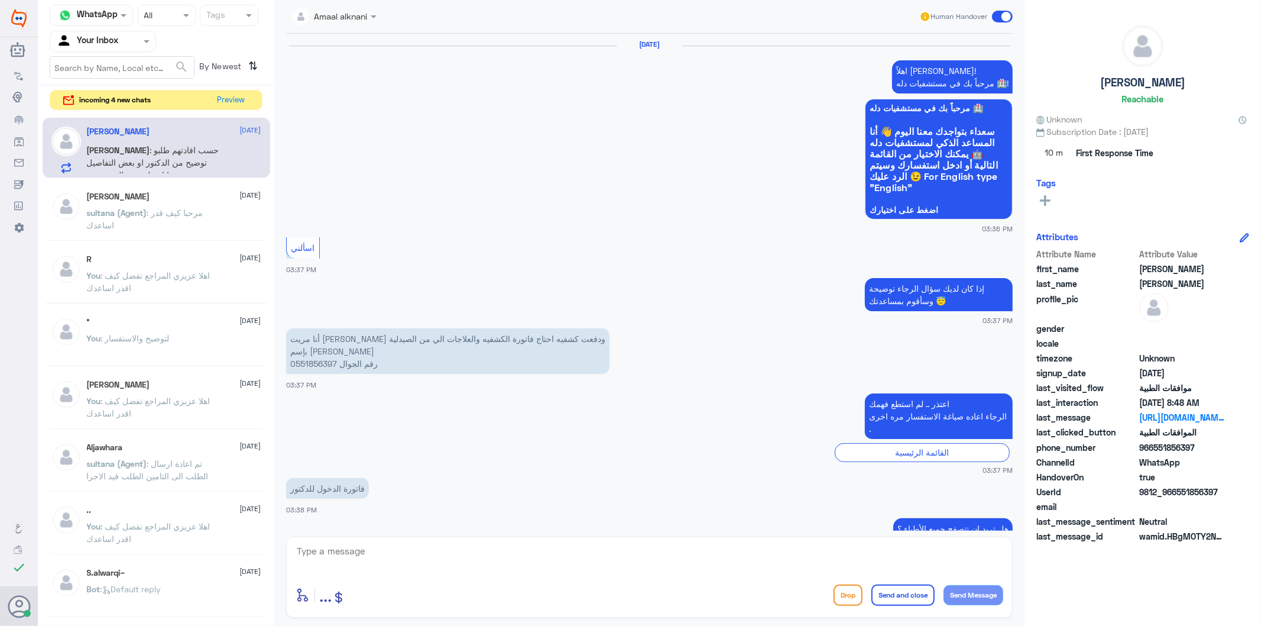
scroll to position [1883, 0]
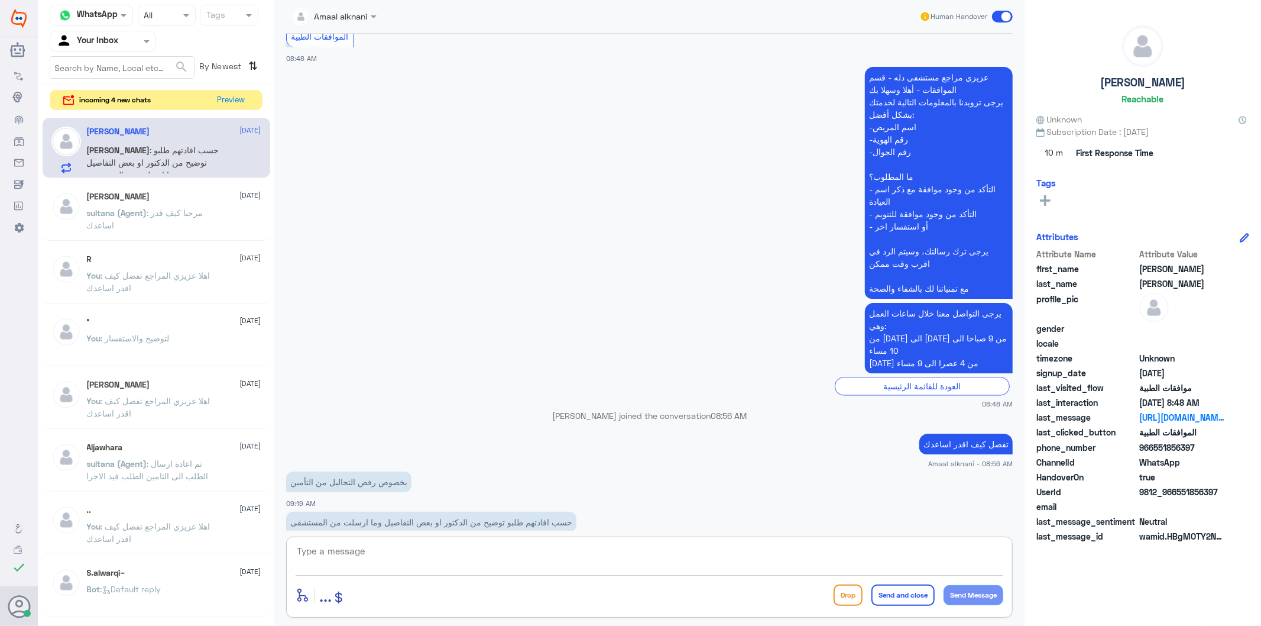
click at [427, 558] on textarea at bounding box center [650, 557] width 708 height 29
type textarea "k"
type textarea "ممكن تزودني برقم الطلب او الهوية اذا سمحت"
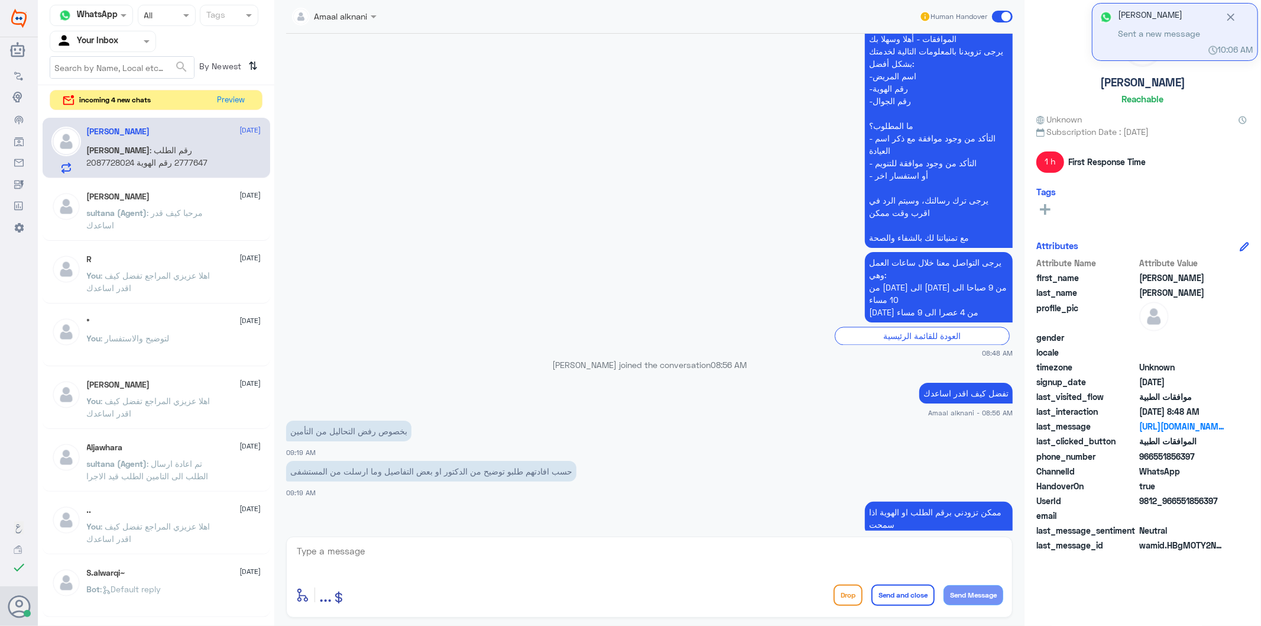
scroll to position [1985, 0]
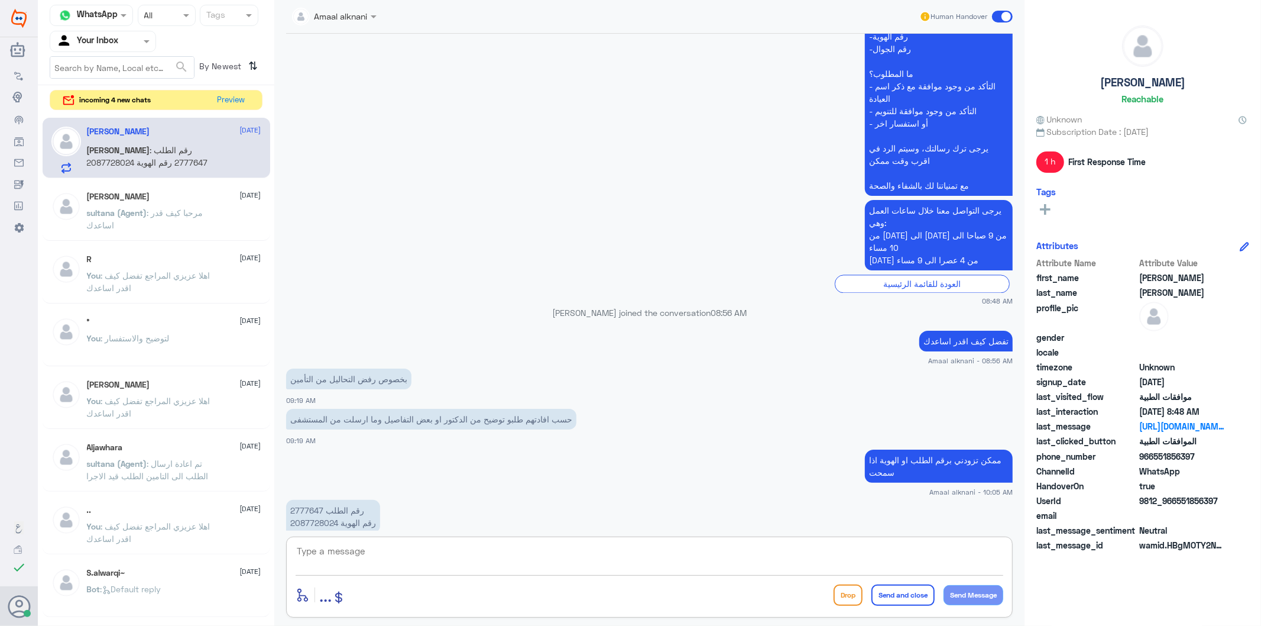
click at [305, 500] on p "رقم الطلب 2777647 رقم الهوية 2087728024" at bounding box center [333, 516] width 94 height 33
copy p "2777647"
click at [324, 500] on p "رقم الطلب 2777647 رقم الهوية 2087728024" at bounding box center [333, 516] width 94 height 33
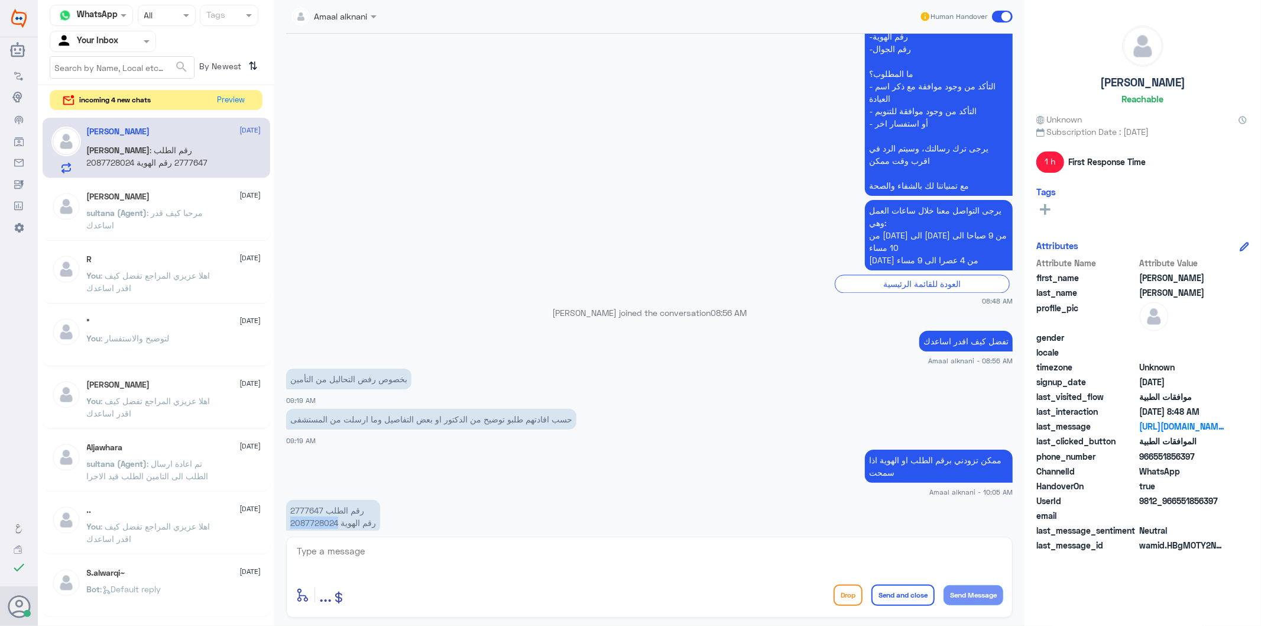
copy p "2087728024"
click at [419, 553] on textarea at bounding box center [650, 557] width 708 height 29
type textarea "مستشفى دله فرع النخيل؟"
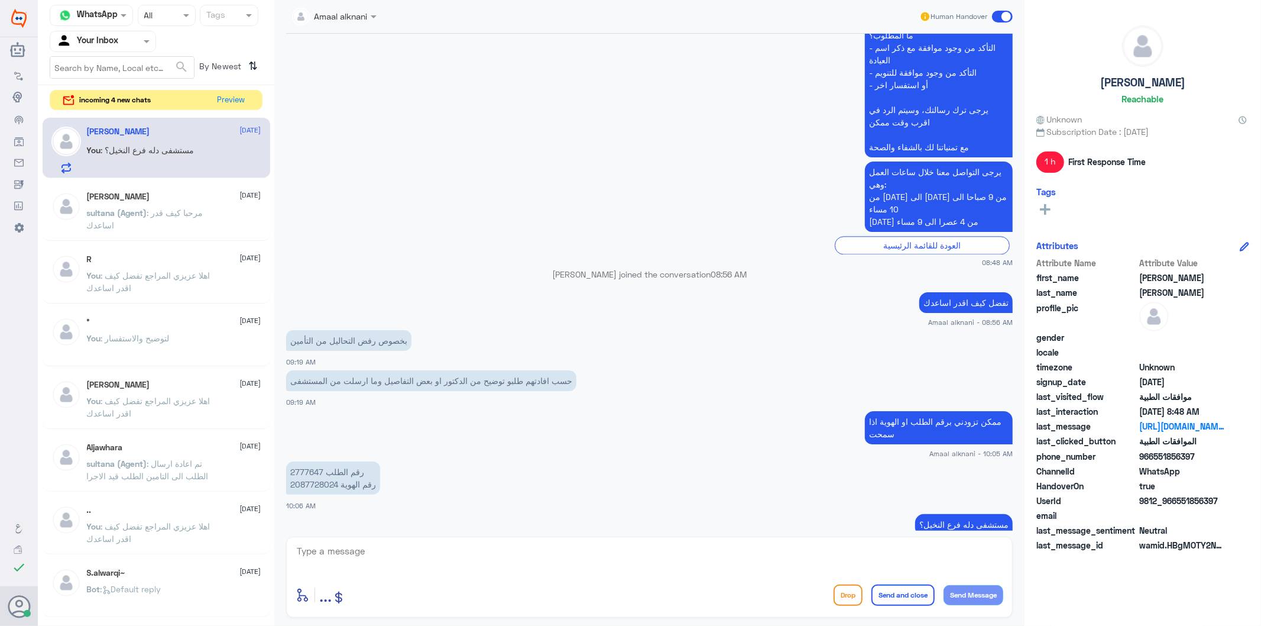
click at [312, 461] on p "رقم الطلب 2777647 رقم الهوية 2087728024" at bounding box center [333, 477] width 94 height 33
copy p "2777647"
click at [223, 93] on button "Preview" at bounding box center [231, 99] width 37 height 18
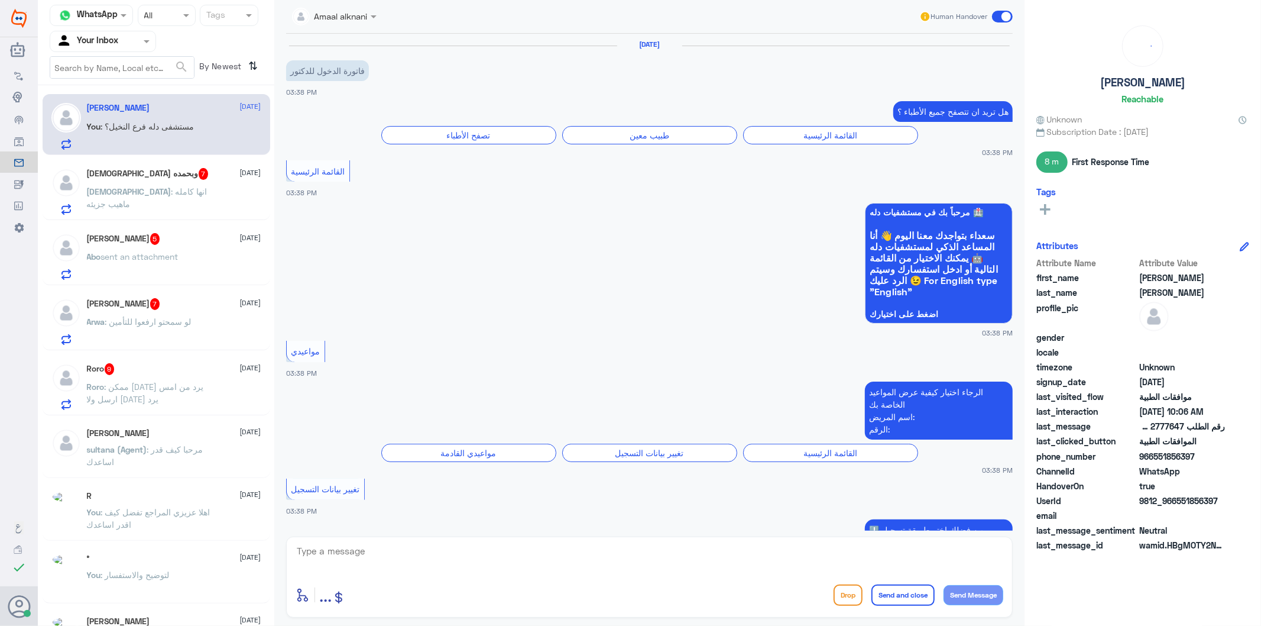
scroll to position [1619, 0]
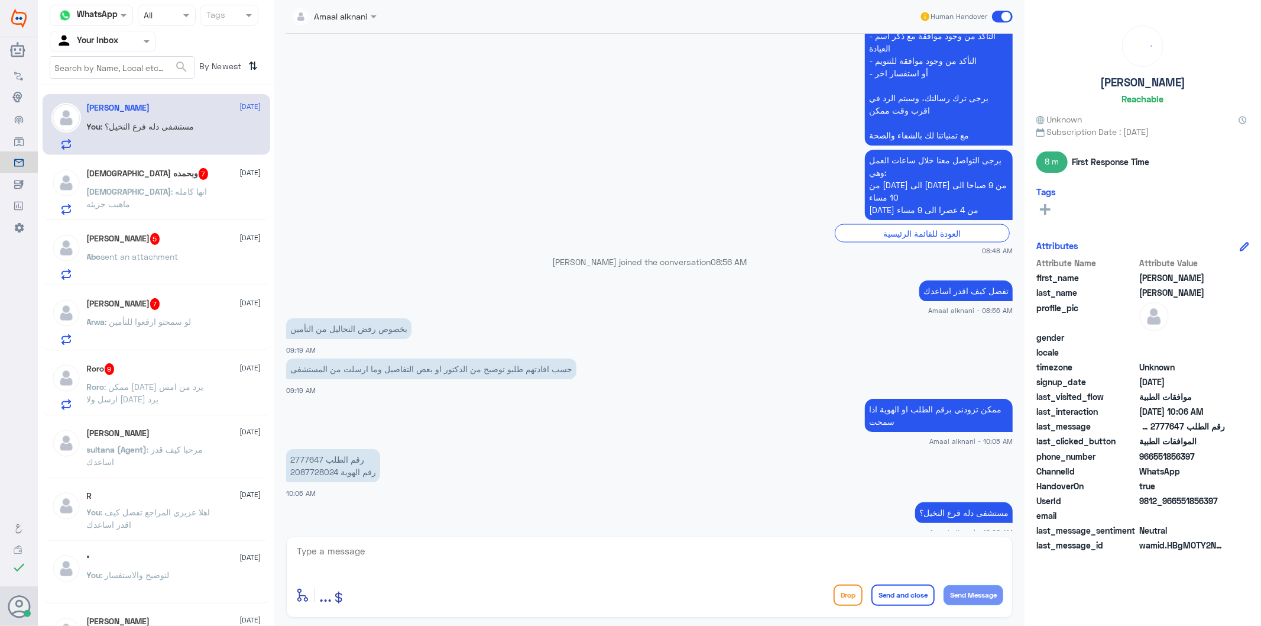
click at [180, 200] on p "[DEMOGRAPHIC_DATA] : انها كامله ماهيب جزيئه" at bounding box center [153, 200] width 133 height 30
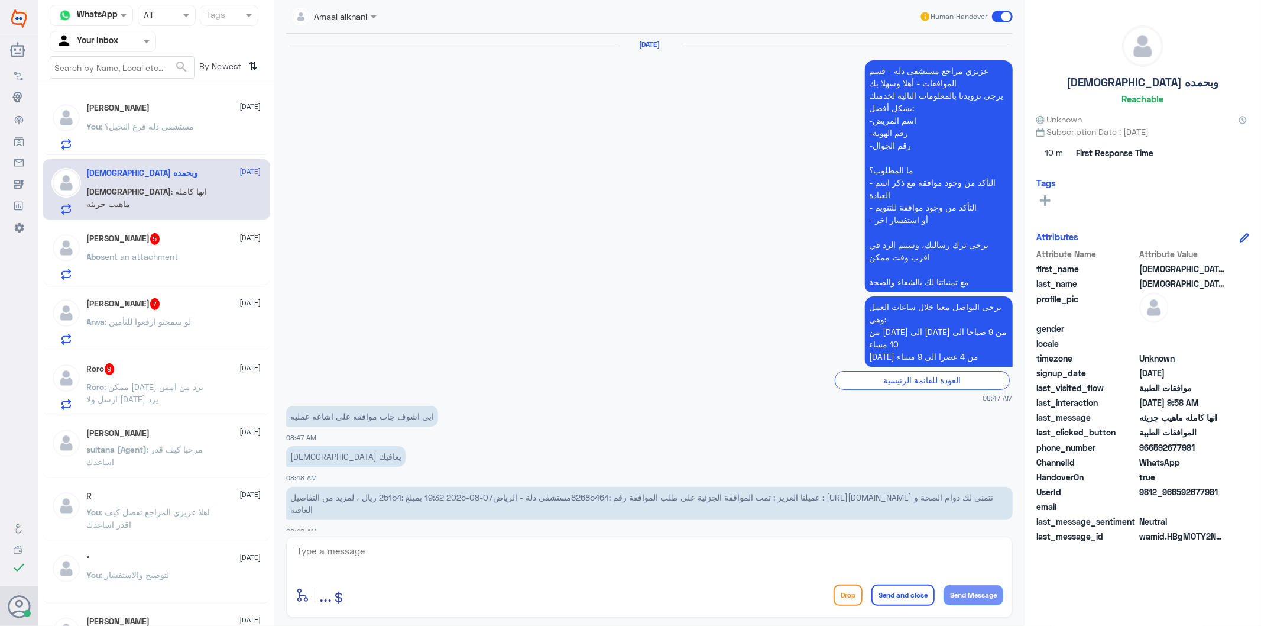
scroll to position [1404, 0]
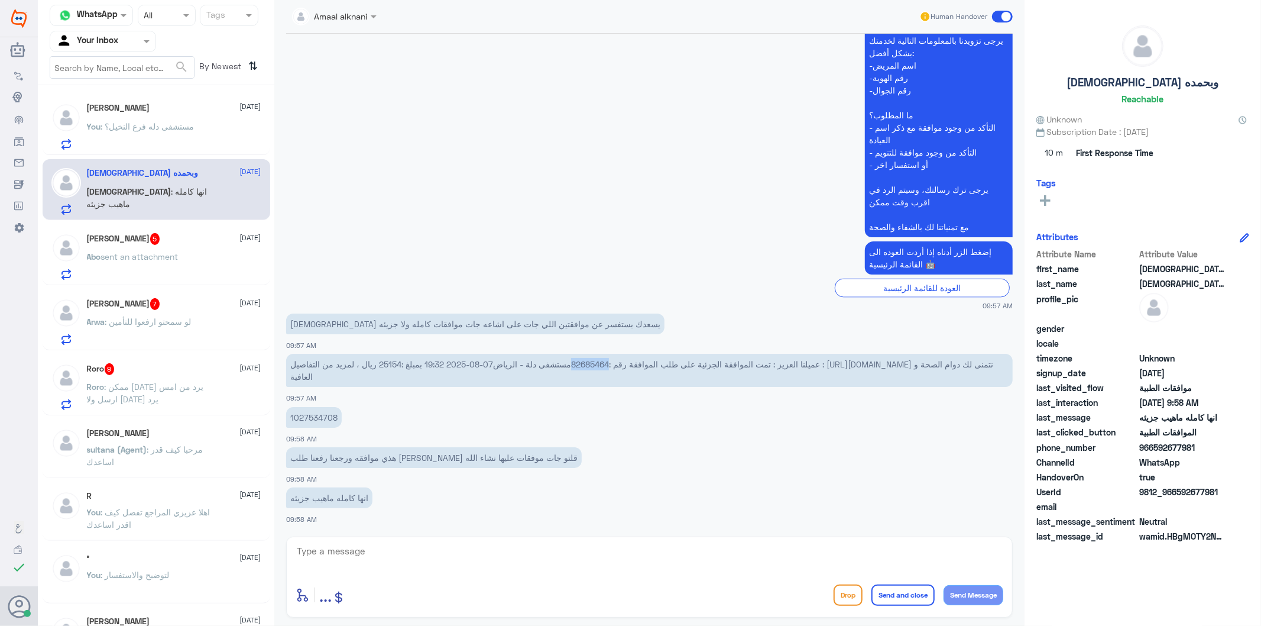
drag, startPoint x: 575, startPoint y: 362, endPoint x: 612, endPoint y: 362, distance: 37.2
click at [612, 362] on span "عميلنا العزيز : تمت الموافقة الجزئية على طلب الموافقة رقم :82685464مستشفى دلة -…" at bounding box center [641, 370] width 703 height 22
copy span "82685464"
click at [394, 558] on textarea at bounding box center [650, 557] width 708 height 29
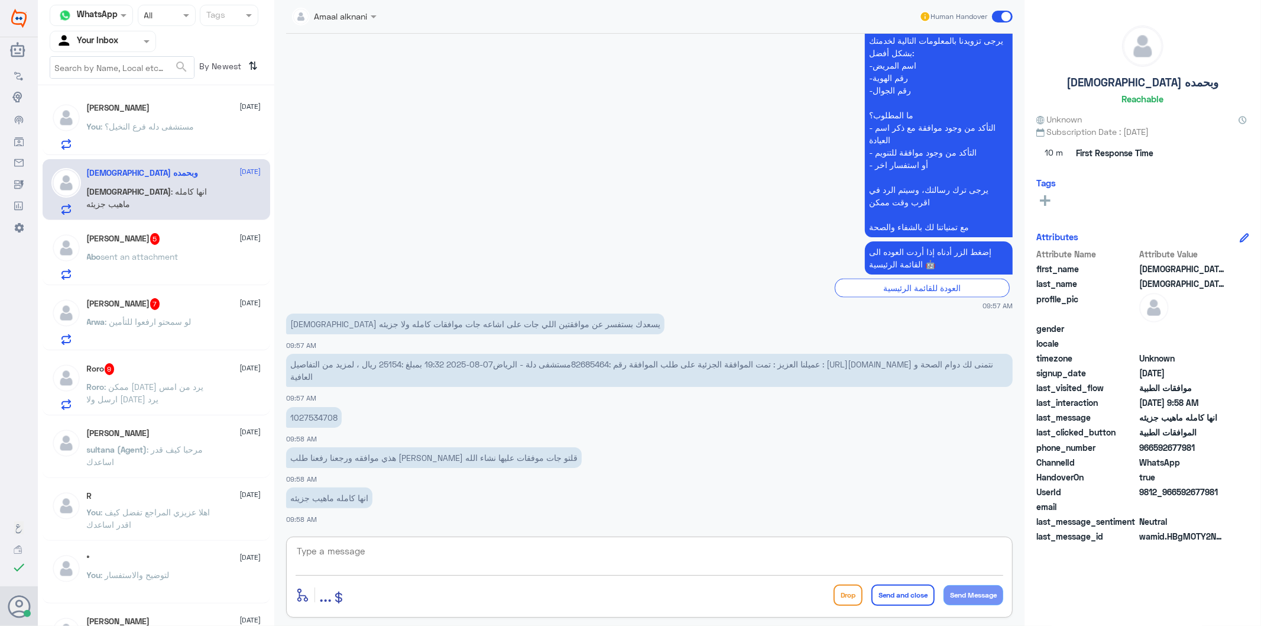
click at [394, 558] on textarea at bounding box center [650, 557] width 708 height 29
type textarea "مثل مابلغتك الاشعة كاملة موافق عليها"
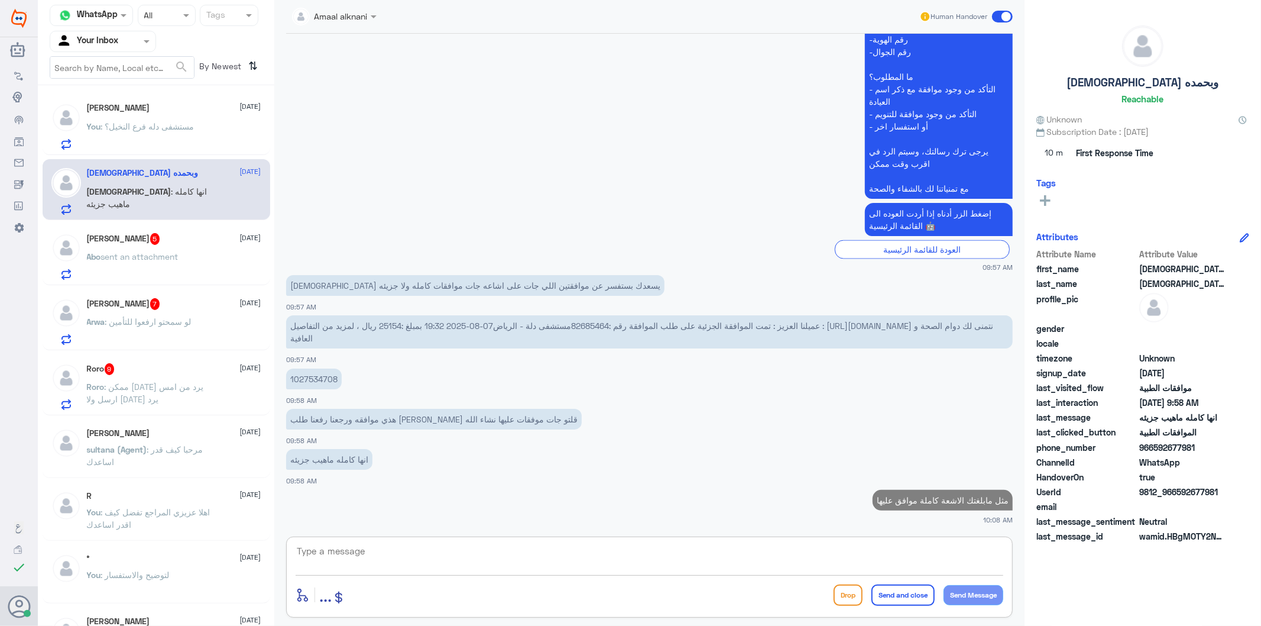
click at [157, 245] on div "[PERSON_NAME] 5 [DATE][PERSON_NAME] sent an attachment" at bounding box center [174, 256] width 174 height 47
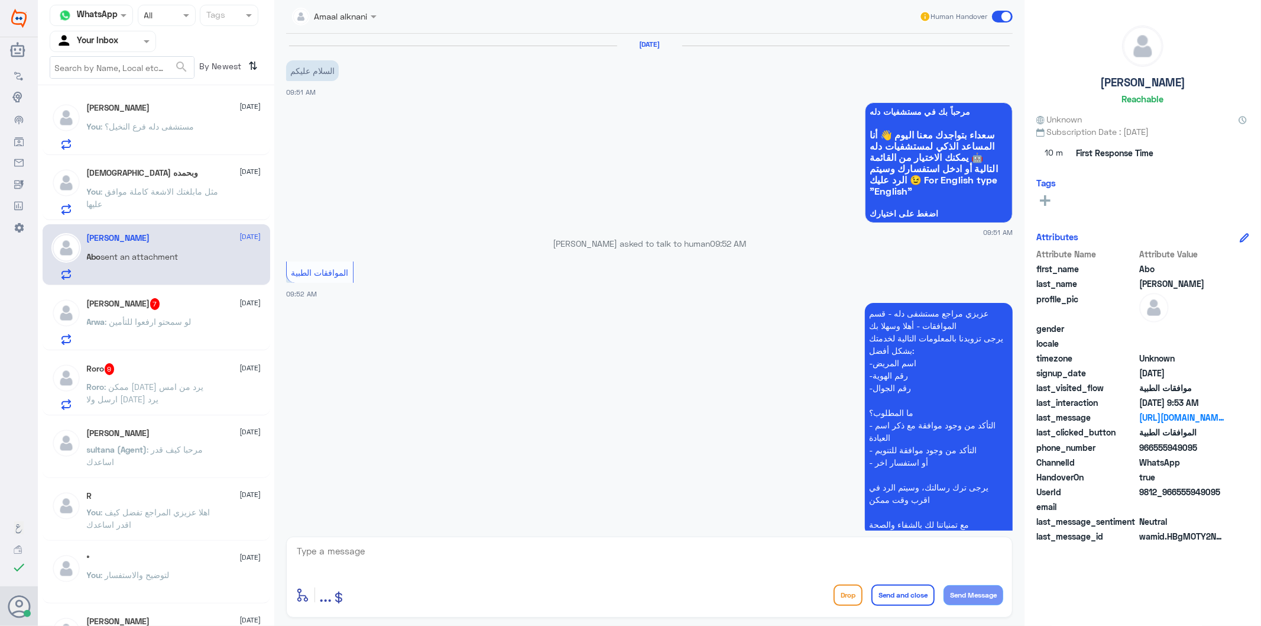
scroll to position [327, 0]
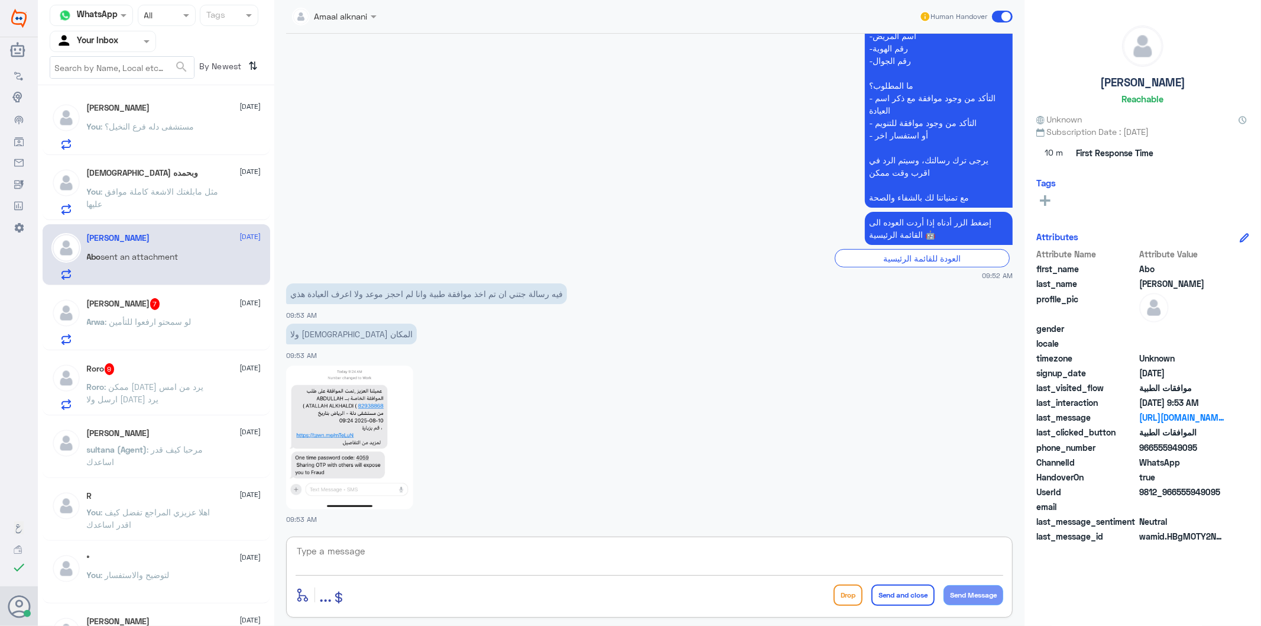
click at [357, 551] on textarea at bounding box center [650, 557] width 708 height 29
click at [362, 458] on img at bounding box center [349, 437] width 127 height 144
click at [375, 556] on textarea at bounding box center [650, 557] width 708 height 29
click at [381, 552] on textarea at bounding box center [650, 557] width 708 height 29
type textarea "مستشفى دلة فرع النخيل ؟"
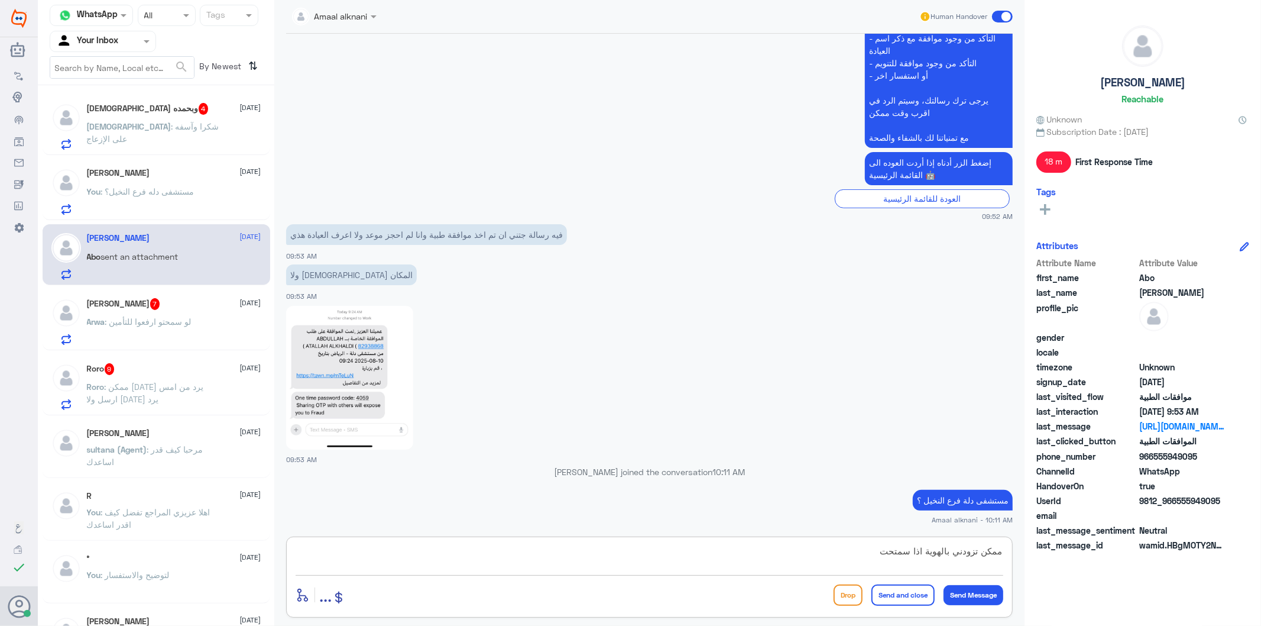
scroll to position [405, 0]
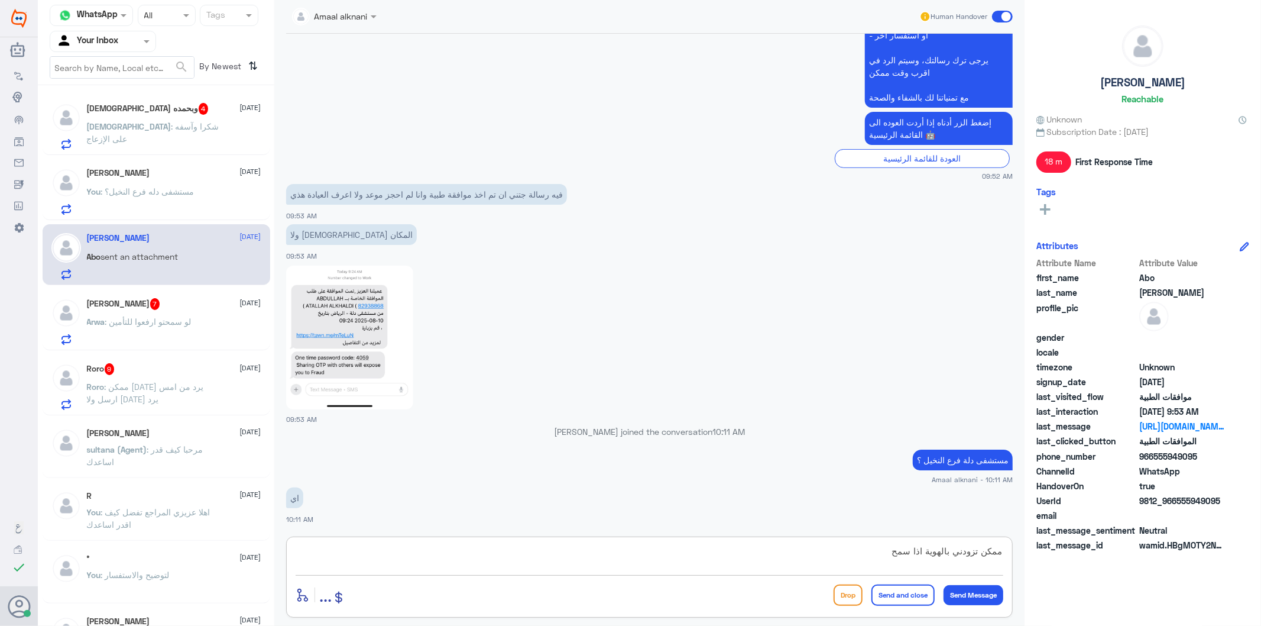
type textarea "ممكن تزودني بالهوية اذا سمحت"
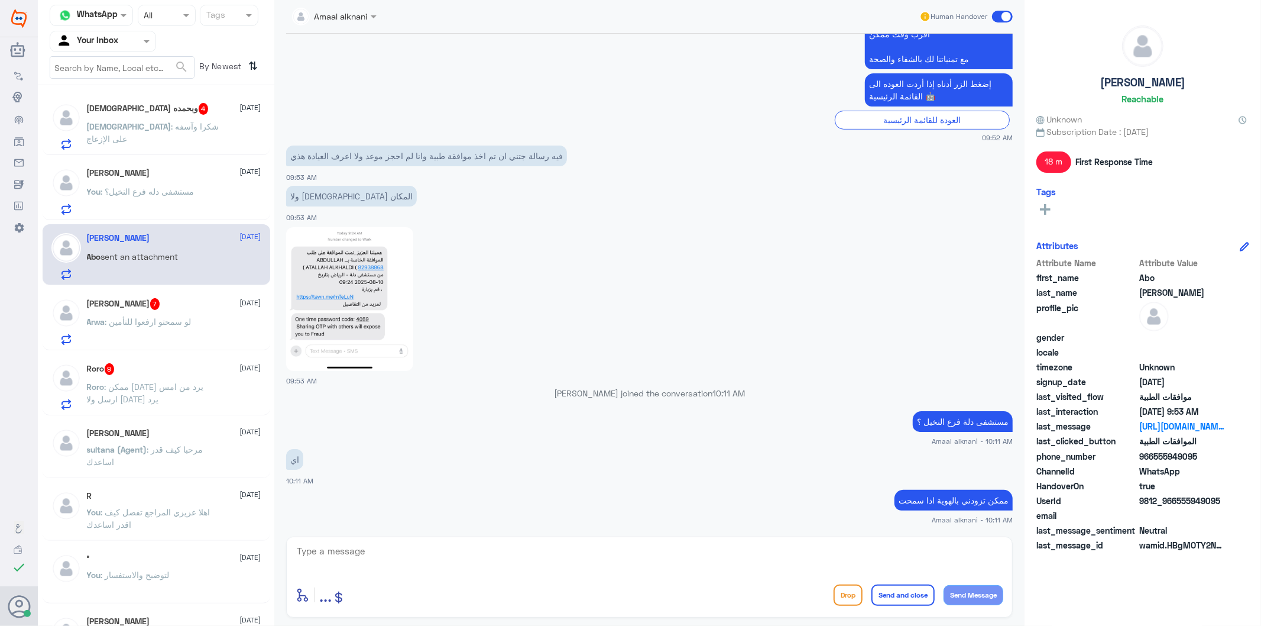
click at [140, 125] on span ": شكرا وآسفه على الإزعاج" at bounding box center [153, 132] width 132 height 22
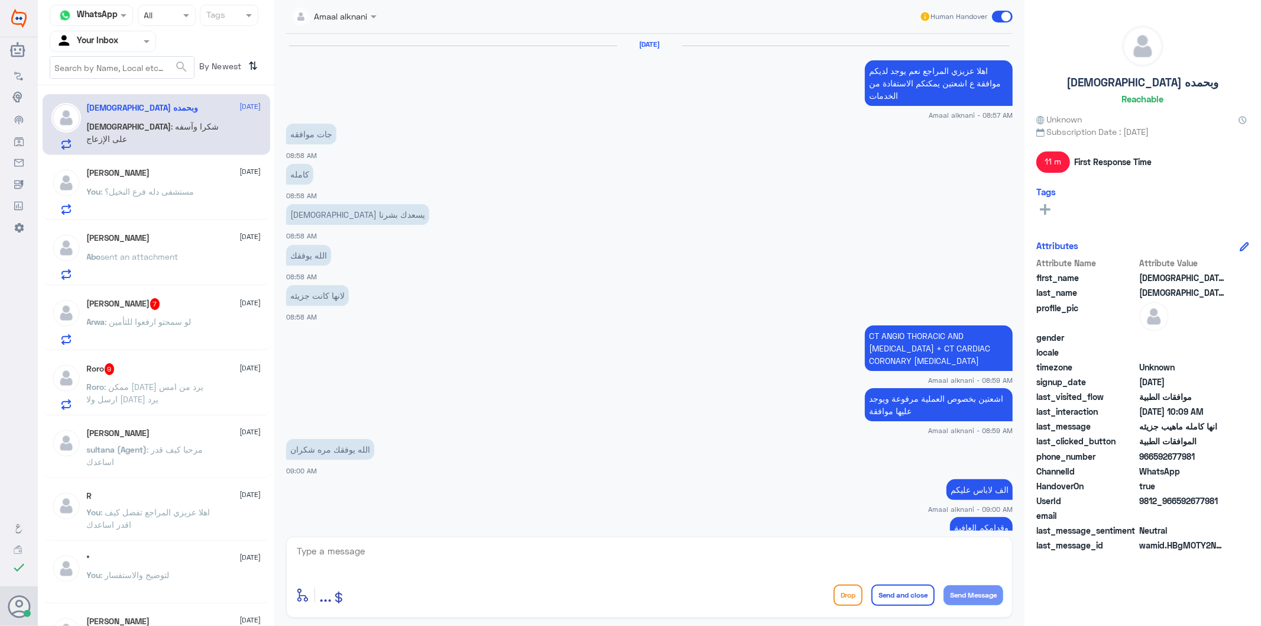
scroll to position [1096, 0]
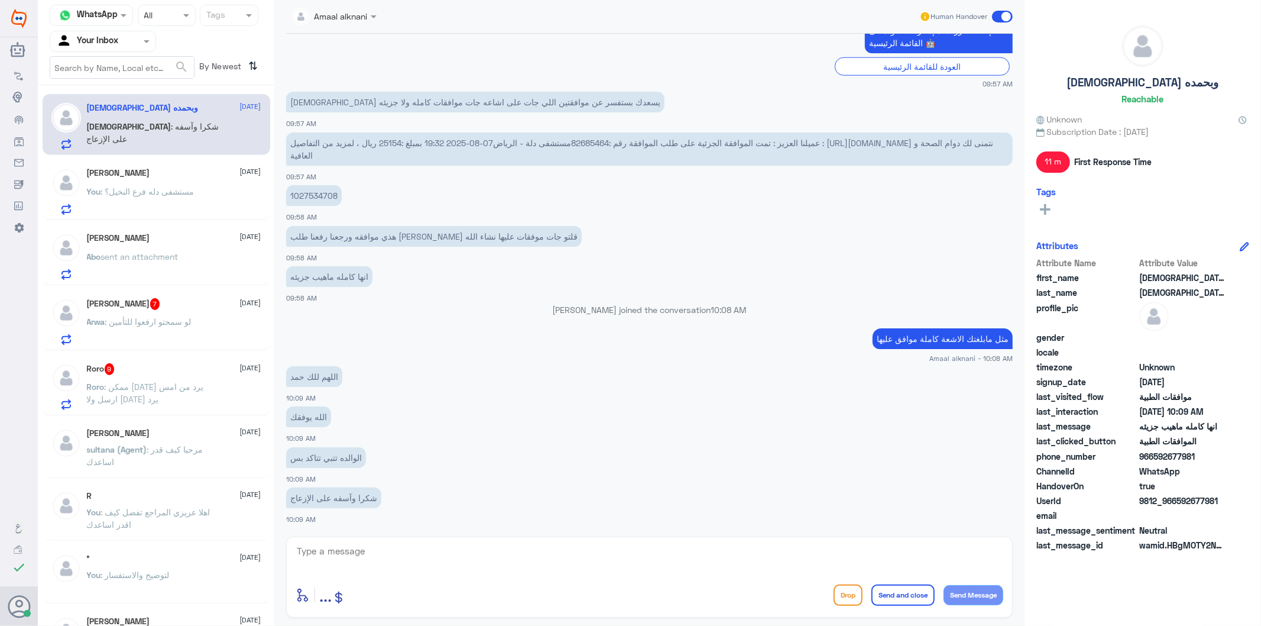
click at [351, 549] on textarea at bounding box center [650, 557] width 708 height 29
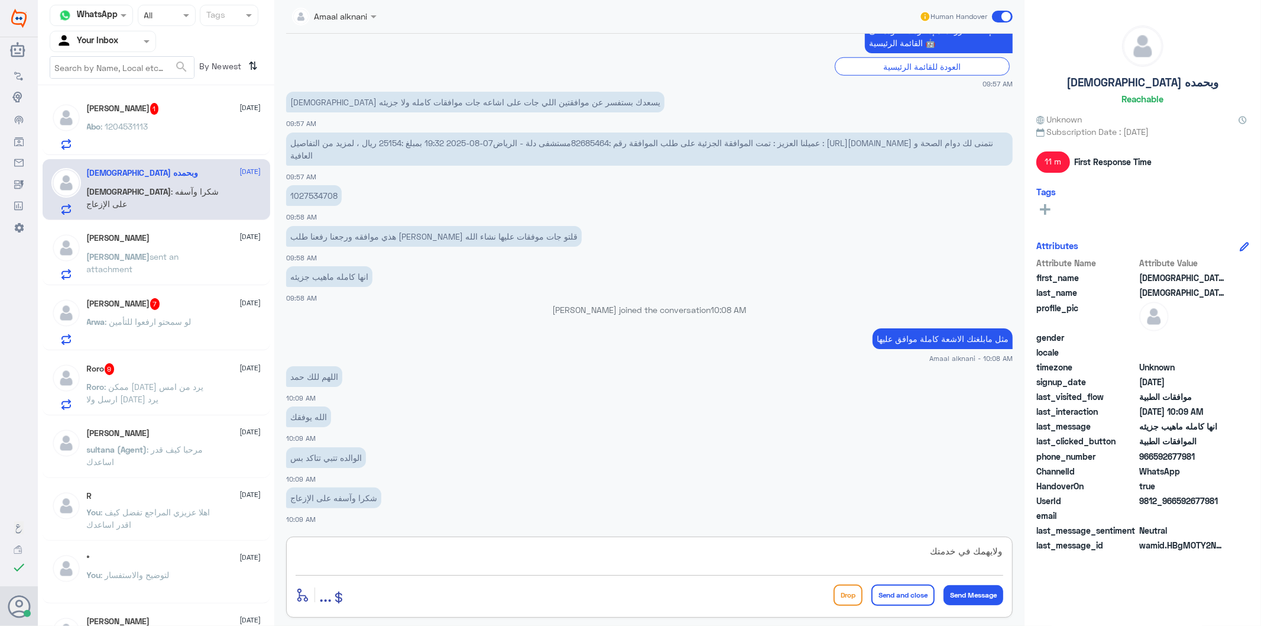
type textarea "ولايهمك في خدمتكم"
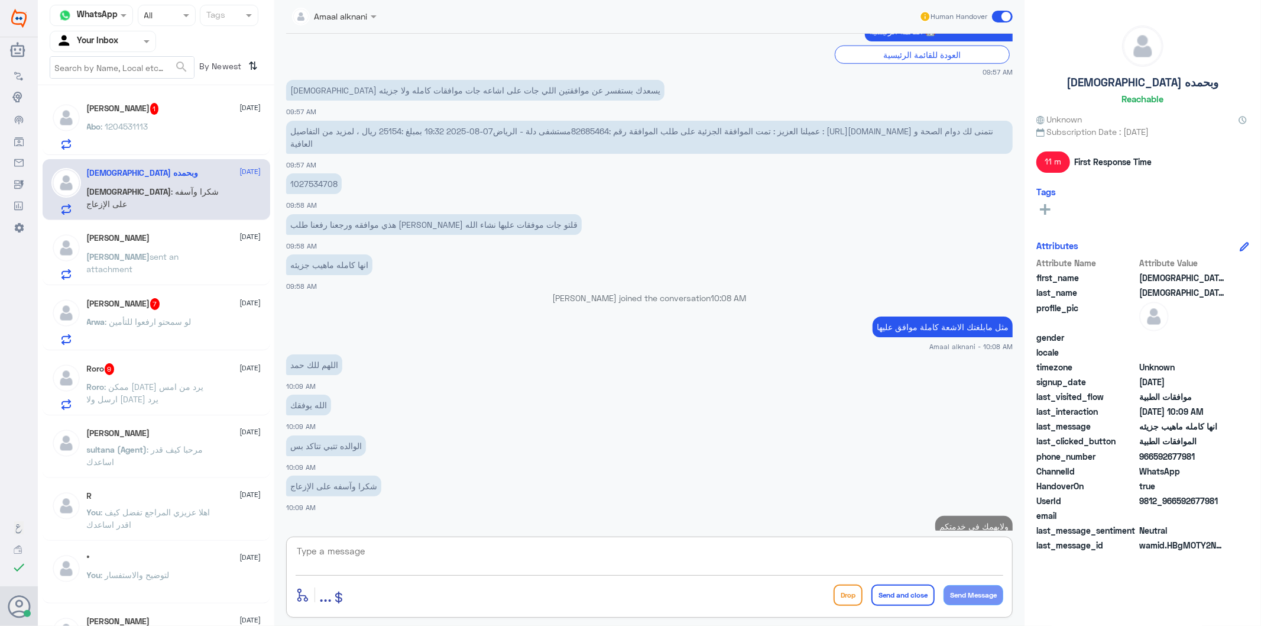
scroll to position [1134, 0]
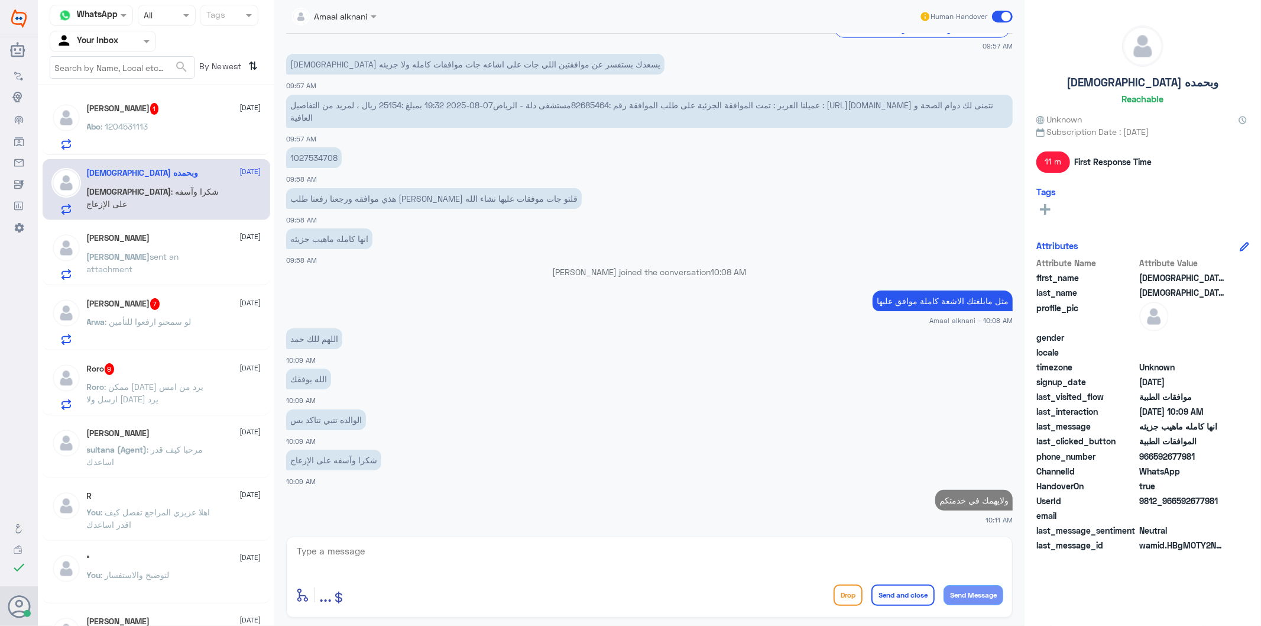
click at [164, 142] on div "Abo : 1204531113" at bounding box center [174, 136] width 174 height 27
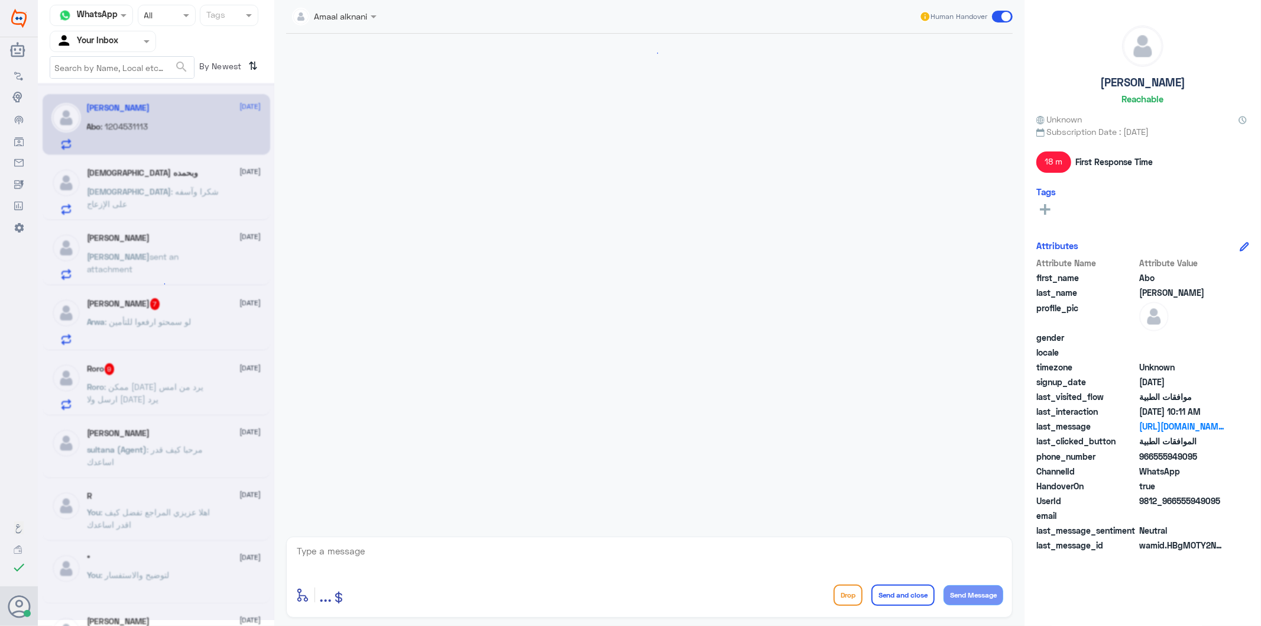
scroll to position [505, 0]
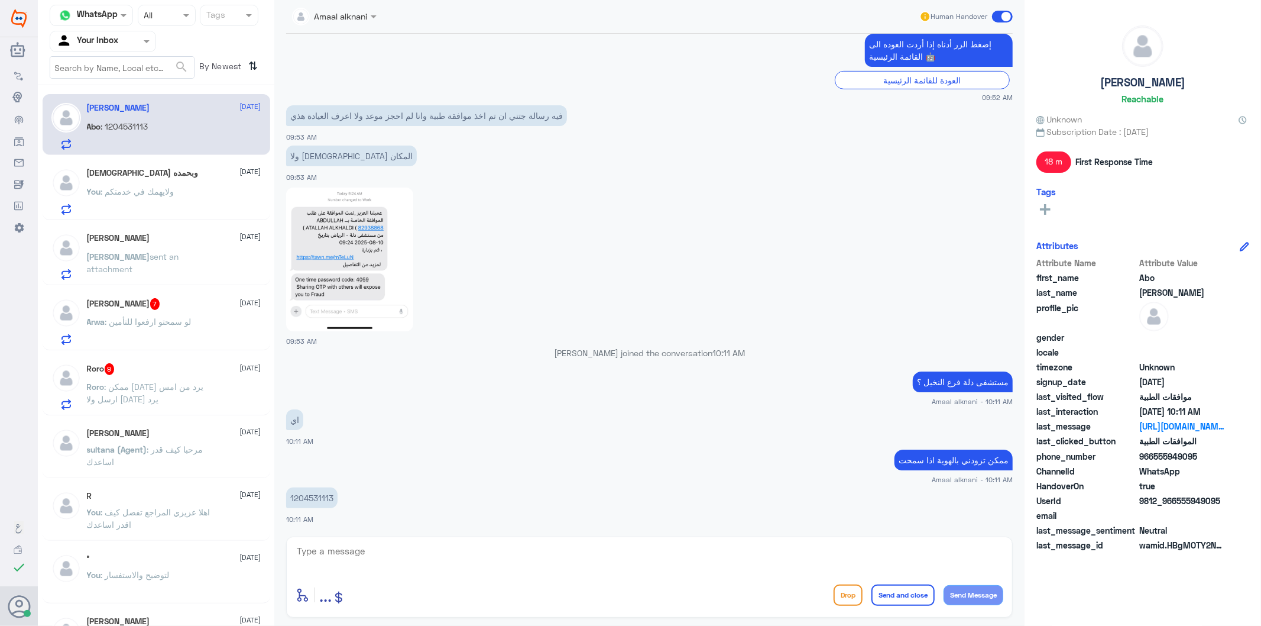
click at [318, 497] on p "1204531113" at bounding box center [311, 497] width 51 height 21
copy p "1204531113"
click at [374, 562] on textarea at bounding box center [650, 557] width 708 height 29
click at [374, 561] on textarea at bounding box center [650, 557] width 708 height 29
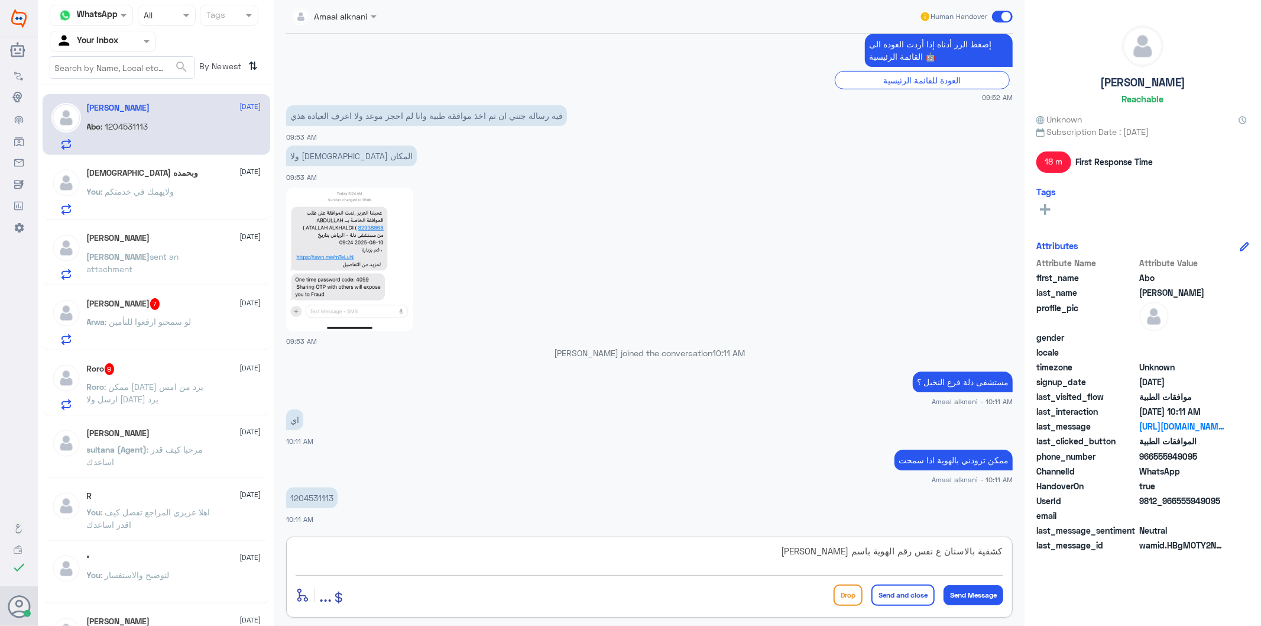
type textarea "كشفية بالاسنان ع نفس رقم الهوية باسم [PERSON_NAME]"
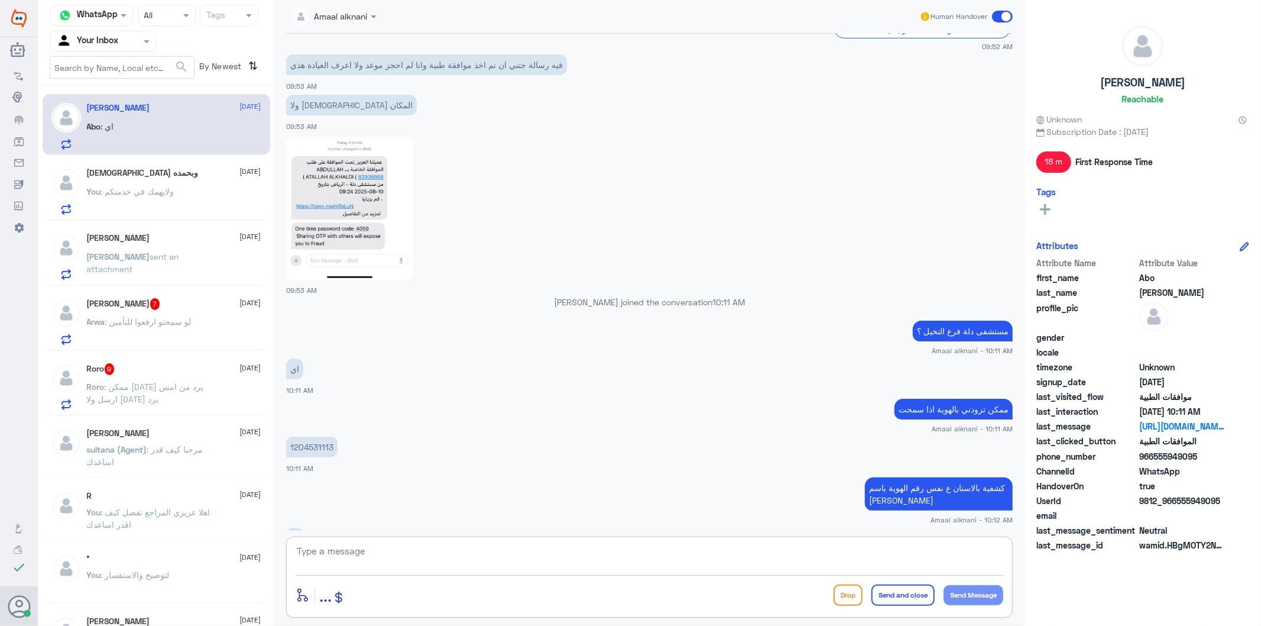
scroll to position [595, 0]
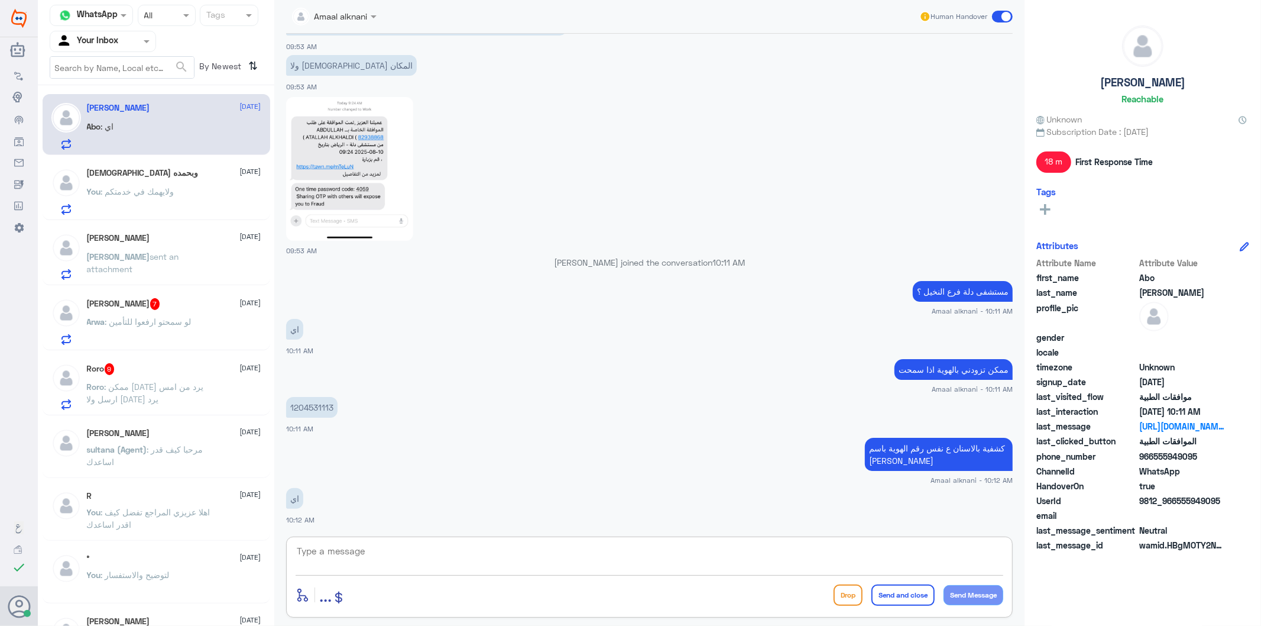
click at [409, 565] on textarea at bounding box center [650, 557] width 708 height 29
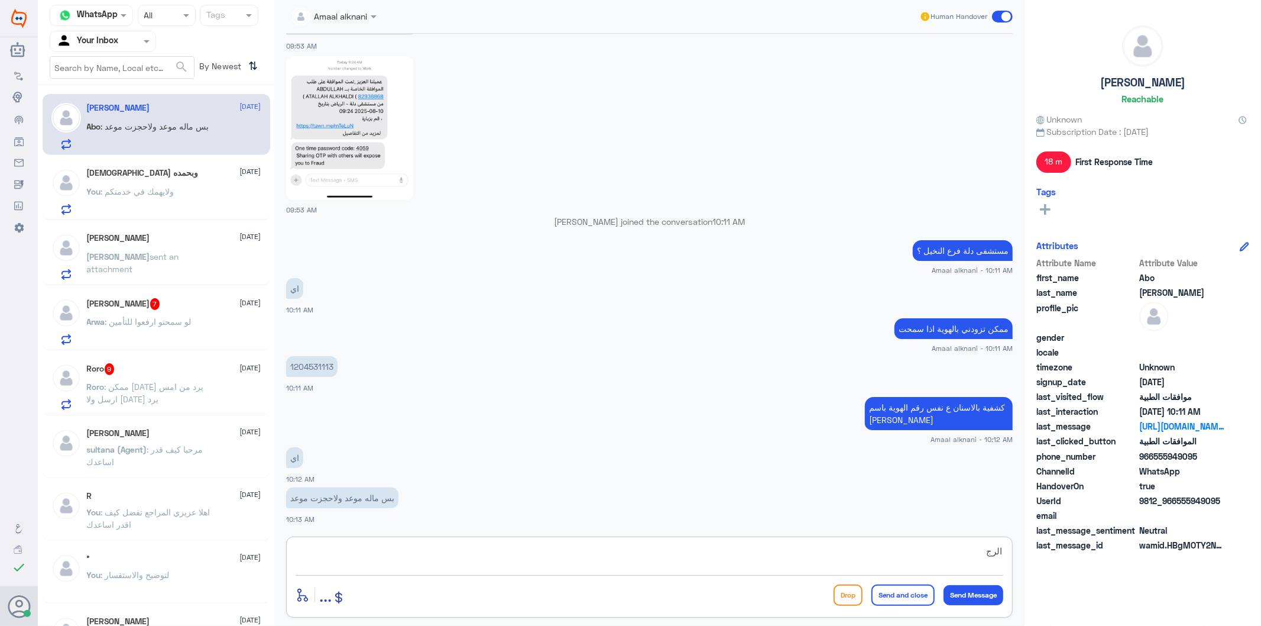
click at [361, 559] on textarea "الرج" at bounding box center [650, 557] width 708 height 29
drag, startPoint x: 749, startPoint y: 555, endPoint x: 1069, endPoint y: 566, distance: 320.7
click at [1069, 566] on div "Channel WhatsApp Status × All Tags Agent Filter Your Inbox search By Newest ⇅ […" at bounding box center [649, 314] width 1223 height 629
type textarea "ولازرتي الطبيب ابدا عندنا ؟"
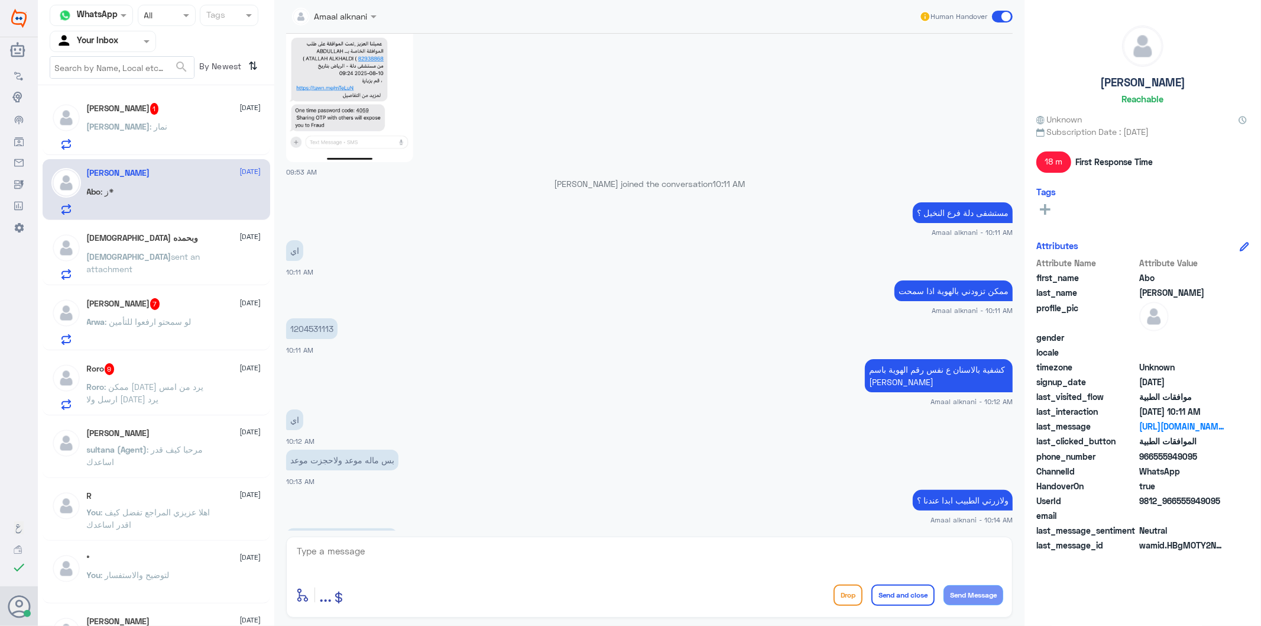
scroll to position [795, 0]
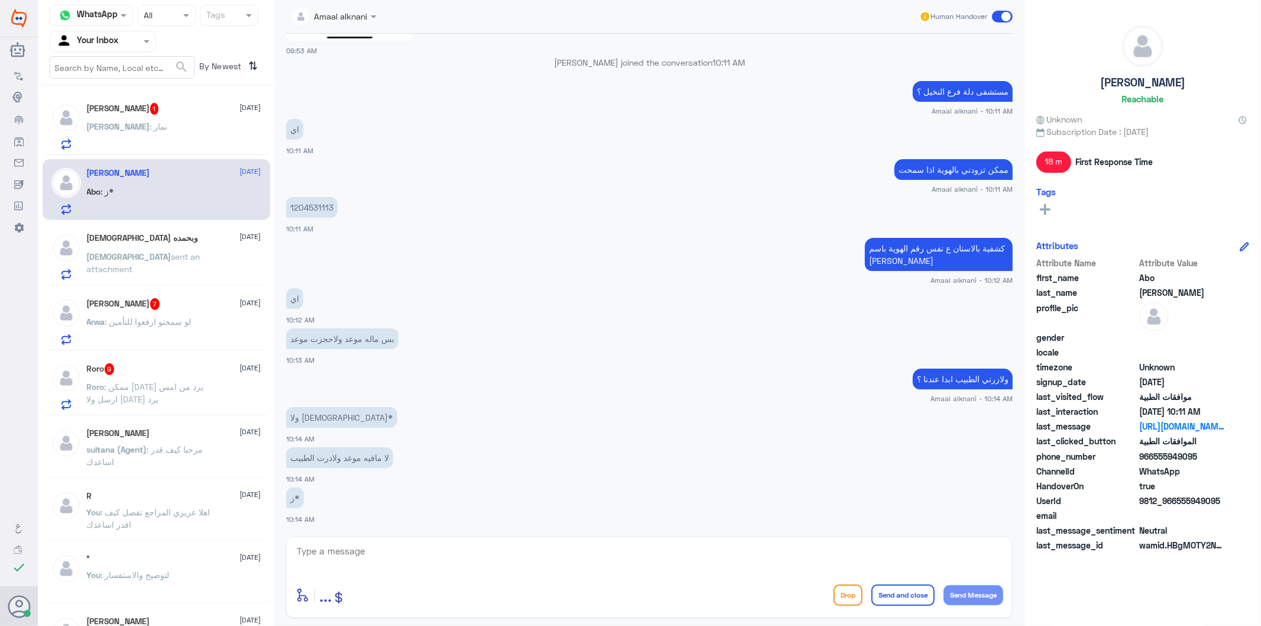
click at [318, 202] on p "1204531113" at bounding box center [311, 207] width 51 height 21
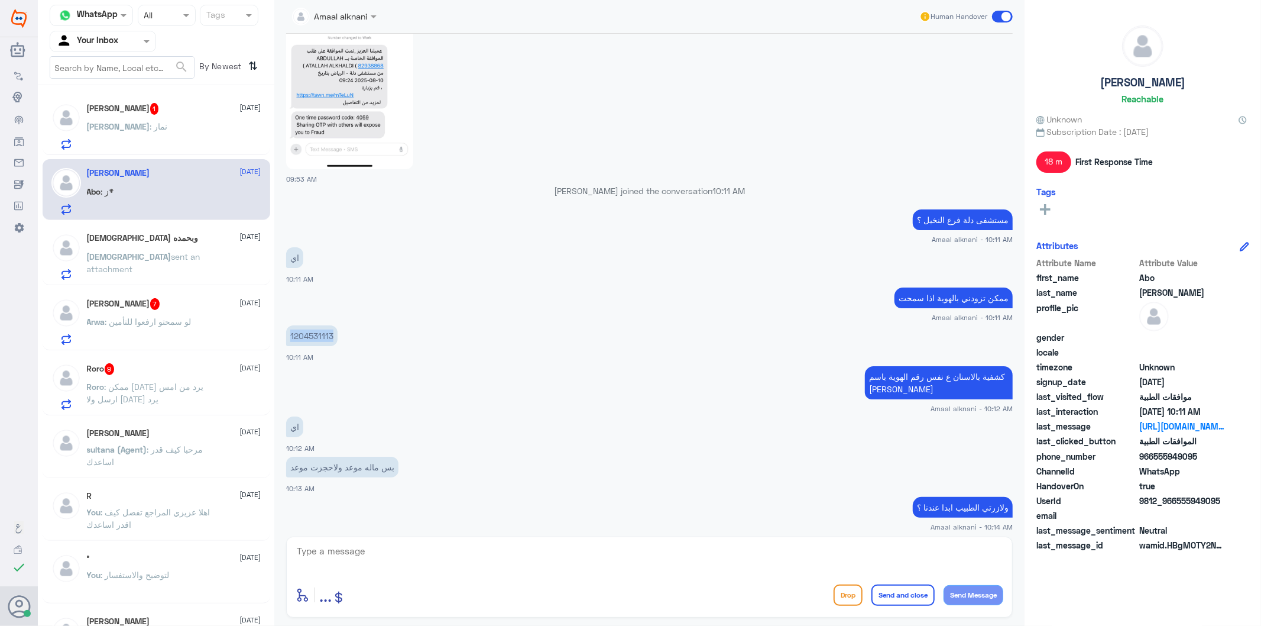
scroll to position [664, 0]
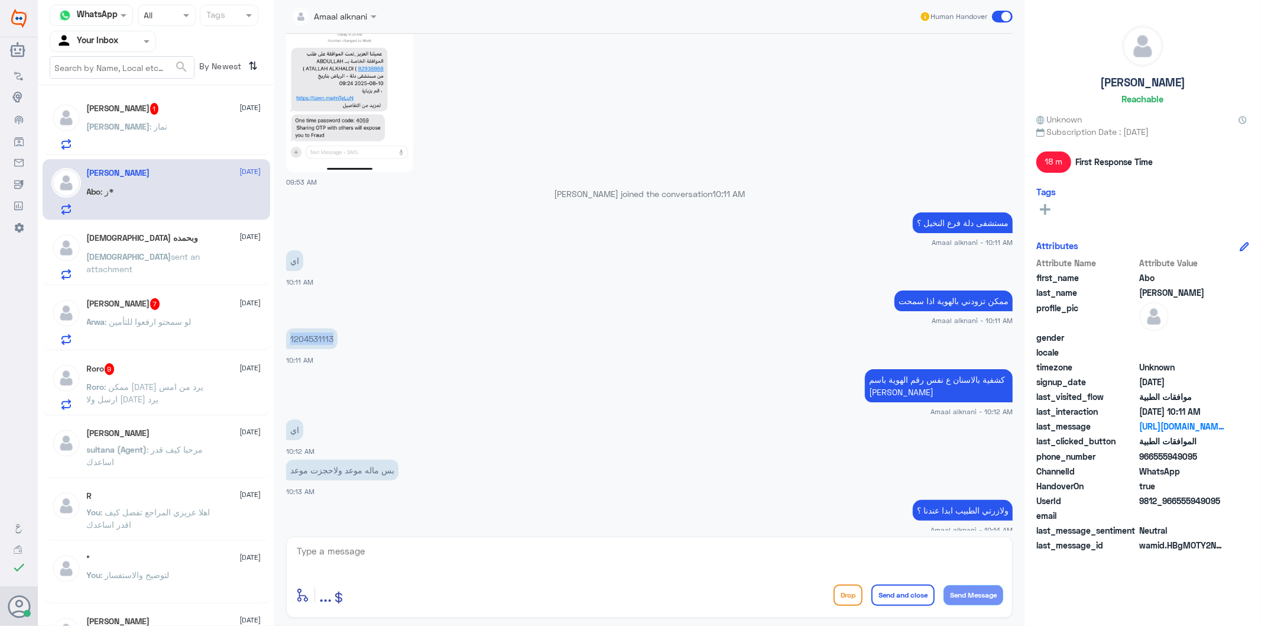
copy p "1204531113"
click at [392, 552] on textarea at bounding box center [650, 557] width 708 height 29
paste textarea "راح يتم المتابعه مع قسم الاسنان للالغاء الطلب"
type textarea "راح يتم المتابعه مع قسم الاسنان للالغاء الطلب"
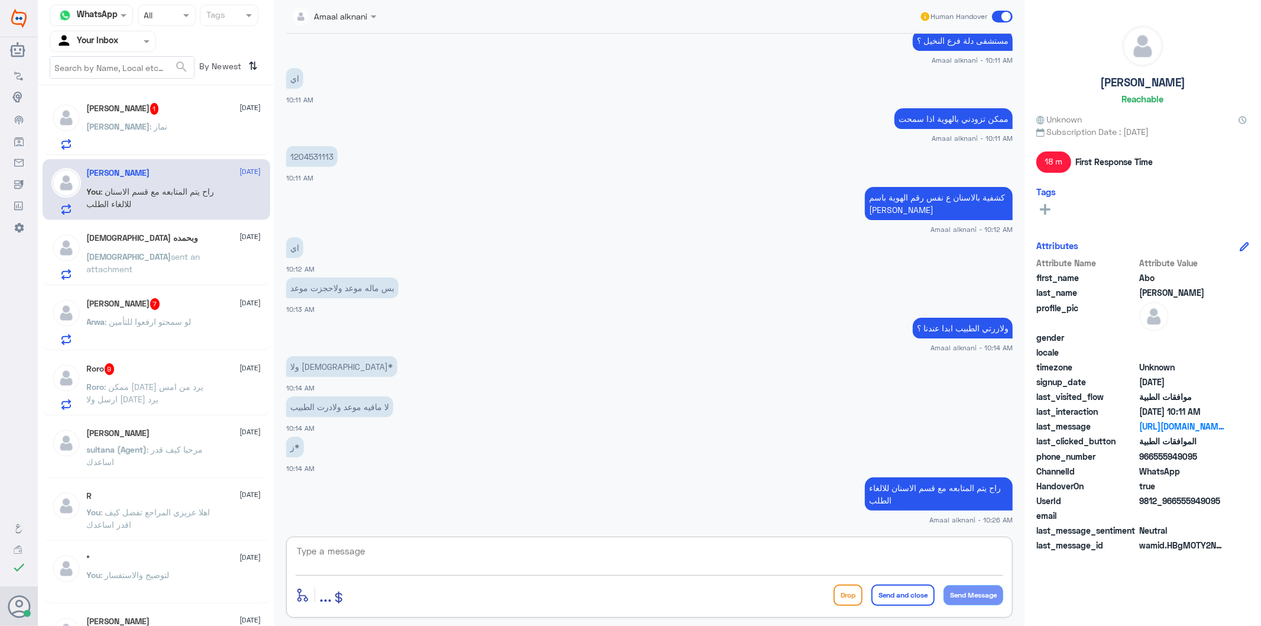
click at [357, 553] on textarea at bounding box center [650, 557] width 708 height 29
type textarea "ق"
click at [150, 126] on span ": نمار" at bounding box center [159, 126] width 18 height 10
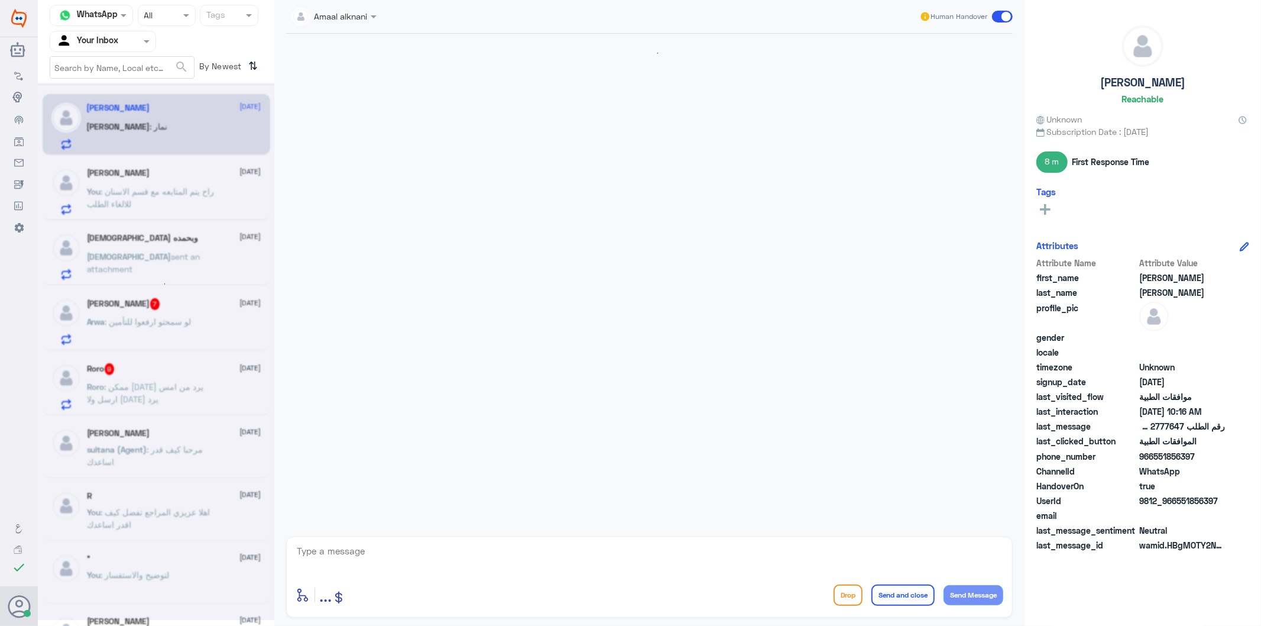
scroll to position [1619, 0]
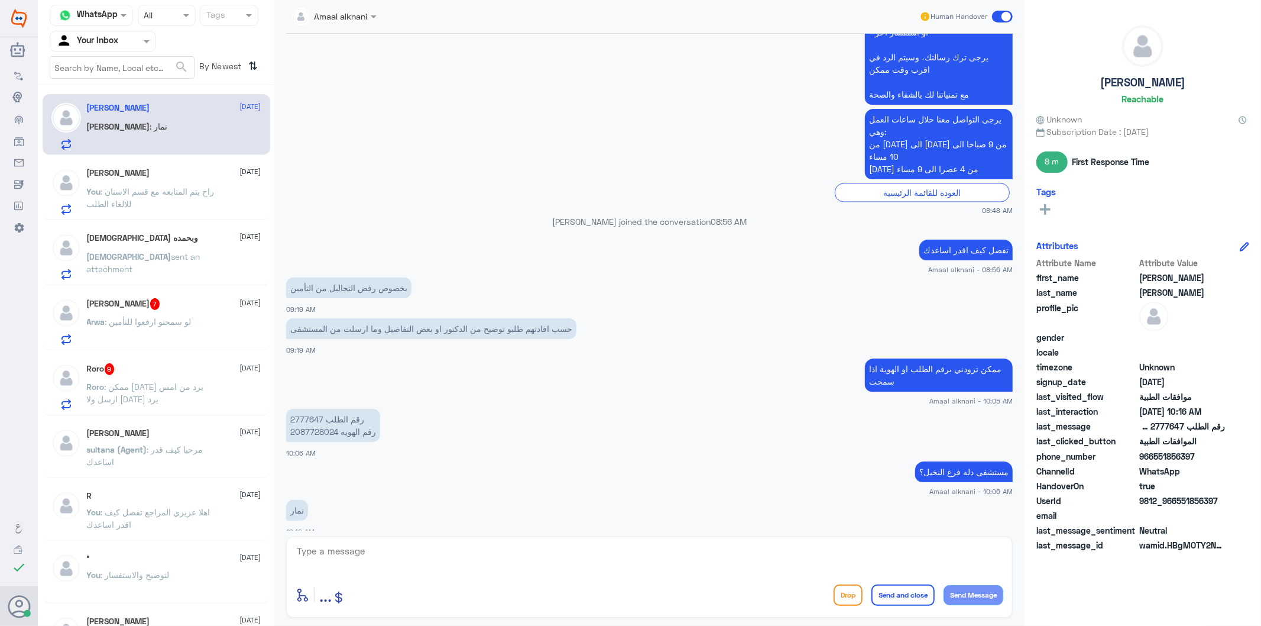
click at [338, 558] on textarea at bounding box center [650, 557] width 708 height 29
type textarea "الرجاء التواصل مع فرع نمار بالاتصال ع الرقم الموحد 920012222 لافادتكم"
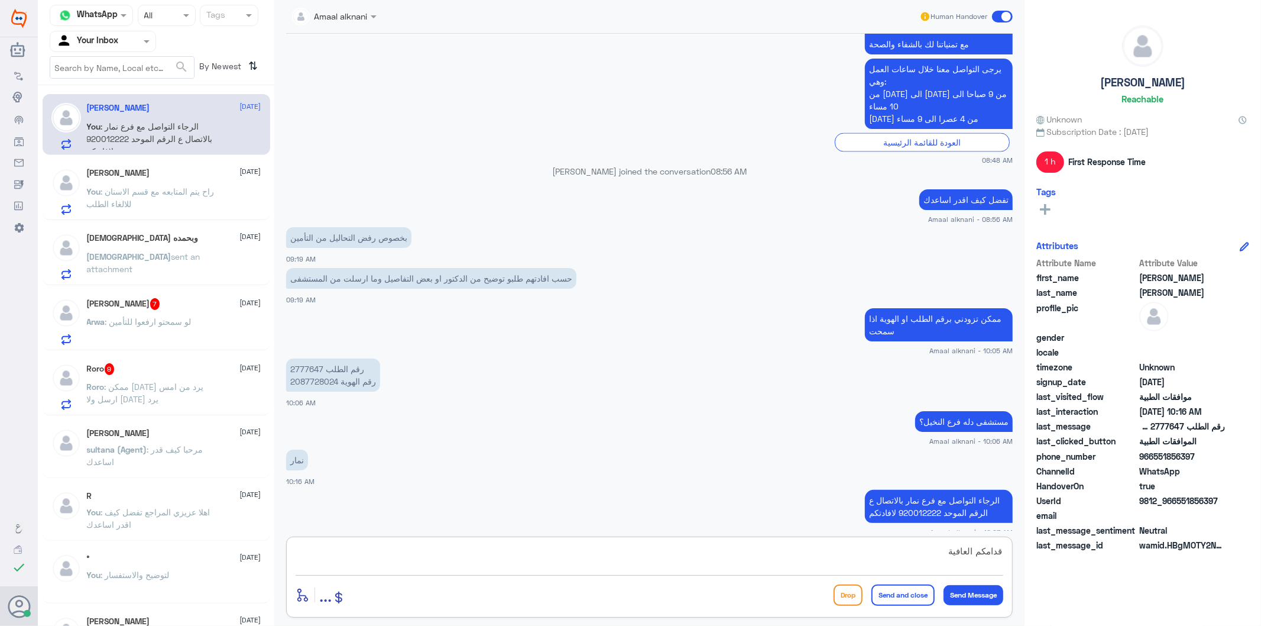
type textarea "قدامكم العافية"
click at [908, 597] on button "Send and close" at bounding box center [902, 594] width 63 height 21
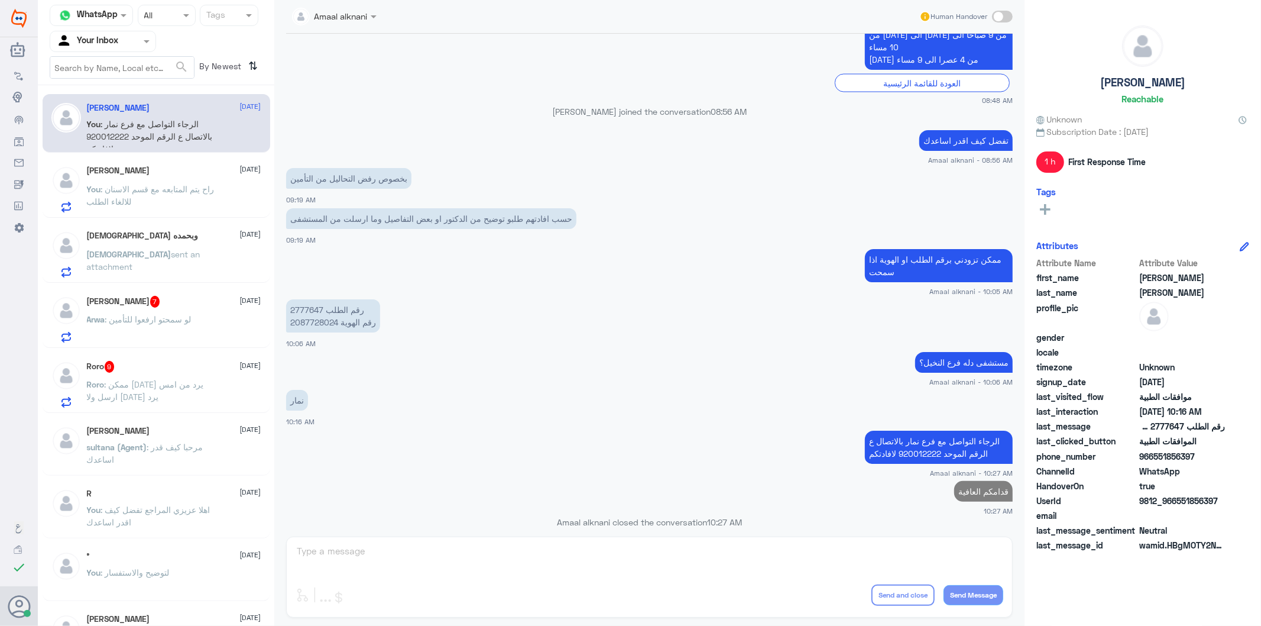
click at [158, 317] on span ": لو سمحتو ارفعوا للتأمين" at bounding box center [148, 319] width 86 height 10
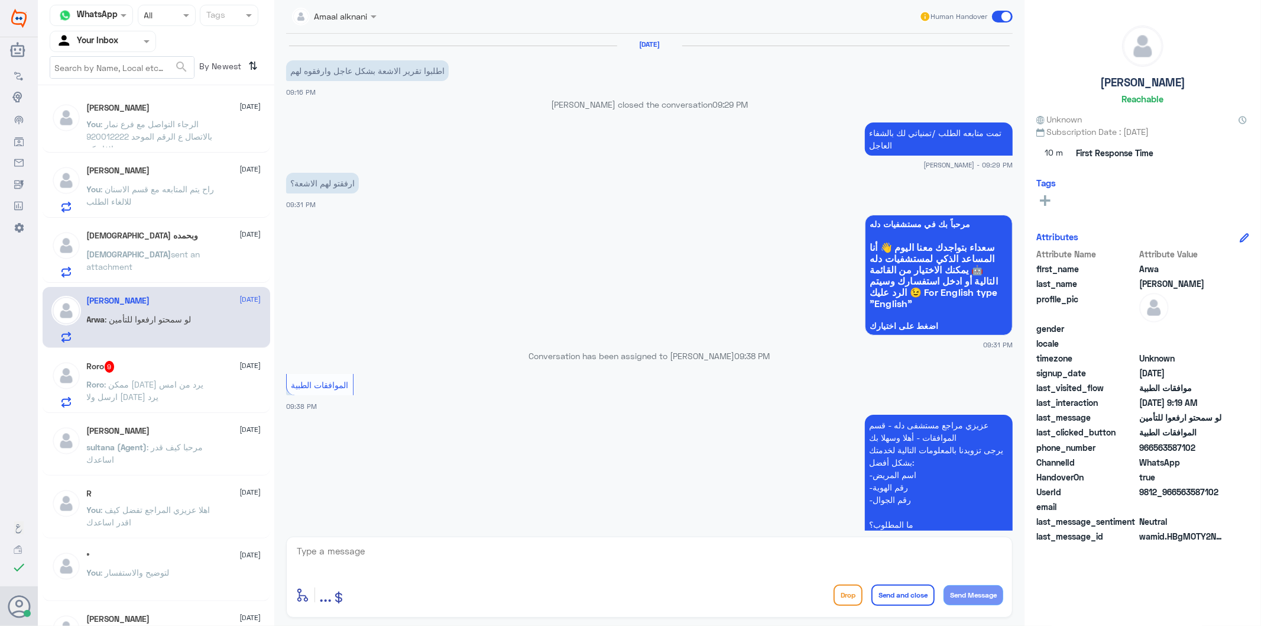
scroll to position [1706, 0]
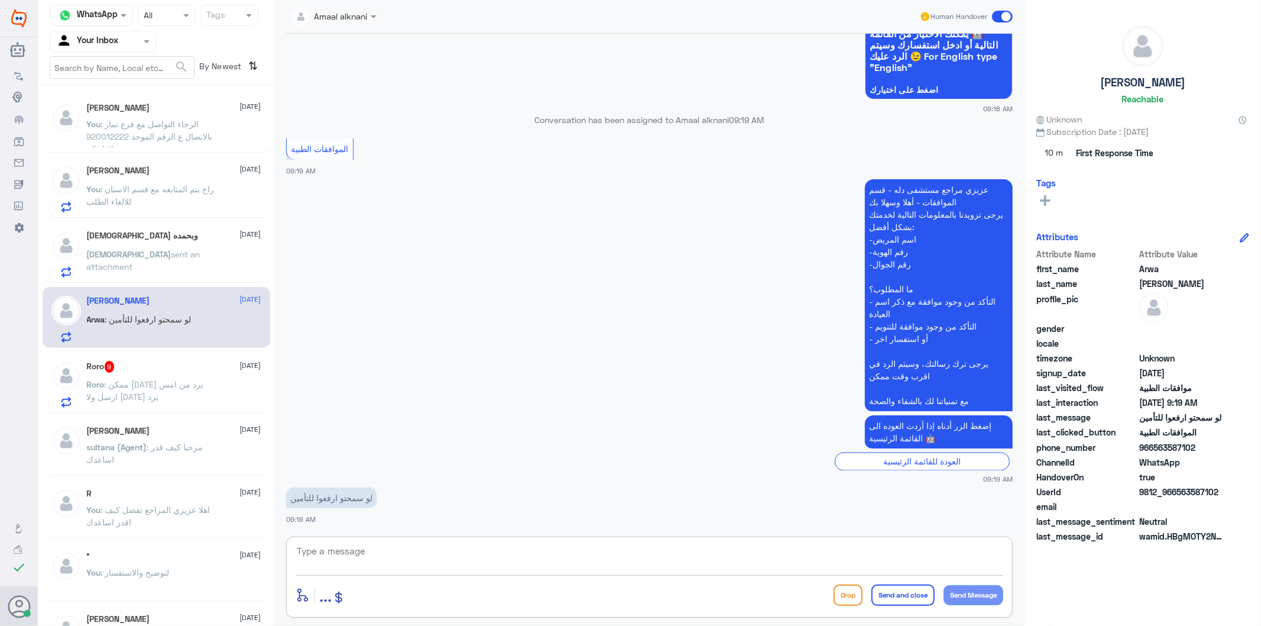
click at [371, 554] on textarea at bounding box center [650, 557] width 708 height 29
click at [179, 405] on p "Roro : ممكن [DATE] يرد من امس ارسل ولا [DATE] يرد" at bounding box center [153, 393] width 133 height 30
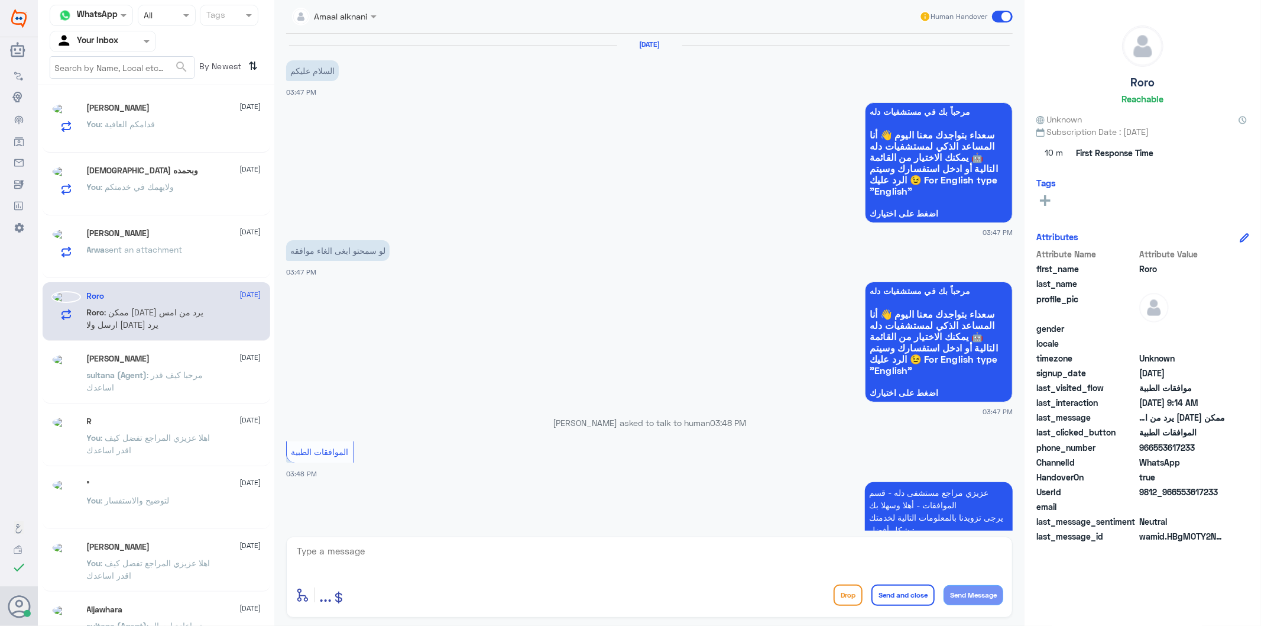
scroll to position [1252, 0]
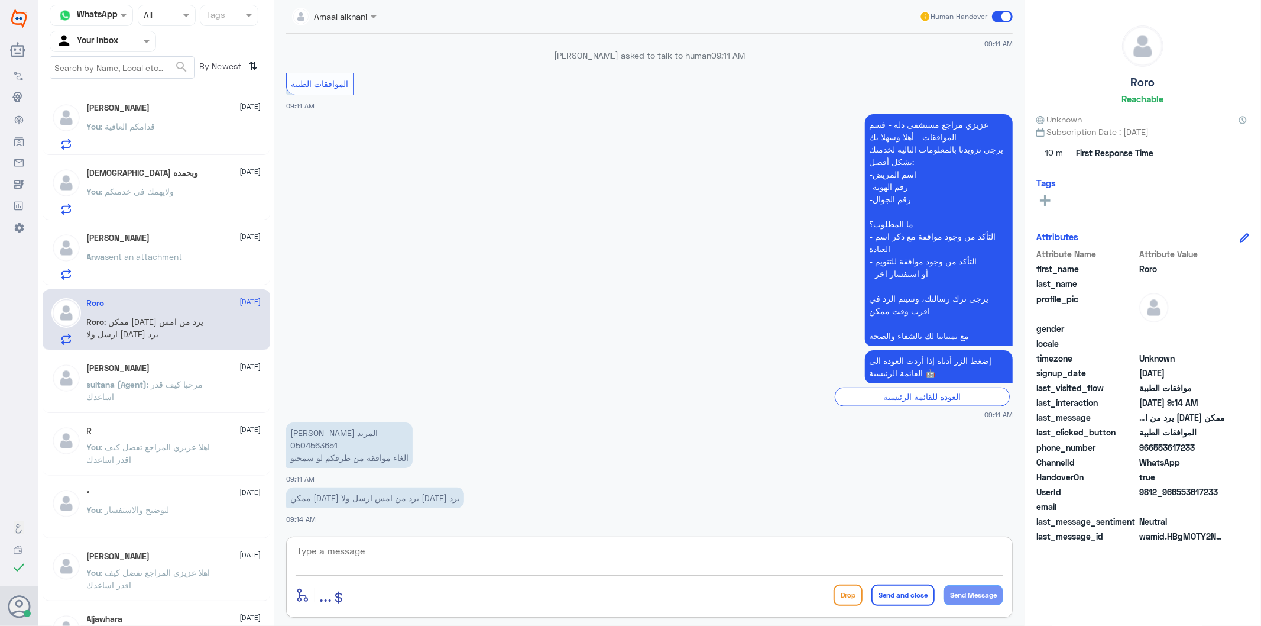
click at [376, 552] on textarea at bounding box center [650, 557] width 708 height 29
click at [309, 442] on p "[PERSON_NAME] المزيد 0504563651 الغاء موافقه من طرفكم لو سمحتو" at bounding box center [349, 445] width 127 height 46
copy p "0504563651"
click at [416, 559] on textarea at bounding box center [650, 557] width 708 height 29
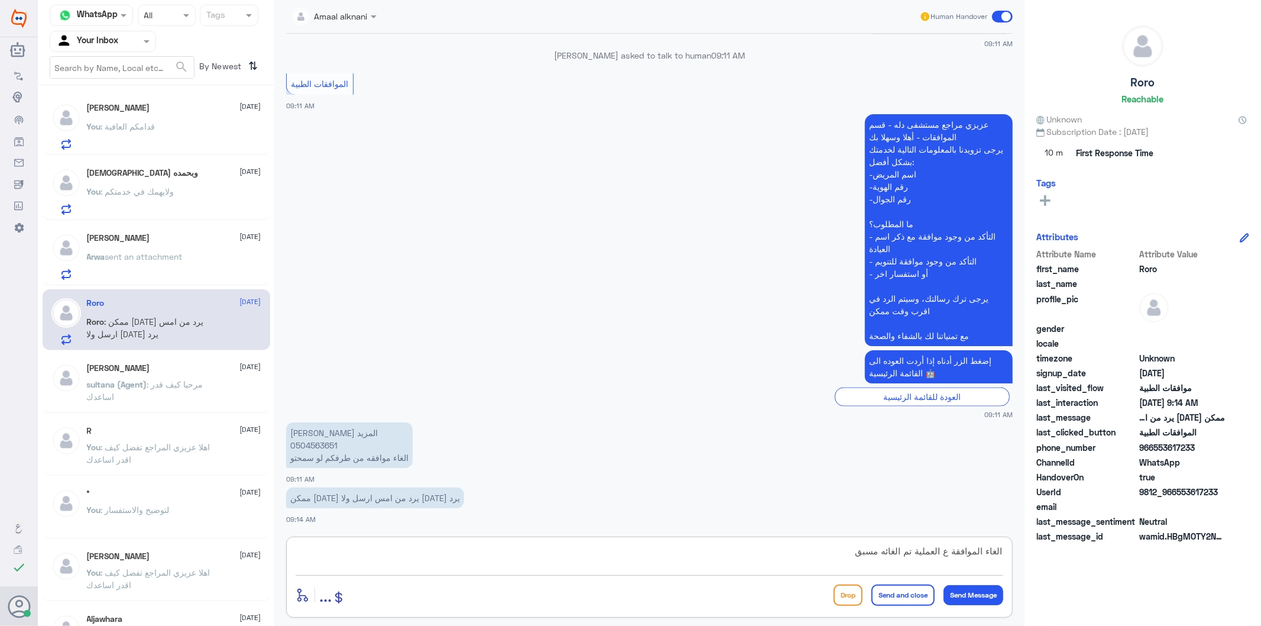
type textarea "الغاء الموافقة ع العملية تم الغائه مسبقا"
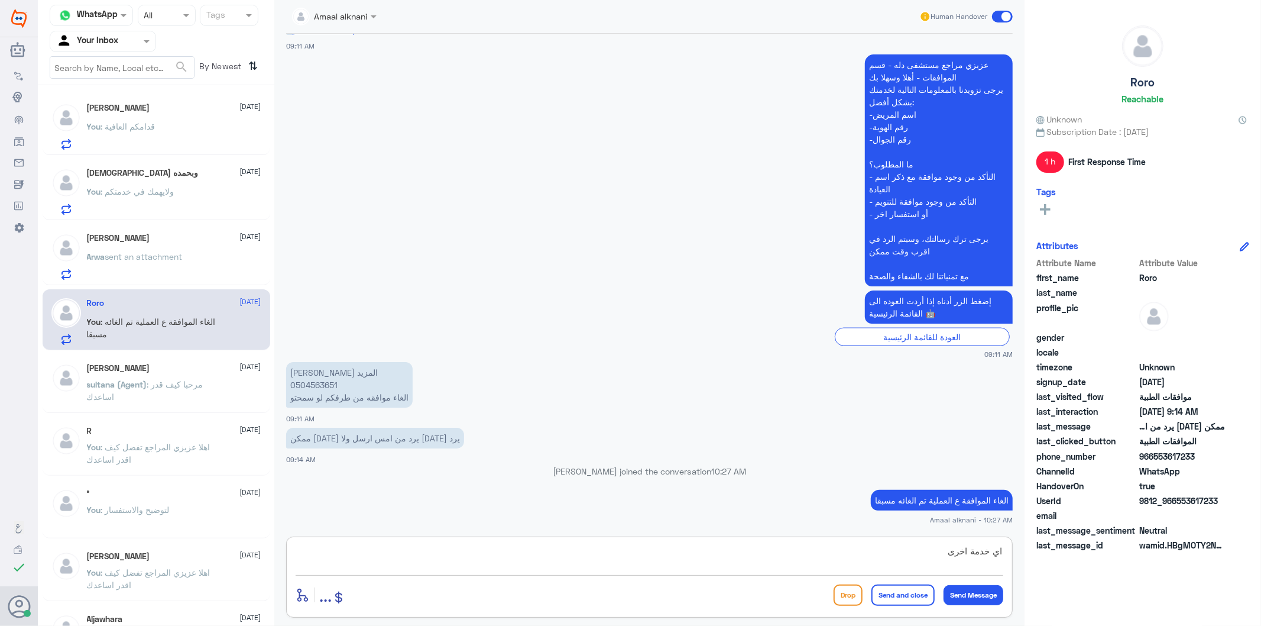
type textarea "اي خدمة اخرى ؟"
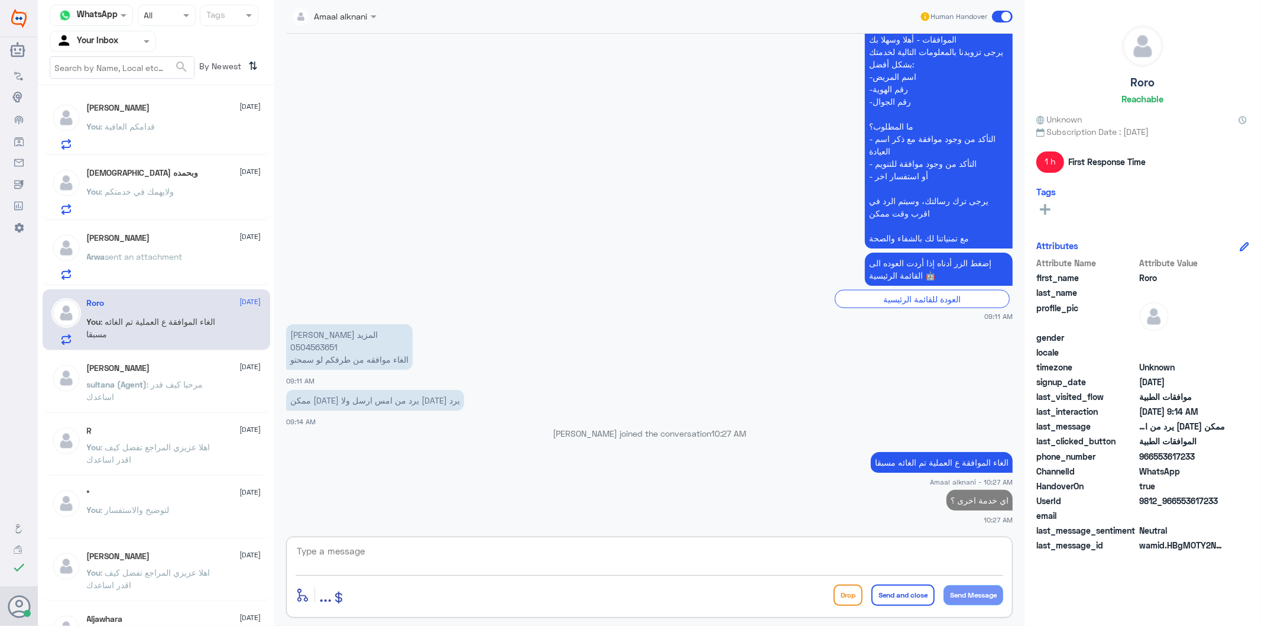
click at [148, 249] on div "[PERSON_NAME] [DATE][PERSON_NAME] sent an attachment" at bounding box center [174, 256] width 174 height 47
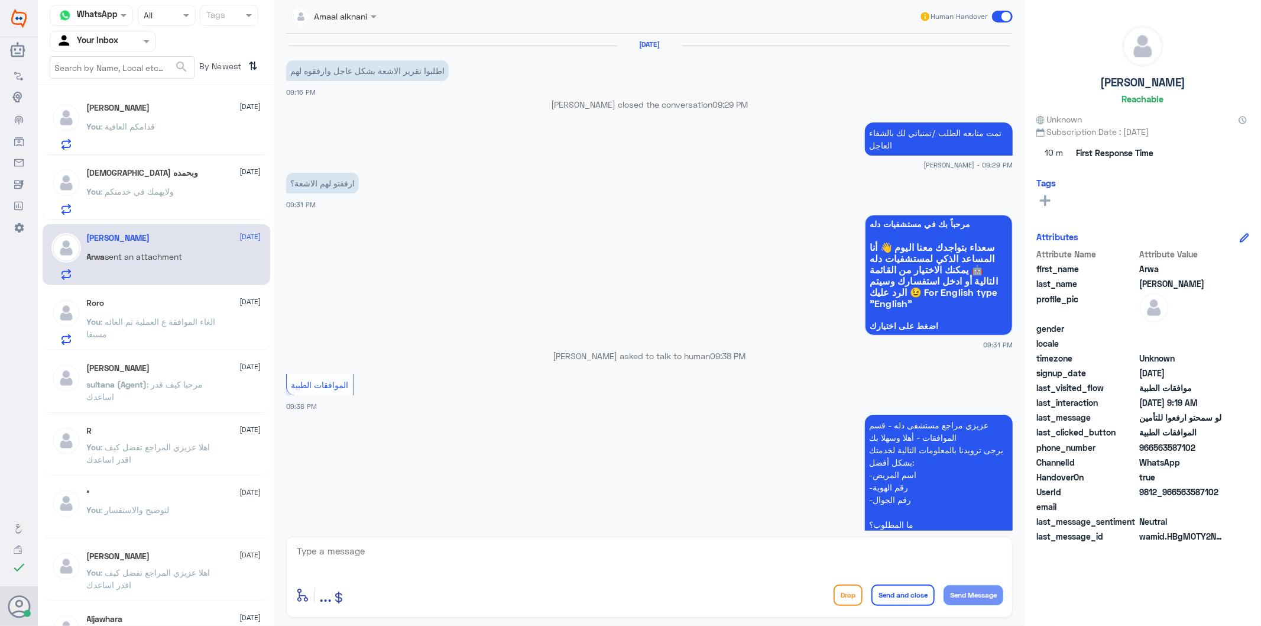
scroll to position [1706, 0]
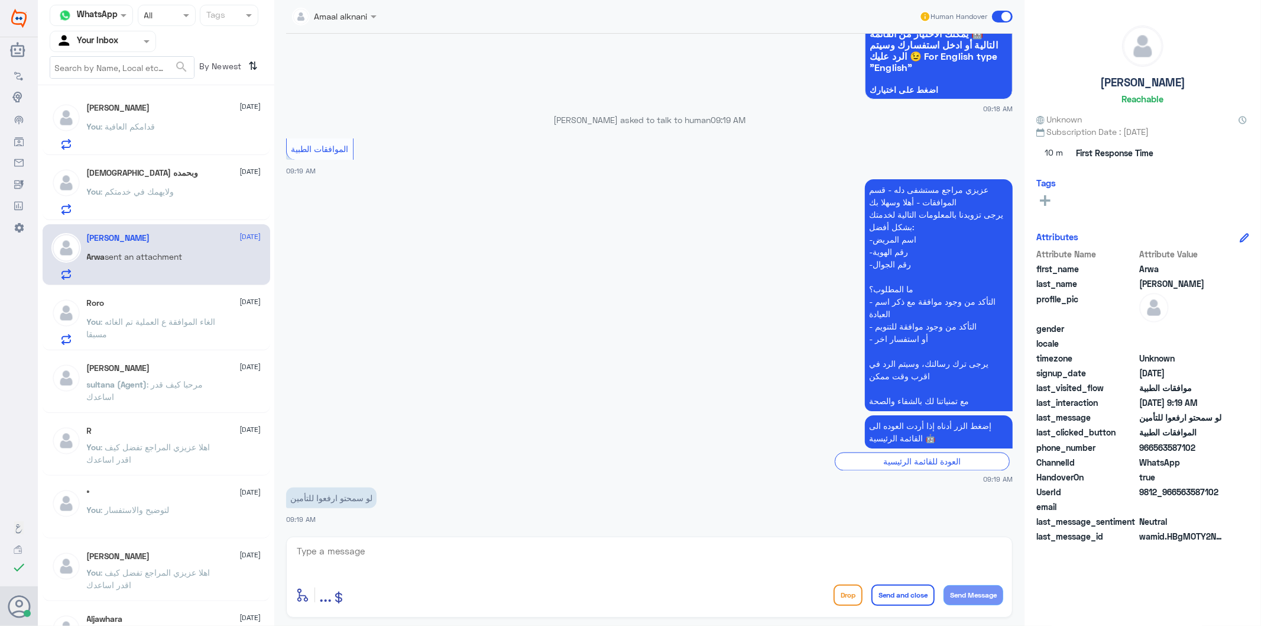
click at [371, 553] on textarea at bounding box center [650, 557] width 708 height 29
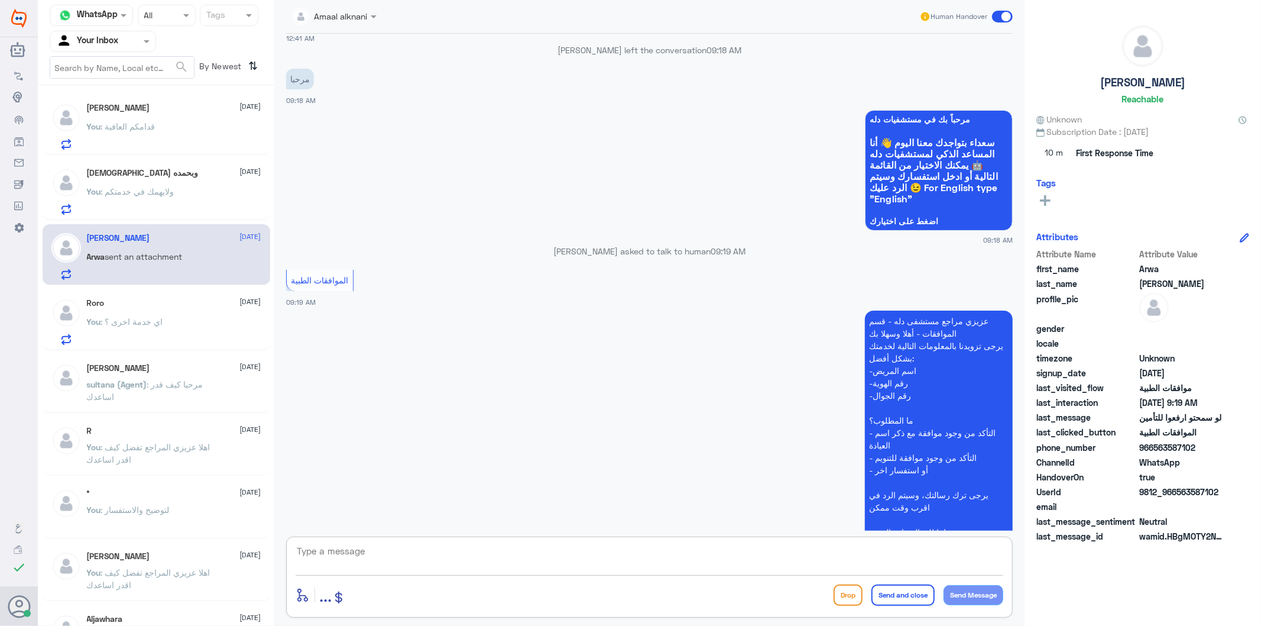
scroll to position [1509, 0]
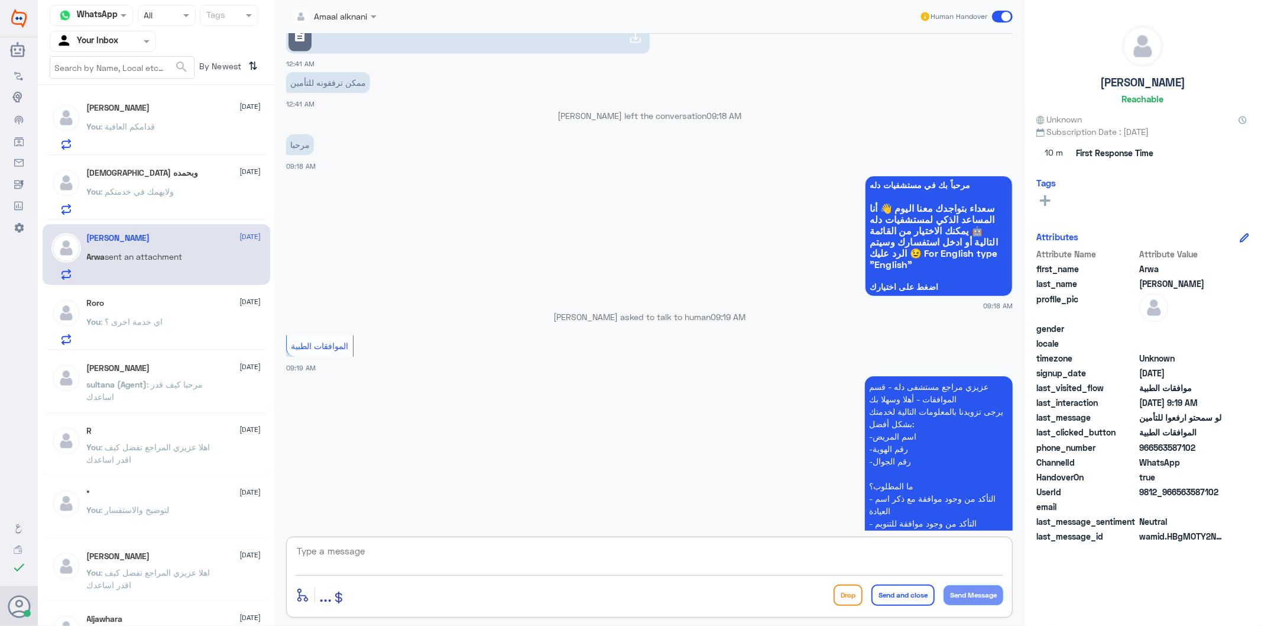
click at [390, 47] on link "description" at bounding box center [468, 38] width 364 height 32
click at [414, 540] on div "enter flow name ... Drop Send and close Send Message" at bounding box center [649, 576] width 727 height 81
click at [419, 550] on textarea at bounding box center [650, 557] width 708 height 29
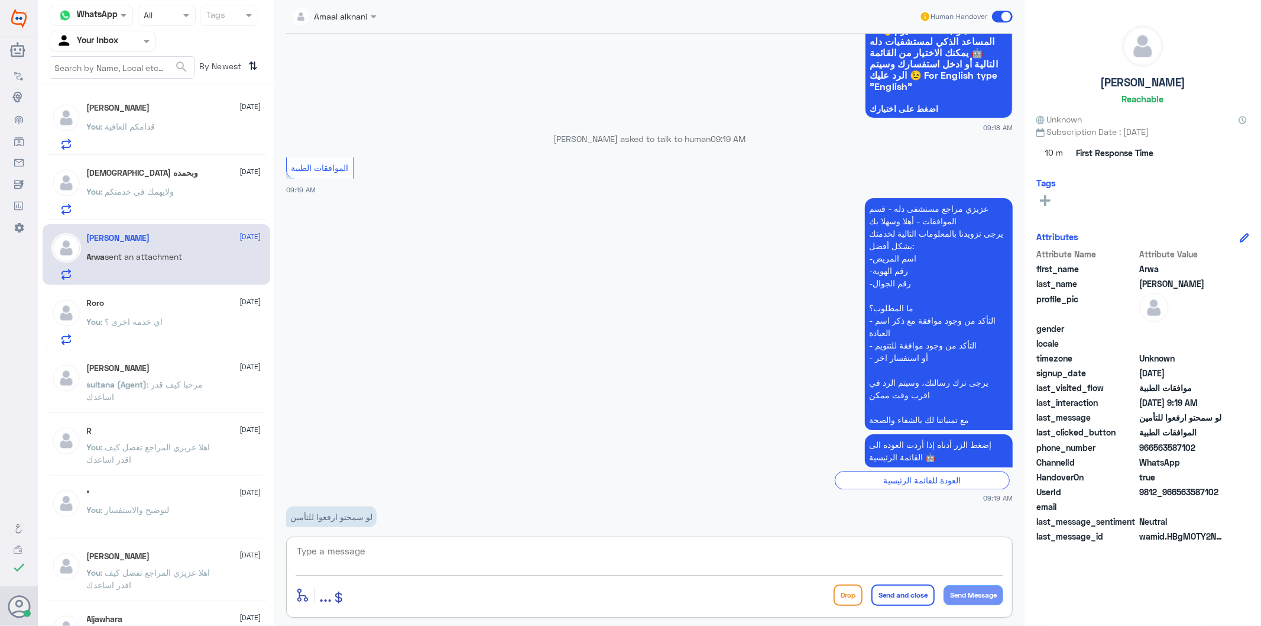
scroll to position [1706, 0]
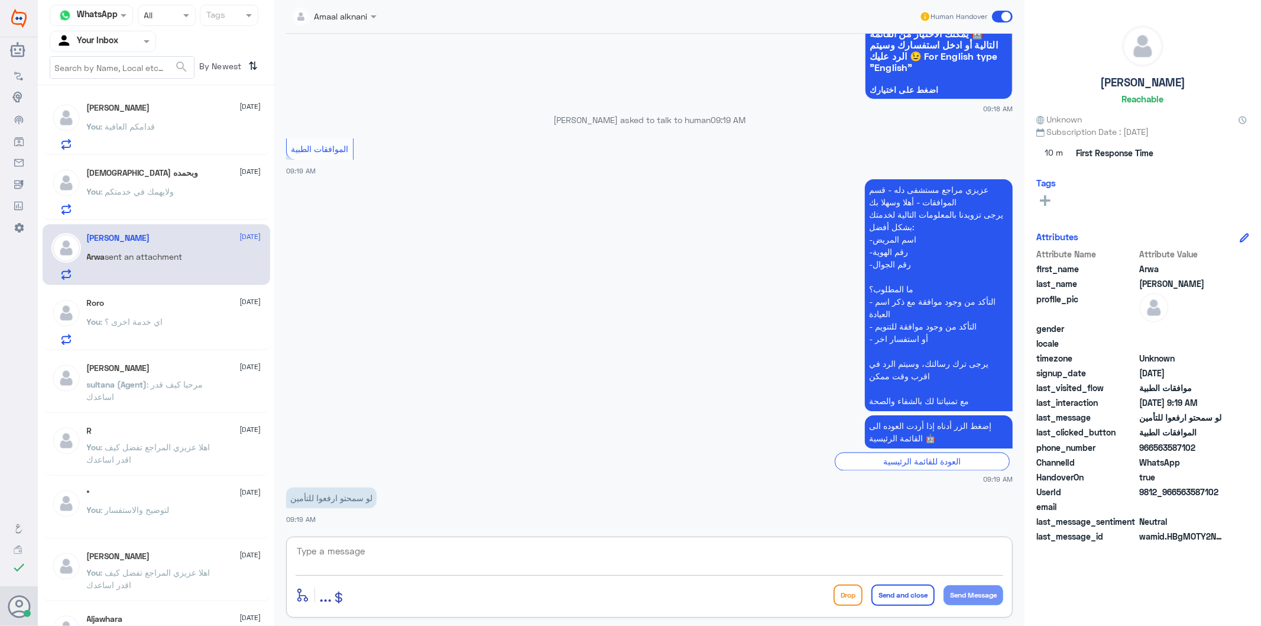
click at [403, 549] on textarea at bounding box center [650, 557] width 708 height 29
type textarea "ن"
type textarea "تم الرفع والمتابعه"
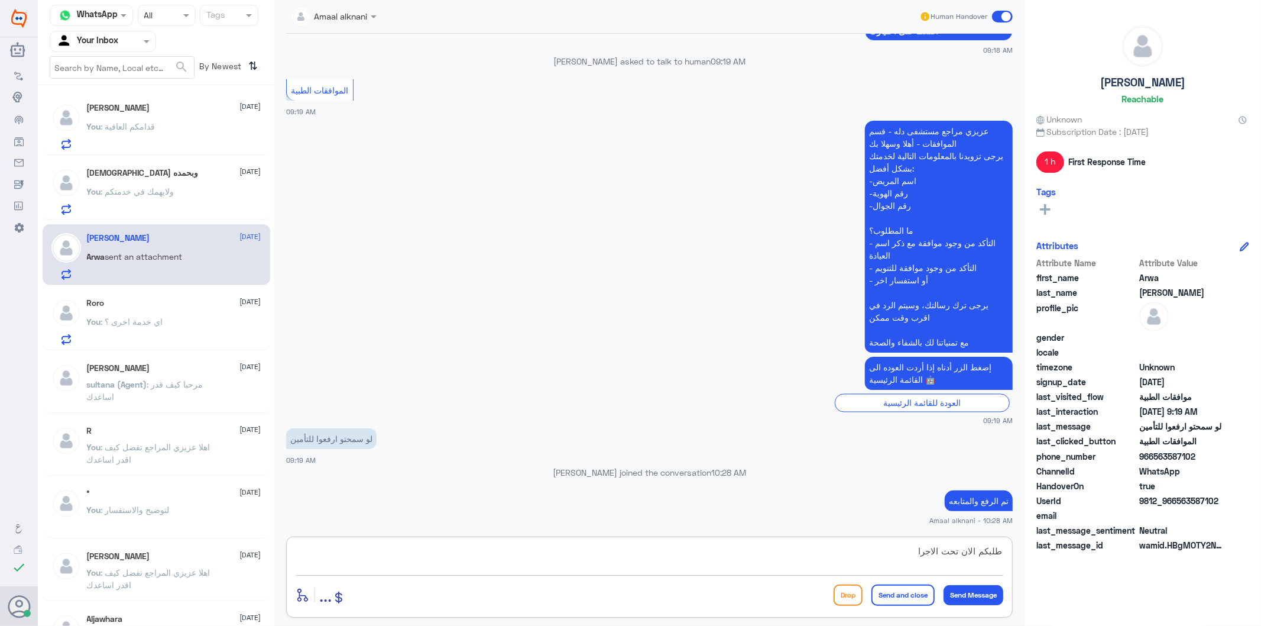
type textarea "طلبكم الان تحت الاجراء"
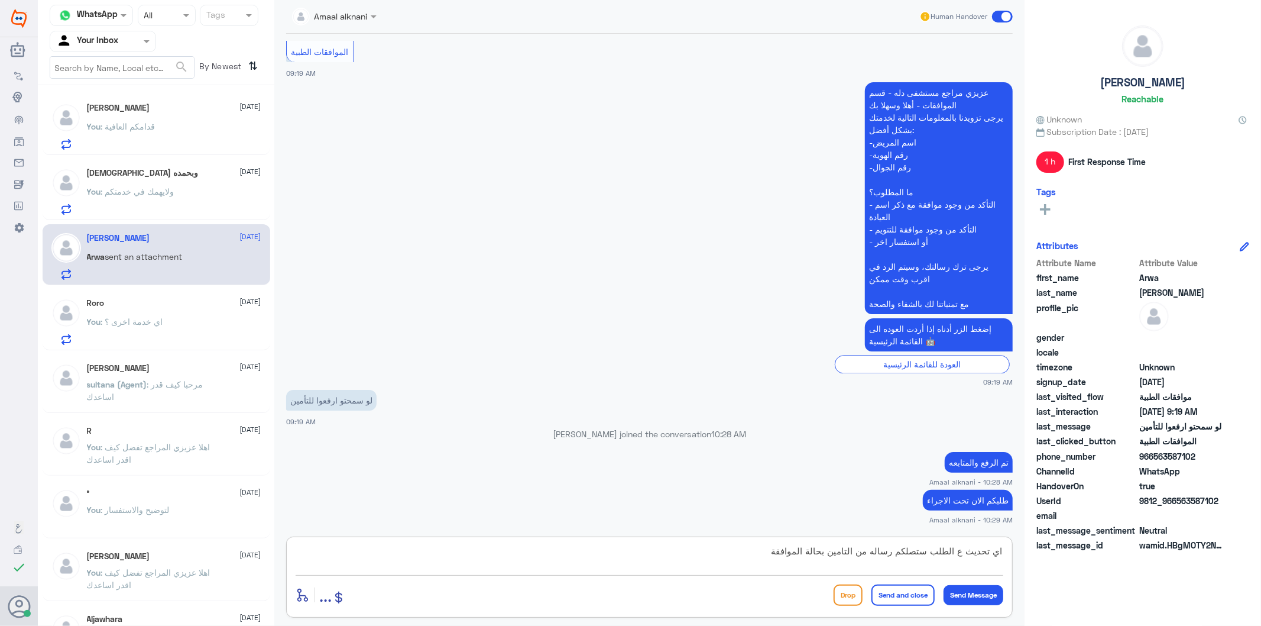
type textarea "اي تحديث ع الطلب ستصلكم رساله من التامين بحالة الموافقة"
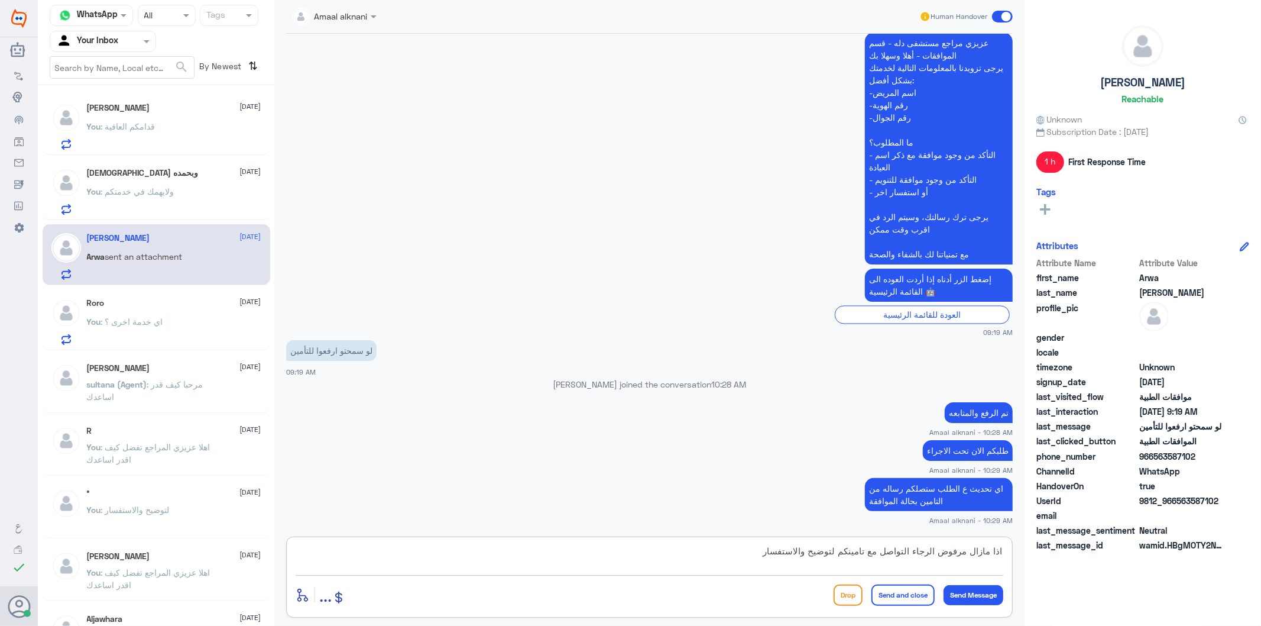
type textarea "اذا مازال مرفوض الرجاء التواصل مع تامينكم لتوضيح والاستفسار"
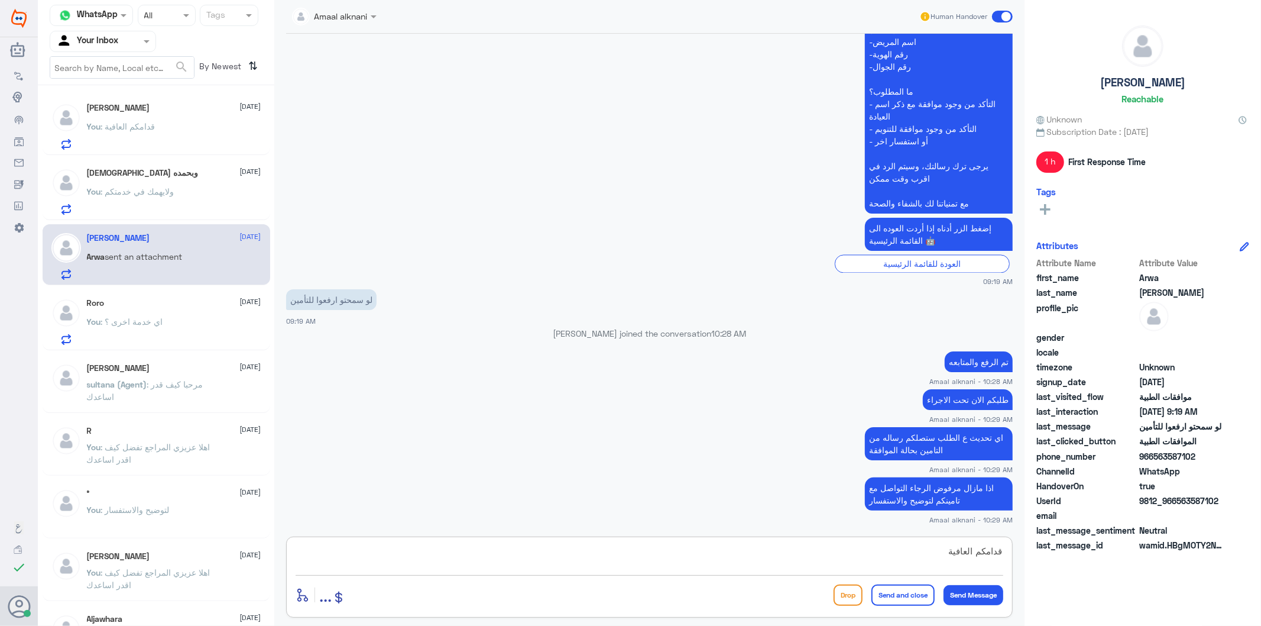
type textarea "قدامكم العافية"
click at [894, 600] on button "Send and close" at bounding box center [902, 594] width 63 height 21
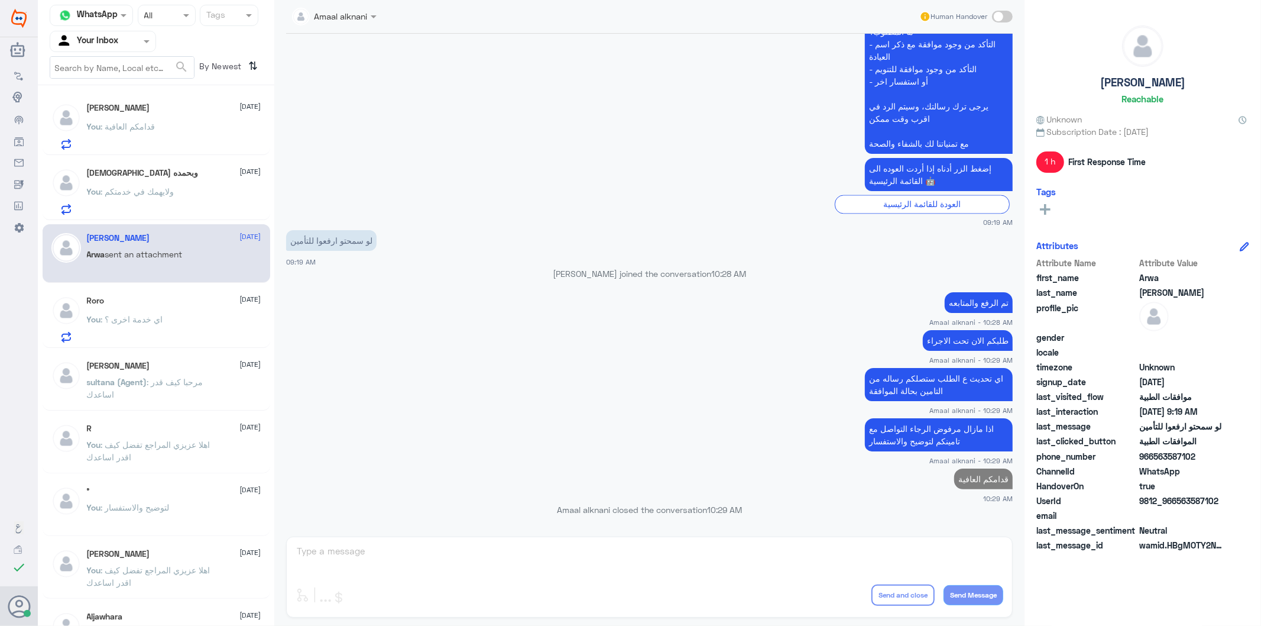
click at [203, 201] on div "You : ولايهمك في خدمتكم" at bounding box center [174, 201] width 174 height 27
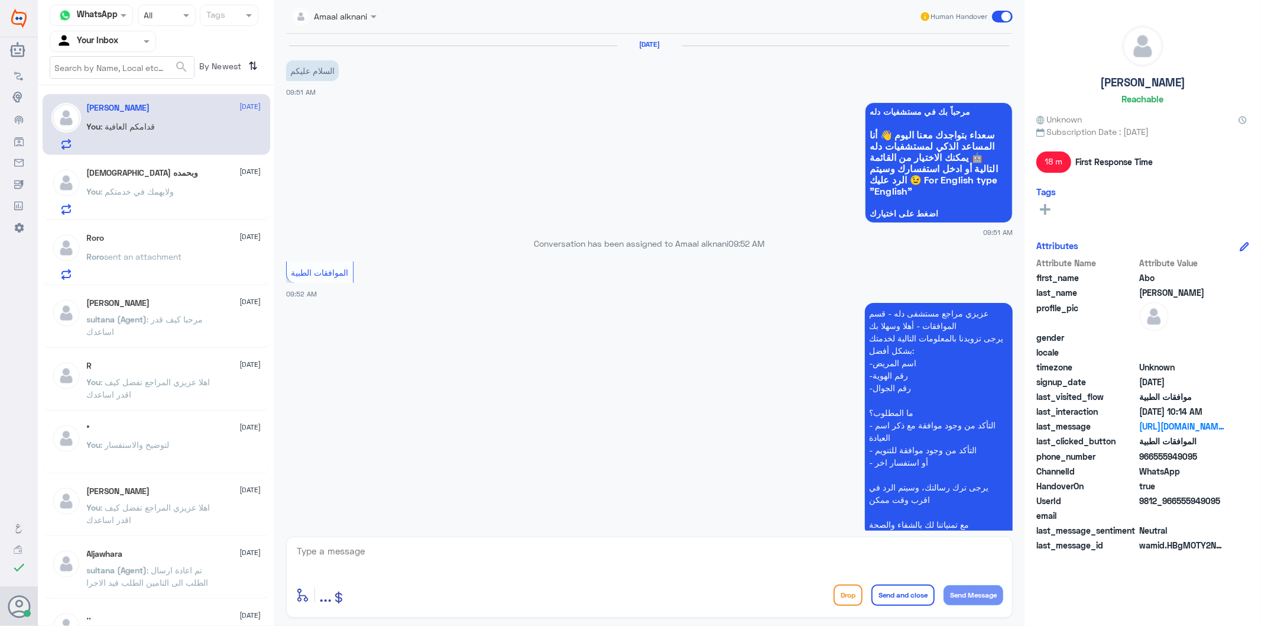
scroll to position [846, 0]
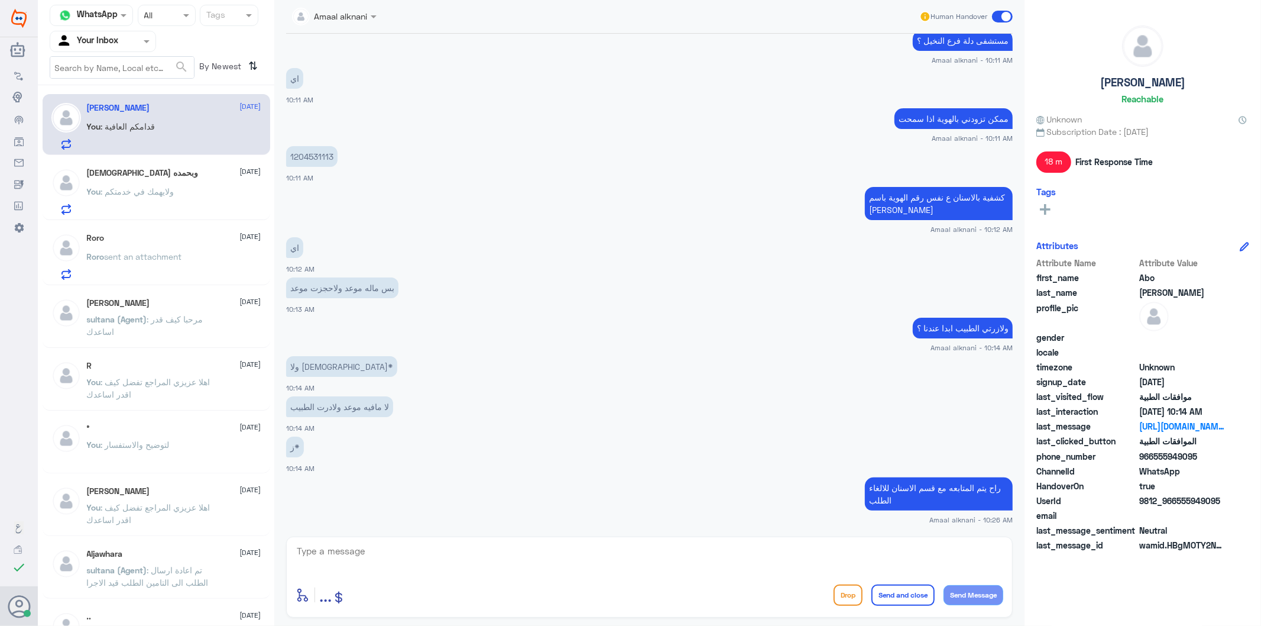
click at [380, 556] on textarea at bounding box center [650, 557] width 708 height 29
click at [199, 202] on div "You : ولايهمك في خدمتكم" at bounding box center [174, 201] width 174 height 27
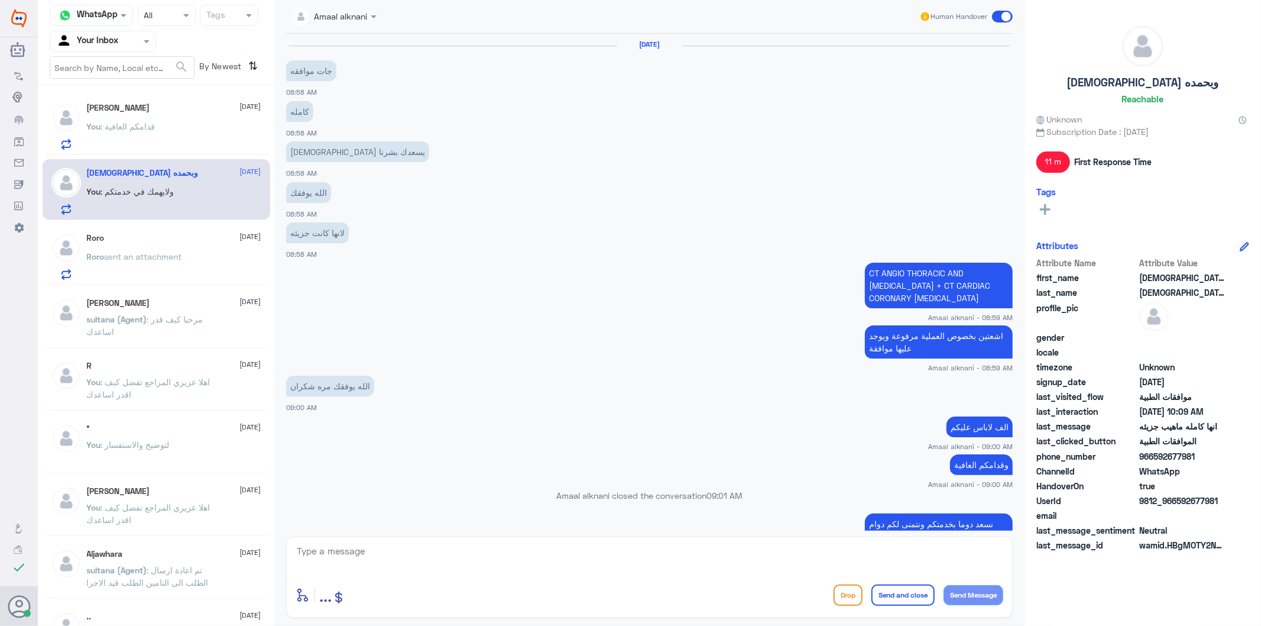
scroll to position [1072, 0]
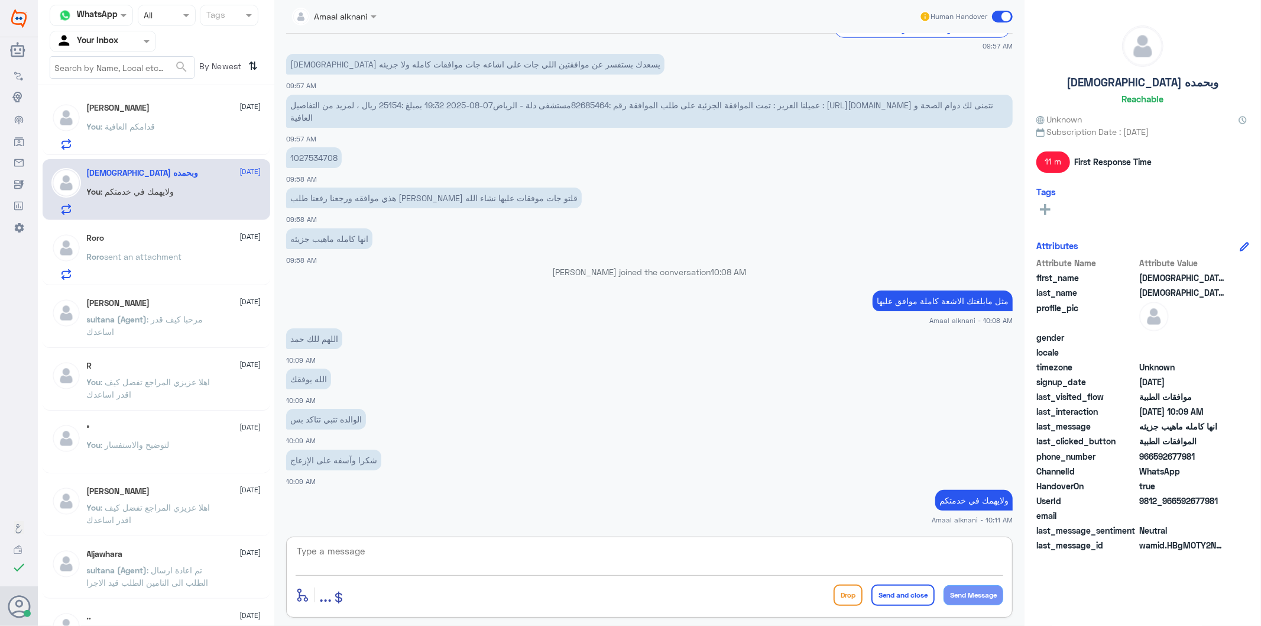
click at [404, 565] on textarea at bounding box center [650, 557] width 708 height 29
type textarea "قدامكم العافية"
click at [917, 600] on button "Send and close" at bounding box center [902, 594] width 63 height 21
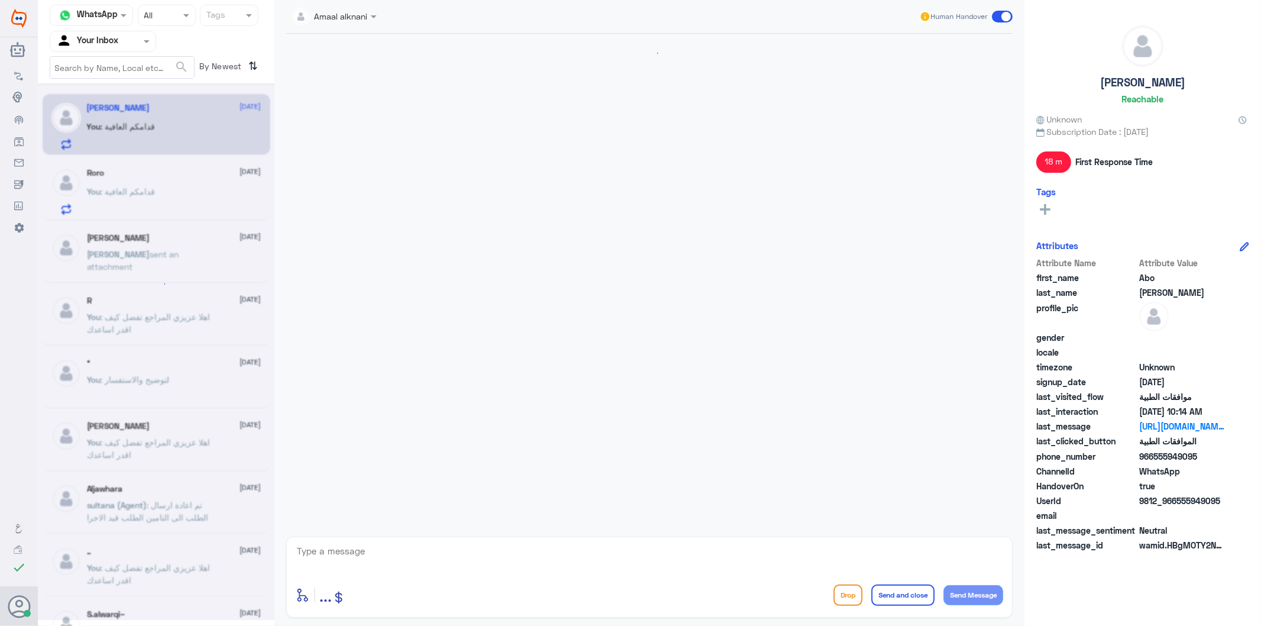
scroll to position [846, 0]
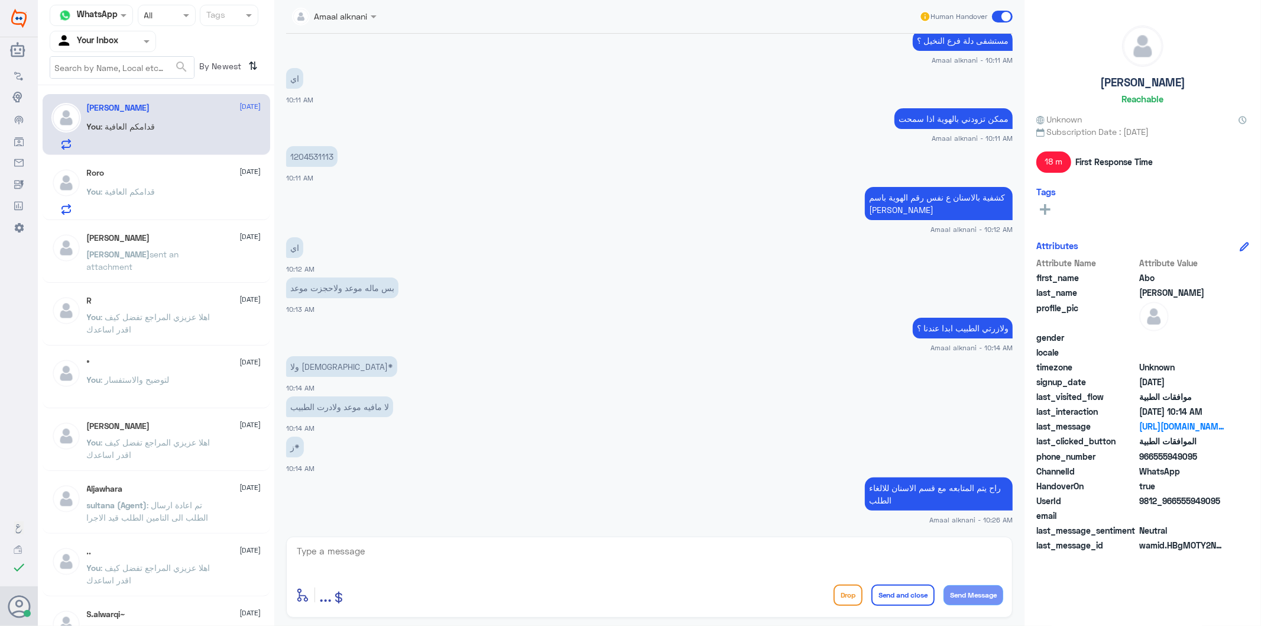
click at [179, 263] on p "[PERSON_NAME] sent an attachment" at bounding box center [153, 263] width 133 height 30
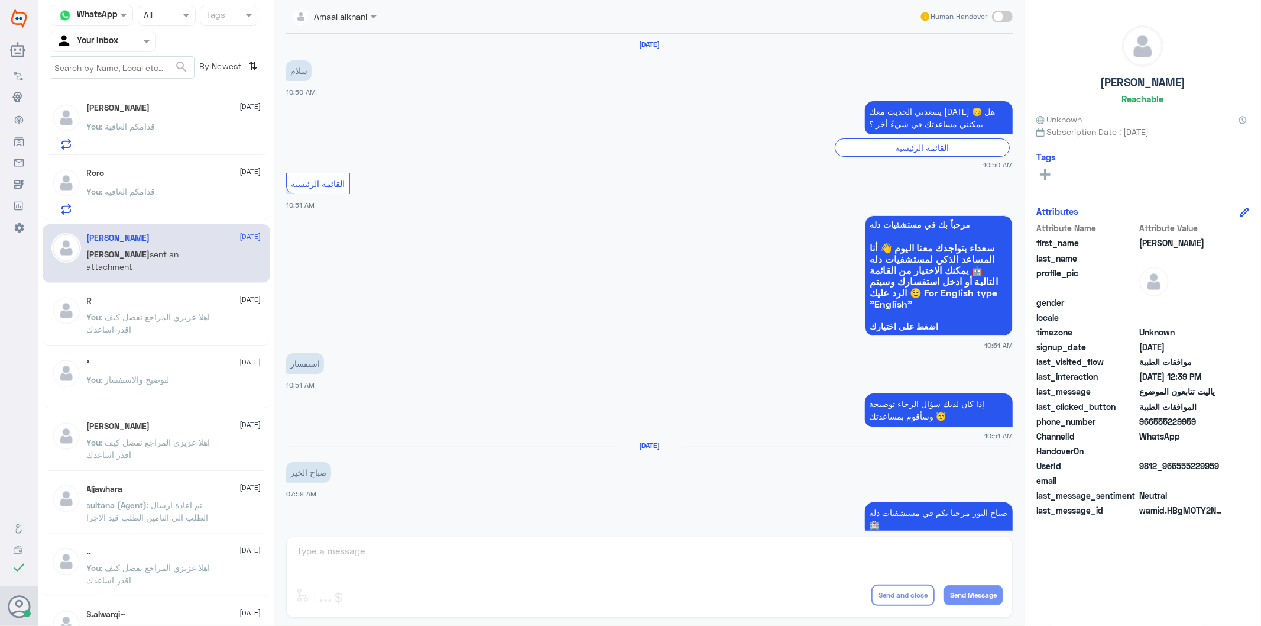
scroll to position [1076, 0]
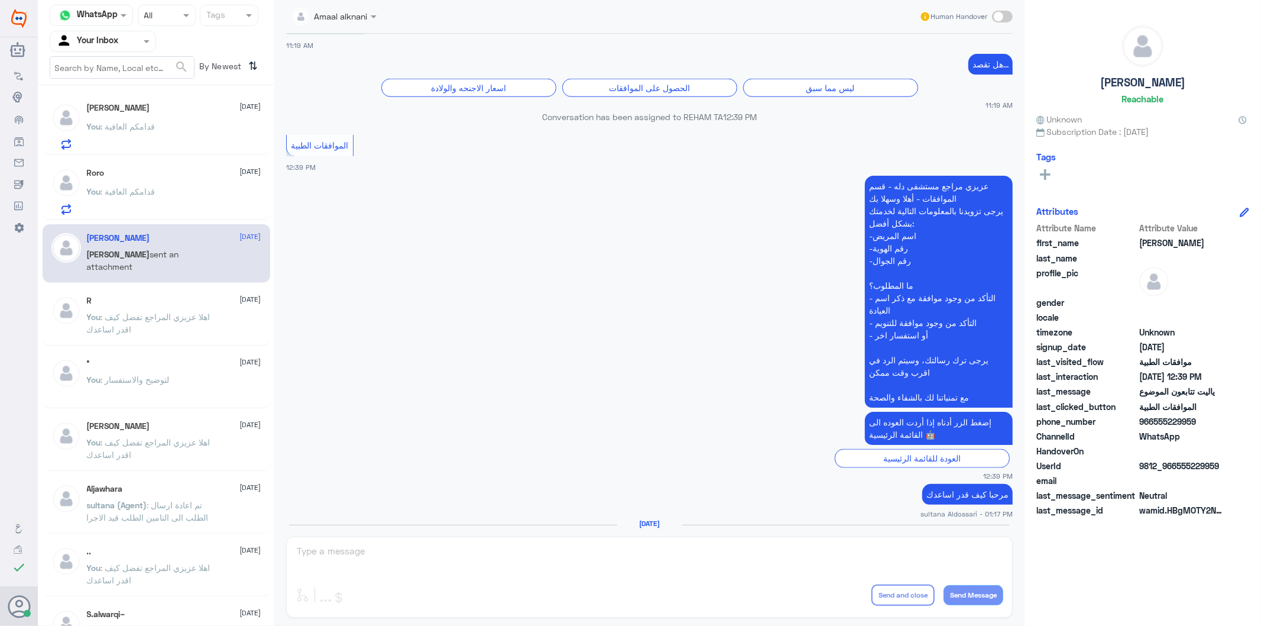
click at [114, 188] on span ": قدامكم العافية" at bounding box center [128, 191] width 54 height 10
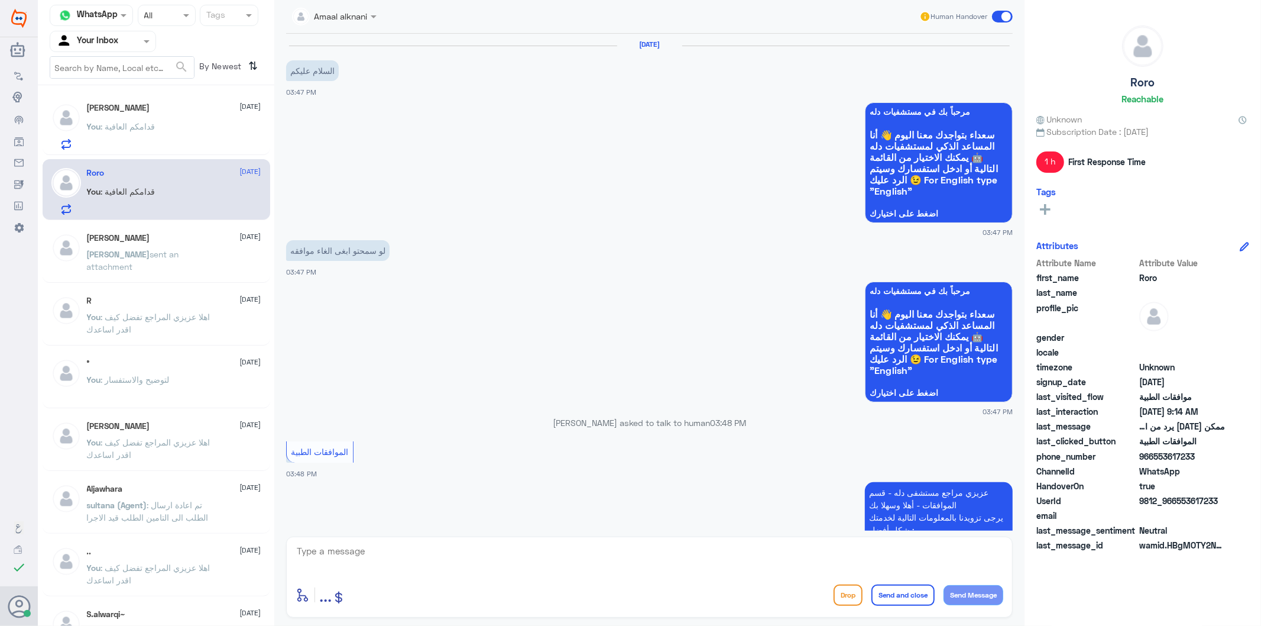
scroll to position [1362, 0]
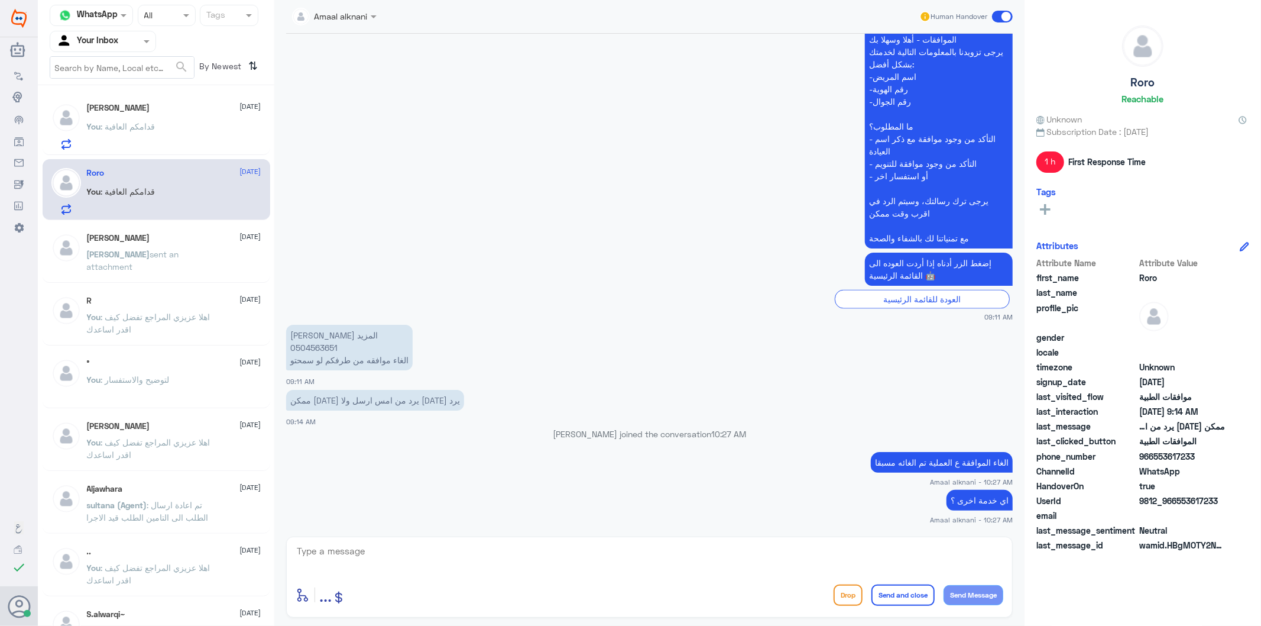
click at [365, 562] on textarea at bounding box center [650, 557] width 708 height 29
click at [365, 549] on textarea at bounding box center [650, 557] width 708 height 29
click at [161, 126] on div "You : قدامكم العافية" at bounding box center [174, 136] width 174 height 27
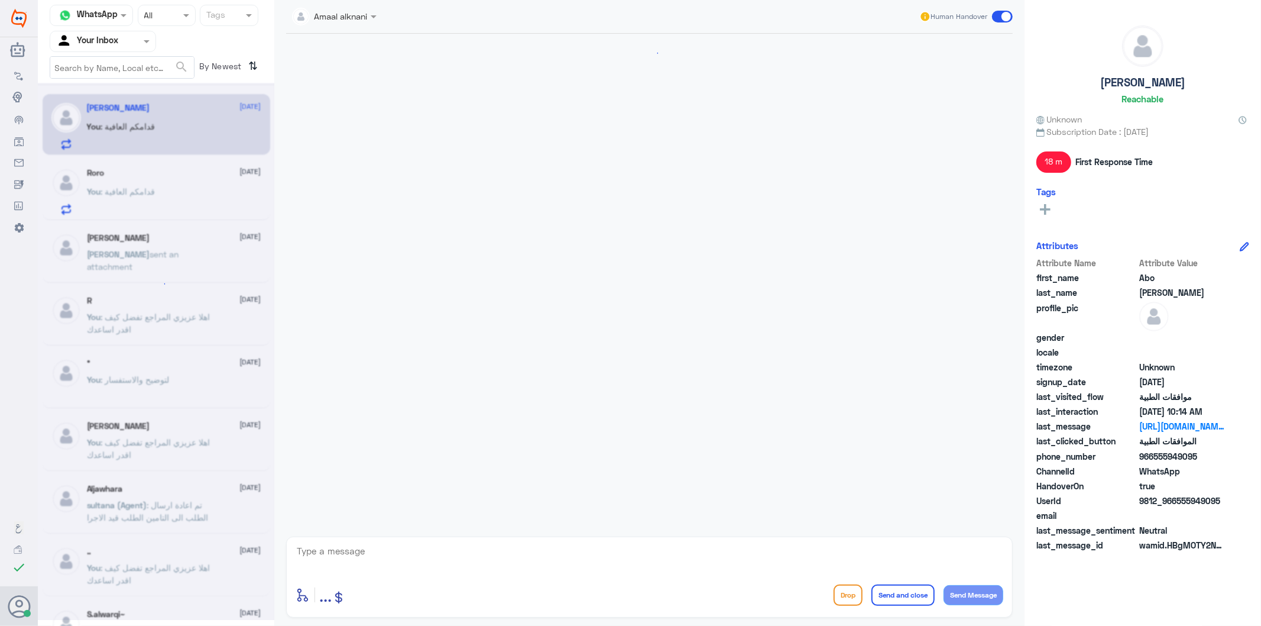
scroll to position [846, 0]
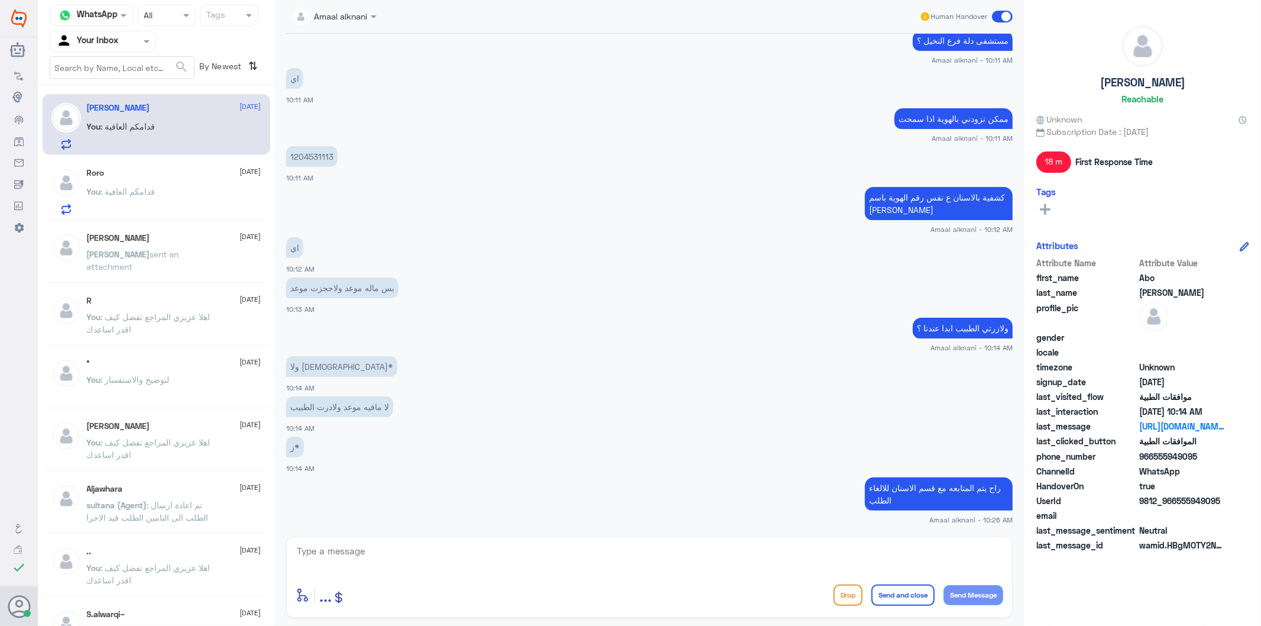
click at [352, 554] on textarea at bounding box center [650, 557] width 708 height 29
click at [352, 560] on textarea at bounding box center [650, 557] width 708 height 29
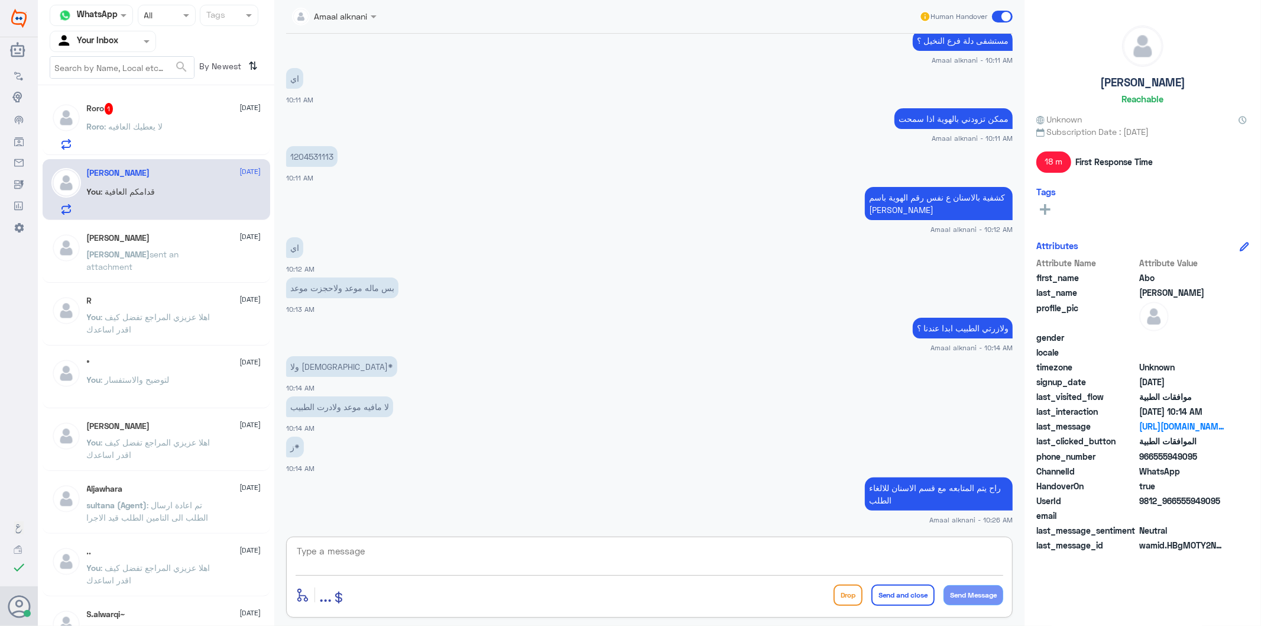
click at [199, 127] on div "Roro : لا يعطيك العافيه" at bounding box center [174, 136] width 174 height 27
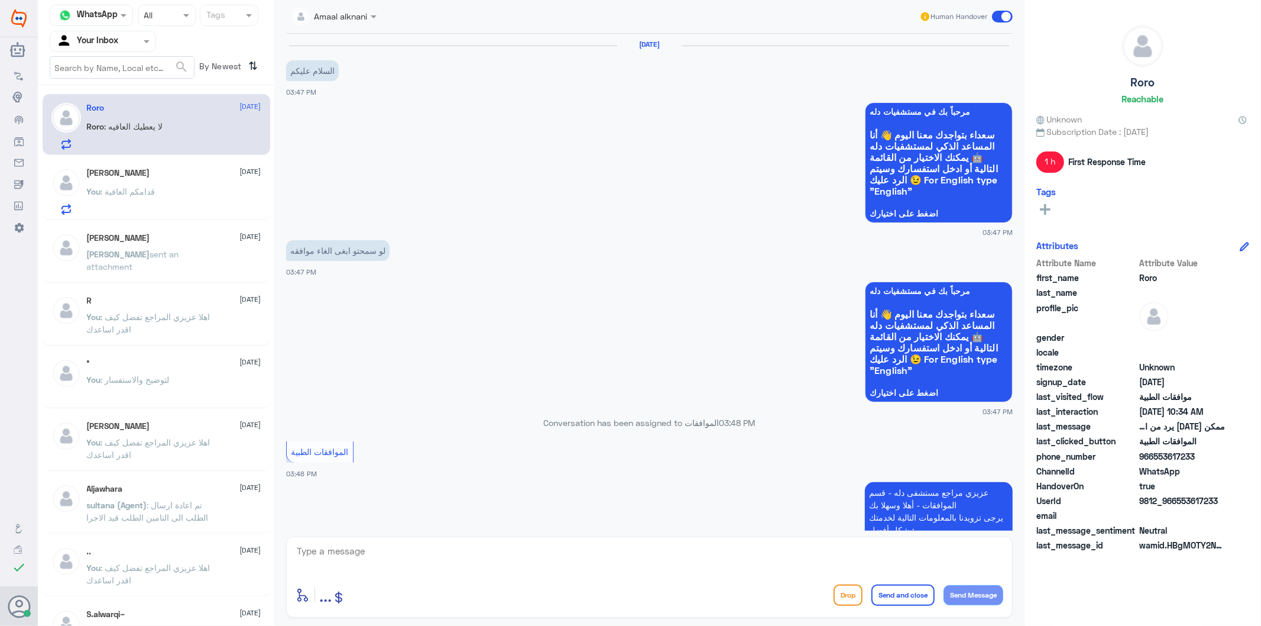
scroll to position [1402, 0]
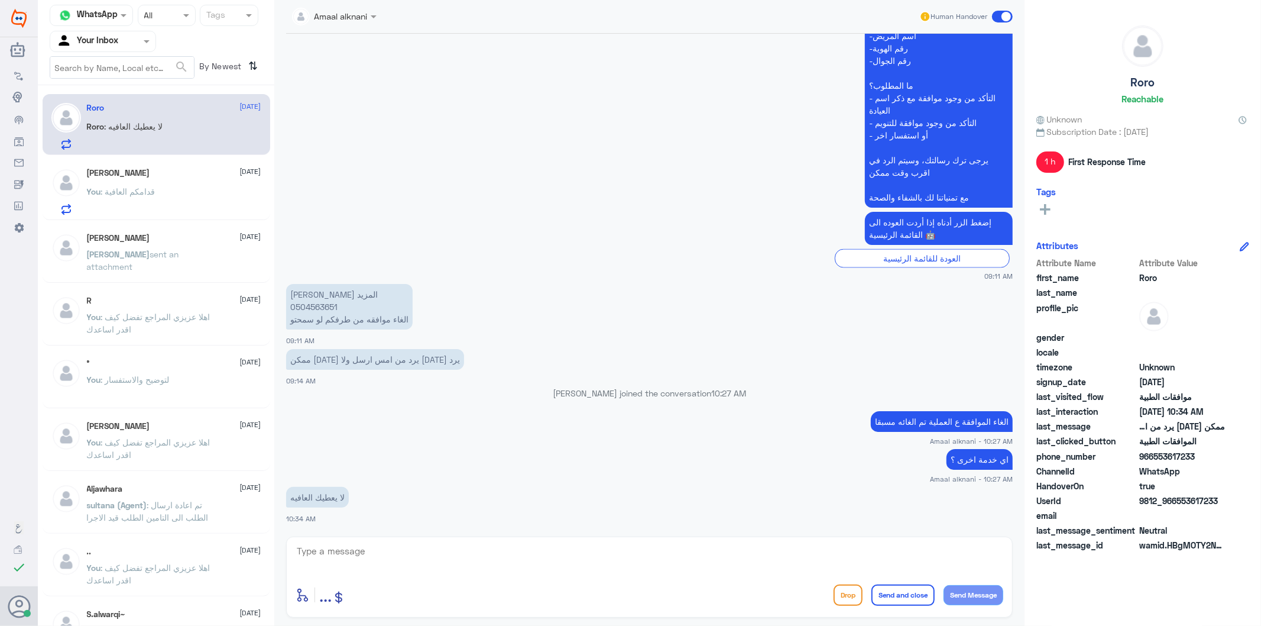
click at [403, 564] on textarea at bounding box center [650, 557] width 708 height 29
type textarea "قدامكم العافية"
click at [908, 594] on button "Send and close" at bounding box center [902, 594] width 63 height 21
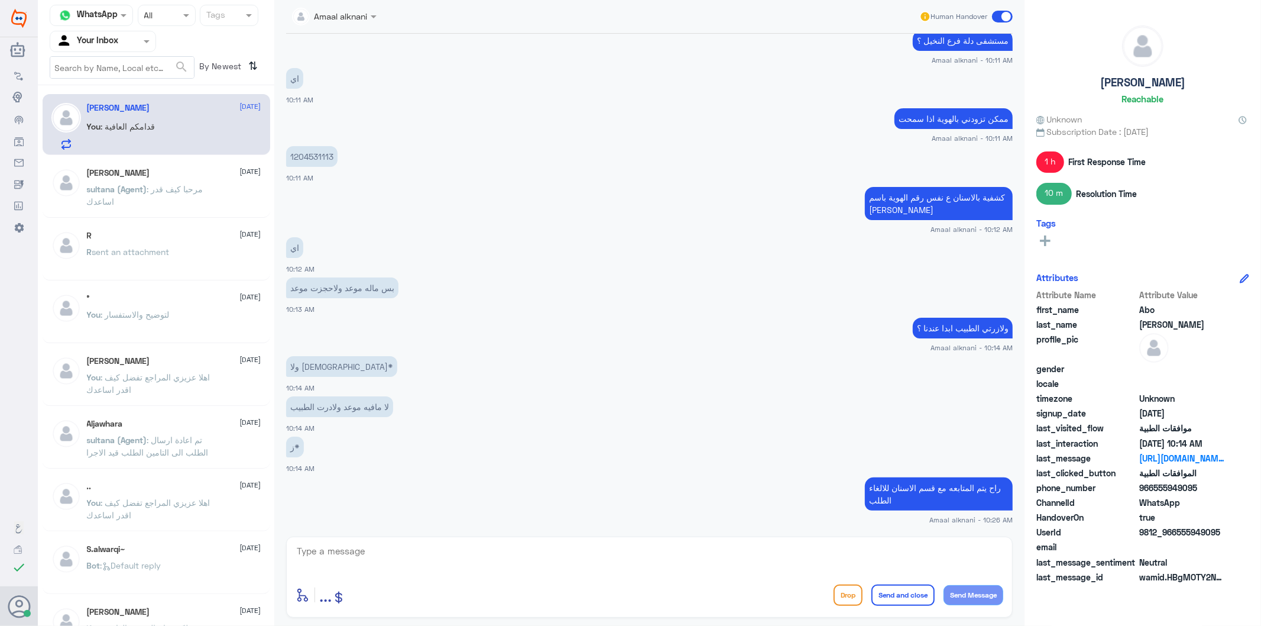
scroll to position [846, 0]
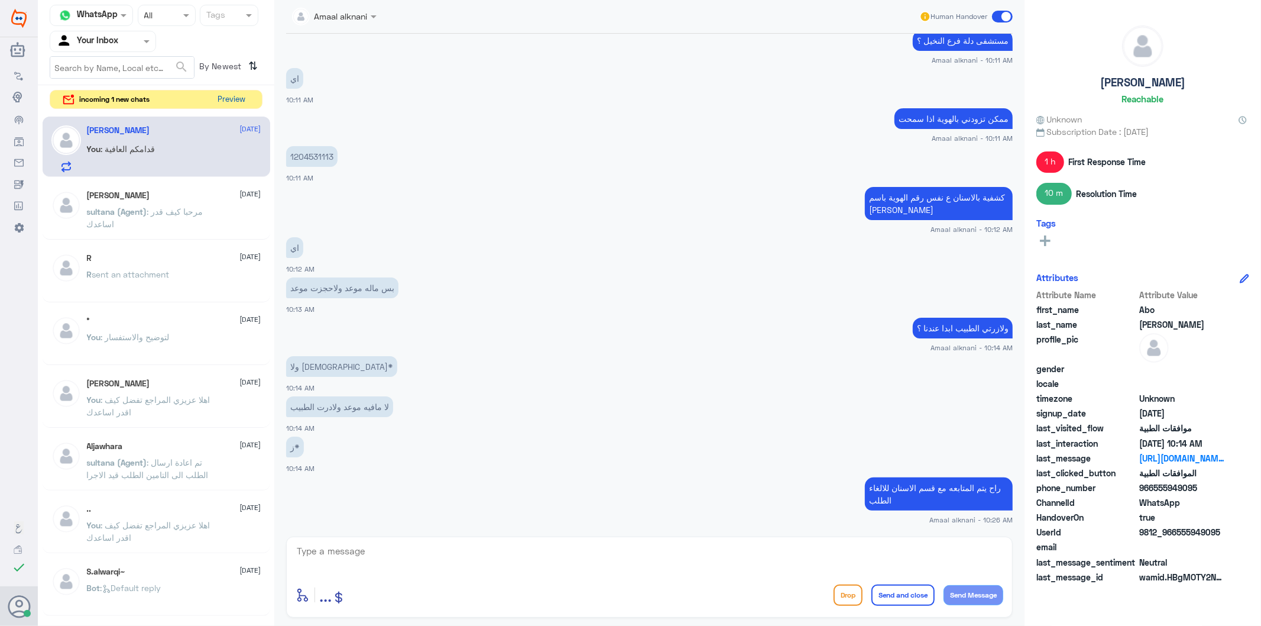
click at [238, 103] on button "Preview" at bounding box center [231, 99] width 37 height 18
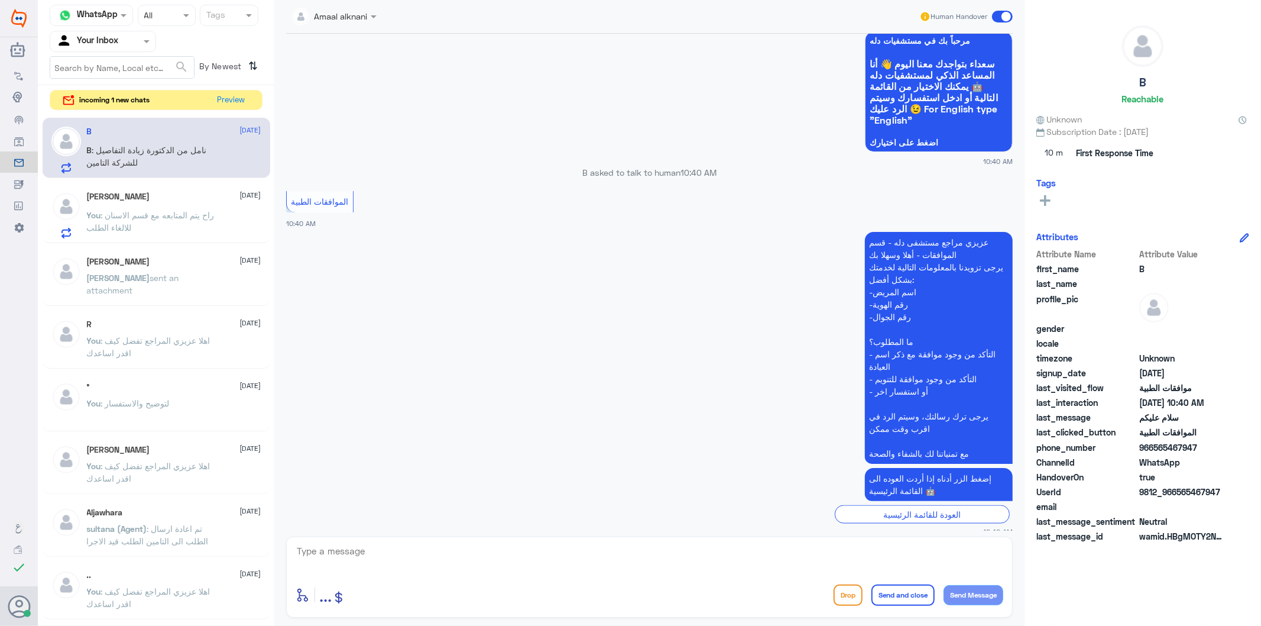
scroll to position [1200, 0]
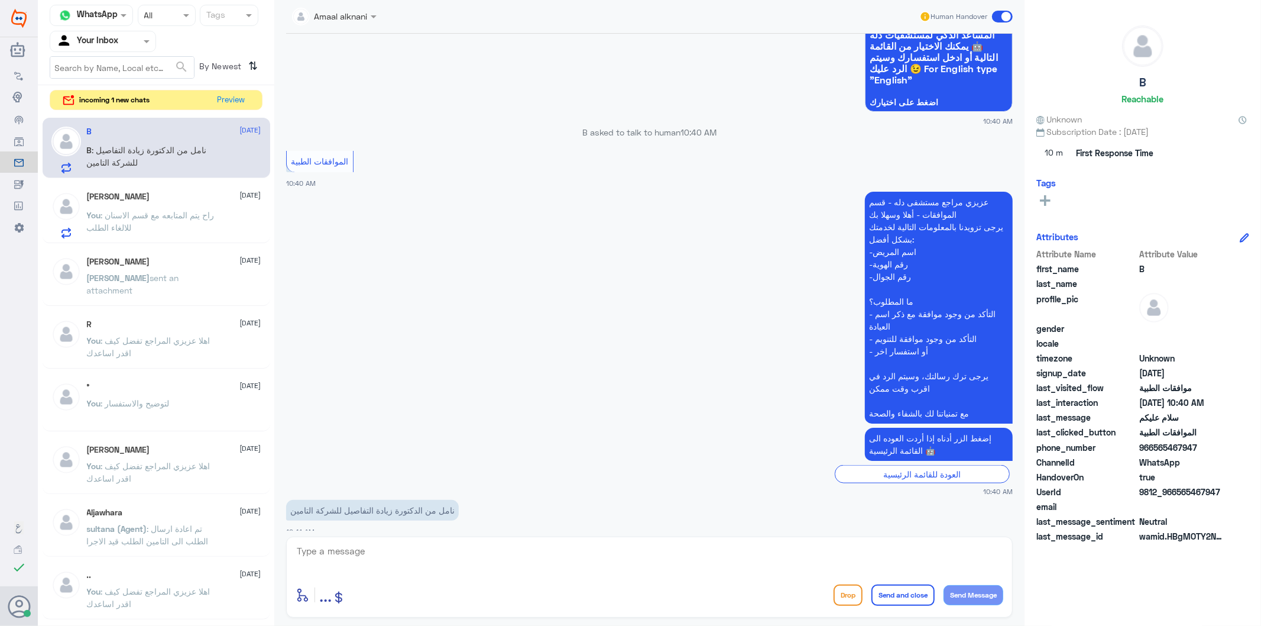
click at [420, 553] on textarea at bounding box center [650, 557] width 708 height 29
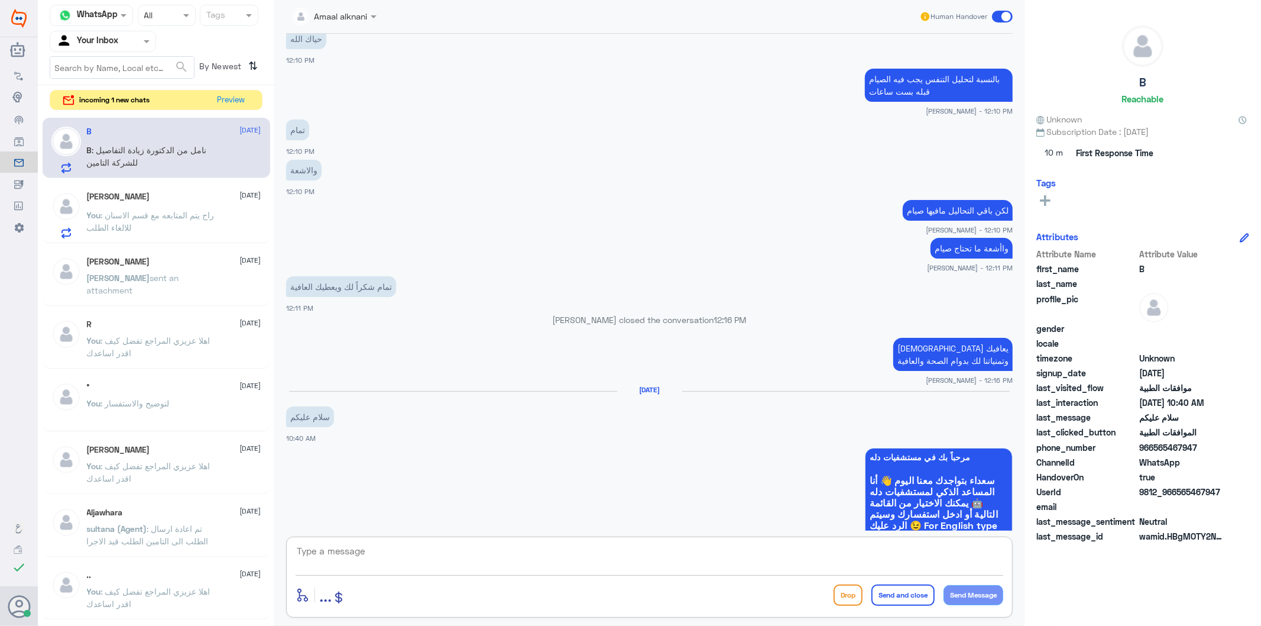
scroll to position [871, 0]
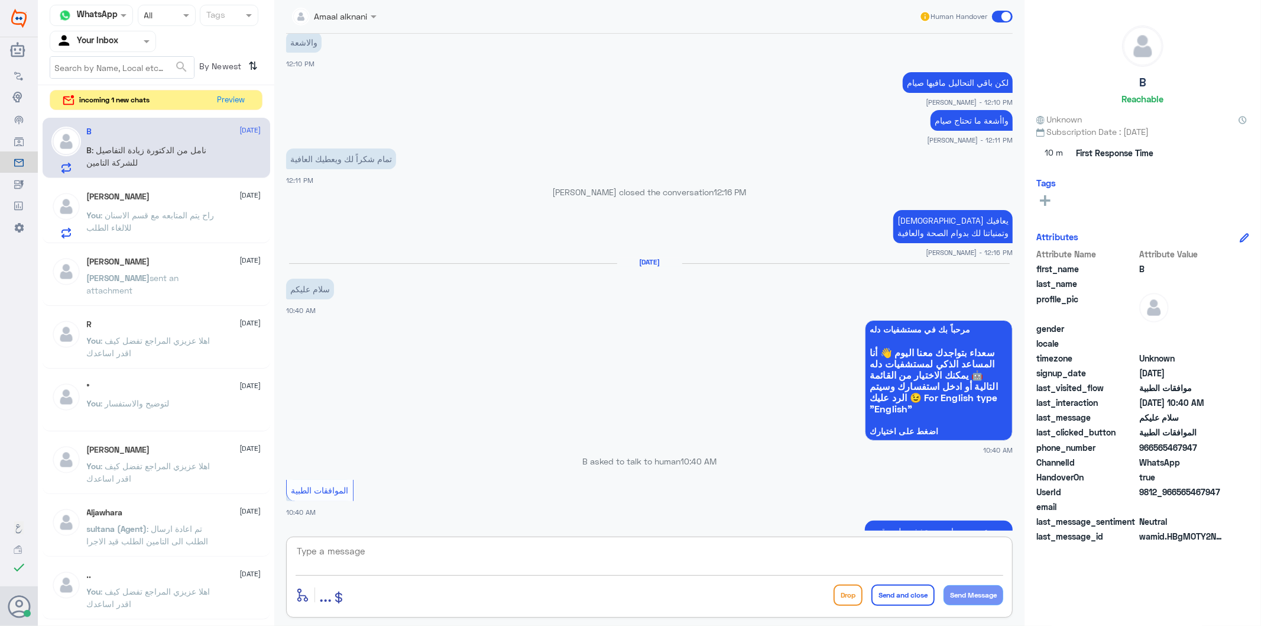
click at [402, 543] on textarea at bounding box center [650, 557] width 708 height 29
type textarea "ل"
type textarea "عفوا لايوجد لدينا صلاحية بالتواصل مع الاطباء لكتابة تقارير طبية - الرجاء التواص…"
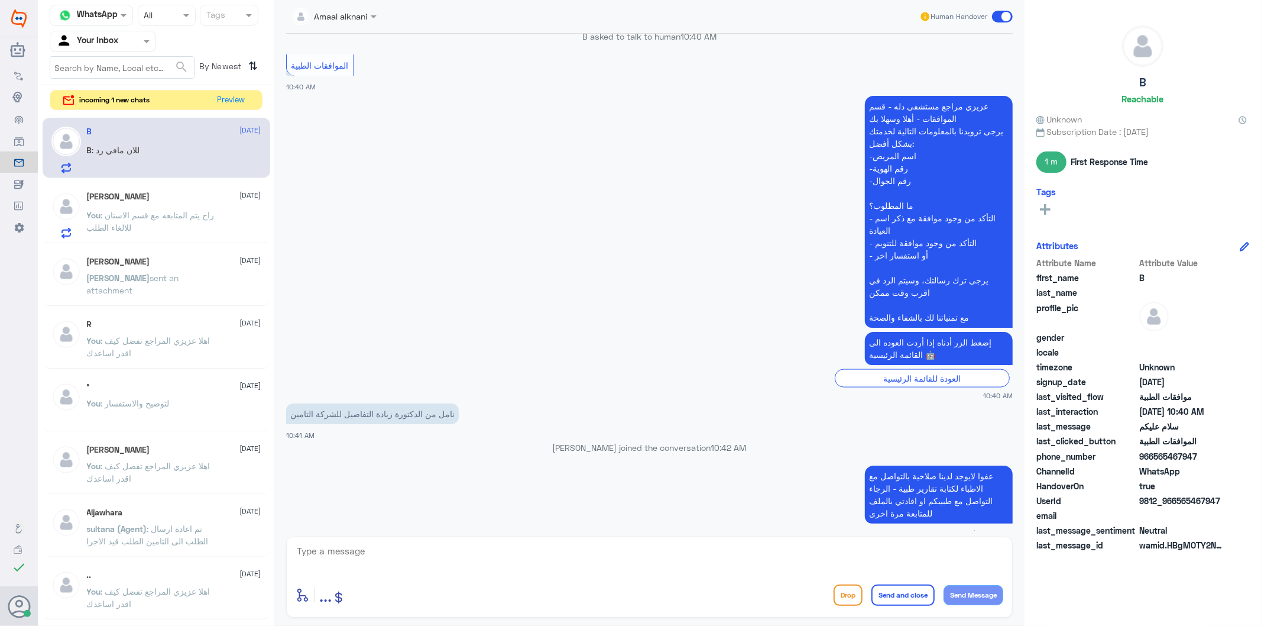
scroll to position [1437, 0]
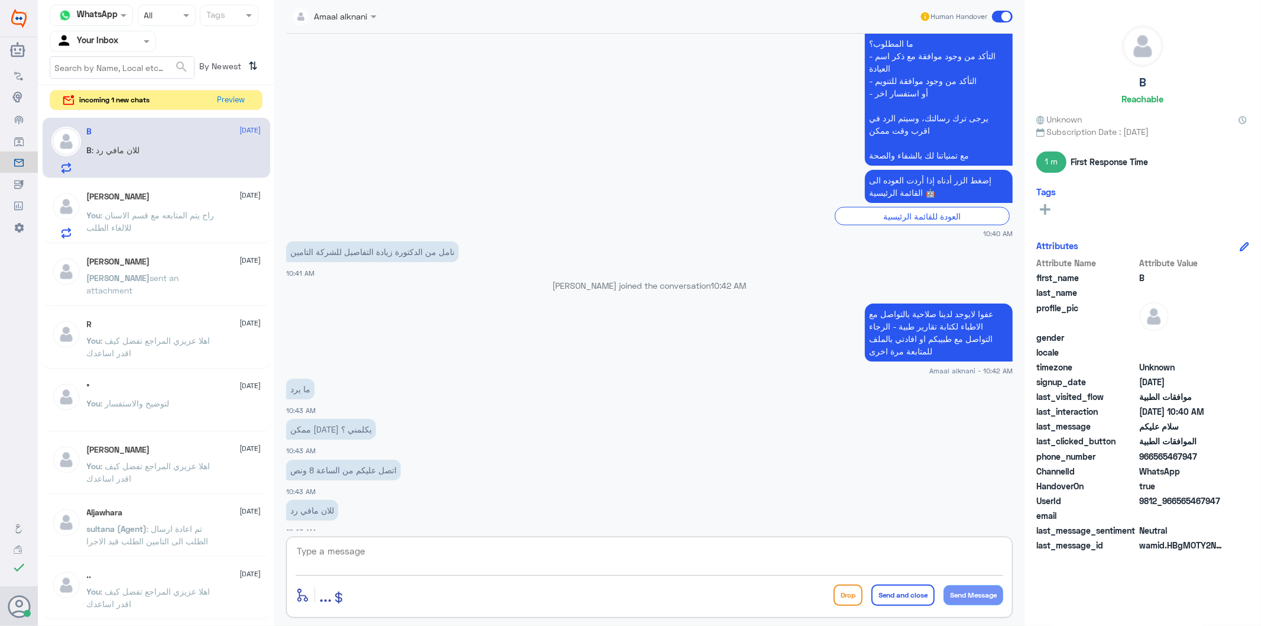
click at [379, 550] on textarea at bounding box center [650, 557] width 708 height 29
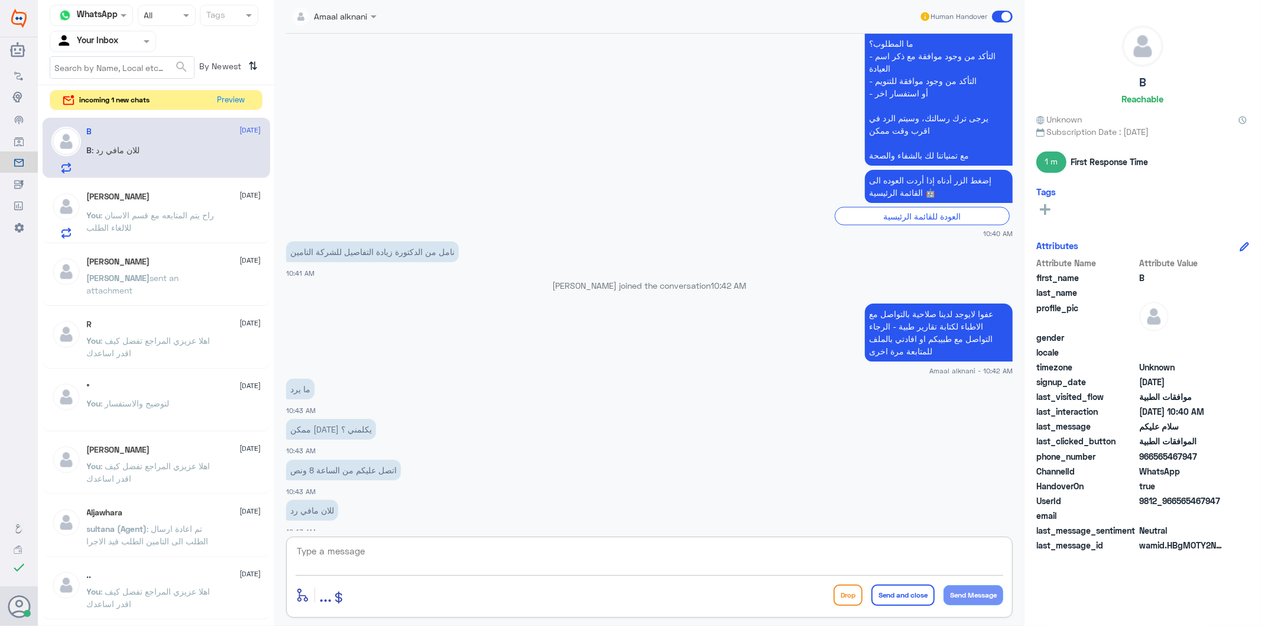
click at [379, 550] on textarea at bounding box center [650, 557] width 708 height 29
click at [391, 538] on div "enter flow name ... Drop Send and close Send Message" at bounding box center [649, 576] width 727 height 81
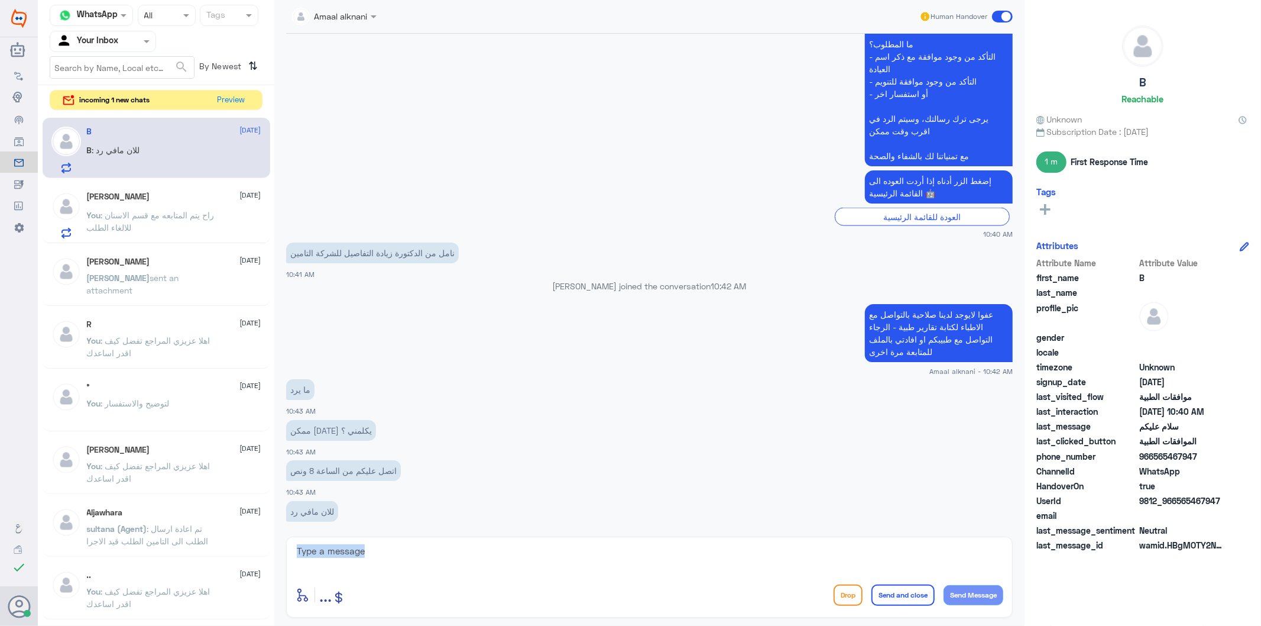
scroll to position [1458, 0]
click at [392, 559] on textarea at bounding box center [650, 557] width 708 height 29
click at [350, 556] on textarea at bounding box center [650, 557] width 708 height 29
type textarea "هنا الخدمة واتس اب فقط - تزودني برقم الهوية او رقم الطلب للمتابعه"
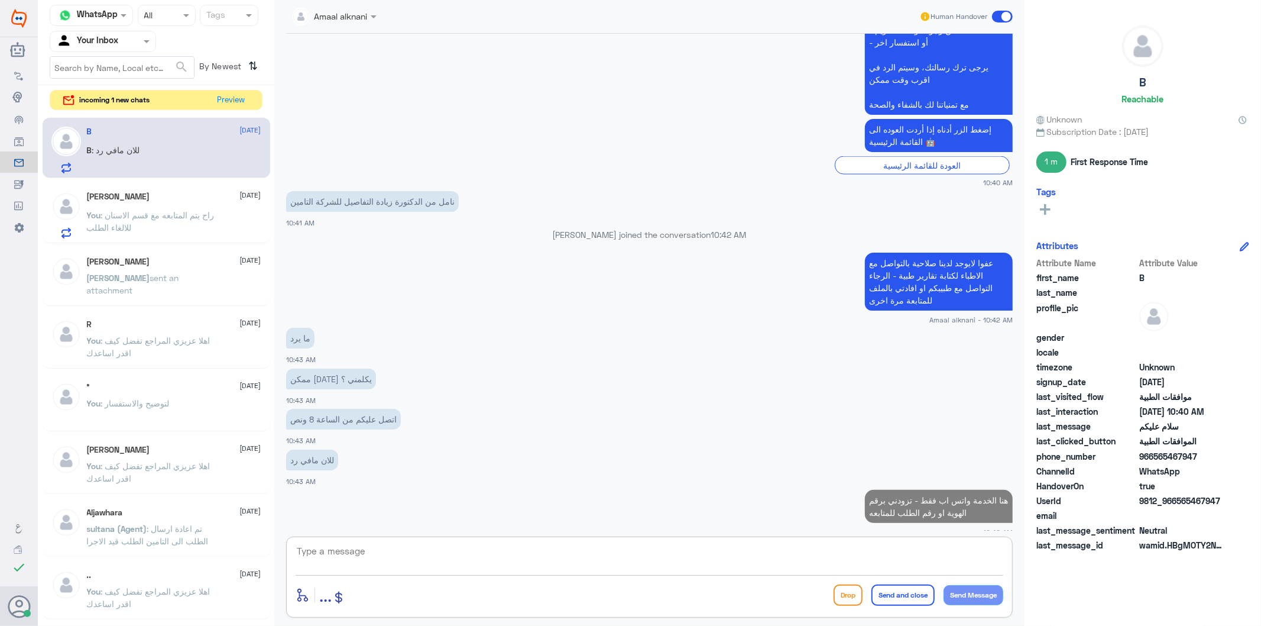
click at [881, 550] on textarea at bounding box center [650, 557] width 708 height 29
click at [239, 103] on button "Preview" at bounding box center [231, 99] width 37 height 18
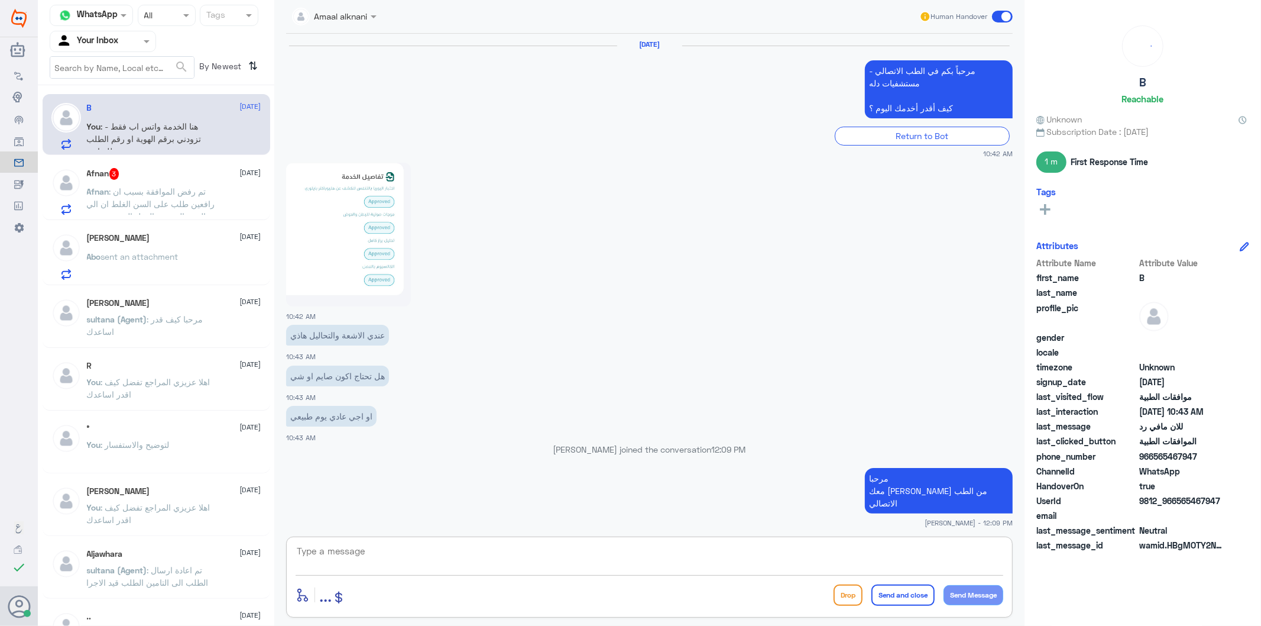
scroll to position [1266, 0]
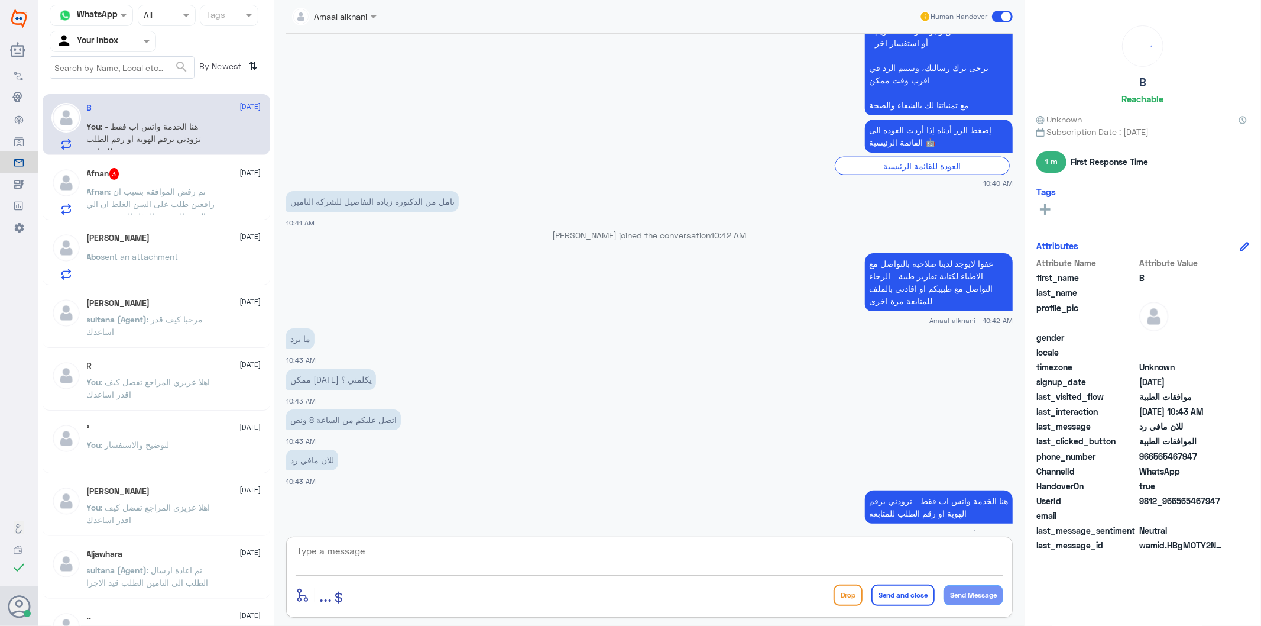
click at [367, 561] on textarea at bounding box center [650, 557] width 708 height 29
click at [151, 183] on div "Afnan 3 [DATE] Afnan : تم رفض الموافقة بسبب ان رافعين طلب على السن الغلط ان الي…" at bounding box center [174, 191] width 174 height 47
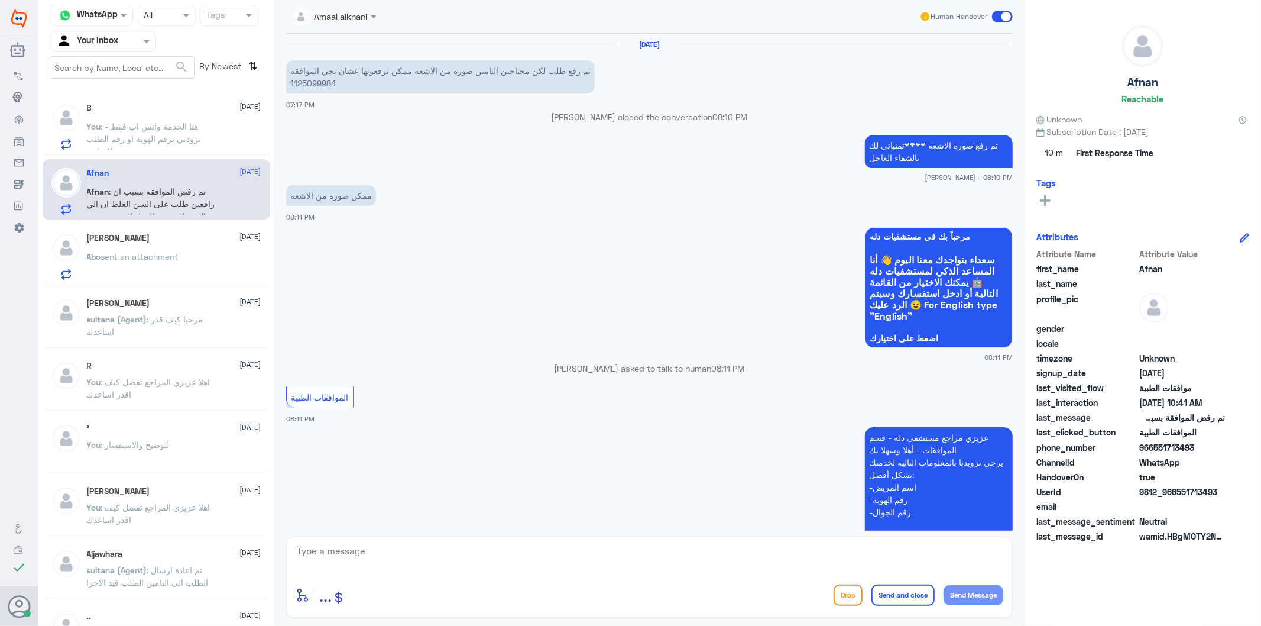
scroll to position [1734, 0]
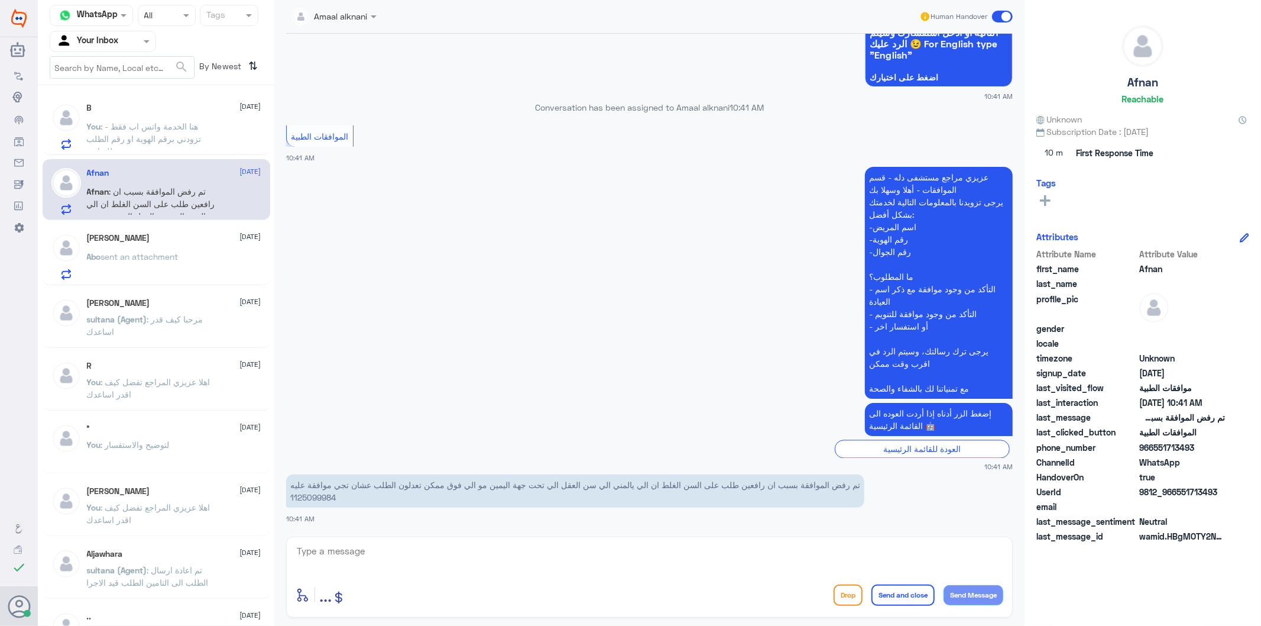
click at [317, 500] on p "تم رفض الموافقة بسبب ان رافعين طلب على السن الغلط ان الي يالمني الي سن العقل ال…" at bounding box center [575, 490] width 578 height 33
copy p "1125099984"
click at [445, 563] on textarea at bounding box center [650, 557] width 708 height 29
type textarea "ل"
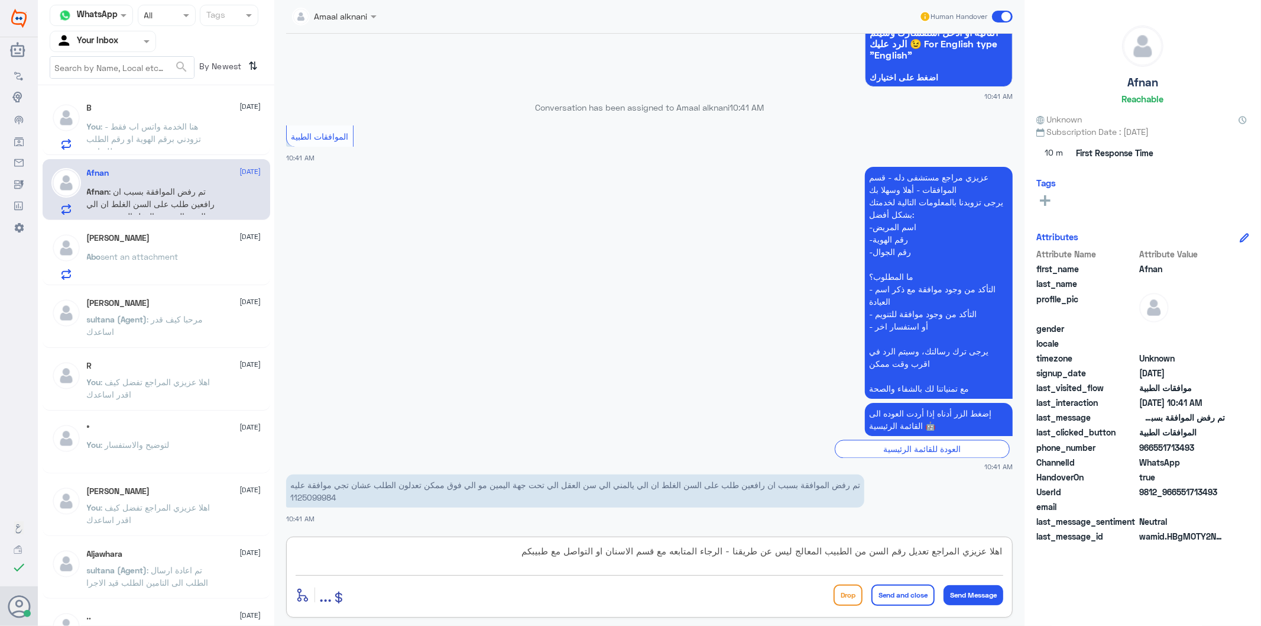
type textarea "اهلا عزيزي المراجع تعديل رقم السن من الطبيب المعالج ليس عن طريقنا - الرجاء المت…"
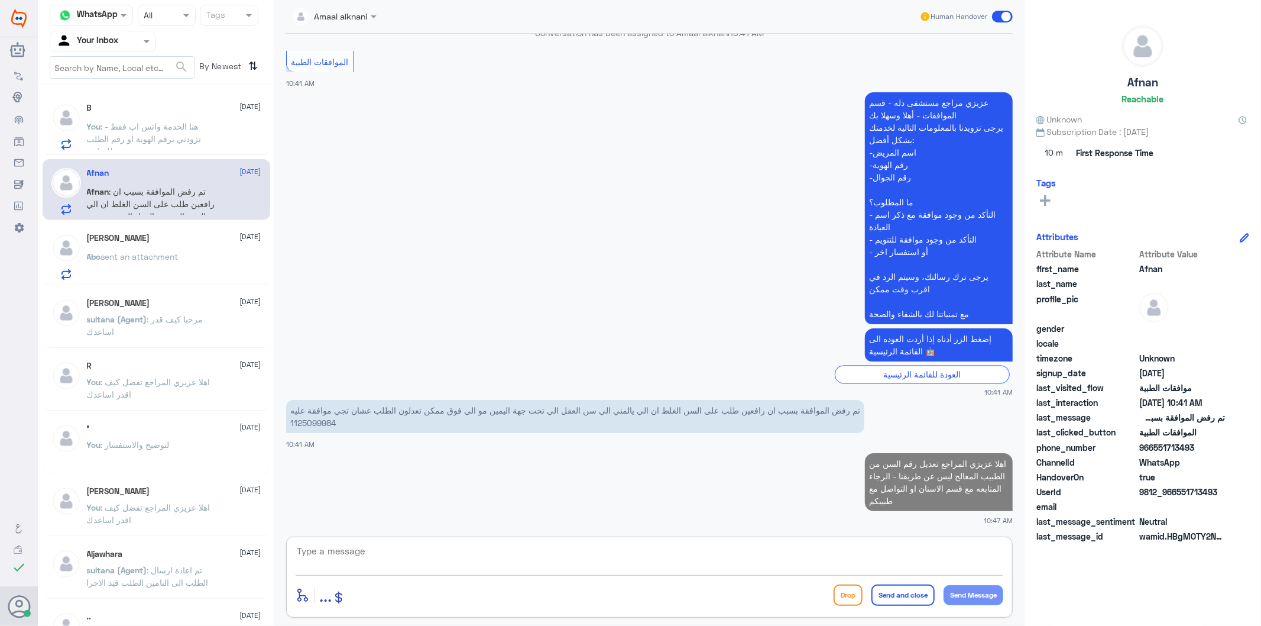
click at [844, 552] on textarea at bounding box center [650, 557] width 708 height 29
click at [129, 132] on span ": هنا الخدمة واتس اب فقط - تزودني برقم الهوية او رقم الطلب للمتابعه" at bounding box center [144, 138] width 115 height 35
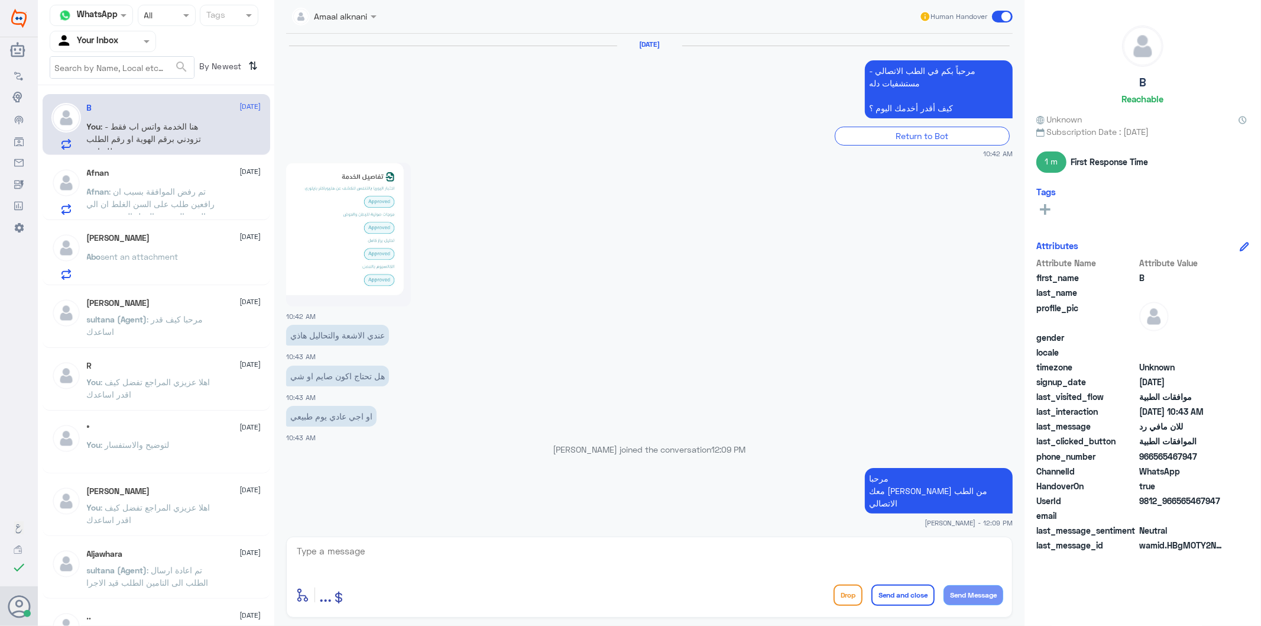
scroll to position [1266, 0]
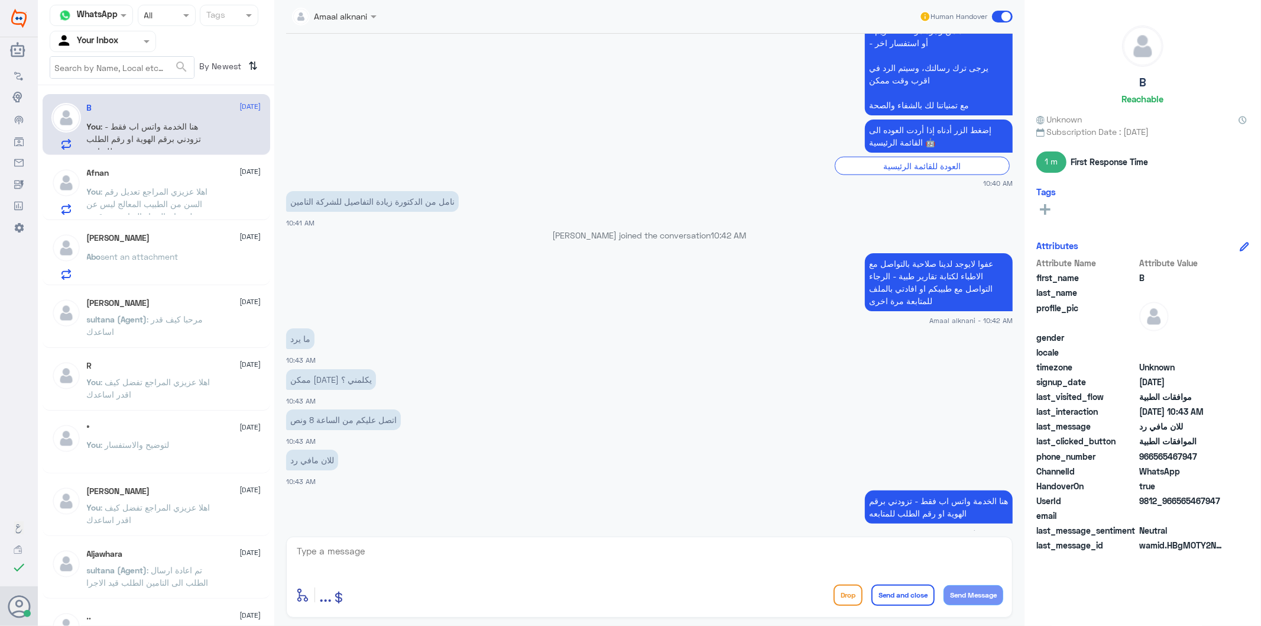
click at [408, 564] on textarea at bounding box center [650, 557] width 708 height 29
click at [119, 205] on span ": اهلا عزيزي المراجع تعديل رقم السن من الطبيب المعالج ليس عن طريقنا - الرجاء ال…" at bounding box center [147, 209] width 121 height 47
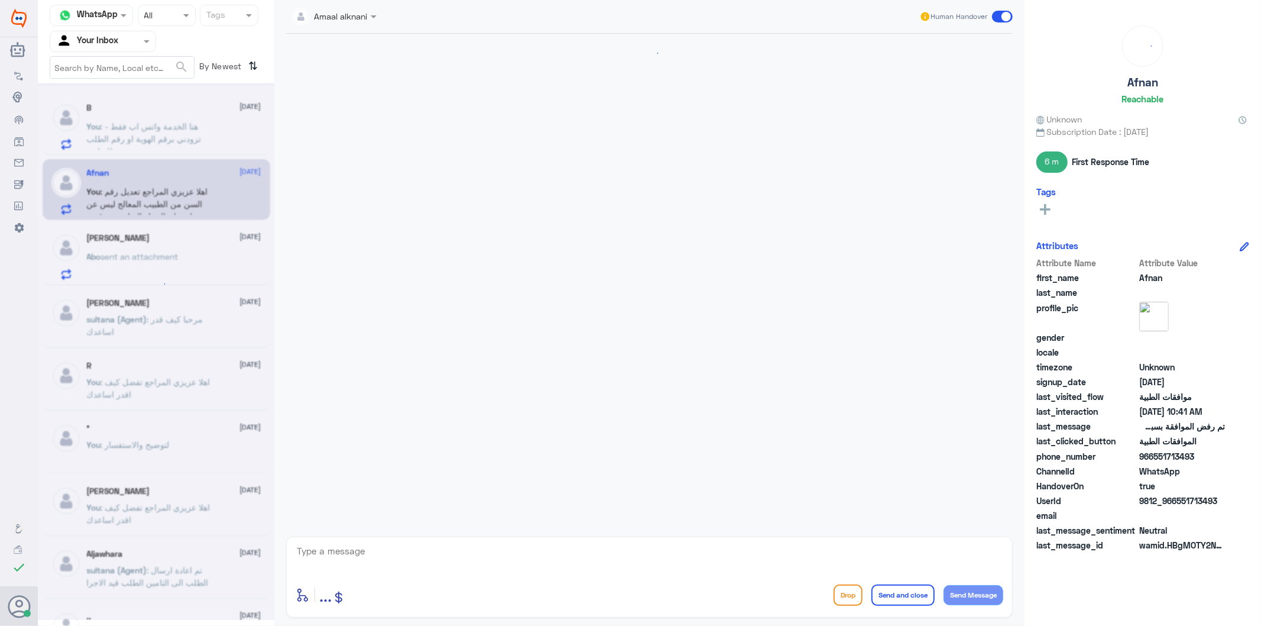
scroll to position [1755, 0]
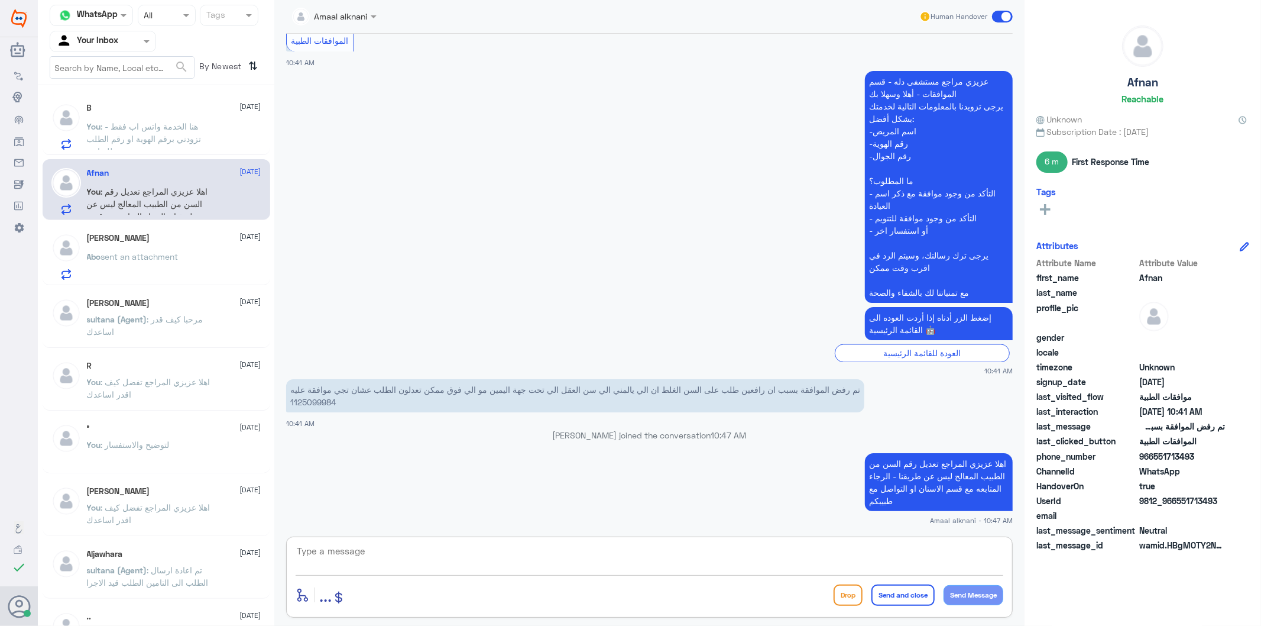
click at [446, 551] on textarea at bounding box center [650, 557] width 708 height 29
type textarea "متمين لكم دوام الصحة والعافية"
click at [893, 598] on button "Send and close" at bounding box center [902, 594] width 63 height 21
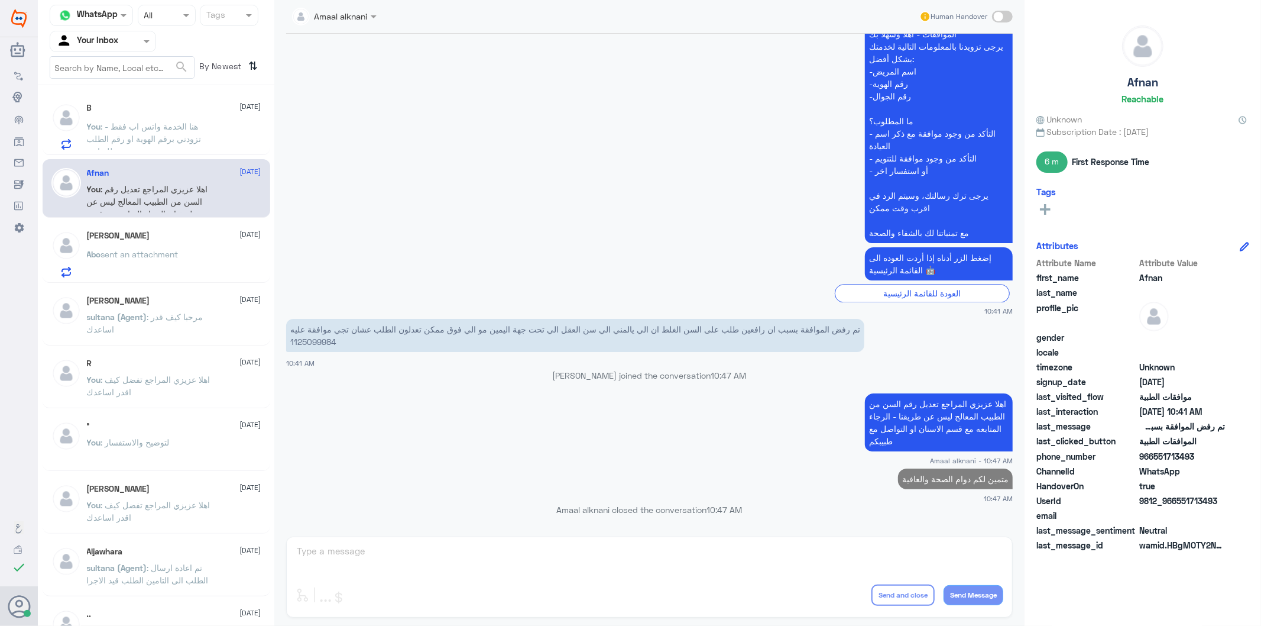
click at [180, 136] on span ": هنا الخدمة واتس اب فقط - تزودني برقم الهوية او رقم الطلب للمتابعه" at bounding box center [144, 138] width 115 height 35
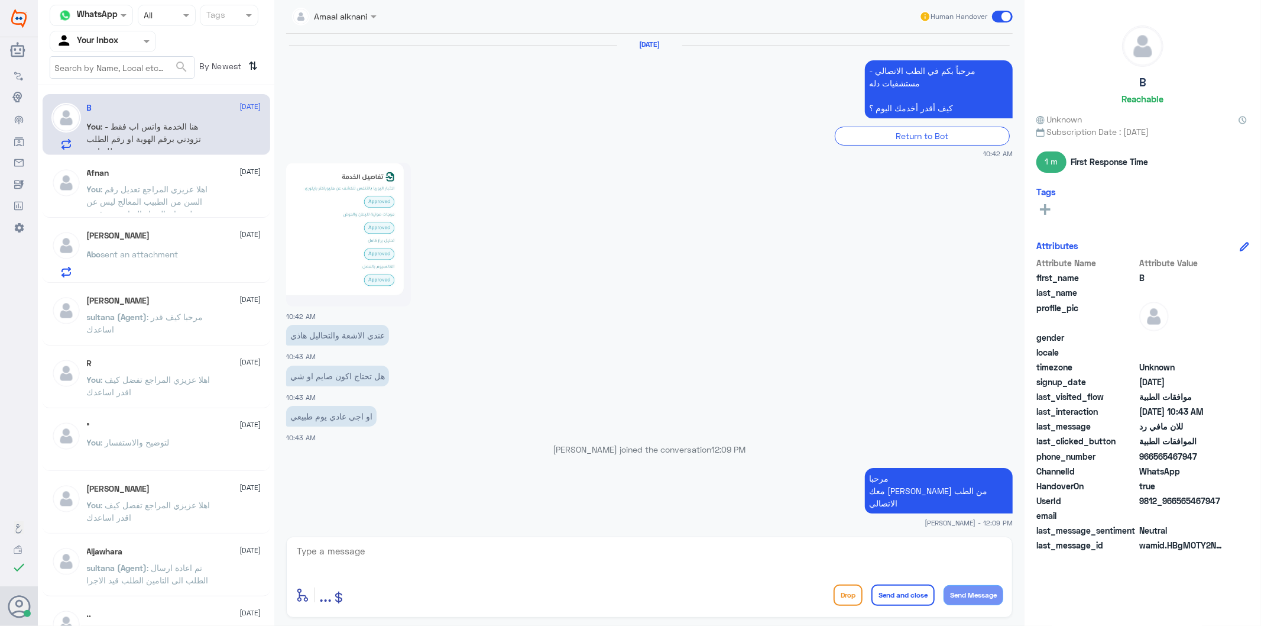
scroll to position [1266, 0]
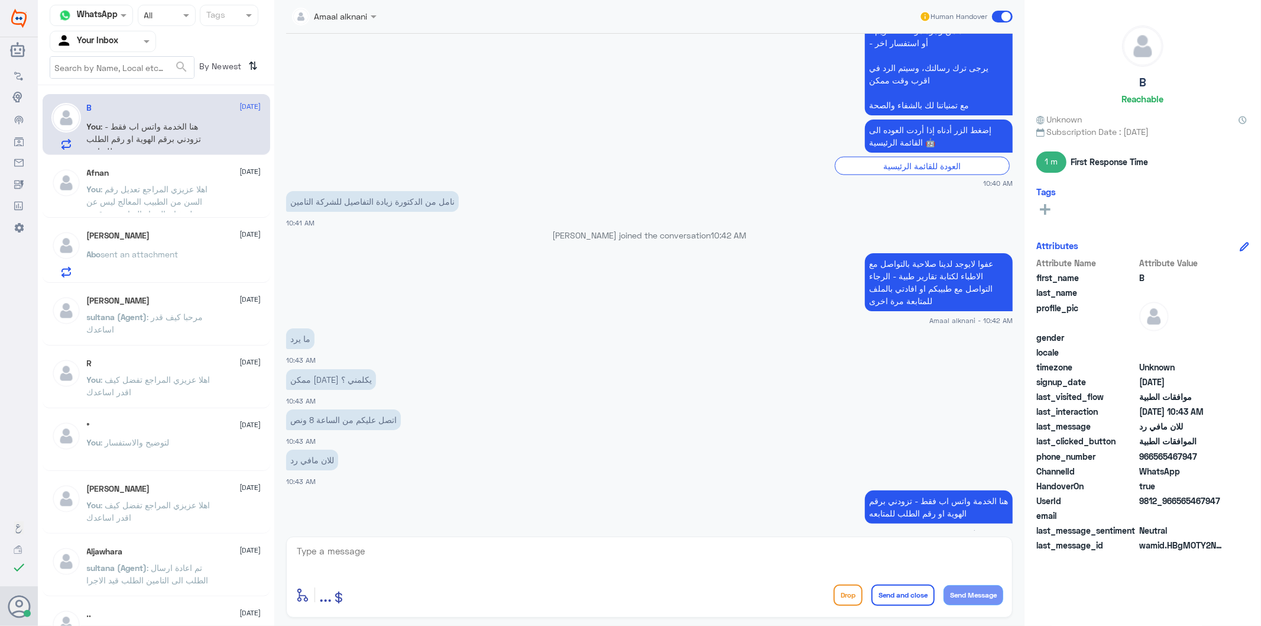
click at [546, 538] on div "enter flow name ... Drop Send and close Send Message" at bounding box center [649, 576] width 727 height 81
click at [506, 558] on textarea at bounding box center [650, 557] width 708 height 29
click at [441, 558] on textarea at bounding box center [650, 557] width 708 height 29
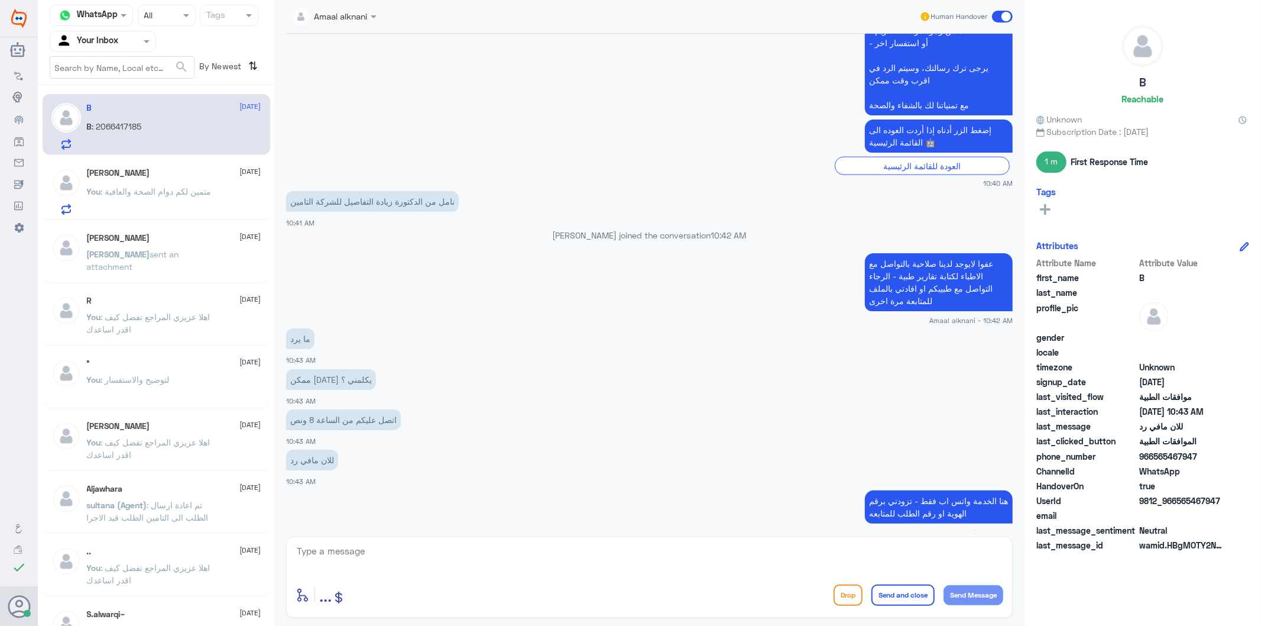
scroll to position [1307, 0]
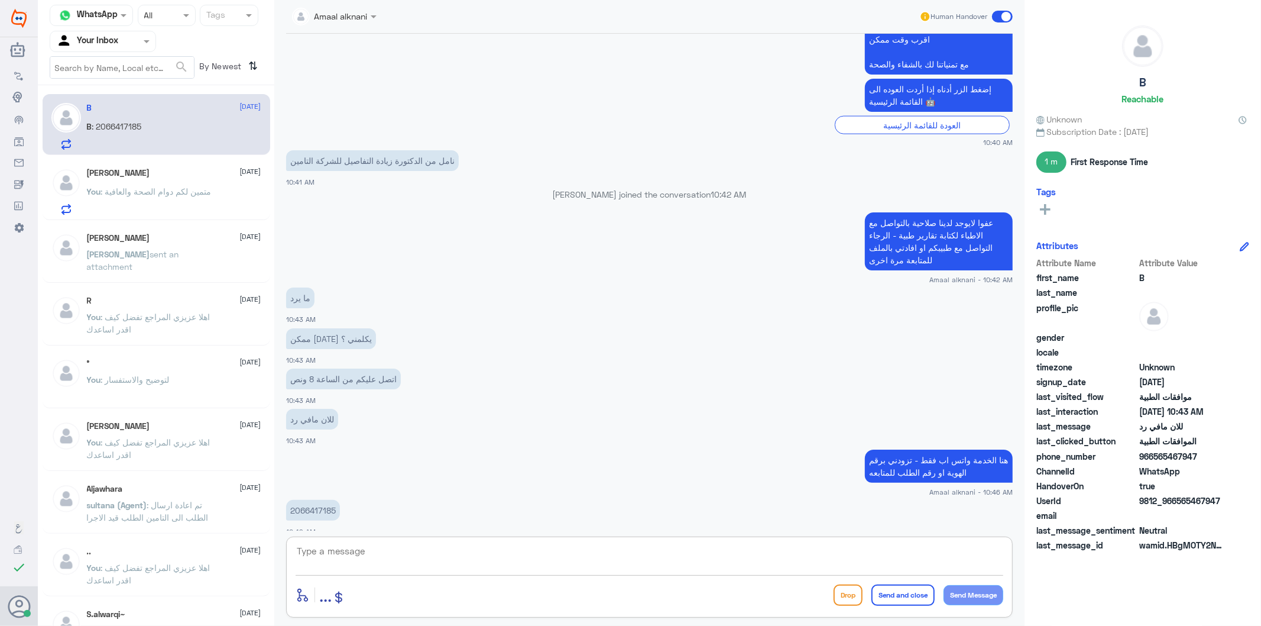
click at [312, 500] on p "2066417185" at bounding box center [313, 510] width 54 height 21
copy p "2066417185"
click at [422, 562] on textarea at bounding box center [650, 557] width 708 height 29
type textarea "مستشفى دلة النخيل ؟"
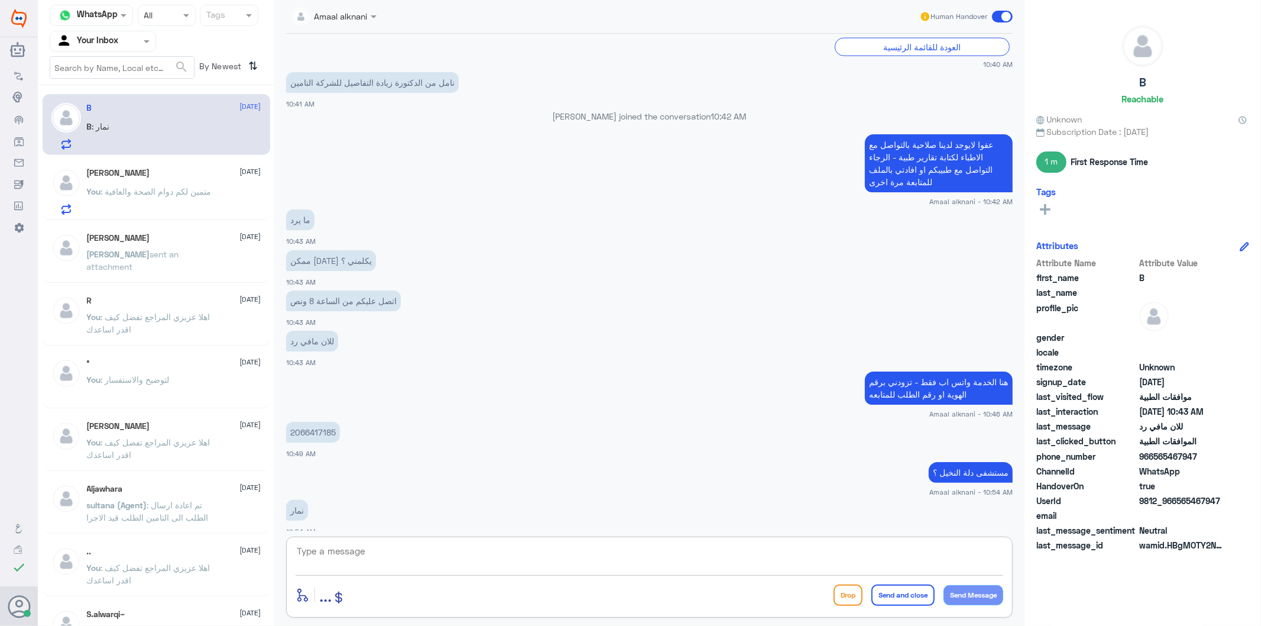
scroll to position [1426, 0]
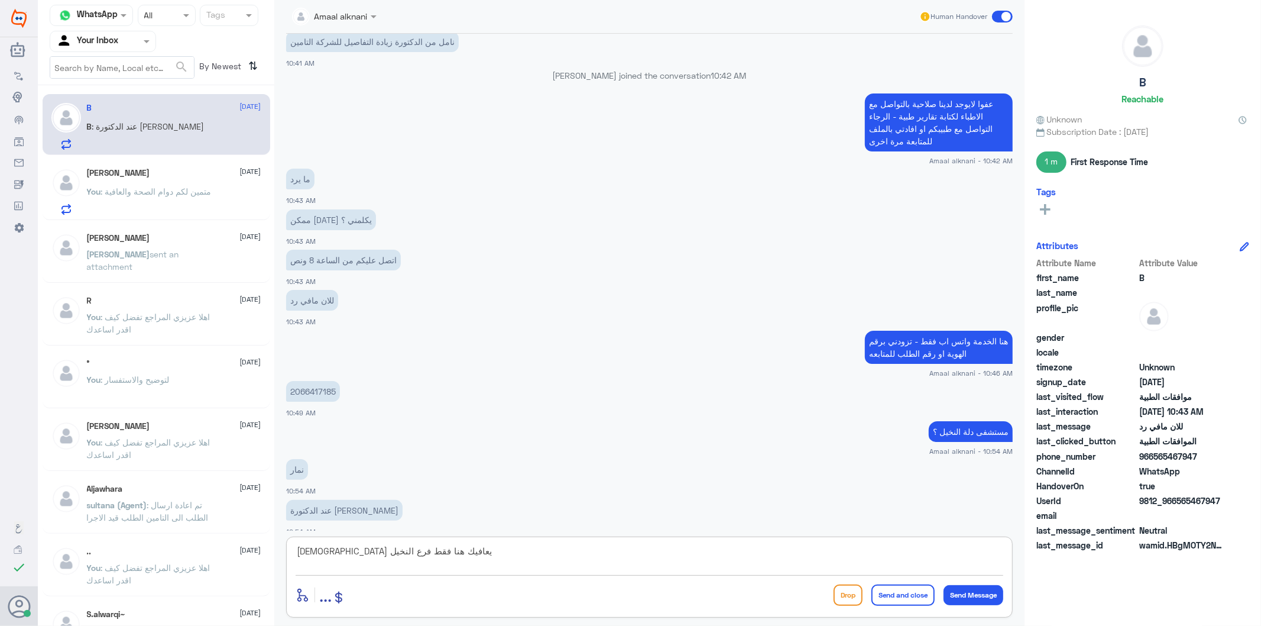
type textarea "[DEMOGRAPHIC_DATA] يعافيك هنا فقط فرع النخيل"
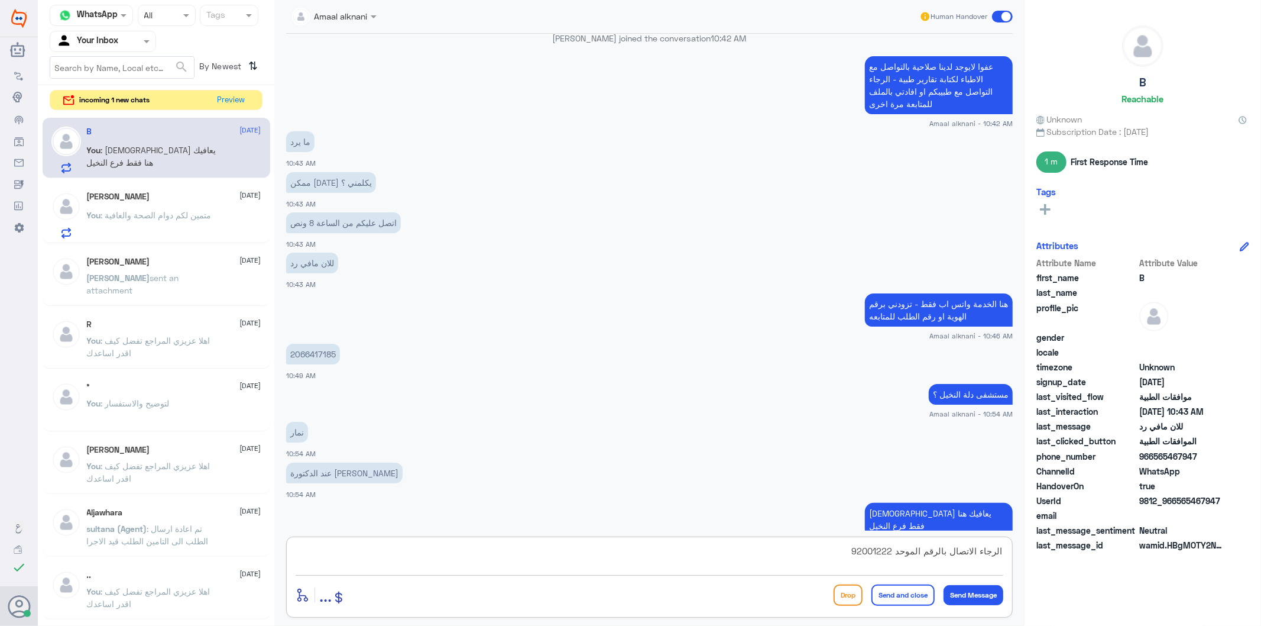
type textarea "الرجاء الاتصال بالرقم الموحد 920012222"
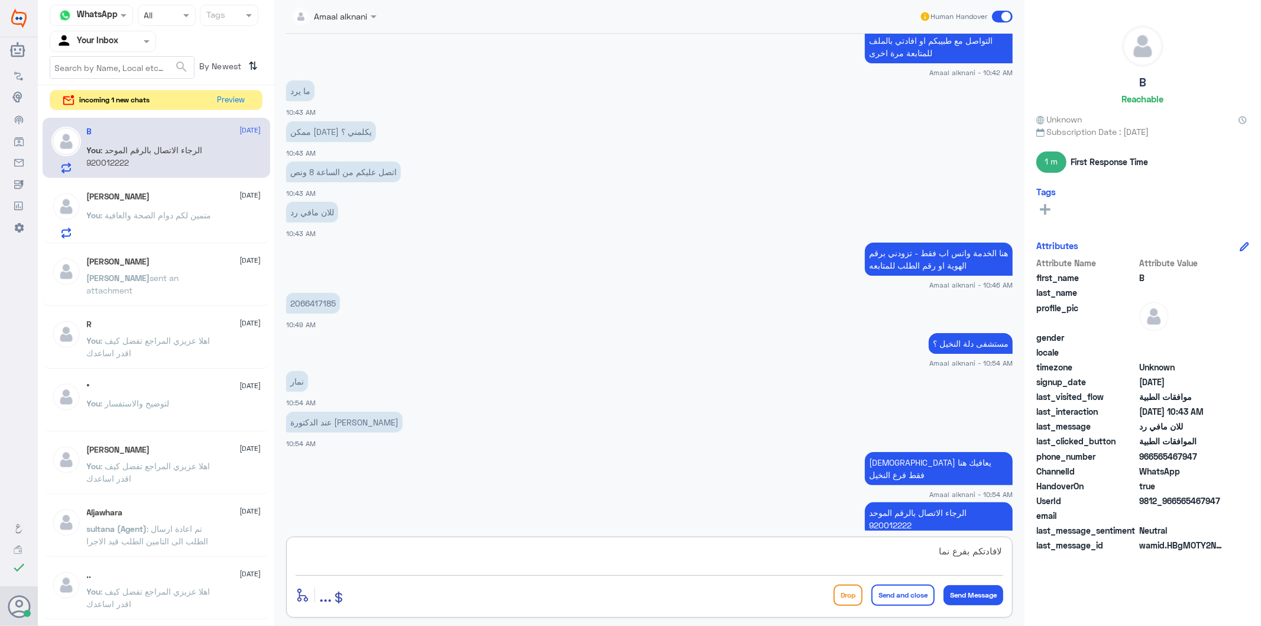
type textarea "لافادتكم بفرع نمار"
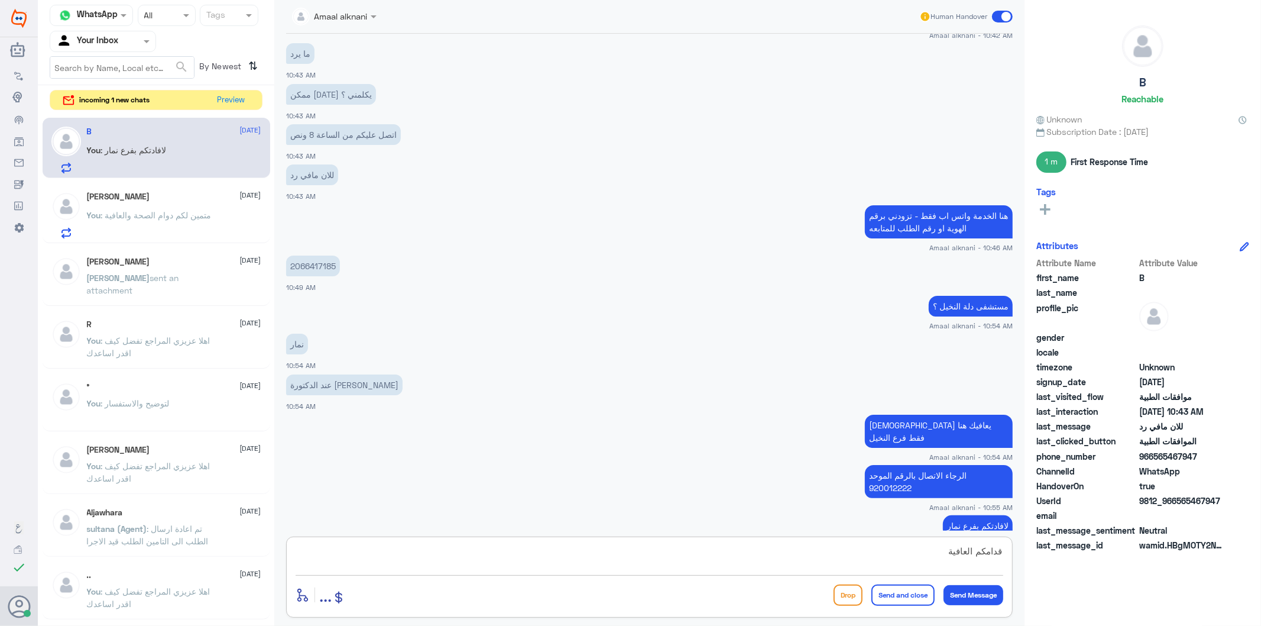
type textarea "قدامكم العافية"
click at [899, 595] on button "Send and close" at bounding box center [902, 594] width 63 height 21
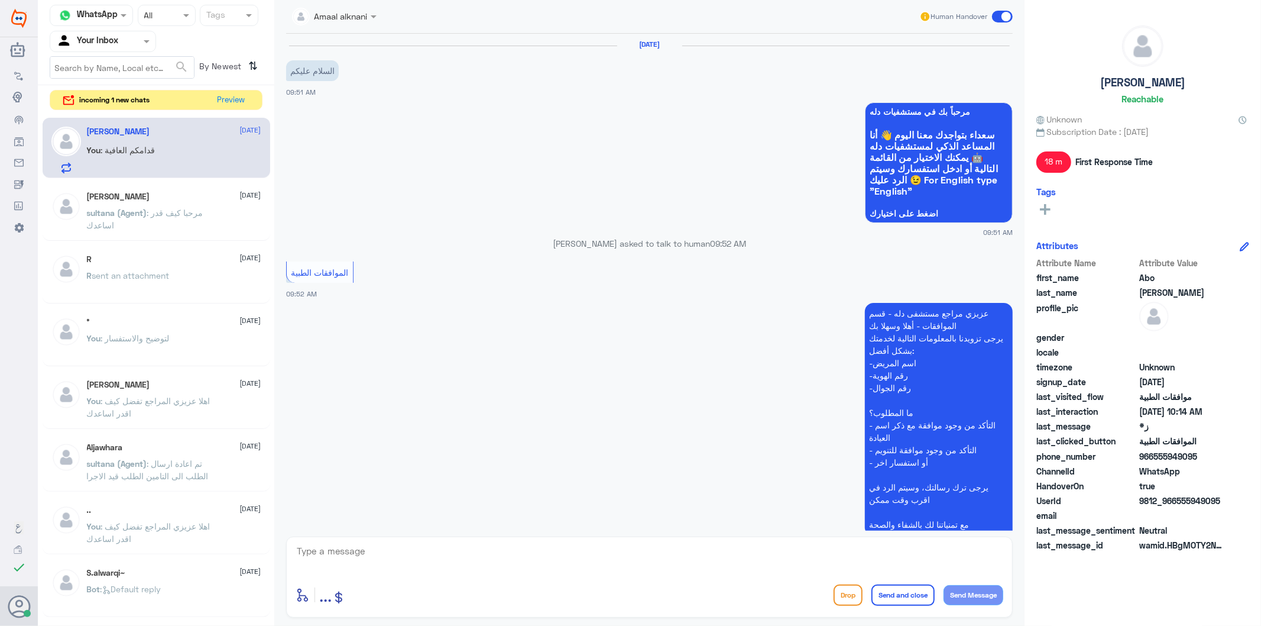
scroll to position [846, 0]
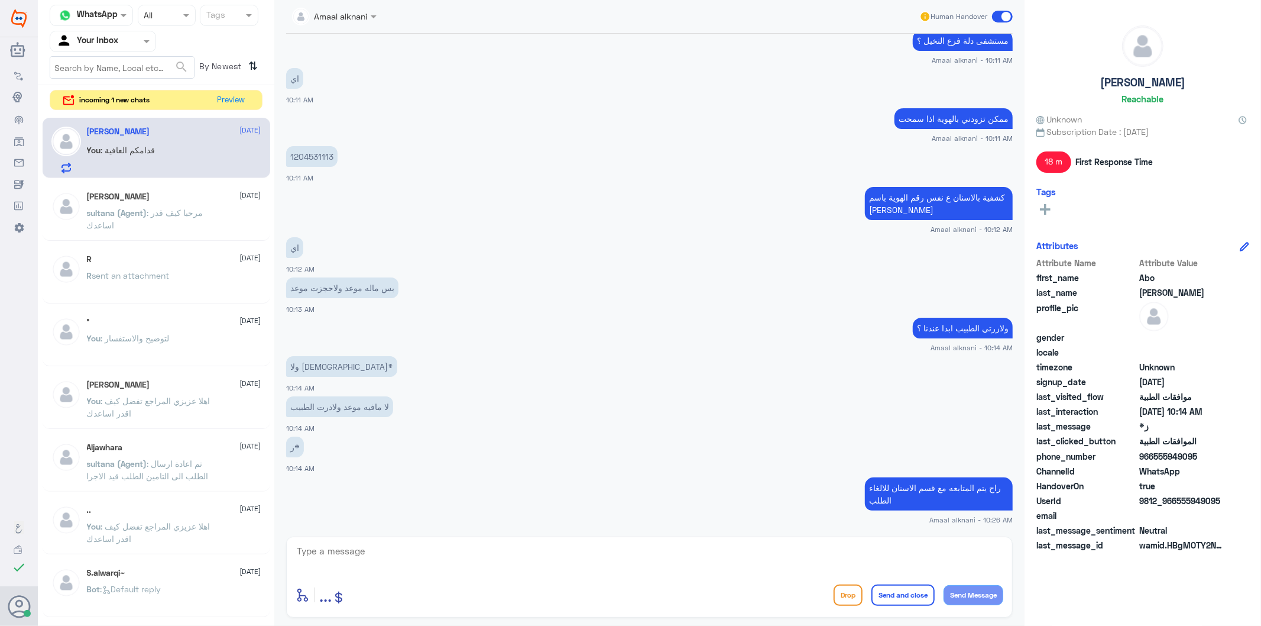
drag, startPoint x: 322, startPoint y: 536, endPoint x: 322, endPoint y: 545, distance: 9.5
click at [322, 545] on div "enter flow name ... Drop Send and close Send Message" at bounding box center [649, 576] width 727 height 81
click at [322, 545] on textarea at bounding box center [650, 557] width 708 height 29
type textarea "قدامكم العافية"
click at [902, 595] on button "Send and close" at bounding box center [902, 594] width 63 height 21
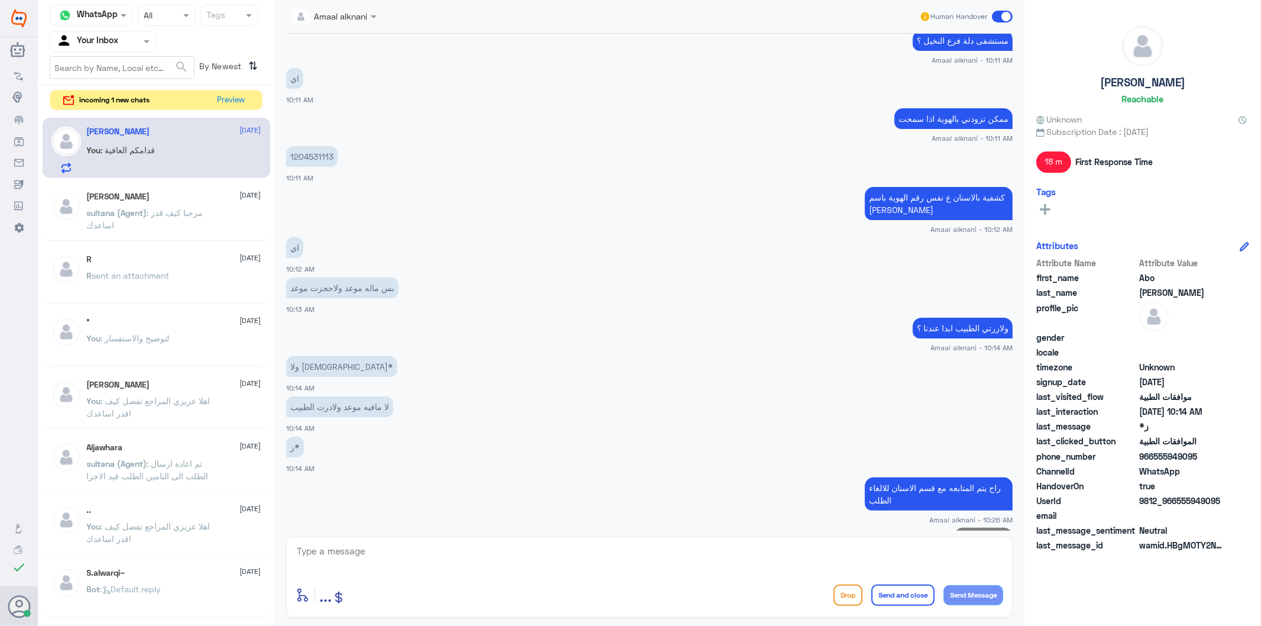
scroll to position [883, 0]
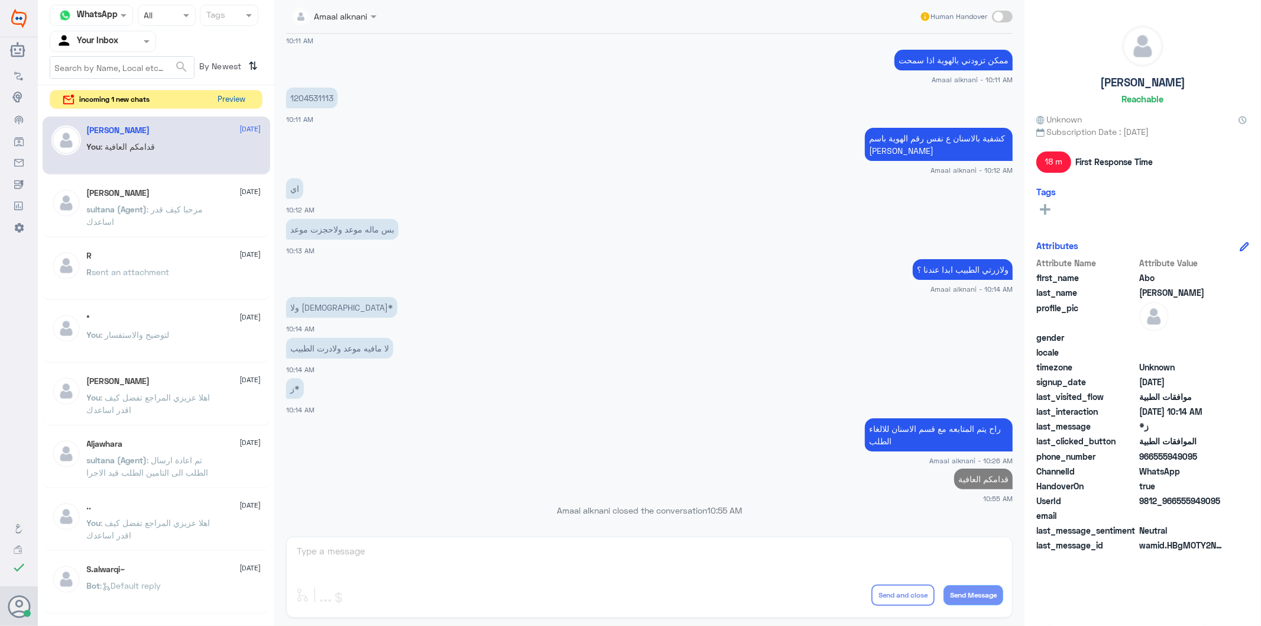
click at [241, 99] on button "Preview" at bounding box center [231, 99] width 37 height 18
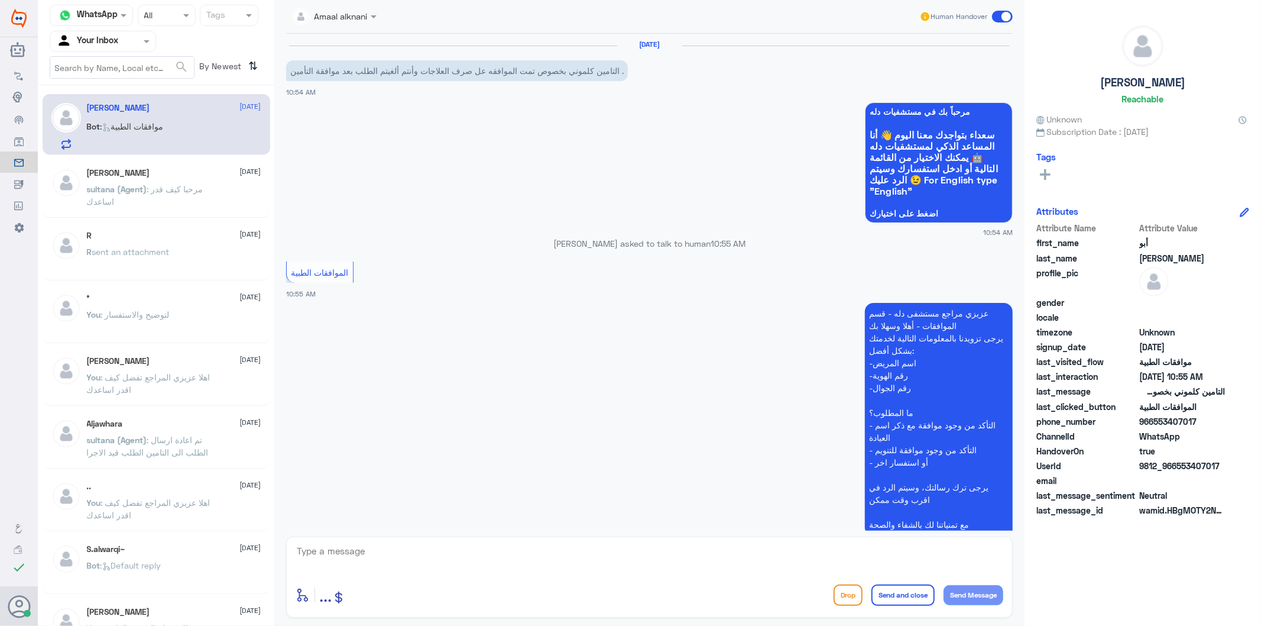
scroll to position [83, 0]
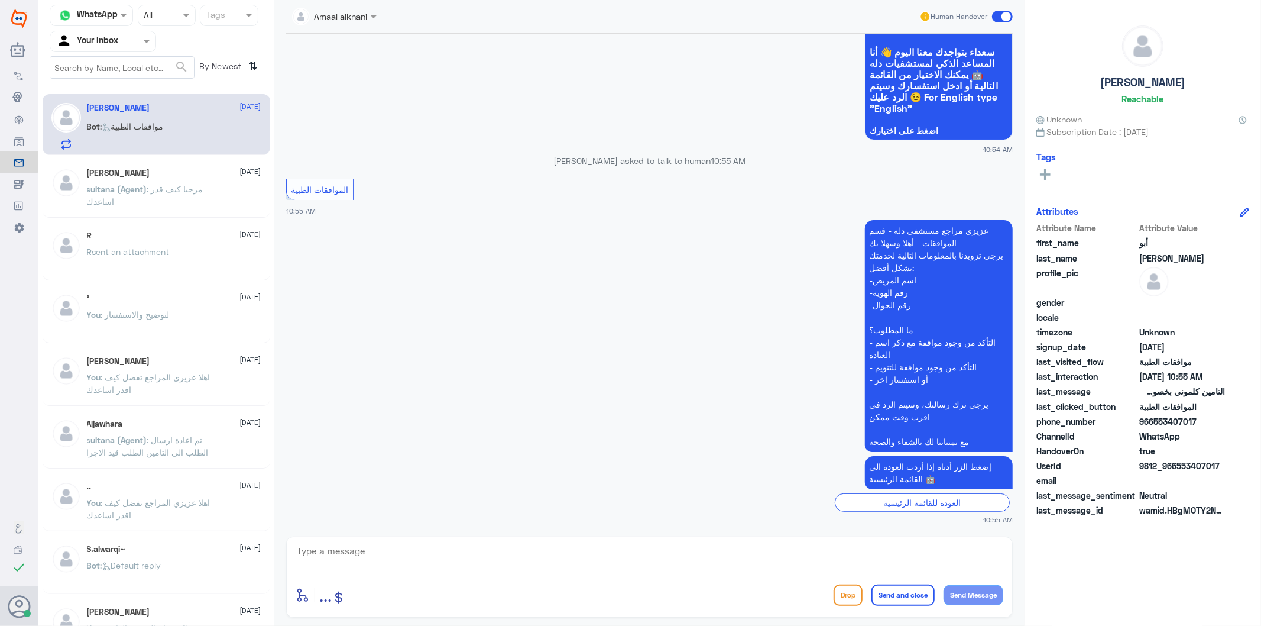
click at [377, 558] on textarea at bounding box center [650, 557] width 708 height 29
click at [471, 544] on textarea at bounding box center [650, 557] width 708 height 29
type textarea "تفضل كيف اقدر اساعدك"
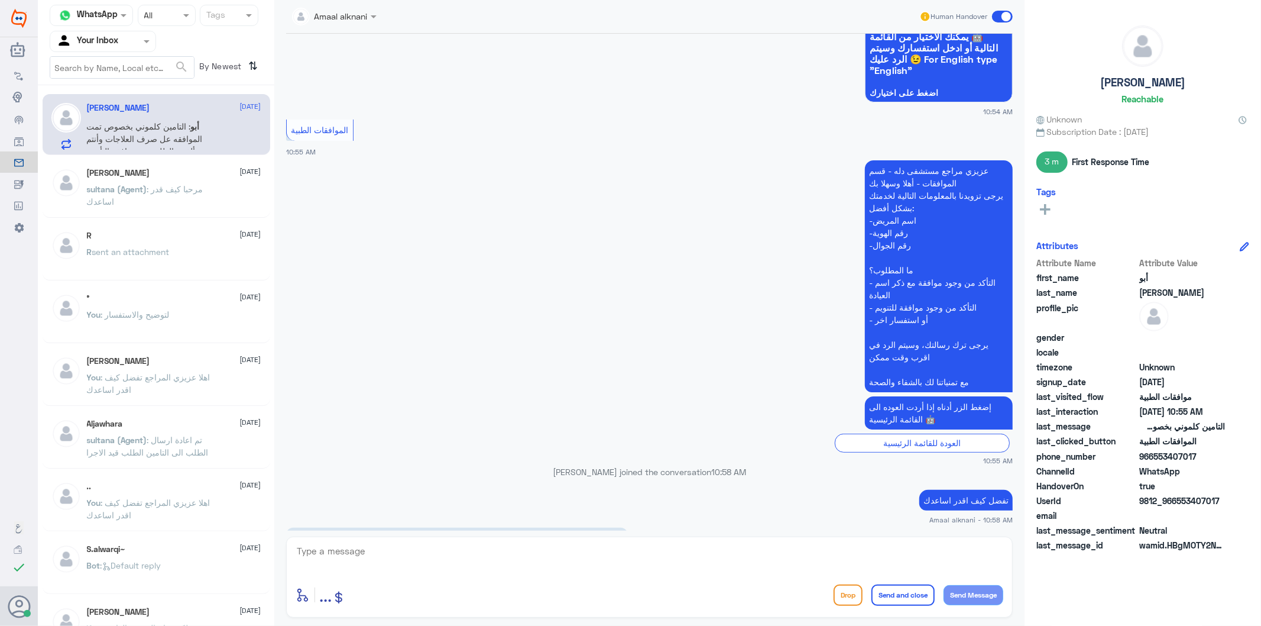
scroll to position [161, 0]
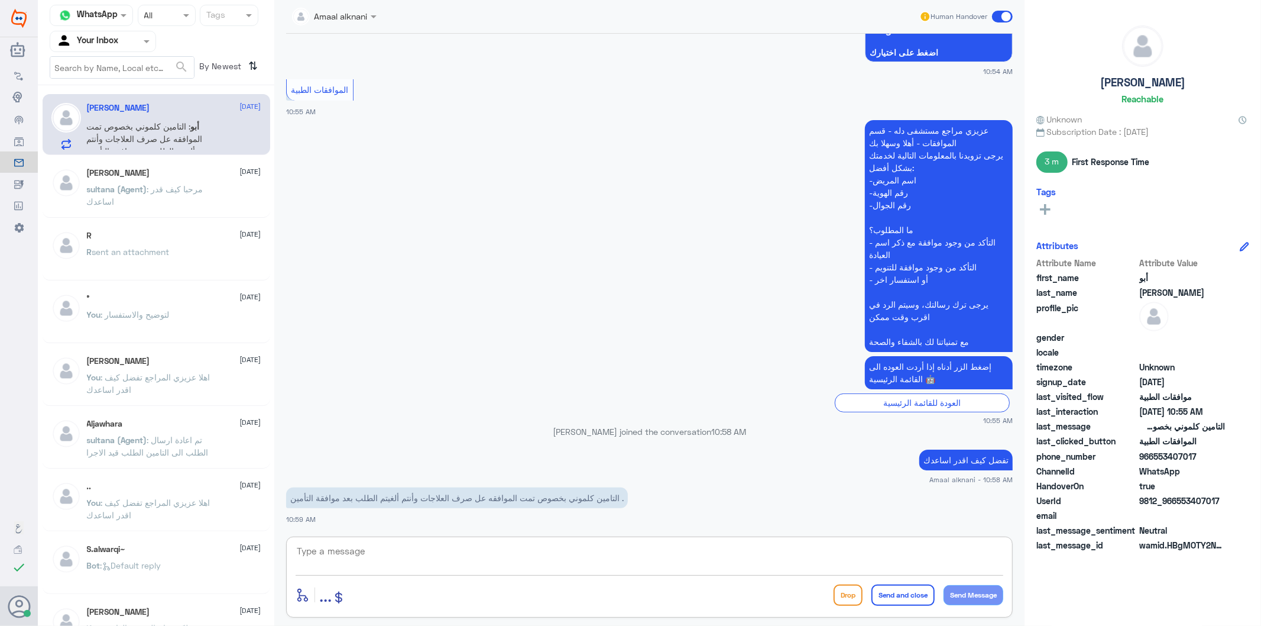
click at [553, 551] on textarea at bounding box center [650, 557] width 708 height 29
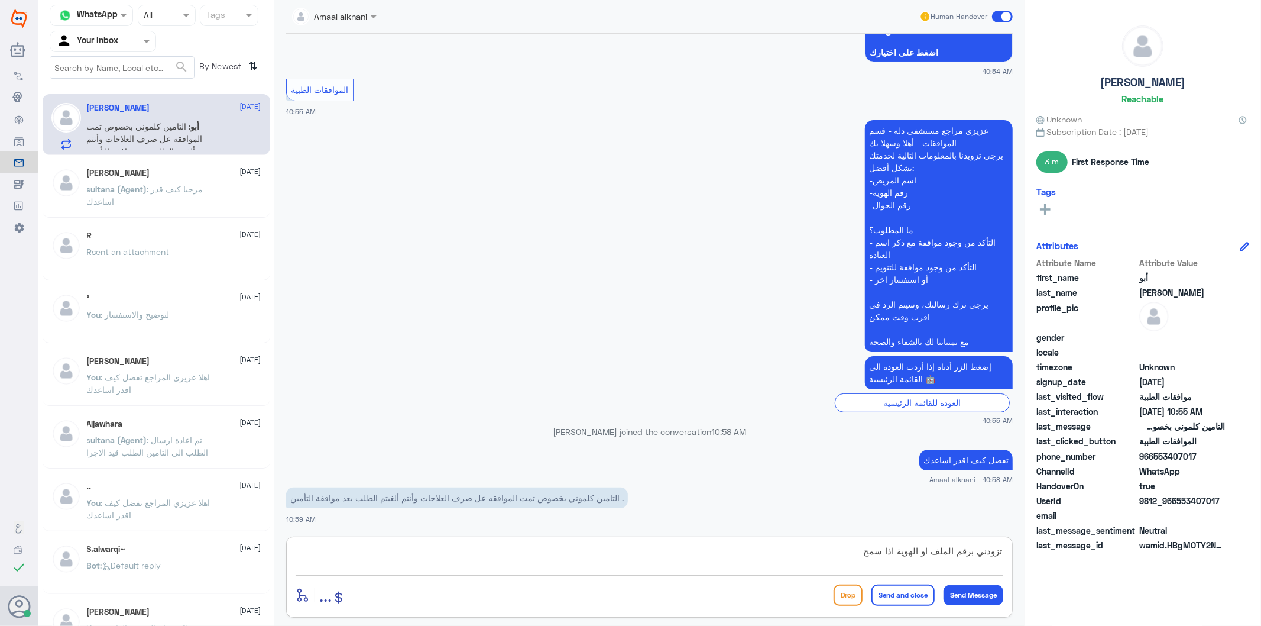
type textarea "تزودني برقم الملف او الهوية اذا سمحت"
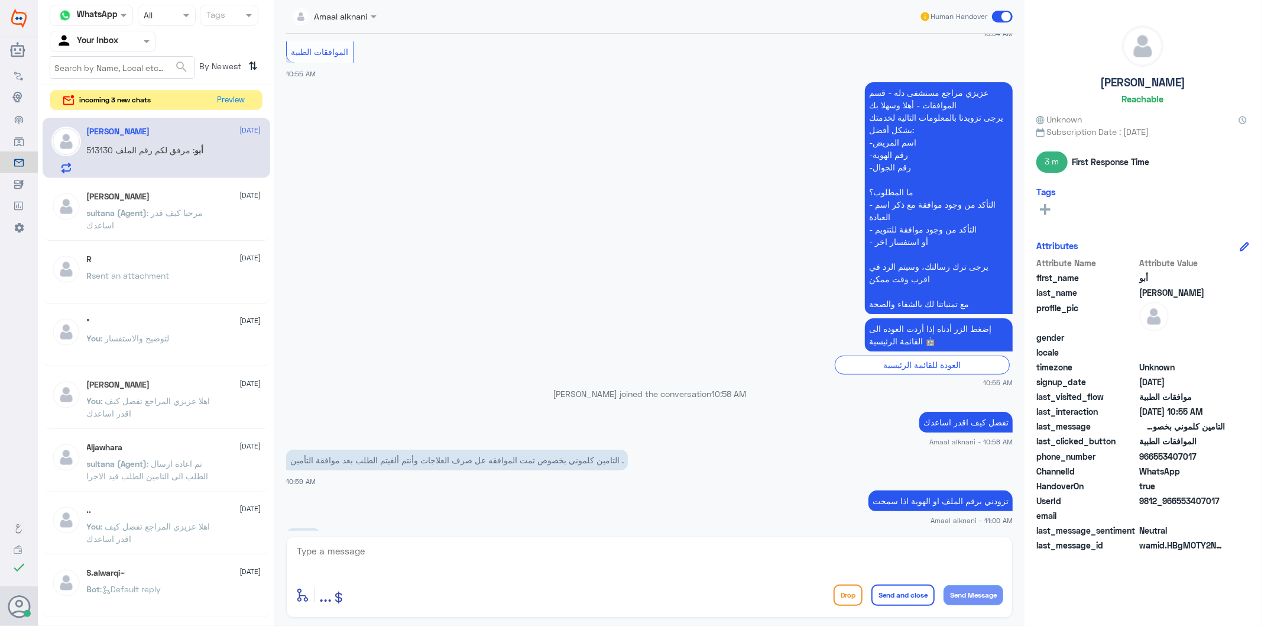
scroll to position [280, 0]
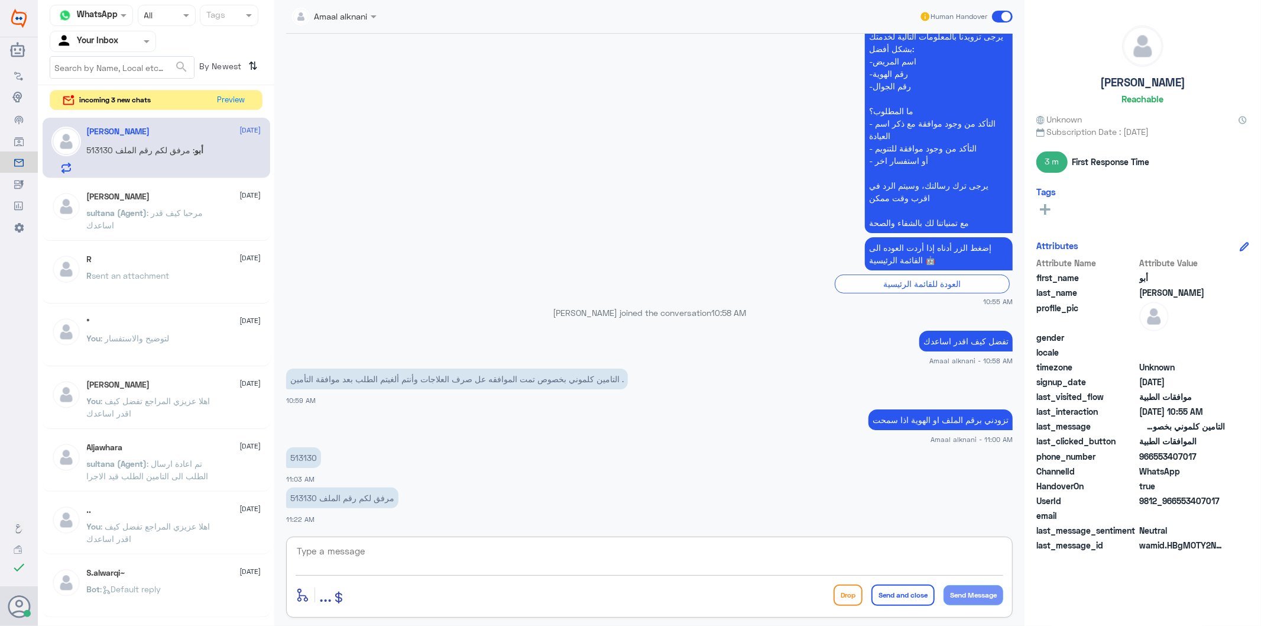
click at [349, 543] on textarea at bounding box center [650, 557] width 708 height 29
click at [304, 453] on p "513130" at bounding box center [303, 457] width 35 height 21
copy p "513130"
click at [417, 550] on textarea at bounding box center [650, 557] width 708 height 29
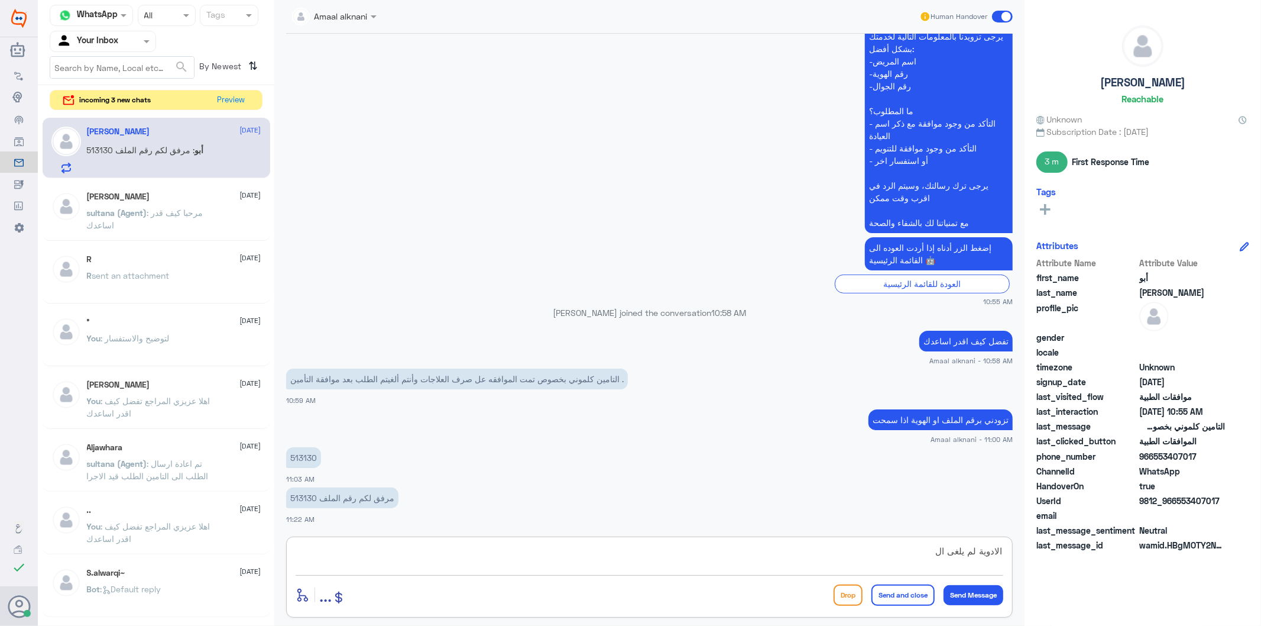
click at [388, 553] on textarea "الادوية لم يلغى ال" at bounding box center [650, 557] width 708 height 29
type textarea "الادوية لم يلغى الطلب"
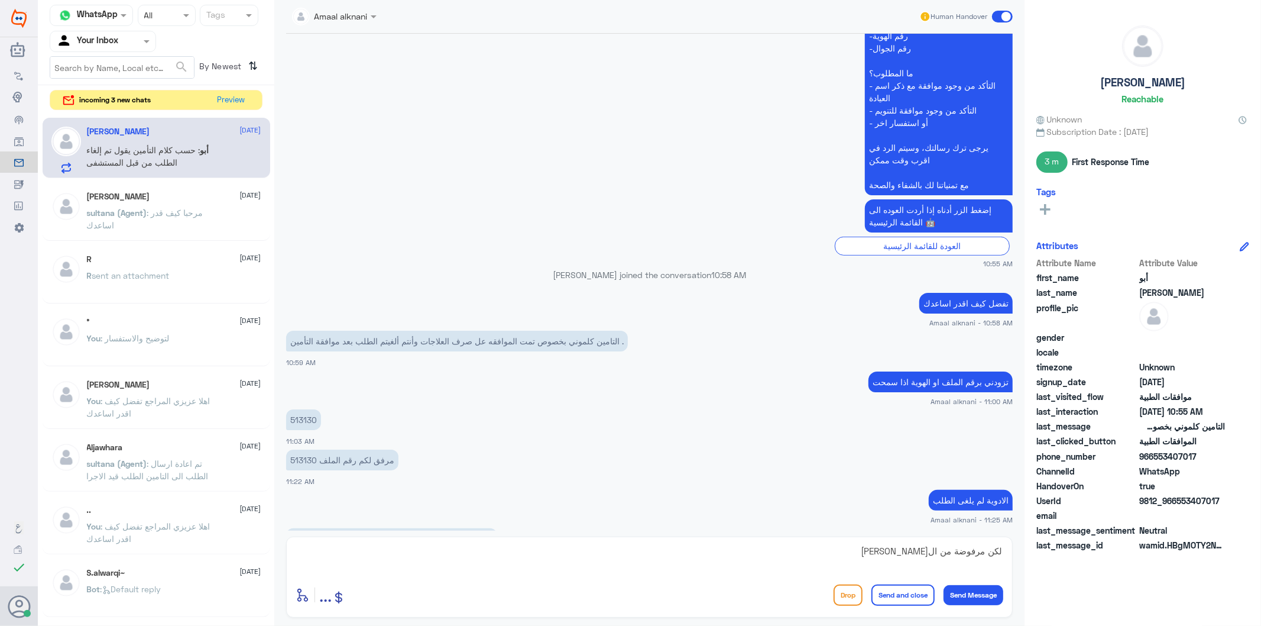
scroll to position [358, 0]
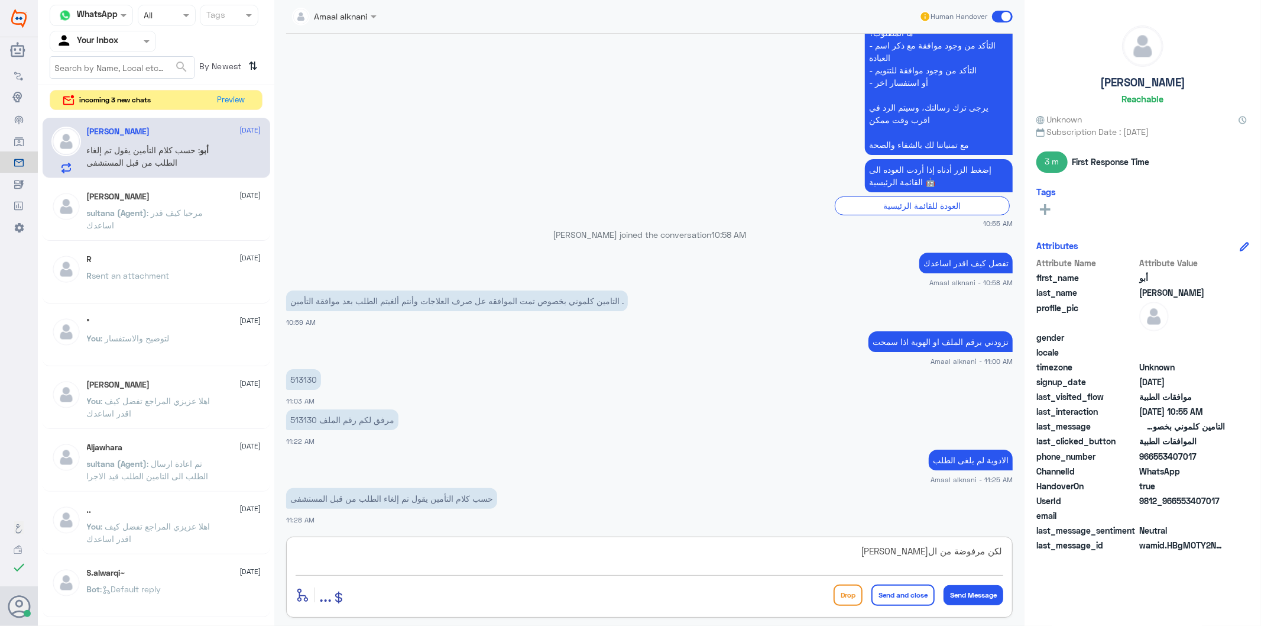
click at [452, 557] on textarea "لكن مرفوضة من ال[PERSON_NAME]" at bounding box center [650, 557] width 708 height 29
click at [303, 419] on p "مرفق لكم رقم الملف 513130" at bounding box center [342, 419] width 112 height 21
click at [342, 550] on textarea "لكن مرفوضة من ال[PERSON_NAME]" at bounding box center [650, 557] width 708 height 29
type textarea "ل"
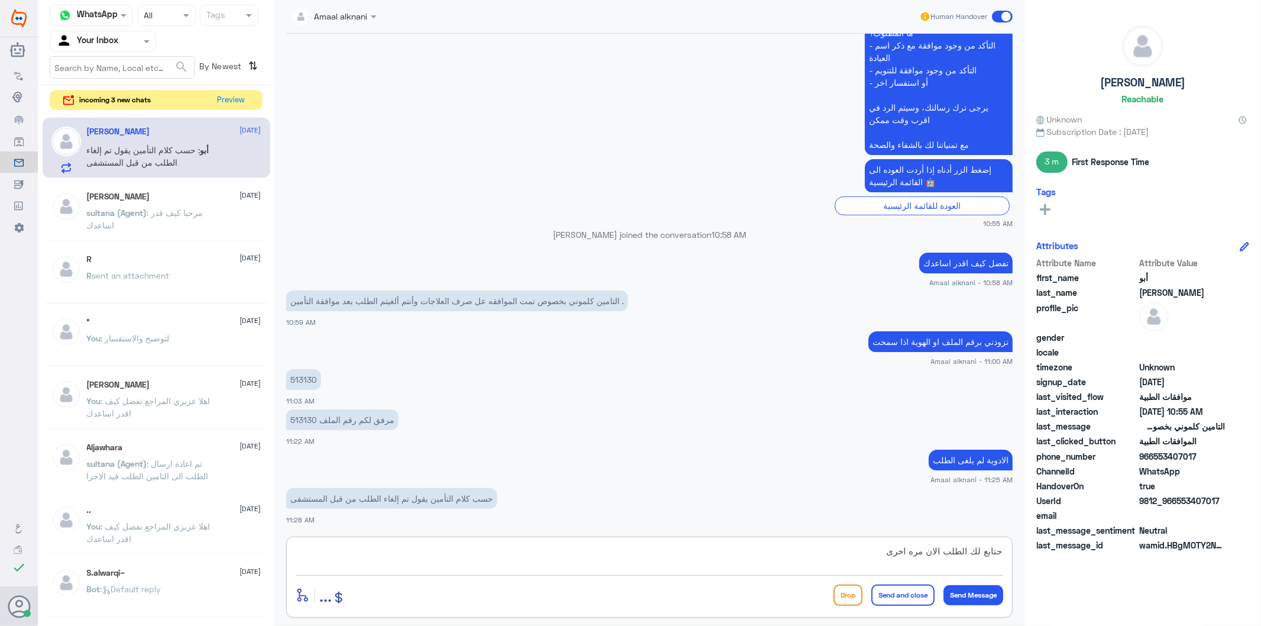
type textarea "حتابع لك الطلب الان مره اخرى"
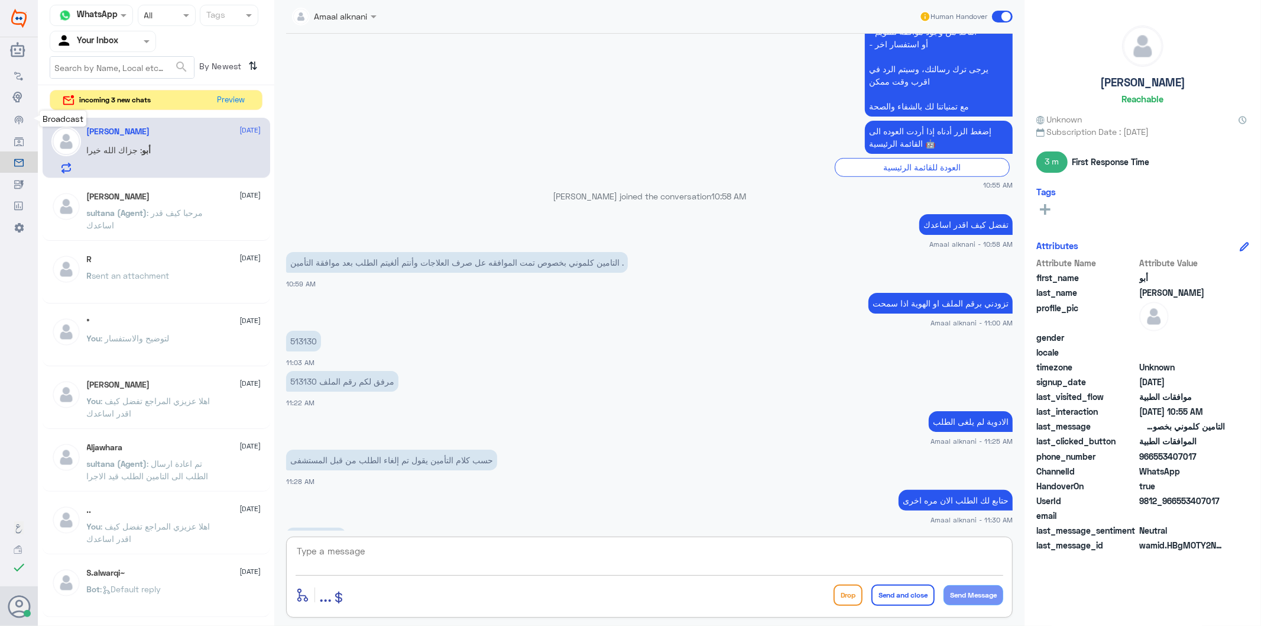
scroll to position [436, 0]
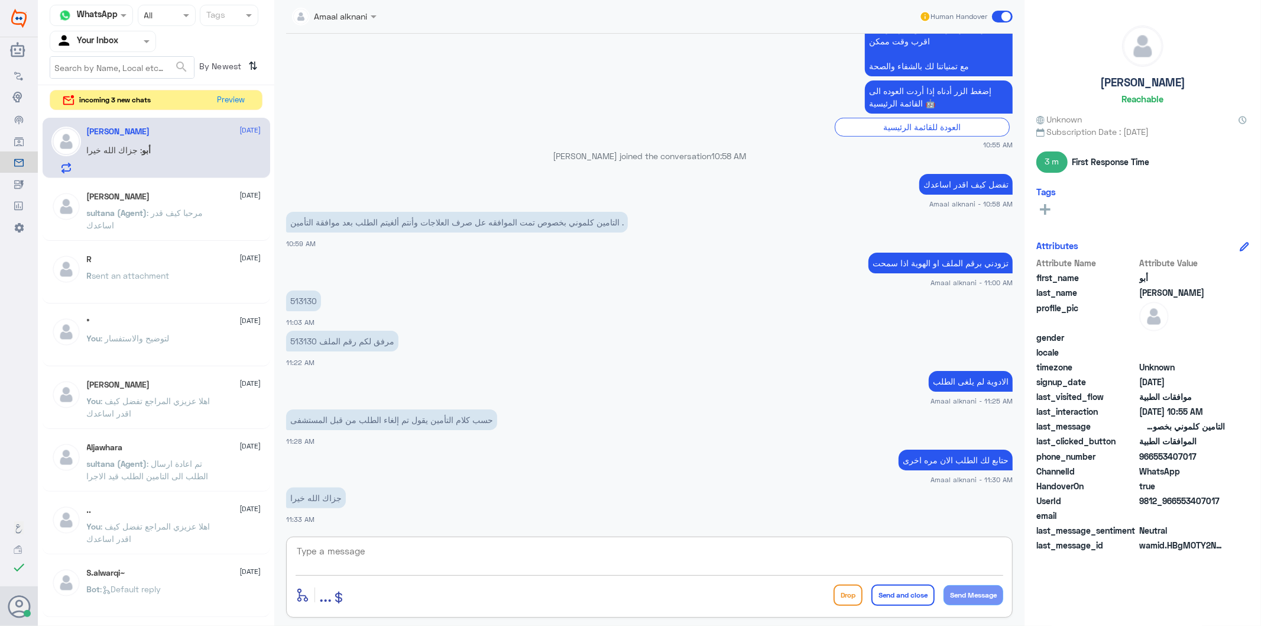
click at [356, 563] on textarea at bounding box center [650, 557] width 708 height 29
type textarea "كانوا طالبين معلومات اضافية بالحاله"
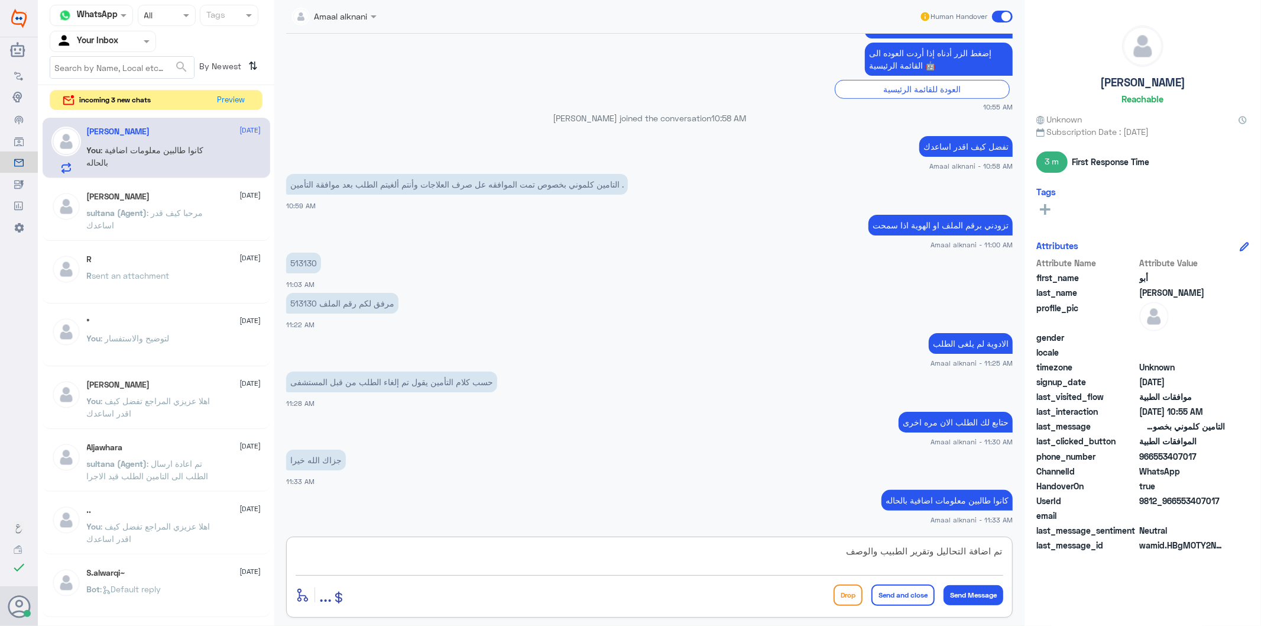
type textarea "تم اضافة التحاليل وتقرير الطبيب والوصفه"
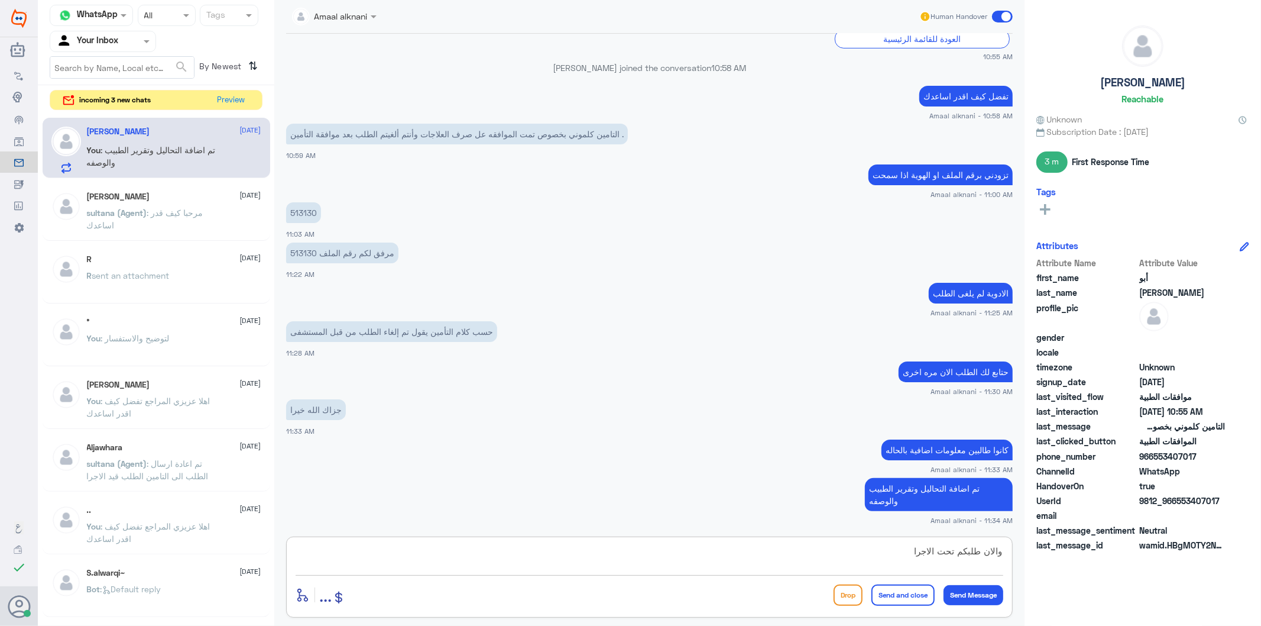
type textarea "والان طلبكم تحت الاجراء"
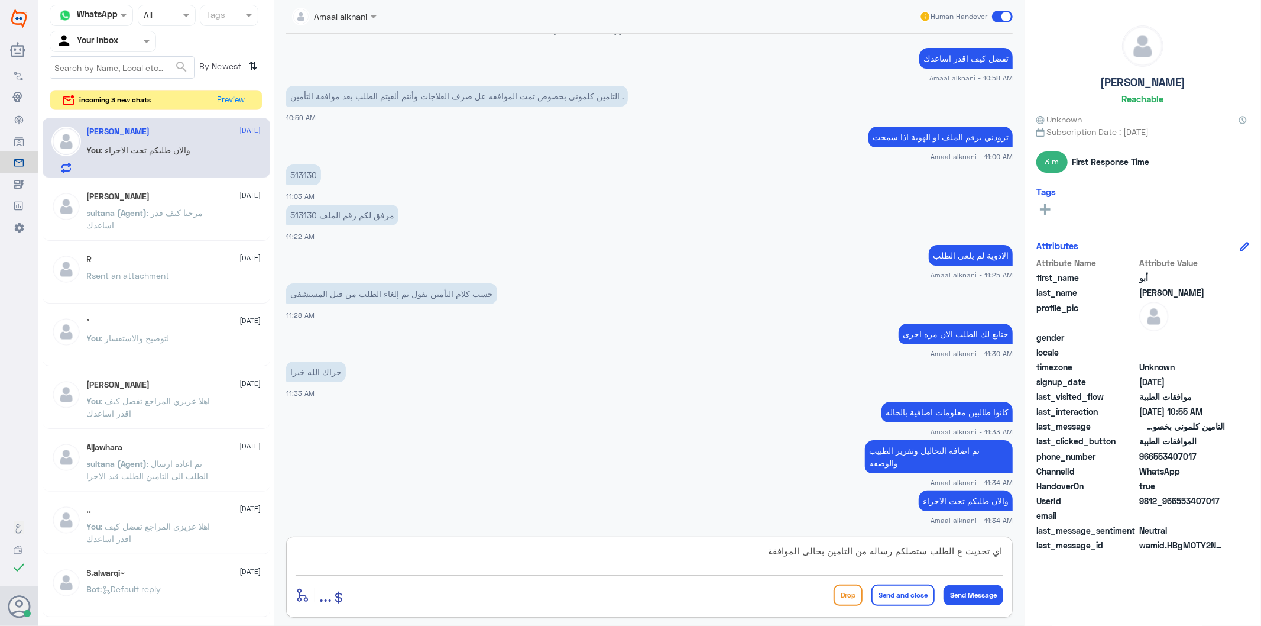
type textarea "اي تحديث ع الطلب ستصلكم رساله من التامين بحالى الموافقة"
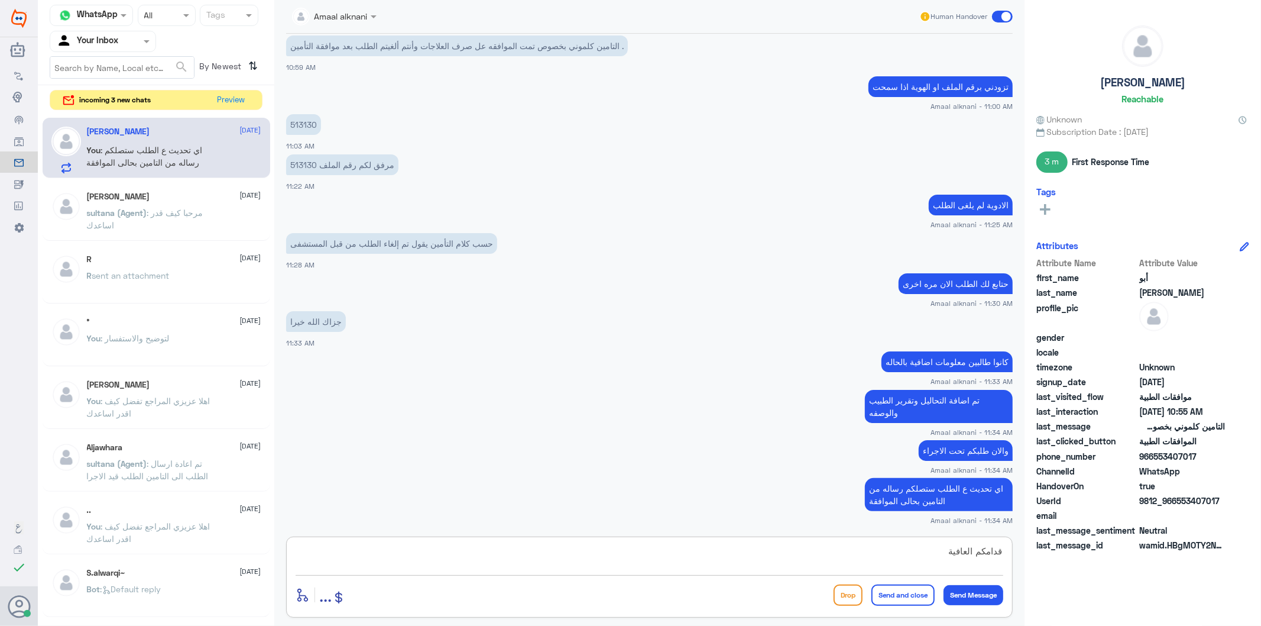
type textarea "قدامكم العافية"
click at [899, 600] on button "Send and close" at bounding box center [902, 594] width 63 height 21
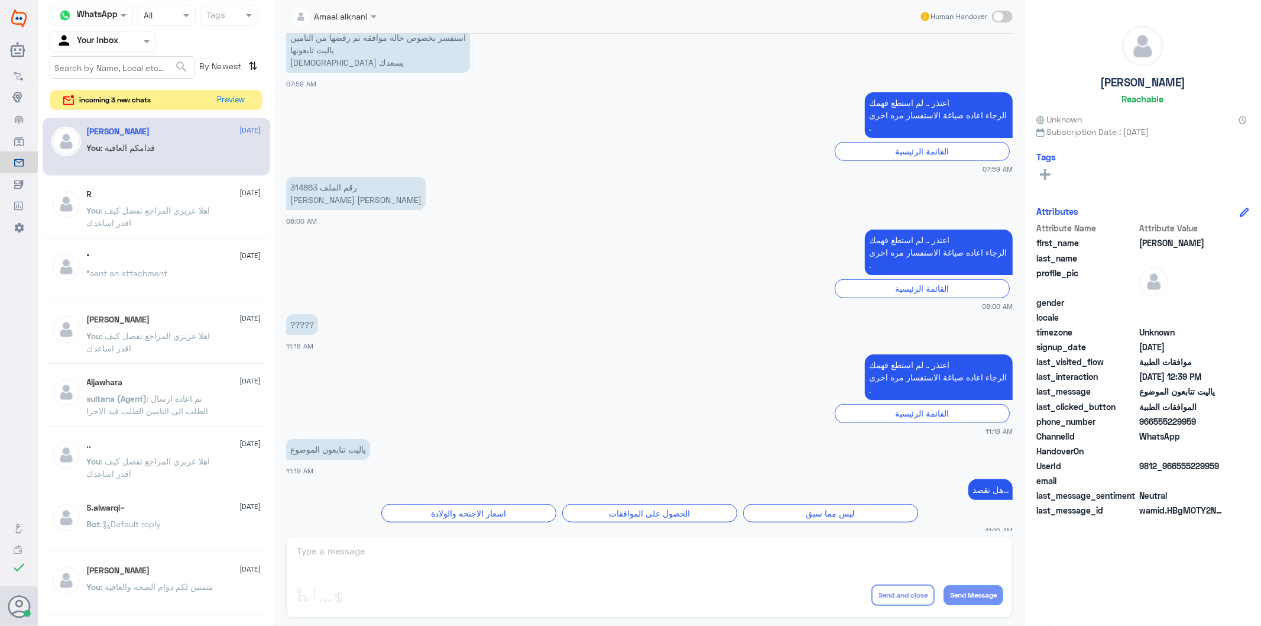
scroll to position [1076, 0]
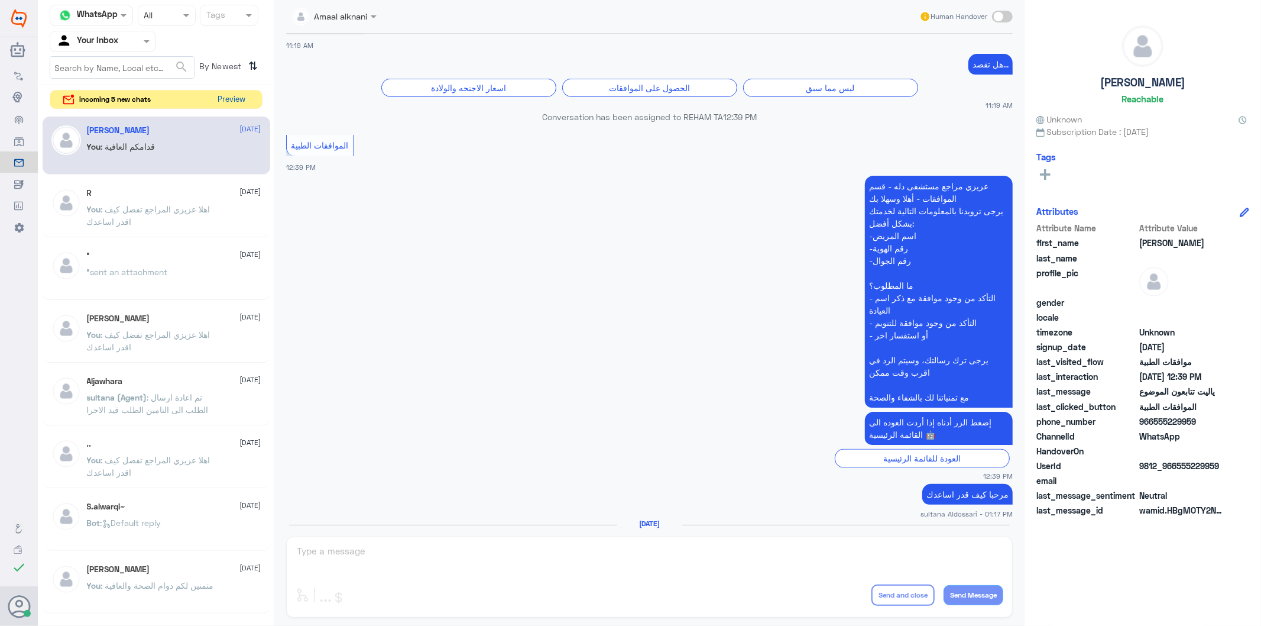
click at [242, 99] on button "Preview" at bounding box center [231, 99] width 37 height 18
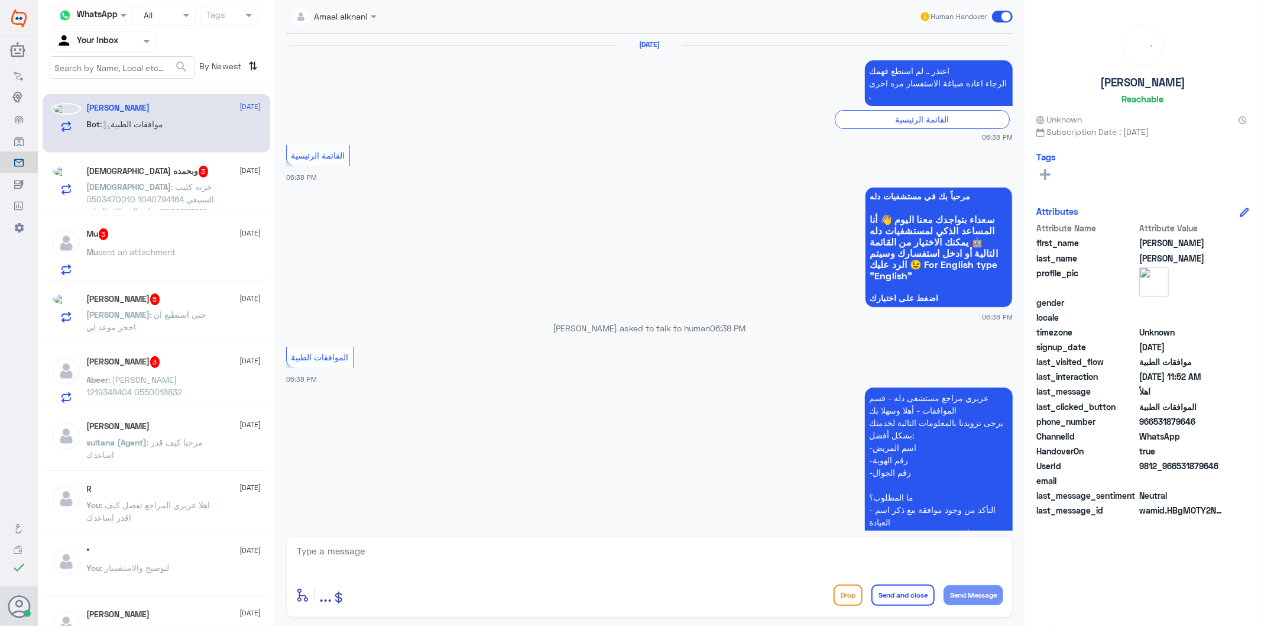
scroll to position [1907, 0]
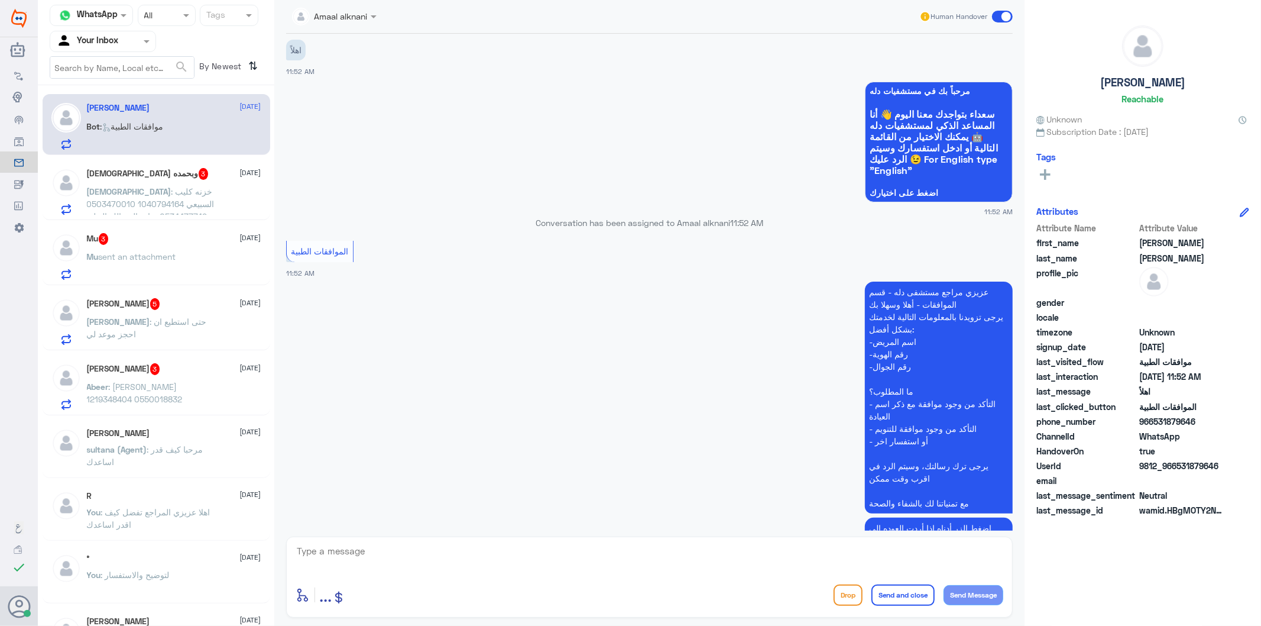
click at [160, 395] on span ": [PERSON_NAME] 1219348404 0550018832" at bounding box center [135, 392] width 96 height 22
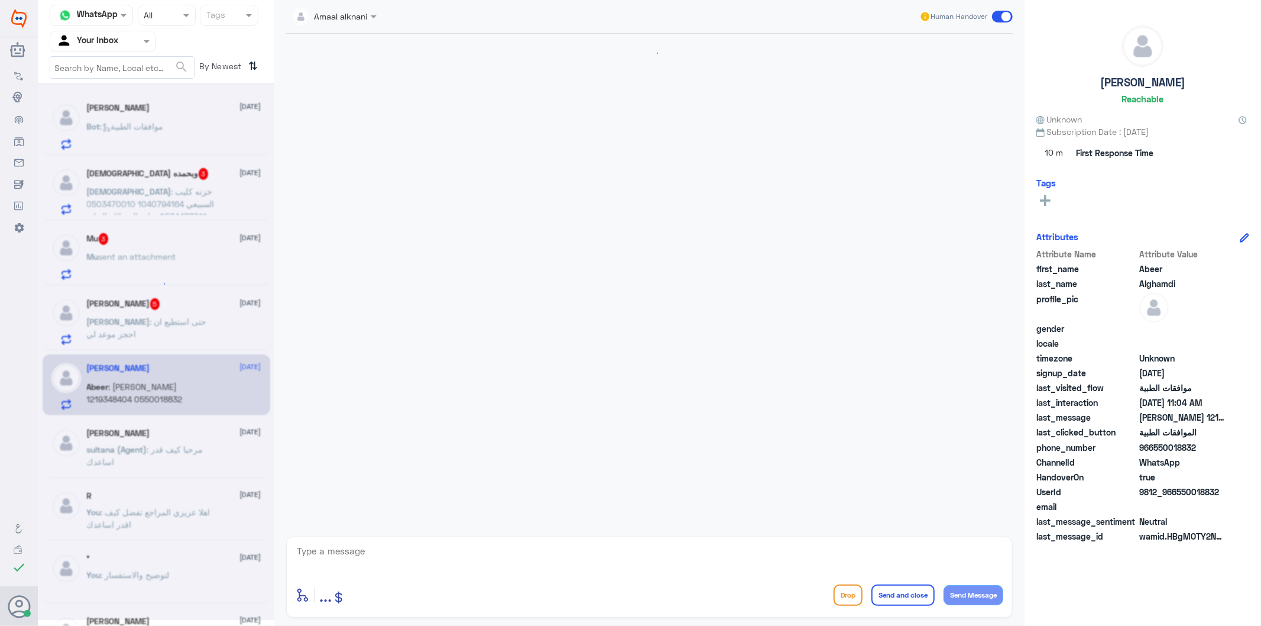
scroll to position [148, 0]
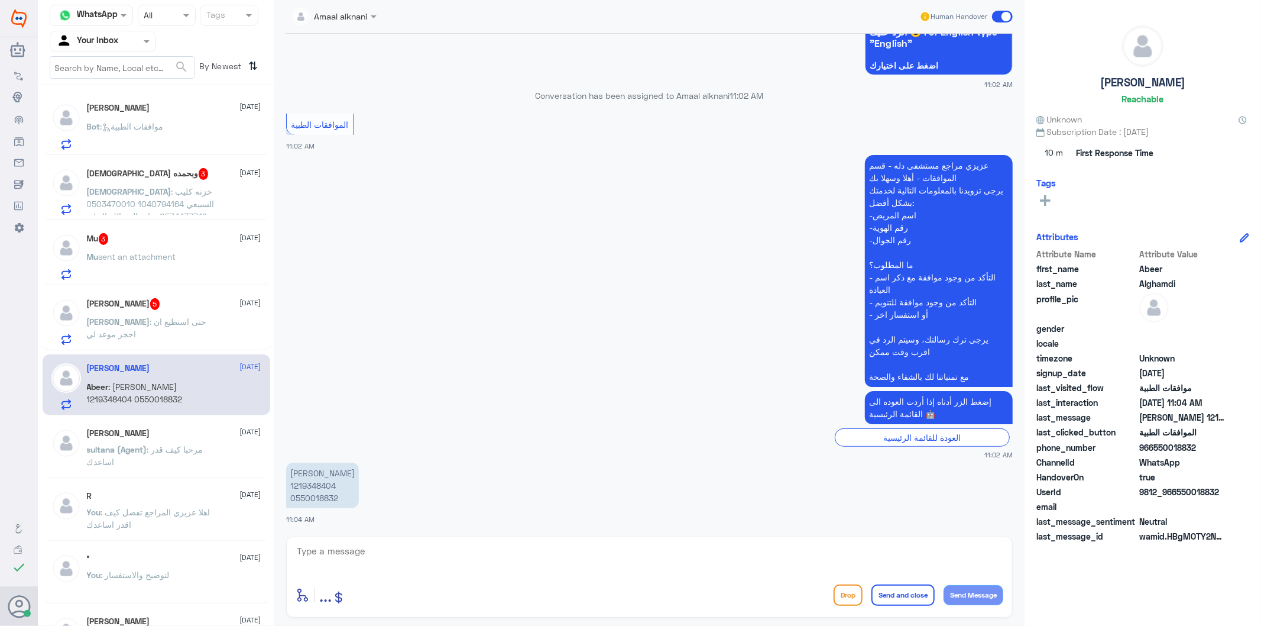
click at [323, 493] on p "[PERSON_NAME] 1219348404 0550018832" at bounding box center [322, 485] width 73 height 46
click at [392, 549] on textarea at bounding box center [650, 557] width 708 height 29
type textarea "تفضل كيف اقدر اساعدك"
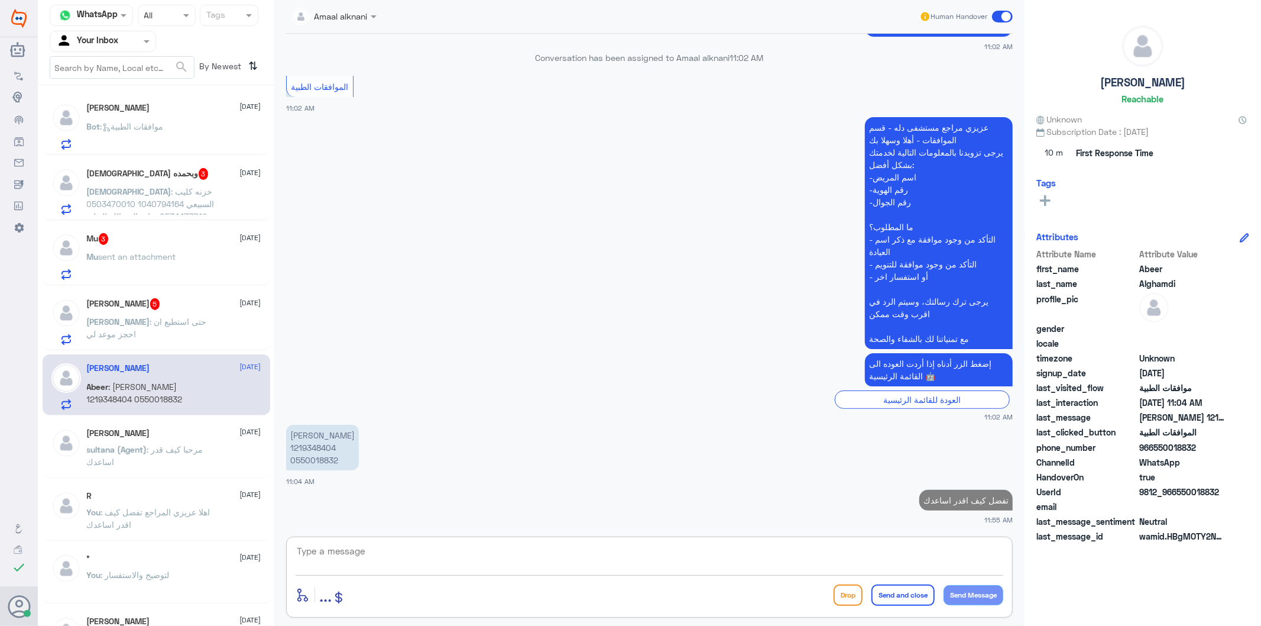
click at [967, 498] on p "تفضل كيف اقدر اساعدك" at bounding box center [965, 500] width 93 height 21
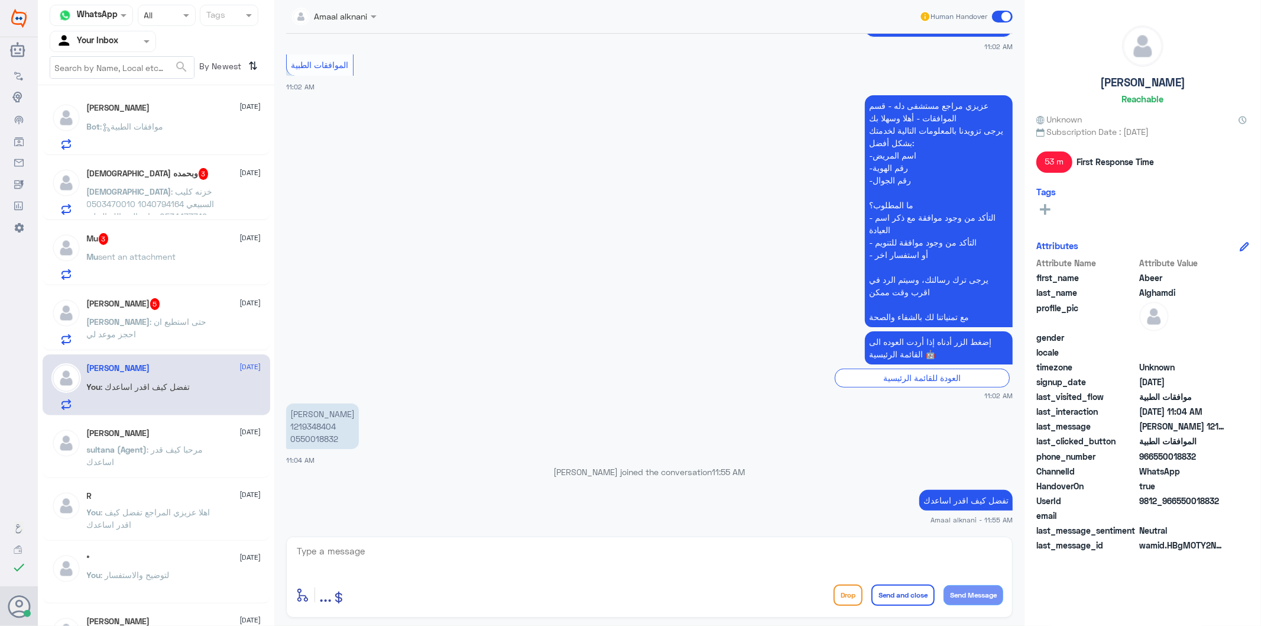
click at [134, 322] on span ": حتى استطيع ان احجز موعد لي" at bounding box center [147, 327] width 120 height 22
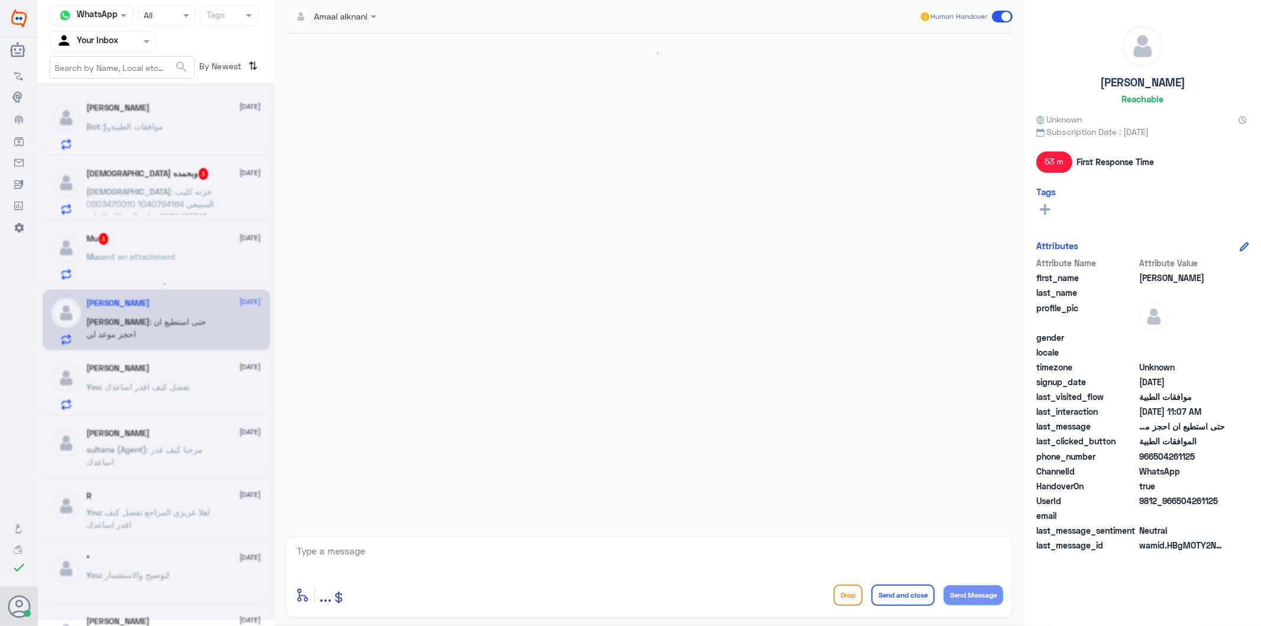
scroll to position [241, 0]
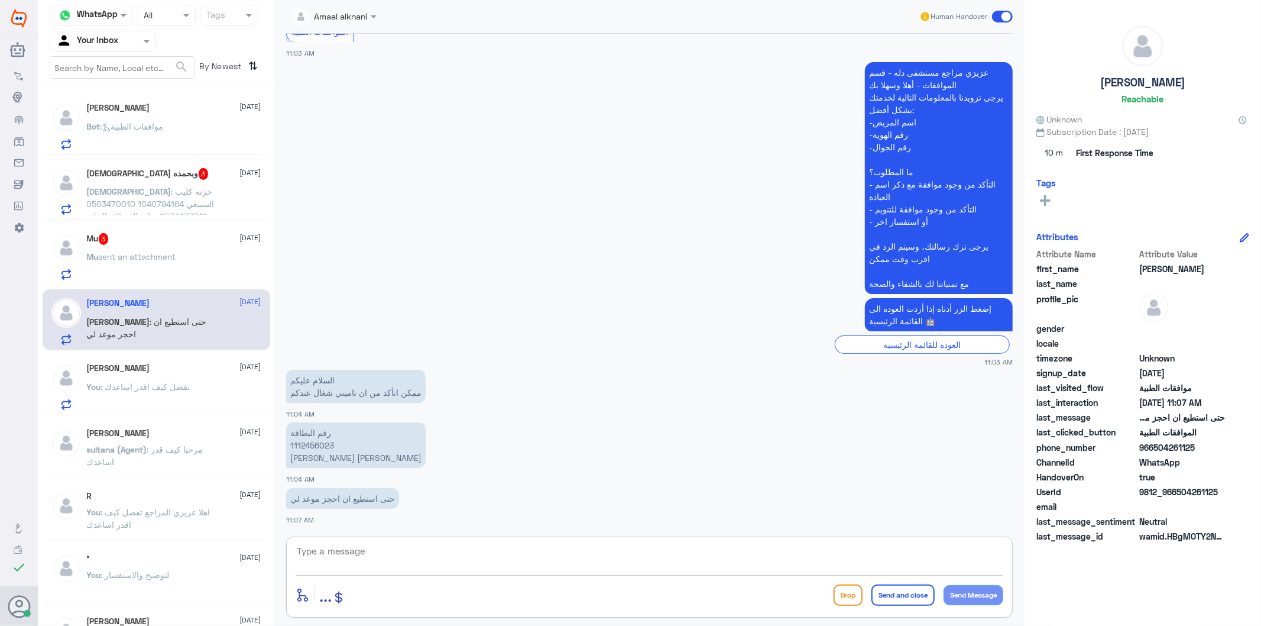
click at [364, 554] on textarea at bounding box center [650, 557] width 708 height 29
click at [365, 554] on textarea at bounding box center [650, 557] width 708 height 29
type textarea "الرجاء التواصل مع شركة تامينكم لمعرفة مزودي الخدمة ونسبة التغطية والمنافع المقد…"
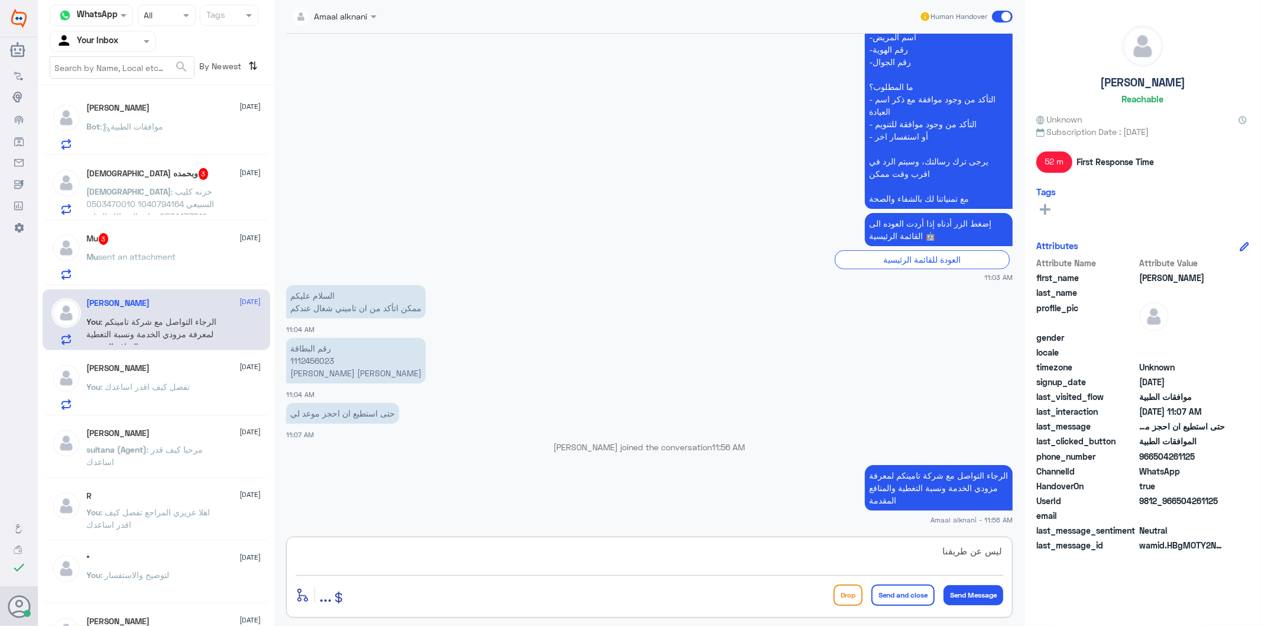
type textarea "ليس عن طريقنا"
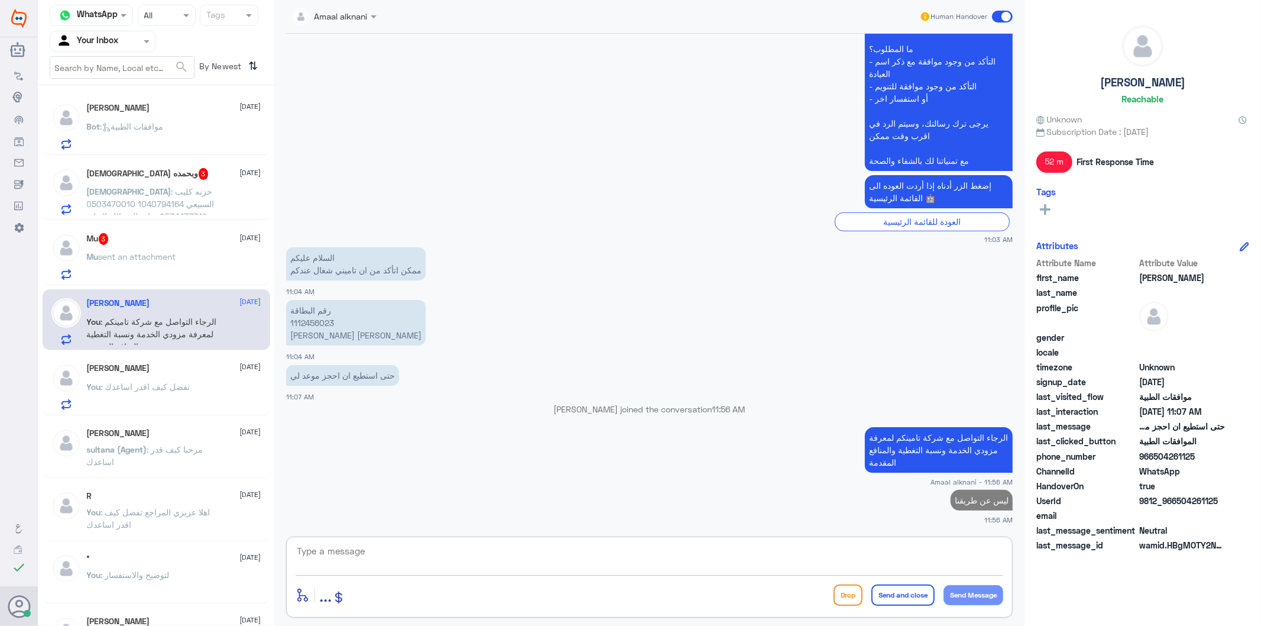
type textarea "ث"
type textarea "قدامكم العافية"
click at [905, 599] on button "Send and close" at bounding box center [902, 594] width 63 height 21
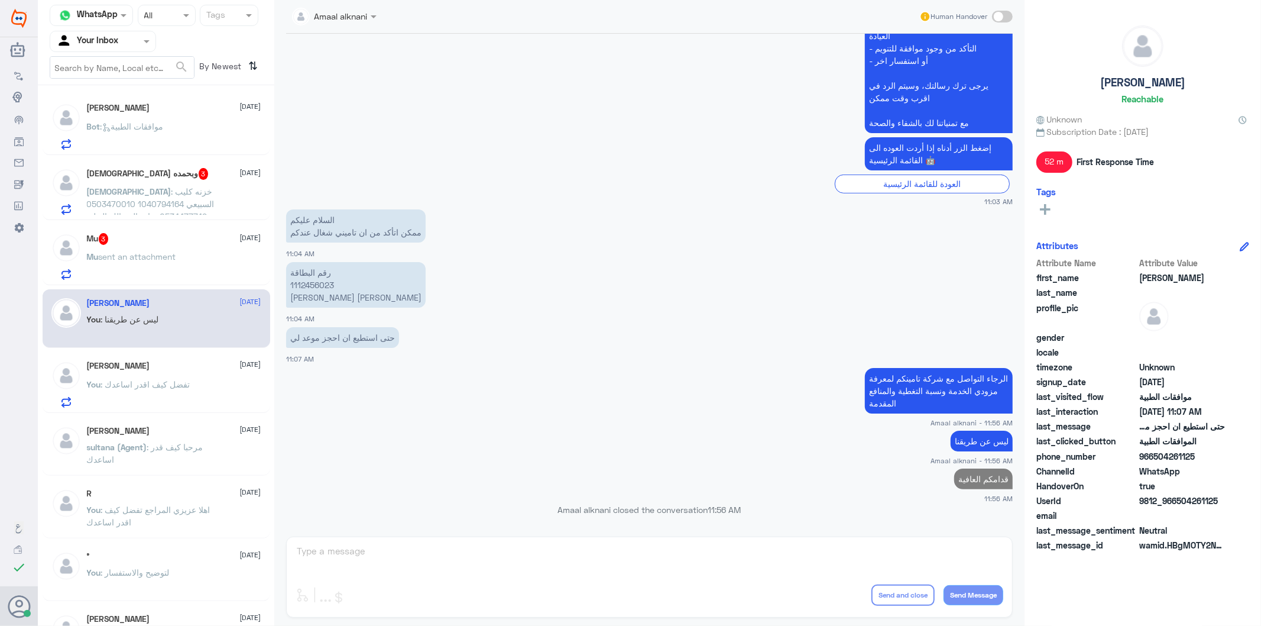
click at [163, 256] on span "sent an attachment" at bounding box center [137, 256] width 77 height 10
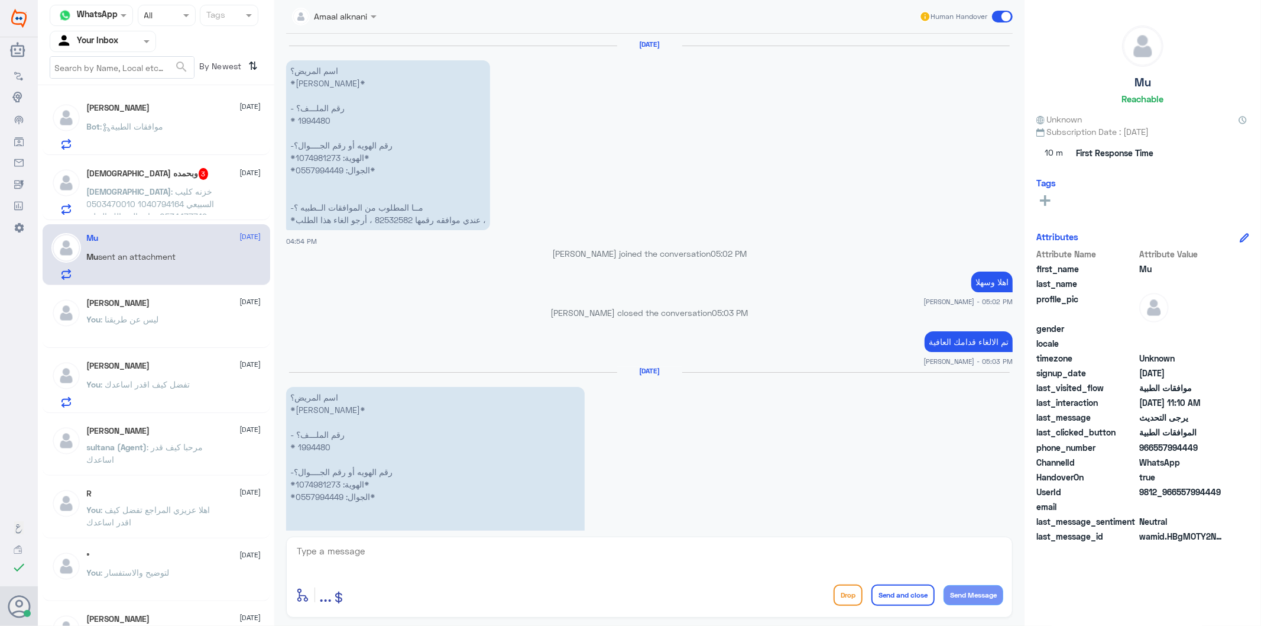
scroll to position [3141, 0]
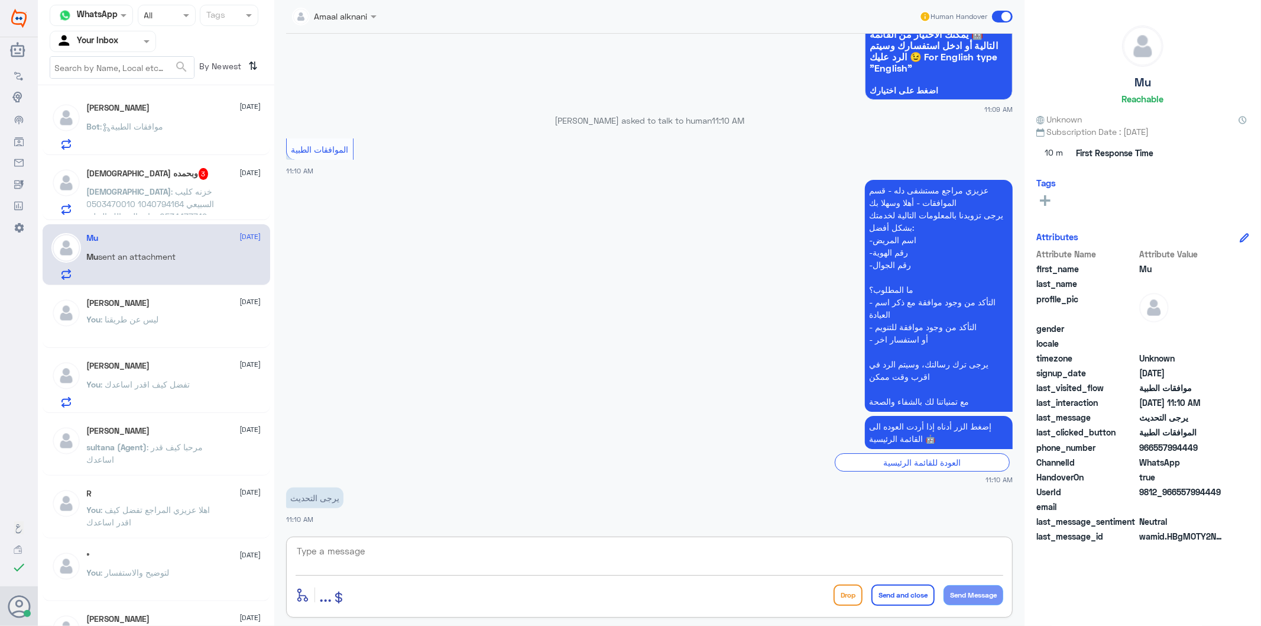
click at [493, 565] on textarea at bounding box center [650, 557] width 708 height 29
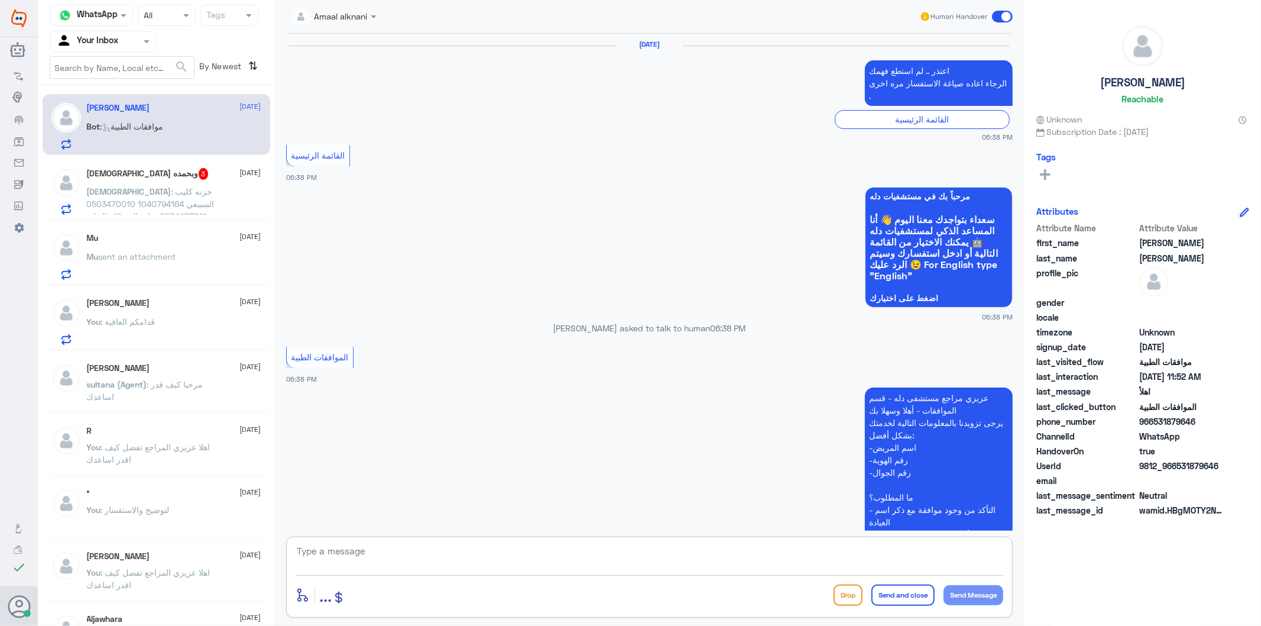
scroll to position [1907, 0]
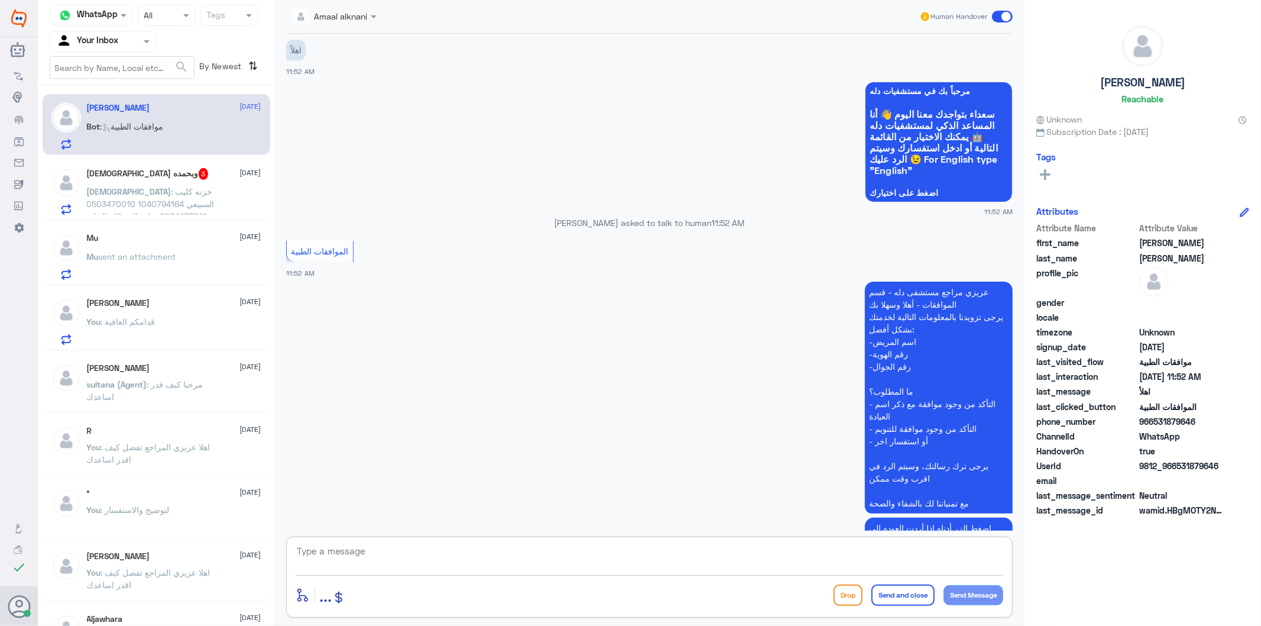
paste textarea "تفضل كيف اقدر اساعدك"
type textarea "تفضل كيف اقدر اساعدك"
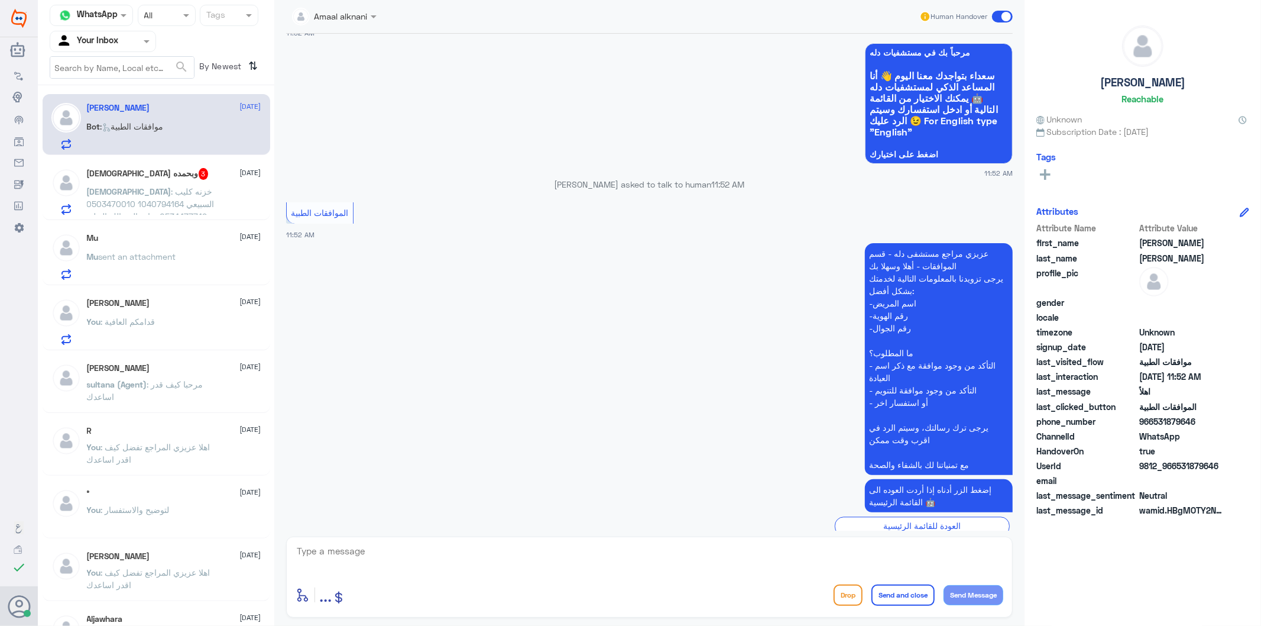
click at [123, 197] on p "[DEMOGRAPHIC_DATA] : خزنه كليب السبيعي 1040794164 0503470010 0534477749 عيادة ا…" at bounding box center [153, 200] width 133 height 30
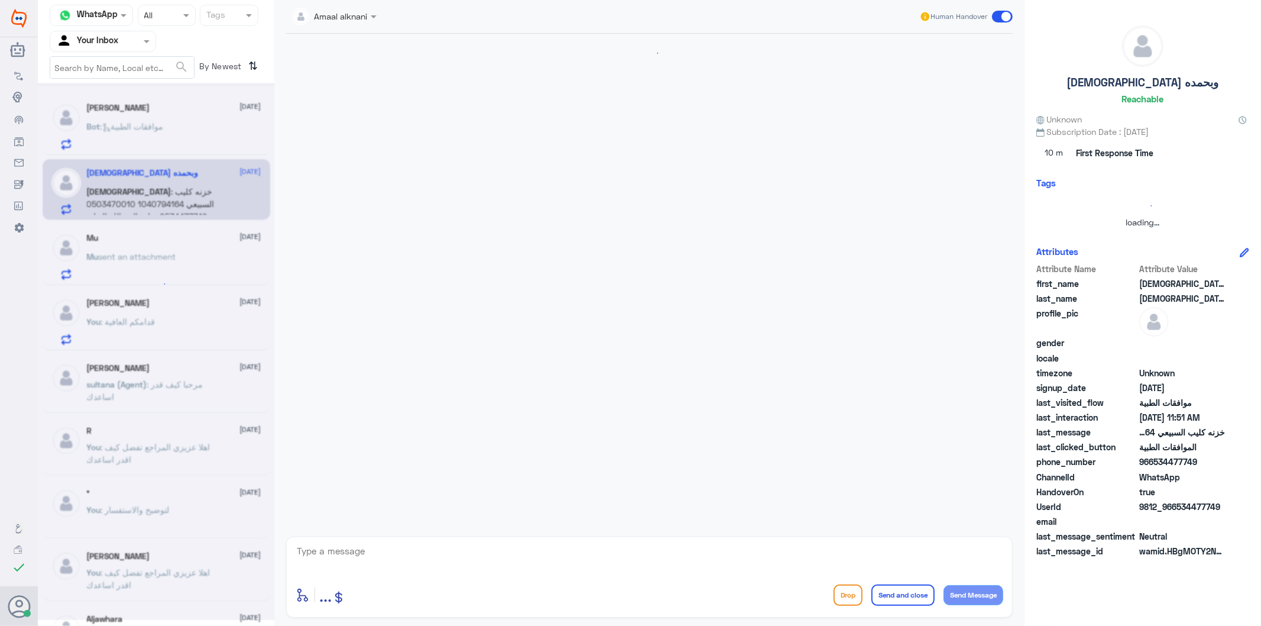
scroll to position [185, 0]
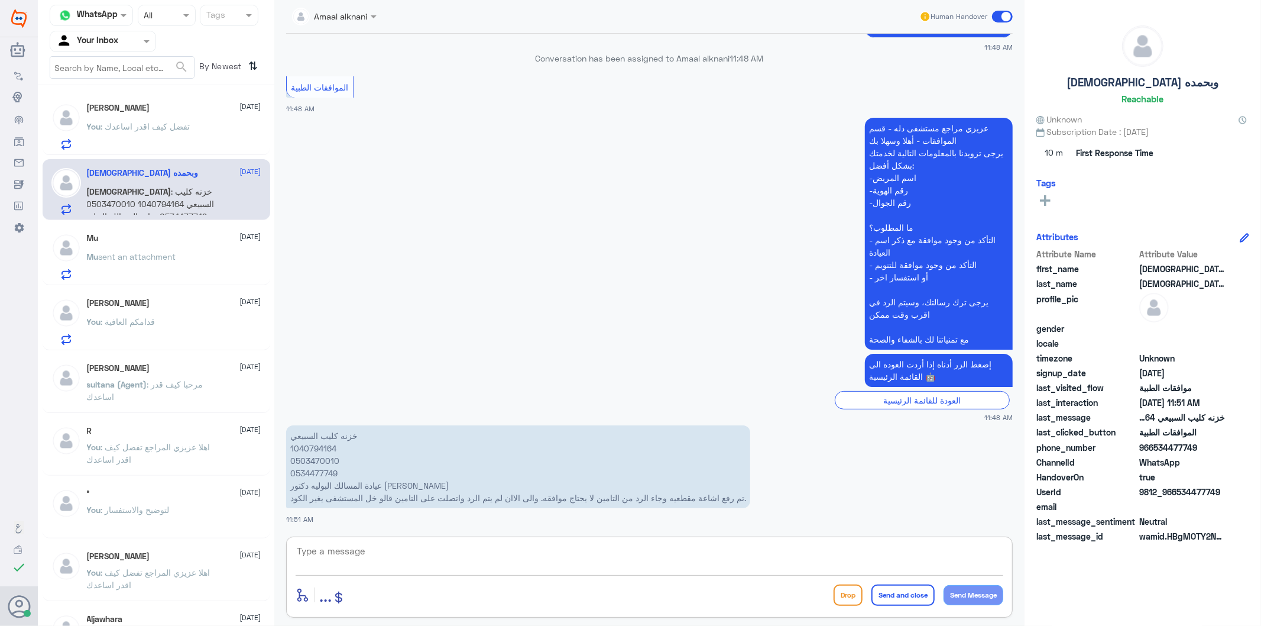
click at [362, 558] on textarea at bounding box center [650, 557] width 708 height 29
click at [316, 448] on p "خزنه كليب السبيعي 1040794164 0503470010 0534477749 عيادة المسالك البوليه دكتور …" at bounding box center [518, 466] width 464 height 83
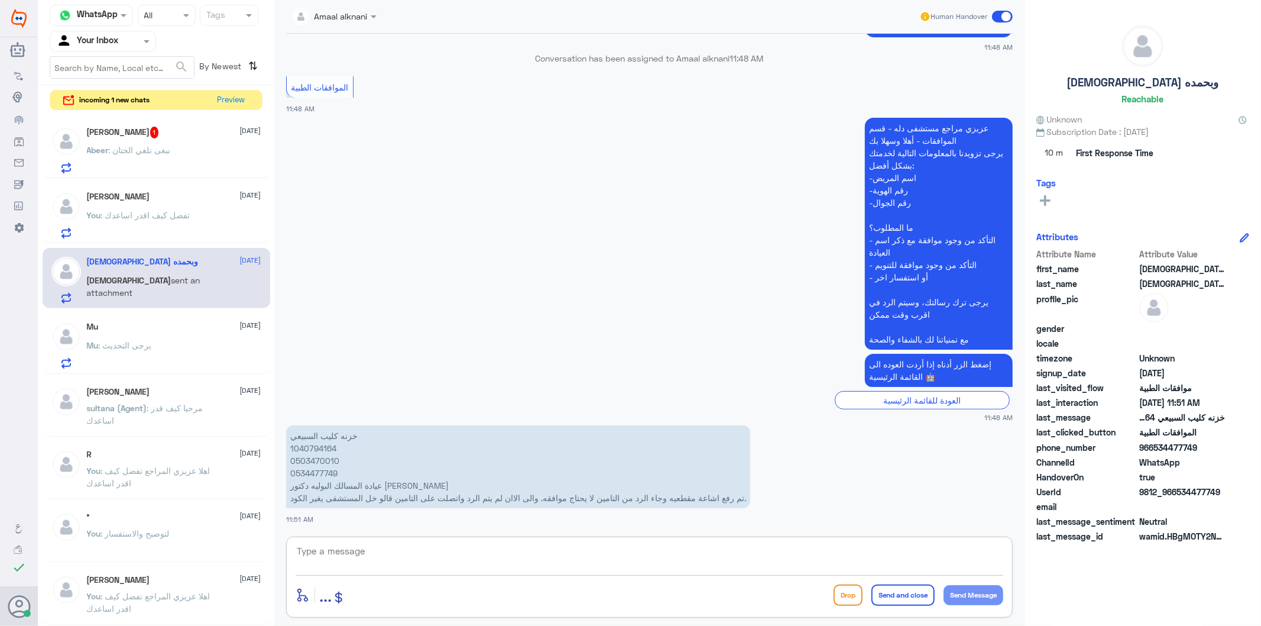
click at [382, 553] on textarea at bounding box center [650, 557] width 708 height 29
type textarea "J"
click at [406, 552] on textarea at bounding box center [650, 557] width 708 height 29
click at [391, 557] on textarea at bounding box center [650, 557] width 708 height 29
type textarea "تم متابعة طلبكم والان تحت الاجراء - اي تحديث ع الطلب ستصلكم رساله من التامين بح…"
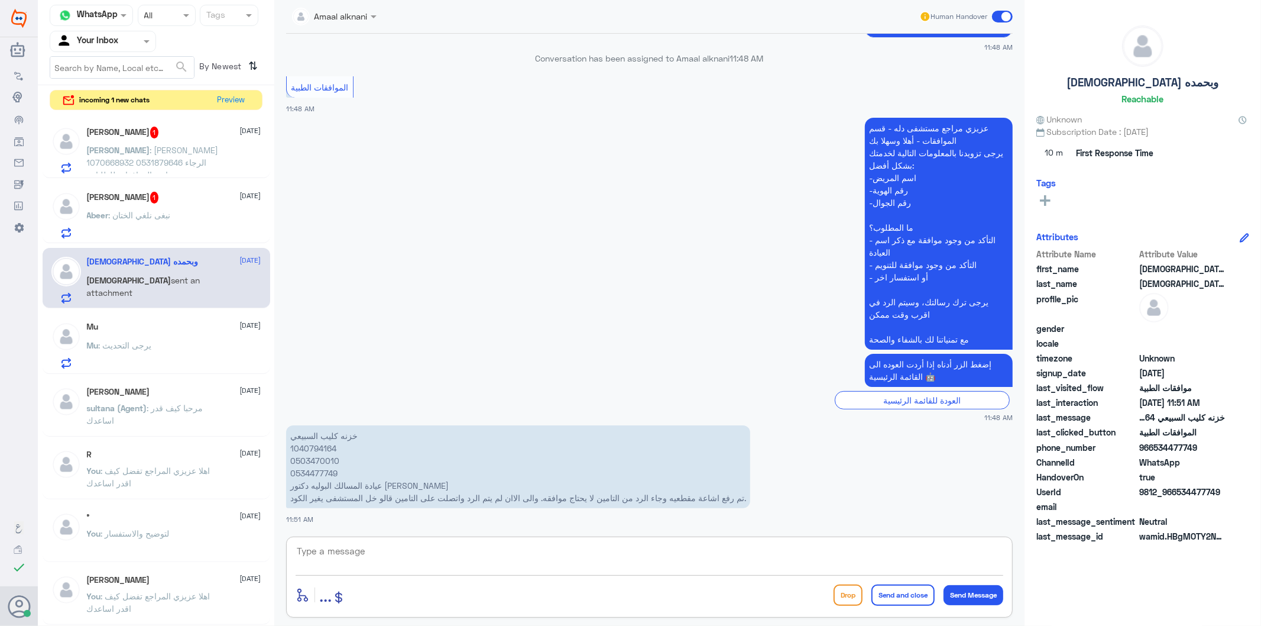
scroll to position [248, 0]
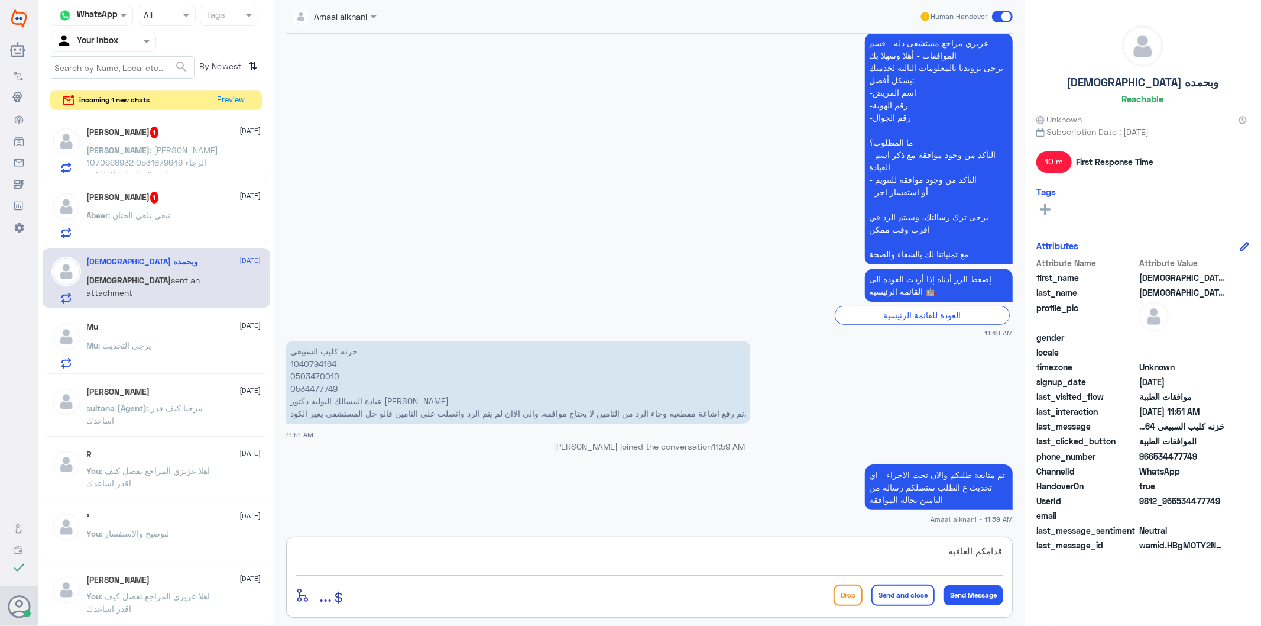
type textarea "قدامكم العافية"
click at [895, 594] on button "Send and close" at bounding box center [902, 594] width 63 height 21
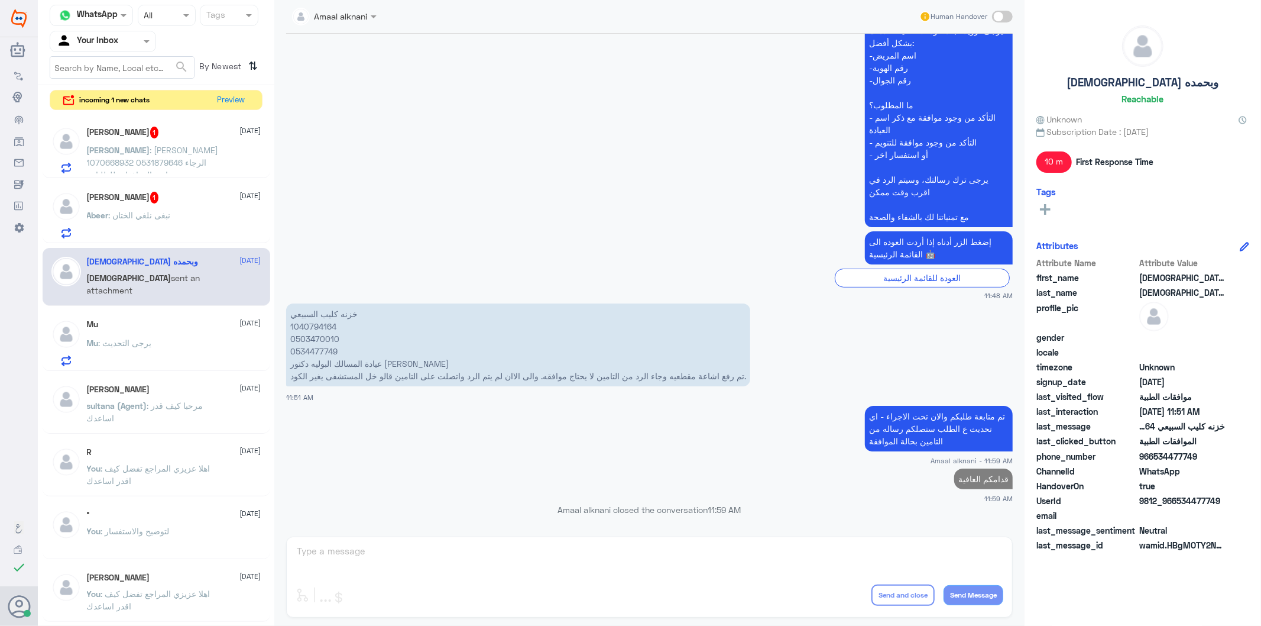
click at [144, 203] on div "[PERSON_NAME] 1 [DATE][PERSON_NAME] : نبغى نلغي الختان" at bounding box center [174, 215] width 174 height 47
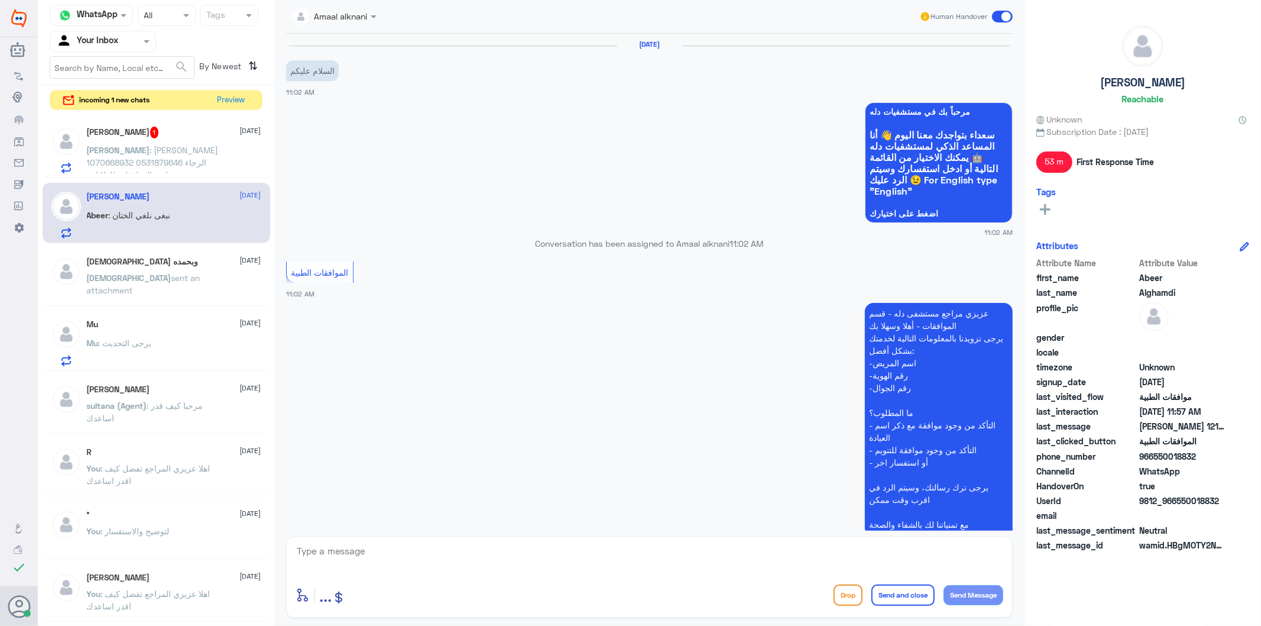
scroll to position [247, 0]
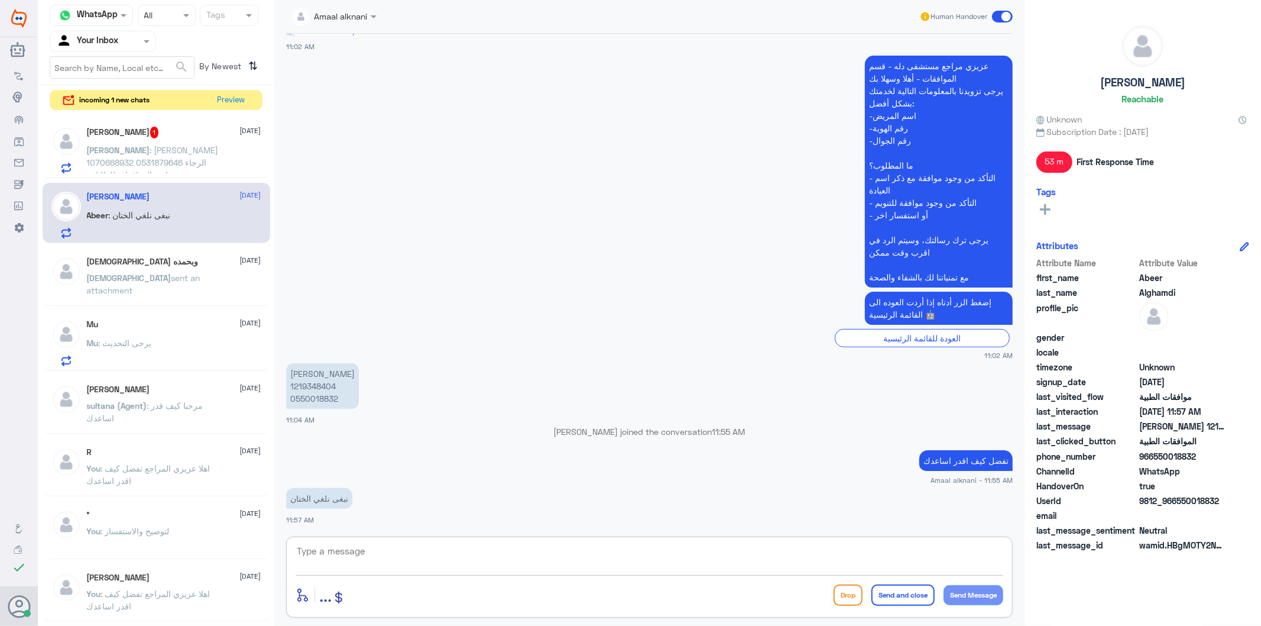
click at [392, 553] on textarea at bounding box center [650, 557] width 708 height 29
click at [385, 565] on textarea at bounding box center [650, 557] width 708 height 29
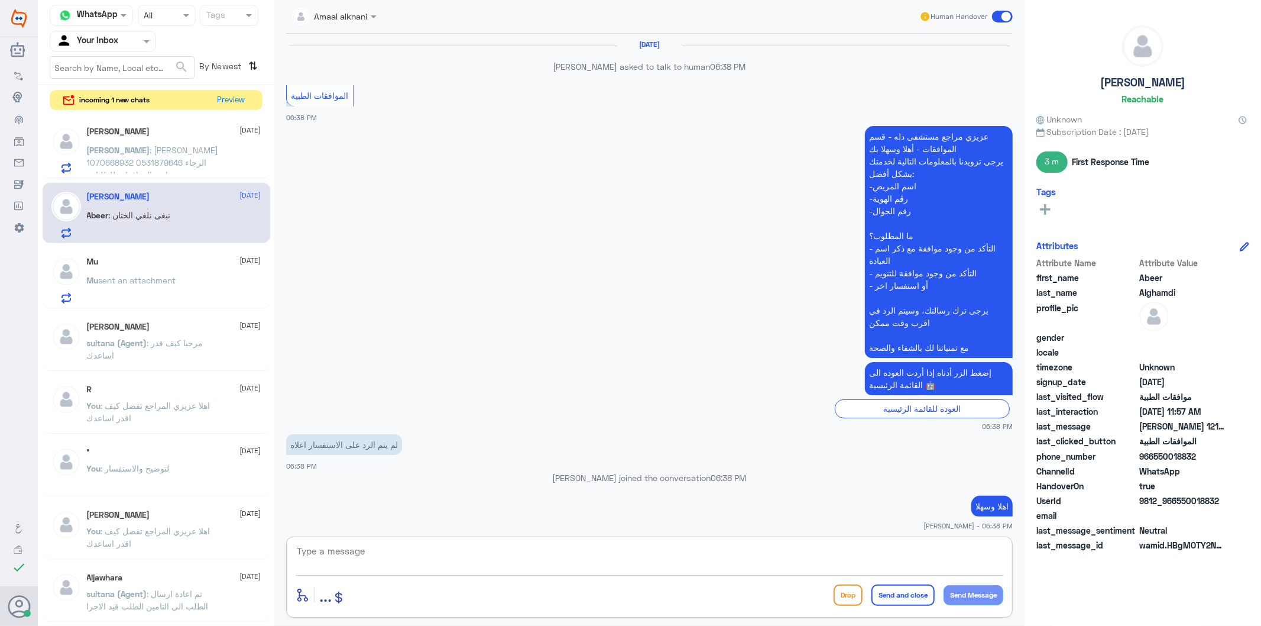
scroll to position [1845, 0]
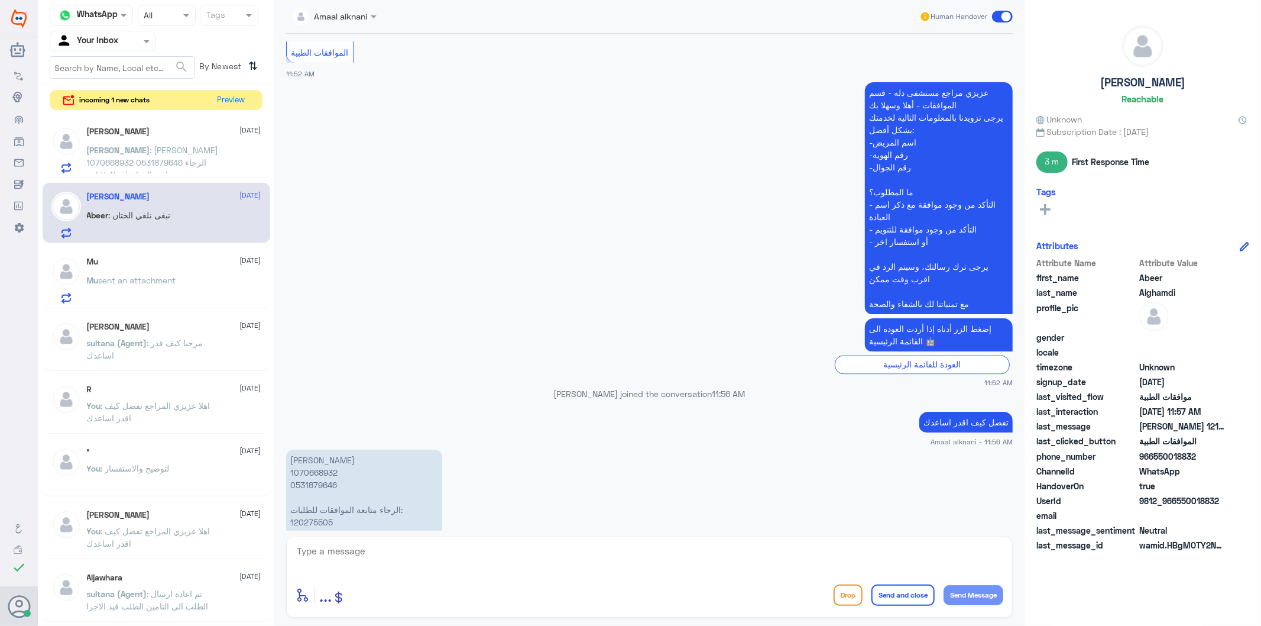
click at [174, 140] on div "[PERSON_NAME] [DATE][PERSON_NAME] : [PERSON_NAME] 1070668932 0531879646 الرجاء …" at bounding box center [174, 150] width 174 height 47
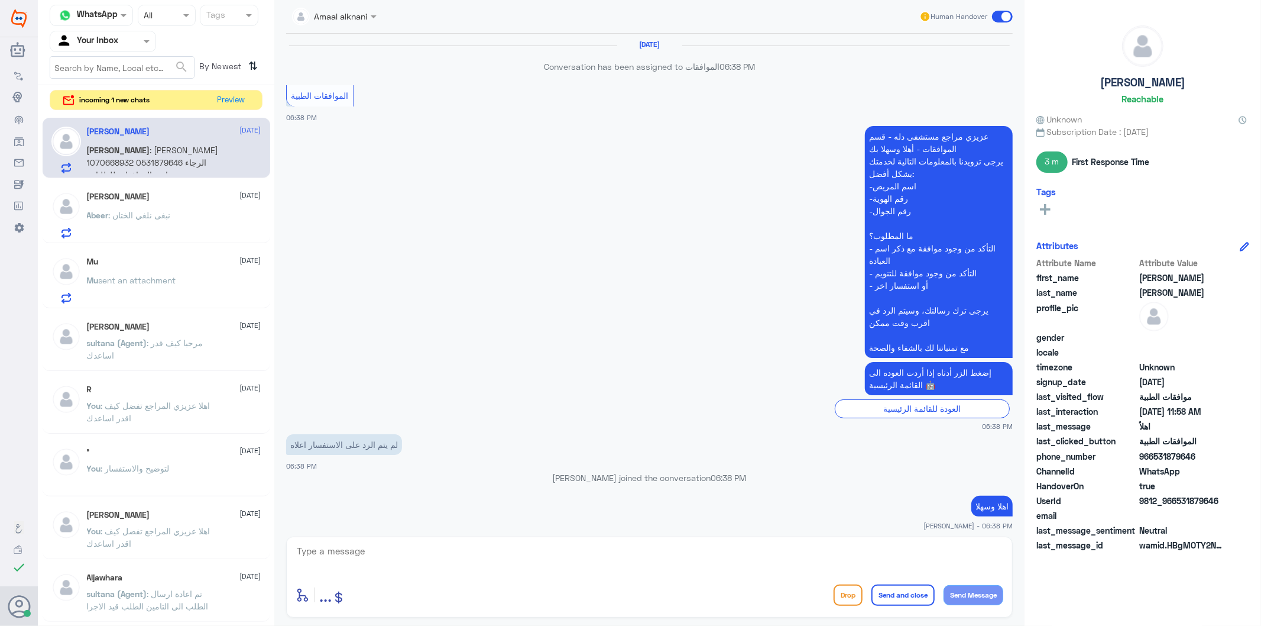
scroll to position [1845, 0]
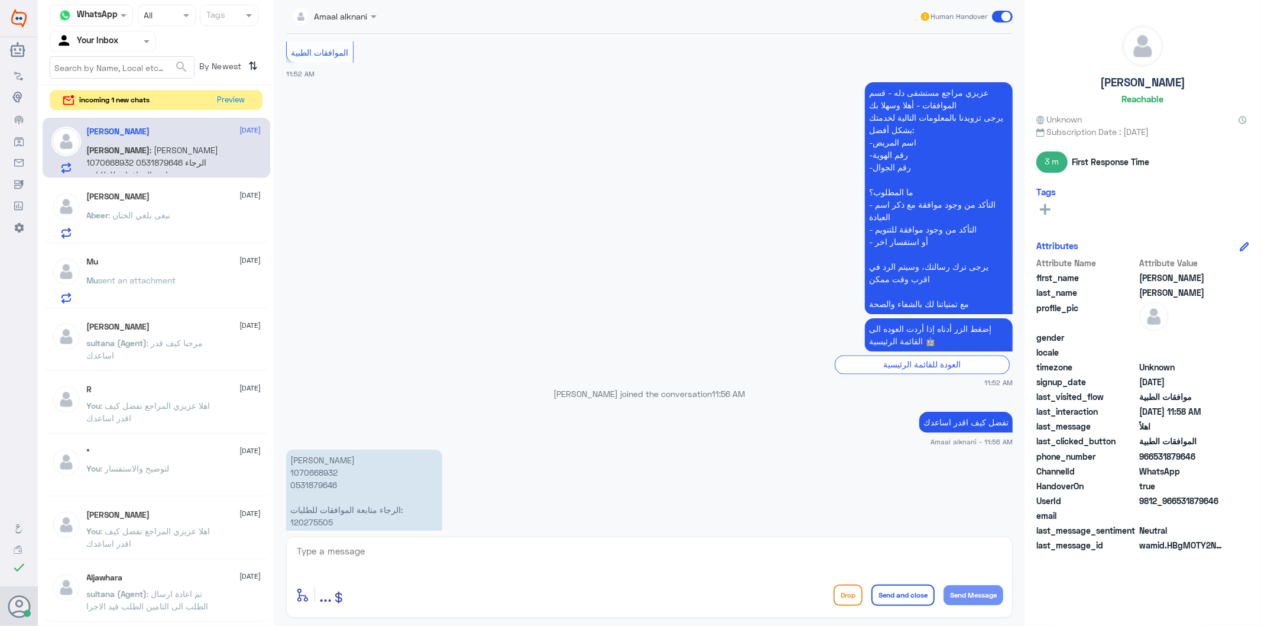
click at [158, 276] on span "sent an attachment" at bounding box center [137, 280] width 77 height 10
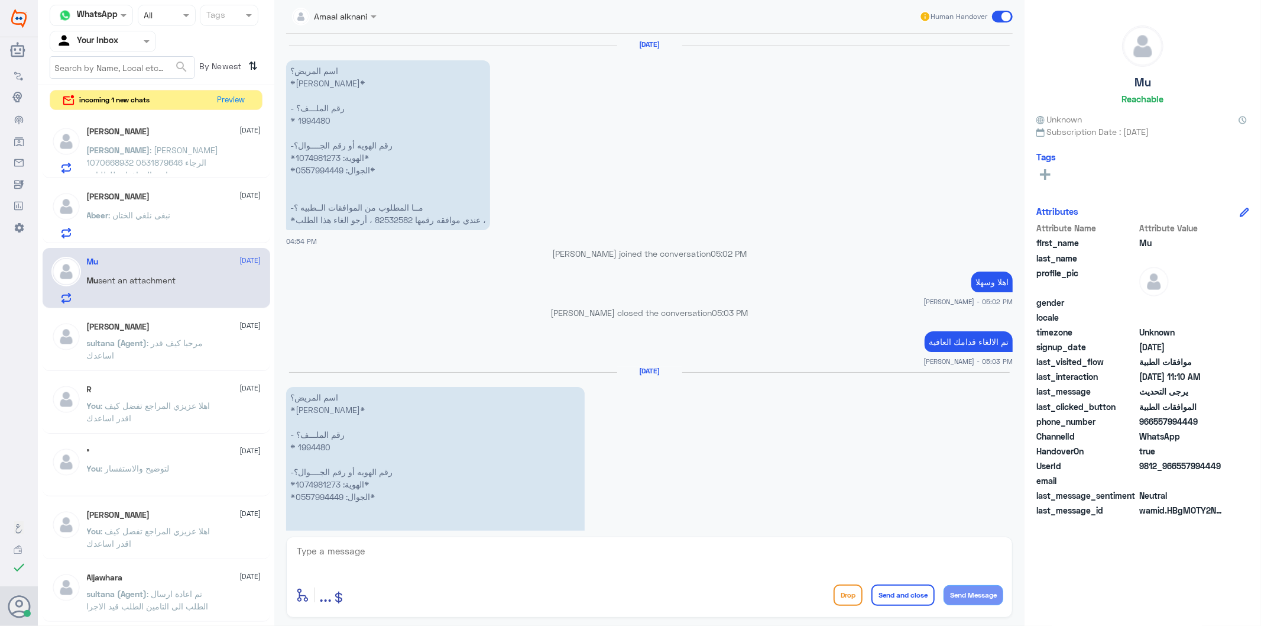
scroll to position [3141, 0]
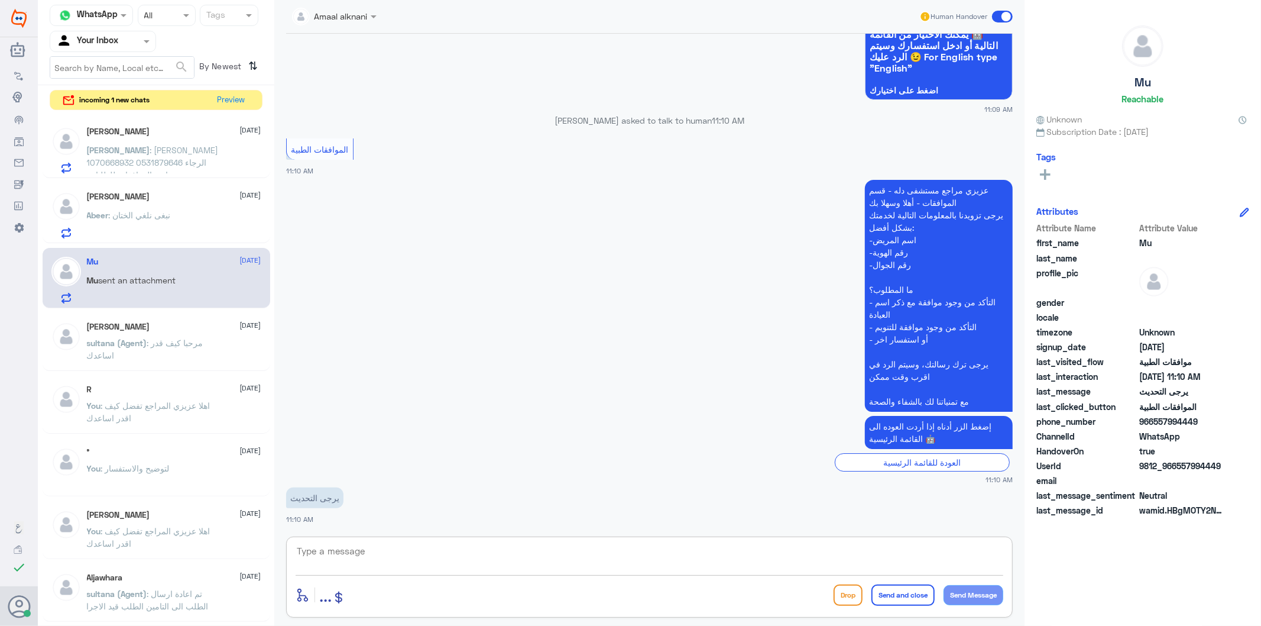
click at [357, 558] on textarea at bounding box center [650, 557] width 708 height 29
paste textarea "تفضل كيف اقدر اساعدك"
type textarea "تفضل كيف اقدر اساعدك"
click at [972, 594] on button "Send Message" at bounding box center [974, 595] width 60 height 20
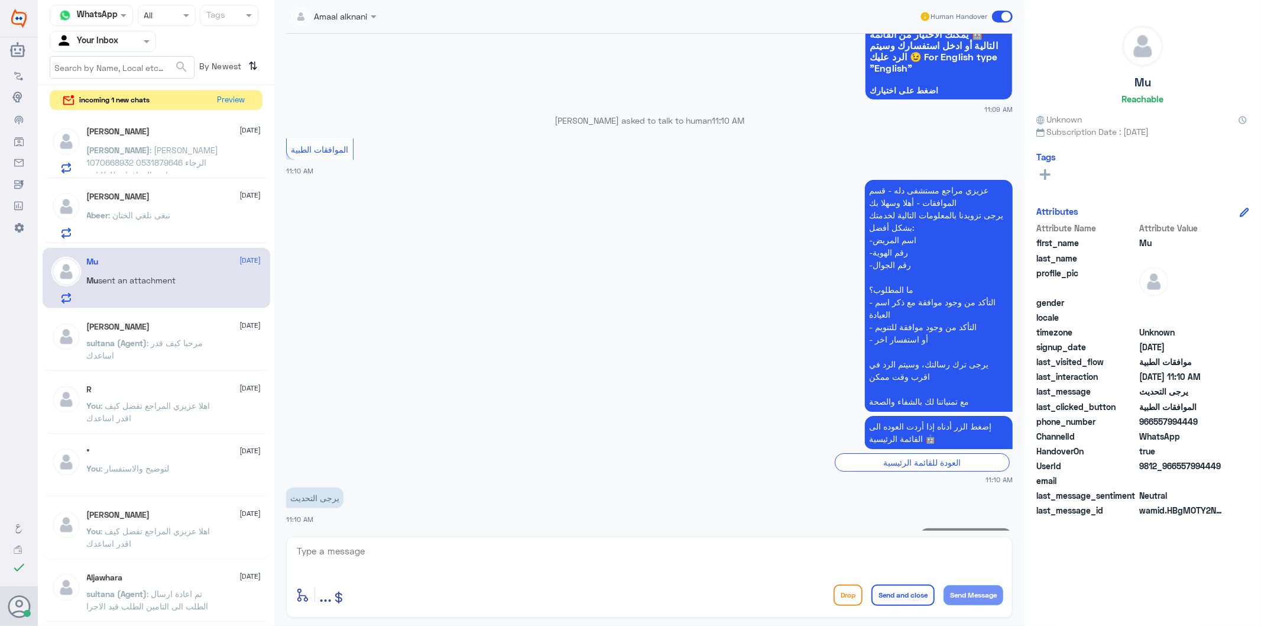
scroll to position [3179, 0]
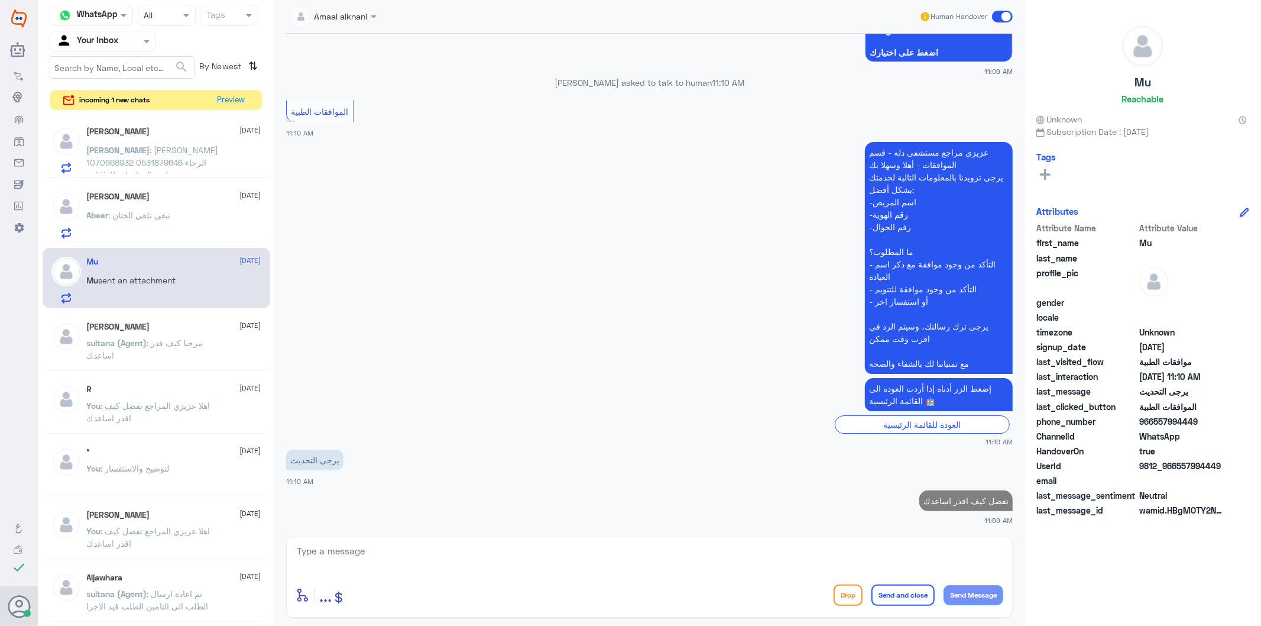
click at [136, 225] on p "Abeer : نبغى نلغي الختان" at bounding box center [129, 224] width 84 height 30
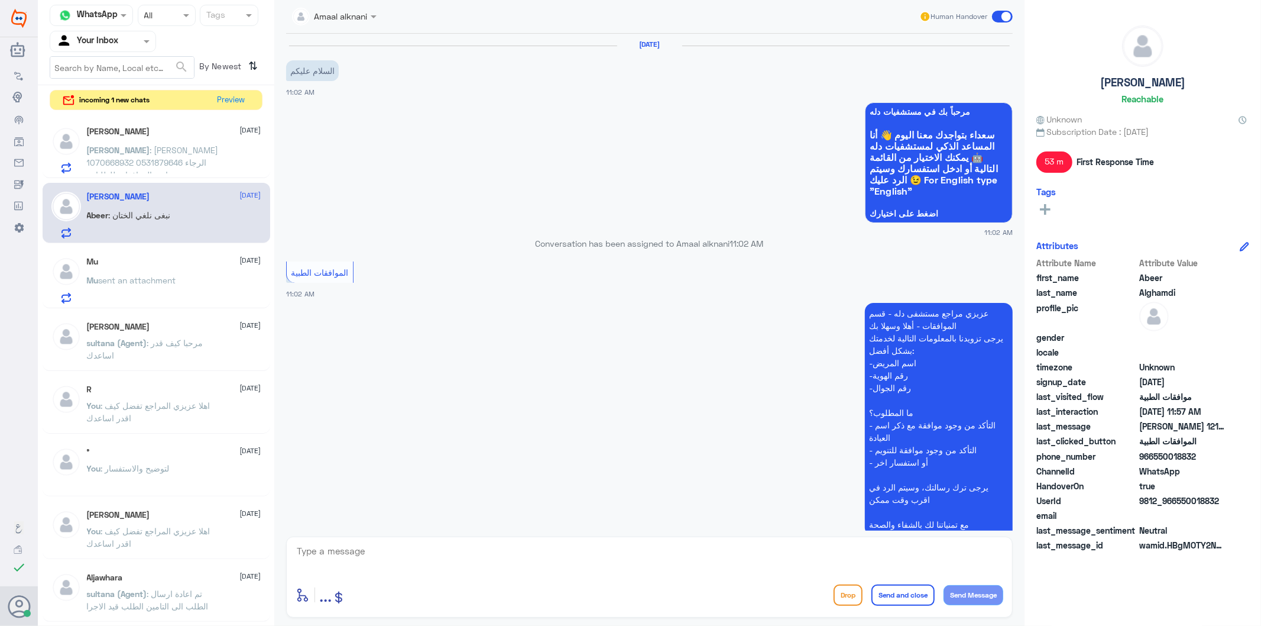
scroll to position [247, 0]
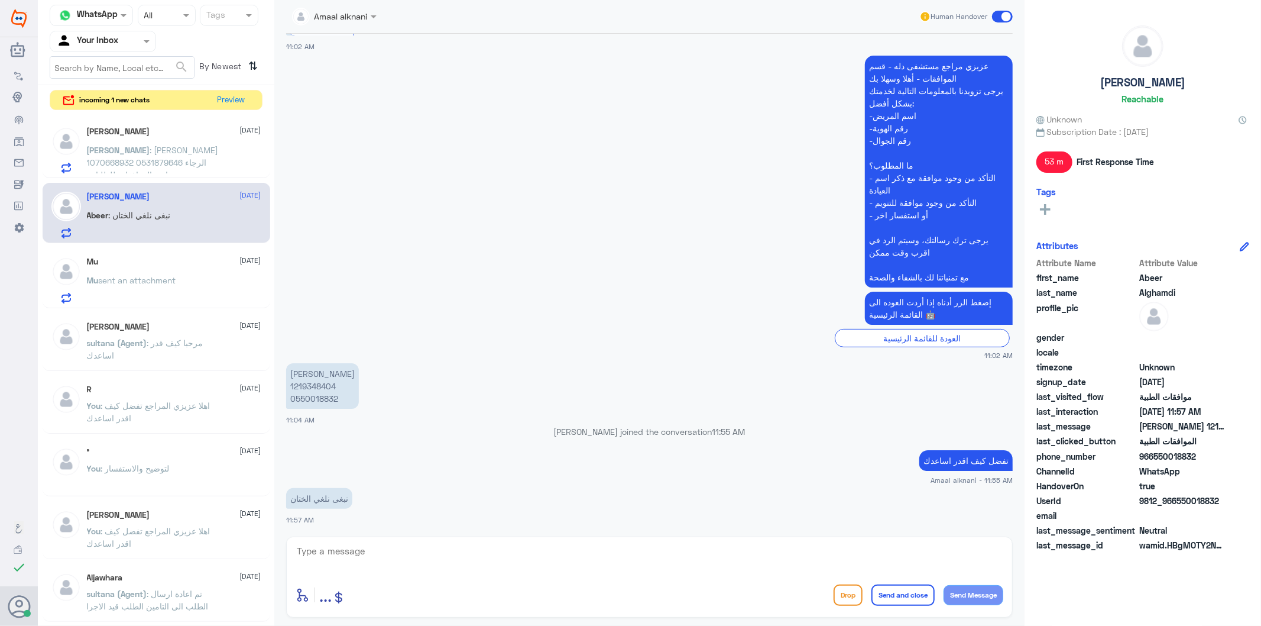
click at [316, 397] on p "[PERSON_NAME] 1219348404 0550018832" at bounding box center [322, 386] width 73 height 46
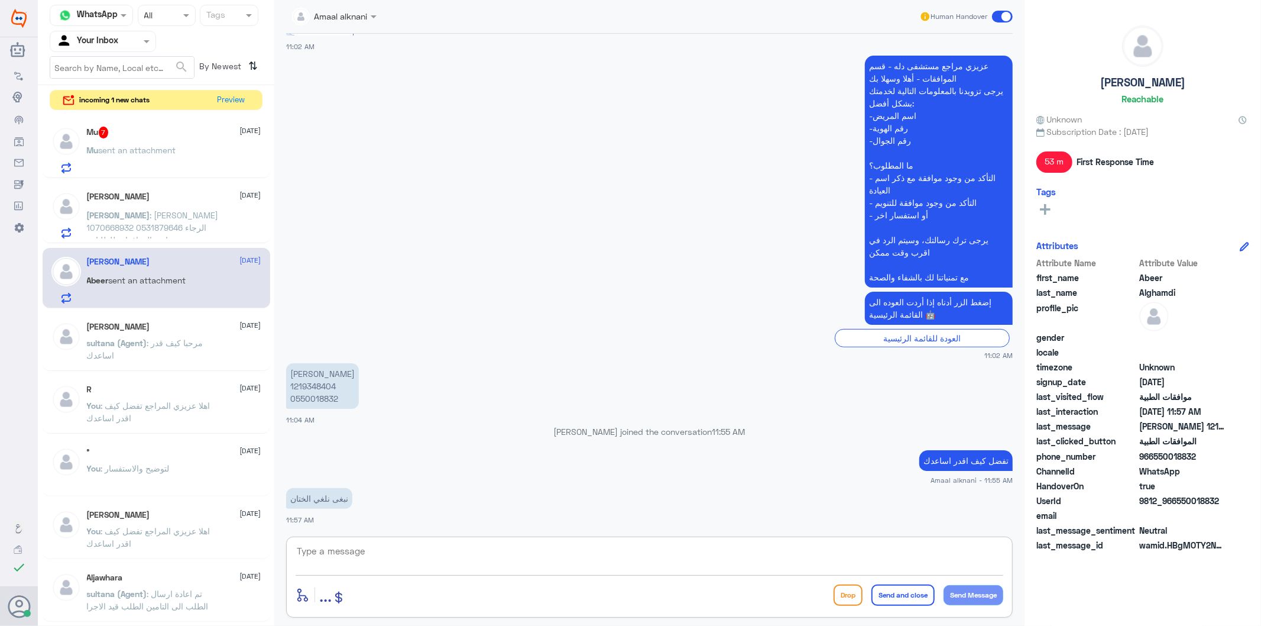
click at [530, 561] on textarea at bounding box center [650, 557] width 708 height 29
type textarea "j"
type textarea "تم رفع طلبكم لفريق موافقات العمليات"
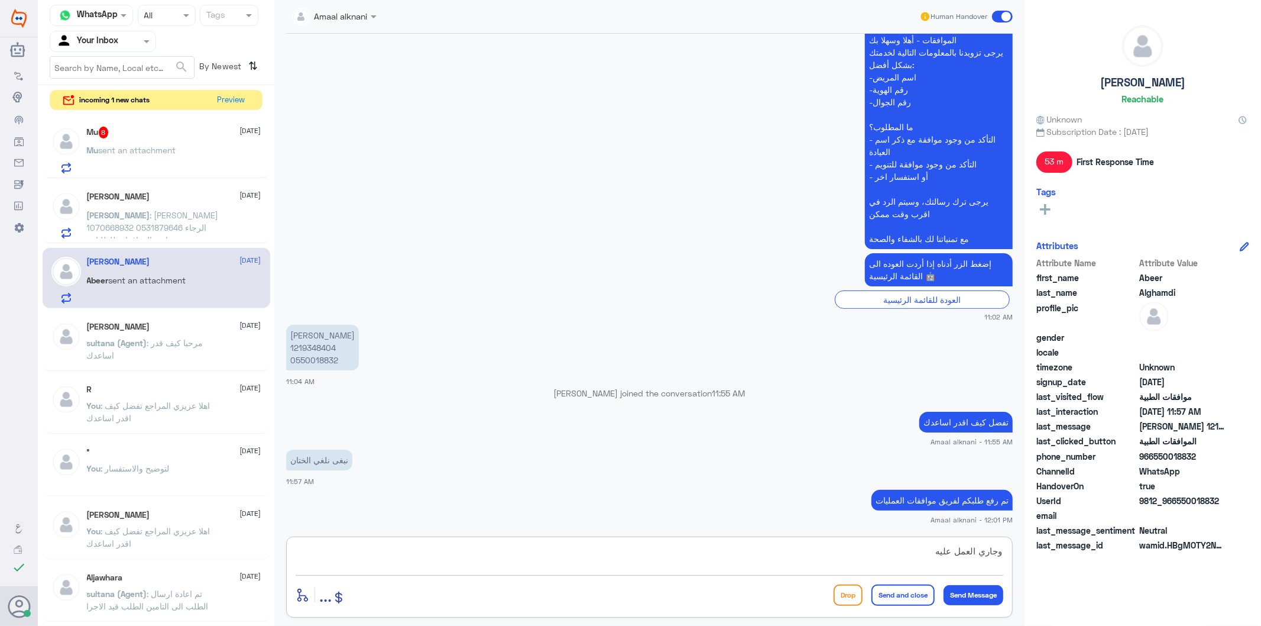
type textarea "وجاري العمل عليه"
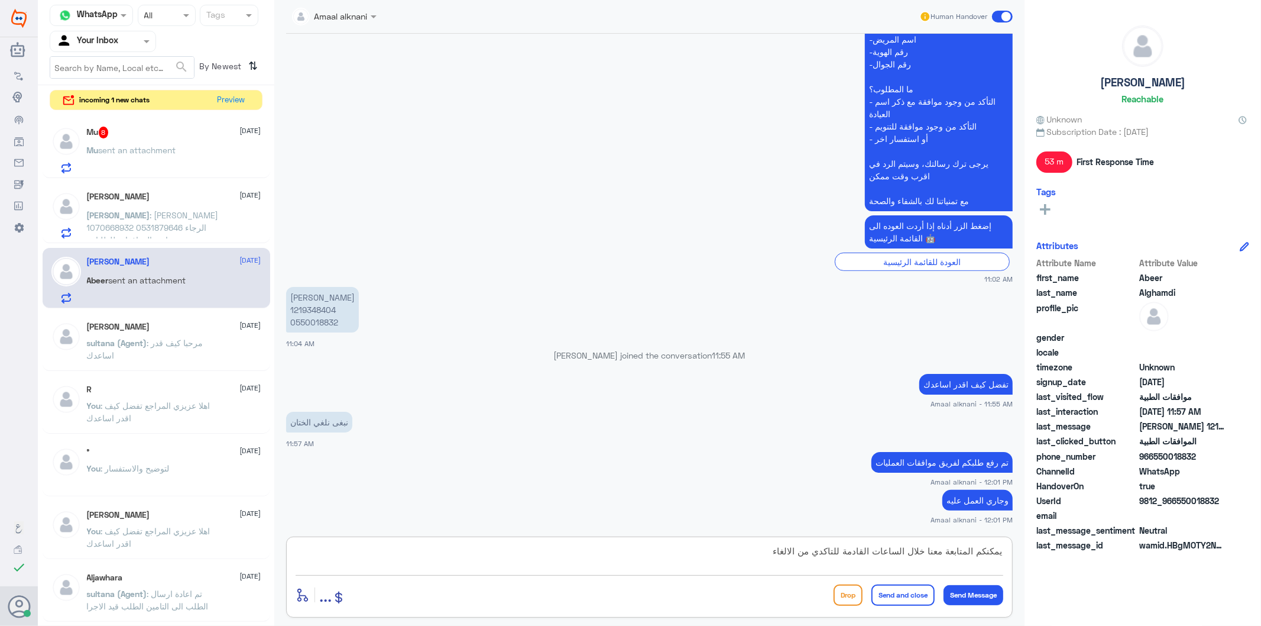
type textarea "يمكنكم المتابعة معنا خلال الساعات القادمة للتاكدي من الالغاء"
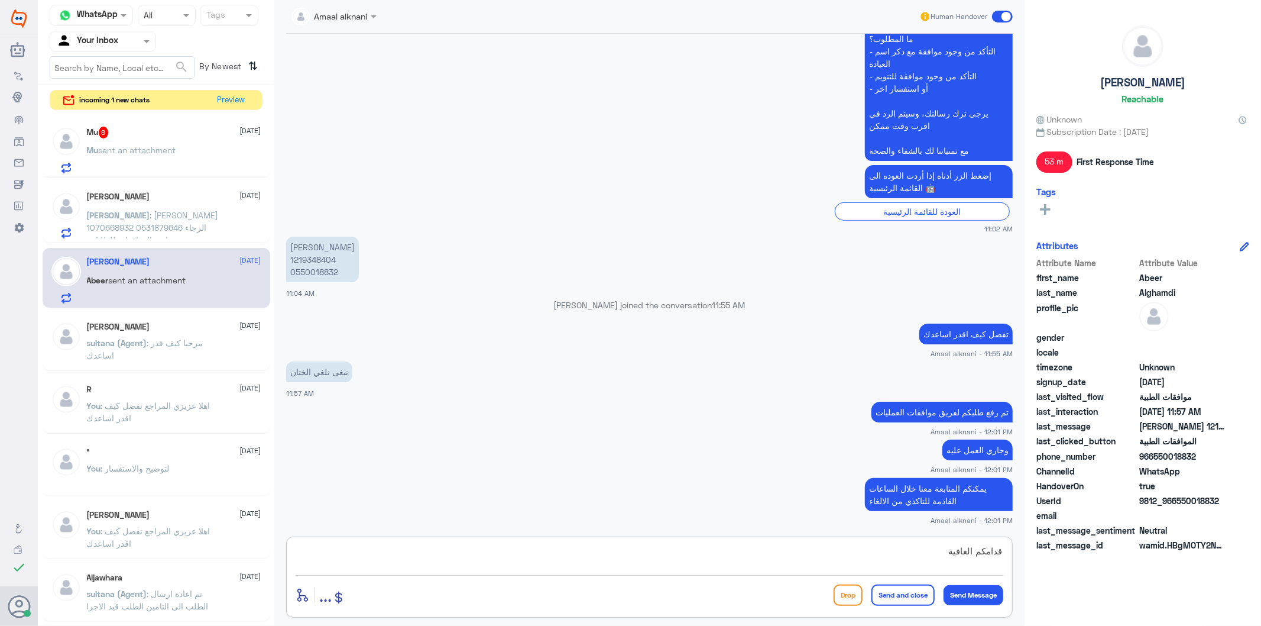
type textarea "قدامكم العافية"
click at [905, 597] on button "Send and close" at bounding box center [902, 594] width 63 height 21
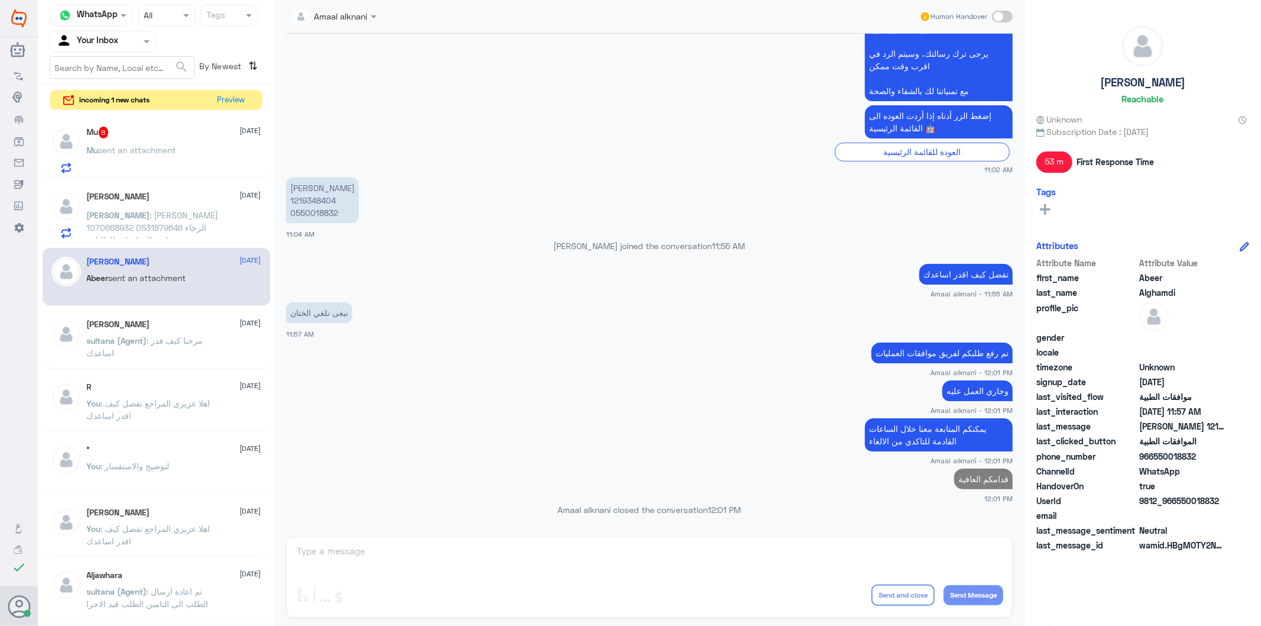
click at [153, 146] on span "sent an attachment" at bounding box center [137, 150] width 77 height 10
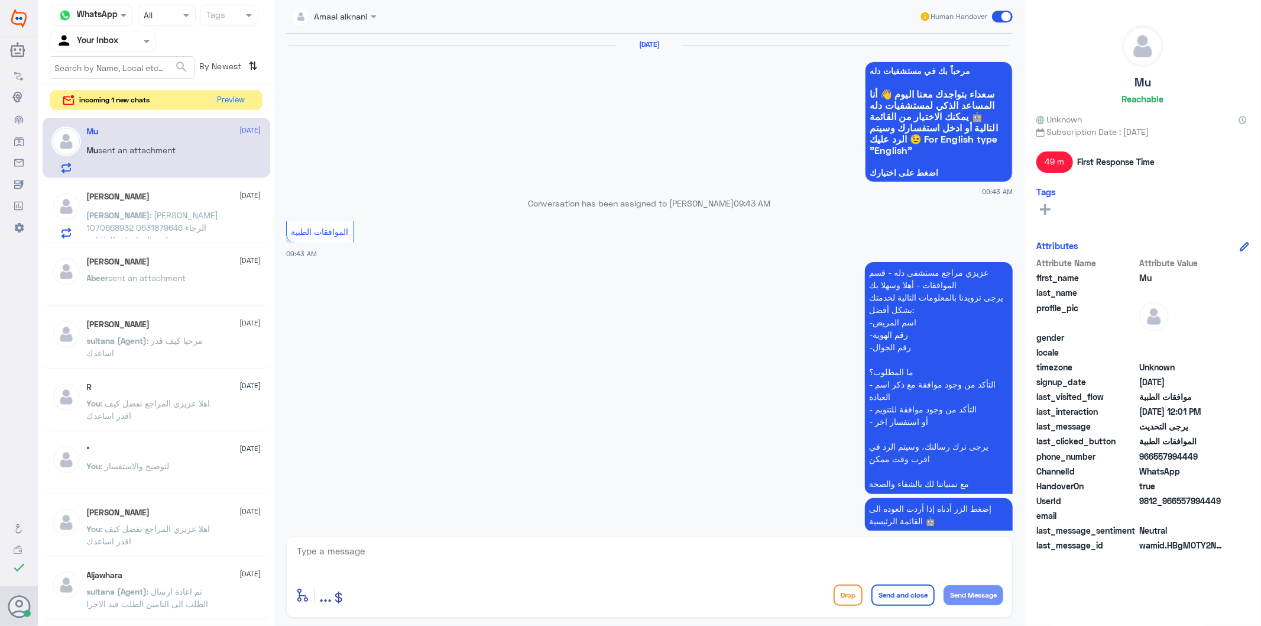
scroll to position [3167, 0]
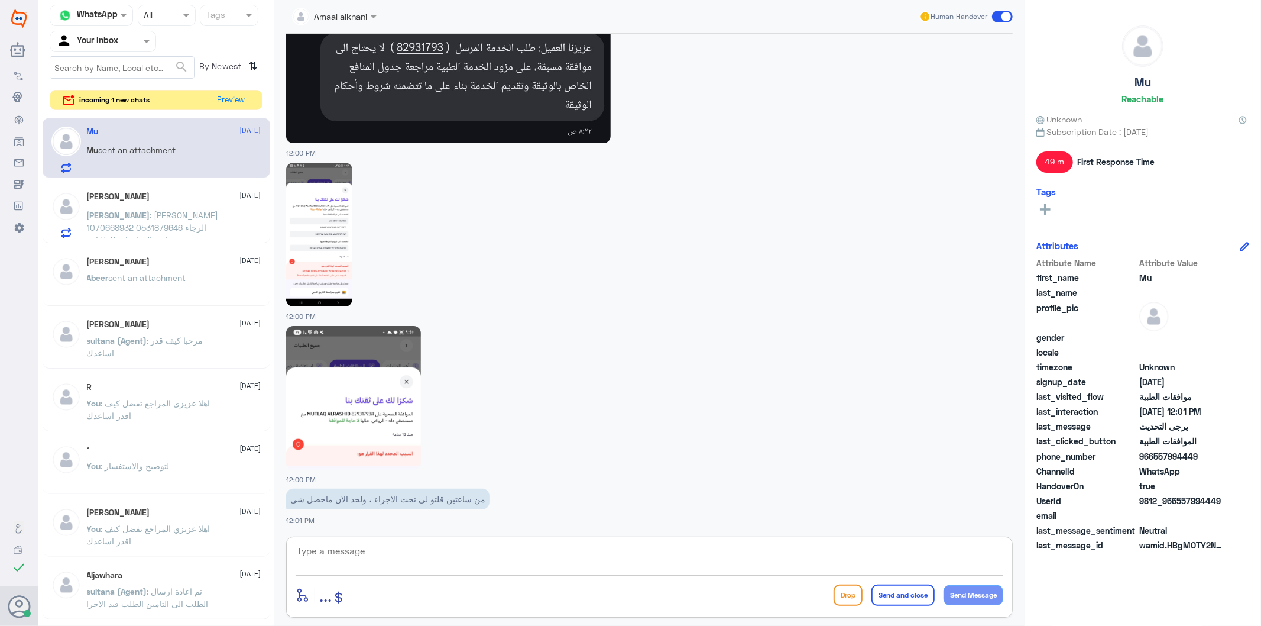
click at [393, 565] on textarea at bounding box center [650, 557] width 708 height 29
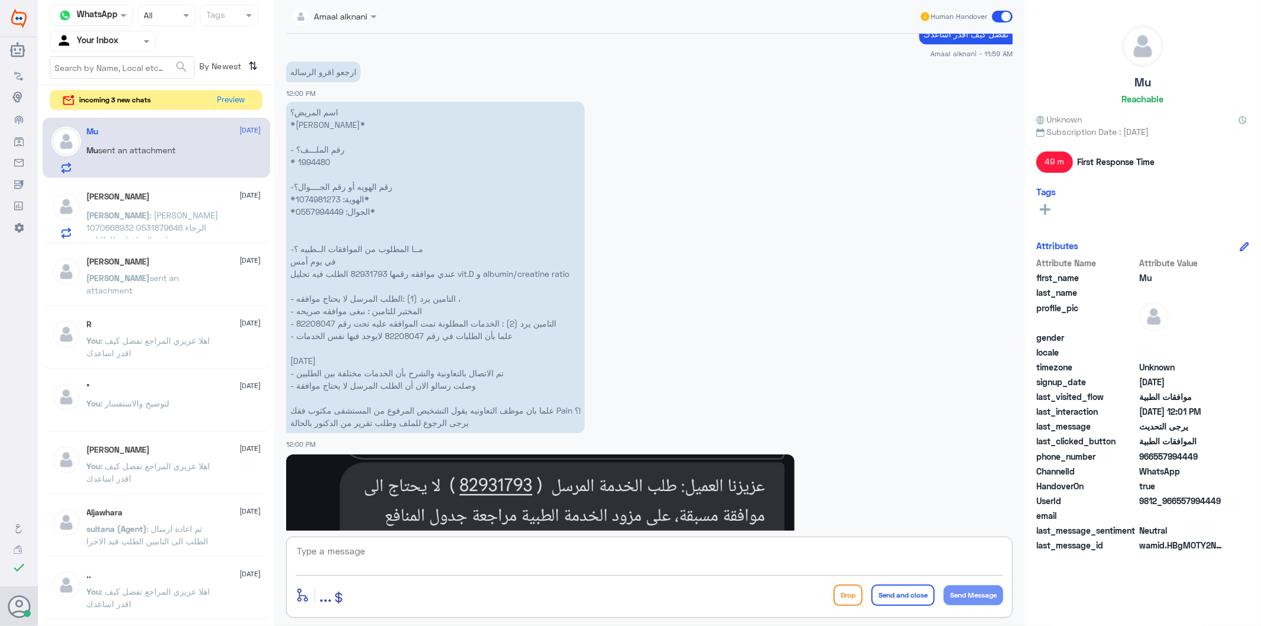
scroll to position [2314, 0]
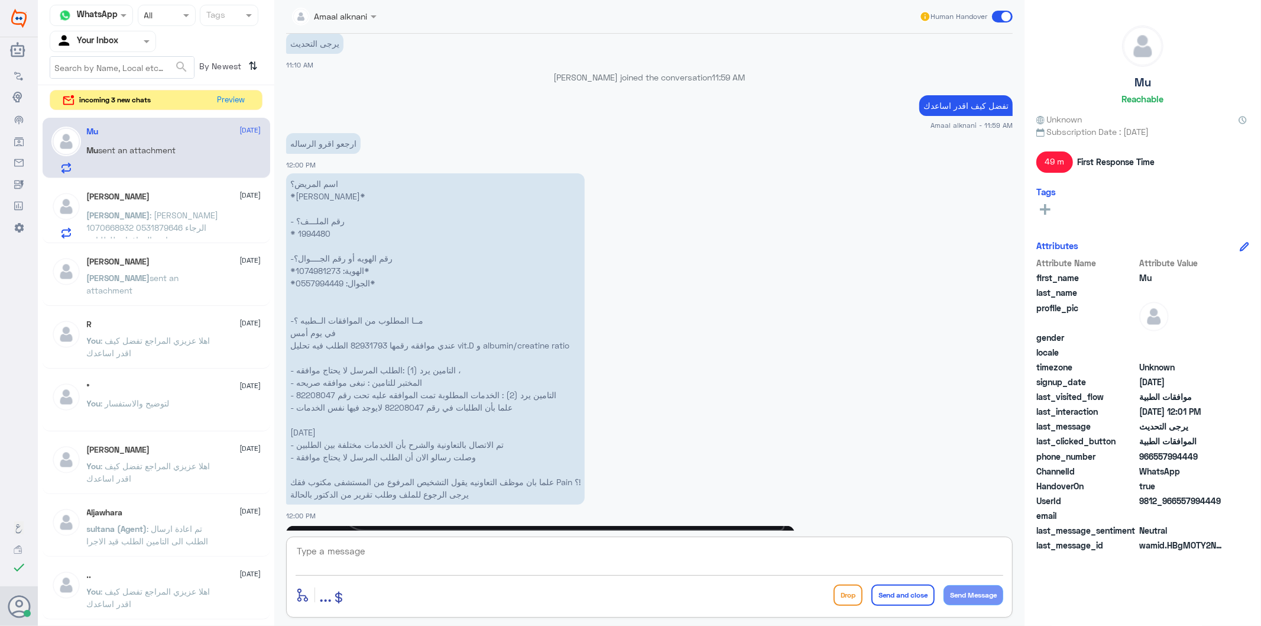
click at [325, 278] on p "اسم المريض؟ *[PERSON_NAME]* - رقم الملـــف؟ * 1994480 -رقم الهويه أو رقم الجـــ…" at bounding box center [435, 338] width 299 height 331
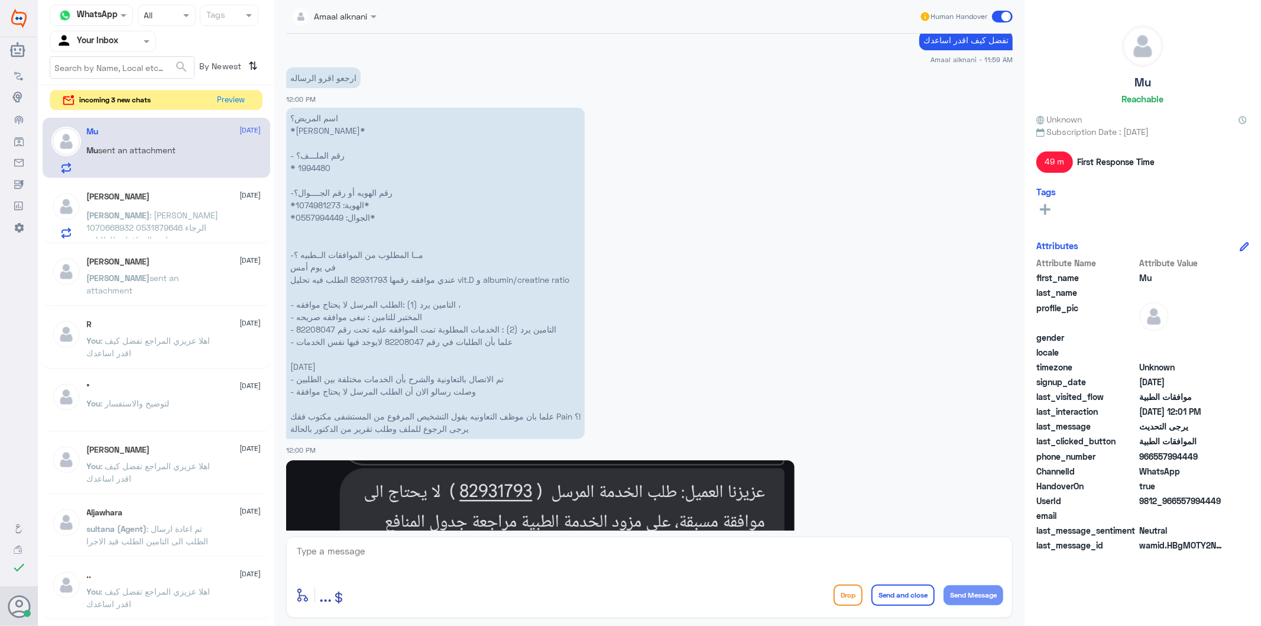
click at [311, 162] on p "اسم المريض؟ *[PERSON_NAME]* - رقم الملـــف؟ * 1994480 -رقم الهويه أو رقم الجـــ…" at bounding box center [435, 273] width 299 height 331
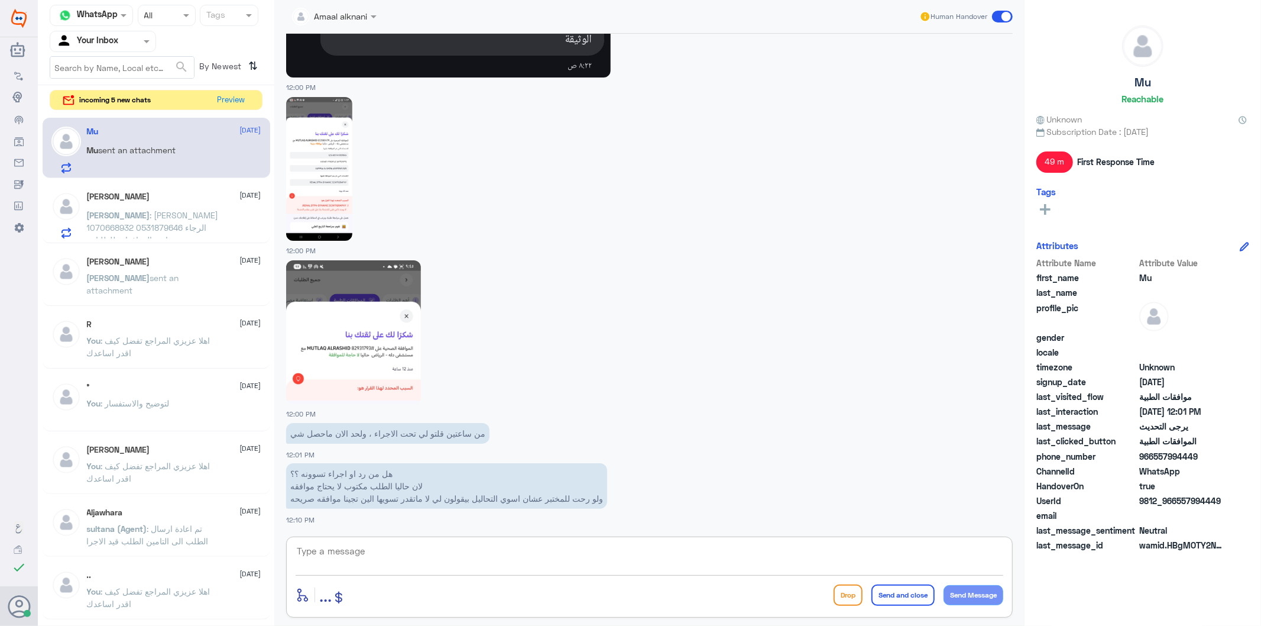
click at [389, 547] on textarea at bounding box center [650, 557] width 708 height 29
click at [387, 565] on textarea at bounding box center [650, 557] width 708 height 29
type textarea "h"
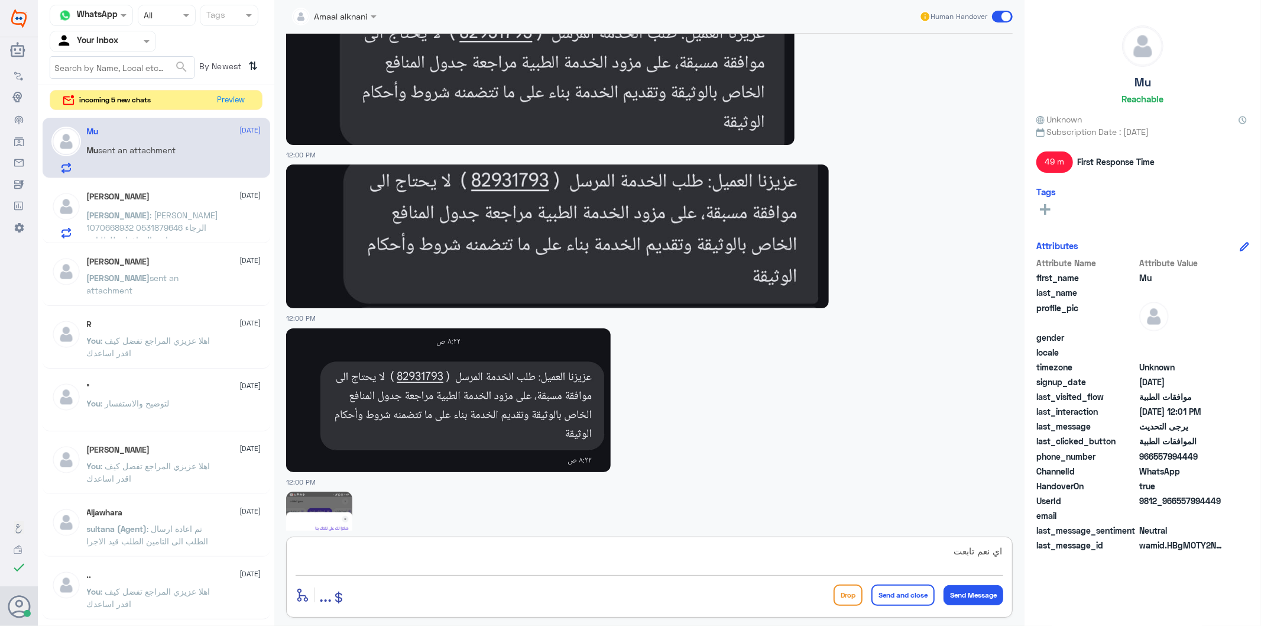
scroll to position [2839, 0]
click at [866, 568] on textarea "اي نعم تابعت" at bounding box center [650, 557] width 708 height 29
type textarea "اي نعم تابعت الطلبات والان فقط بانتظار رد التامين"
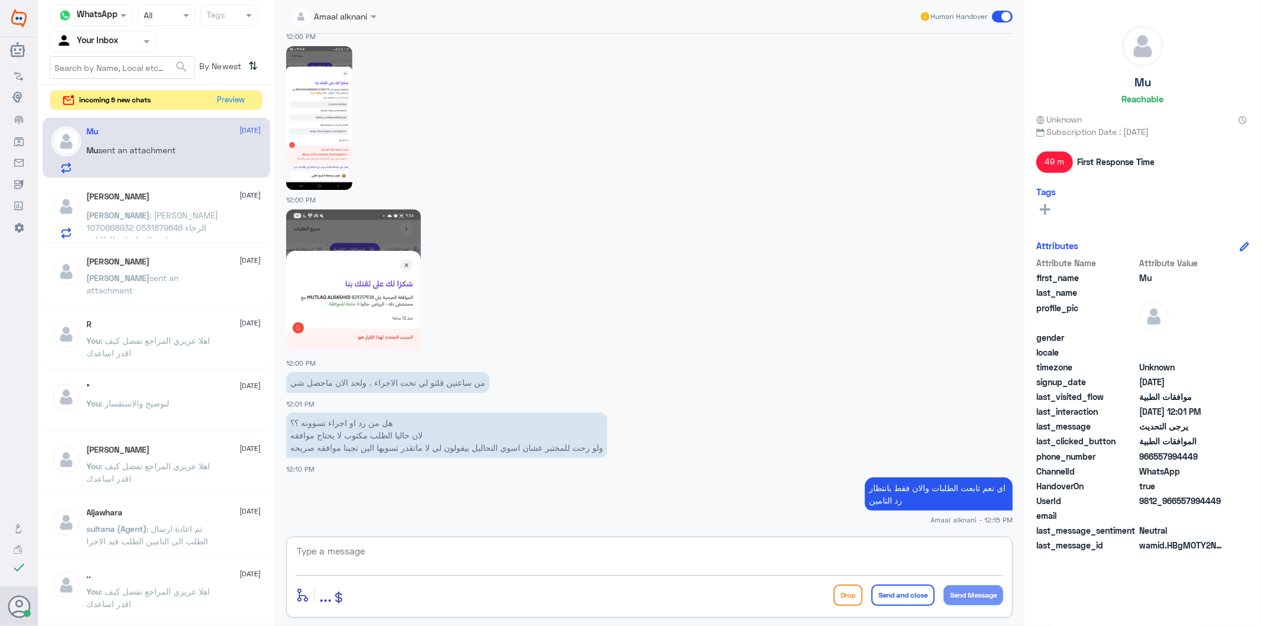
click at [184, 203] on div "[PERSON_NAME] [DATE][PERSON_NAME] : [PERSON_NAME] 1070668932 0531879646 الرجاء …" at bounding box center [174, 215] width 174 height 47
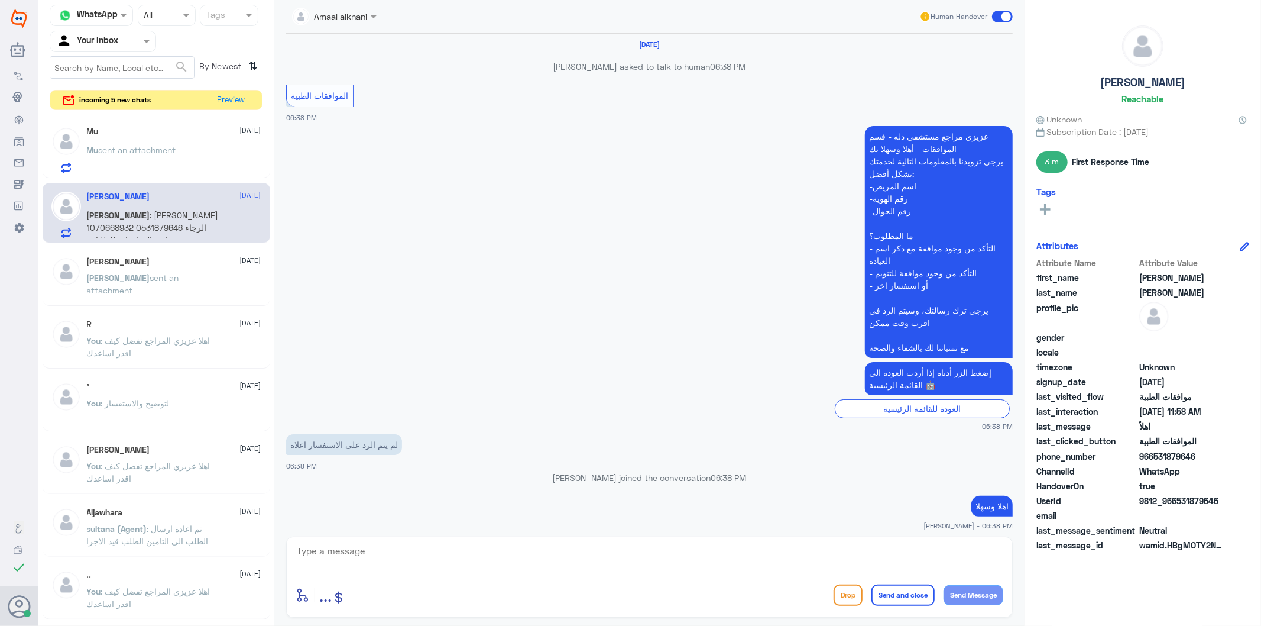
scroll to position [1845, 0]
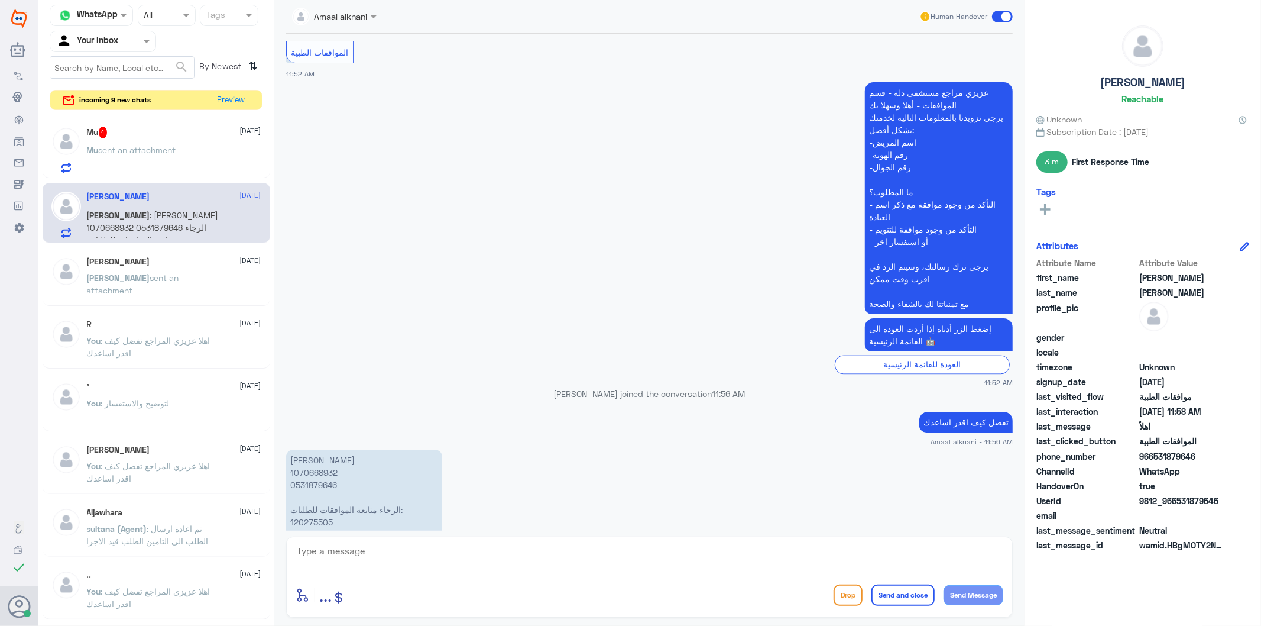
click at [138, 132] on div "Mu 1 [DATE]" at bounding box center [174, 133] width 174 height 12
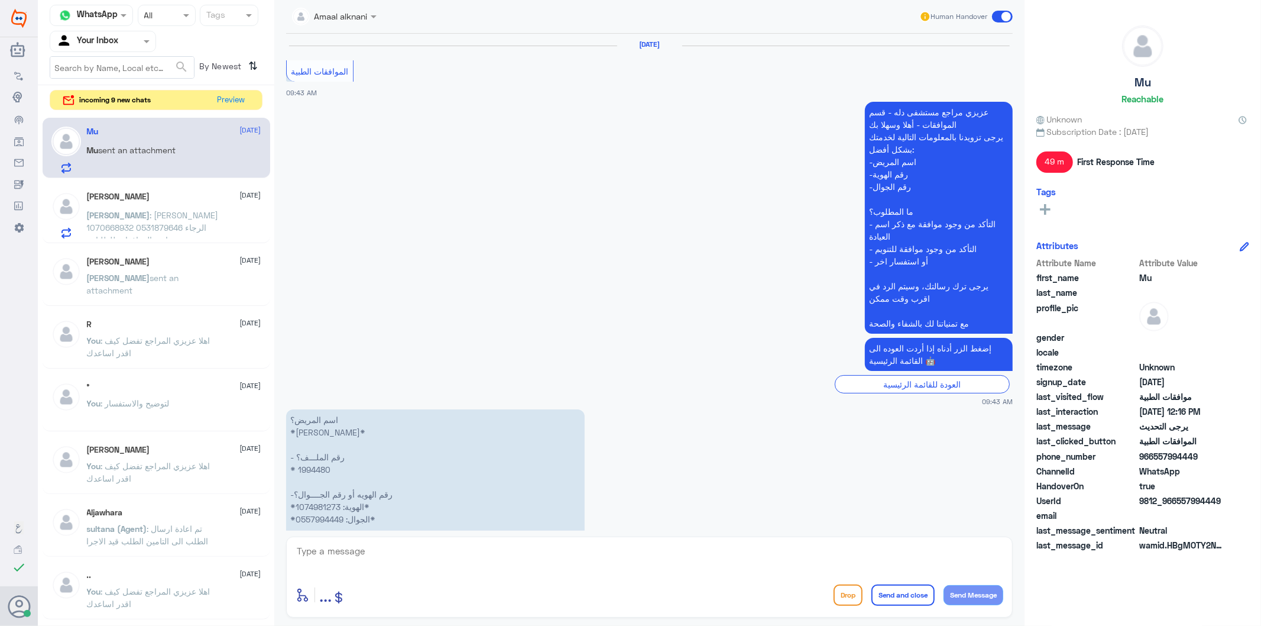
scroll to position [3175, 0]
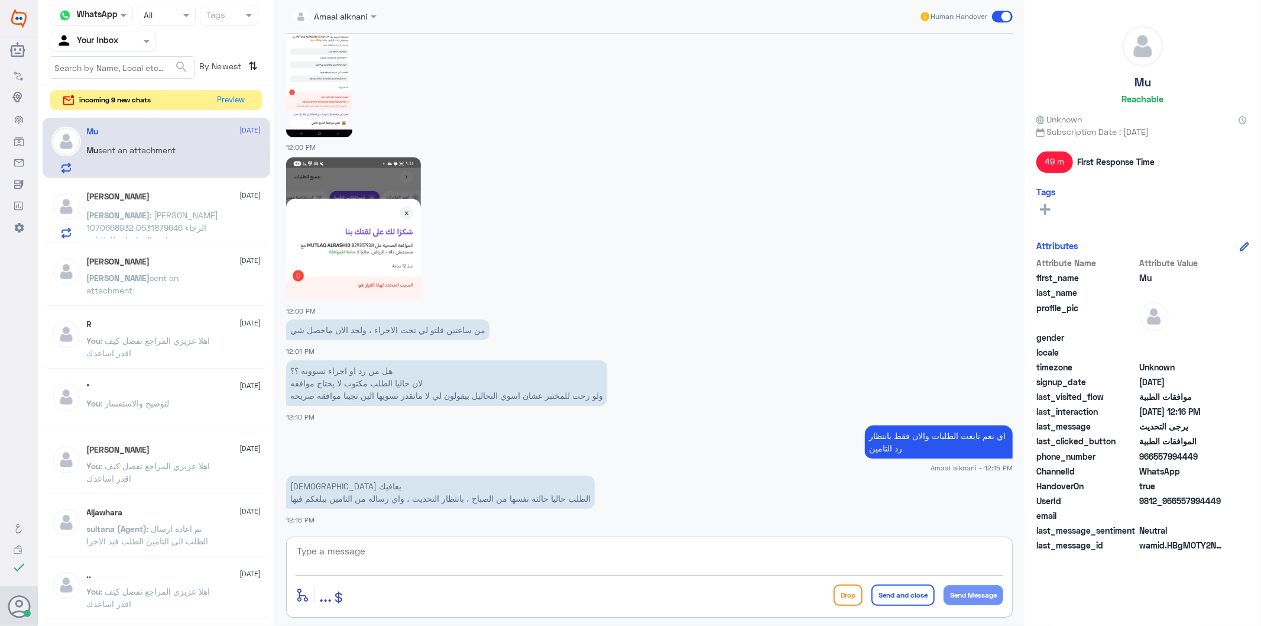
click at [453, 556] on textarea at bounding box center [650, 557] width 708 height 29
click at [775, 566] on textarea at bounding box center [650, 557] width 708 height 29
click at [490, 497] on p "[DEMOGRAPHIC_DATA] يعافيك الطلب حاليا حالته نفسها من الصباح ، بانتظار التحديث ،…" at bounding box center [440, 491] width 309 height 33
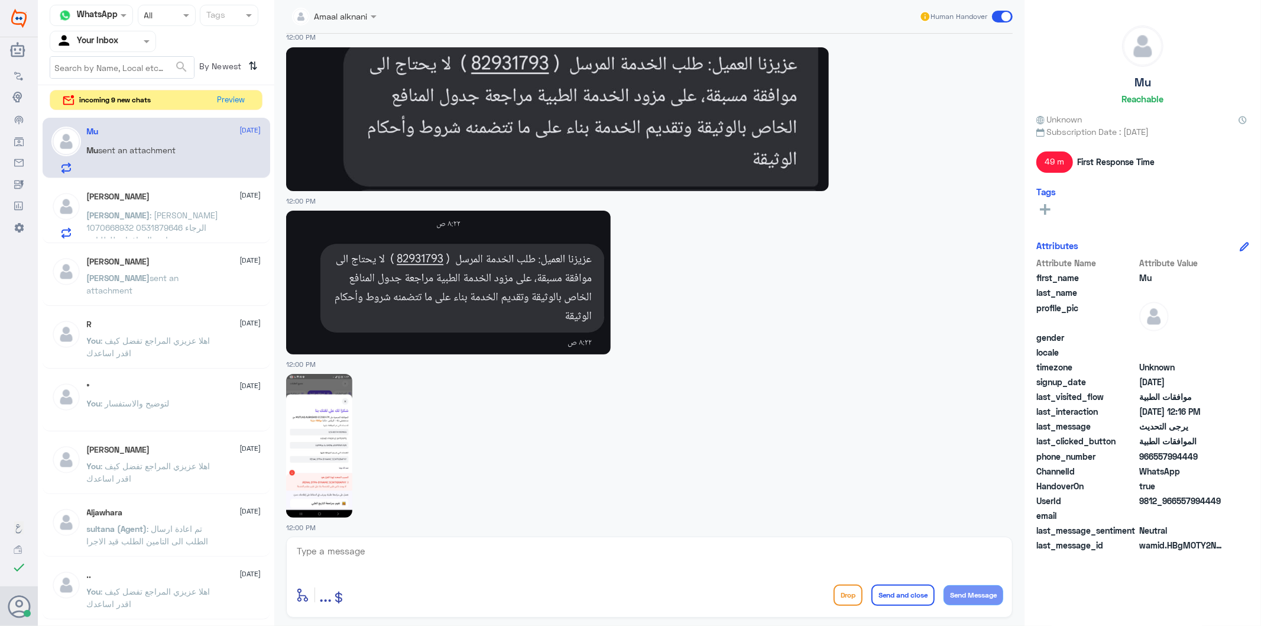
scroll to position [2781, 0]
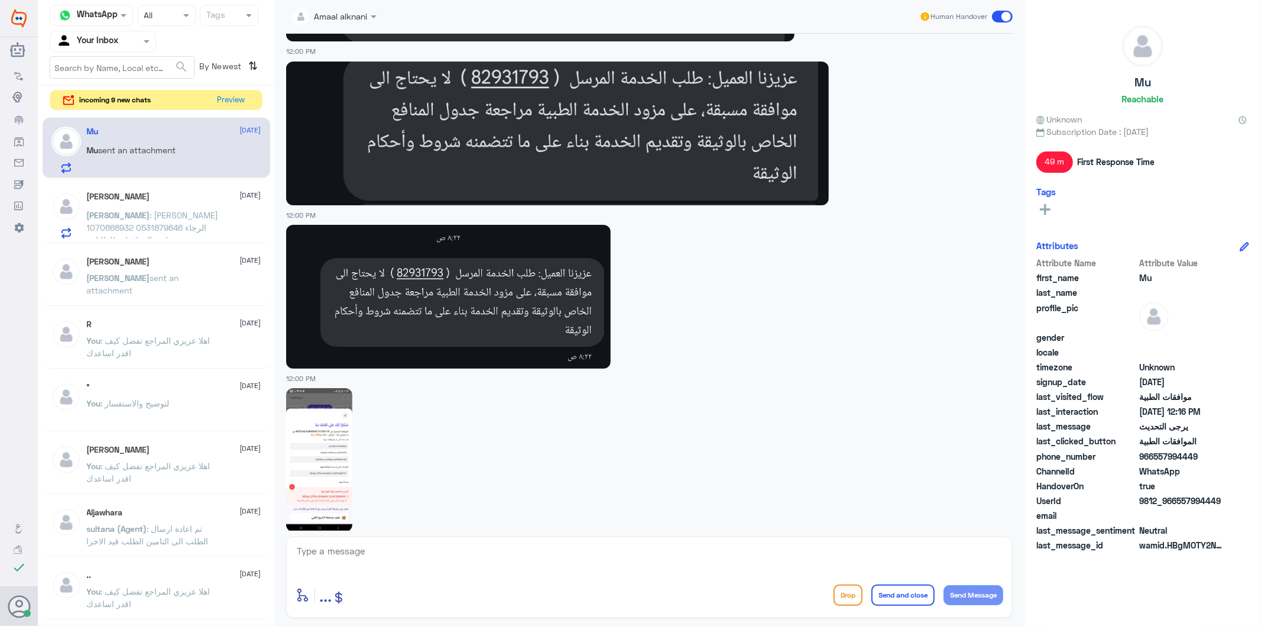
click at [154, 226] on span ": [PERSON_NAME] 1070668932 0531879646 الرجاء متابعة الموافقات للطلبات: 12027550…" at bounding box center [153, 240] width 132 height 60
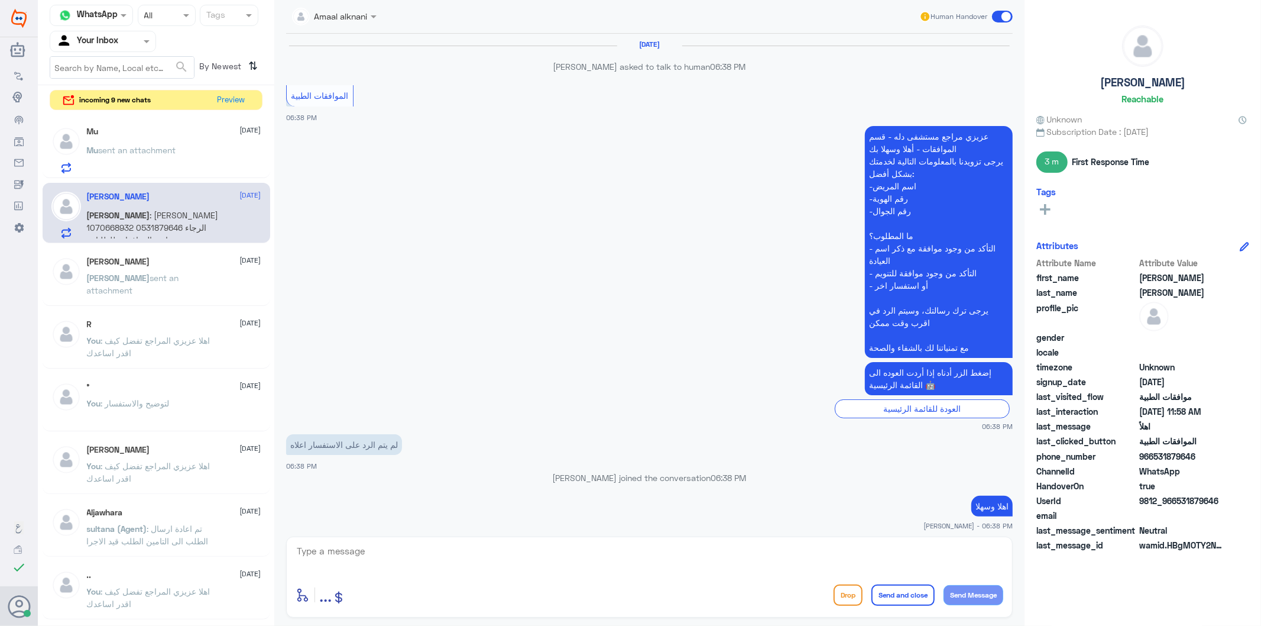
scroll to position [1845, 0]
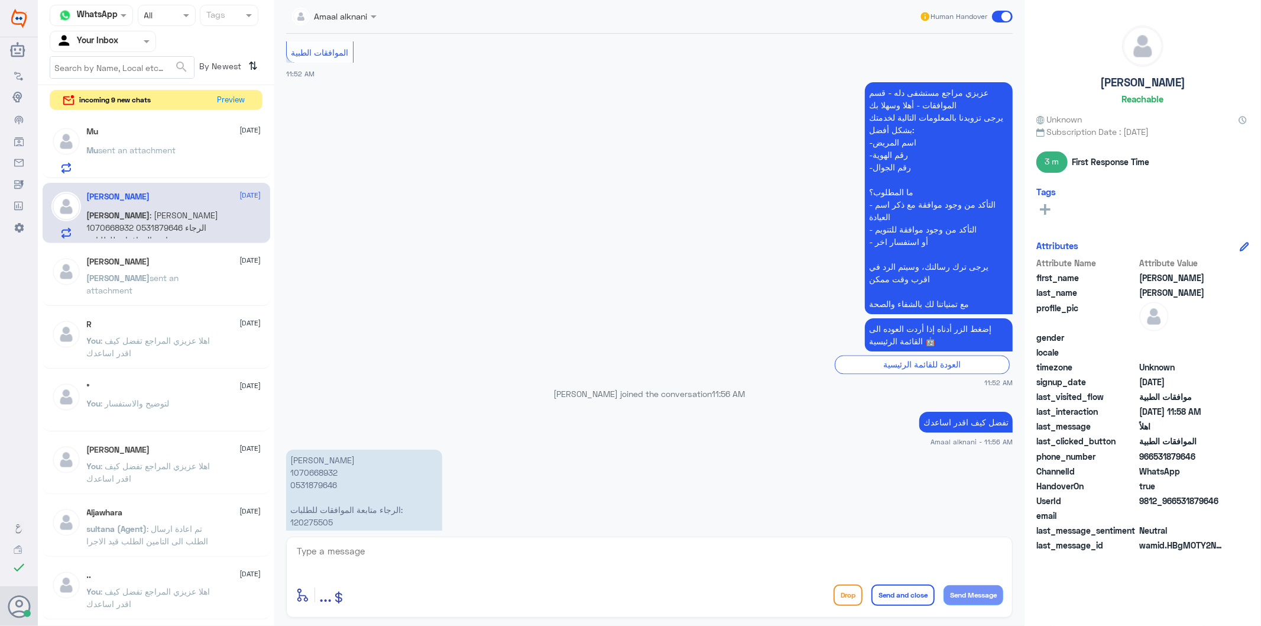
click at [318, 469] on p "[PERSON_NAME] 1070668932 0531879646 الرجاء متابعة الموافقات للطلبات: 120275505 …" at bounding box center [364, 503] width 156 height 108
click at [321, 449] on p "[PERSON_NAME] 1070668932 0531879646 الرجاء متابعة الموافقات للطلبات: 120275505 …" at bounding box center [364, 503] width 156 height 108
click at [329, 449] on p "[PERSON_NAME] 1070668932 0531879646 الرجاء متابعة الموافقات للطلبات: 120275505 …" at bounding box center [364, 503] width 156 height 108
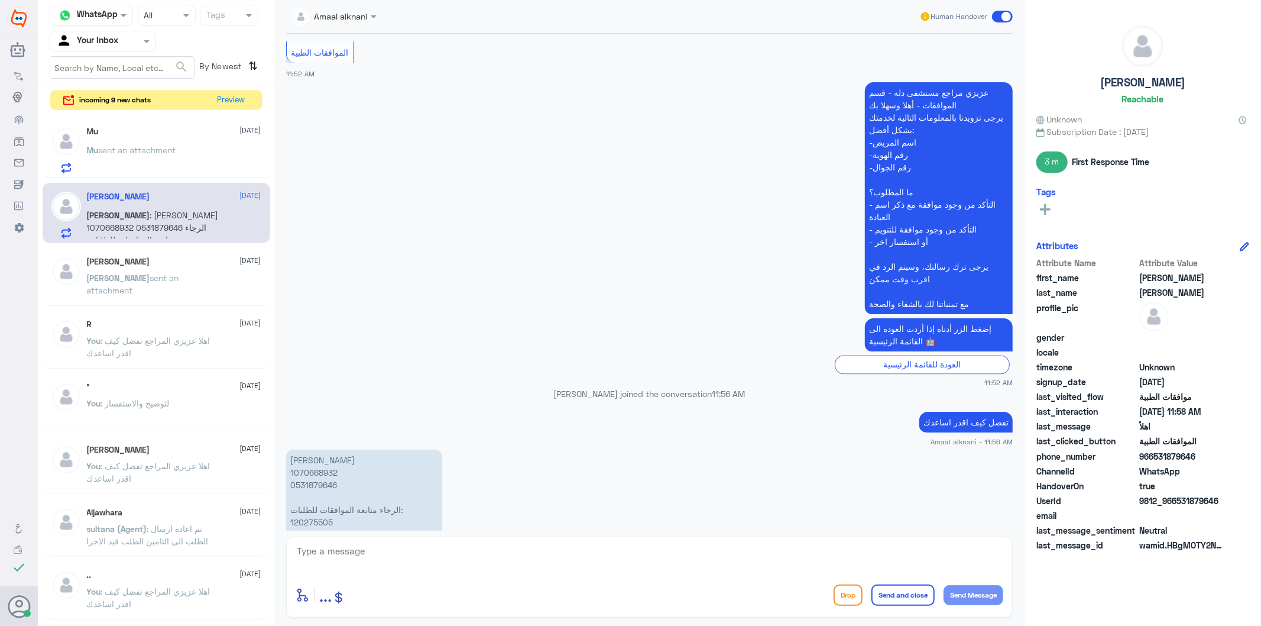
click at [325, 449] on p "[PERSON_NAME] 1070668932 0531879646 الرجاء متابعة الموافقات للطلبات: 120275505 …" at bounding box center [364, 503] width 156 height 108
click at [387, 552] on textarea at bounding box center [650, 557] width 708 height 29
type textarea "طلبكم بخصوص العملية ؟"
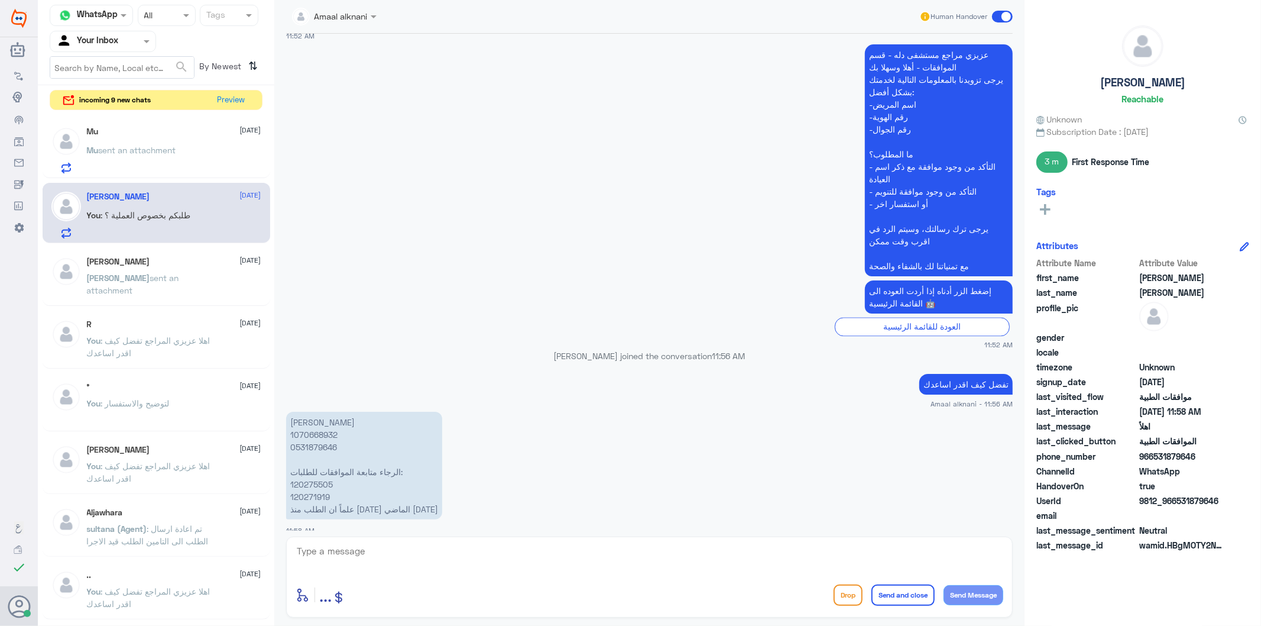
click at [146, 144] on p "Mu sent an attachment" at bounding box center [131, 159] width 89 height 30
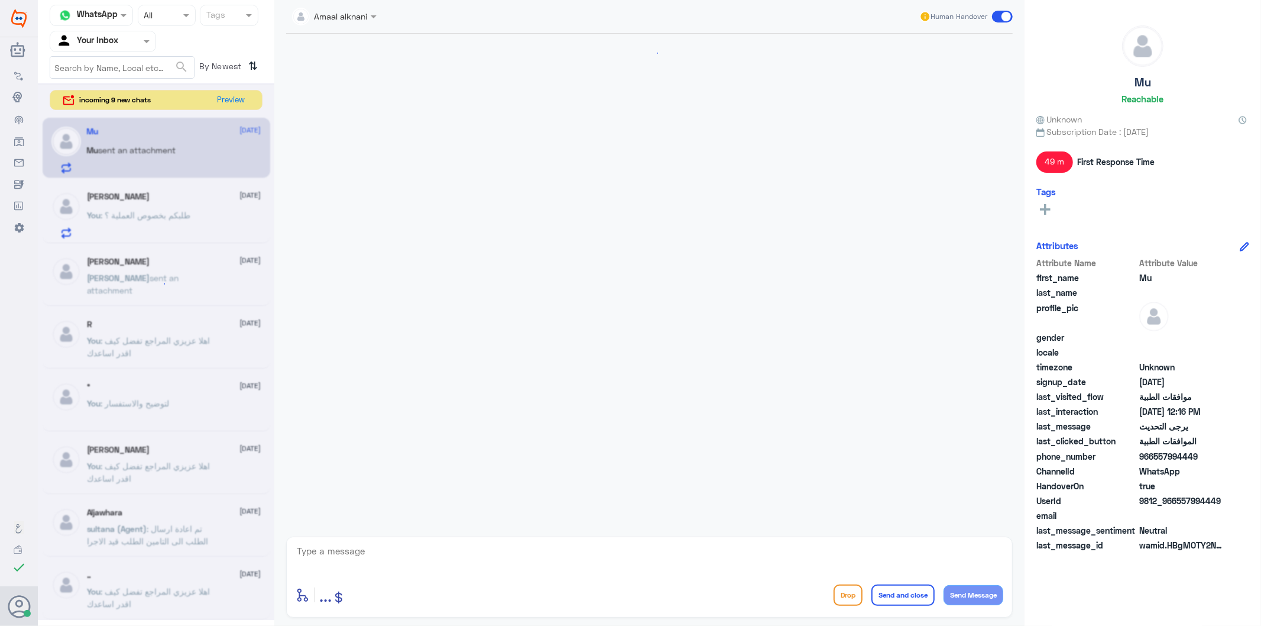
scroll to position [3175, 0]
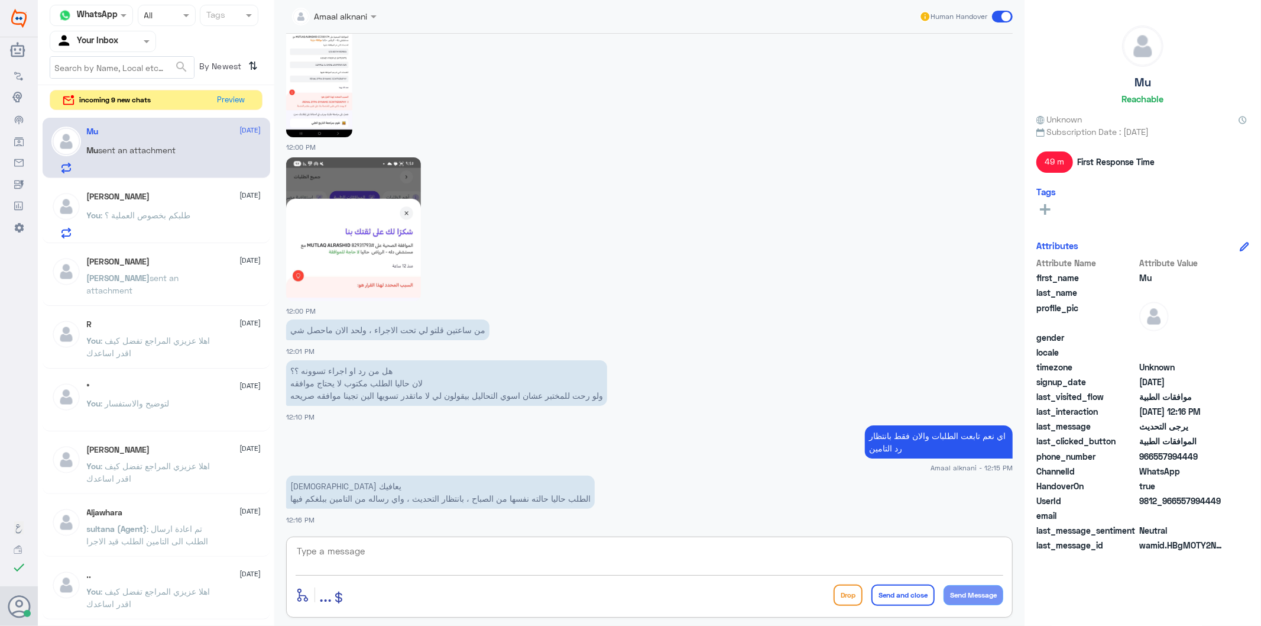
click at [399, 555] on textarea at bounding box center [650, 557] width 708 height 29
click at [228, 99] on button "Preview" at bounding box center [231, 99] width 37 height 18
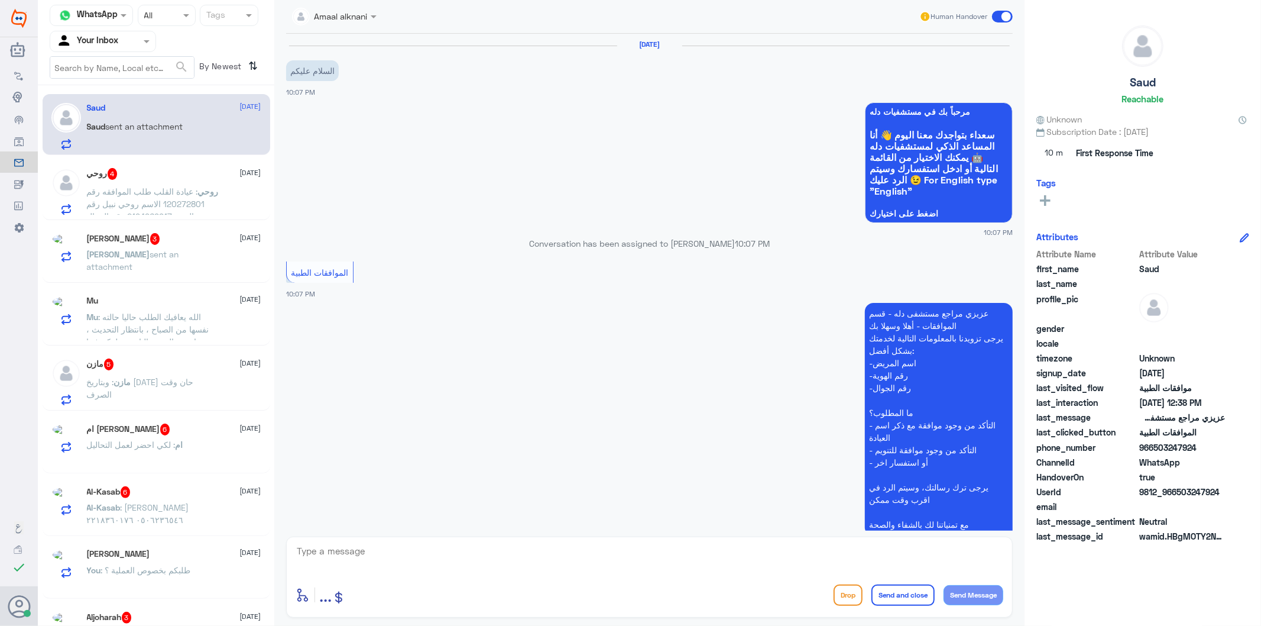
scroll to position [1741, 0]
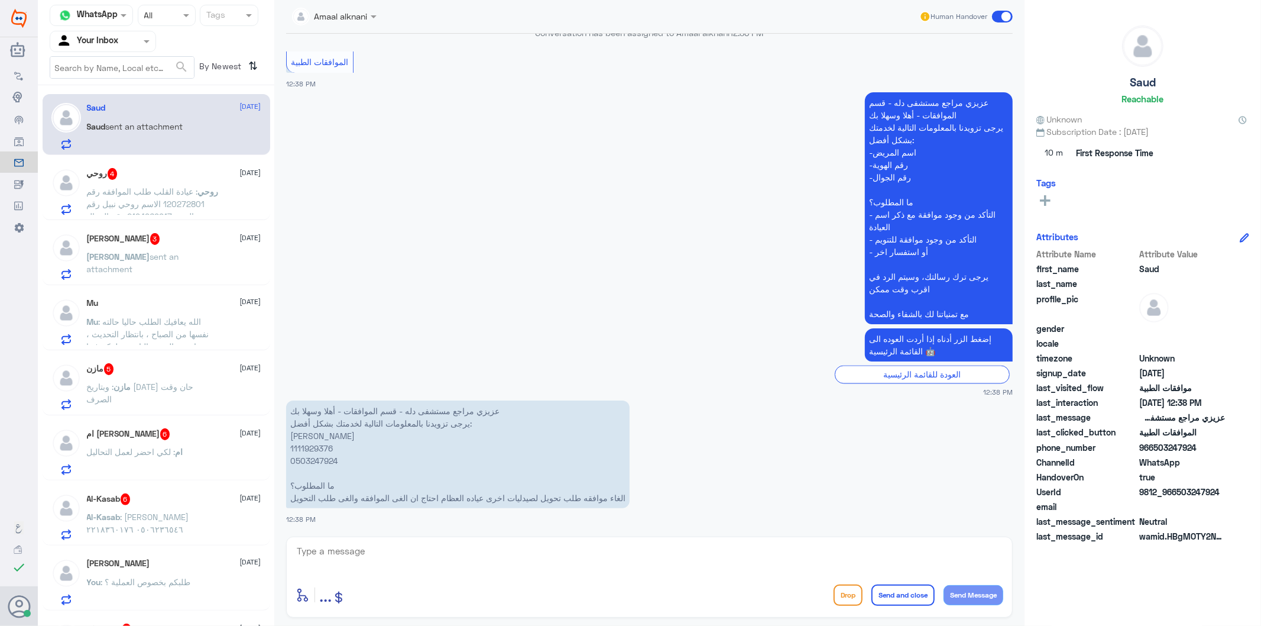
click at [327, 554] on textarea at bounding box center [650, 557] width 708 height 29
type textarea "الغاء طلب التحويل من الصيدلية نفسها او من شركة تامينك"
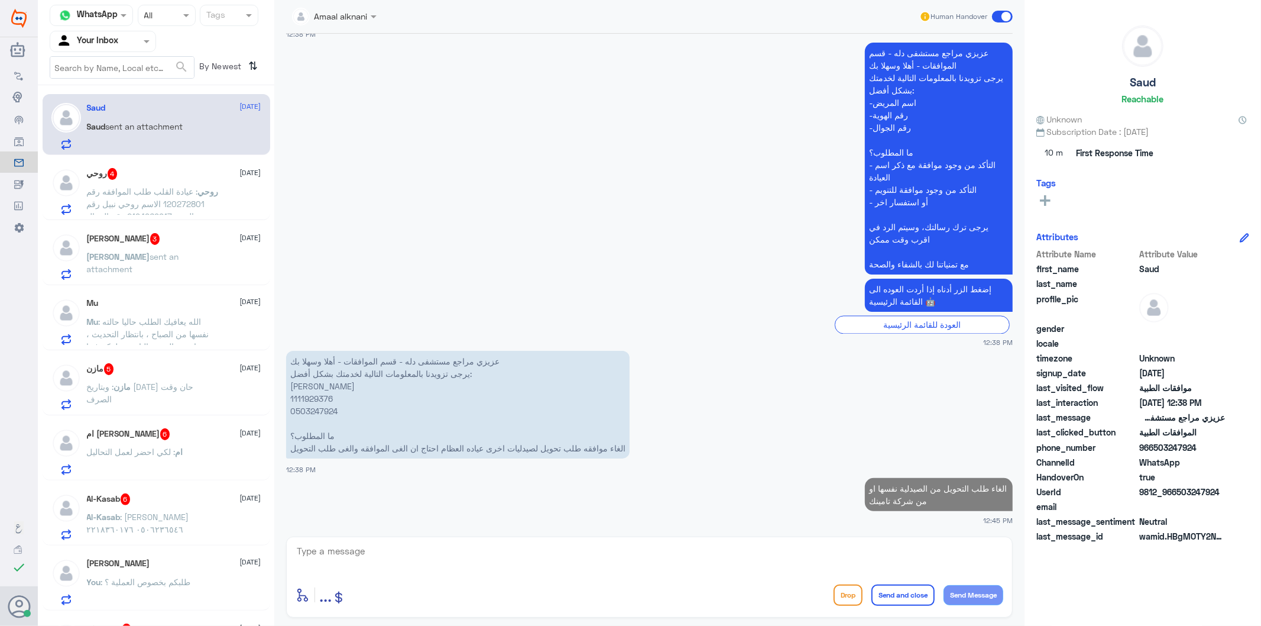
click at [312, 412] on p "عزيزي مراجع مستشفى دله - قسم الموافقات - أهلا وسهلا بك يرجى تزويدنا بالمعلومات …" at bounding box center [458, 405] width 344 height 108
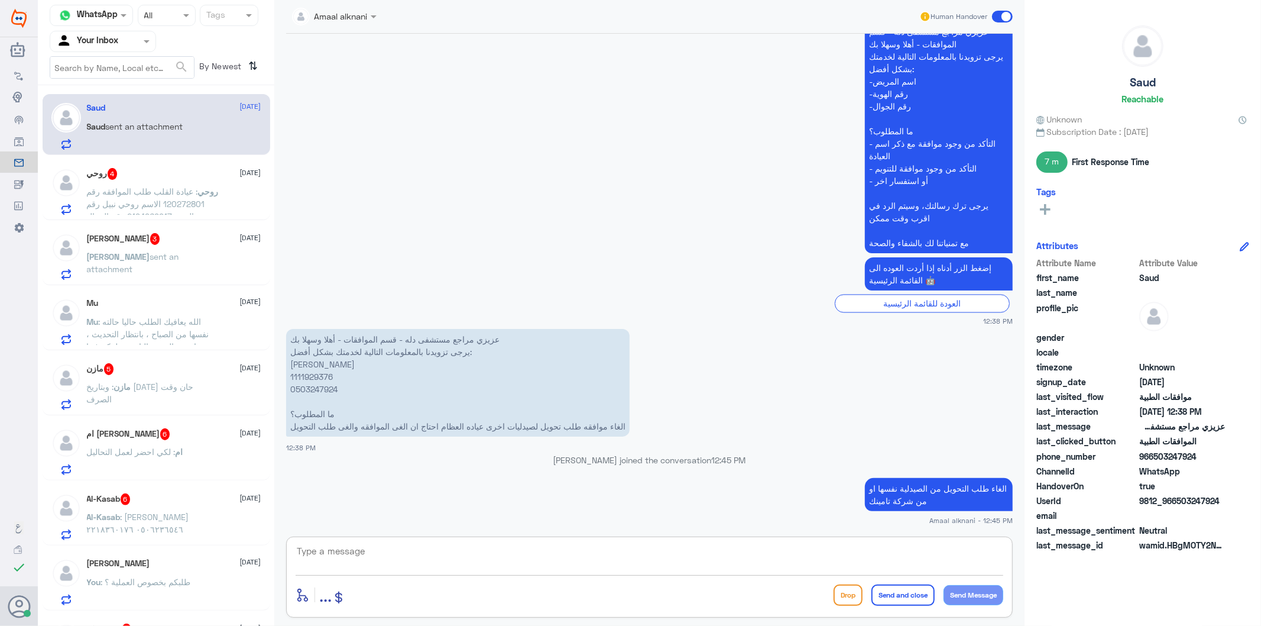
click at [540, 555] on textarea at bounding box center [650, 557] width 708 height 29
paste textarea "give the client copy of tranferred approval to :UNITED PHARMACIES(TollFreeNo#) …"
type textarea "give the client copy of tranferred approval to :UNITED PHARMACIES(TollFreeNo#) …"
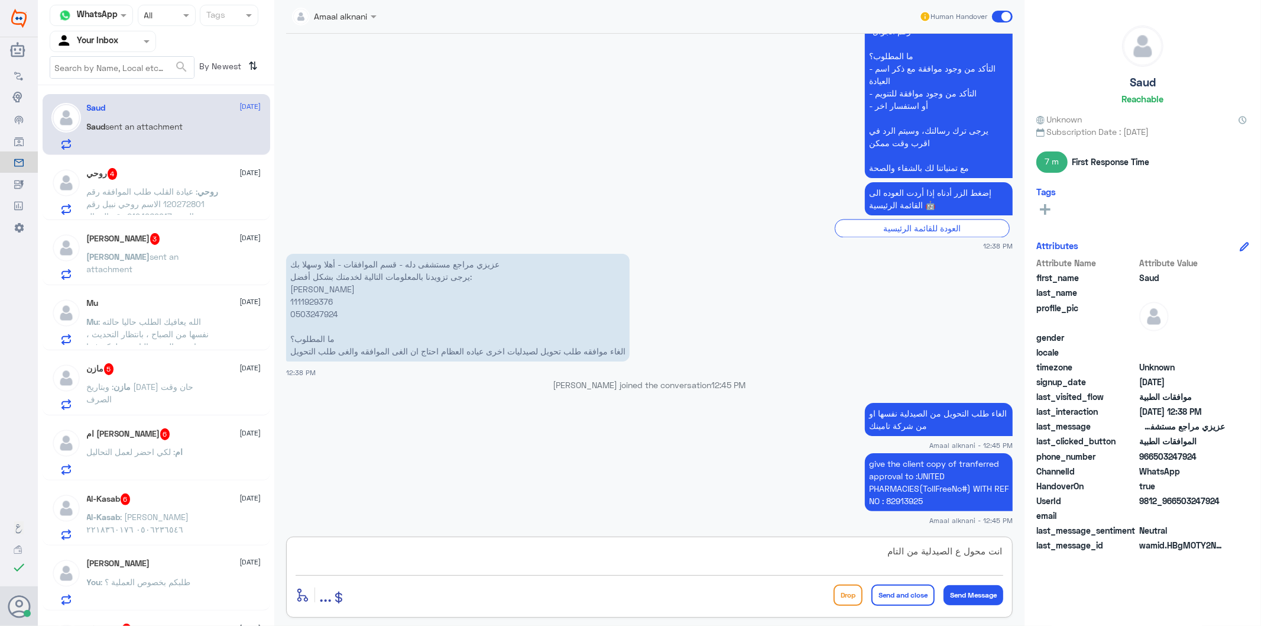
scroll to position [1906, 0]
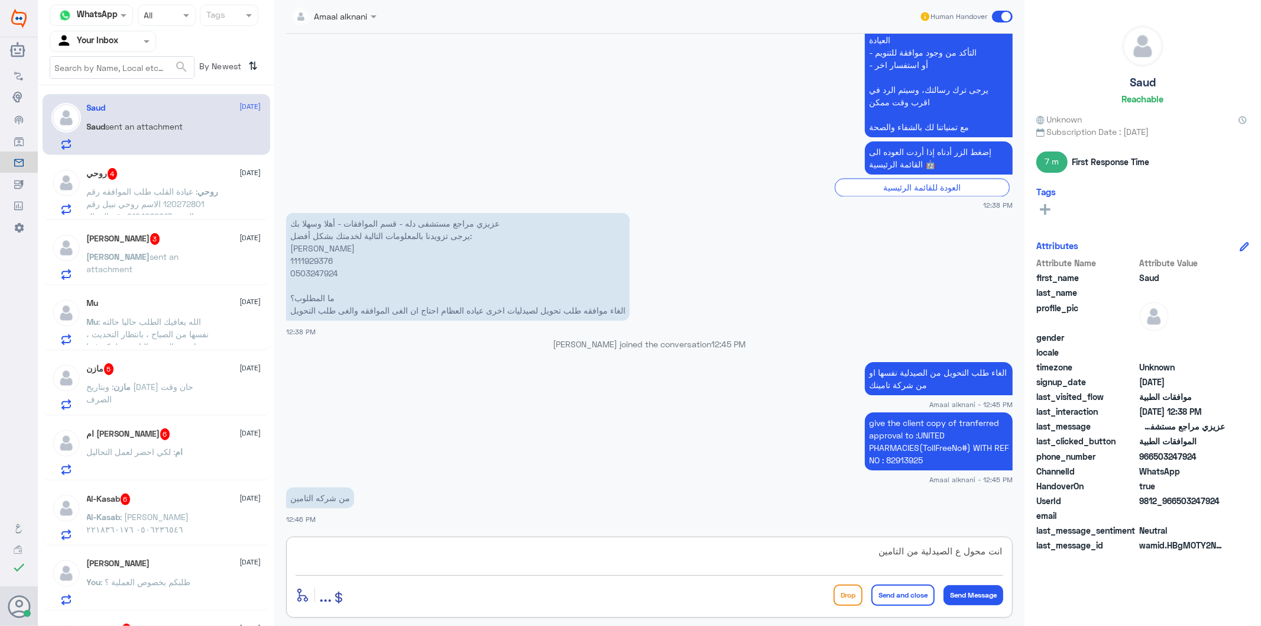
type textarea "انت محول ع الصيدلية من التامين"
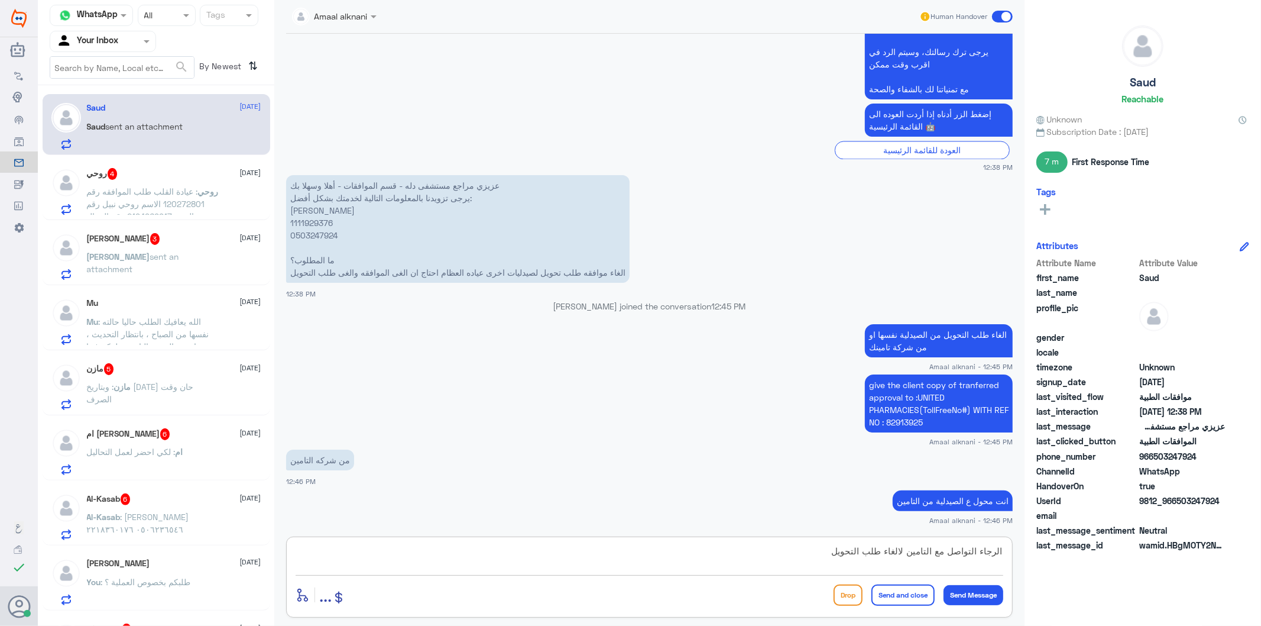
type textarea "الرجاء التواصل مع التامين لالغاء طلب التحويل"
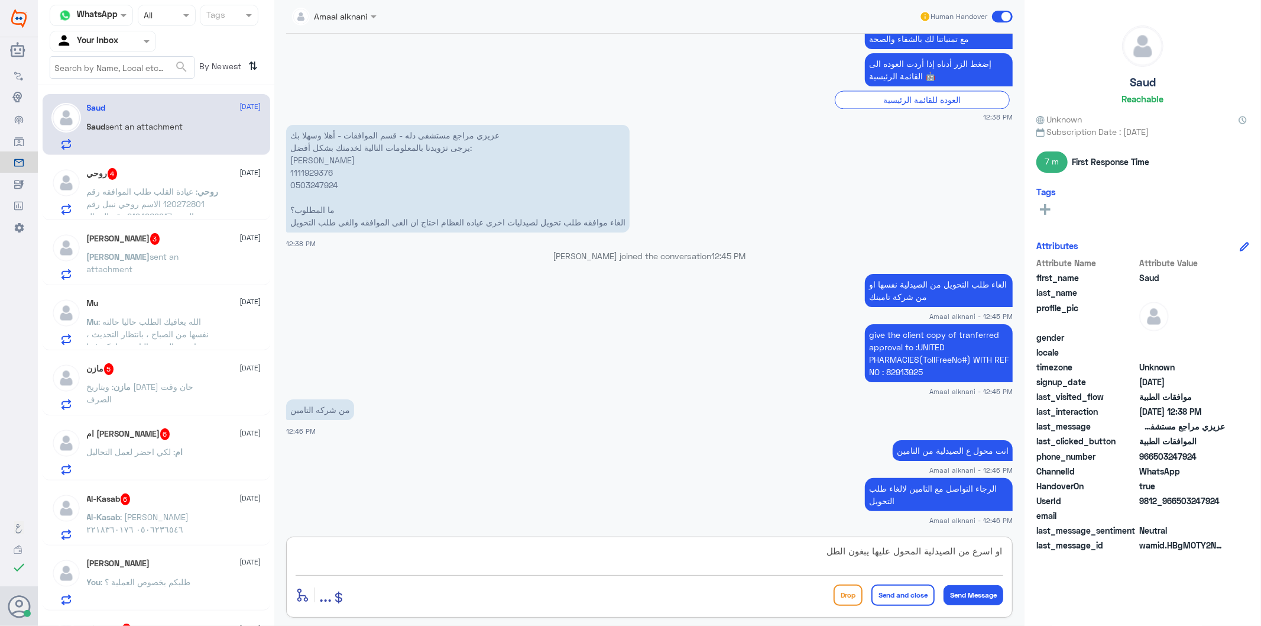
type textarea "او اسرع من الصيدلية المحول عليها يبغون الطلب"
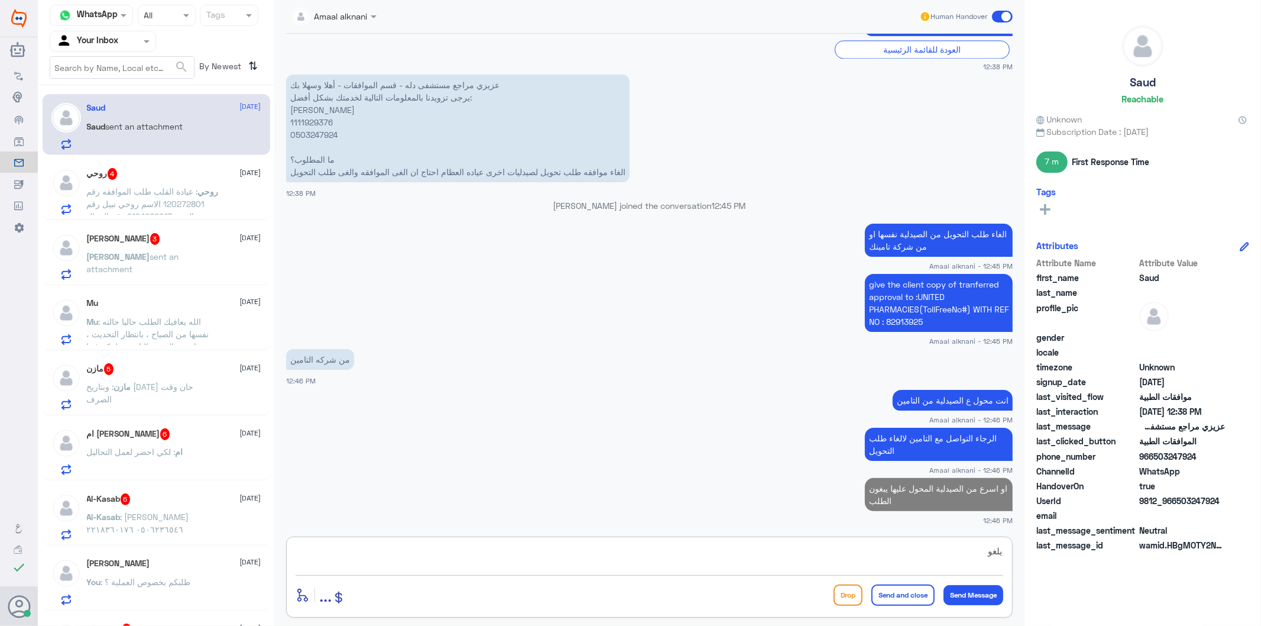
type textarea "يلغون"
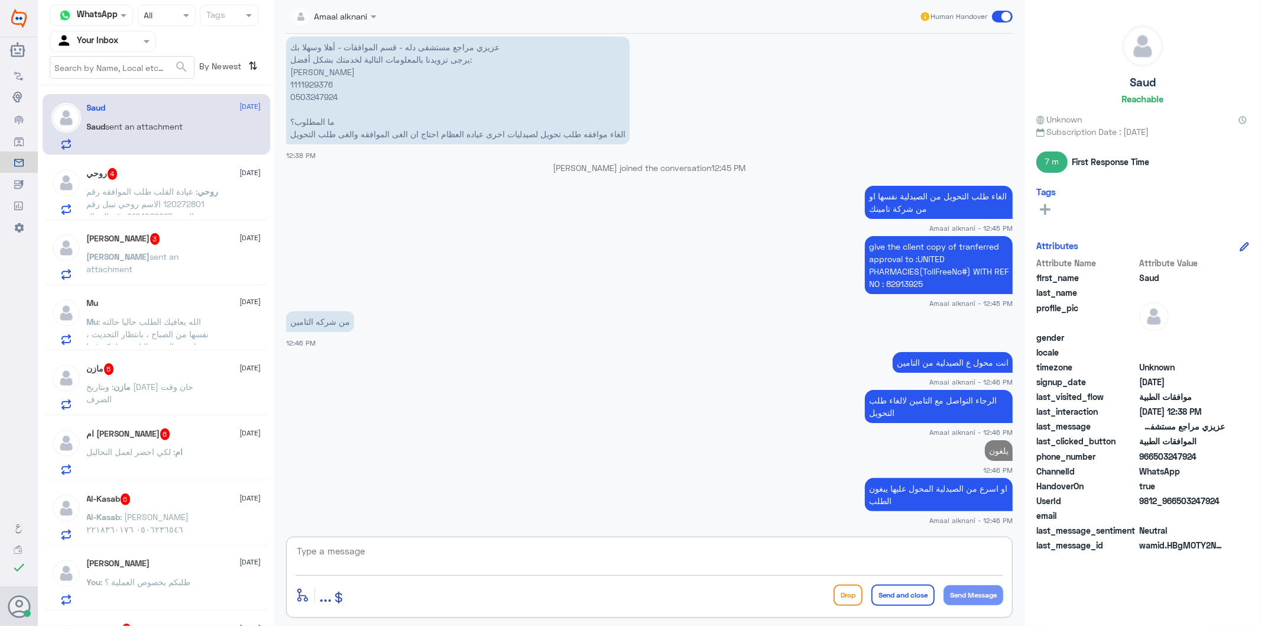
click at [714, 475] on div "او اسرع من الصيدلية المحول عليها يبغون الطلب Amaal alknani - 12:46 PM" at bounding box center [649, 500] width 727 height 50
click at [180, 198] on span ": عيادة القلب طلب الموافقه رقم 120272801 الاسم روحي نبيل رقم الهويه 2194969917 …" at bounding box center [151, 216] width 128 height 60
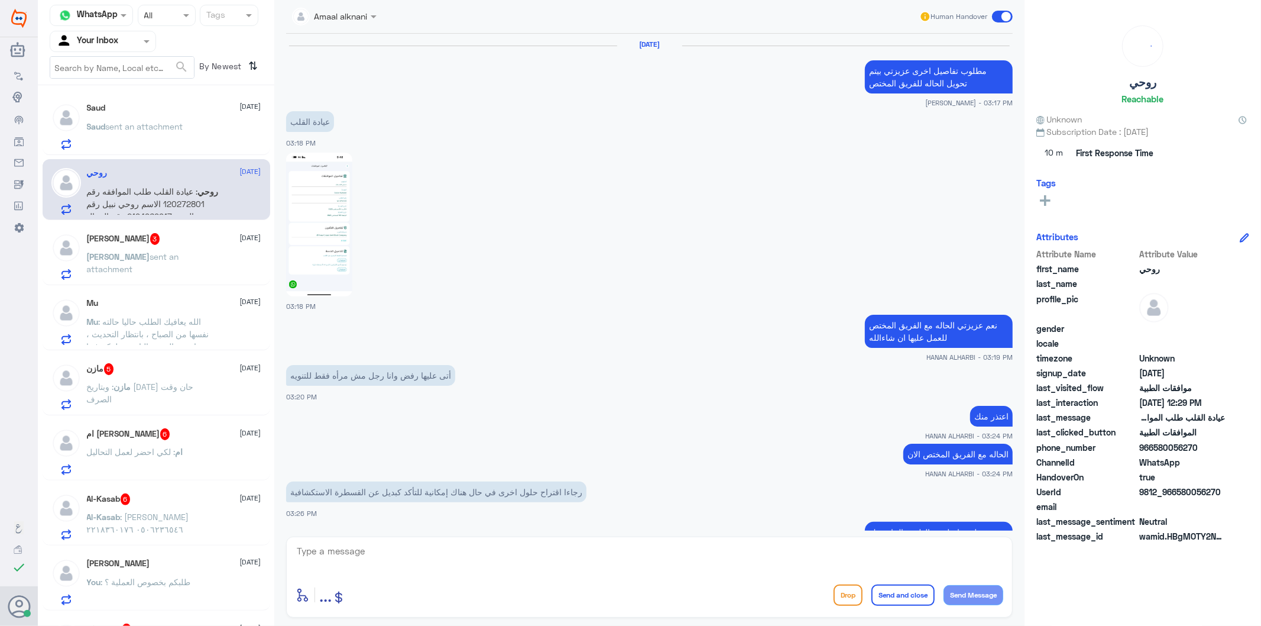
scroll to position [1859, 0]
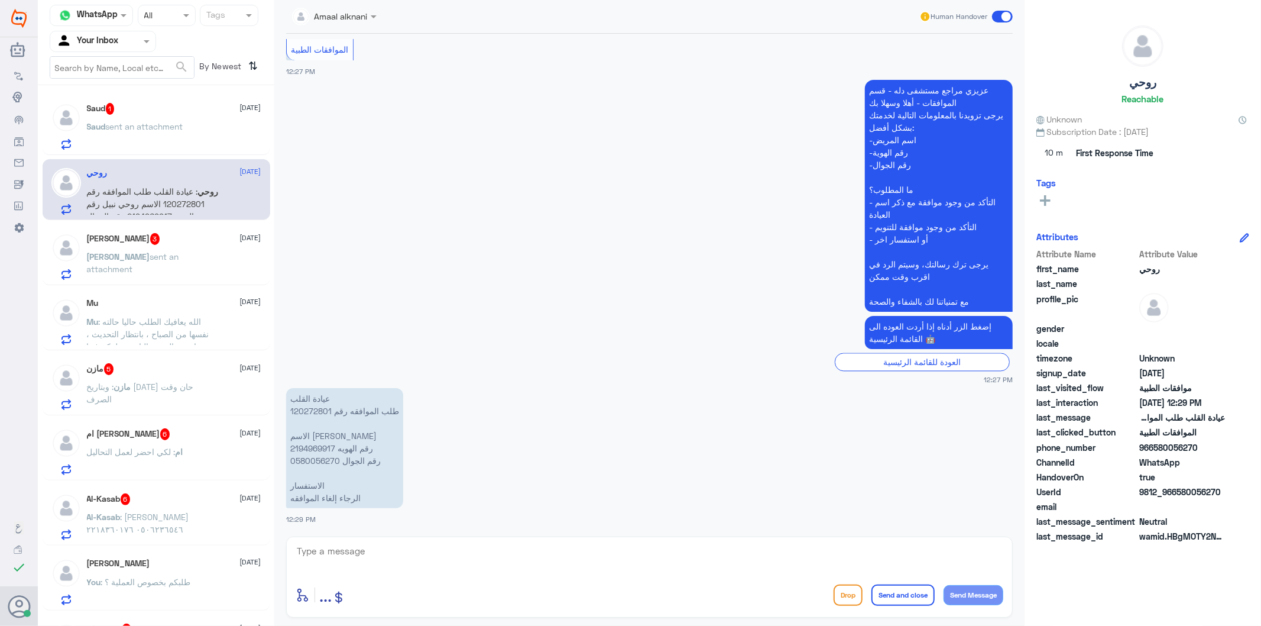
click at [306, 409] on p "عيادة القلب طلب الموافقه رقم 120272801 الاسم روحي نبيل رقم الهويه 2194969917 رق…" at bounding box center [344, 448] width 117 height 120
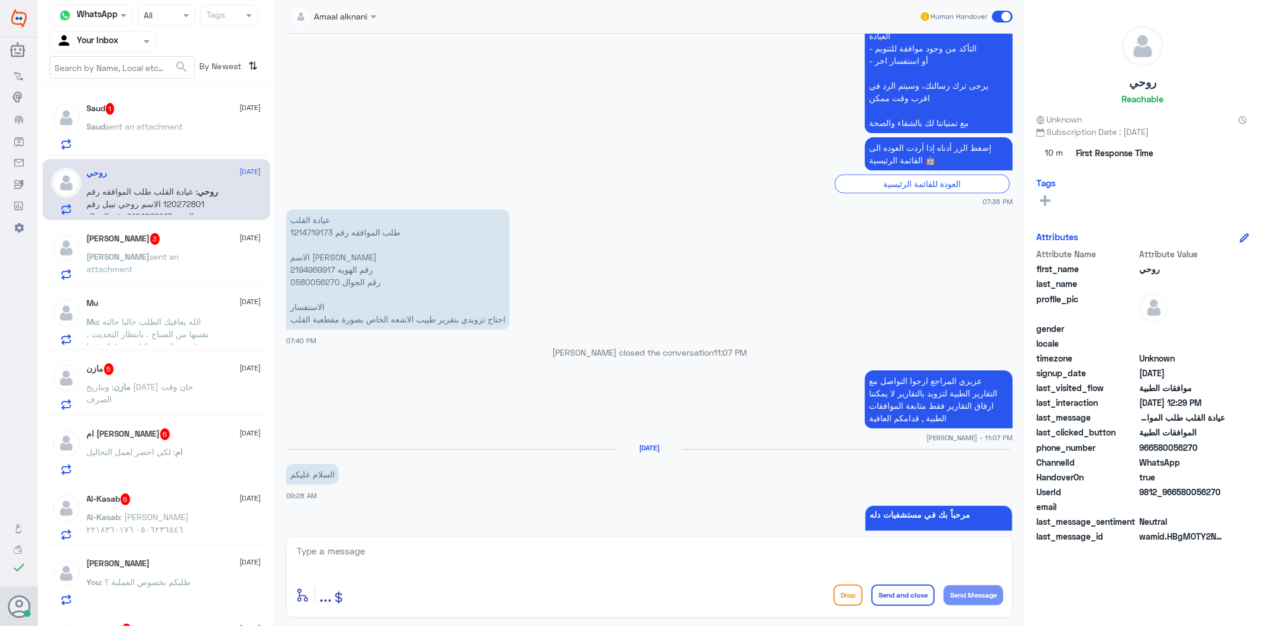
scroll to position [1136, 0]
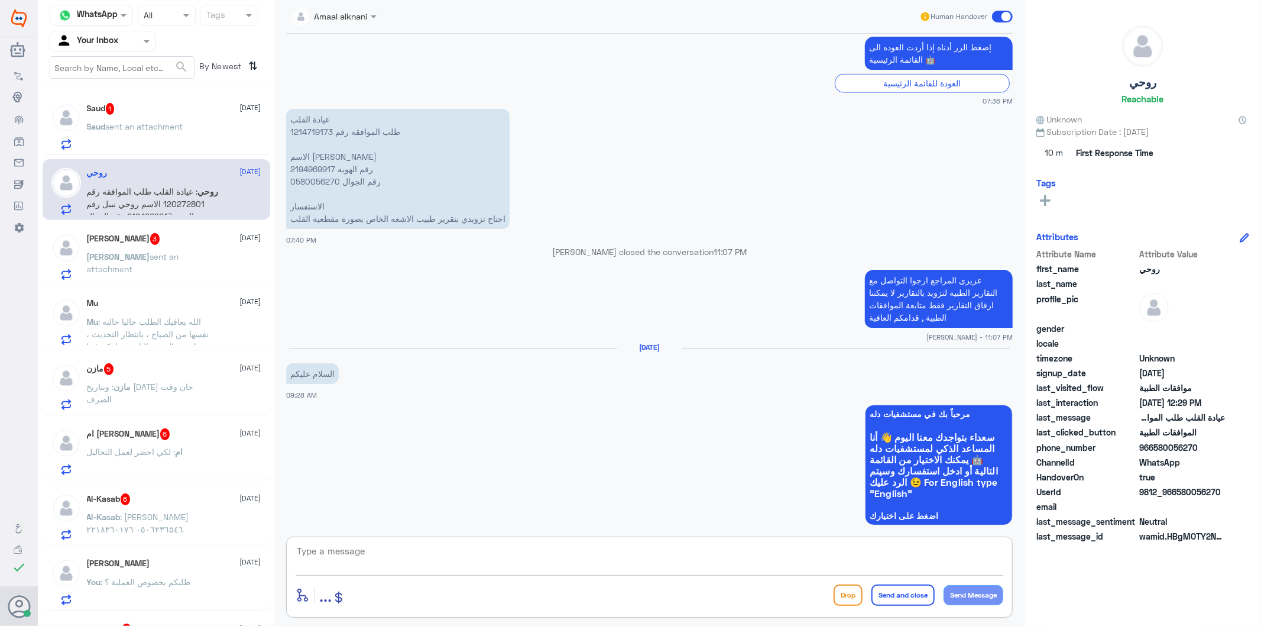
drag, startPoint x: 470, startPoint y: 548, endPoint x: 454, endPoint y: 545, distance: 16.2
click at [468, 550] on textarea at bounding box center [650, 557] width 708 height 29
type textarea "تم رفع بياناتكم لفريق موافقات العمليات"
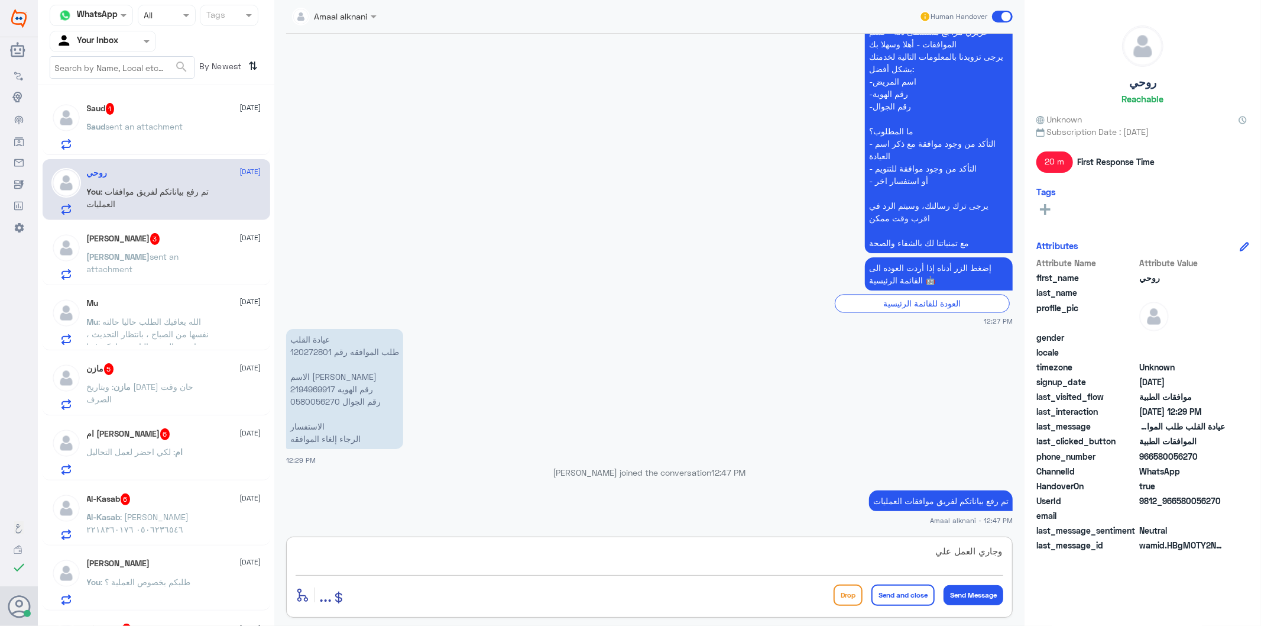
type textarea "وجاري العمل عليه"
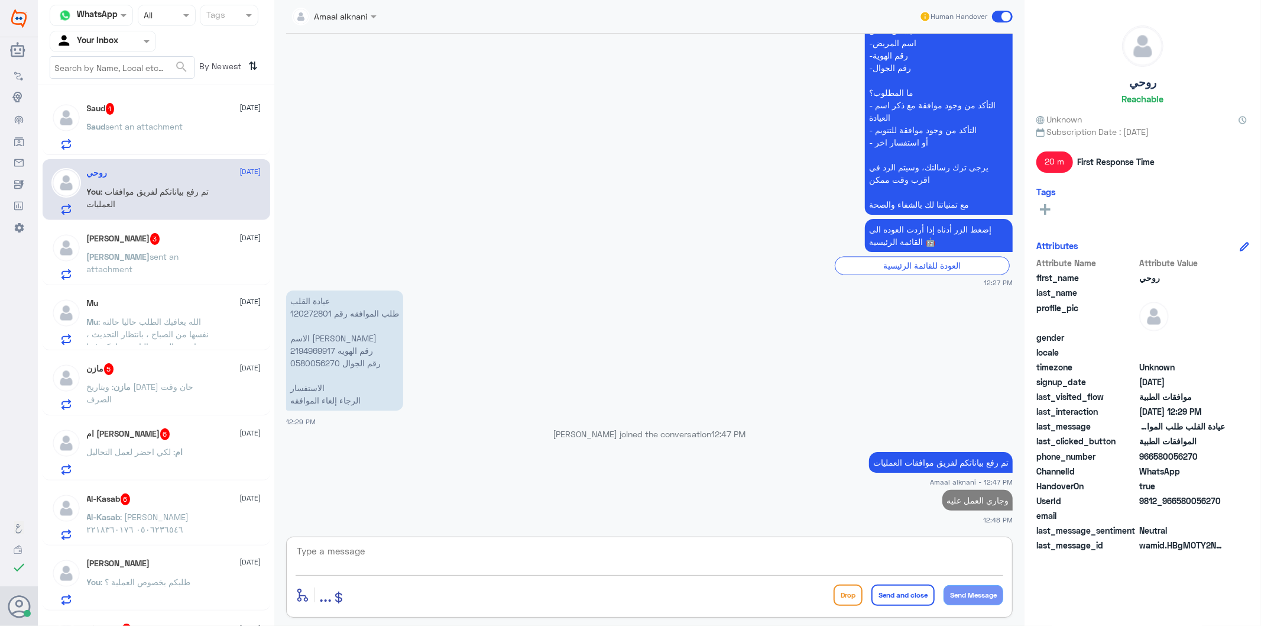
click at [150, 516] on span ": [PERSON_NAME] ٠٥٠٦٢٣٦٥٤٦ ٢٢١٨٣٦٠١٧٦" at bounding box center [138, 522] width 102 height 22
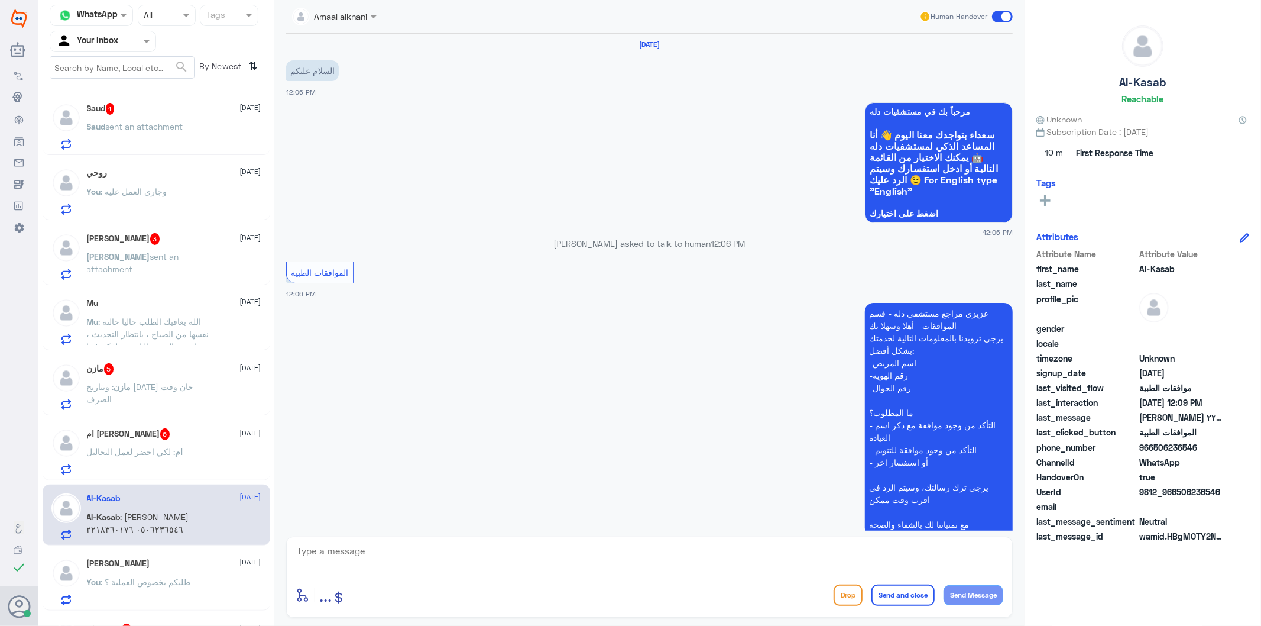
scroll to position [516, 0]
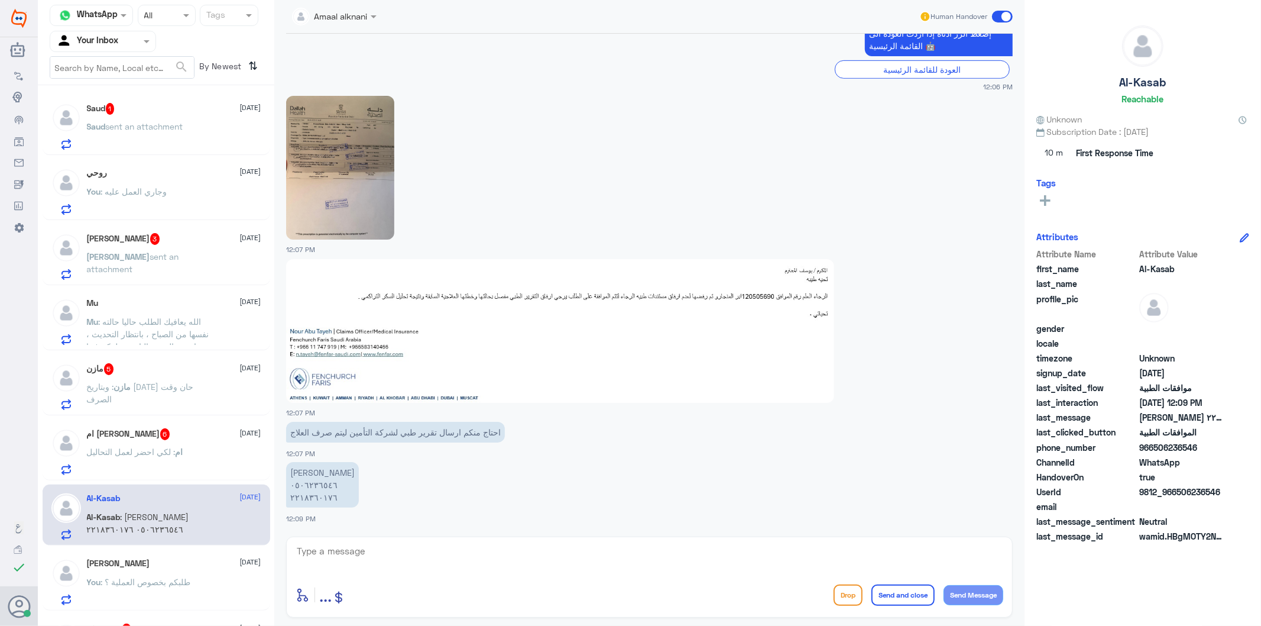
click at [480, 552] on textarea at bounding box center [650, 557] width 708 height 29
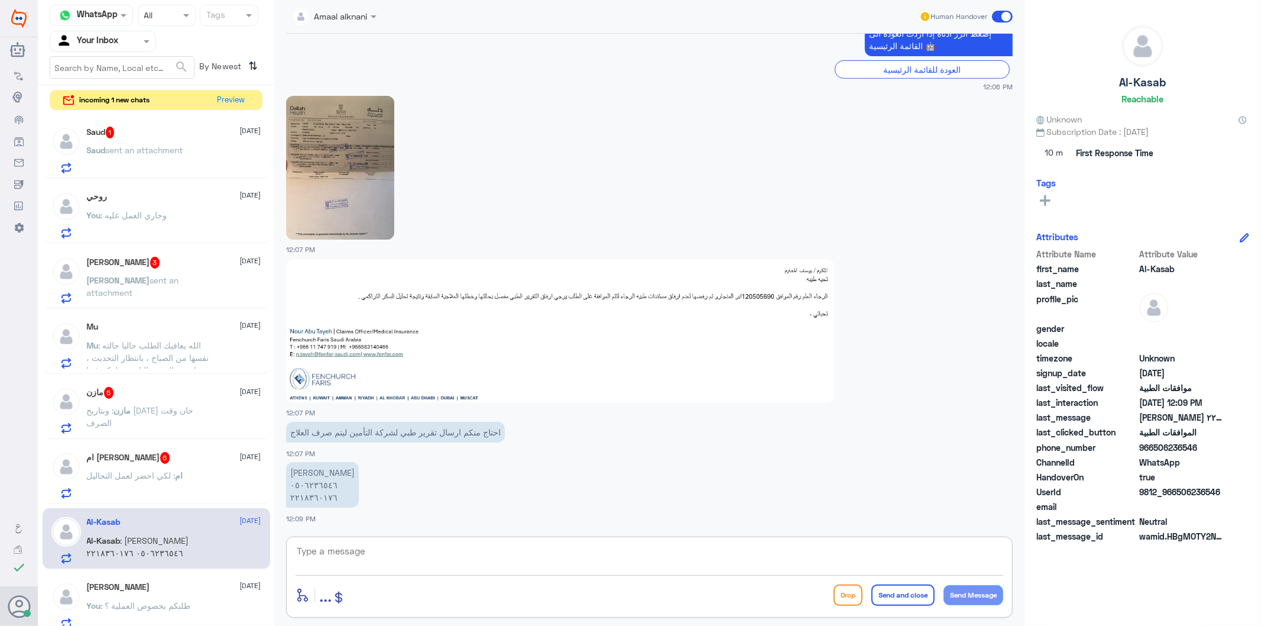
click at [343, 548] on textarea at bounding box center [650, 557] width 708 height 29
type textarea "0506236546"
drag, startPoint x: 381, startPoint y: 547, endPoint x: 108, endPoint y: 533, distance: 273.6
click at [108, 533] on div "Channel WhatsApp Status × All Tags Agent Filter Your Inbox search By Newest ⇅ i…" at bounding box center [649, 314] width 1223 height 629
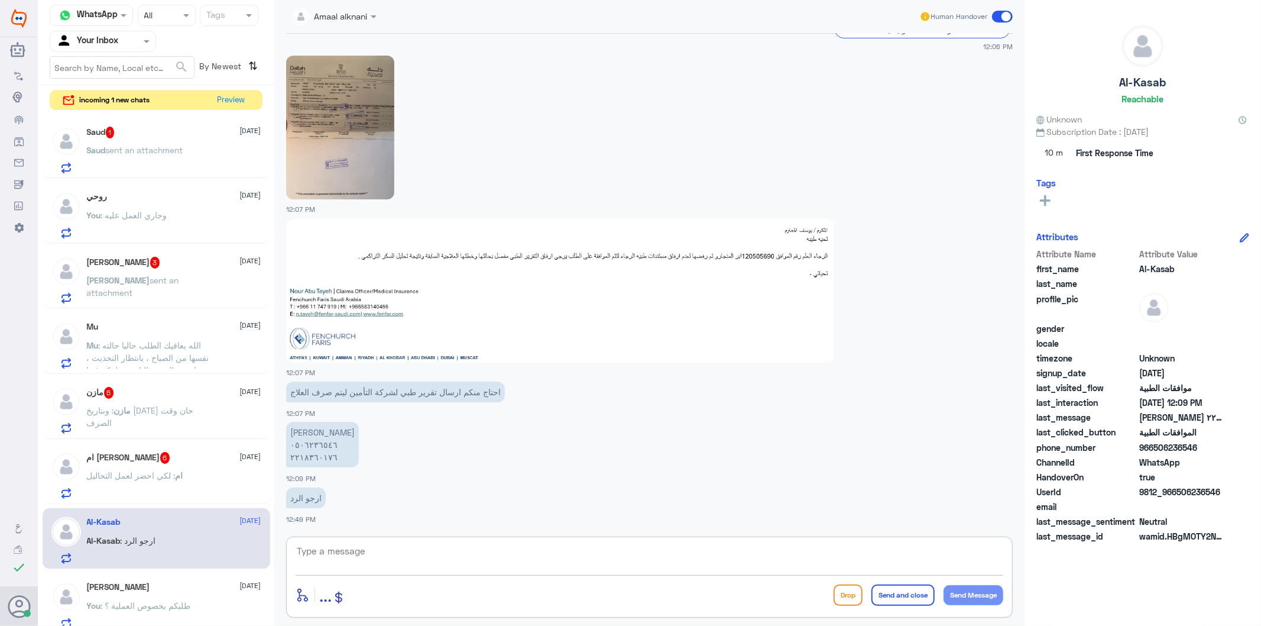
click at [396, 558] on textarea at bounding box center [650, 557] width 708 height 29
type textarea "تم متابعة طلبكم والان تحت الاجراء"
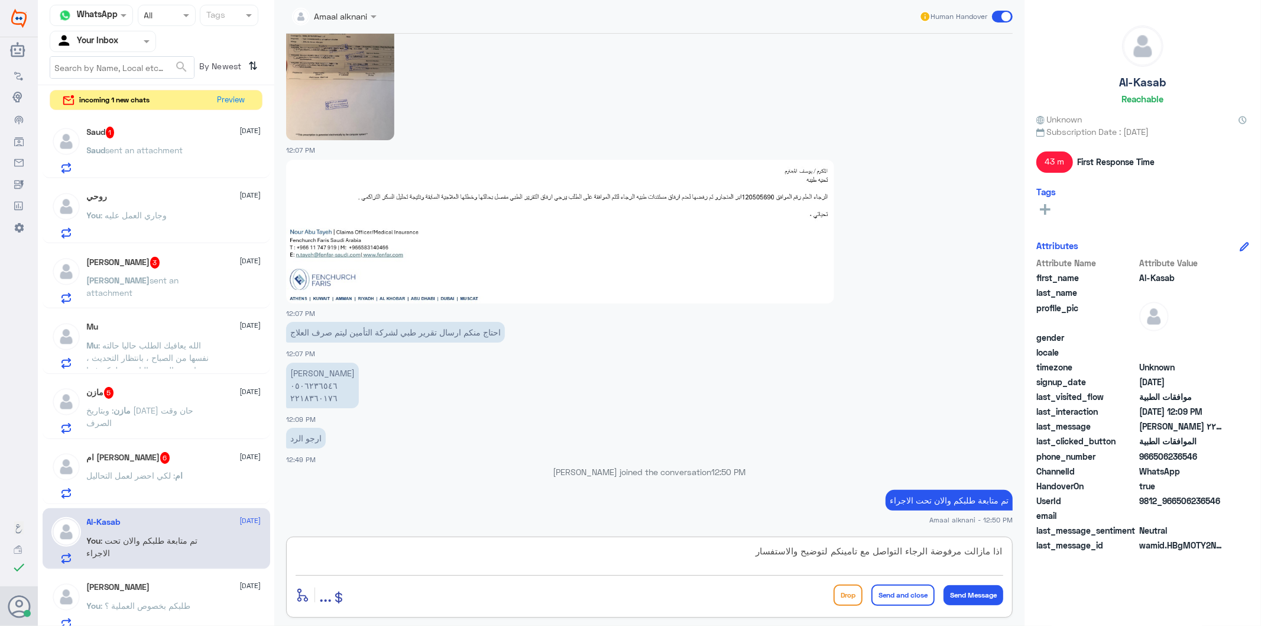
type textarea "اذا مازالت مرفوضة الرجاء التواصل مع تامينكم لتوضيح والاستفسار"
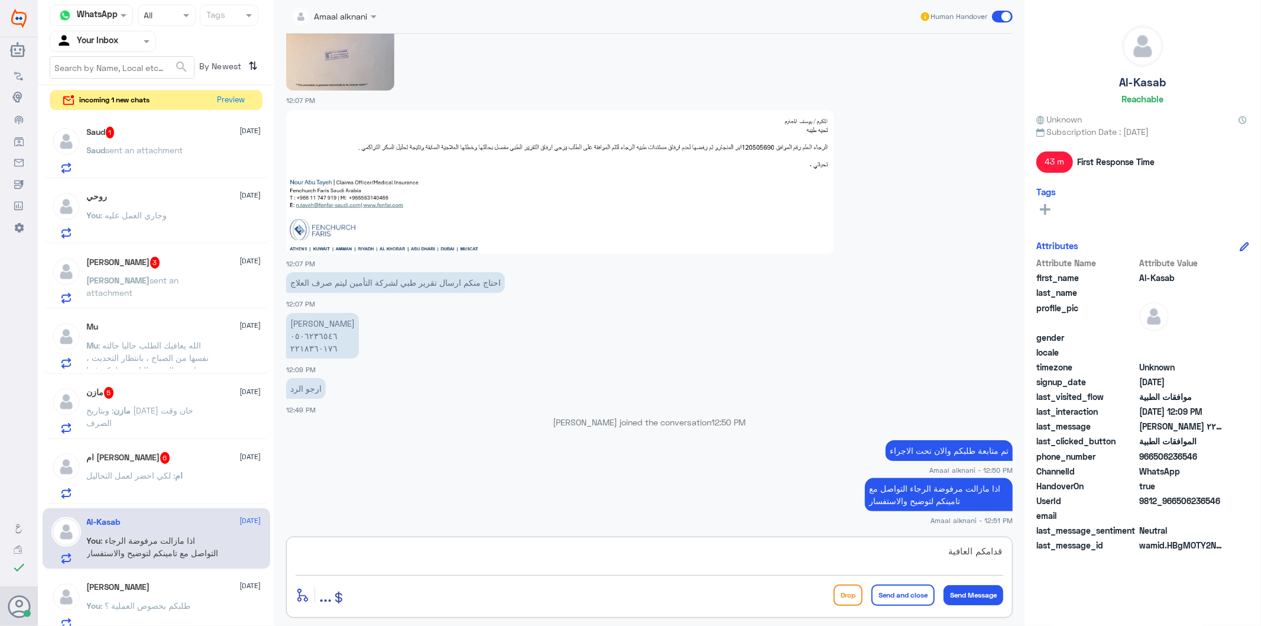
type textarea "قدامكم العافية"
click at [900, 595] on button "Send and close" at bounding box center [902, 594] width 63 height 21
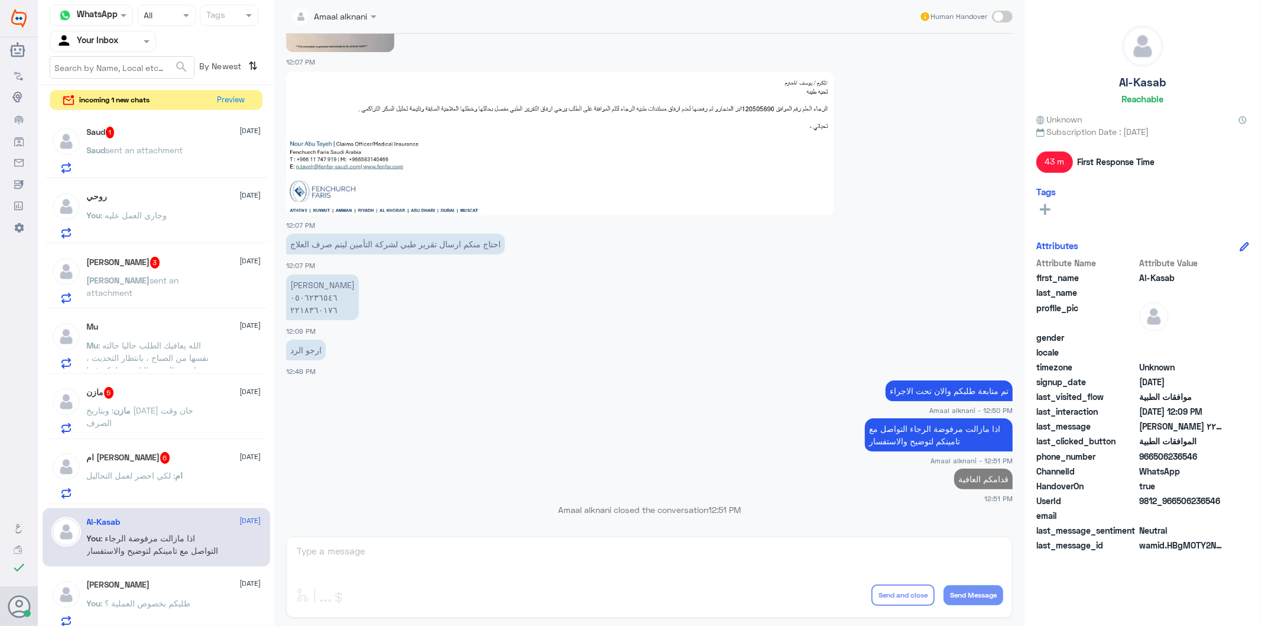
click at [160, 480] on p "ام : لكي احضر لعمل التحاليل" at bounding box center [135, 484] width 96 height 30
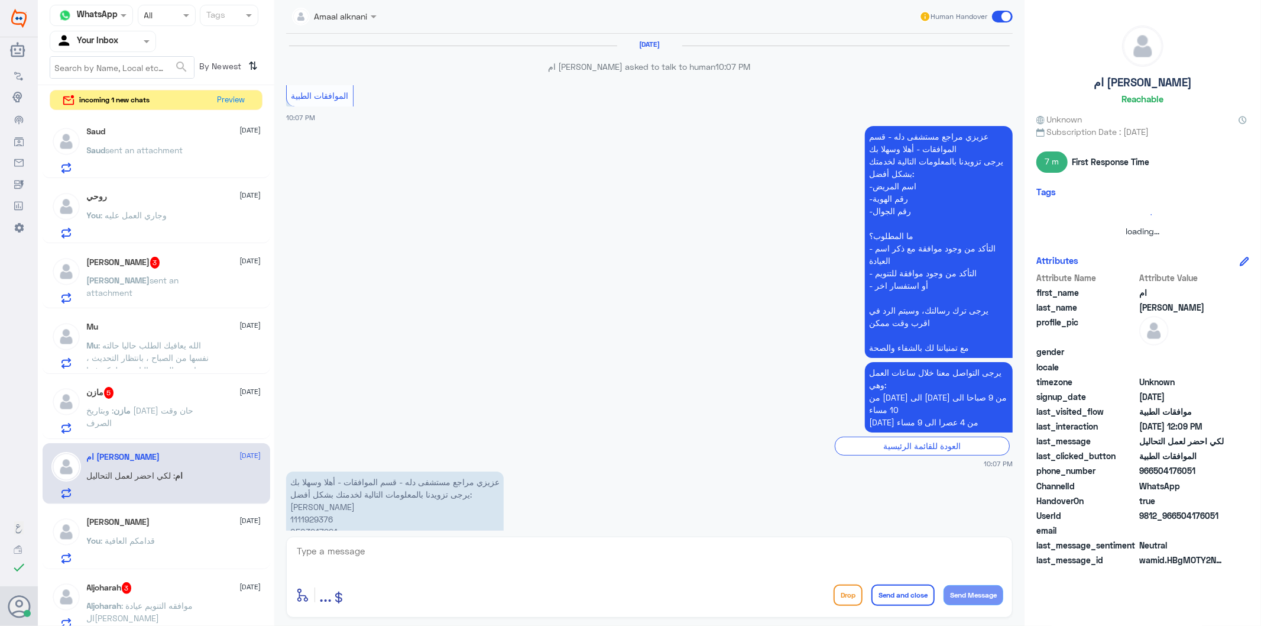
scroll to position [1968, 0]
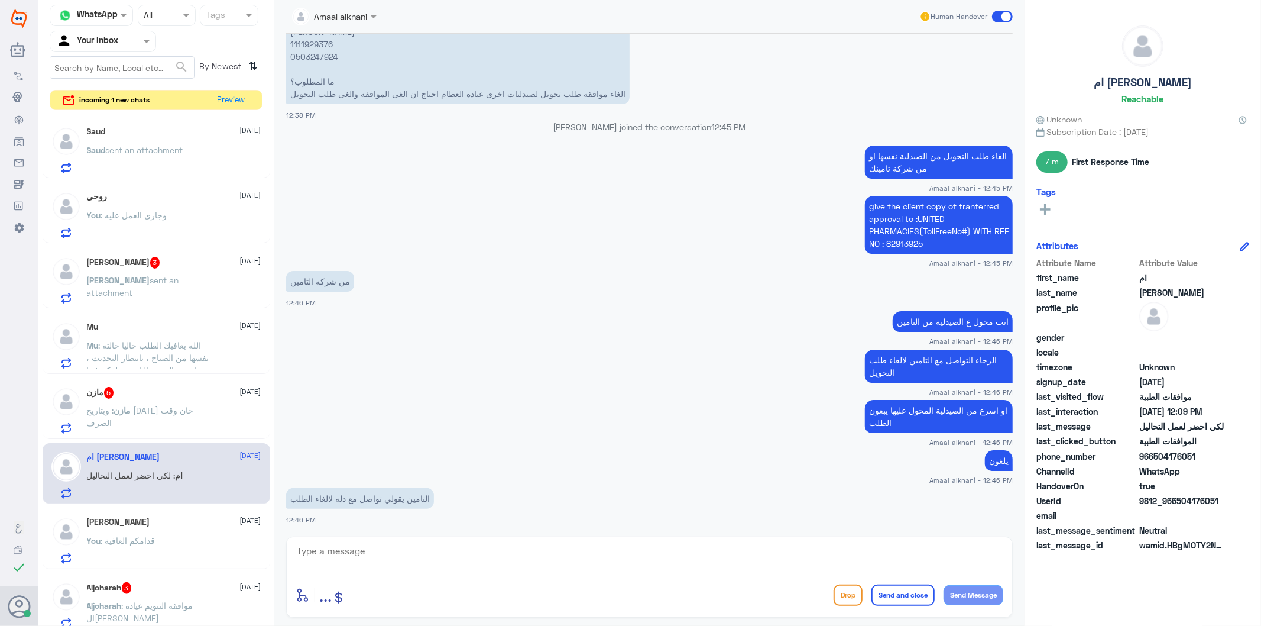
click at [351, 552] on textarea at bounding box center [650, 557] width 708 height 29
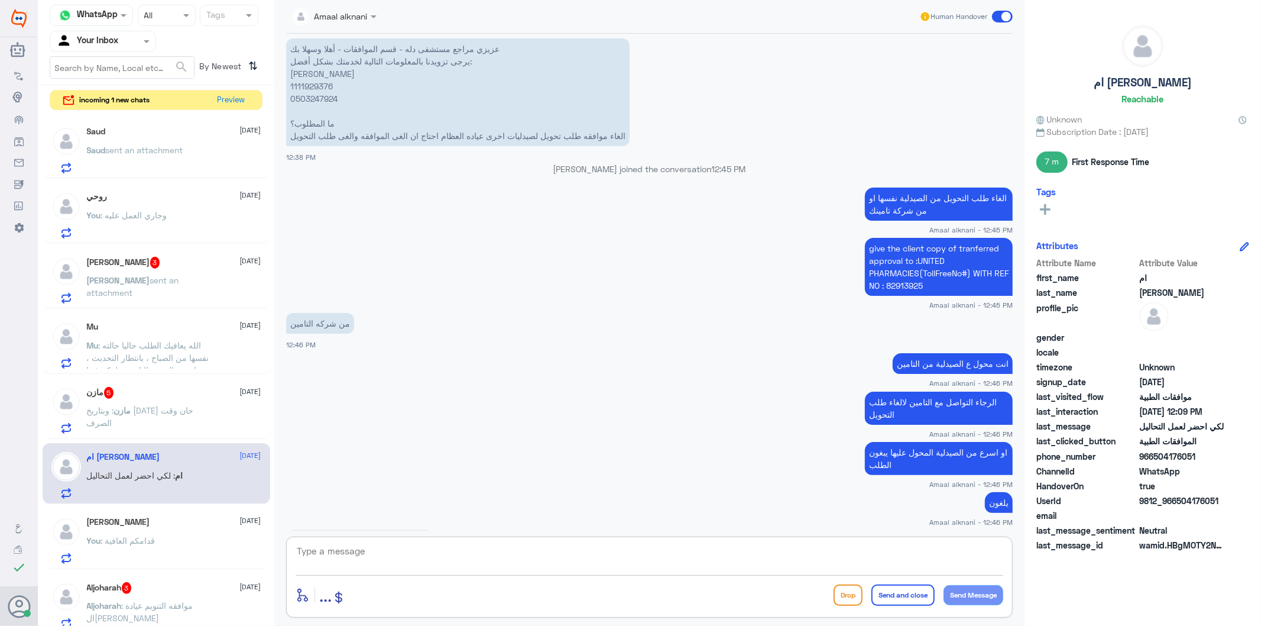
scroll to position [1836, 0]
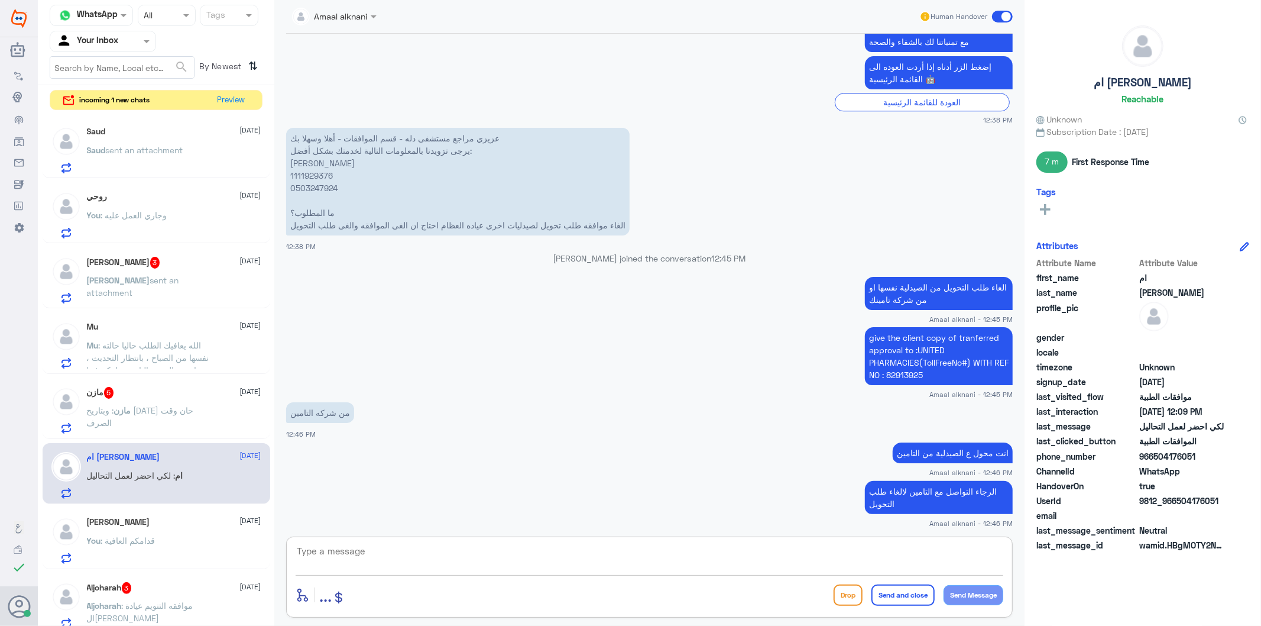
click at [328, 187] on p "عزيزي مراجع مستشفى دله - قسم الموافقات - أهلا وسهلا بك يرجى تزويدنا بالمعلومات …" at bounding box center [458, 182] width 344 height 108
click at [325, 169] on p "عزيزي مراجع مستشفى دله - قسم الموافقات - أهلا وسهلا بك يرجى تزويدنا بالمعلومات …" at bounding box center [458, 182] width 344 height 108
click at [315, 187] on p "عزيزي مراجع مستشفى دله - قسم الموافقات - أهلا وسهلا بك يرجى تزويدنا بالمعلومات …" at bounding box center [458, 182] width 344 height 108
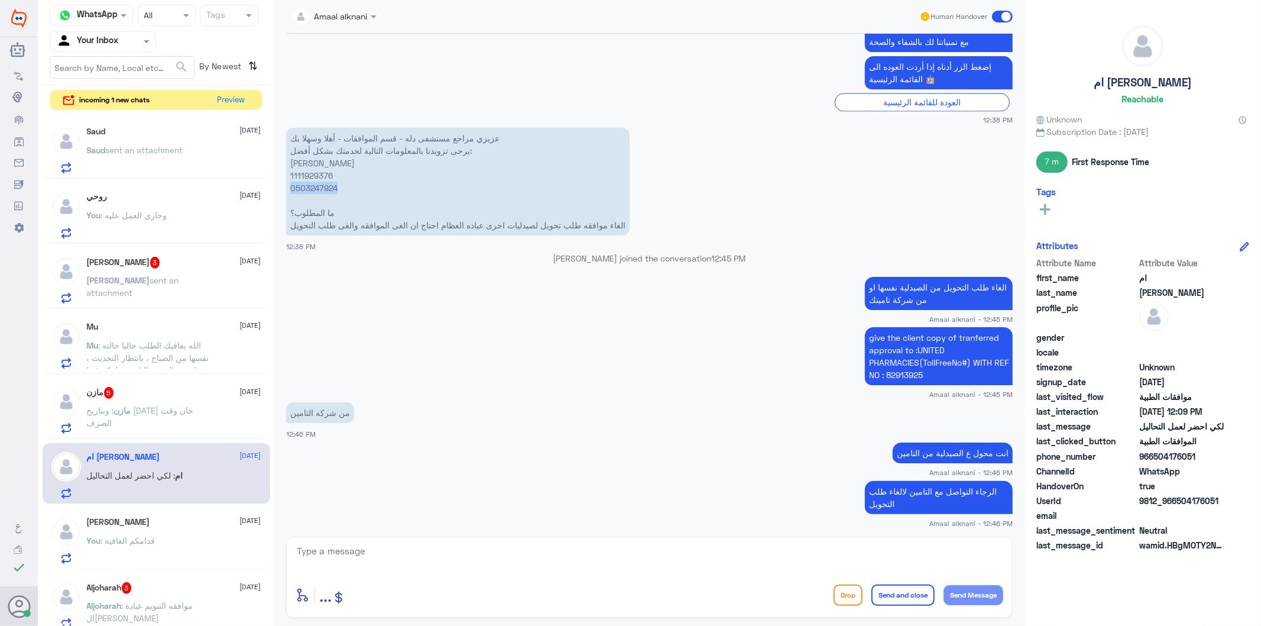
click at [315, 187] on p "عزيزي مراجع مستشفى دله - قسم الموافقات - أهلا وسهلا بك يرجى تزويدنا بالمعلومات …" at bounding box center [458, 182] width 344 height 108
click at [158, 277] on span "sent an attachment" at bounding box center [133, 286] width 92 height 22
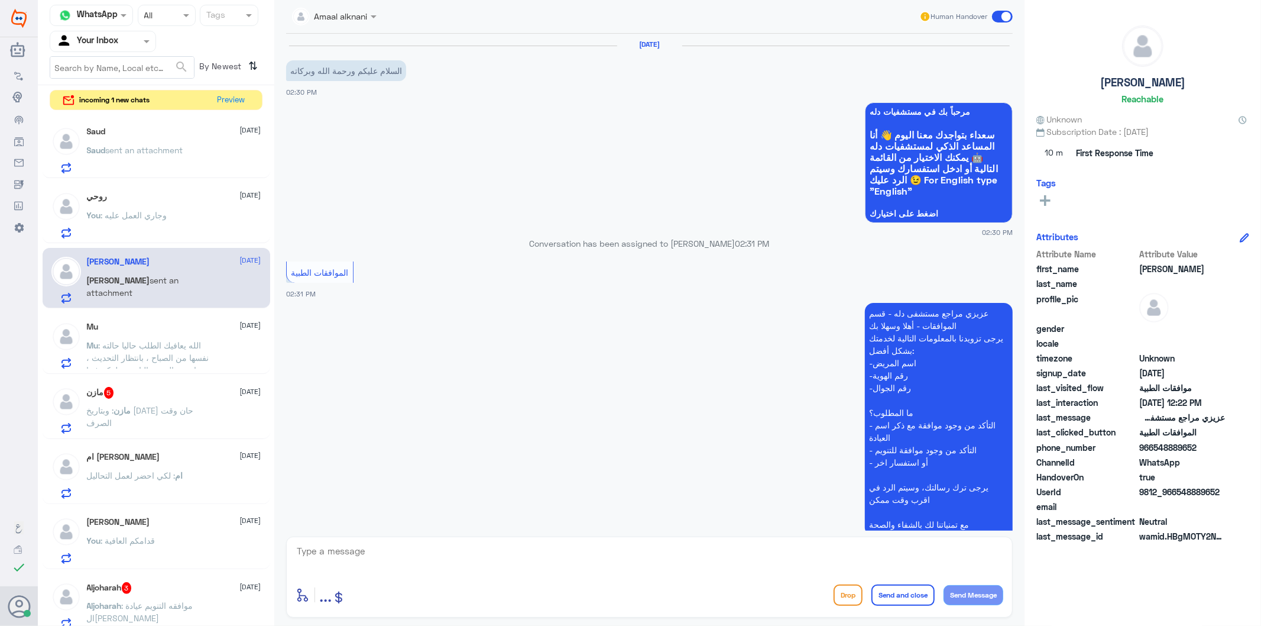
scroll to position [929, 0]
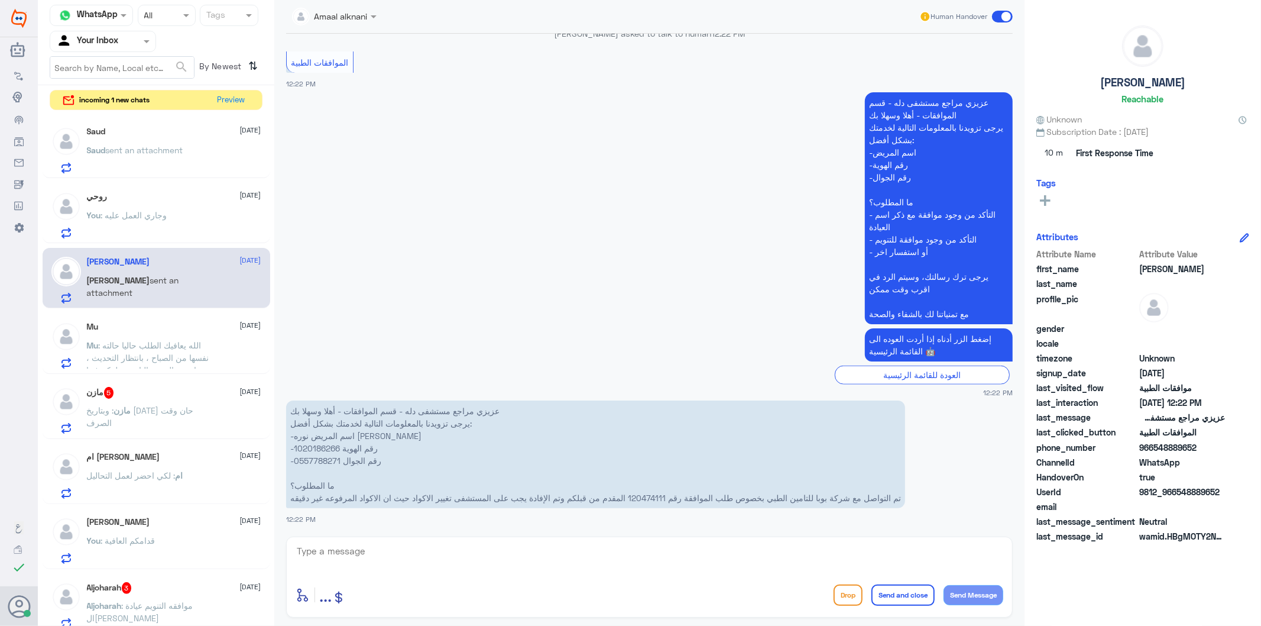
click at [659, 497] on p "عزيزي مراجع مستشفى دله - قسم الموافقات - أهلا وسهلا بك يرجى تزويدنا بالمعلومات …" at bounding box center [595, 454] width 619 height 108
click at [330, 449] on p "عزيزي مراجع مستشفى دله - قسم الموافقات - أهلا وسهلا بك يرجى تزويدنا بالمعلومات …" at bounding box center [595, 454] width 619 height 108
click at [483, 547] on textarea at bounding box center [650, 557] width 708 height 29
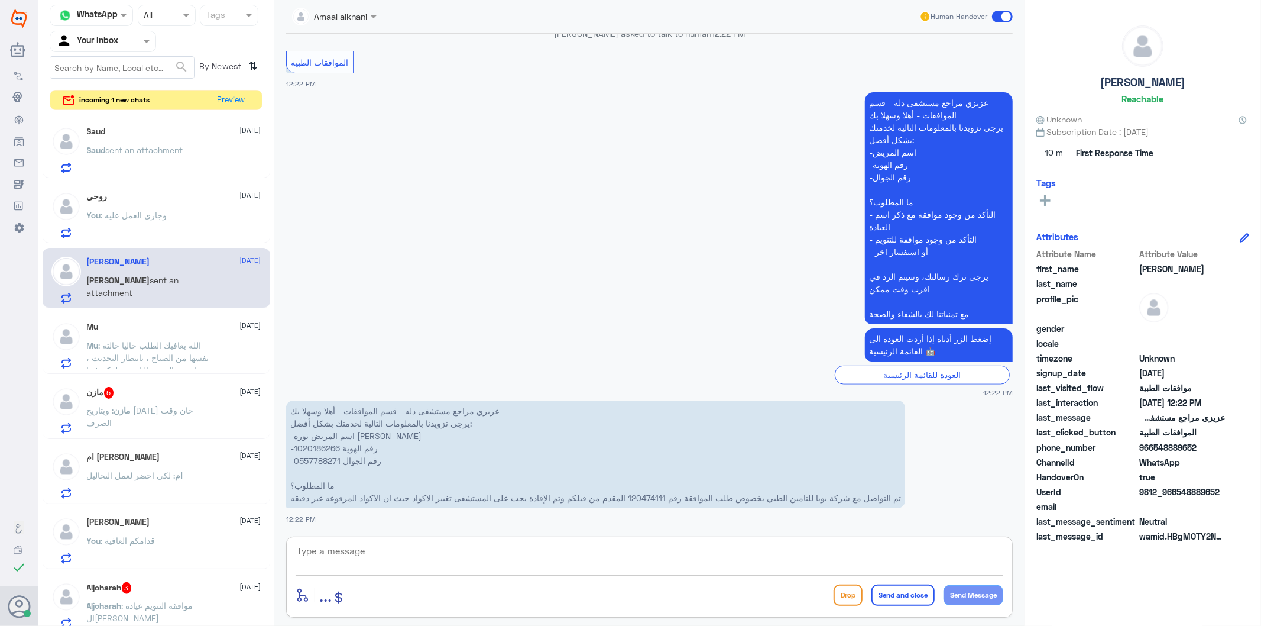
click at [453, 572] on div at bounding box center [650, 559] width 708 height 32
click at [453, 557] on textarea at bounding box center [650, 557] width 708 height 29
type textarea "الطلب المرفوع فيتامينات والفيتامينات لاتغطى من التامين"
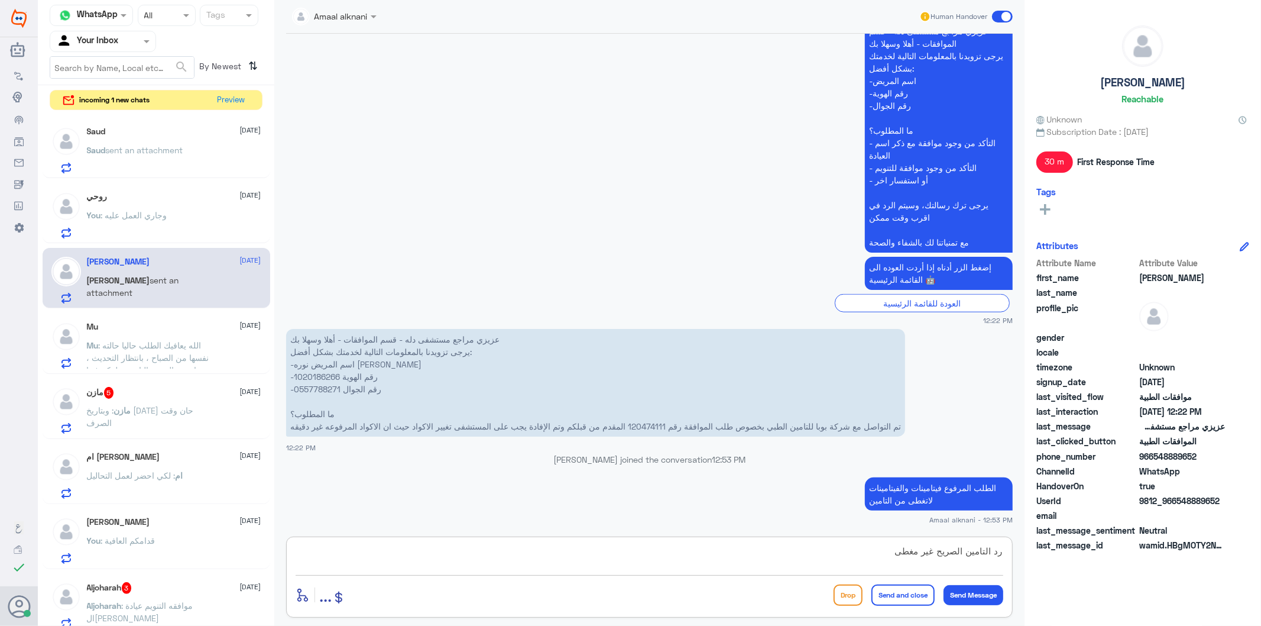
type textarea "رد التامين الصريح غير مغطى"
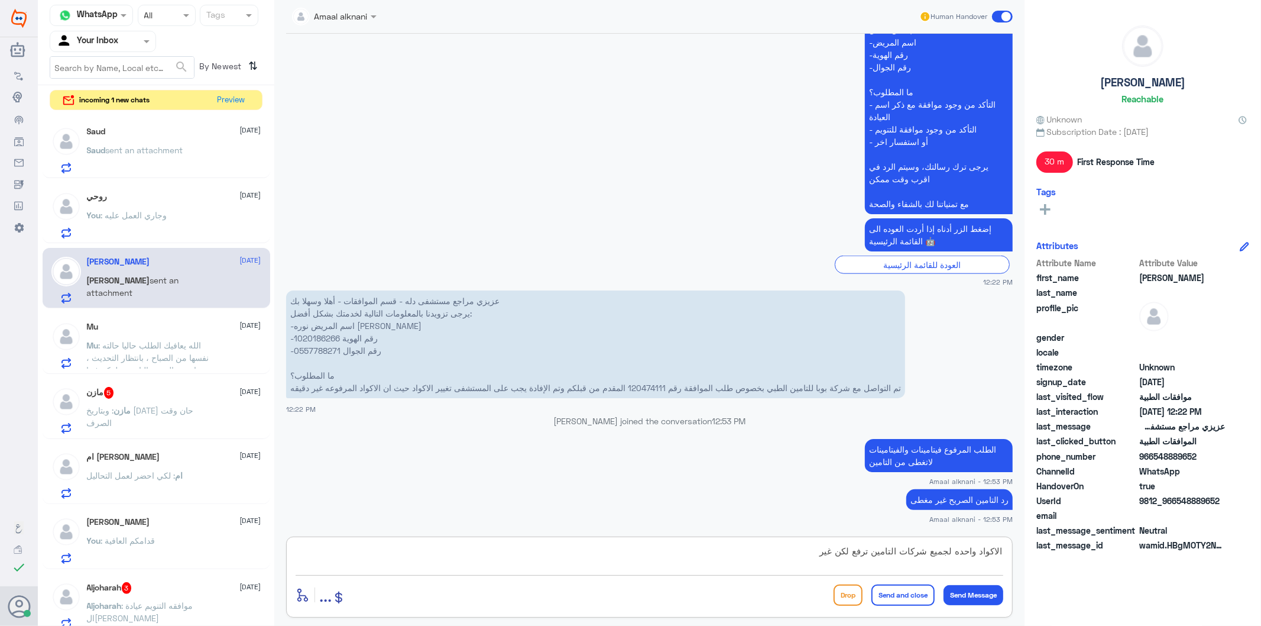
scroll to position [1058, 0]
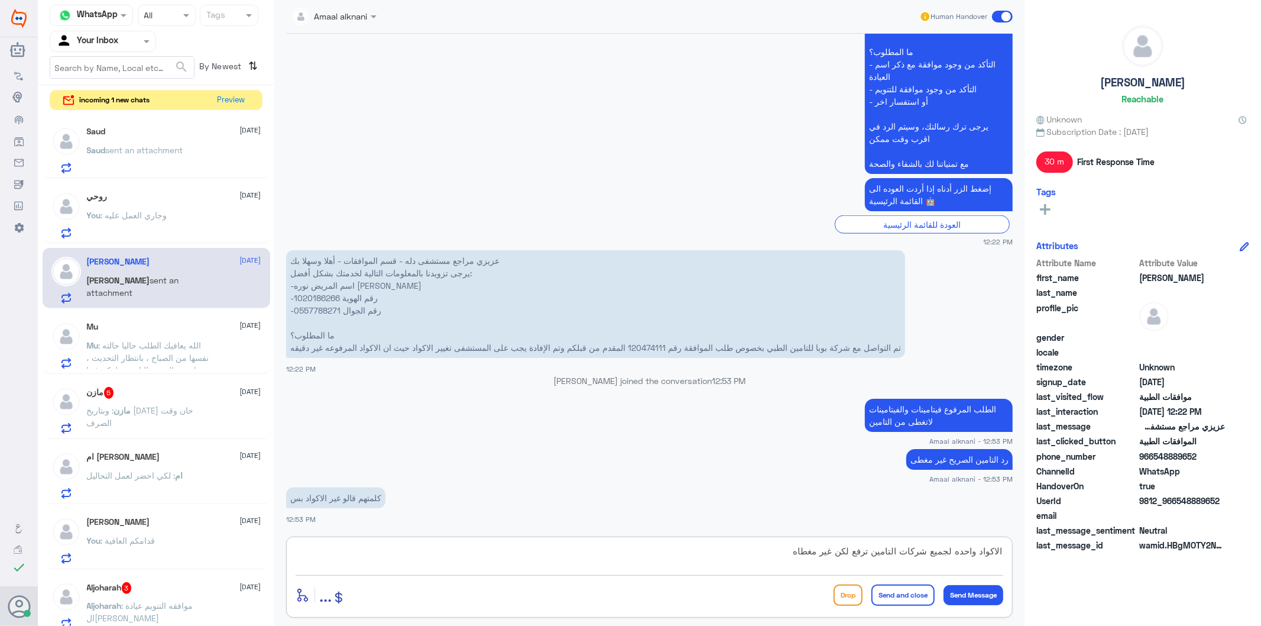
type textarea "الاكواد واحده لجميع شركات التامين ترفع لكن غير مغطاه"
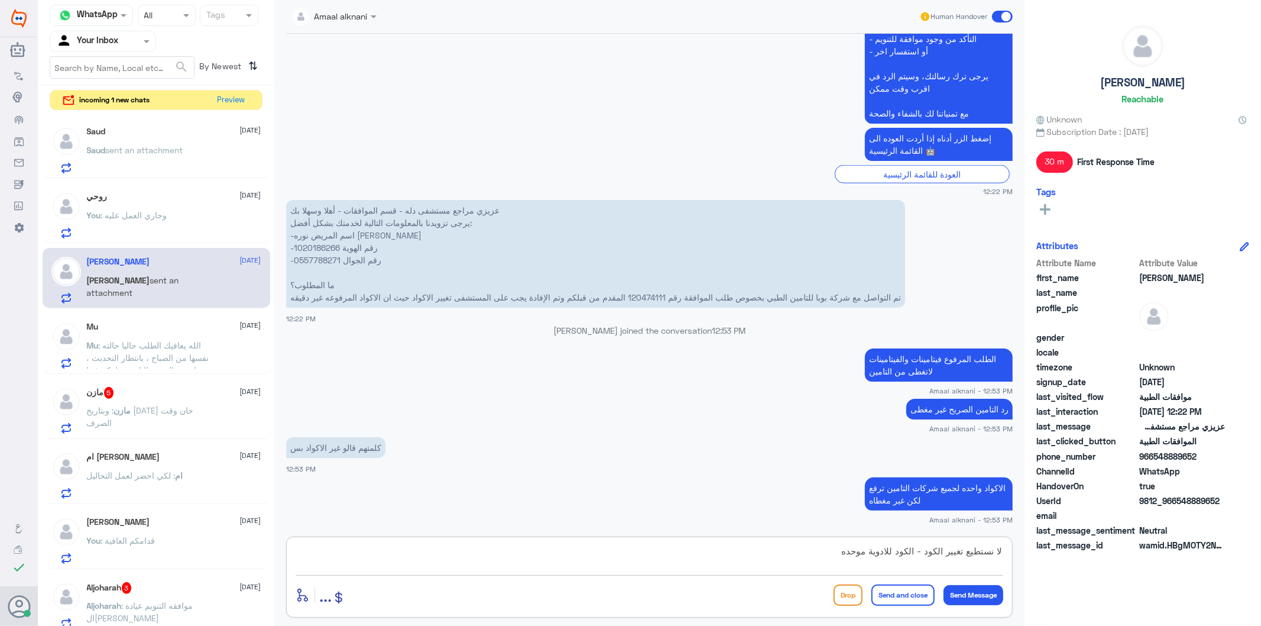
type textarea "لا نستطيع تغيير الكود - الكود للادوية موحده"
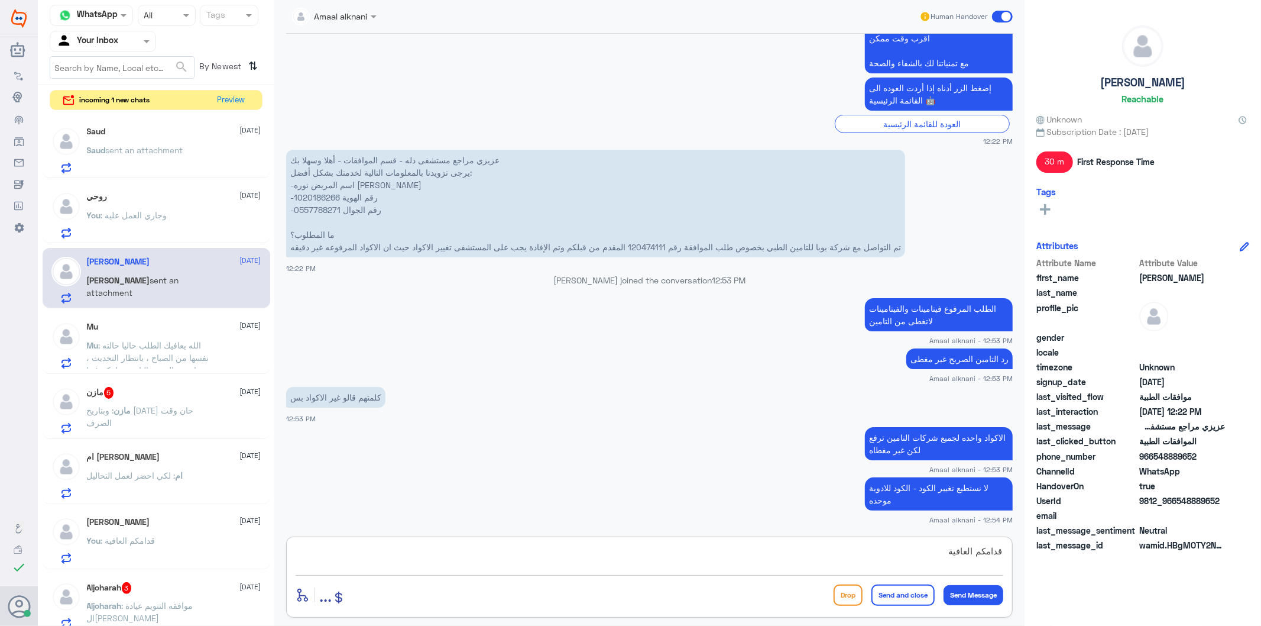
type textarea "قدامكم العافية"
click at [916, 589] on button "Send and close" at bounding box center [902, 594] width 63 height 21
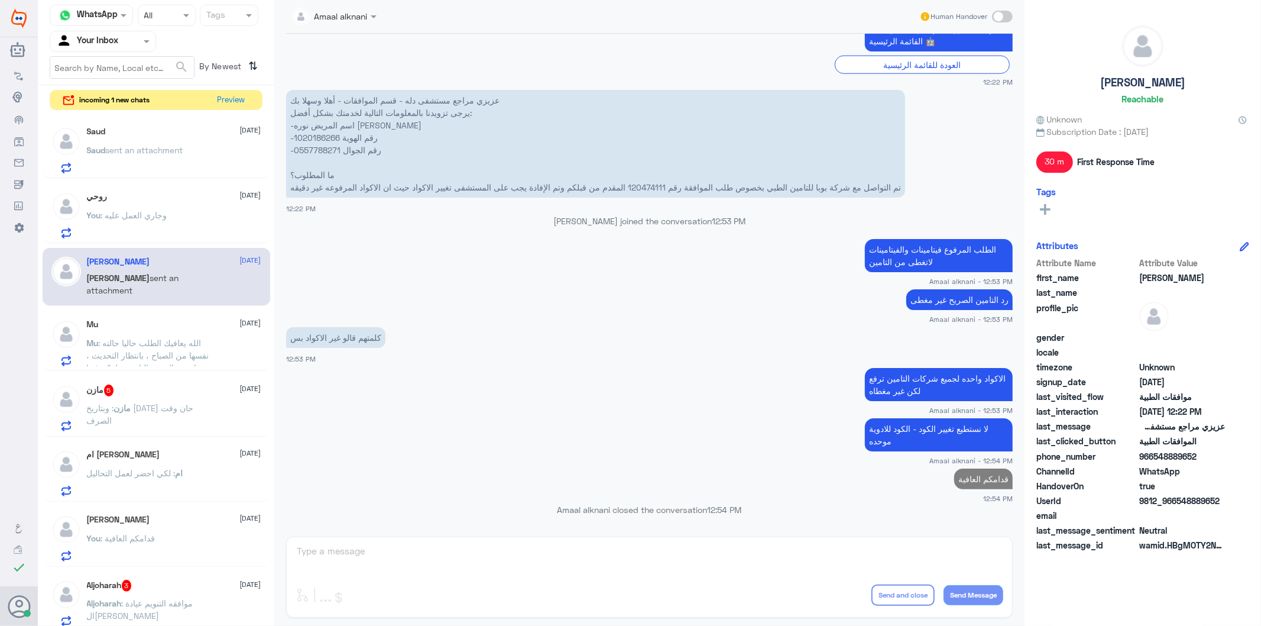
scroll to position [1193, 0]
click at [111, 392] on span "5" at bounding box center [109, 390] width 10 height 12
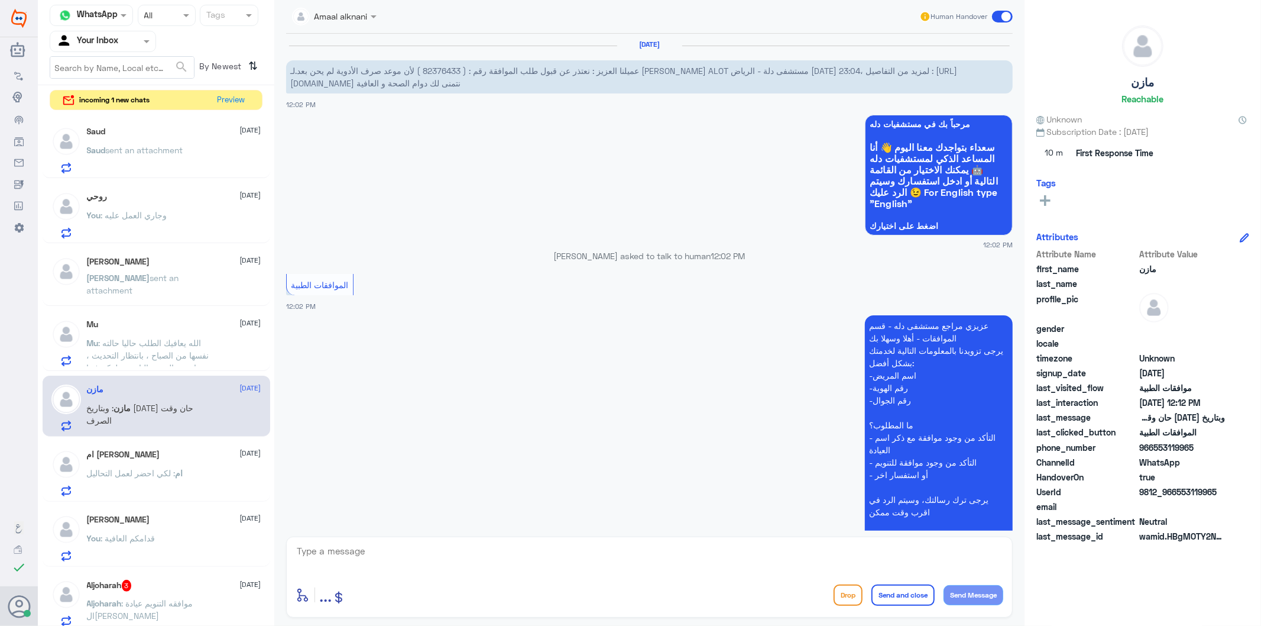
scroll to position [241, 0]
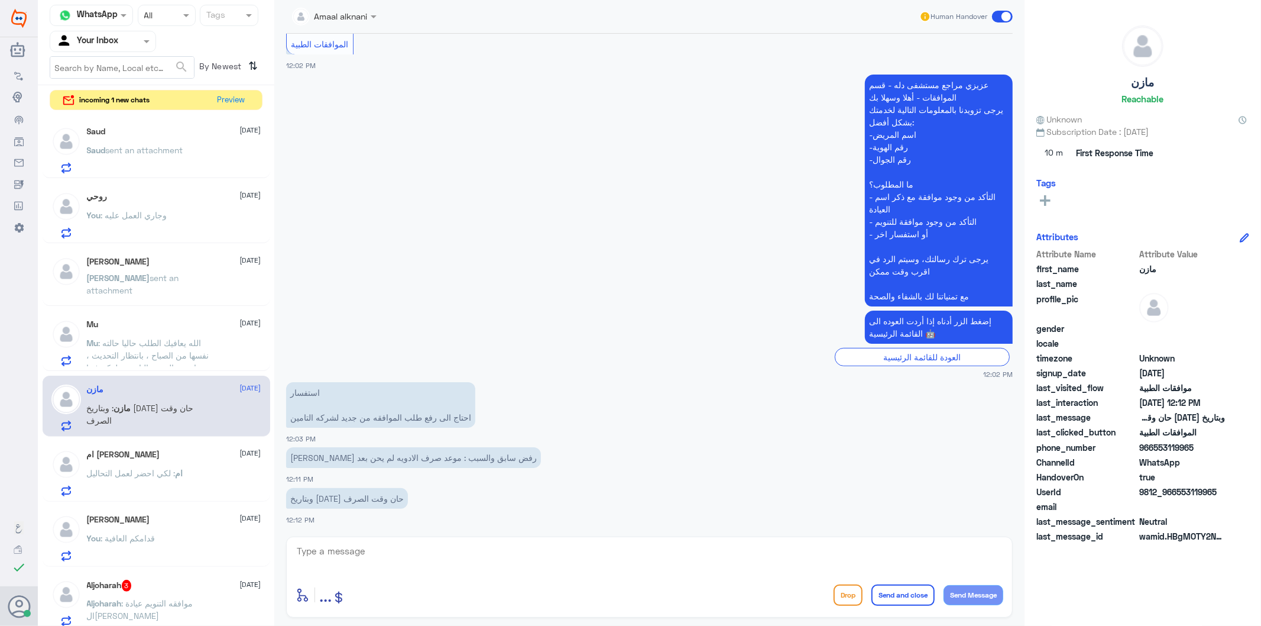
click at [472, 558] on textarea at bounding box center [650, 557] width 708 height 29
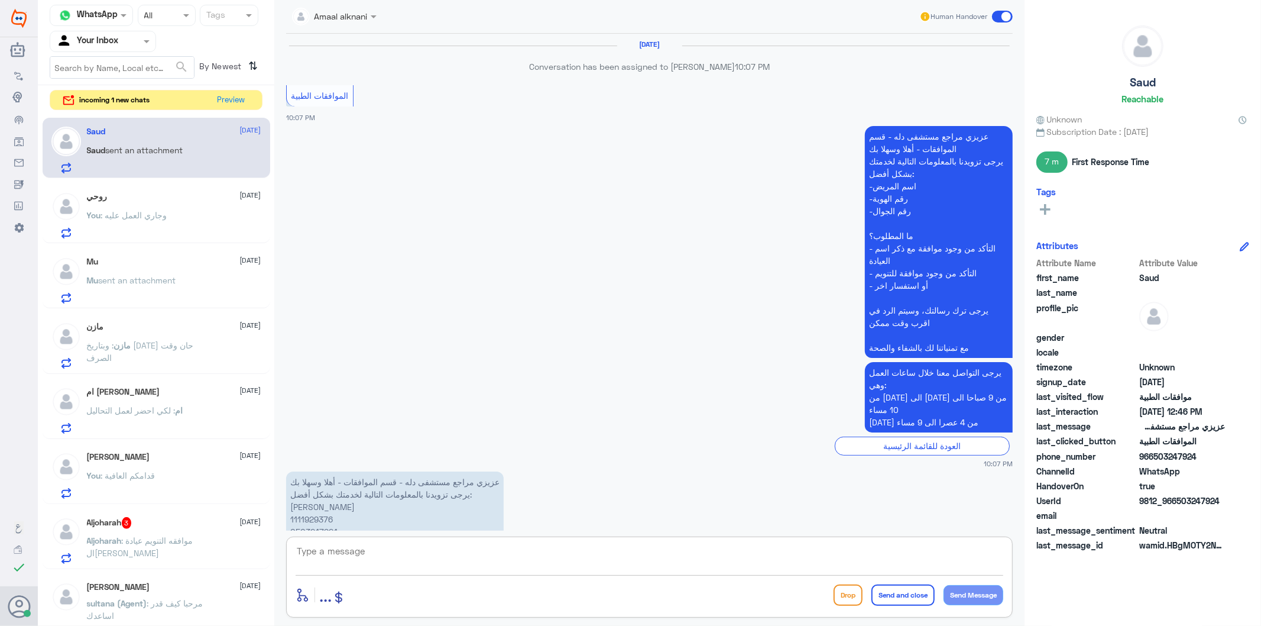
scroll to position [1968, 0]
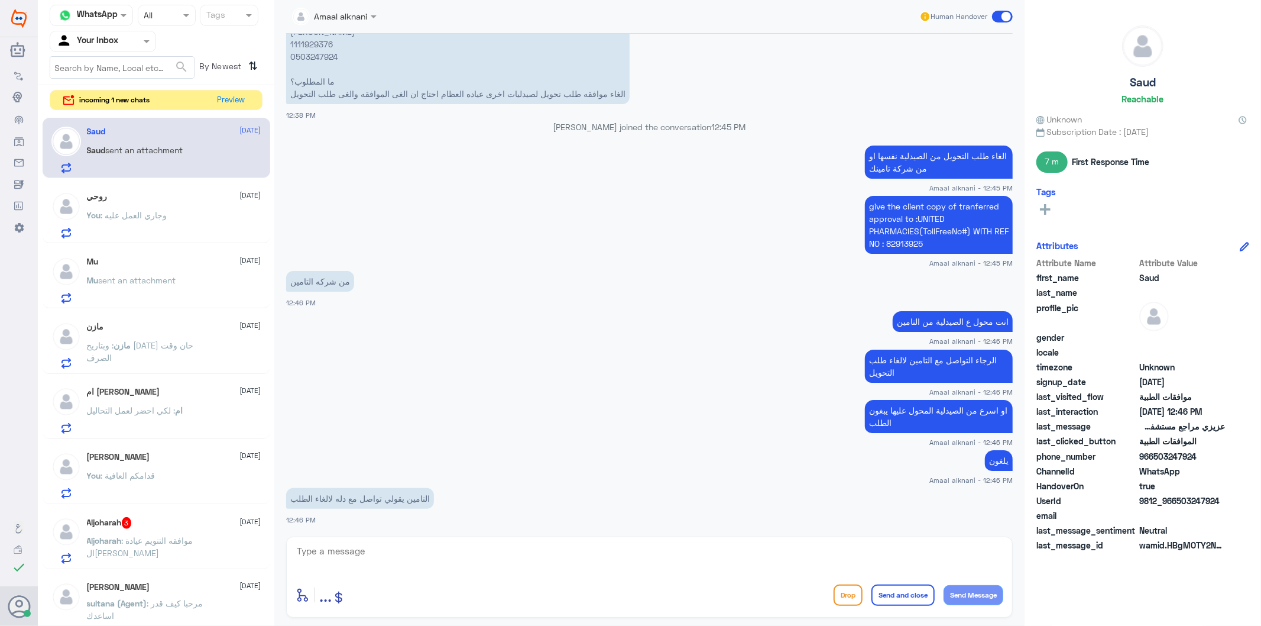
click at [185, 410] on div "ام : لكي احضر لعمل التحاليل" at bounding box center [174, 420] width 174 height 27
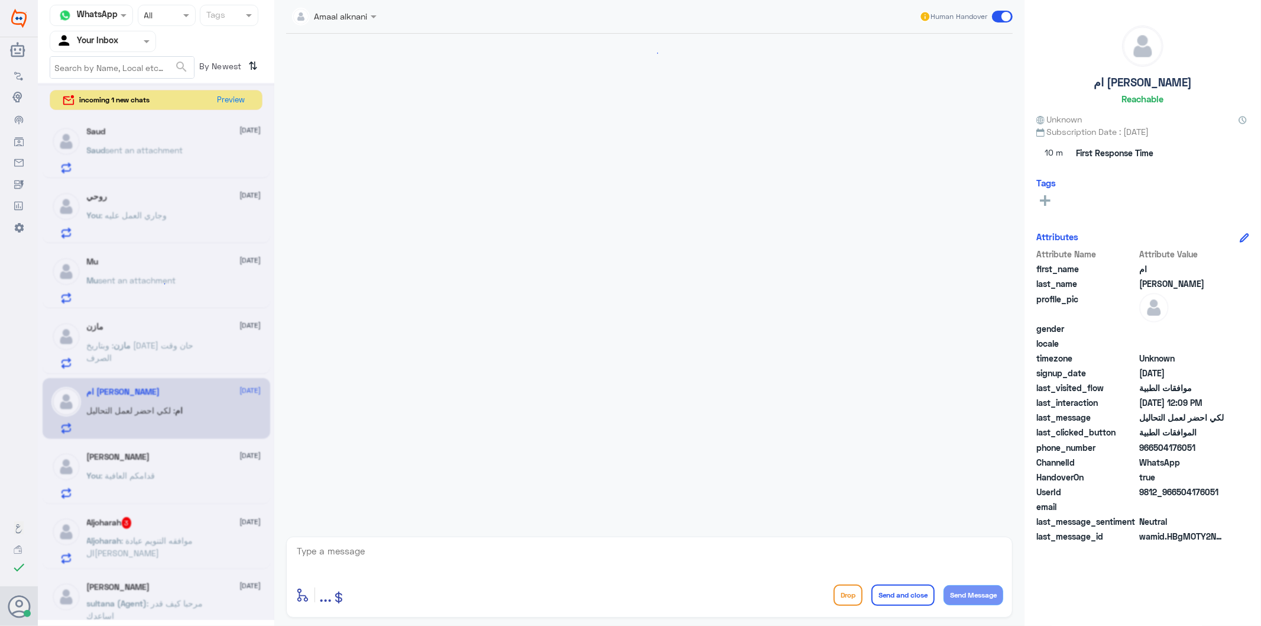
scroll to position [409, 0]
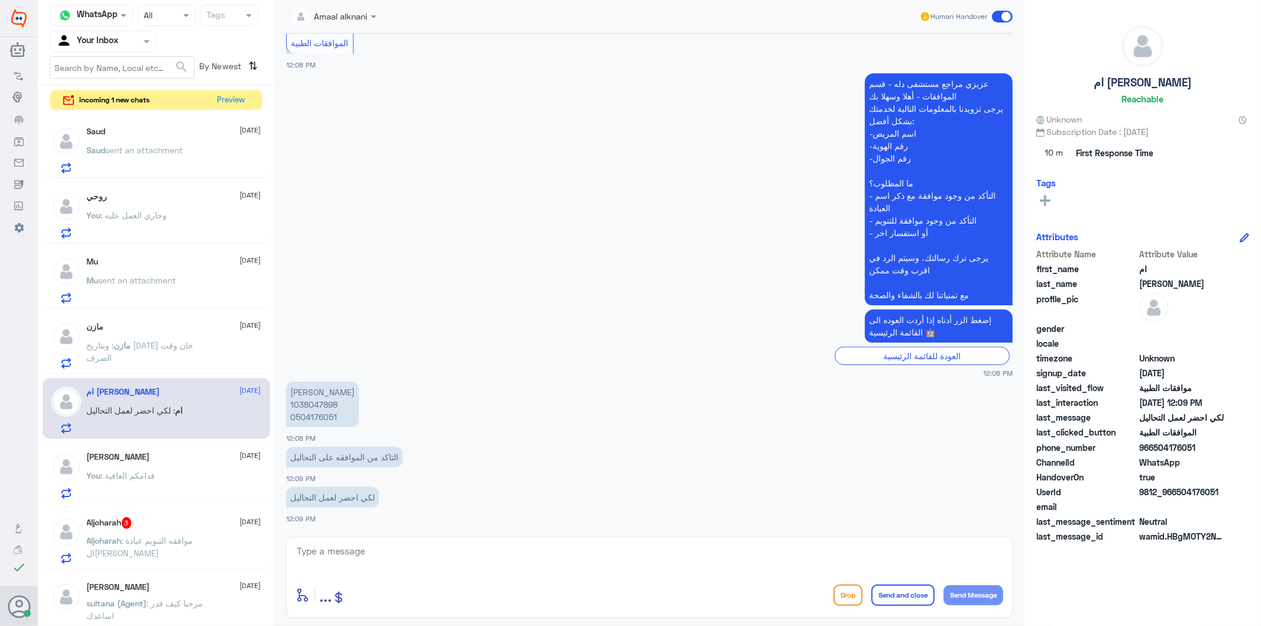
click at [327, 417] on p "[PERSON_NAME] 1038047898 0504176051" at bounding box center [322, 404] width 73 height 46
click at [410, 559] on textarea at bounding box center [650, 557] width 708 height 29
type textarea "تستطيعين الاستفادة من الخدمات لتحاليل"
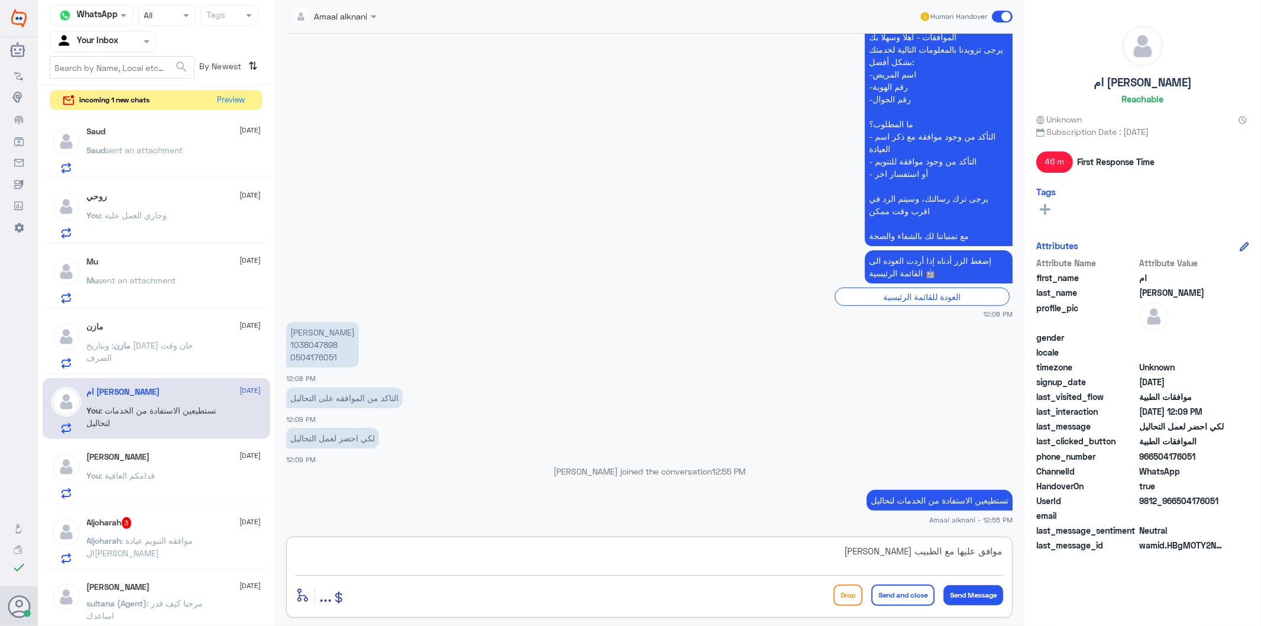
type textarea "موافق عليها مع الطبيب [PERSON_NAME]"
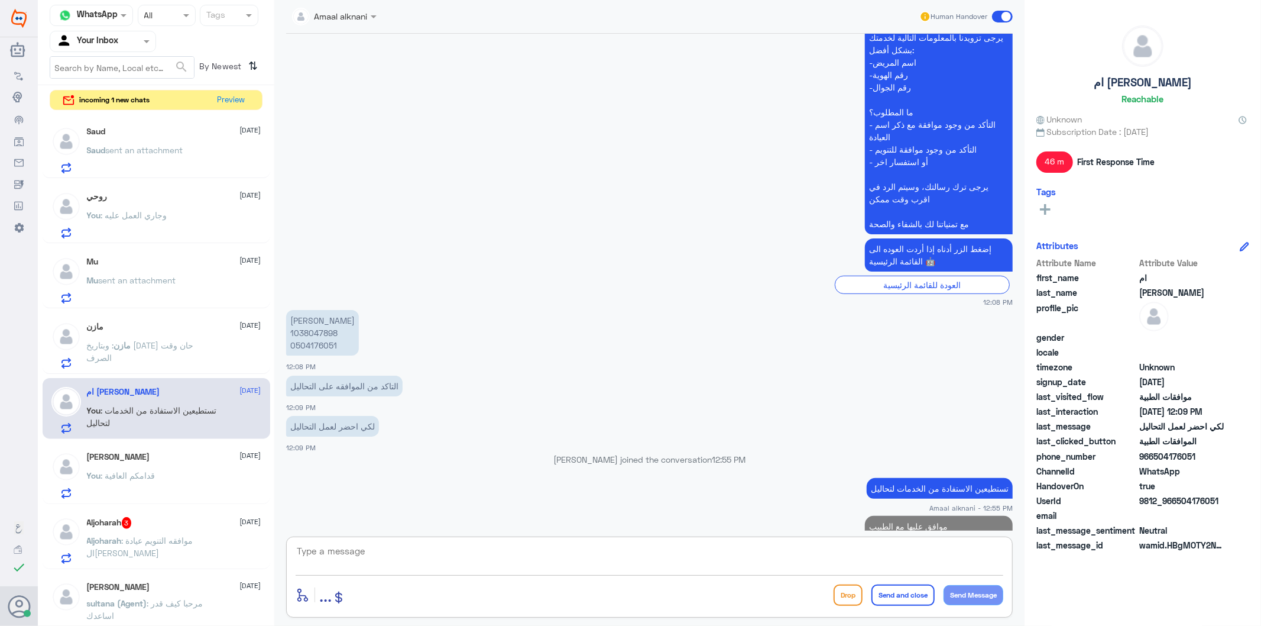
scroll to position [497, 0]
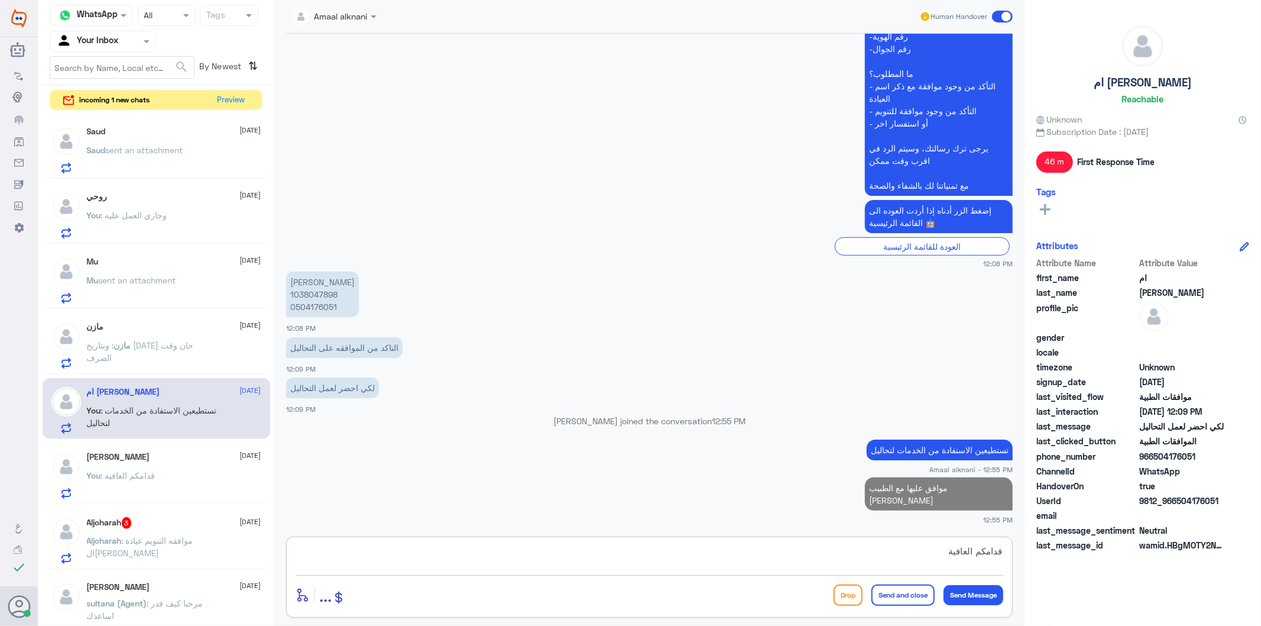
type textarea "قدامكم العافية"
click at [895, 588] on button "Send and close" at bounding box center [902, 594] width 63 height 21
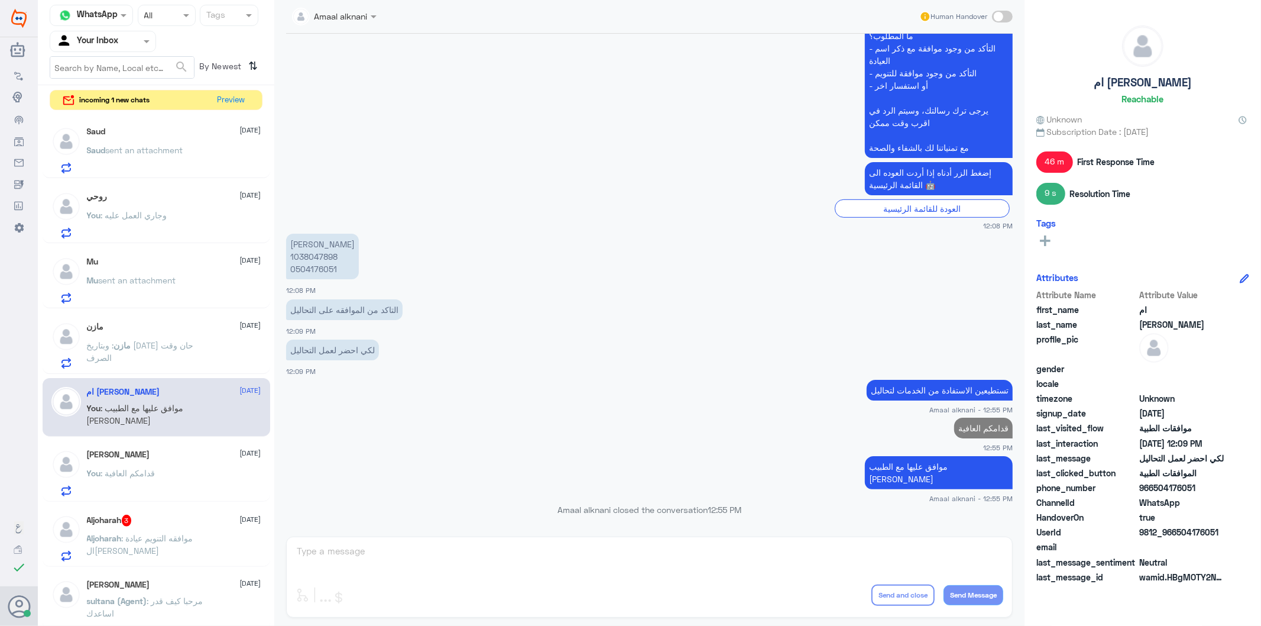
click at [155, 520] on div "Aljoharah 3 [DATE]" at bounding box center [174, 520] width 174 height 12
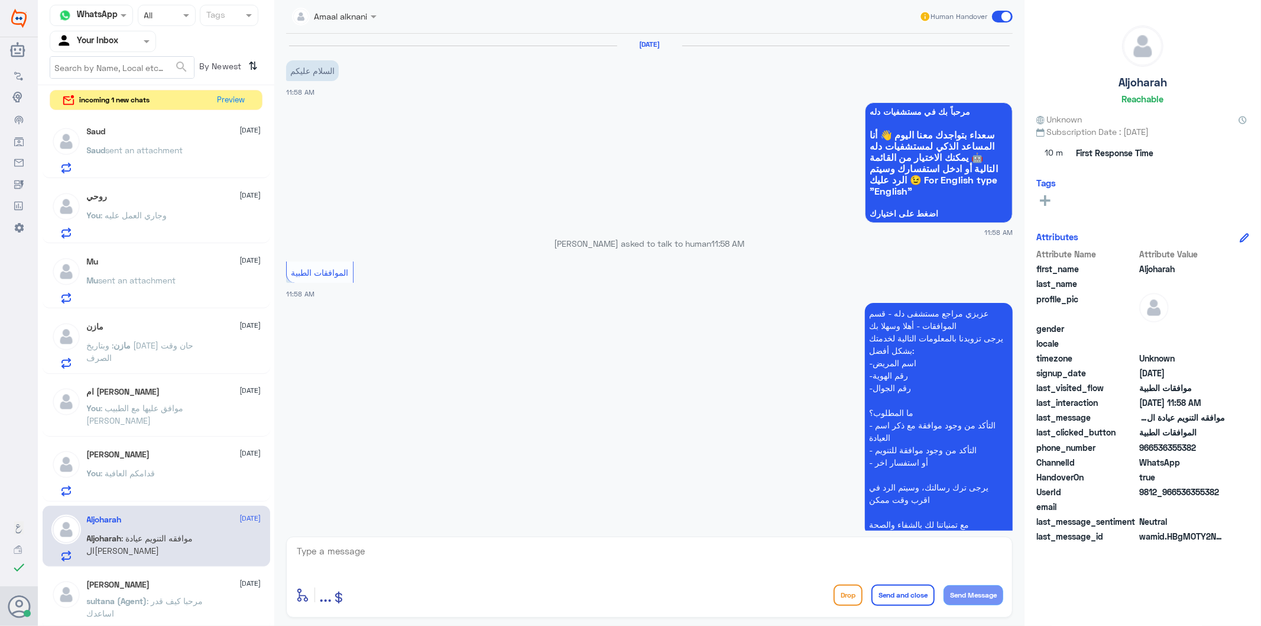
scroll to position [136, 0]
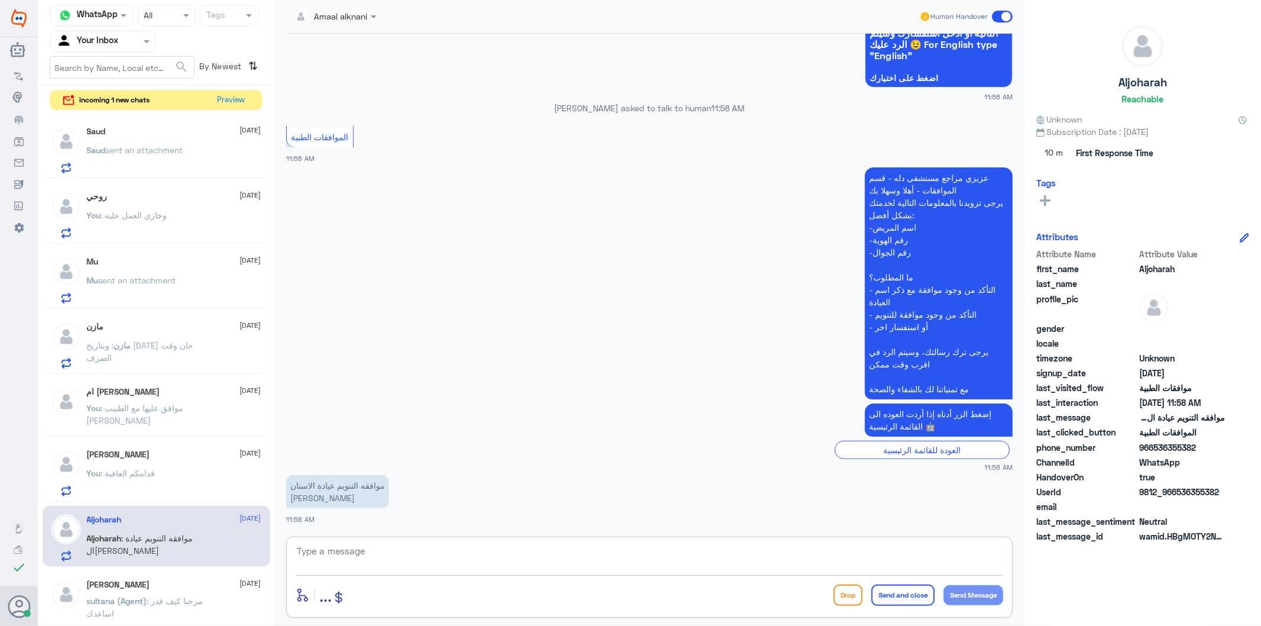
click at [352, 559] on textarea at bounding box center [650, 557] width 708 height 29
click at [351, 553] on textarea at bounding box center [650, 557] width 708 height 29
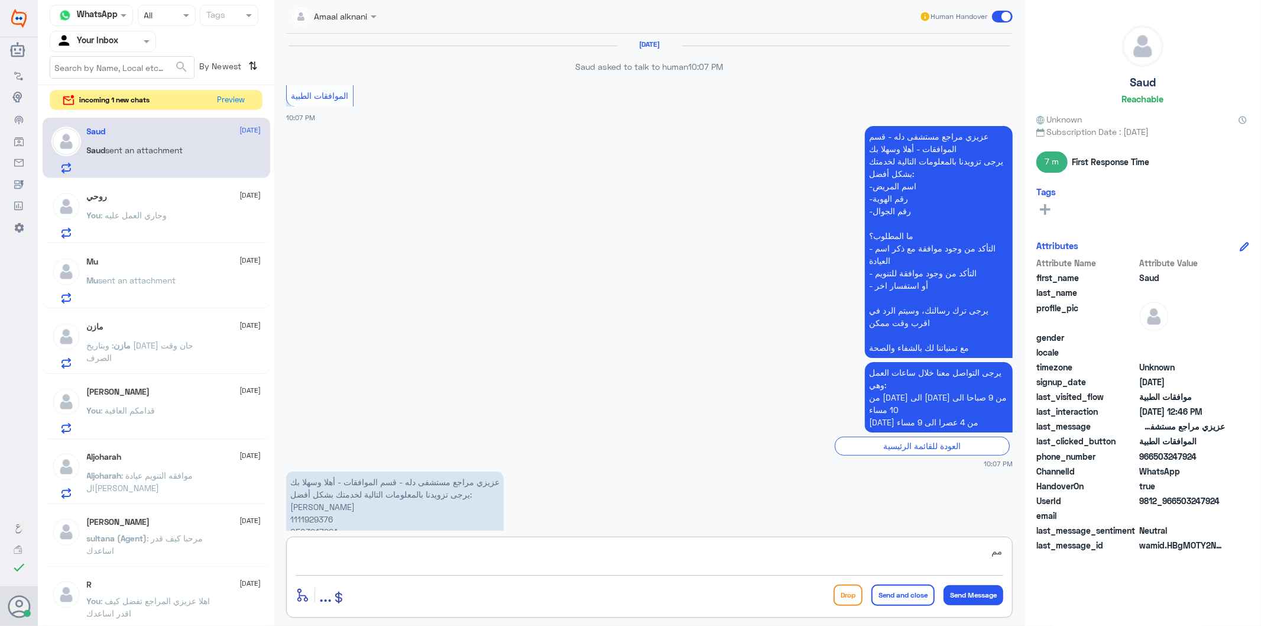
scroll to position [1968, 0]
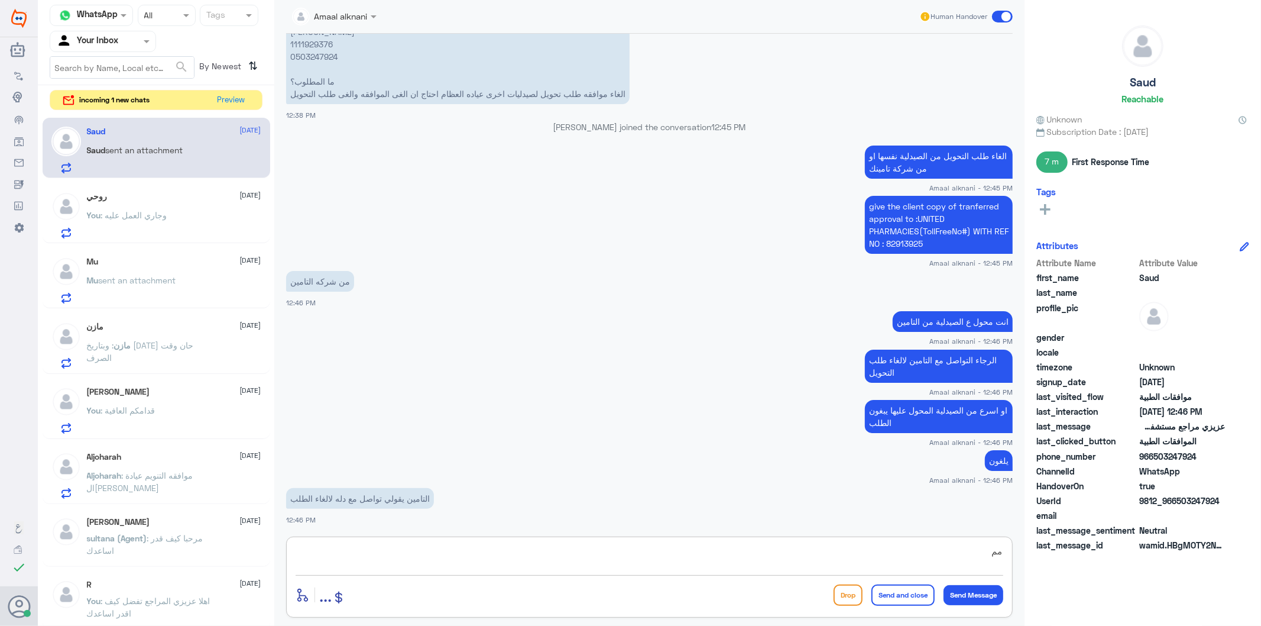
type textarea "مم"
click at [187, 493] on p "Aljoharah : موافقه التنويم عيادة ال[PERSON_NAME]" at bounding box center [153, 484] width 133 height 30
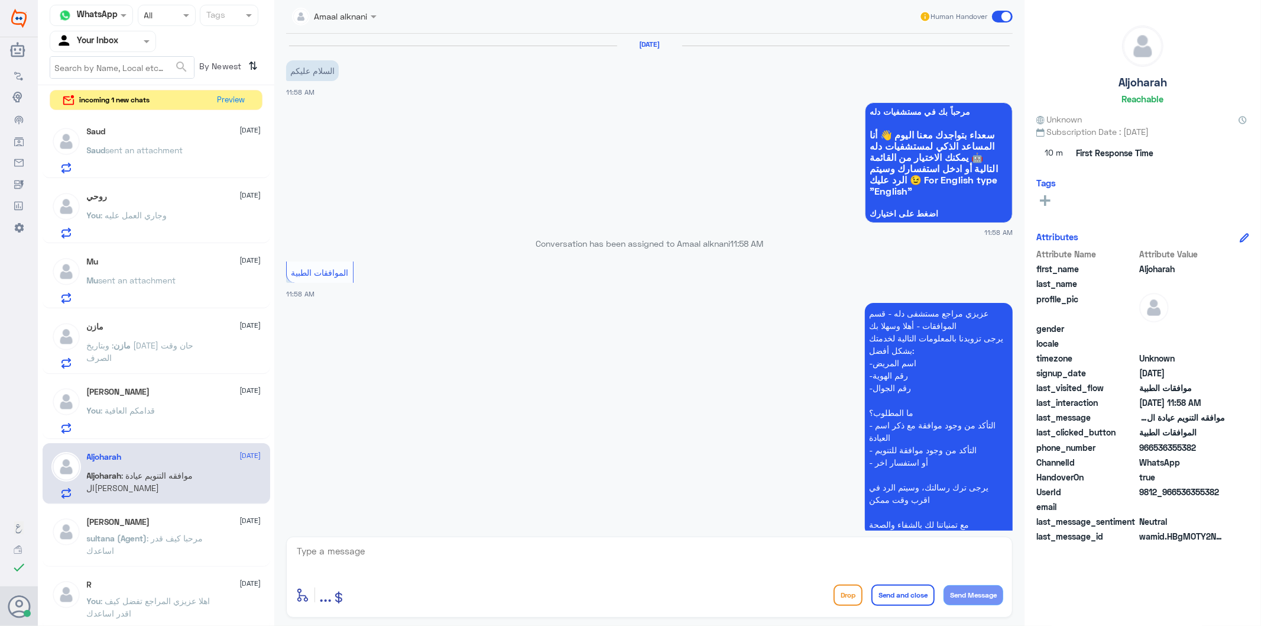
scroll to position [136, 0]
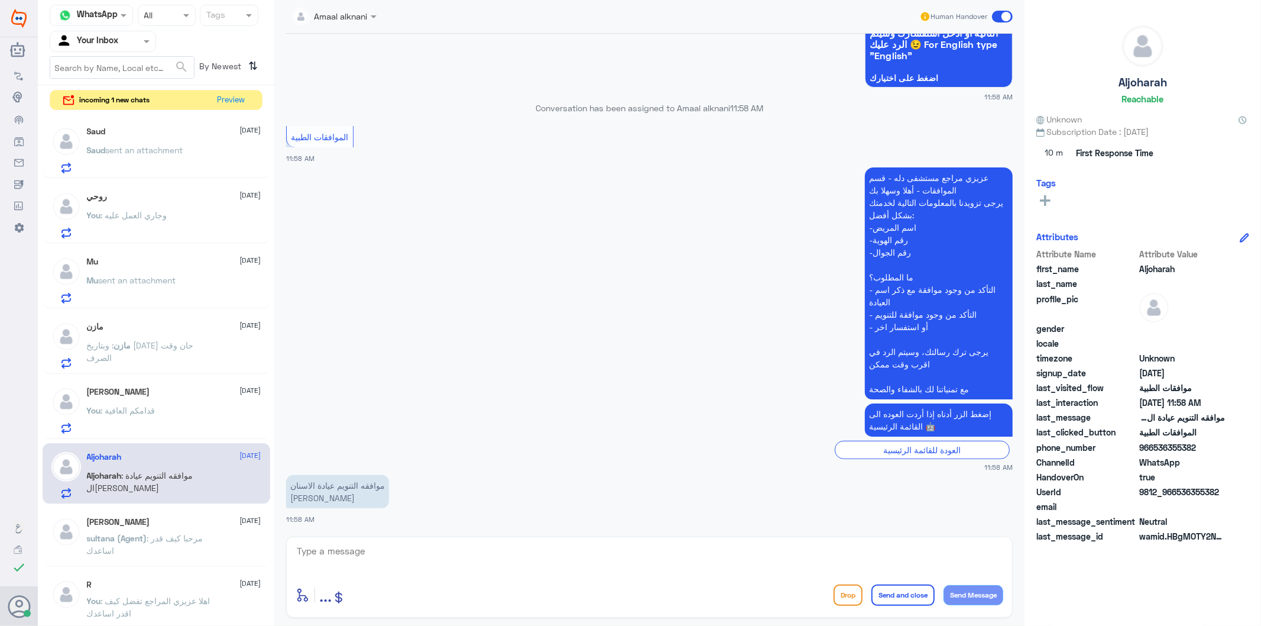
drag, startPoint x: 353, startPoint y: 538, endPoint x: 352, endPoint y: 544, distance: 6.0
click at [352, 542] on div "enter flow name ... Drop Send and close Send Message" at bounding box center [649, 576] width 727 height 81
click at [356, 558] on textarea at bounding box center [650, 557] width 708 height 29
type textarea "ممكن تزودني برقم لهوية او الملف اذا سمحت"
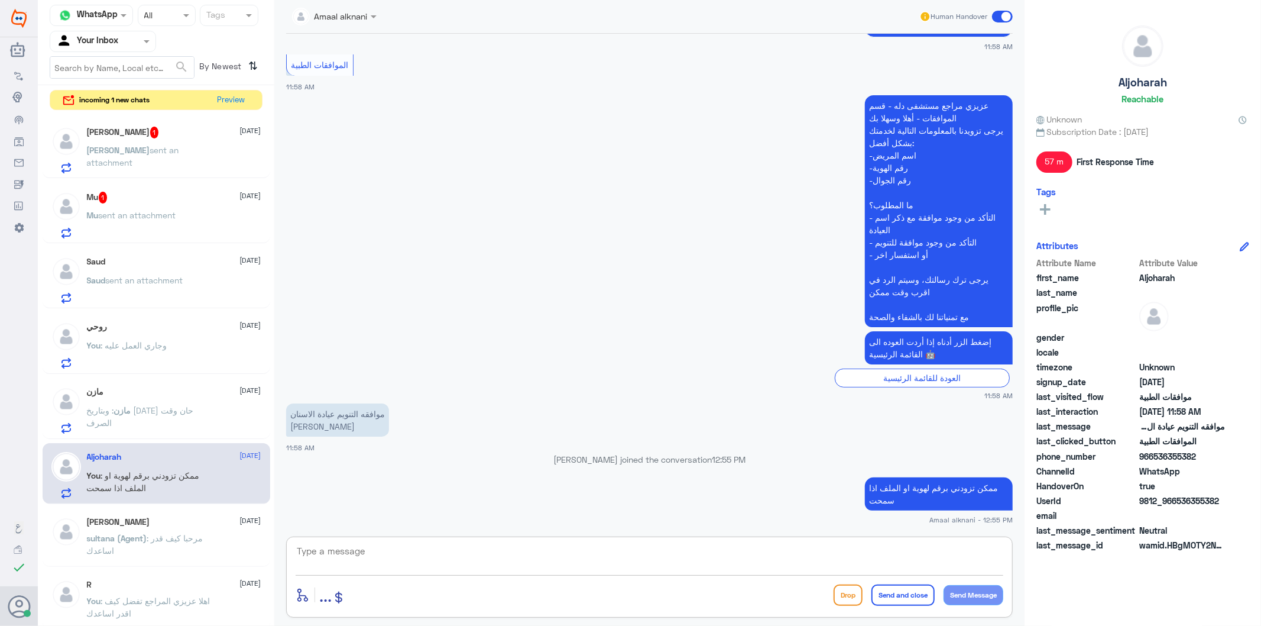
click at [155, 210] on span "sent an attachment" at bounding box center [137, 215] width 77 height 10
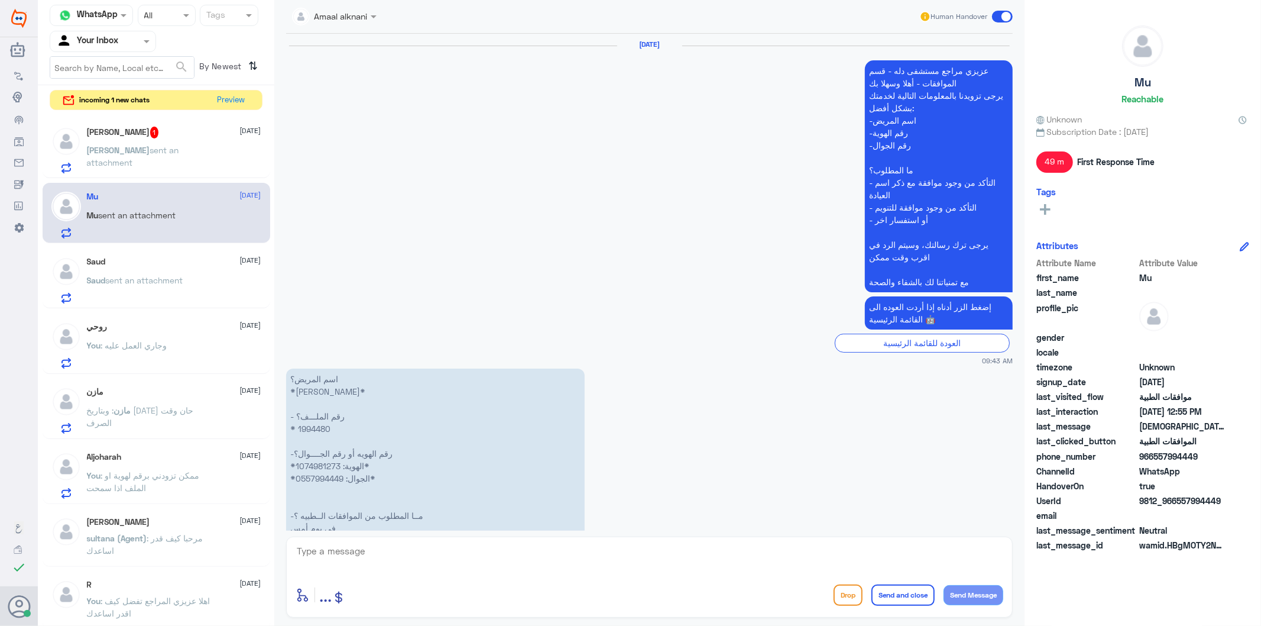
scroll to position [3297, 0]
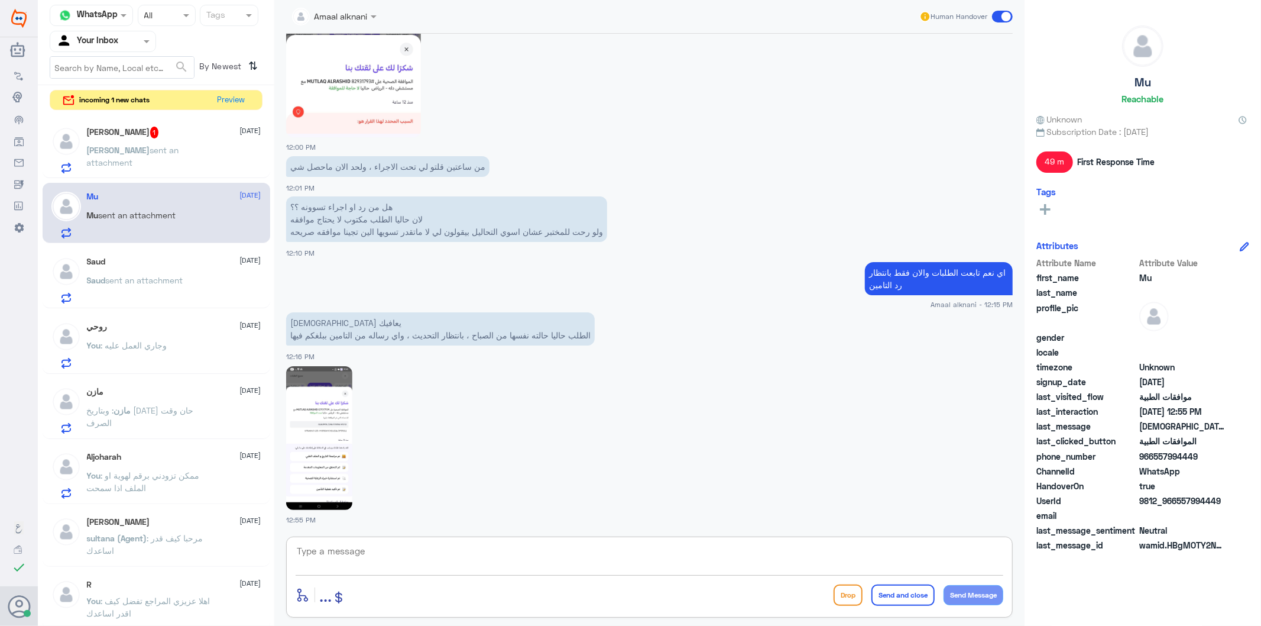
click at [409, 554] on textarea at bounding box center [650, 557] width 708 height 29
click at [322, 456] on img at bounding box center [319, 438] width 66 height 144
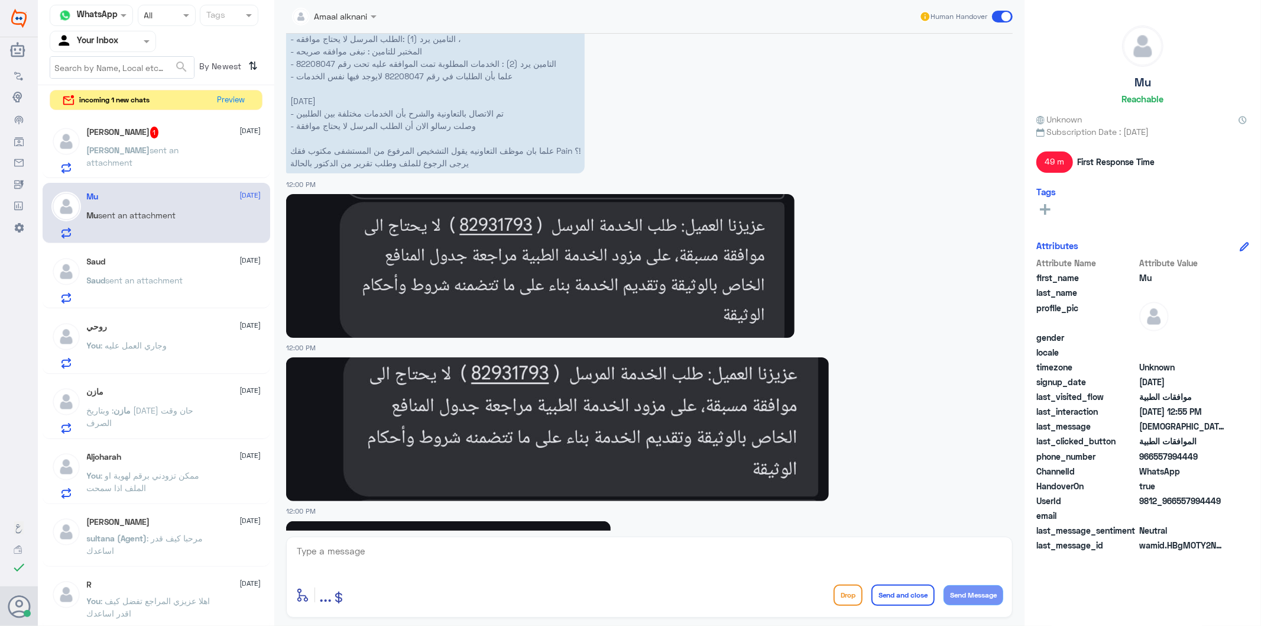
scroll to position [2247, 0]
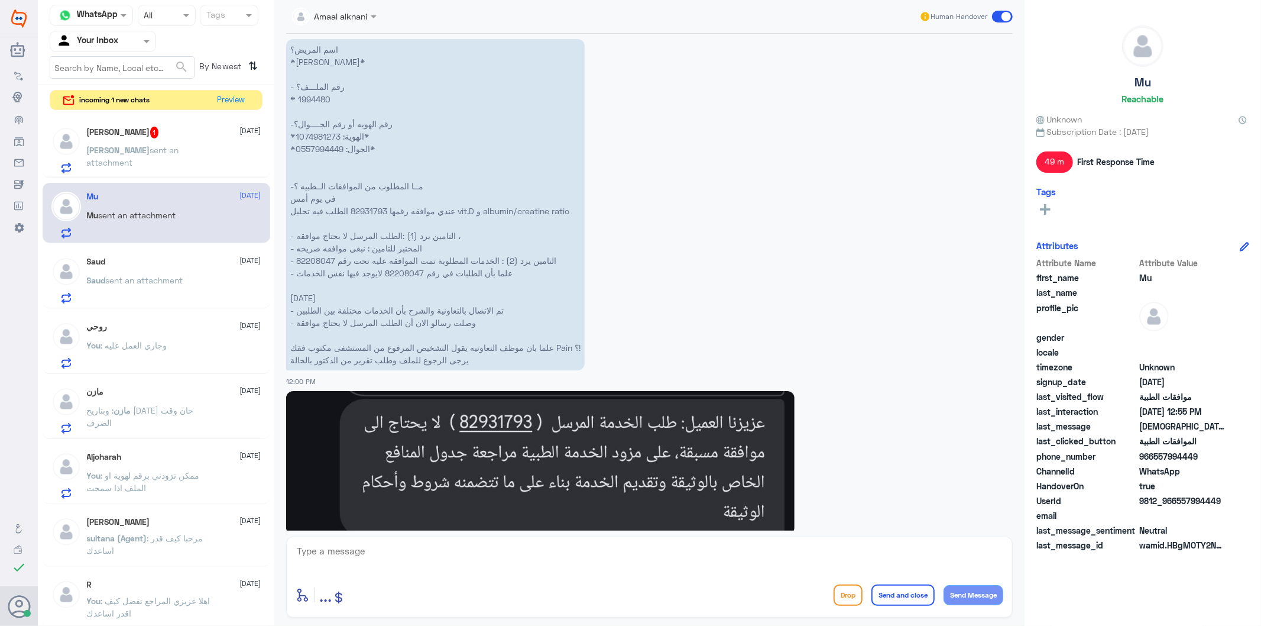
click at [320, 99] on p "اسم المريض؟ *[PERSON_NAME]* - رقم الملـــف؟ * 1994480 -رقم الهويه أو رقم الجـــ…" at bounding box center [435, 204] width 299 height 331
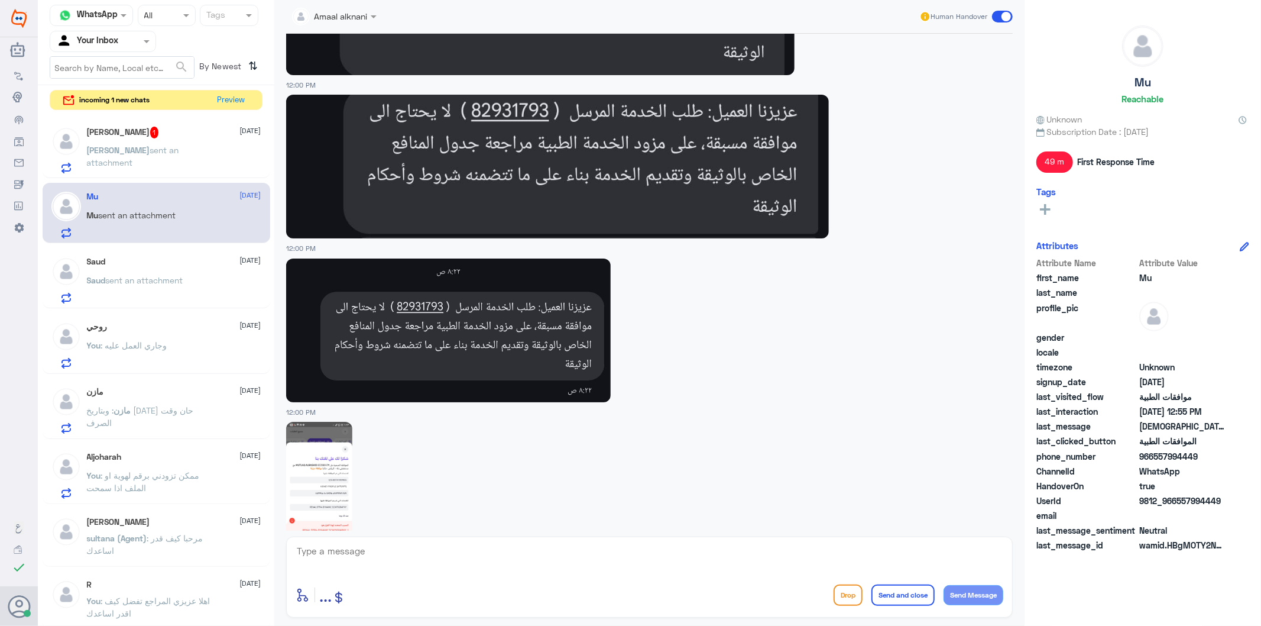
scroll to position [3297, 0]
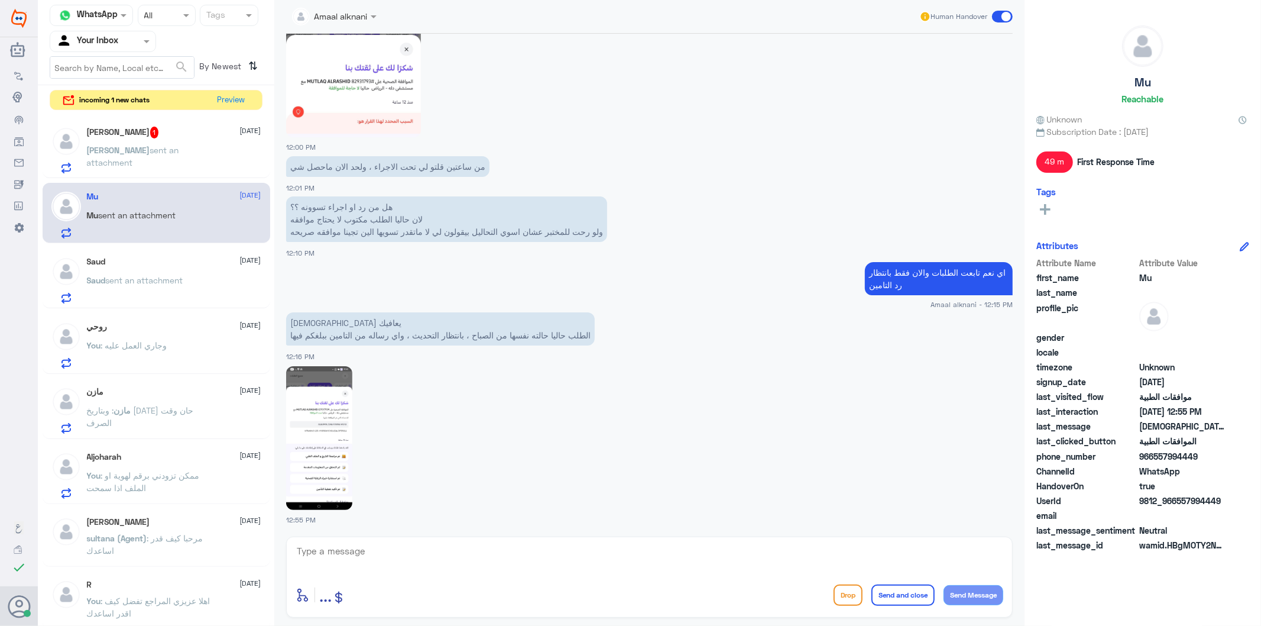
click at [429, 553] on textarea at bounding box center [650, 557] width 708 height 29
paste textarea "[MEDICAL_DATA] (25-HYDROXYCHOLICALCIFEROL)"
paste textarea "ALBUMIN /CREATININE RATIO"
type textarea "[MEDICAL_DATA] (25-HYDROXYCHOLICALCIFEROL) + ALBUMIN /CREATININE RATIO"
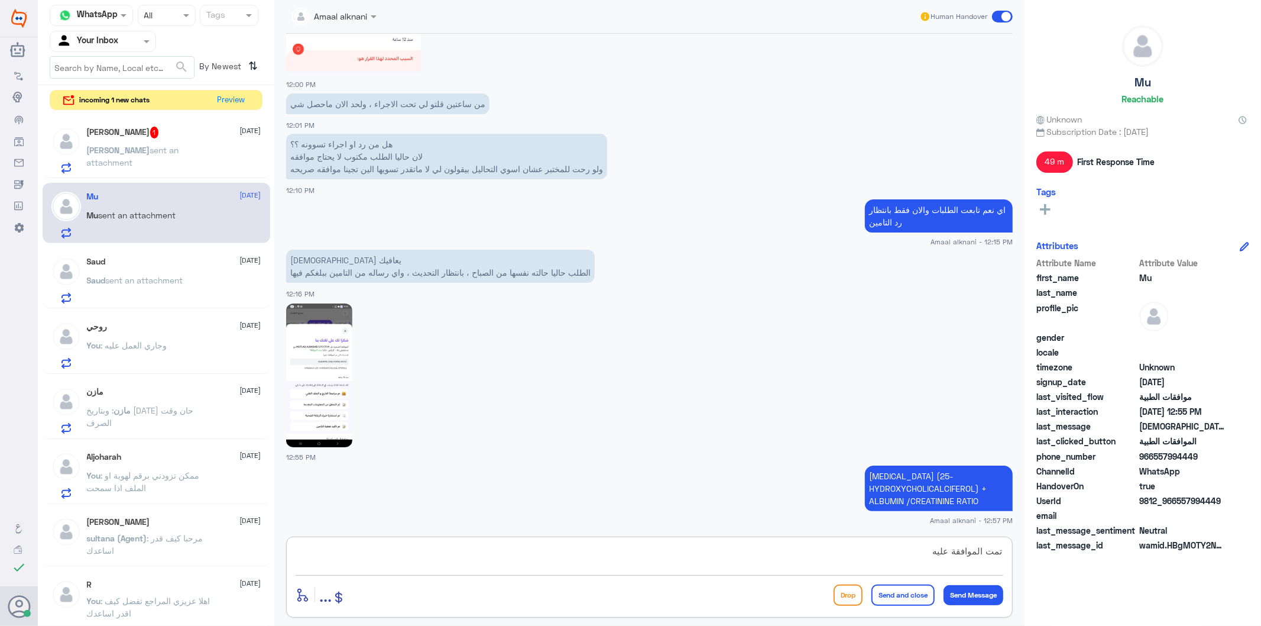
type textarea "تمت الموافقة عليهم"
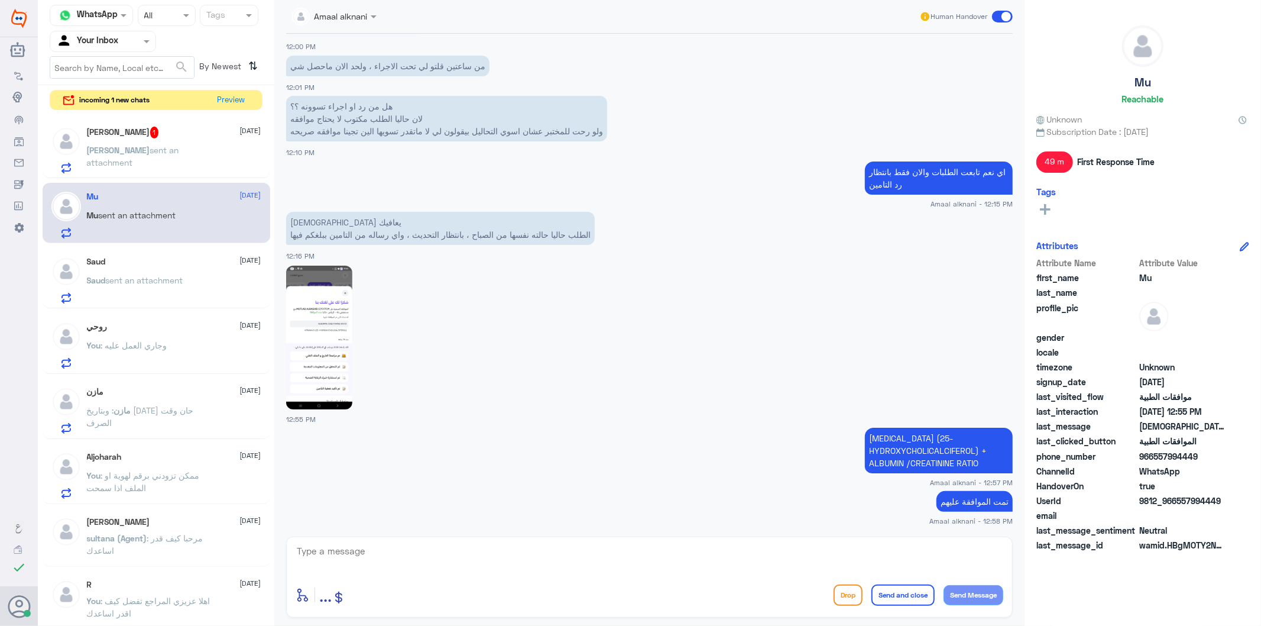
click at [312, 330] on img at bounding box center [319, 337] width 66 height 144
click at [352, 552] on textarea at bounding box center [650, 557] width 708 height 29
type textarea "قدامكم العافية"
click at [903, 600] on button "Send and close" at bounding box center [902, 594] width 63 height 21
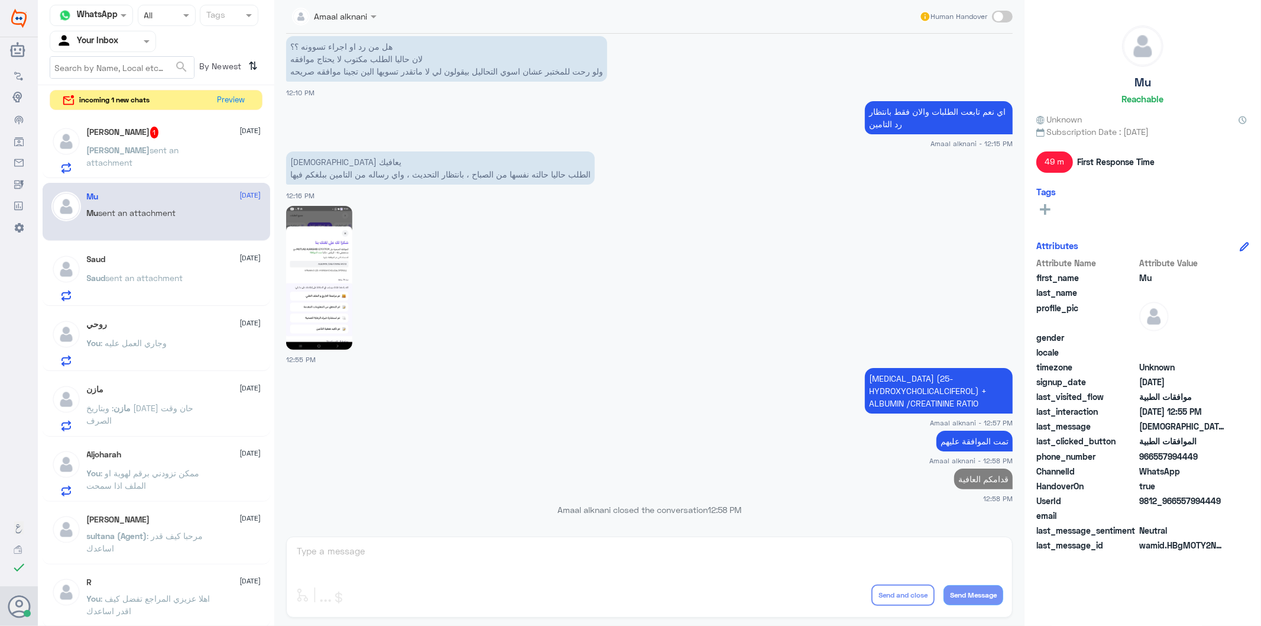
click at [179, 153] on span "sent an attachment" at bounding box center [133, 156] width 92 height 22
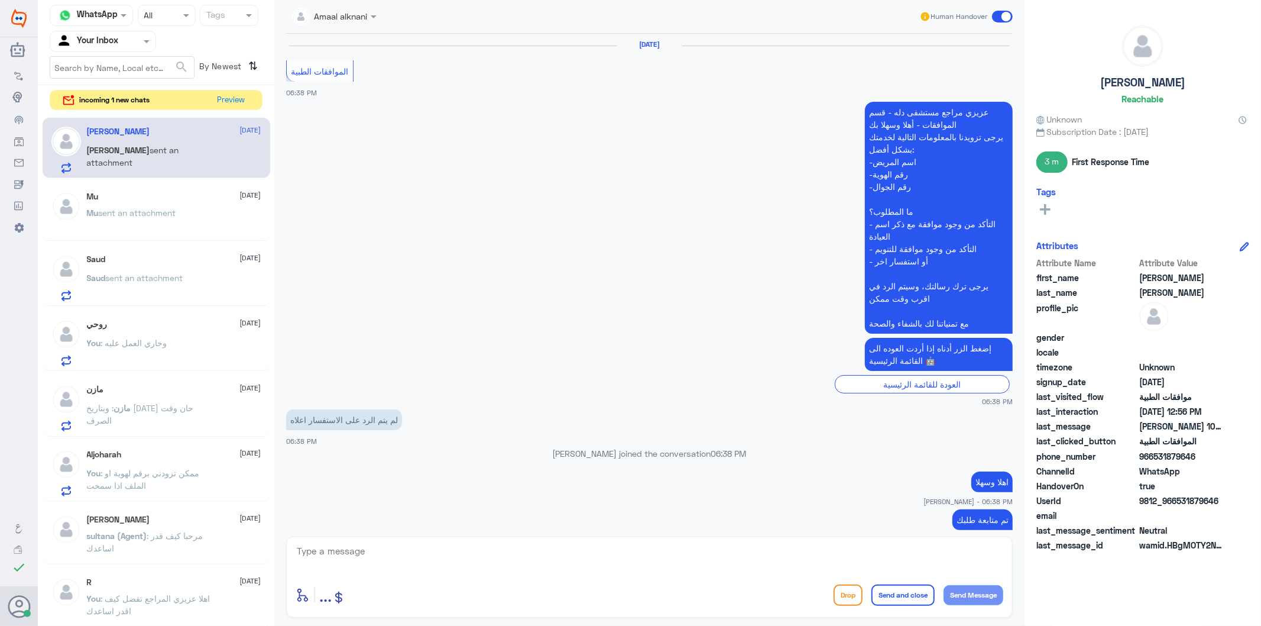
scroll to position [1898, 0]
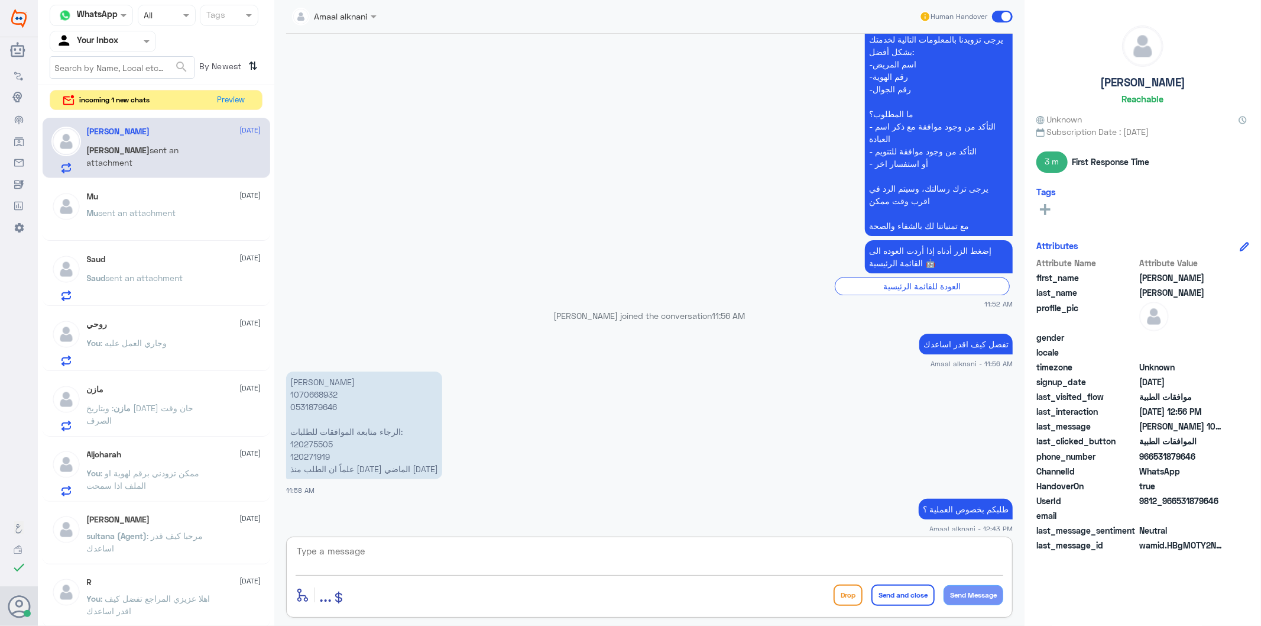
click at [403, 547] on textarea at bounding box center [650, 557] width 708 height 29
click at [309, 371] on p "[PERSON_NAME] 1070668932 0531879646 الرجاء متابعة الموافقات للطلبات: 120275505 …" at bounding box center [364, 425] width 156 height 108
click at [319, 405] on p "[PERSON_NAME] 1070668932 0531879646 الرجاء متابعة الموافقات للطلبات: 120275505 …" at bounding box center [364, 425] width 156 height 108
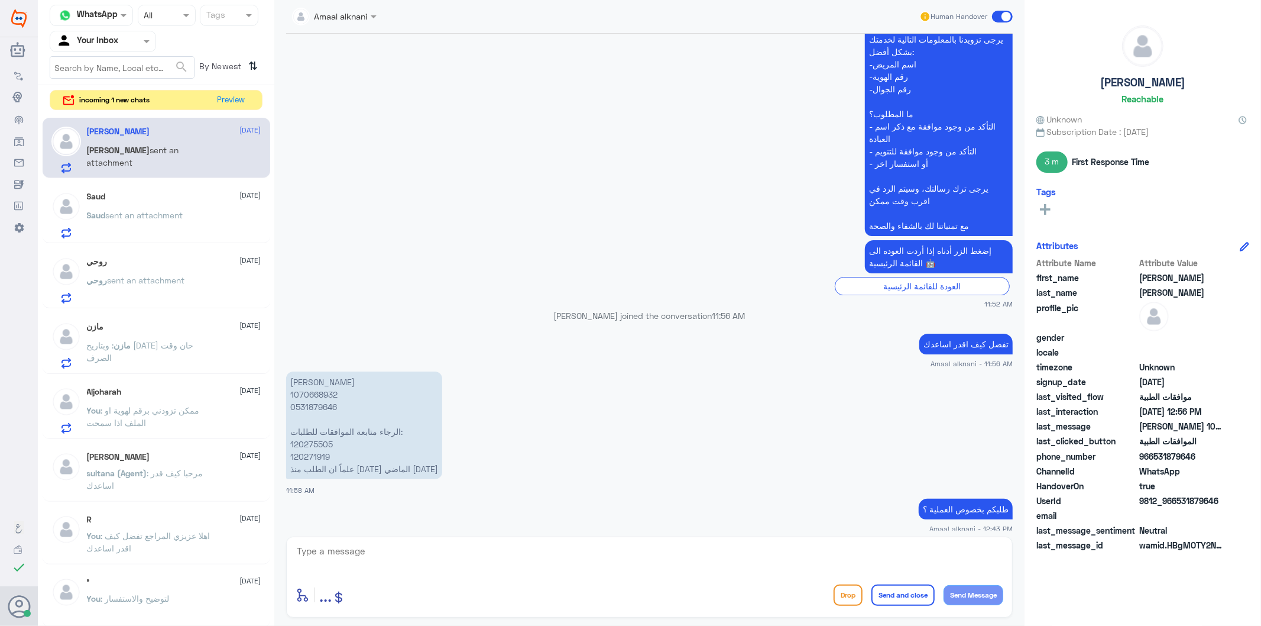
click at [409, 563] on textarea at bounding box center [650, 557] width 708 height 29
paste textarea "120271919"
type textarea "120271919 بالنسبة لهذا الطلب التامين بحسب ردهم غير مغطى"
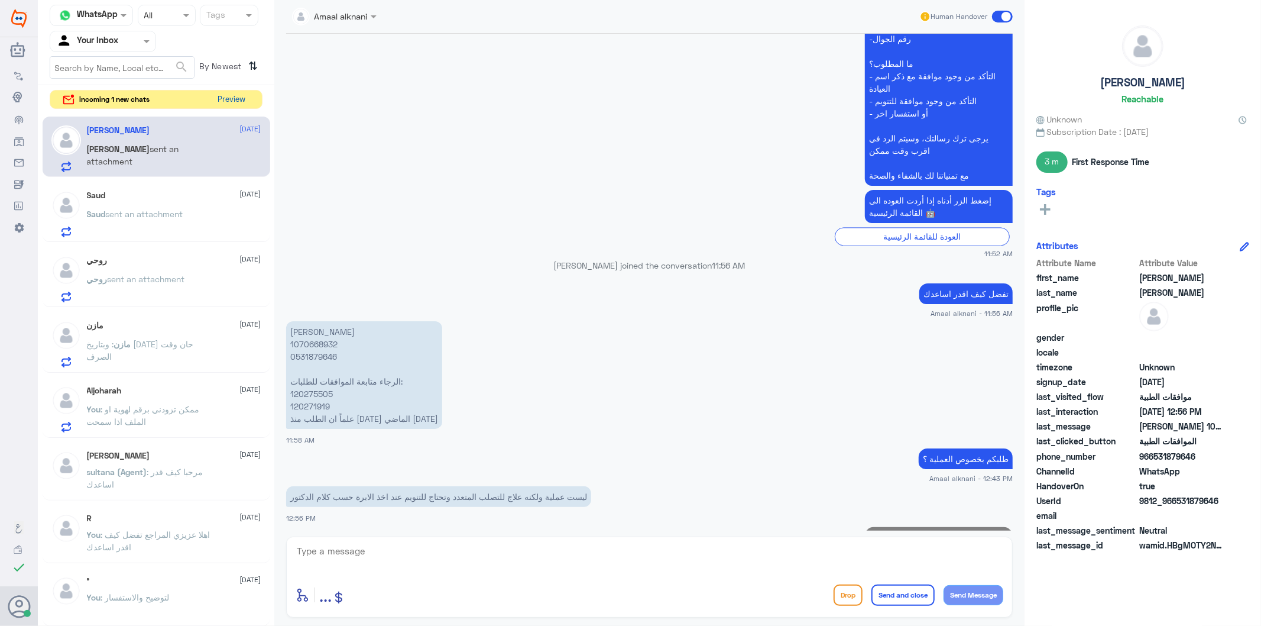
click at [244, 98] on button "Preview" at bounding box center [231, 99] width 37 height 18
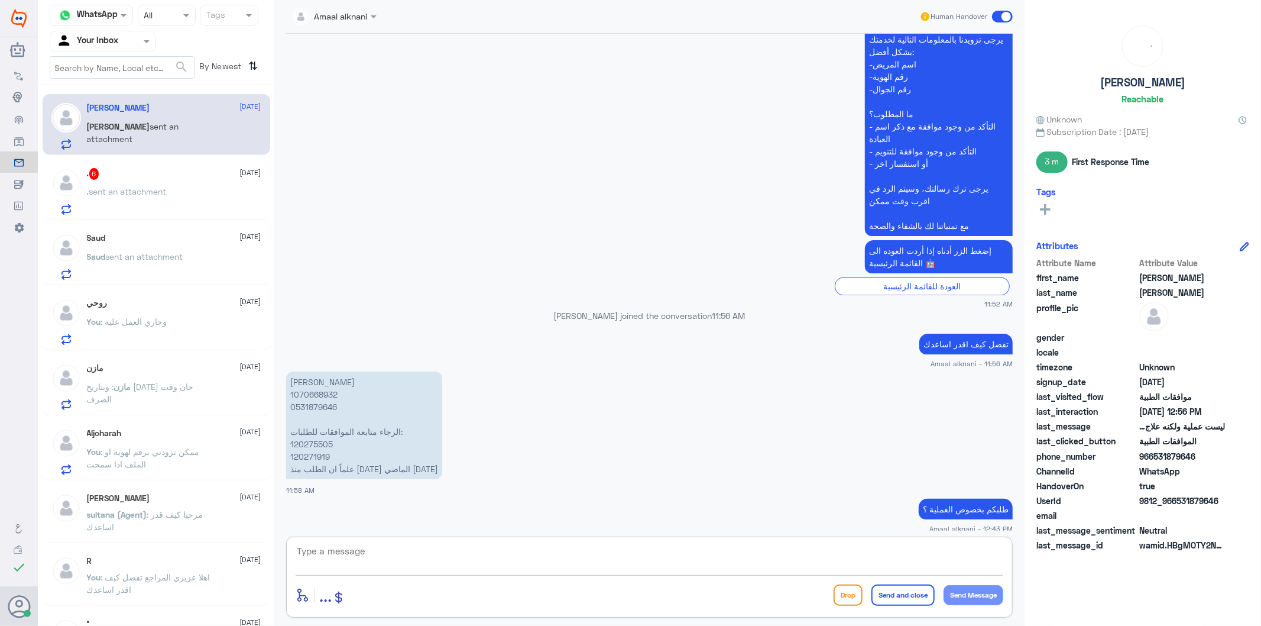
scroll to position [1949, 0]
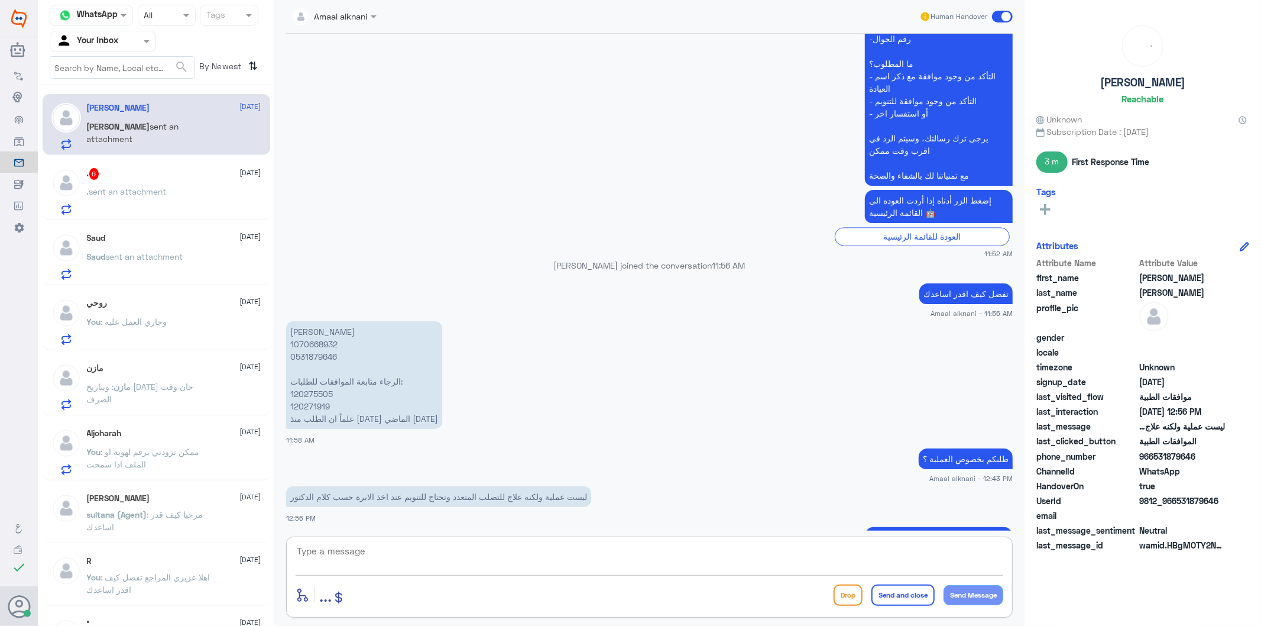
click at [379, 550] on textarea at bounding box center [650, 557] width 708 height 29
click at [157, 185] on p ". sent an attachment" at bounding box center [127, 200] width 80 height 30
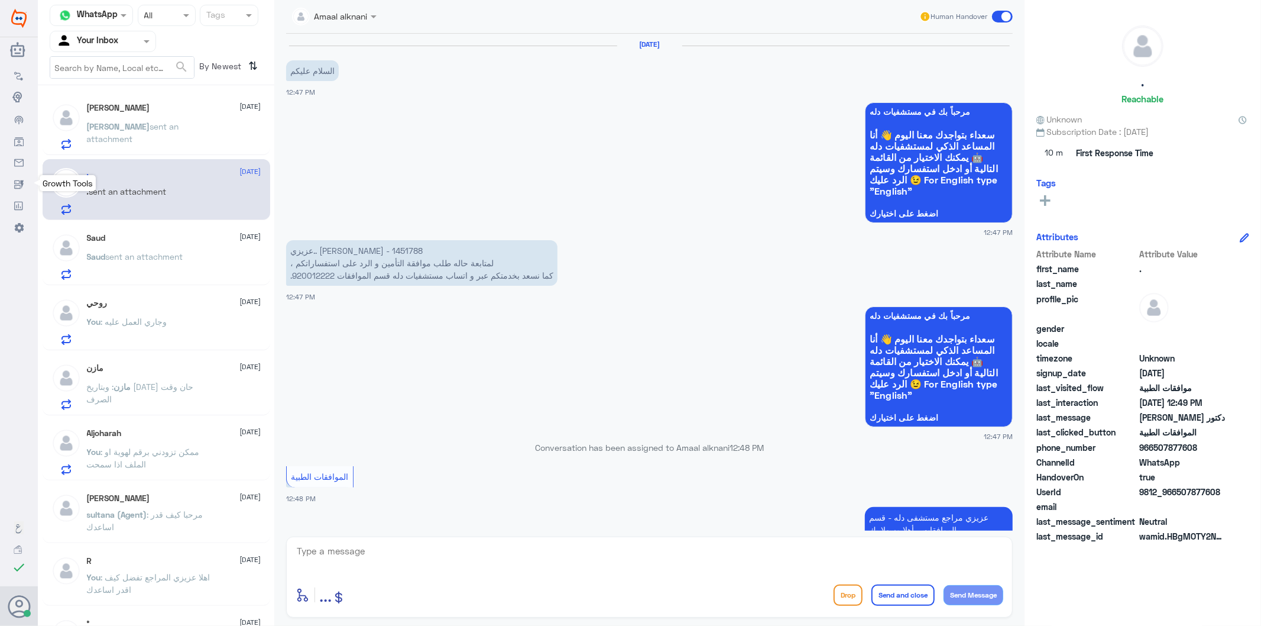
scroll to position [433, 0]
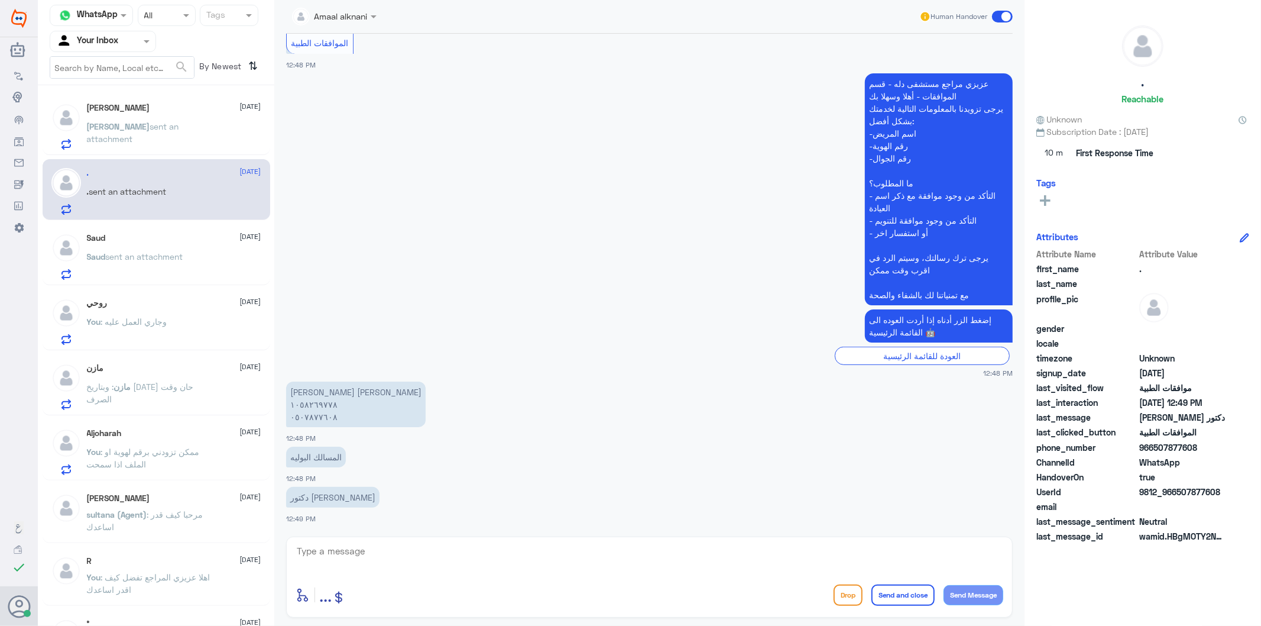
click at [377, 556] on textarea at bounding box center [650, 557] width 708 height 29
type textarea "0507877608"
drag, startPoint x: 227, startPoint y: 545, endPoint x: 201, endPoint y: 541, distance: 26.3
click at [201, 541] on div "Channel WhatsApp Status × All Tags Agent Filter Your Inbox search By Newest ⇅ […" at bounding box center [649, 314] width 1223 height 629
click at [452, 558] on textarea at bounding box center [650, 557] width 708 height 29
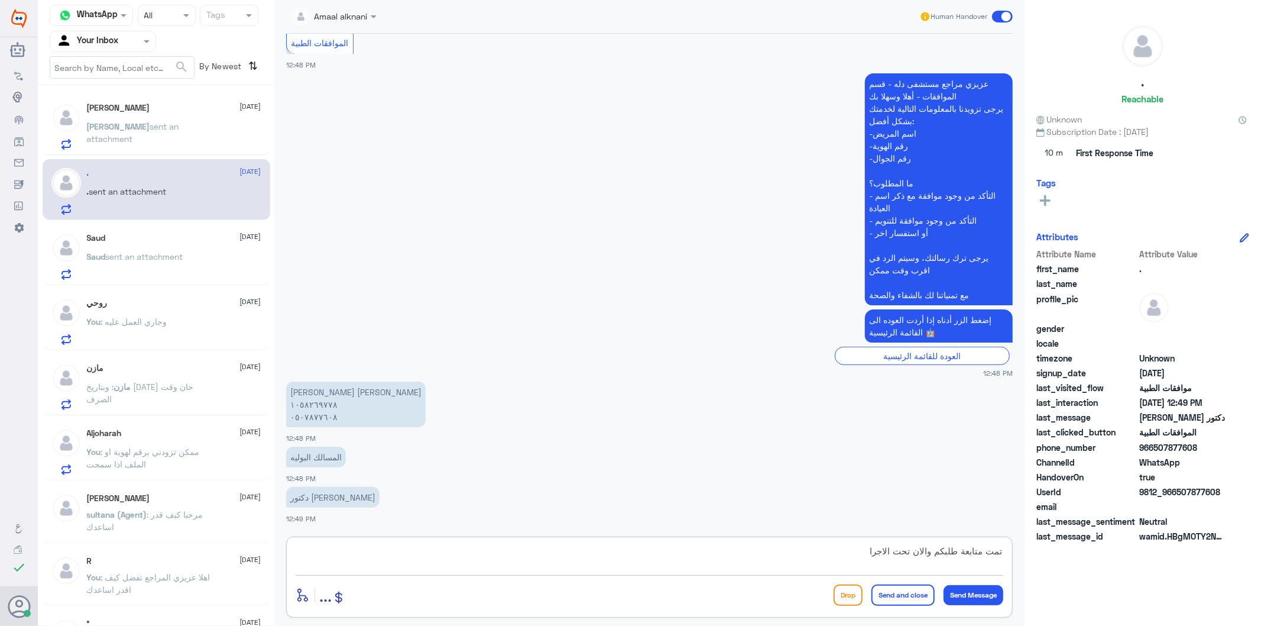
type textarea "تمت متابعة طلبكم والان تحت الاجراء"
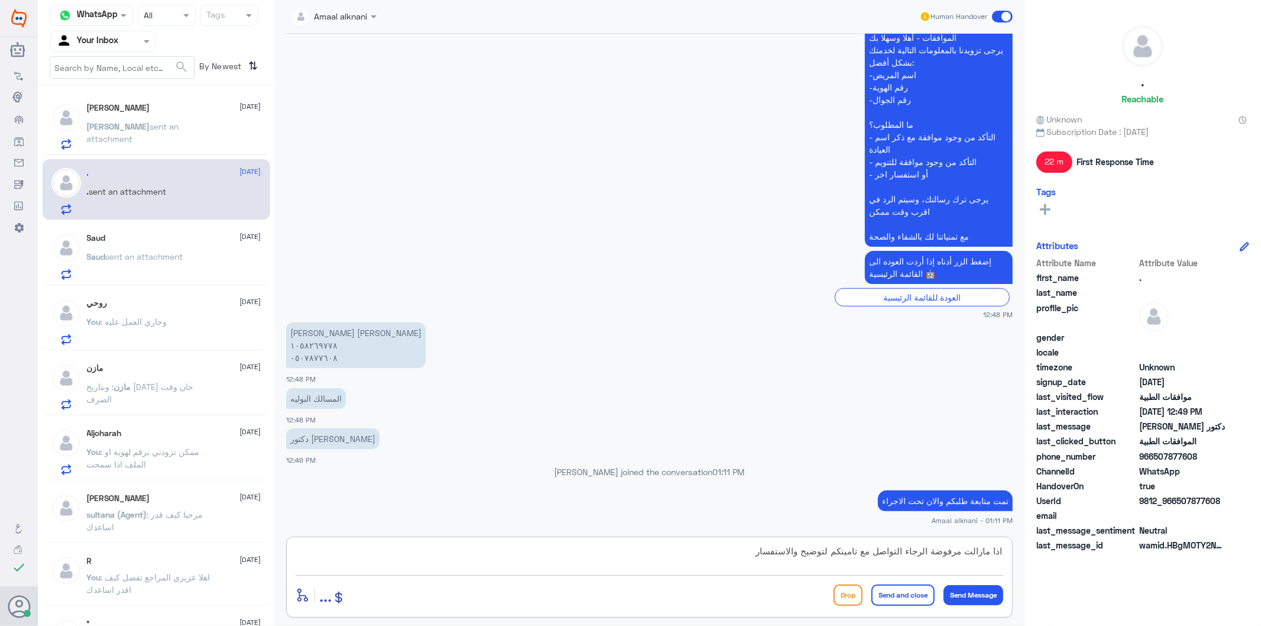
type textarea "اذا مازالت مرفوضة الرجاء التواصل مع تامينكم لتوضيح والاستفسار"
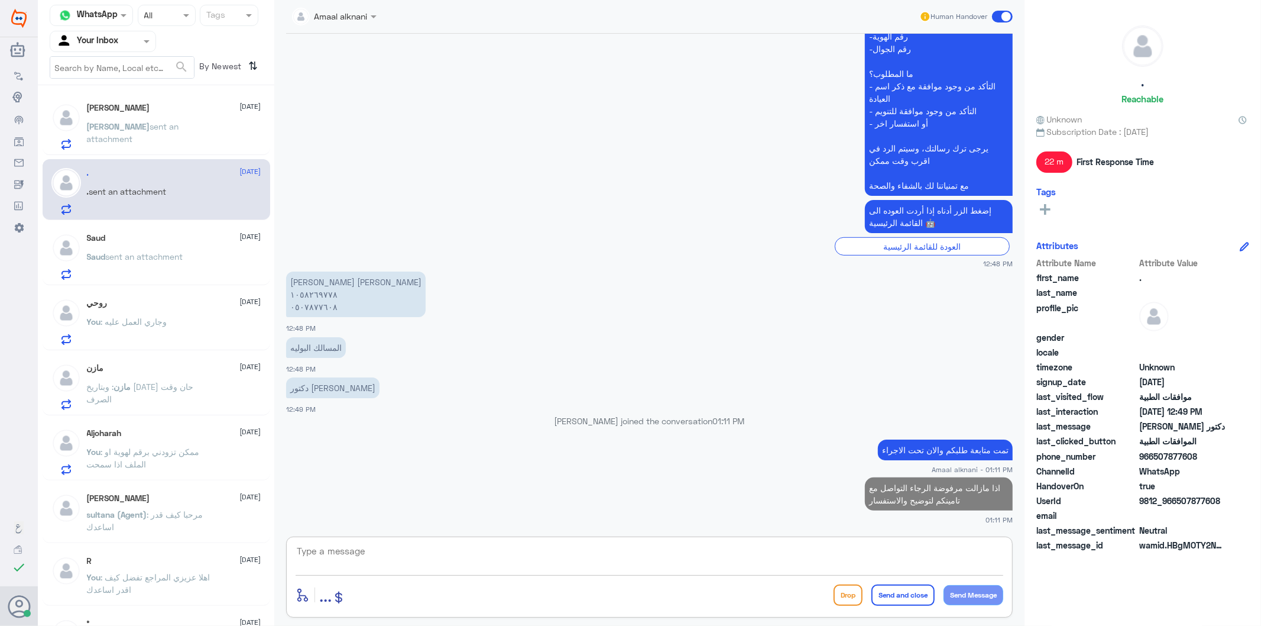
type textarea "ث"
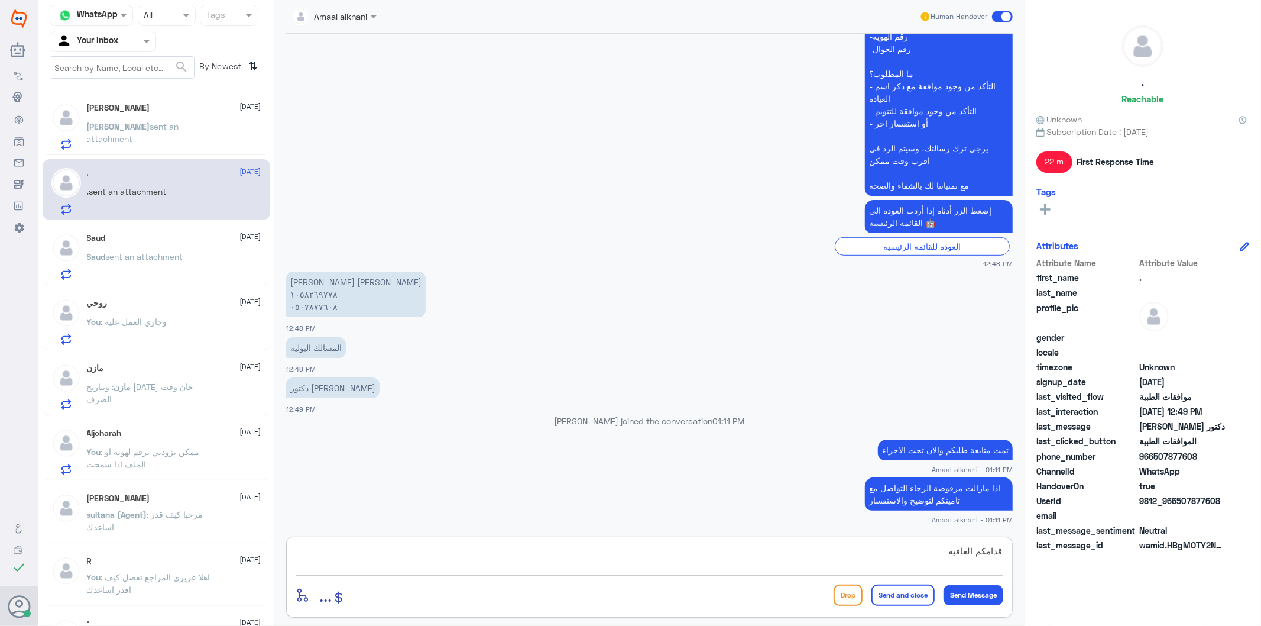
type textarea "قدامكم العافية"
click at [924, 591] on button "Send and close" at bounding box center [902, 594] width 63 height 21
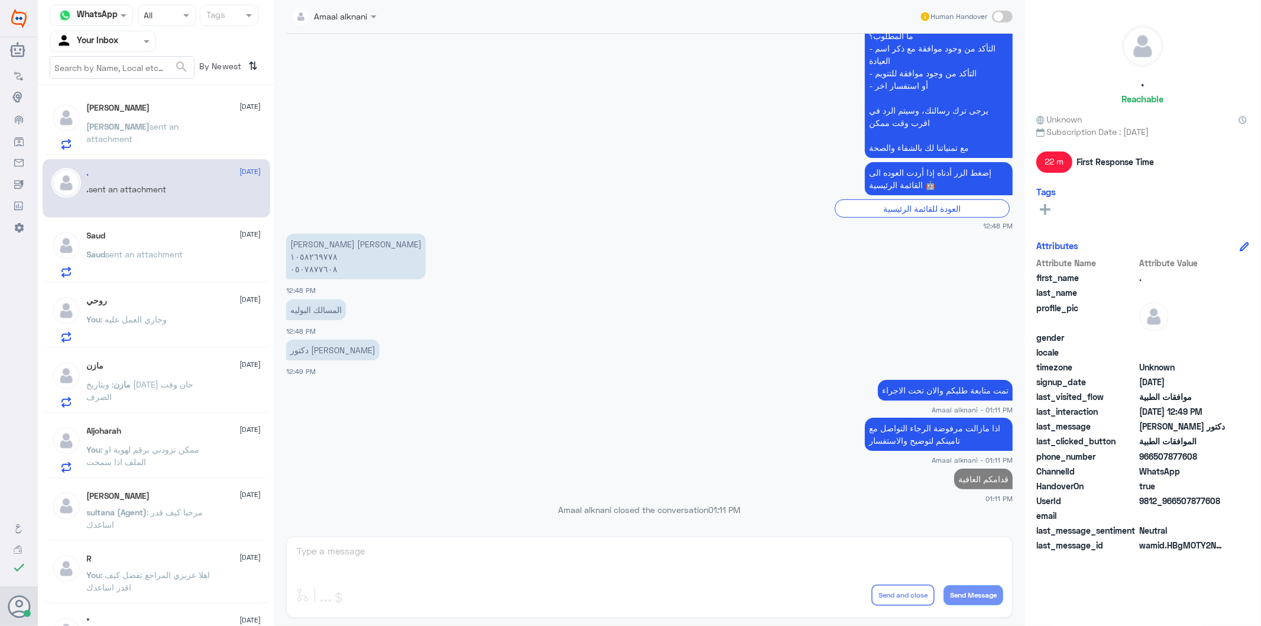
click at [187, 268] on div "Saud sent an attachment" at bounding box center [174, 264] width 174 height 27
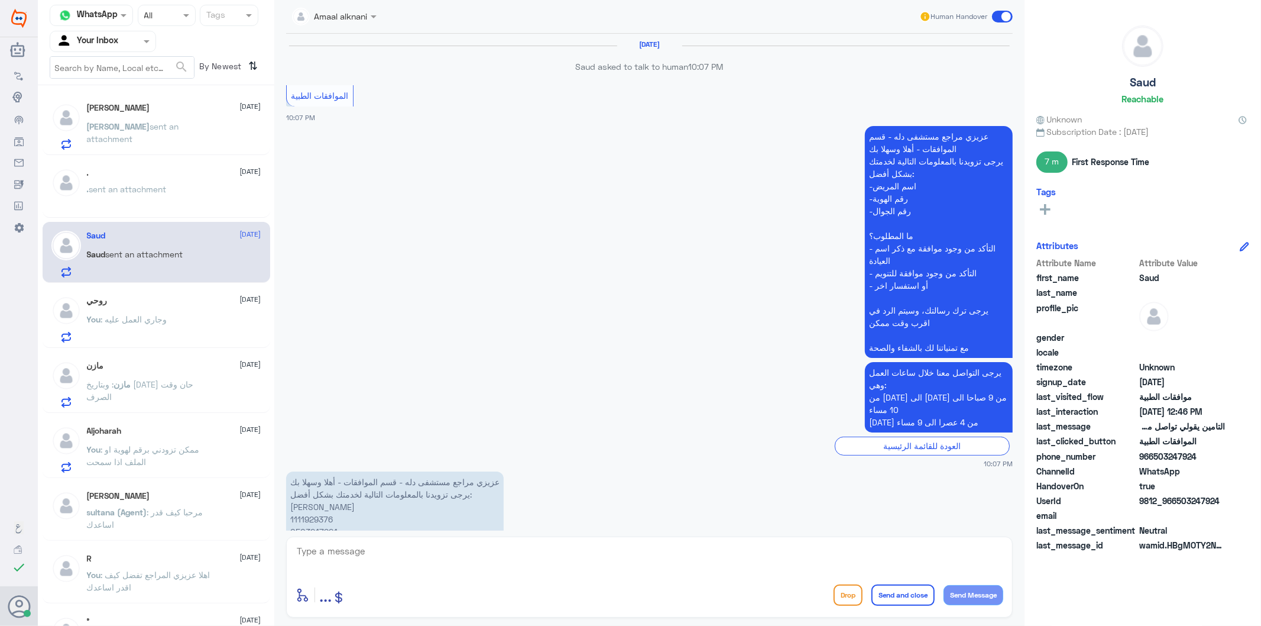
scroll to position [1968, 0]
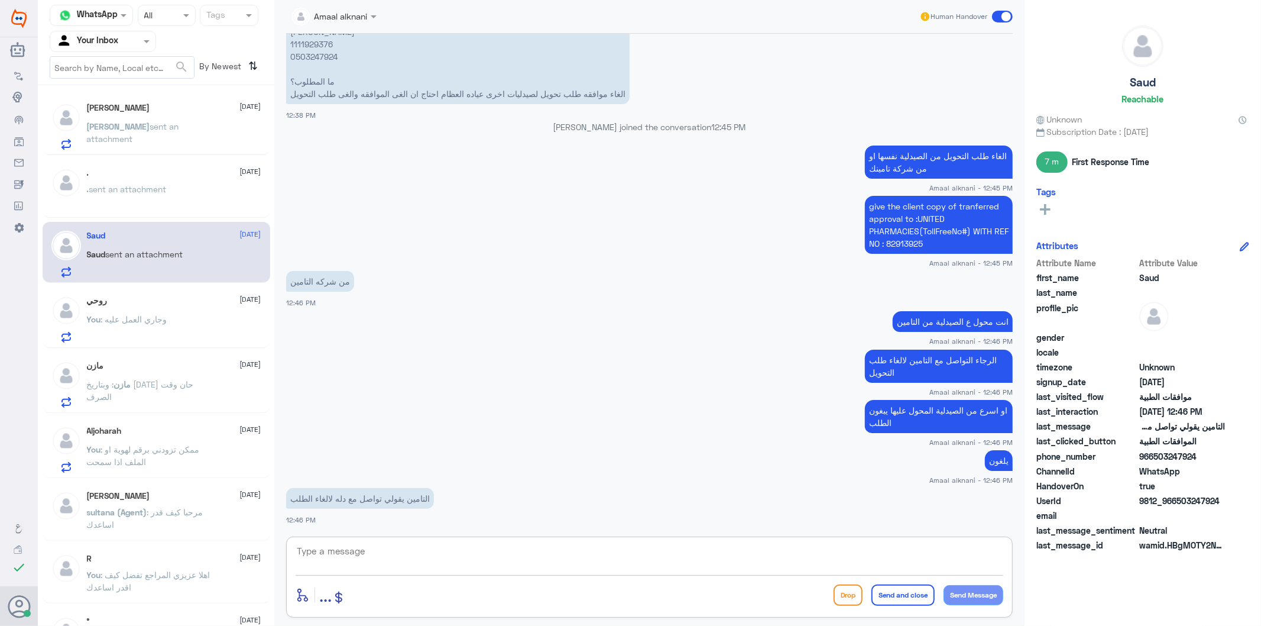
click at [403, 565] on textarea at bounding box center [650, 557] width 708 height 29
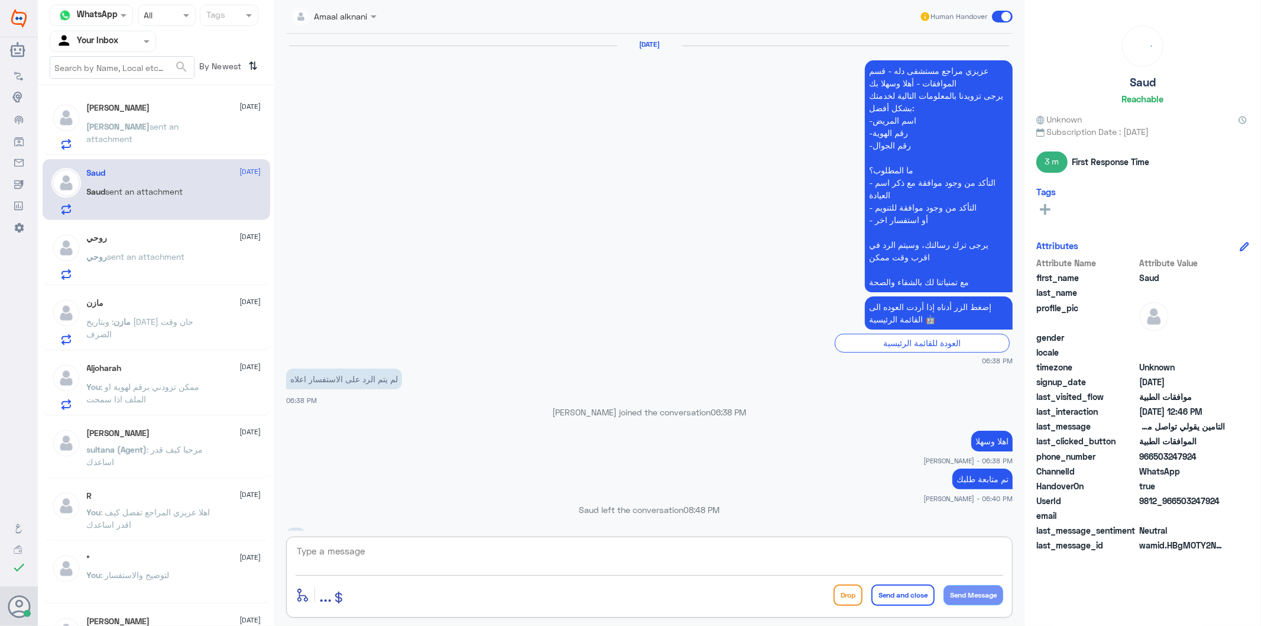
scroll to position [1907, 0]
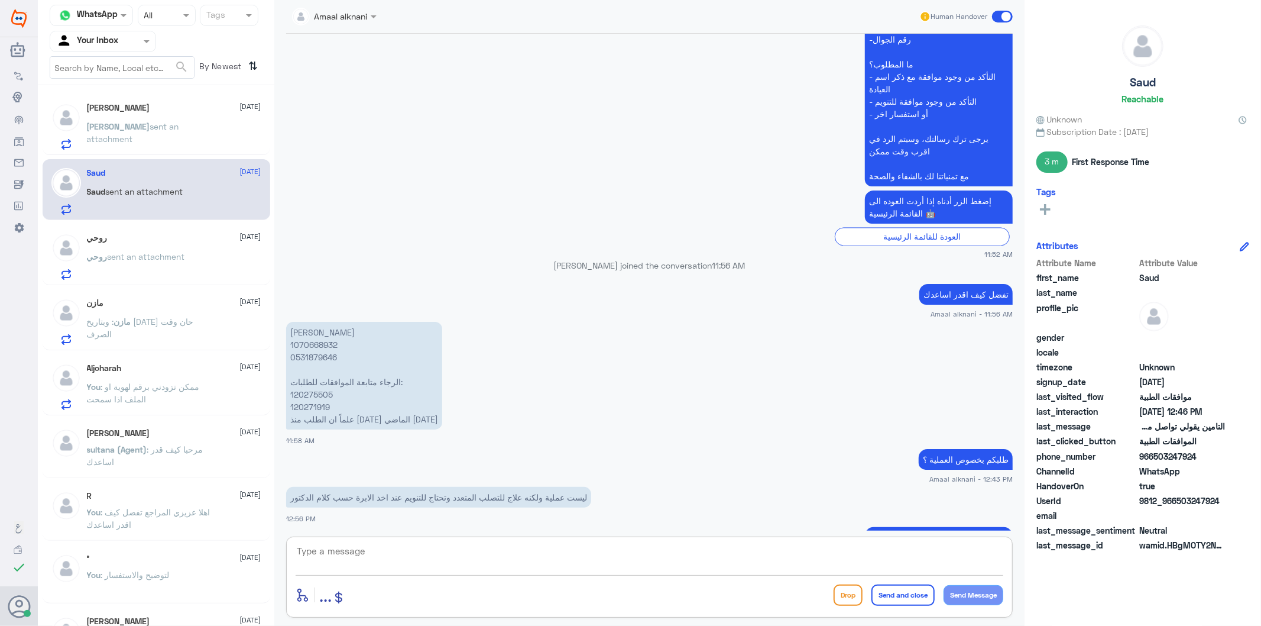
click at [403, 552] on textarea at bounding box center [650, 557] width 708 height 29
click at [178, 262] on p "روحي sent an attachment" at bounding box center [136, 265] width 98 height 30
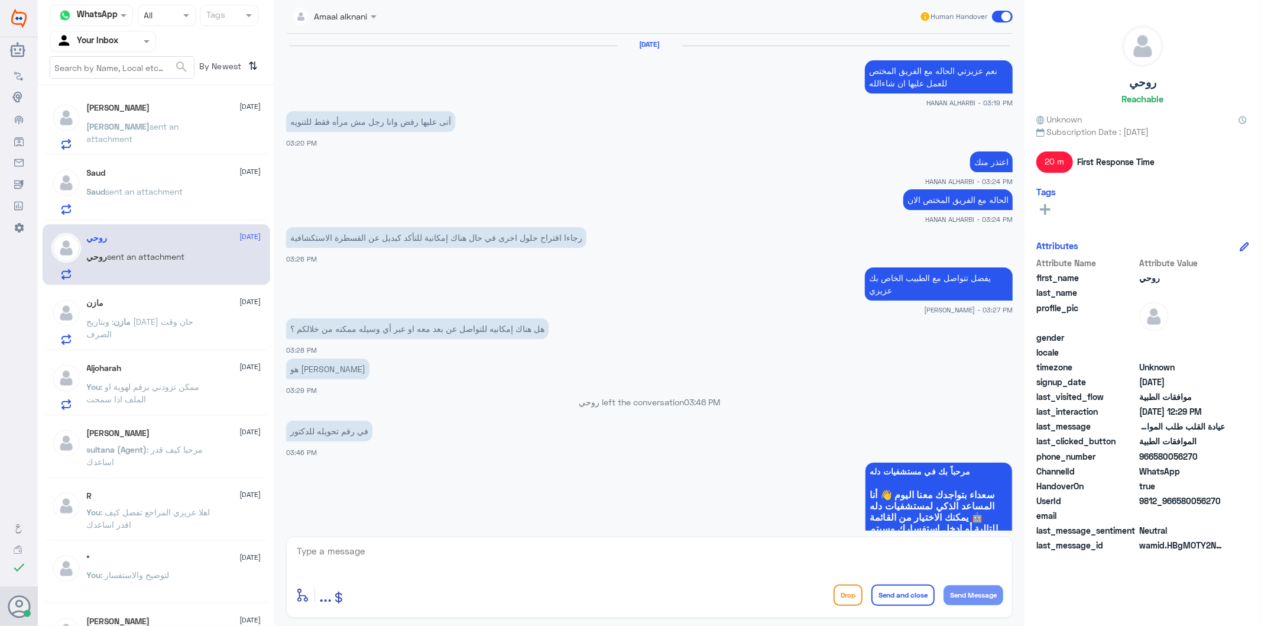
scroll to position [1702, 0]
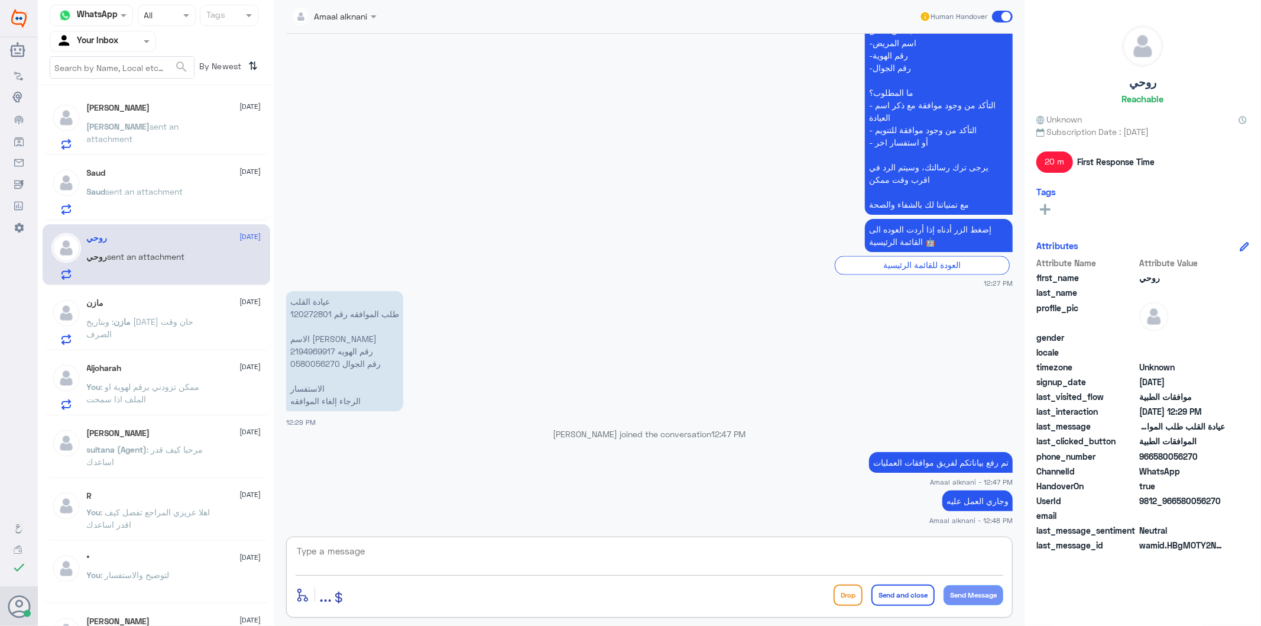
click at [451, 568] on textarea at bounding box center [650, 557] width 708 height 29
click at [413, 558] on textarea at bounding box center [650, 557] width 708 height 29
click at [303, 311] on p "عيادة القلب طلب الموافقه رقم 120272801 الاسم روحي نبيل رقم الهويه 2194969917 رق…" at bounding box center [344, 351] width 117 height 120
click at [302, 363] on p "عيادة القلب طلب الموافقه رقم 120272801 الاسم روحي نبيل رقم الهويه 2194969917 رق…" at bounding box center [344, 351] width 117 height 120
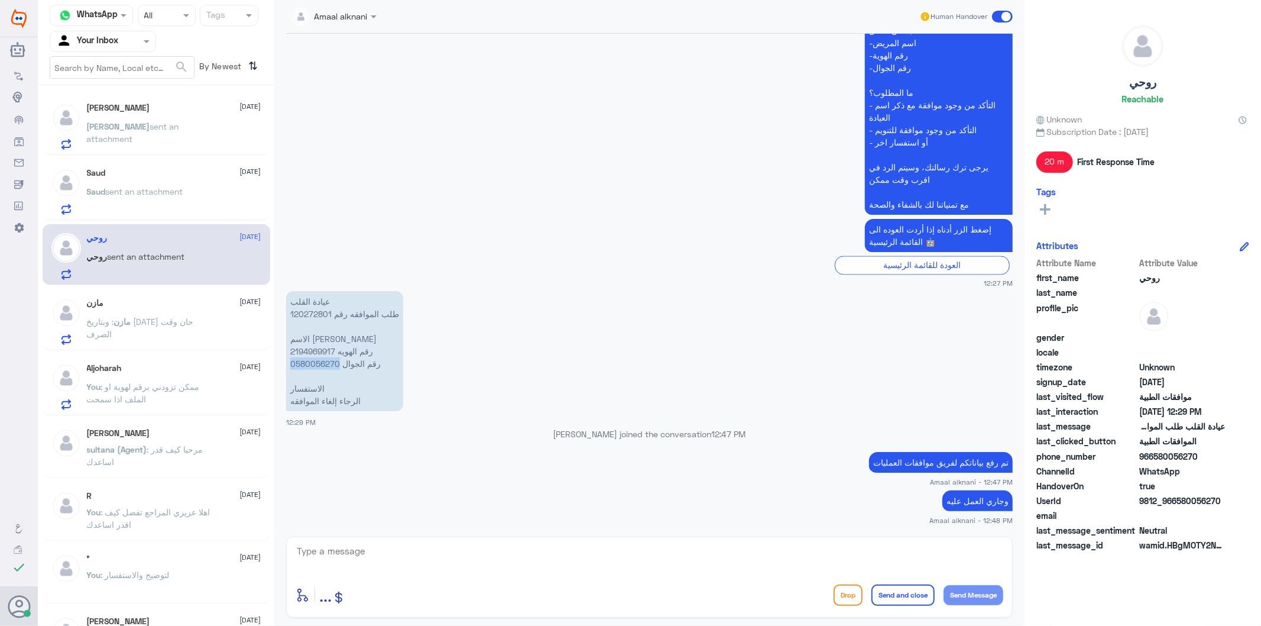
click at [302, 363] on p "عيادة القلب طلب الموافقه رقم 120272801 الاسم روحي نبيل رقم الهويه 2194969917 رق…" at bounding box center [344, 351] width 117 height 120
click at [127, 189] on span "sent an attachment" at bounding box center [144, 191] width 77 height 10
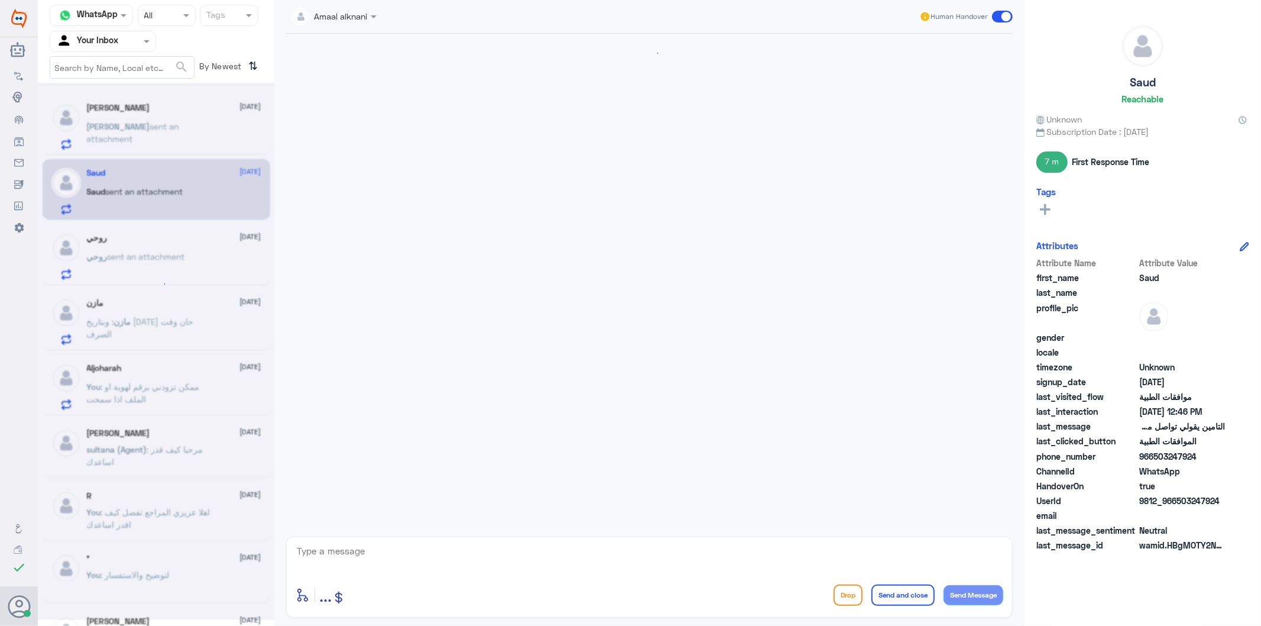
scroll to position [1968, 0]
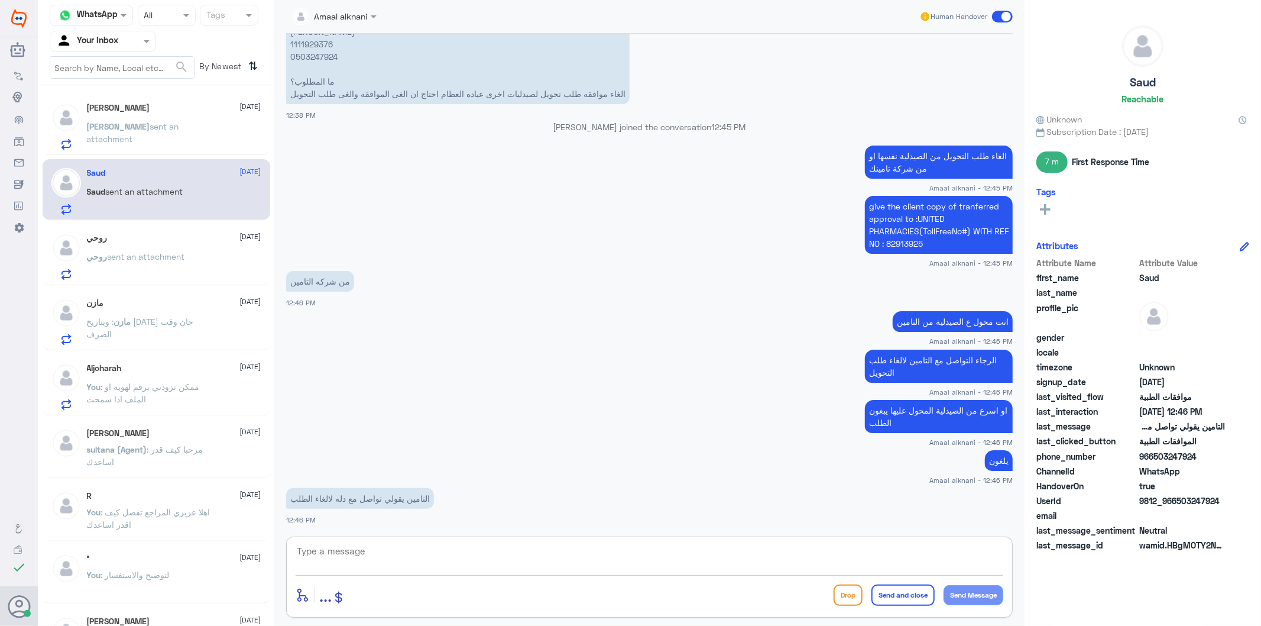
click at [387, 563] on textarea at bounding box center [650, 557] width 708 height 29
click at [182, 322] on span ": وبتاريخ [DATE] حان وقت الصرف" at bounding box center [140, 327] width 107 height 22
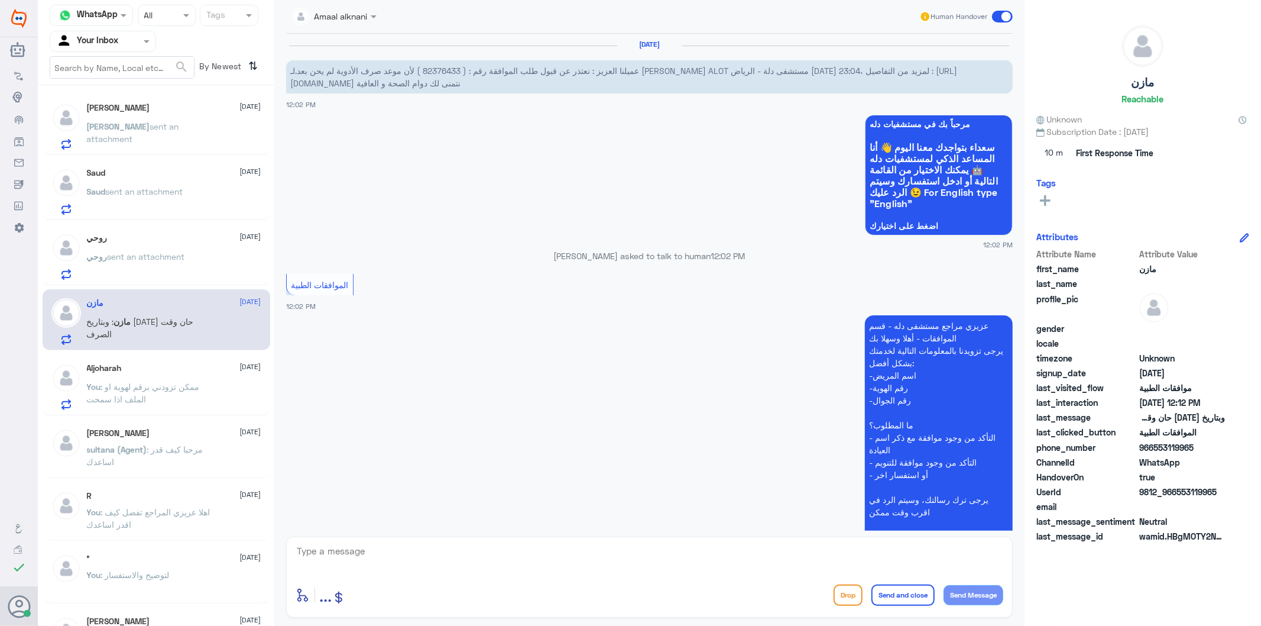
scroll to position [241, 0]
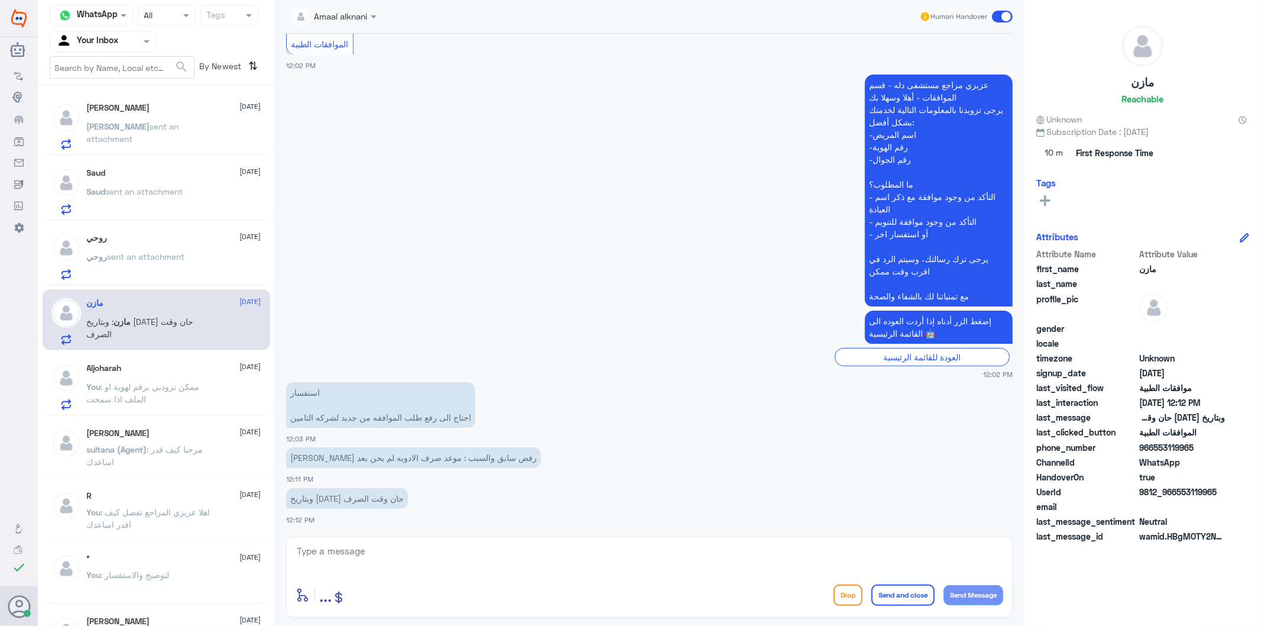
click at [160, 270] on p "روحي sent an attachment" at bounding box center [136, 265] width 98 height 30
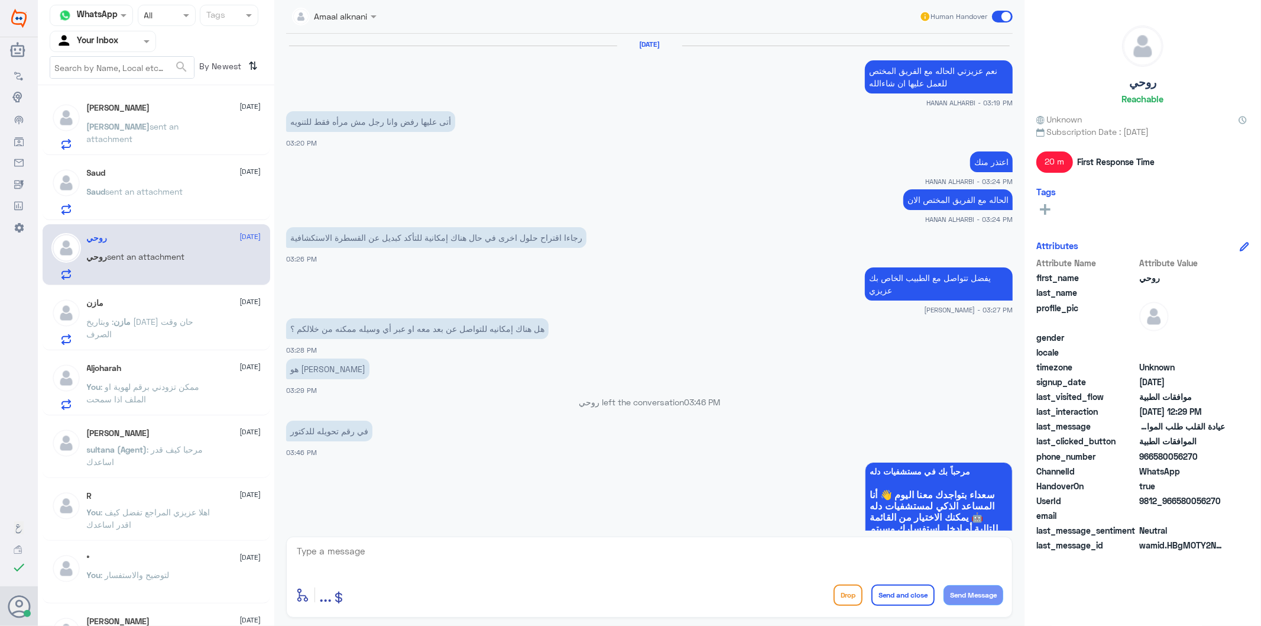
scroll to position [1702, 0]
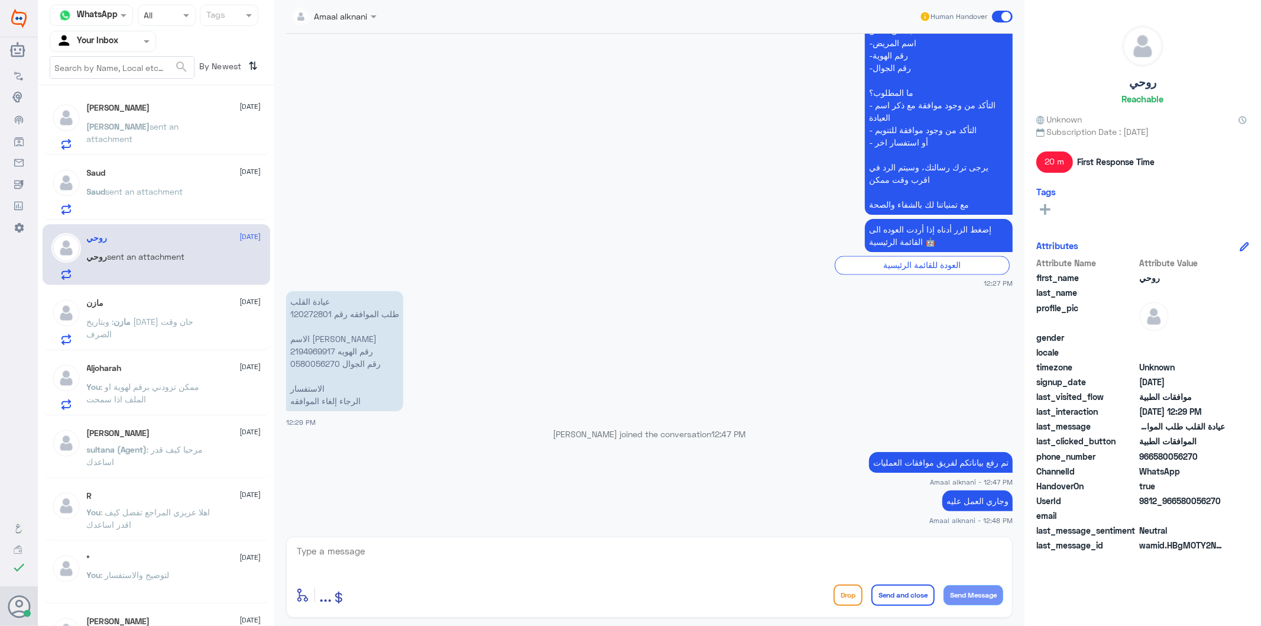
click at [154, 196] on p "Saud sent an attachment" at bounding box center [135, 200] width 96 height 30
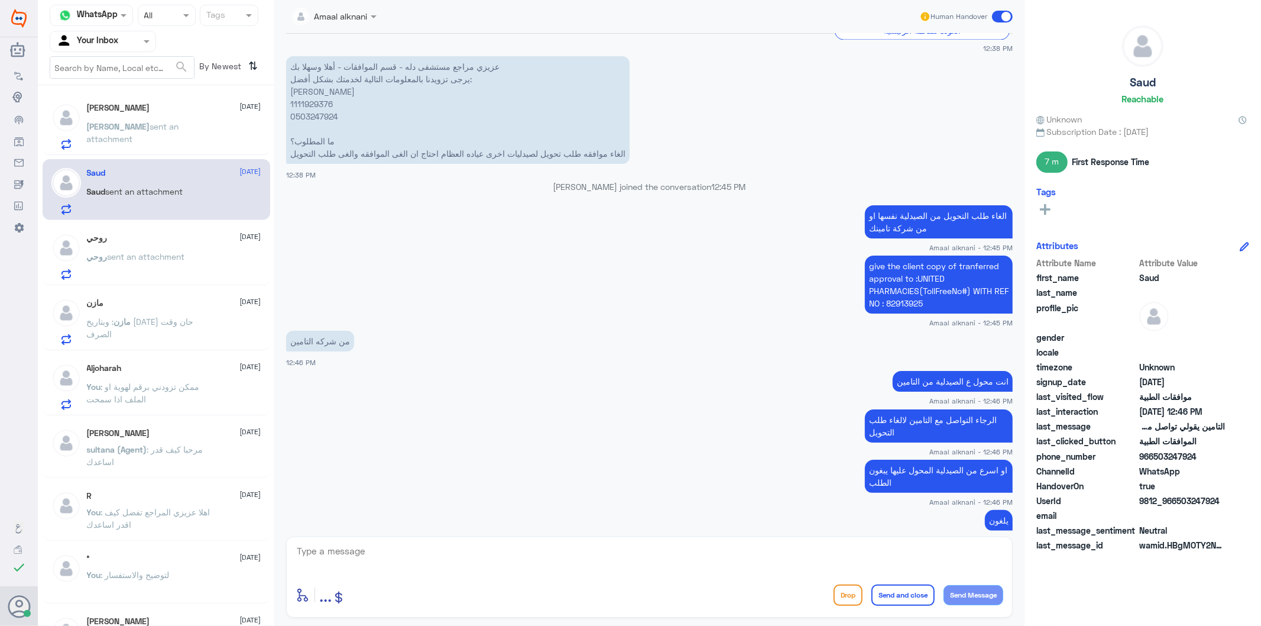
scroll to position [1836, 0]
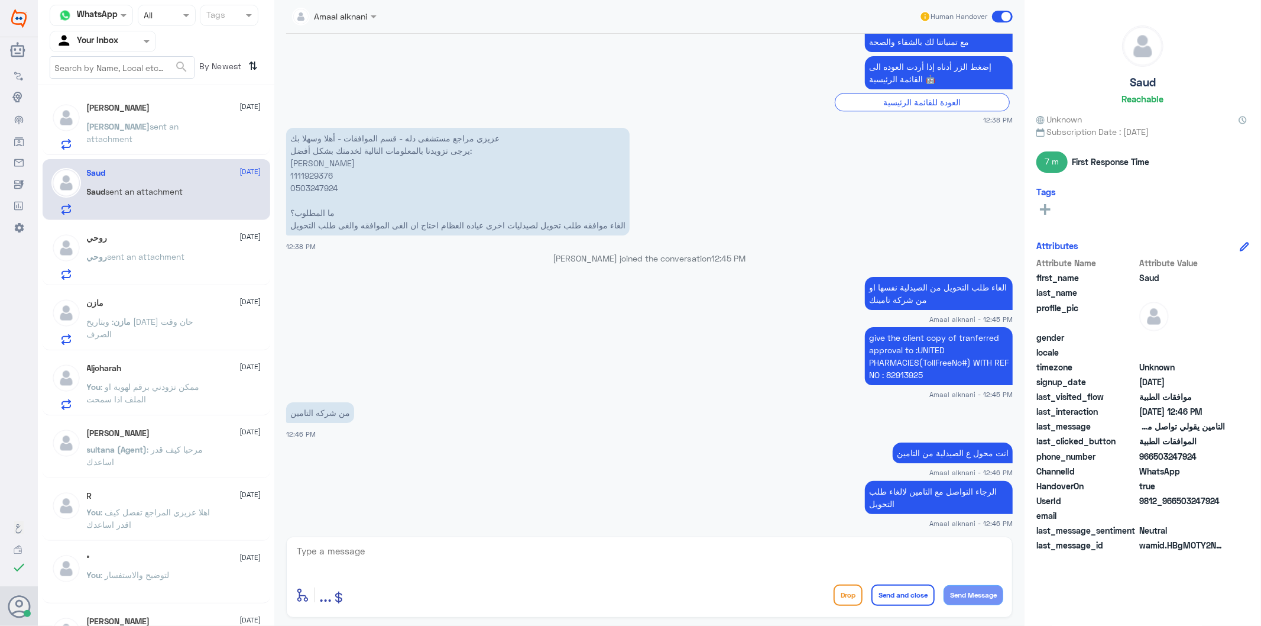
click at [317, 187] on p "عزيزي مراجع مستشفى دله - قسم الموافقات - أهلا وسهلا بك يرجى تزويدنا بالمعلومات …" at bounding box center [458, 182] width 344 height 108
click at [902, 375] on p "give the client copy of tranferred approval to :UNITED PHARMACIES(TollFreeNo#) …" at bounding box center [939, 356] width 148 height 58
click at [323, 186] on p "عزيزي مراجع مستشفى دله - قسم الموافقات - أهلا وسهلا بك يرجى تزويدنا بالمعلومات …" at bounding box center [458, 182] width 344 height 108
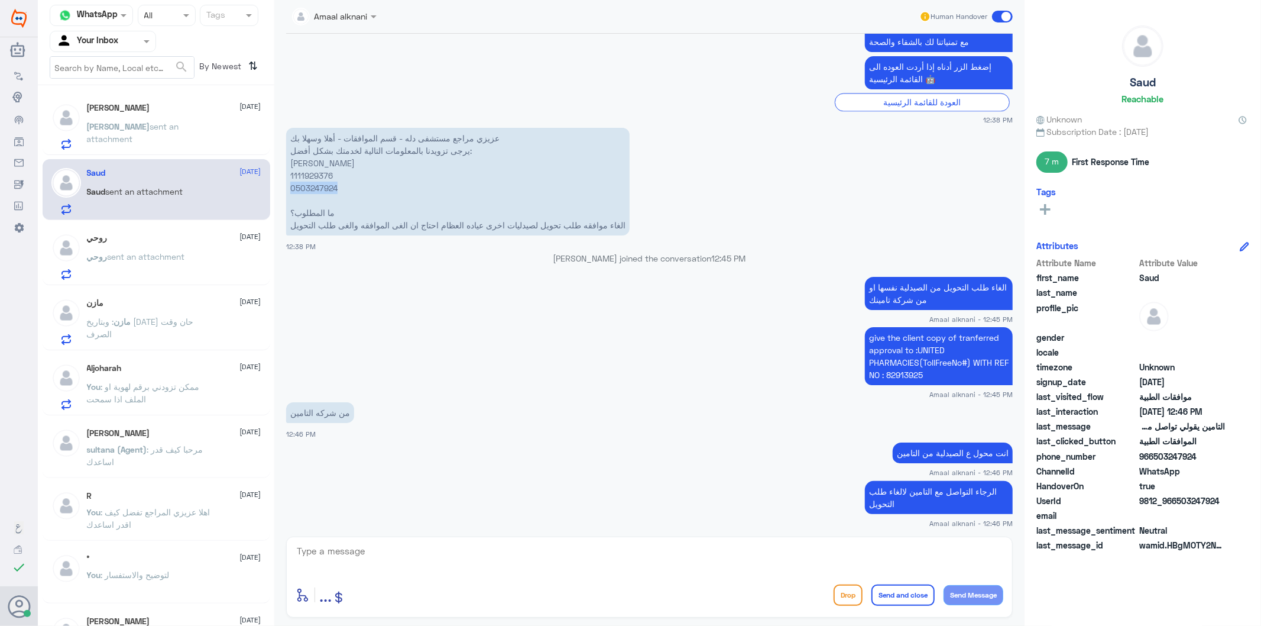
click at [323, 186] on p "عزيزي مراجع مستشفى دله - قسم الموافقات - أهلا وسهلا بك يرجى تزويدنا بالمعلومات …" at bounding box center [458, 182] width 344 height 108
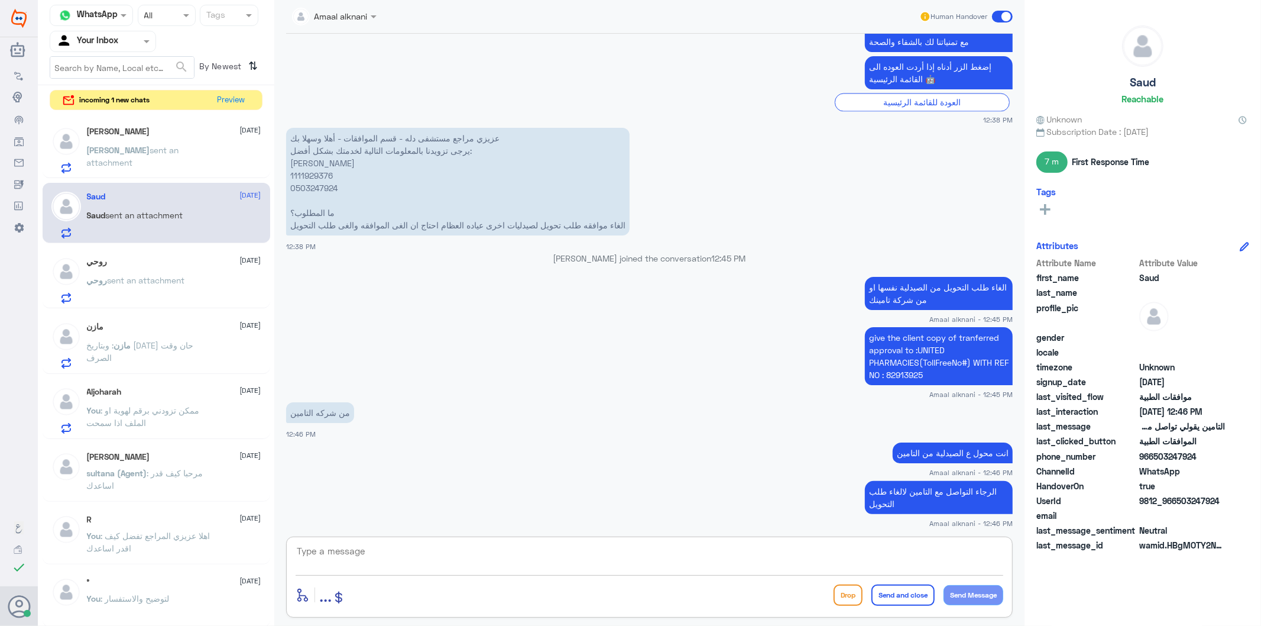
click at [376, 555] on textarea at bounding box center [650, 557] width 708 height 29
click at [112, 349] on span ": وبتاريخ [DATE] حان وقت الصرف" at bounding box center [140, 351] width 107 height 22
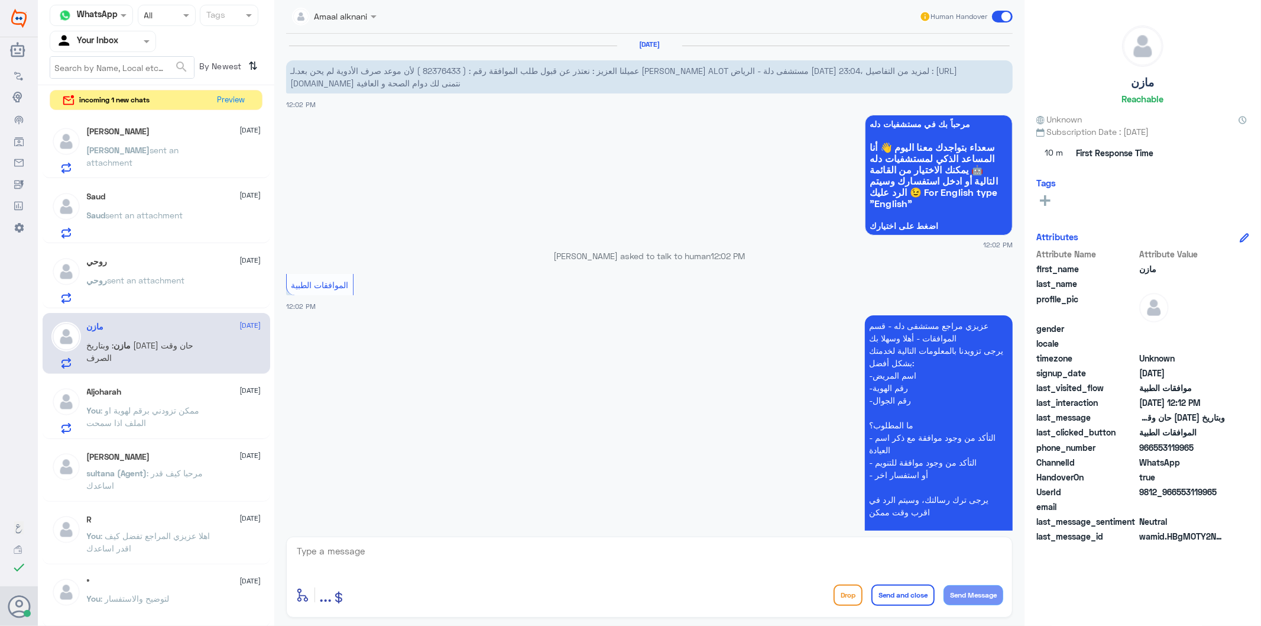
scroll to position [241, 0]
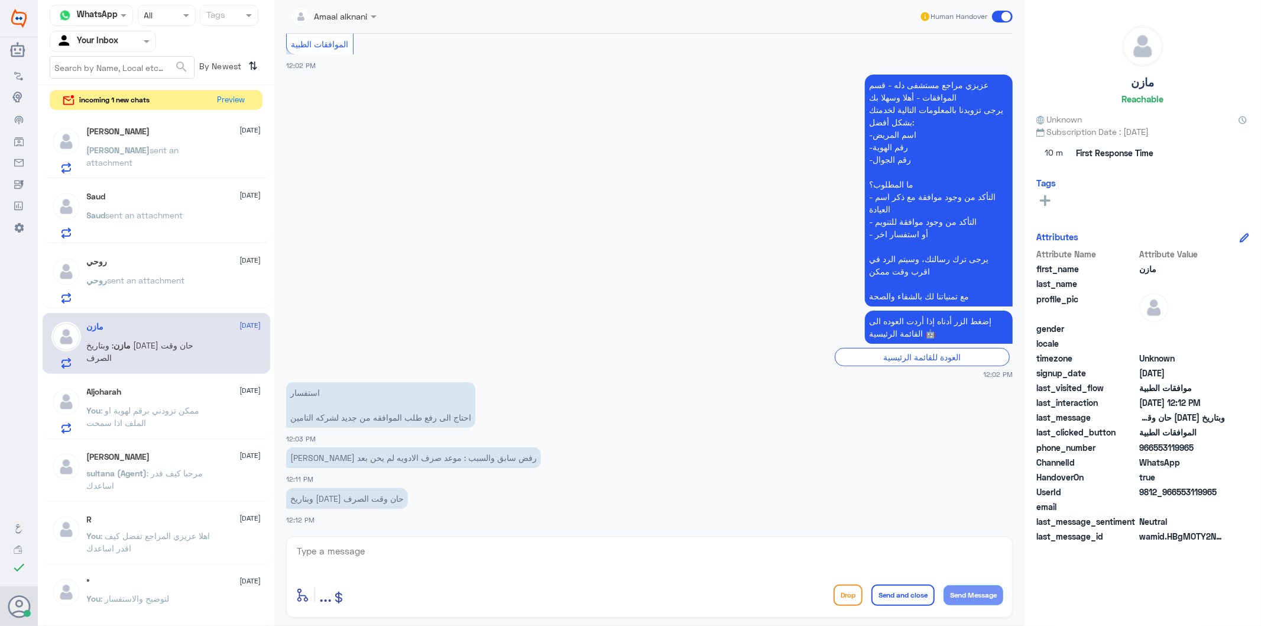
click at [367, 557] on textarea at bounding box center [650, 557] width 708 height 29
type textarea "تزودني برقم الهوية او الملف اذا سمحت"
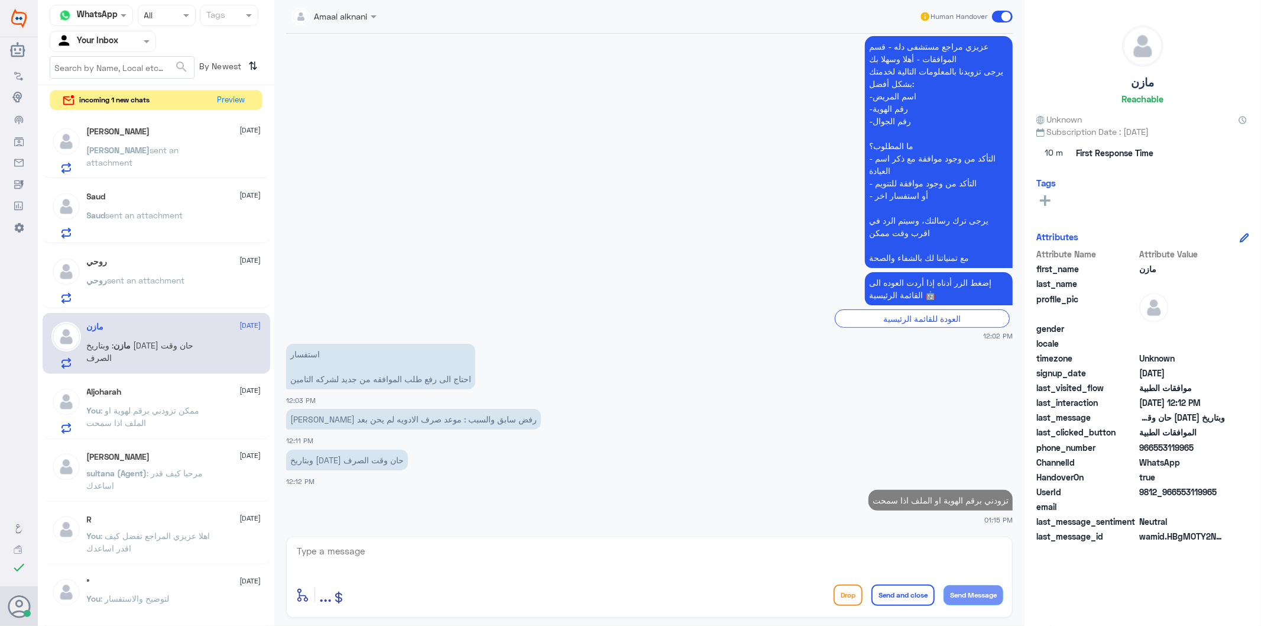
click at [134, 420] on span ": ممكن تزودني برقم لهوية او الملف اذا سمحت" at bounding box center [143, 416] width 113 height 22
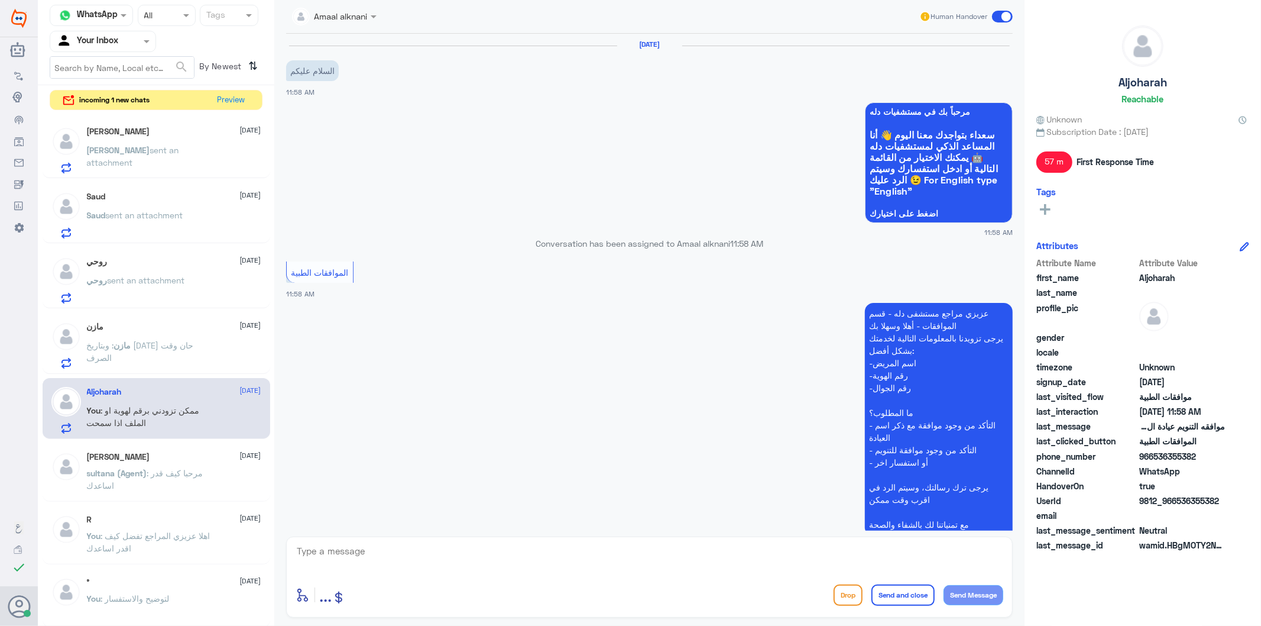
scroll to position [208, 0]
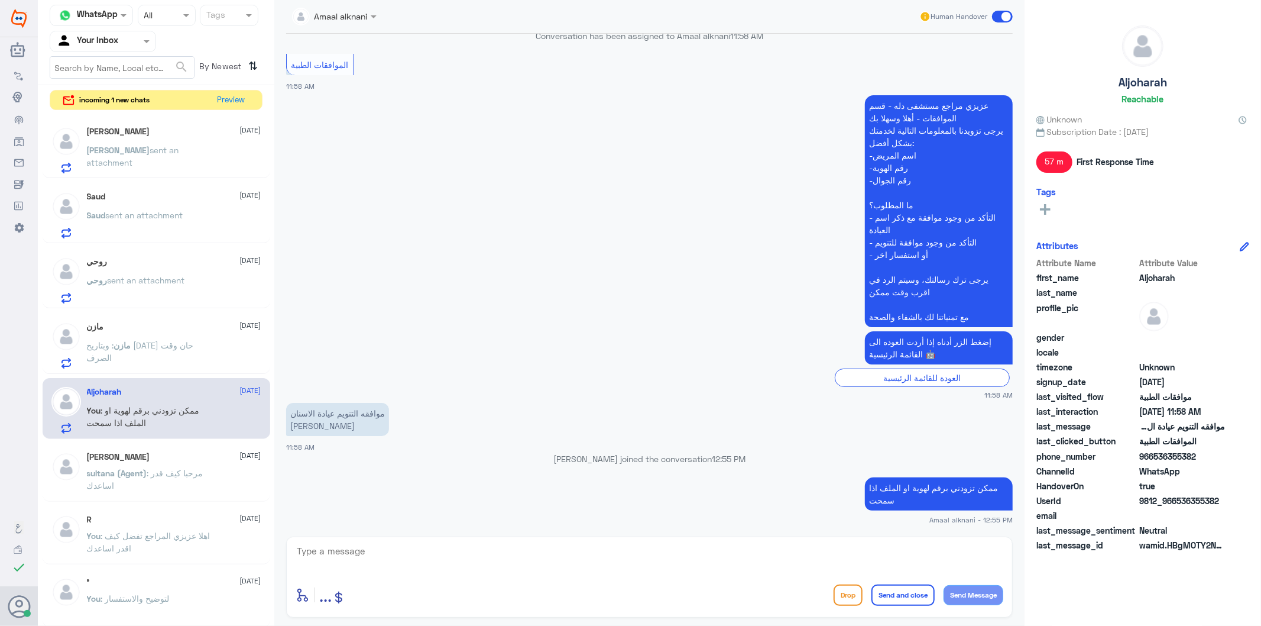
click at [454, 538] on div "enter flow name ... Drop Send and close Send Message" at bounding box center [649, 576] width 727 height 81
click at [448, 556] on textarea at bounding box center [650, 557] width 708 height 29
click at [127, 475] on span "sultana (Agent)" at bounding box center [117, 473] width 60 height 10
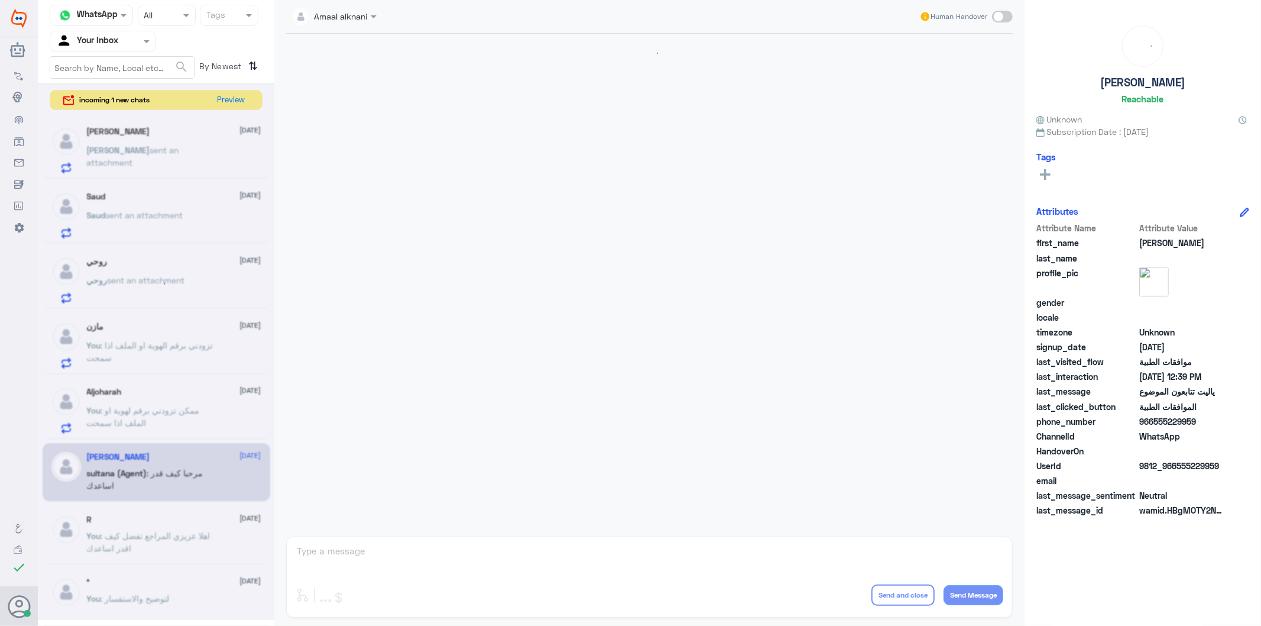
scroll to position [1076, 0]
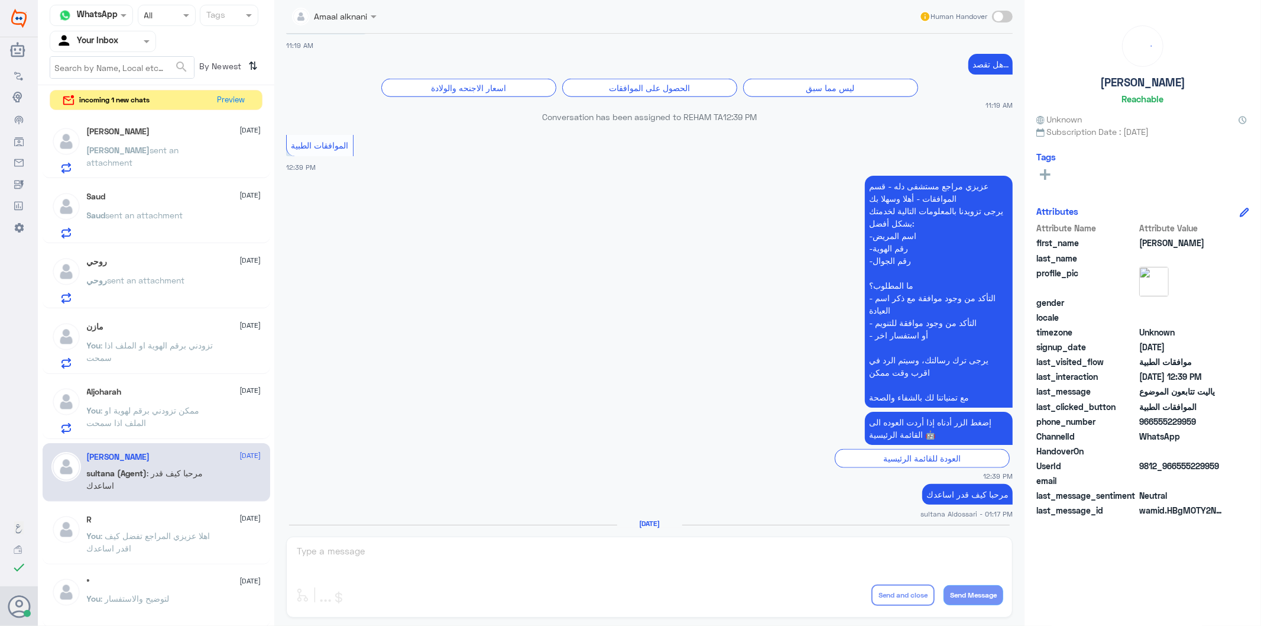
click at [143, 368] on p "You : تزودني برقم الهوية او الملف اذا سمحت" at bounding box center [153, 354] width 133 height 30
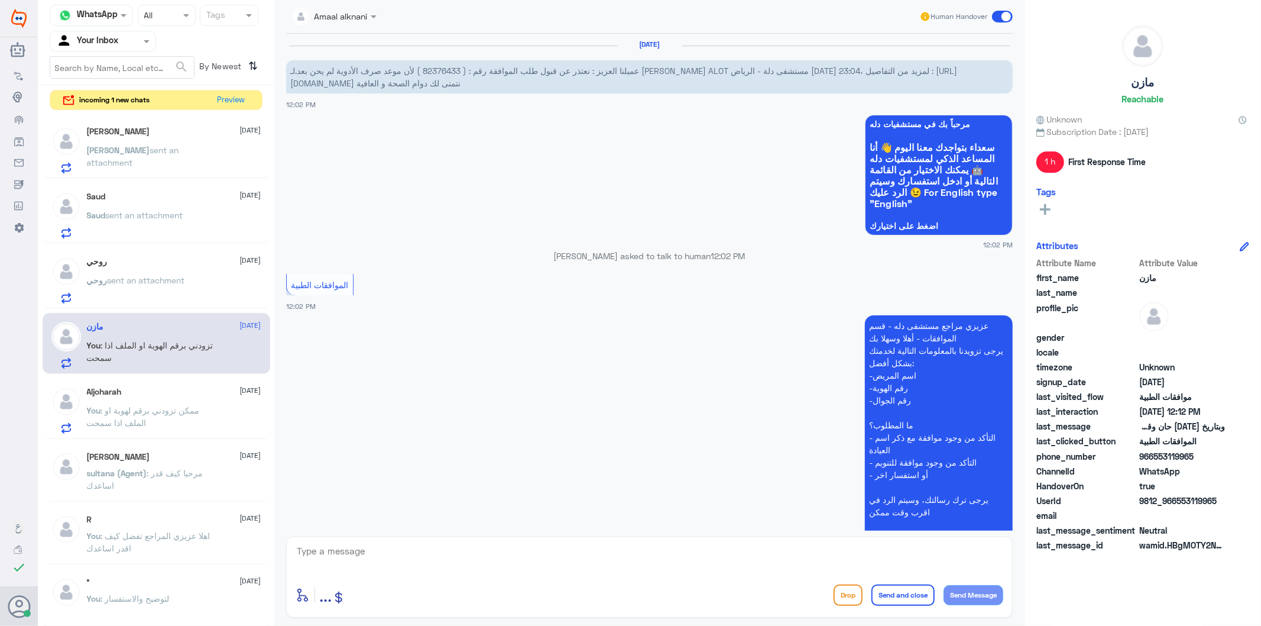
scroll to position [300, 0]
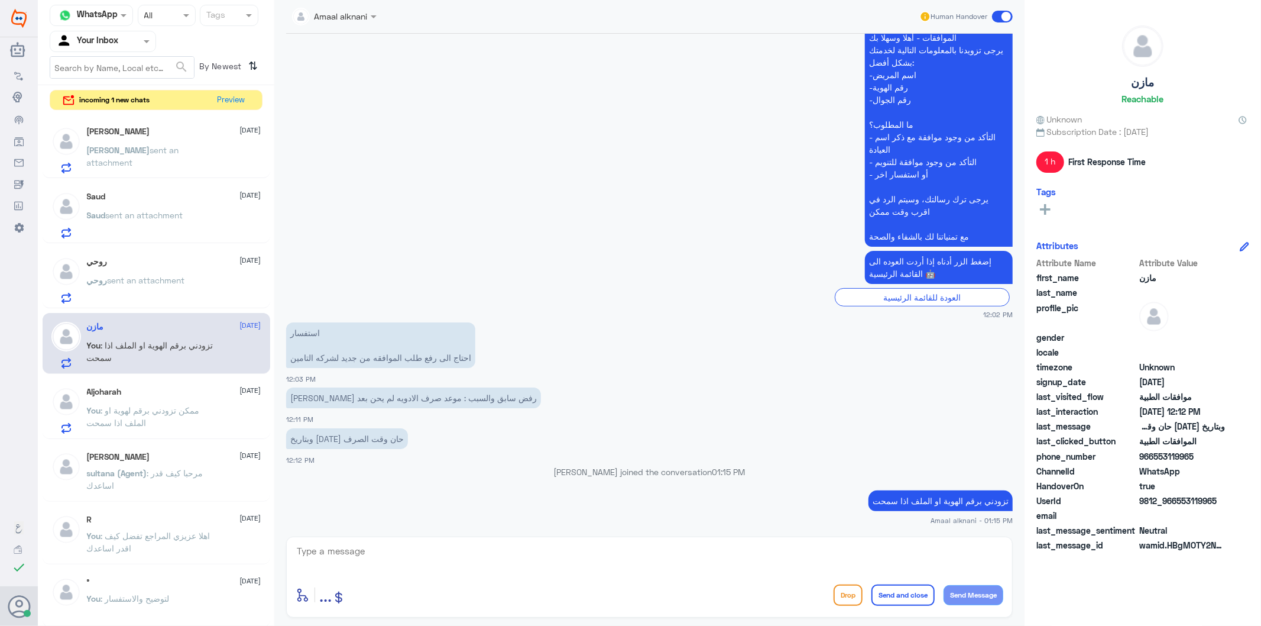
click at [156, 282] on span "sent an attachment" at bounding box center [146, 280] width 77 height 10
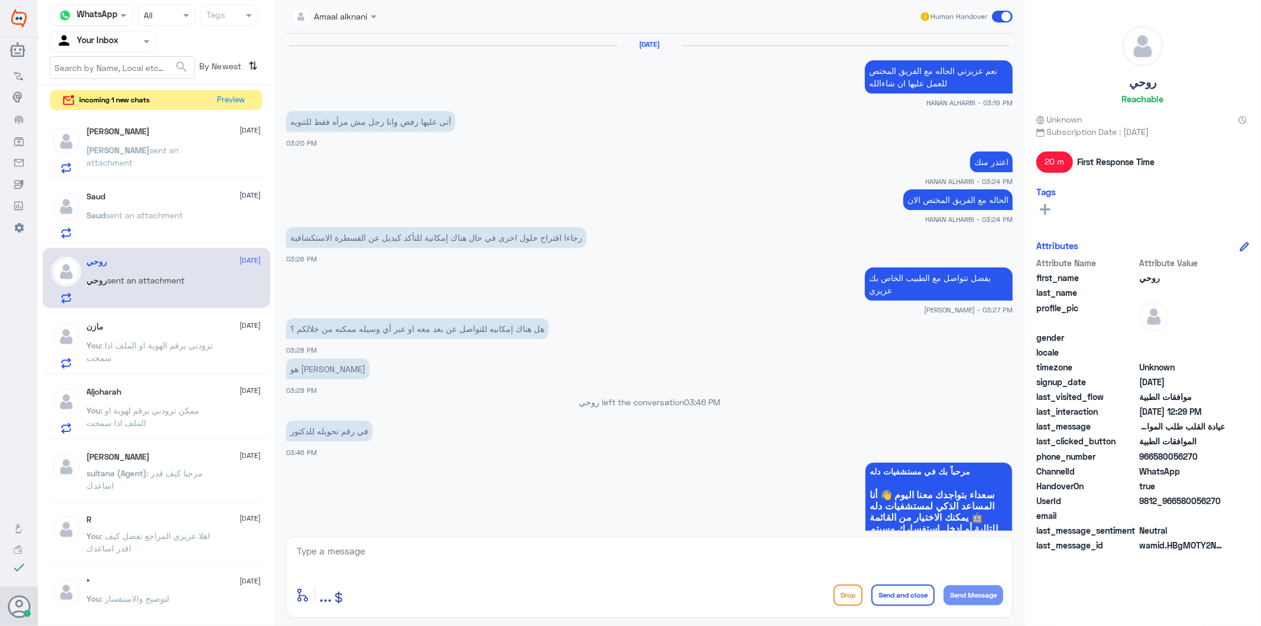
scroll to position [1702, 0]
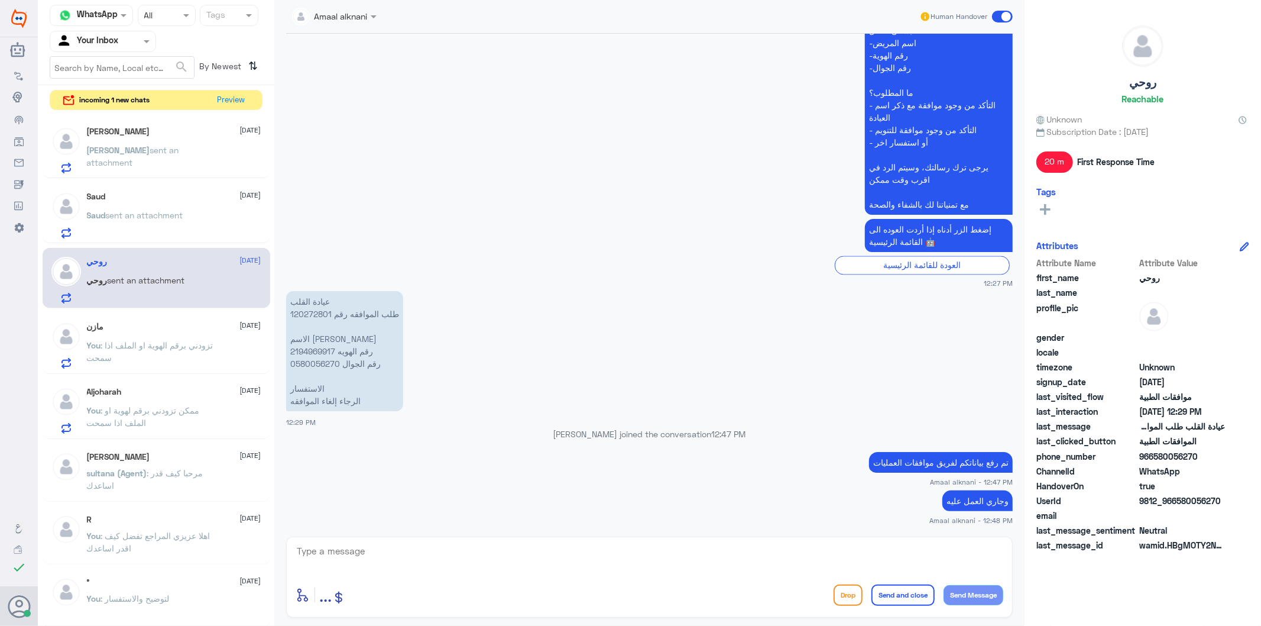
click at [111, 158] on p "[PERSON_NAME] sent an attachment" at bounding box center [153, 159] width 133 height 30
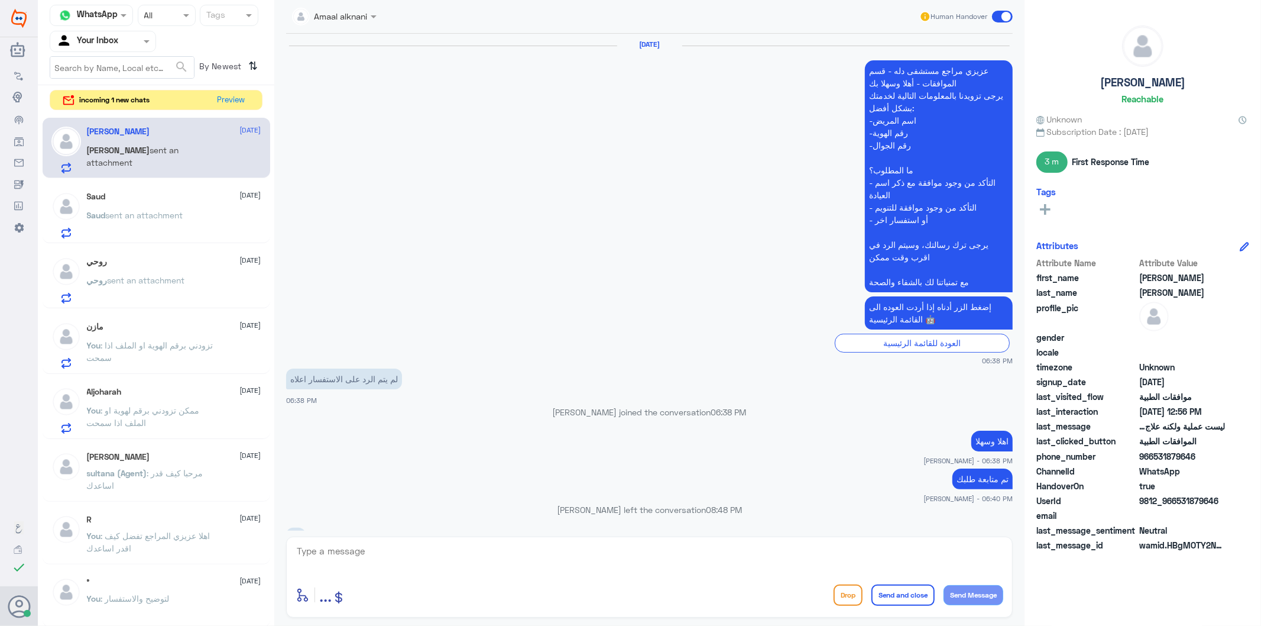
scroll to position [1907, 0]
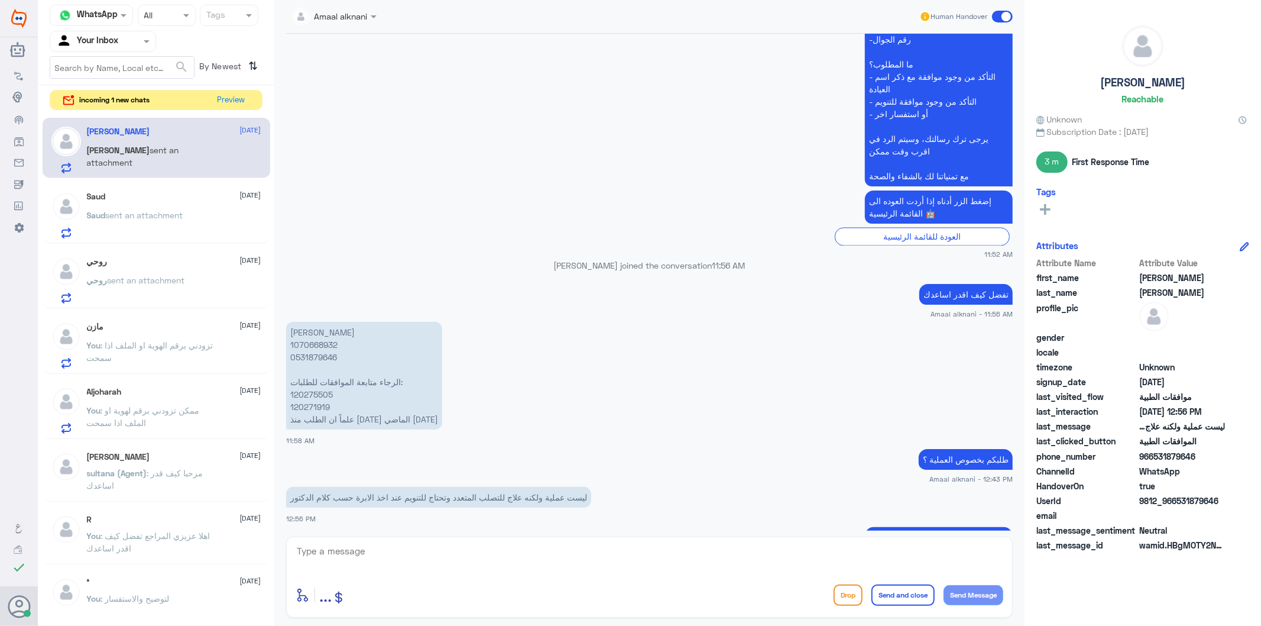
click at [400, 557] on textarea at bounding box center [650, 557] width 708 height 29
click at [321, 344] on p "[PERSON_NAME] 1070668932 0531879646 الرجاء متابعة الموافقات للطلبات: 120275505 …" at bounding box center [364, 376] width 156 height 108
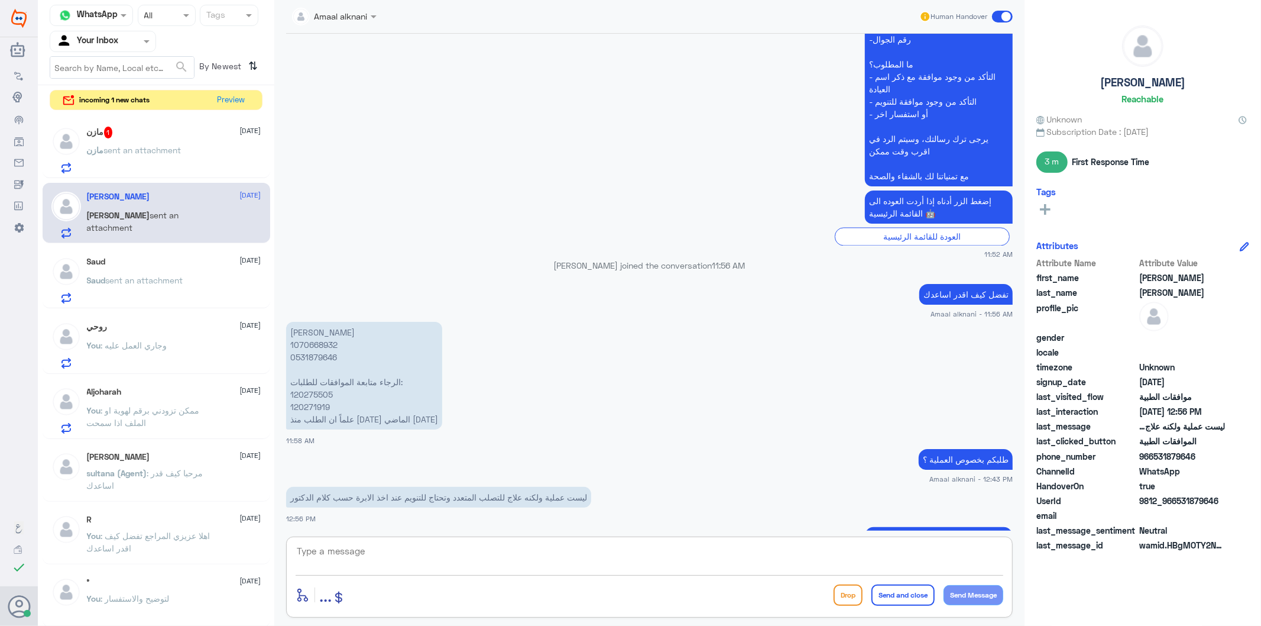
click at [375, 556] on textarea at bounding box center [650, 557] width 708 height 29
paste textarea "120275505"
type textarea "120275505 - هل عندكم اشعة بخصوص الحاله ؟"
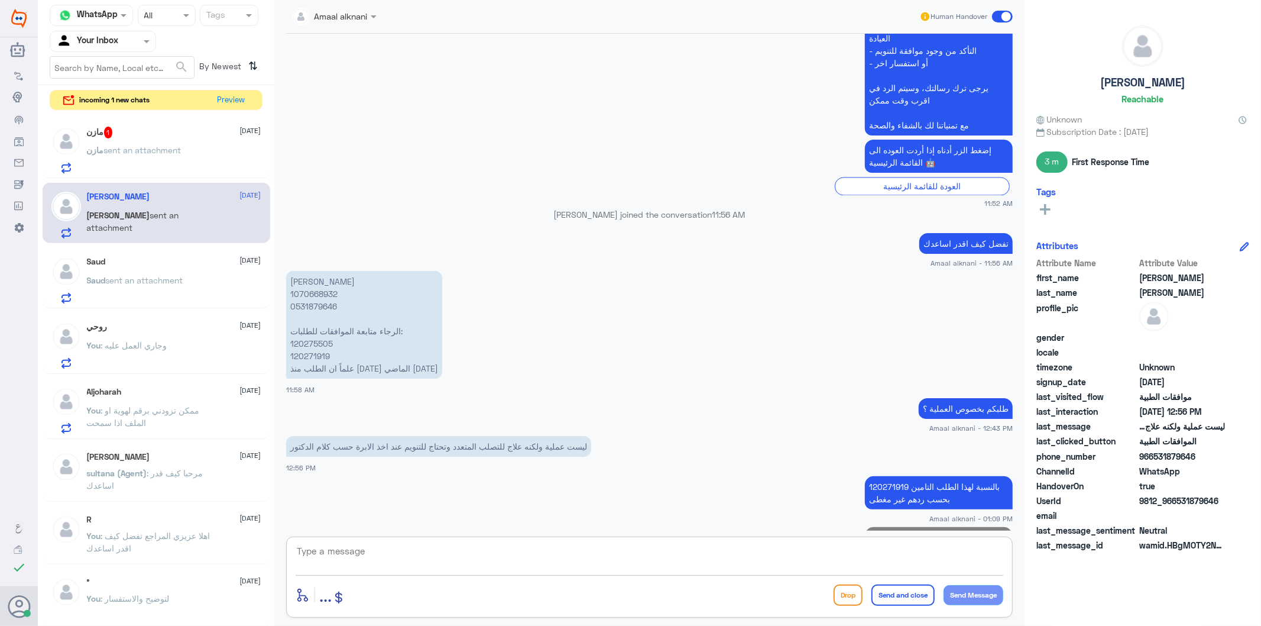
click at [136, 140] on div "مازن 1 [DATE][PERSON_NAME] sent an attachment" at bounding box center [174, 150] width 174 height 47
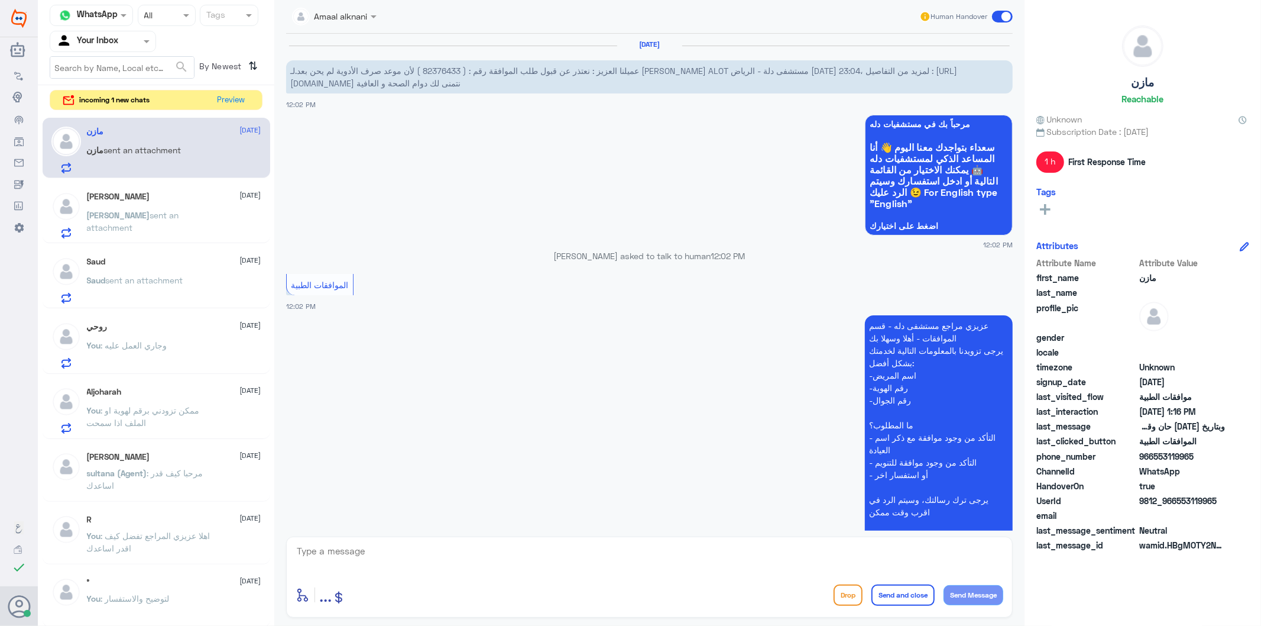
scroll to position [365, 0]
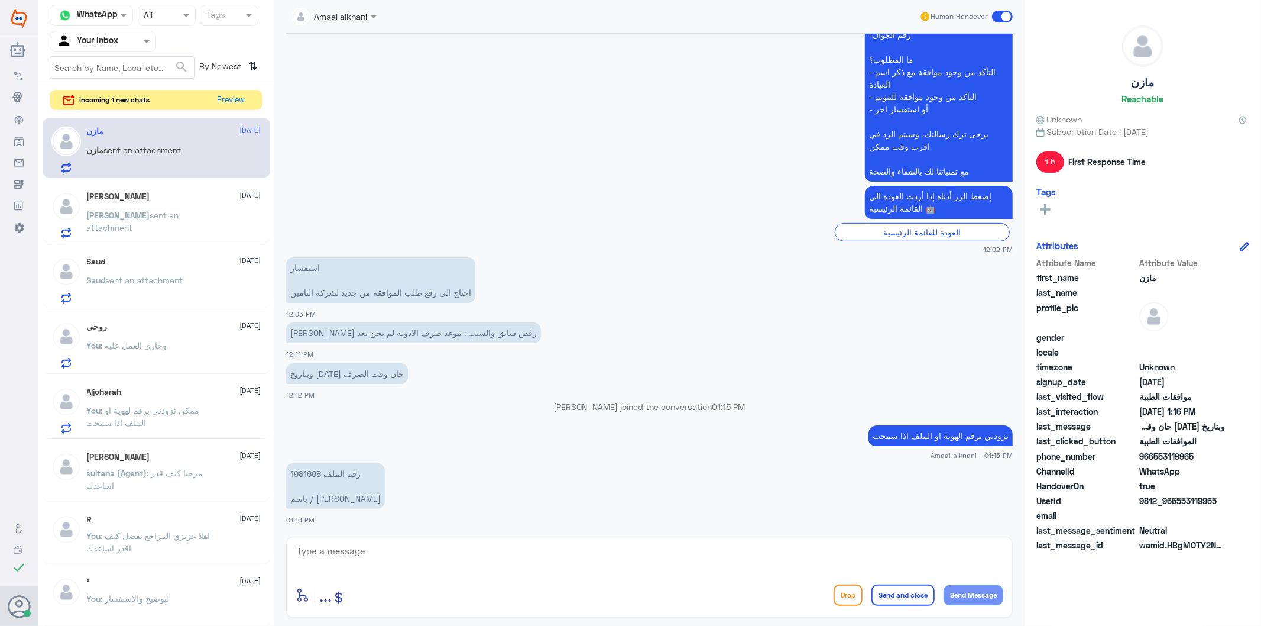
click at [419, 584] on div "enter flow name ... Drop Send and close Send Message" at bounding box center [650, 594] width 708 height 27
click at [306, 475] on p "رقم الملف 1981668 باسم / [PERSON_NAME]" at bounding box center [335, 486] width 99 height 46
click at [386, 555] on textarea at bounding box center [650, 557] width 708 height 29
type textarea "تم اعادة رفع الطلب"
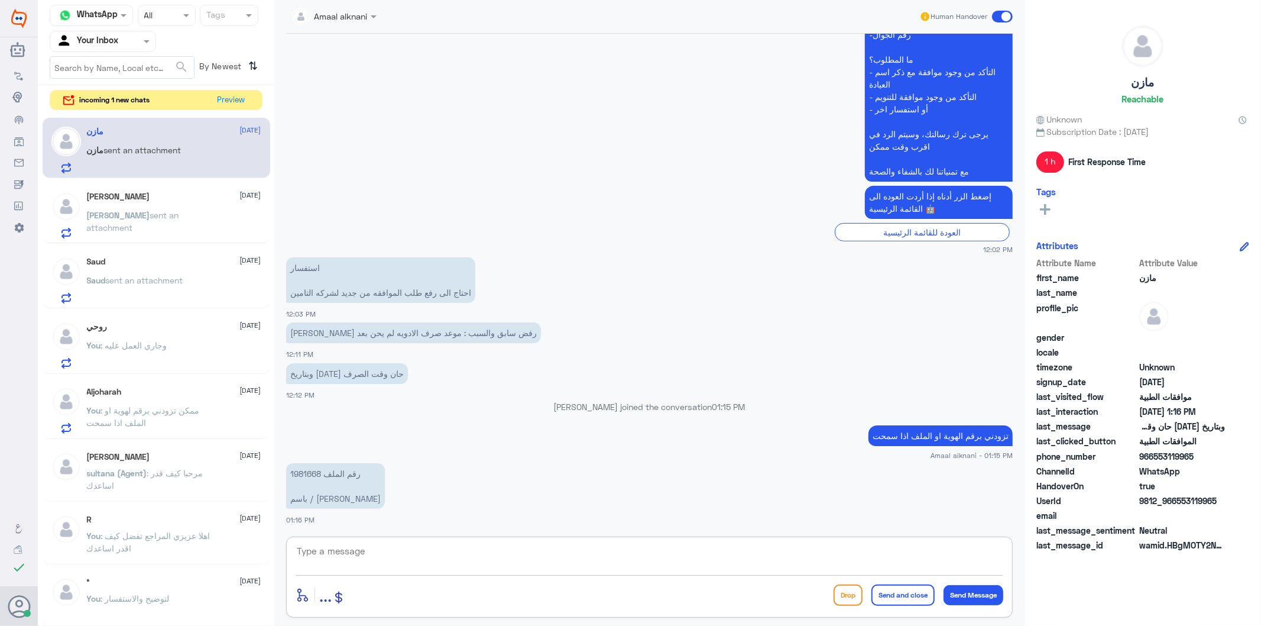
scroll to position [404, 0]
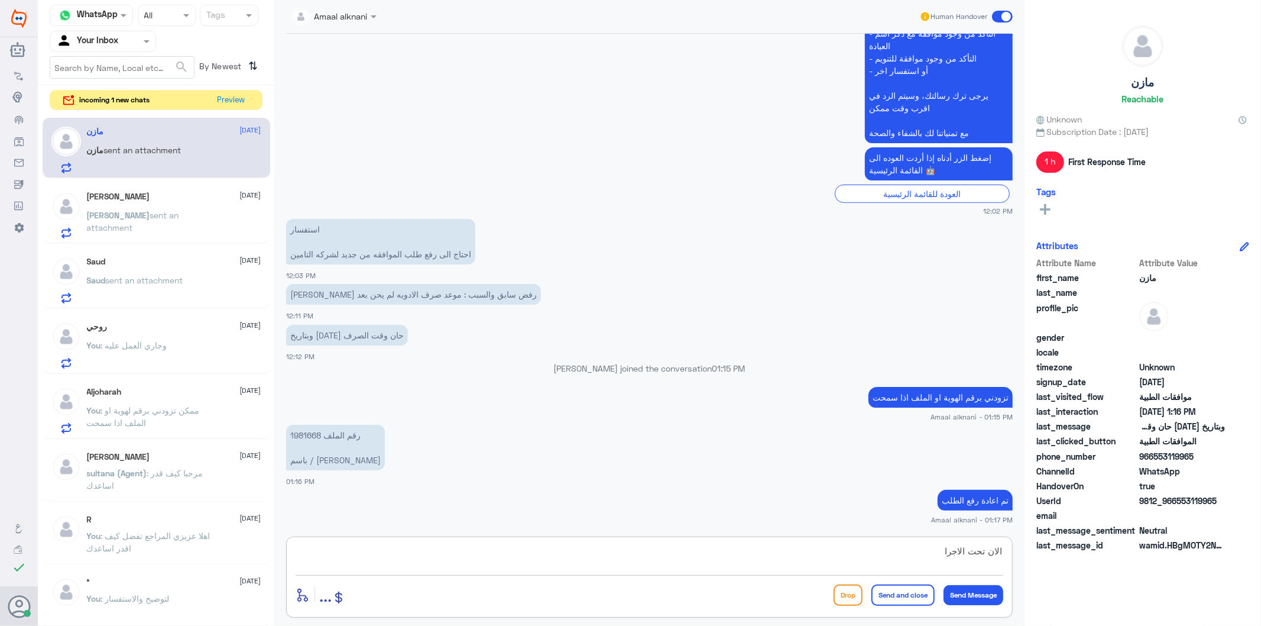
type textarea "الان تحت الاجراء"
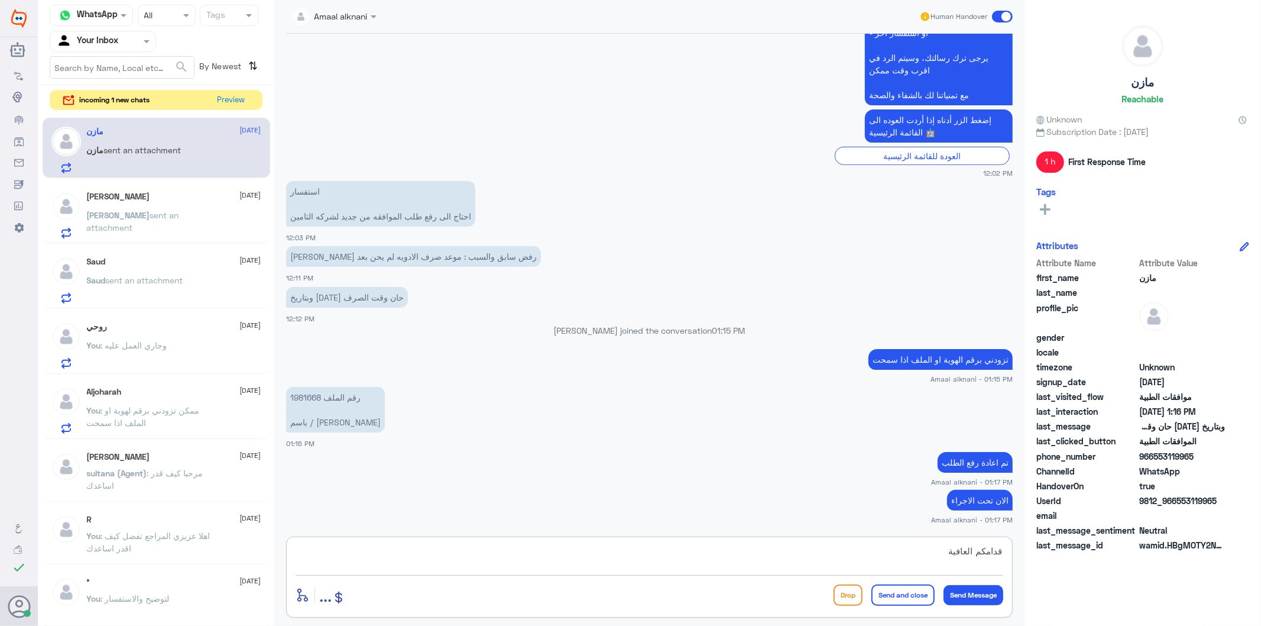
type textarea "قدامكم العافية"
click at [892, 590] on button "Send and close" at bounding box center [902, 594] width 63 height 21
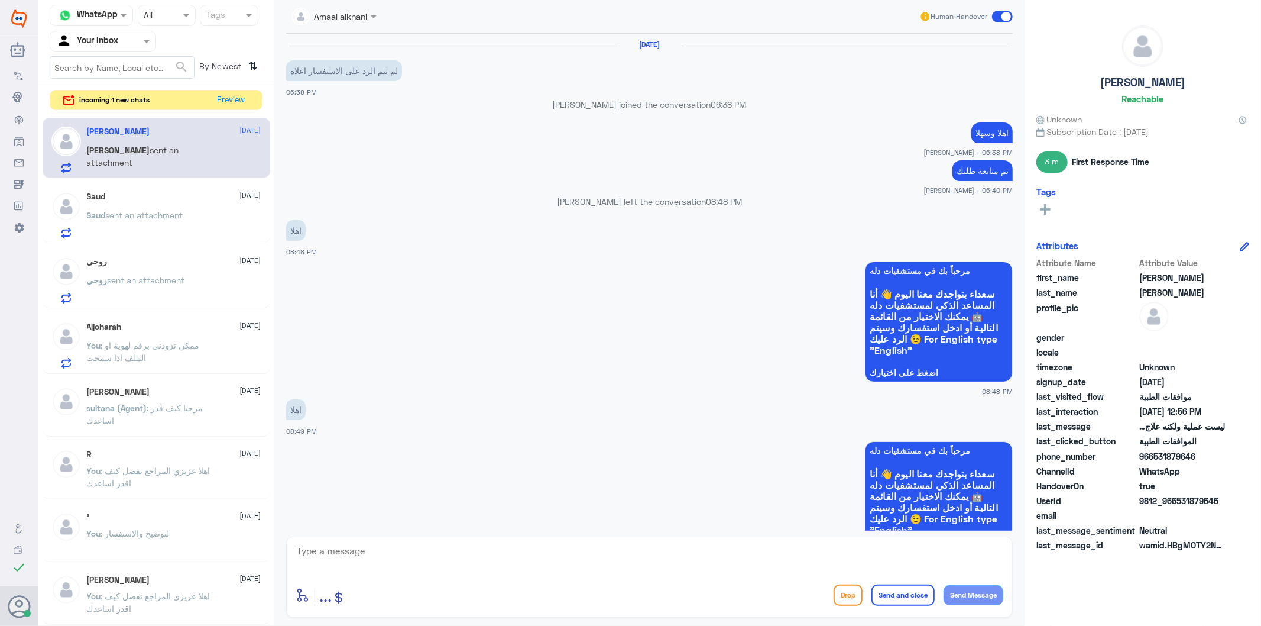
scroll to position [1651, 0]
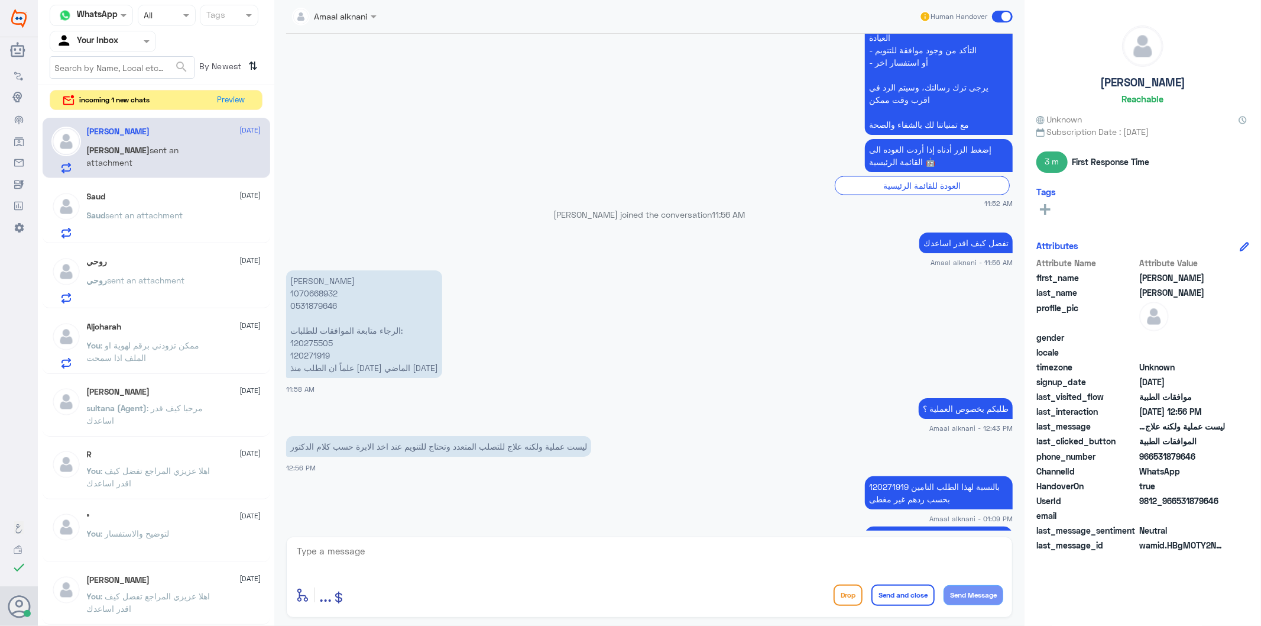
click at [144, 220] on p "Saud sent an attachment" at bounding box center [135, 224] width 96 height 30
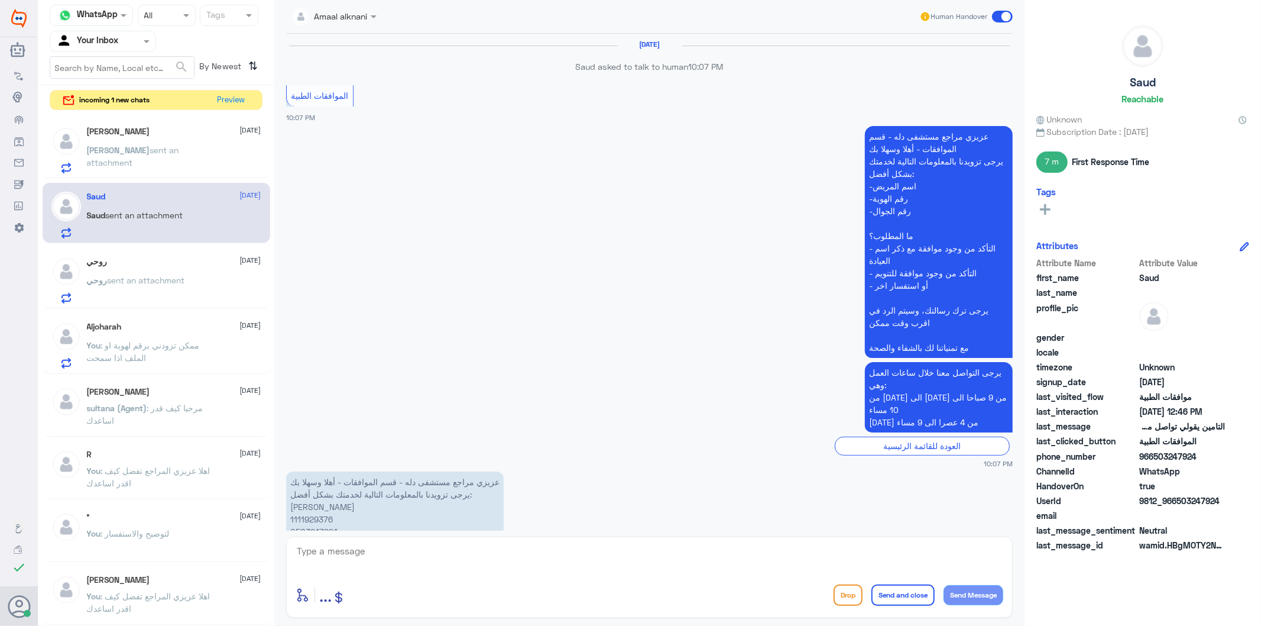
scroll to position [1968, 0]
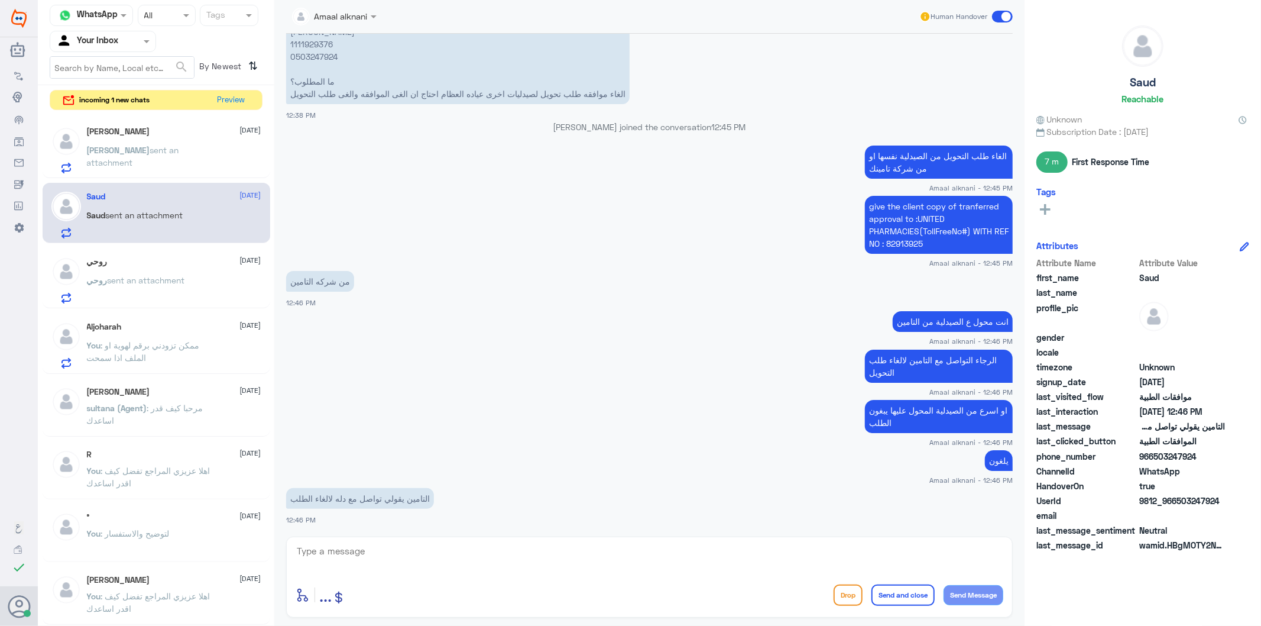
click at [148, 152] on span "sent an attachment" at bounding box center [133, 156] width 92 height 22
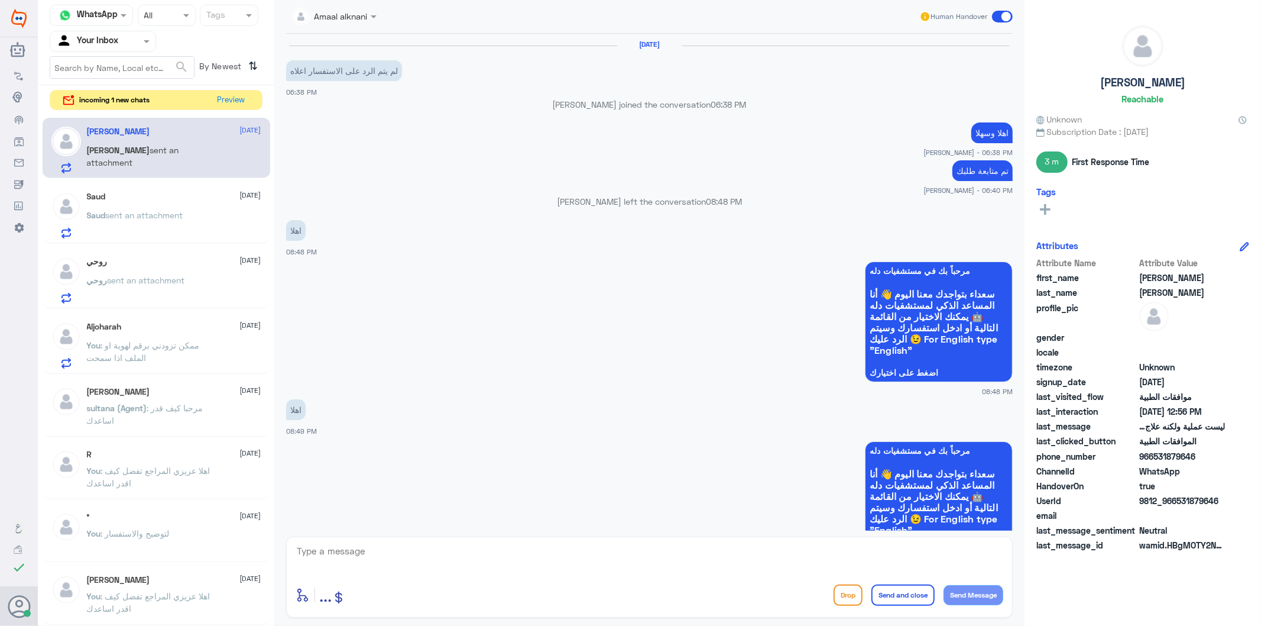
scroll to position [1651, 0]
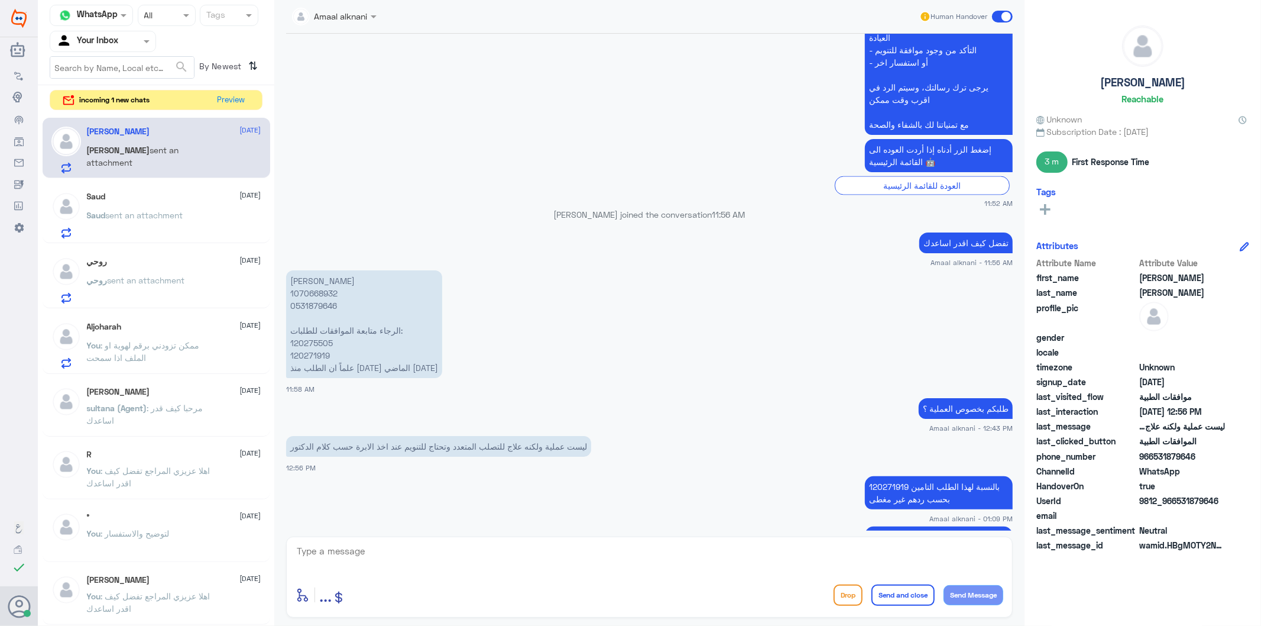
click at [115, 204] on div "Saud [DATE] Saud sent an attachment" at bounding box center [174, 215] width 174 height 47
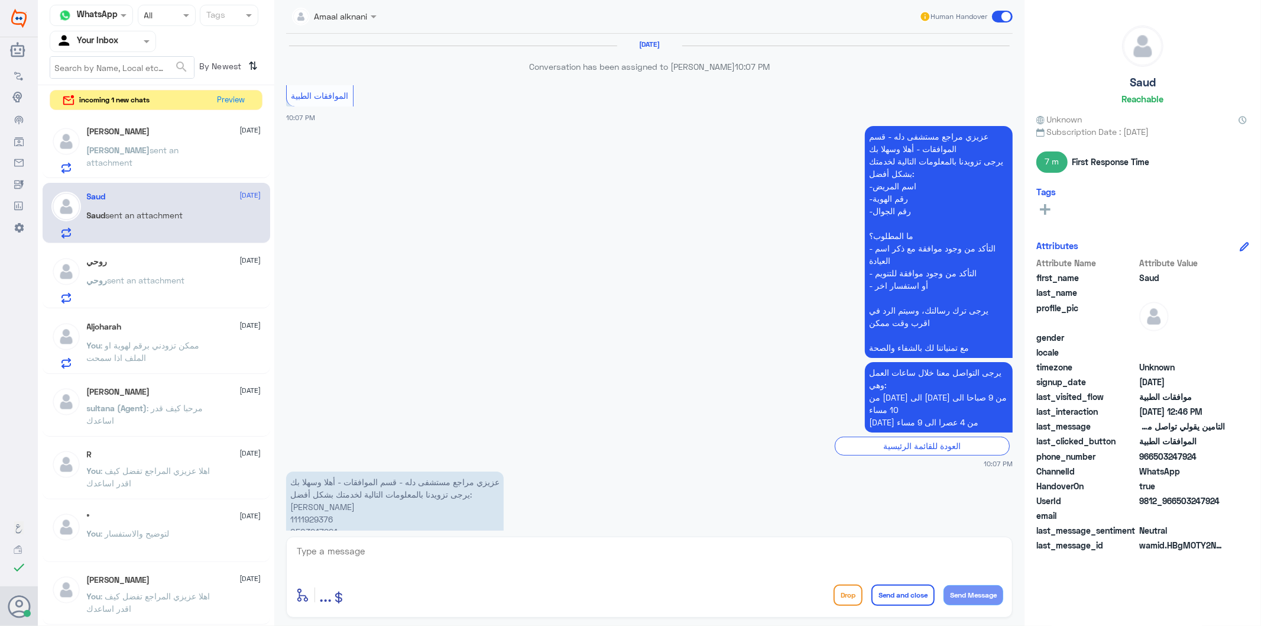
scroll to position [1968, 0]
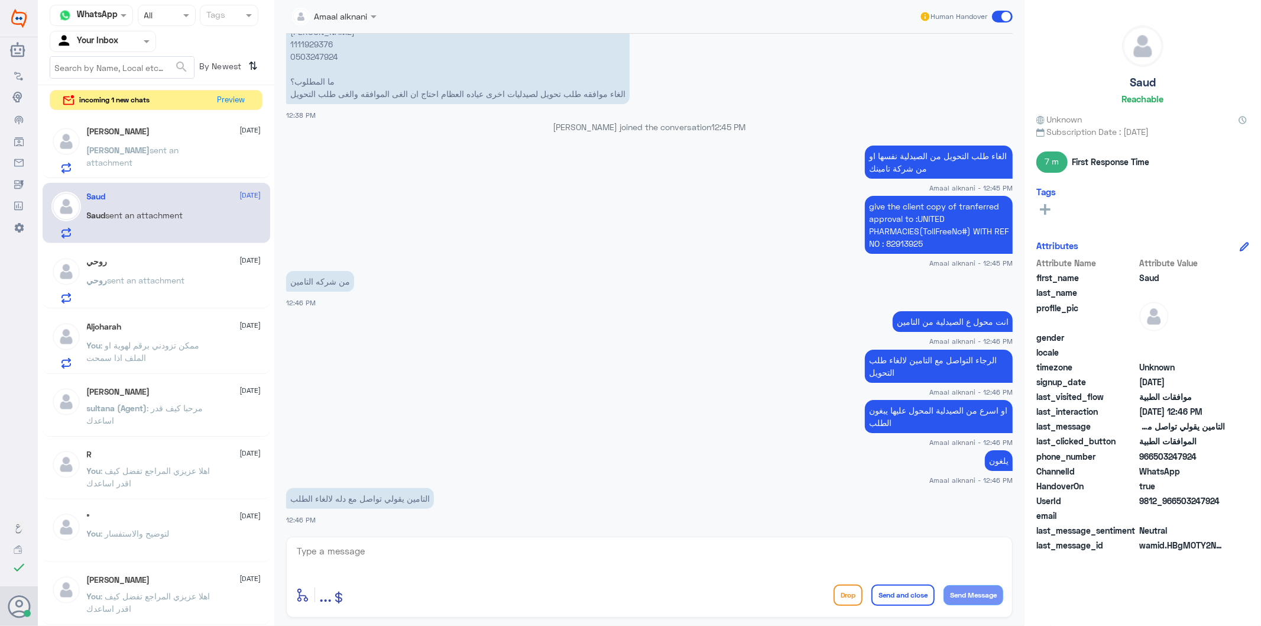
click at [120, 276] on span "sent an attachment" at bounding box center [146, 280] width 77 height 10
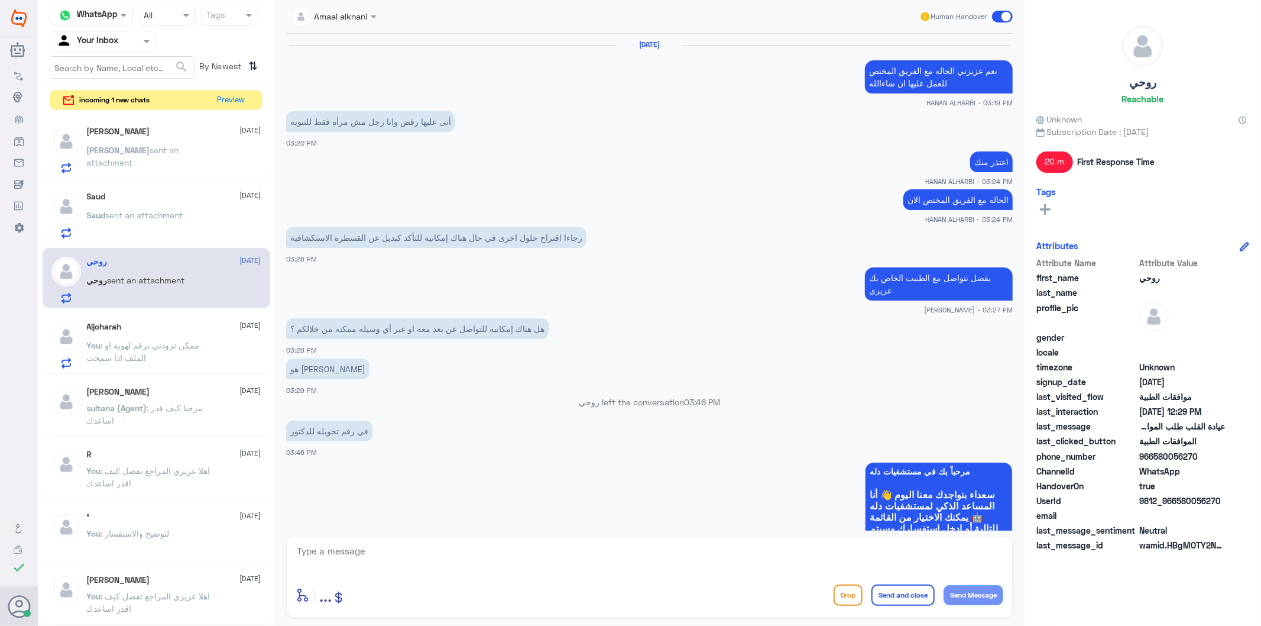
scroll to position [1702, 0]
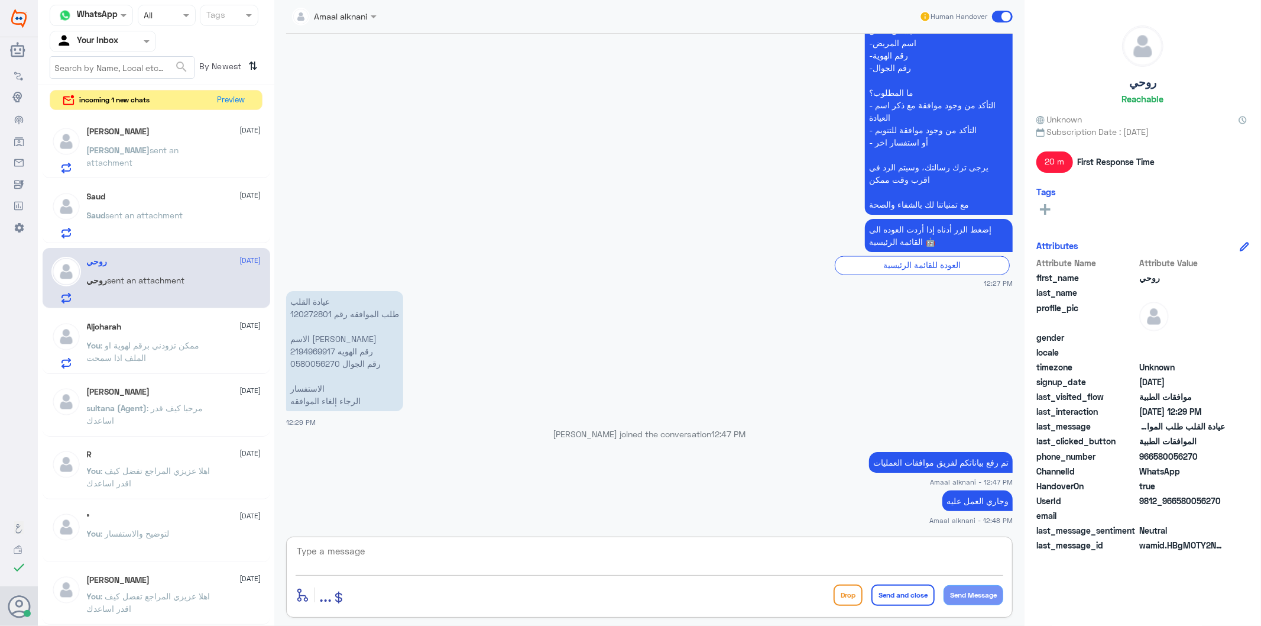
click at [389, 551] on textarea at bounding box center [650, 557] width 708 height 29
click at [385, 559] on textarea at bounding box center [650, 557] width 708 height 29
type textarea "ممكن معرفة سبب الالغاء"
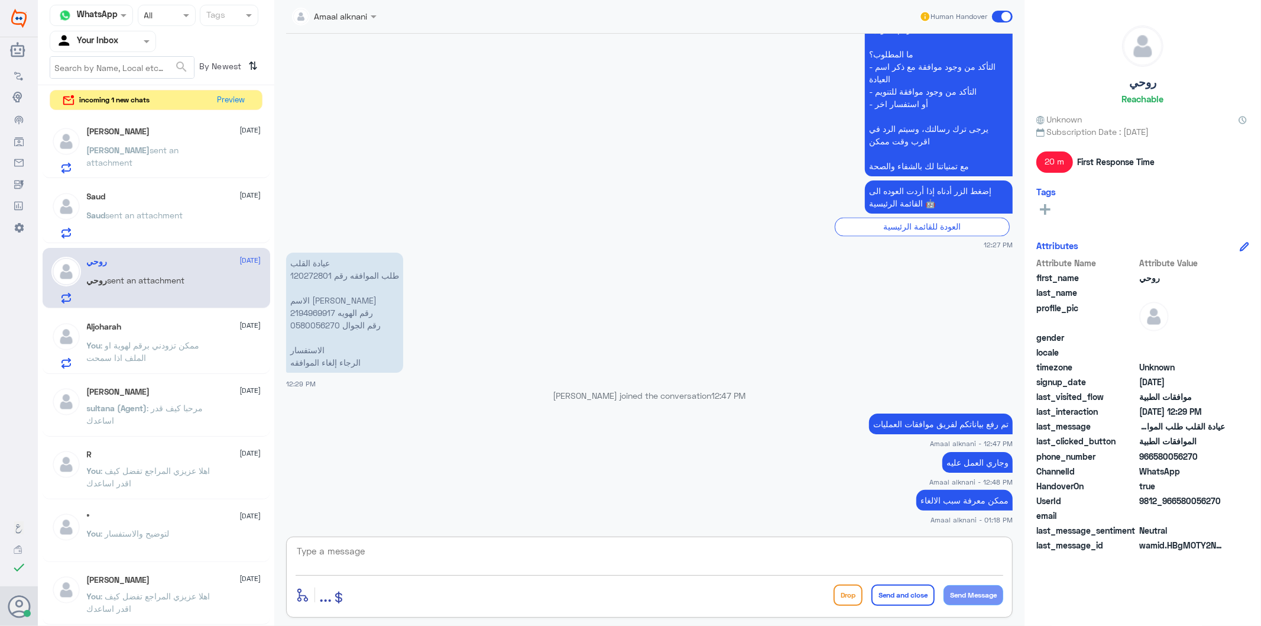
click at [869, 558] on textarea at bounding box center [650, 557] width 708 height 29
click at [199, 352] on p "You : ممكن تزودني برقم لهوية او الملف اذا سمحت" at bounding box center [153, 354] width 133 height 30
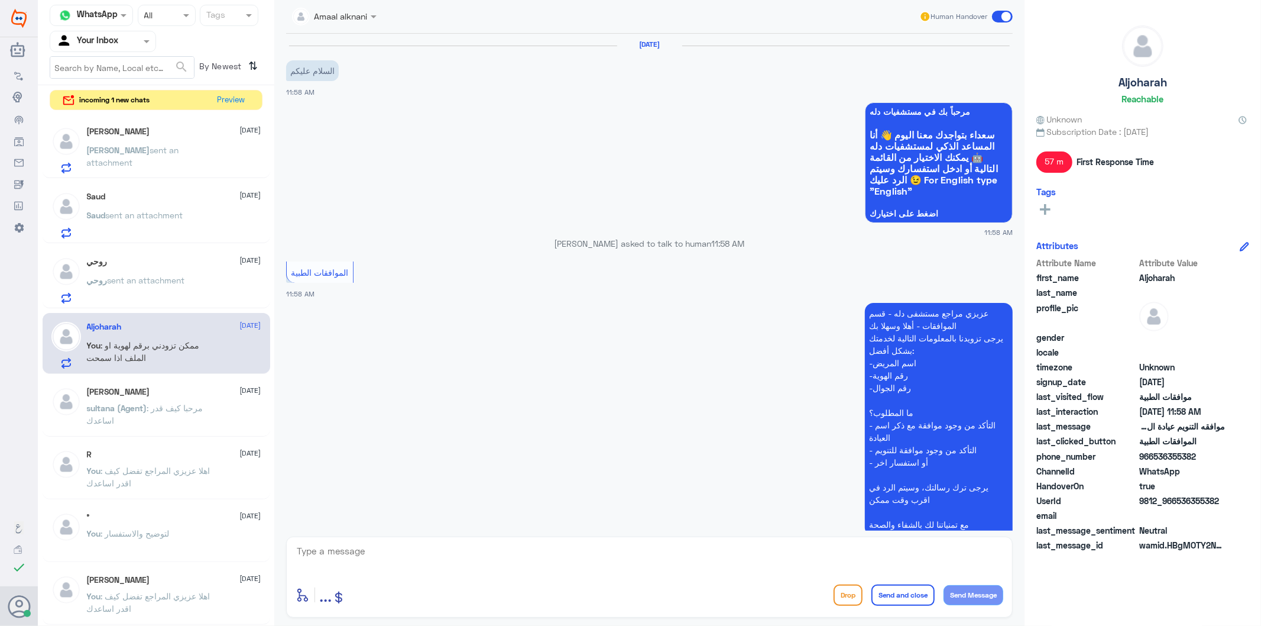
scroll to position [208, 0]
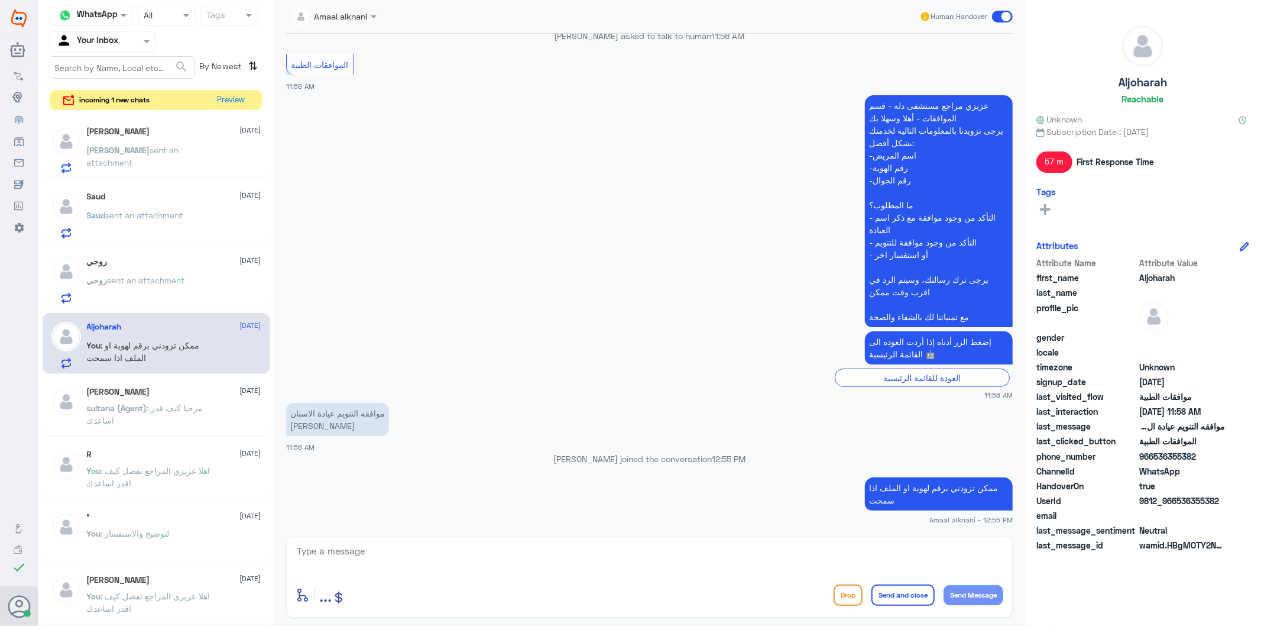
click at [171, 145] on span "sent an attachment" at bounding box center [133, 156] width 92 height 22
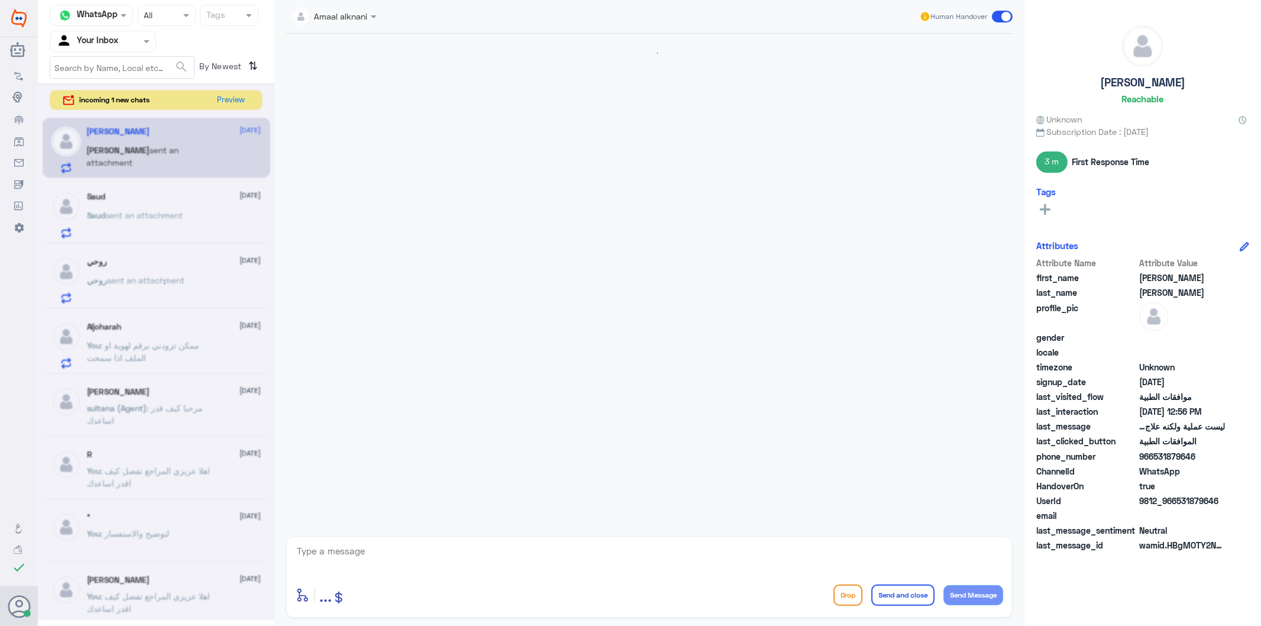
scroll to position [1651, 0]
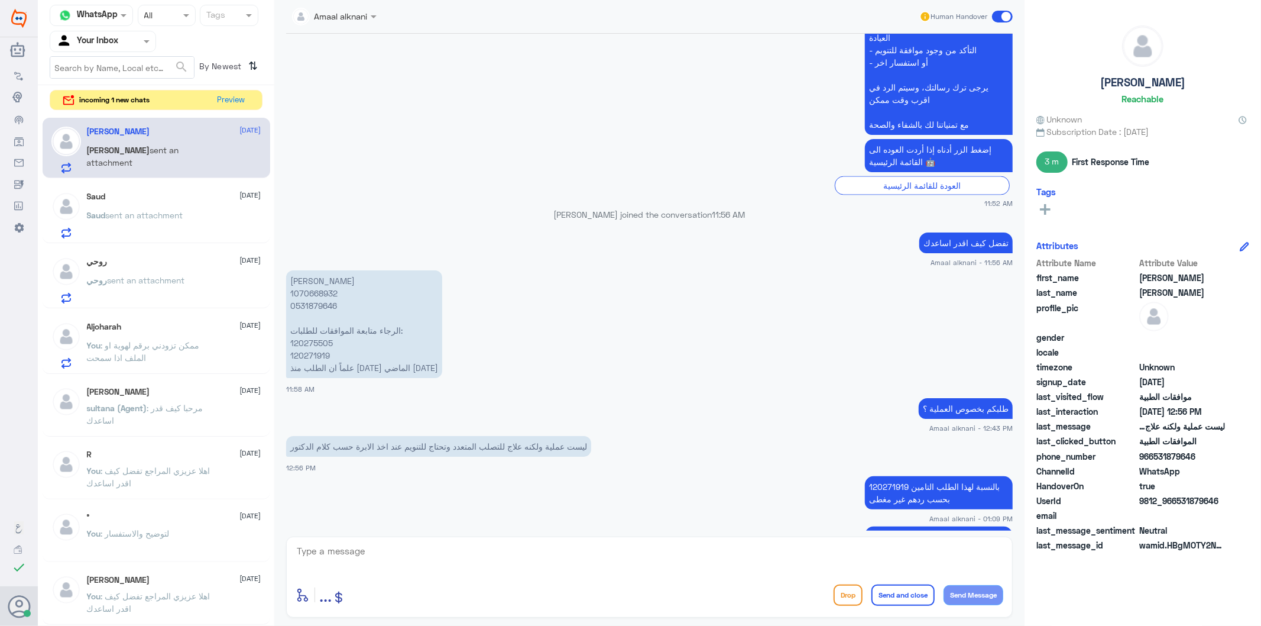
click at [136, 199] on div "Saud [DATE]" at bounding box center [174, 197] width 174 height 10
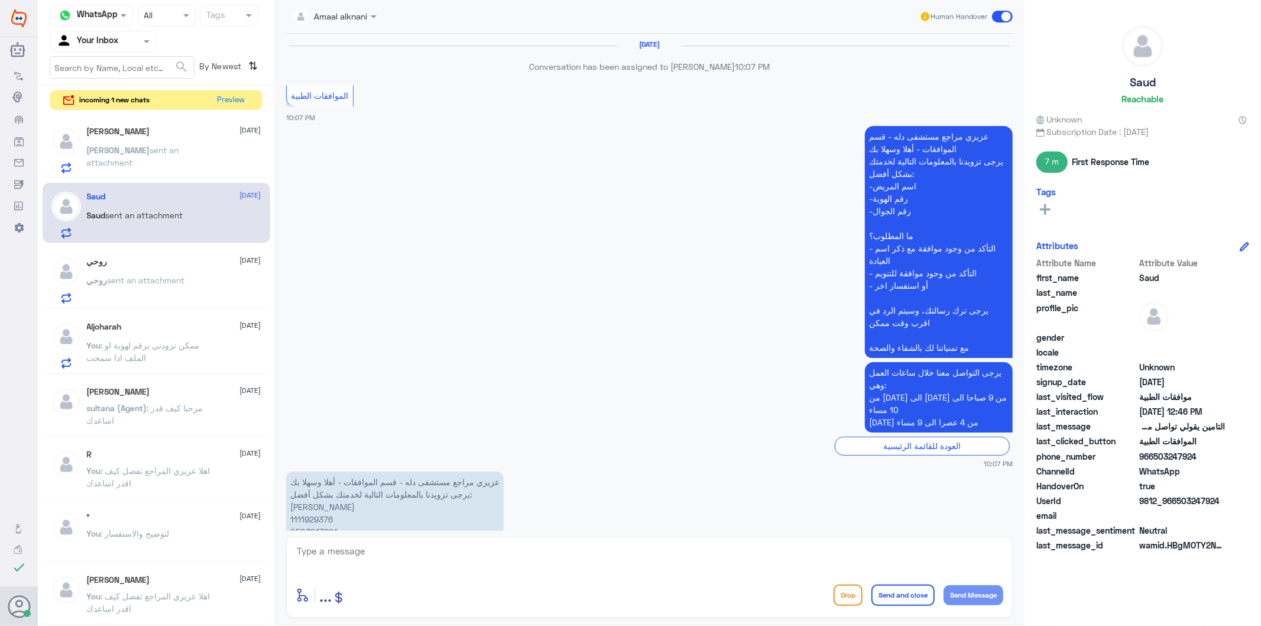
scroll to position [1968, 0]
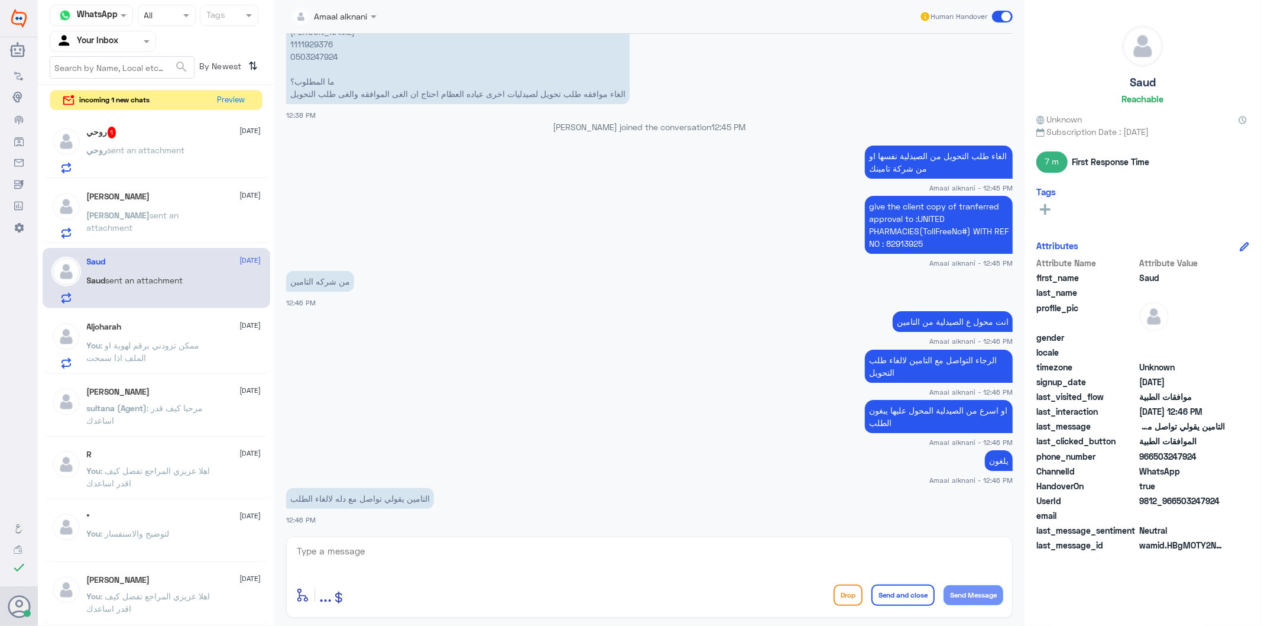
click at [115, 139] on div "روحي 1 [DATE] روحي sent an attachment" at bounding box center [174, 150] width 174 height 47
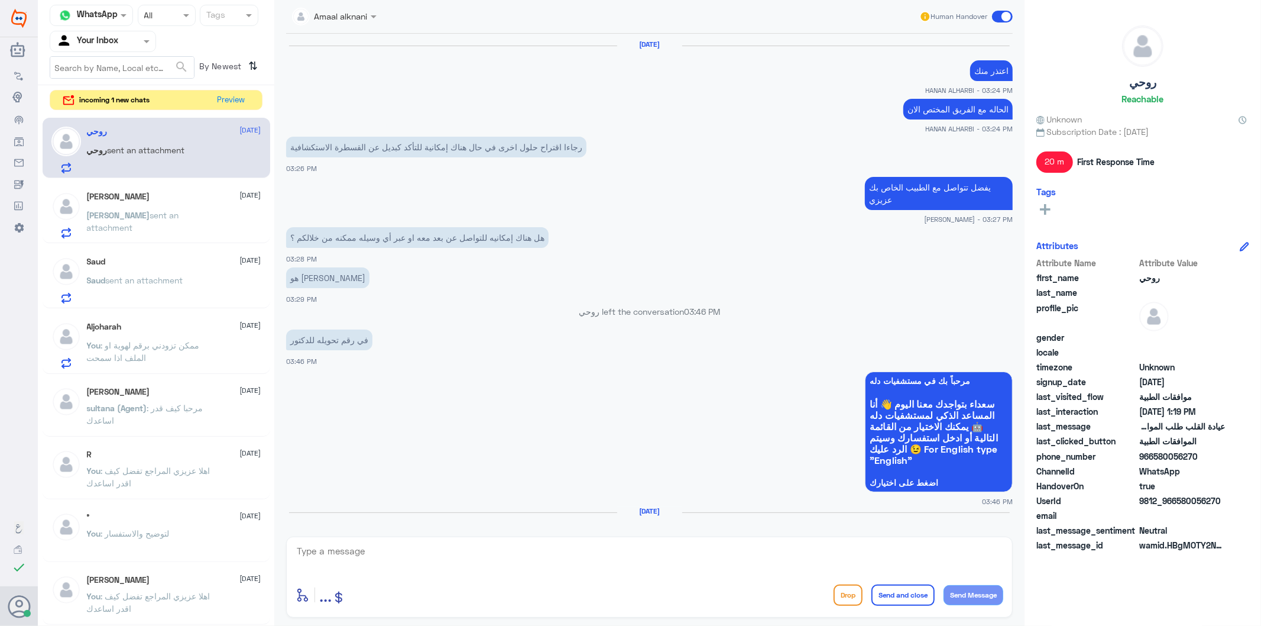
scroll to position [1715, 0]
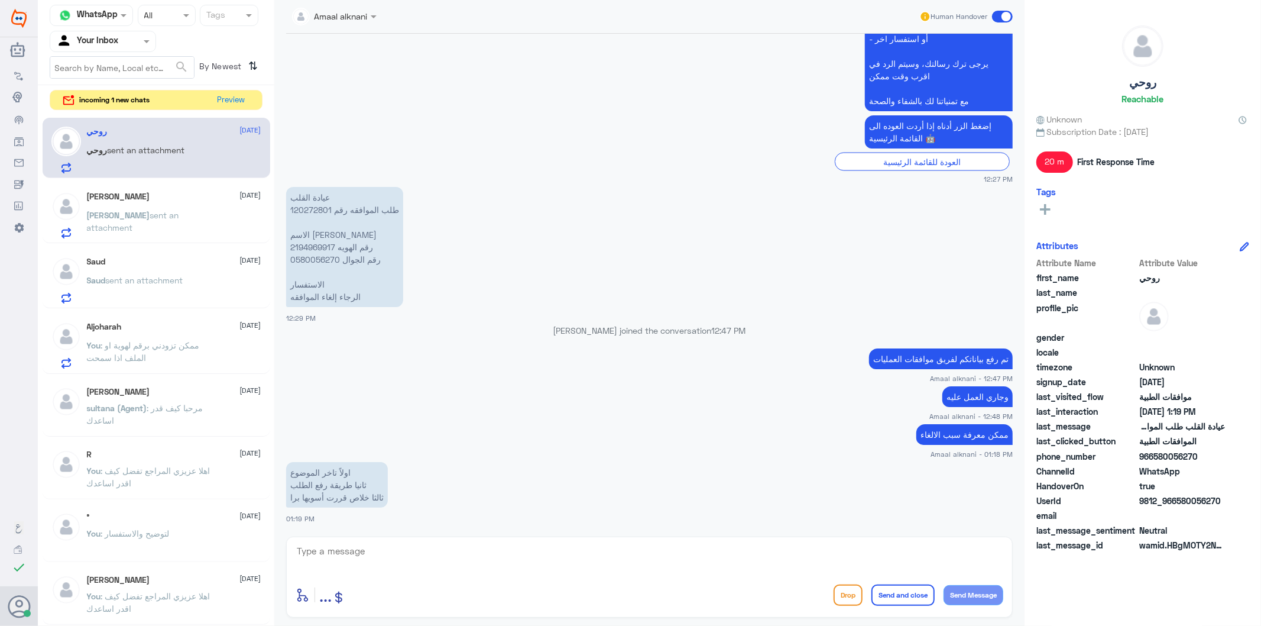
click at [307, 477] on p "اولاً تاخر الموضوع ثانيا طريقة رفع الطلب ثالثا خلاص قررت أسويها برا" at bounding box center [337, 485] width 102 height 46
click at [308, 477] on p "اولاً تاخر الموضوع ثانيا طريقة رفع الطلب ثالثا خلاص قررت أسويها برا" at bounding box center [337, 485] width 102 height 46
click at [302, 474] on p "اولاً تاخر الموضوع ثانيا طريقة رفع الطلب ثالثا خلاص قررت أسويها برا" at bounding box center [337, 485] width 102 height 46
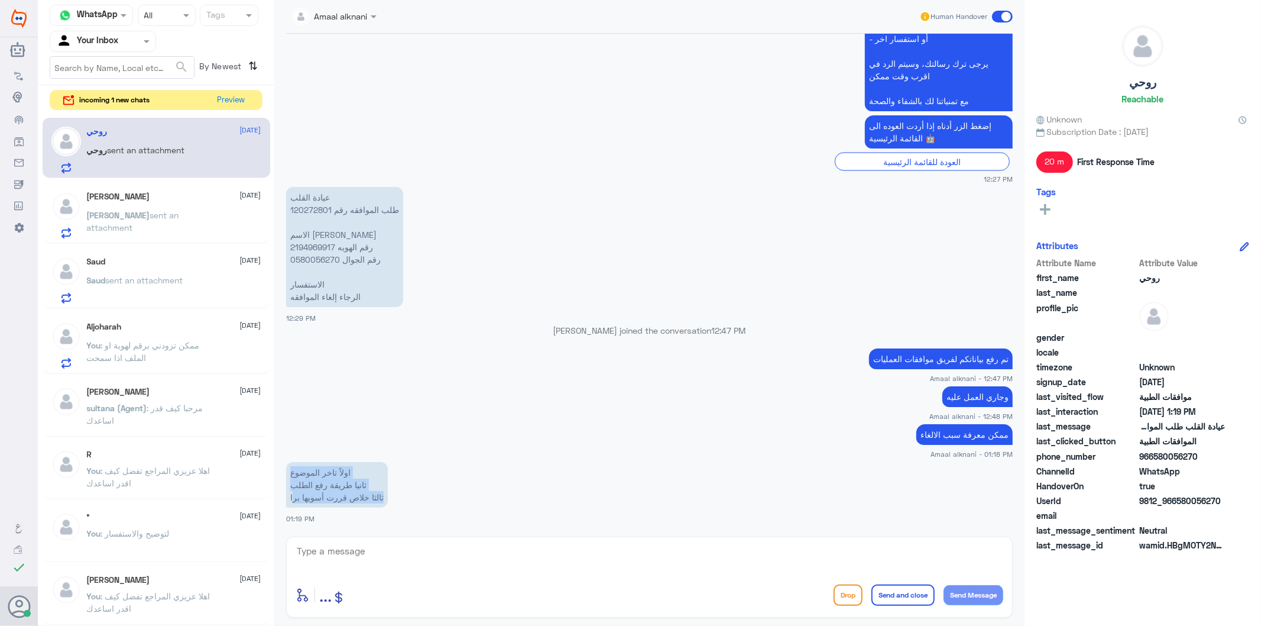
drag, startPoint x: 291, startPoint y: 470, endPoint x: 291, endPoint y: 498, distance: 28.4
click at [291, 498] on p "اولاً تاخر الموضوع ثانيا طريقة رفع الطلب ثالثا خلاص قررت أسويها برا" at bounding box center [337, 485] width 102 height 46
click at [146, 199] on div "[PERSON_NAME] [DATE]" at bounding box center [174, 197] width 174 height 10
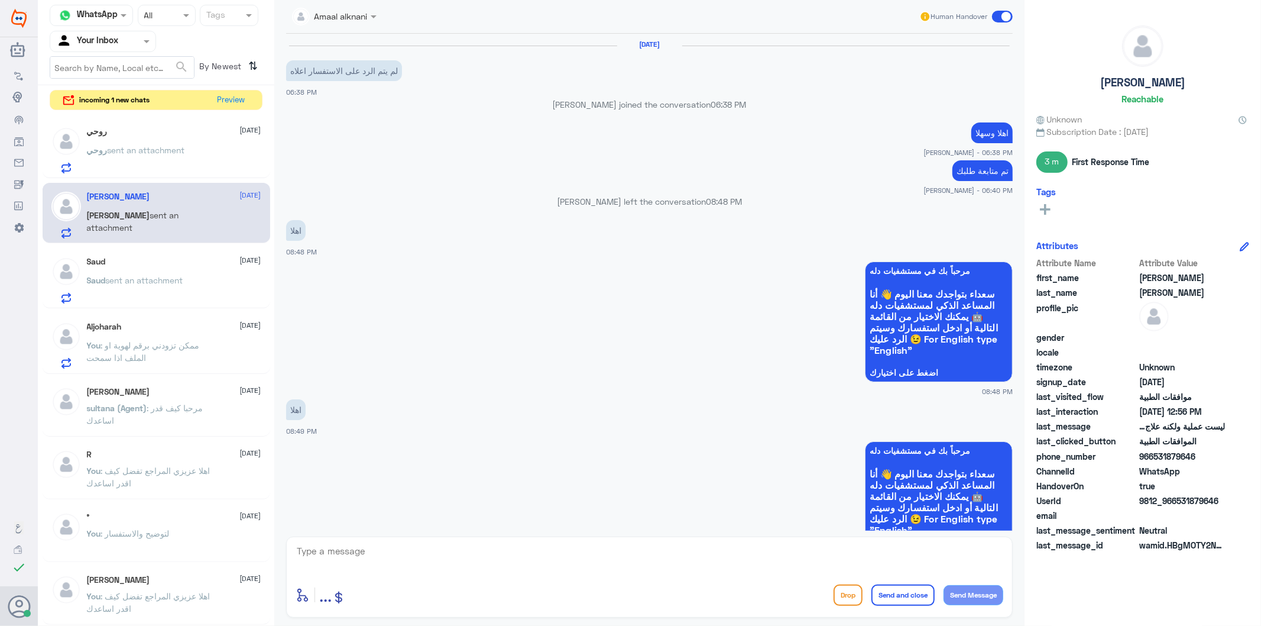
scroll to position [1651, 0]
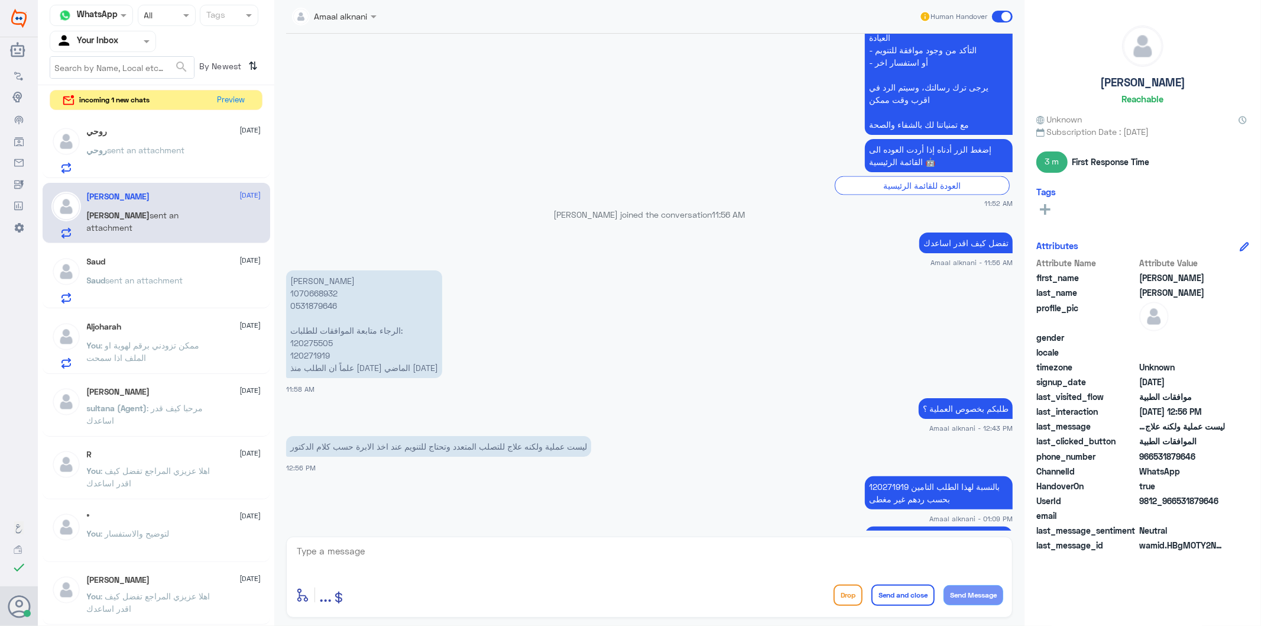
click at [147, 281] on span "sent an attachment" at bounding box center [144, 280] width 77 height 10
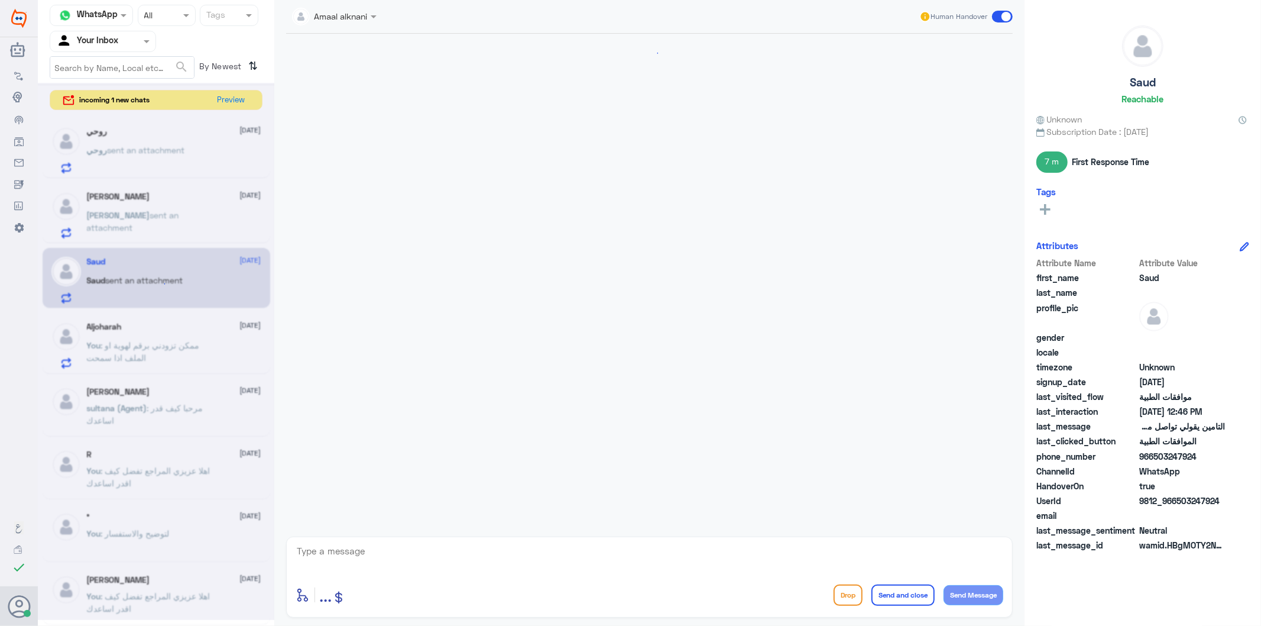
scroll to position [1968, 0]
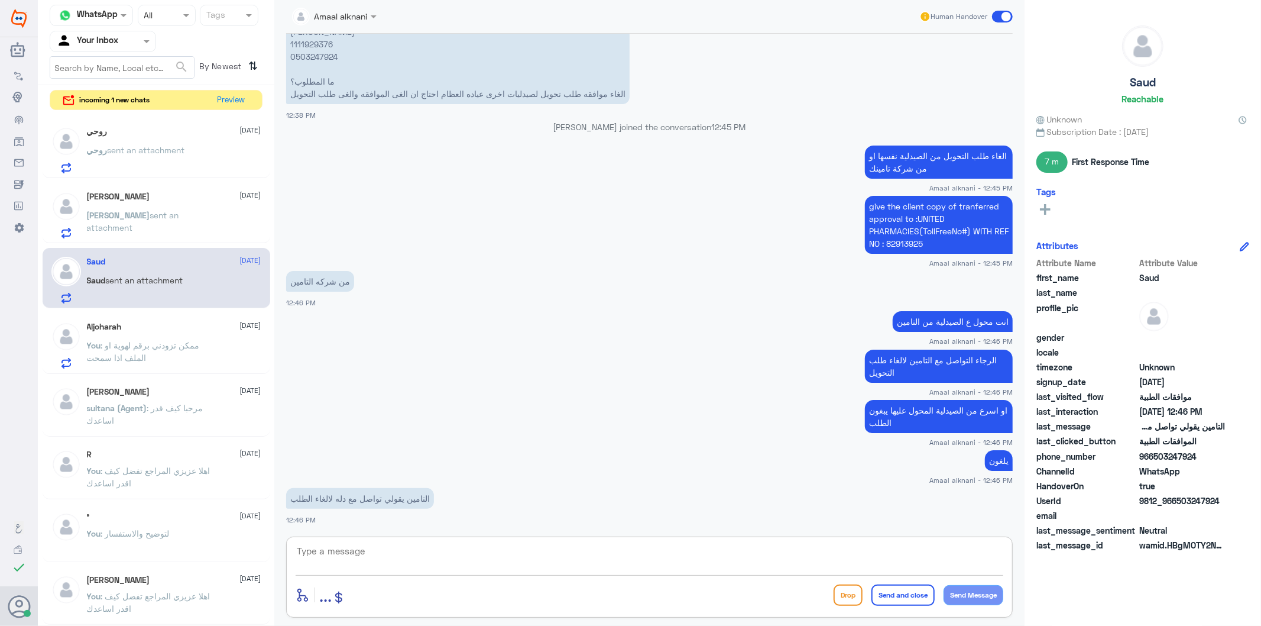
click at [369, 550] on textarea at bounding box center [650, 557] width 708 height 29
type textarea "تم الالغاء"
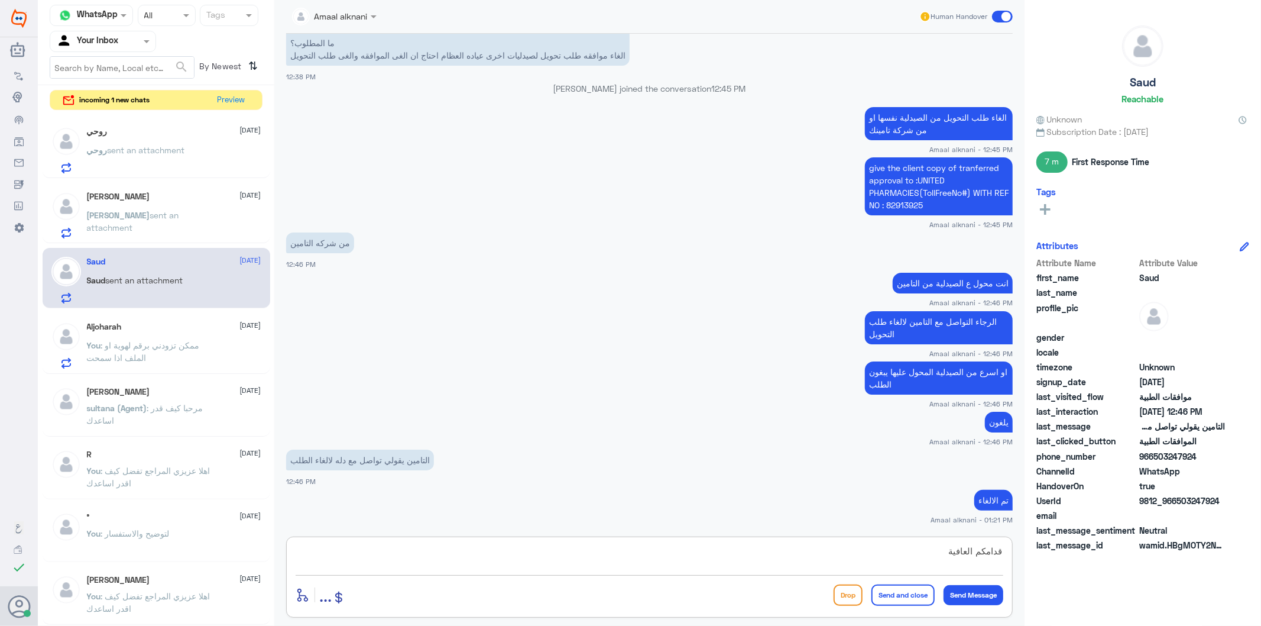
type textarea "قدامكم العافية"
click at [917, 589] on button "Send and close" at bounding box center [902, 594] width 63 height 21
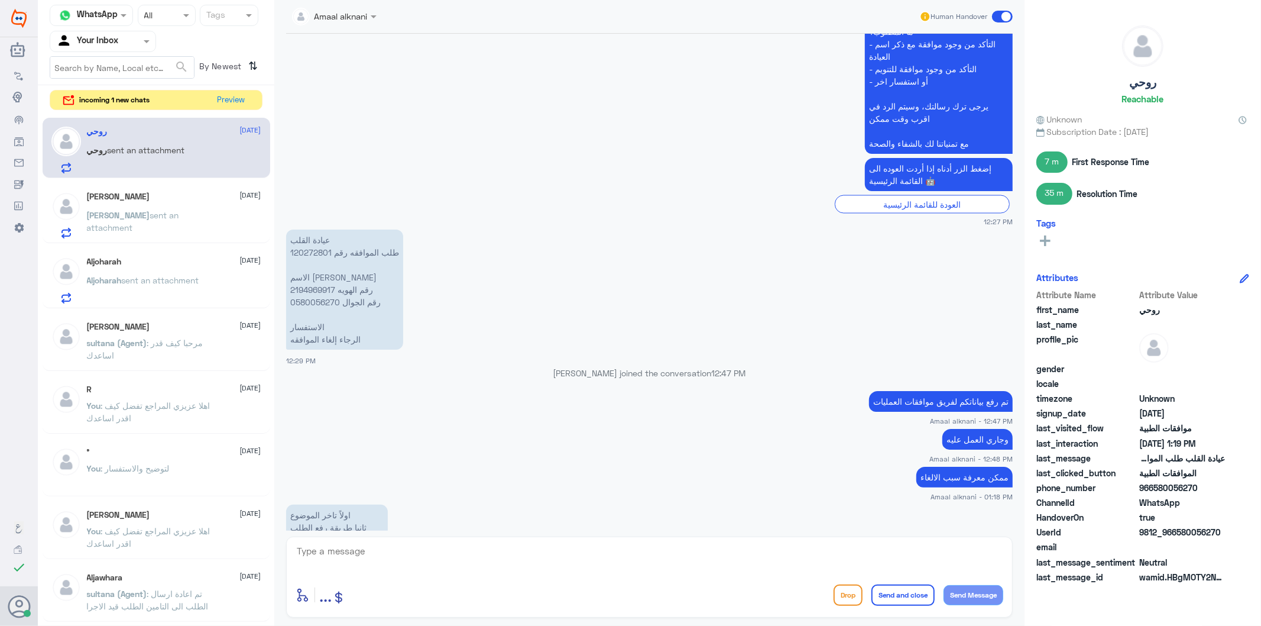
scroll to position [1648, 0]
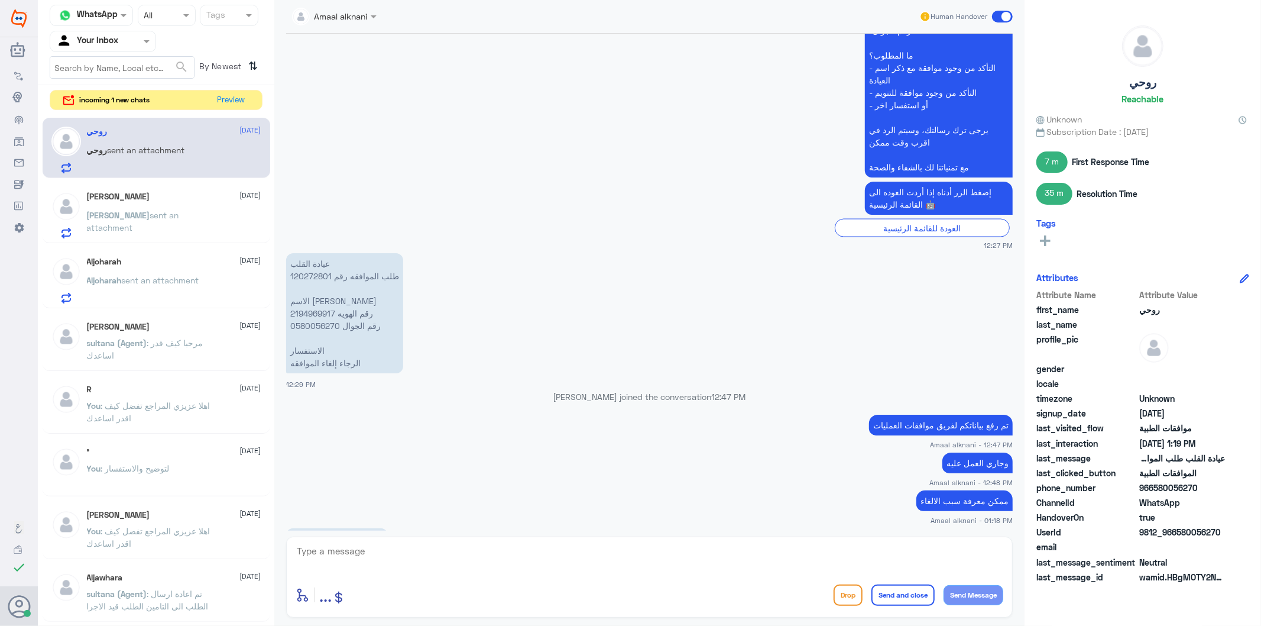
click at [153, 227] on p "[PERSON_NAME] sent an attachment" at bounding box center [153, 224] width 133 height 30
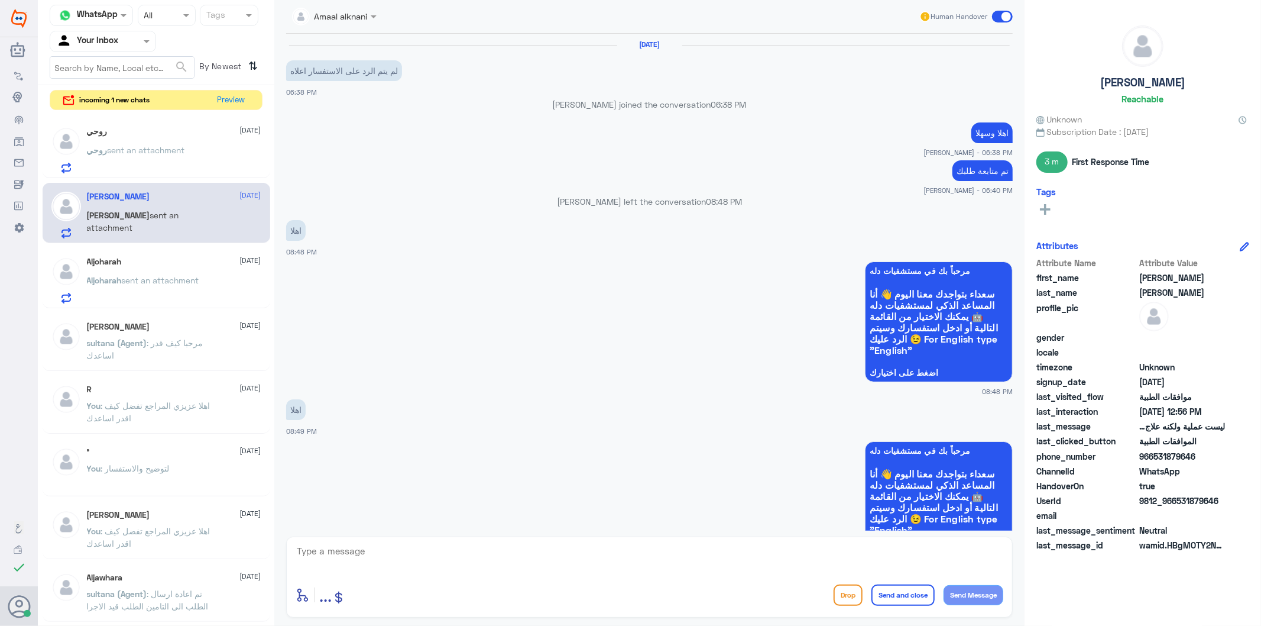
scroll to position [1651, 0]
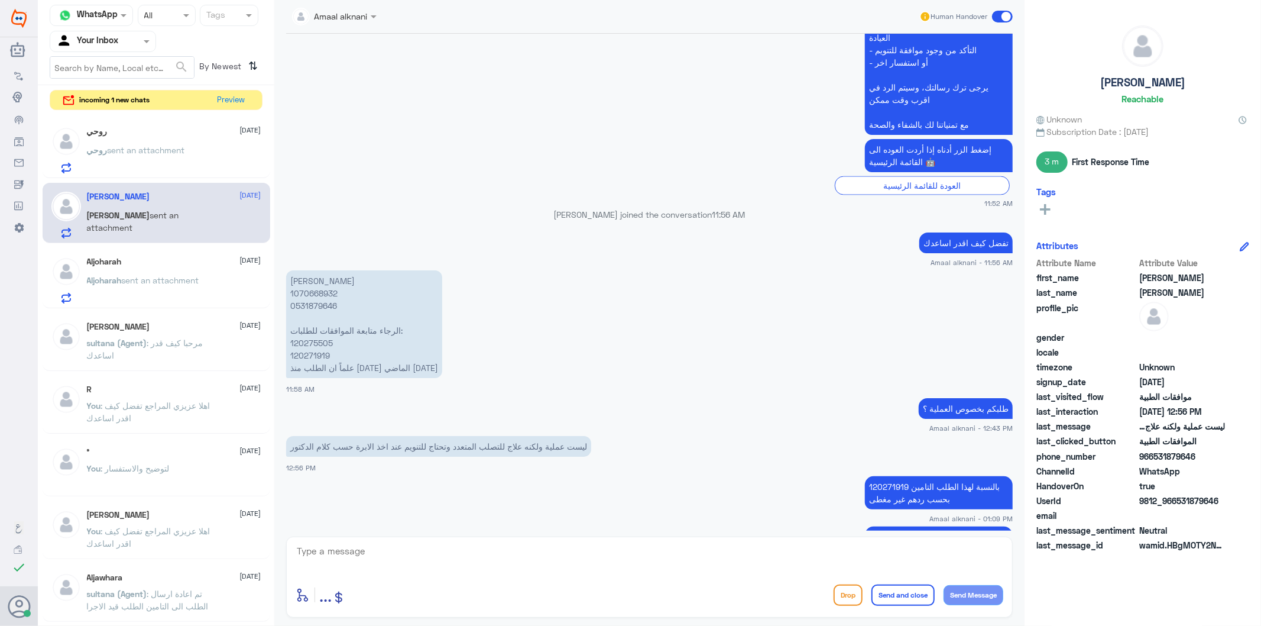
click at [153, 280] on span "sent an attachment" at bounding box center [160, 280] width 77 height 10
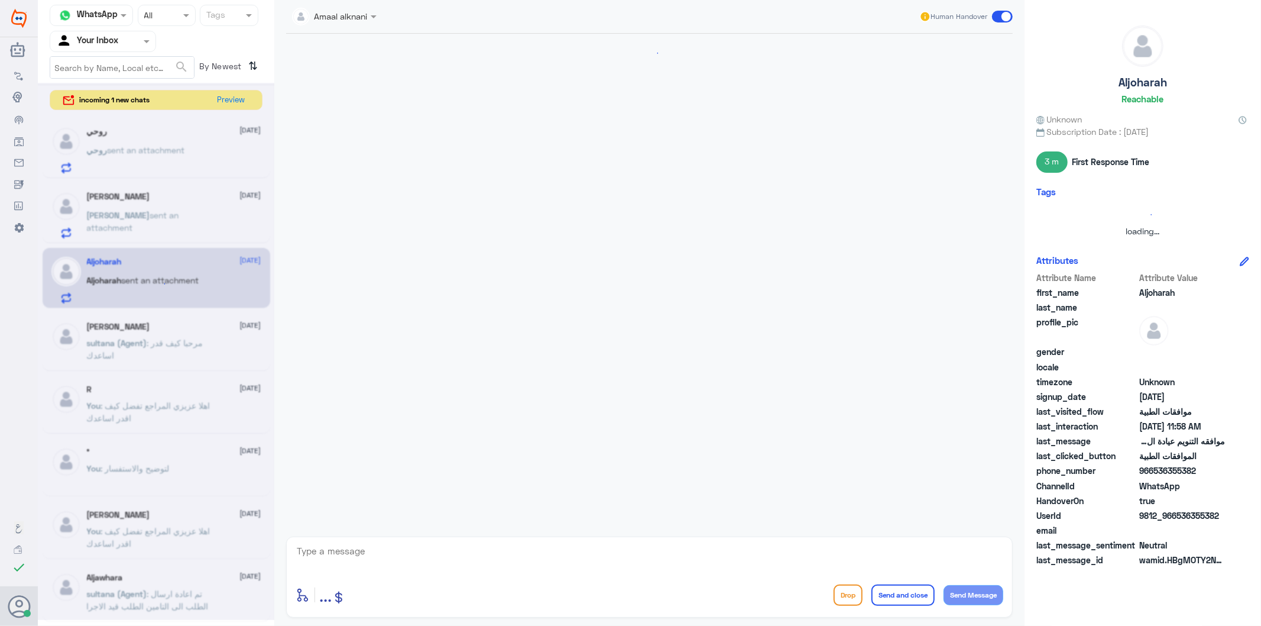
scroll to position [208, 0]
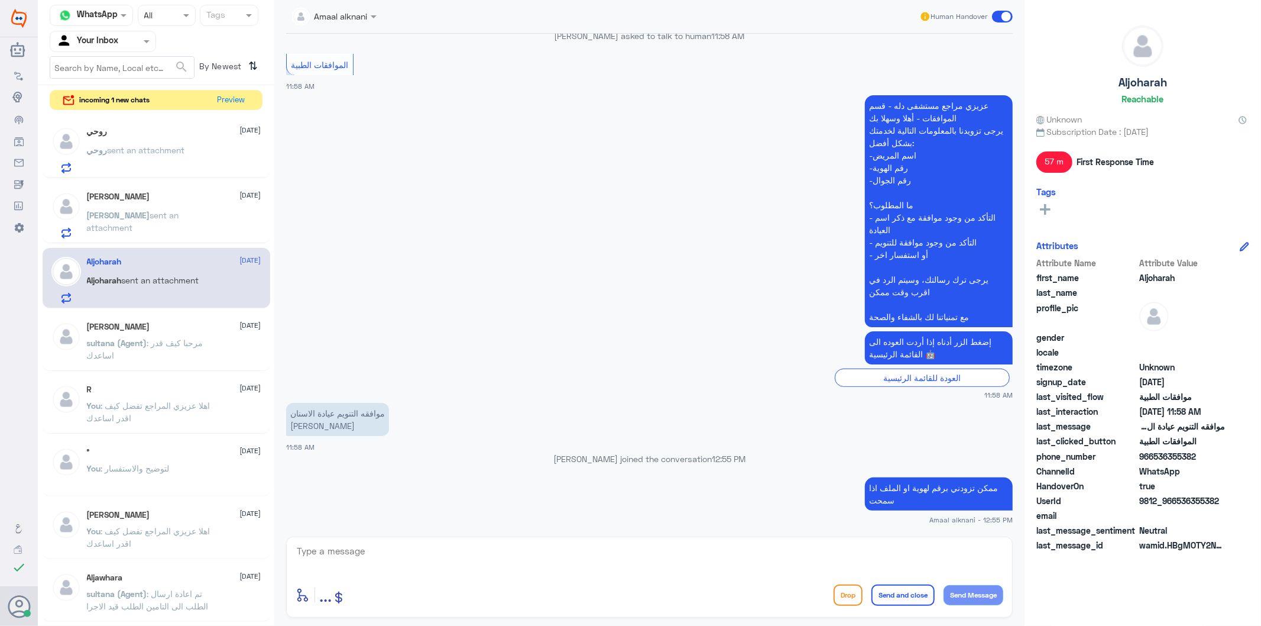
click at [155, 161] on p "روحي sent an attachment" at bounding box center [136, 159] width 98 height 30
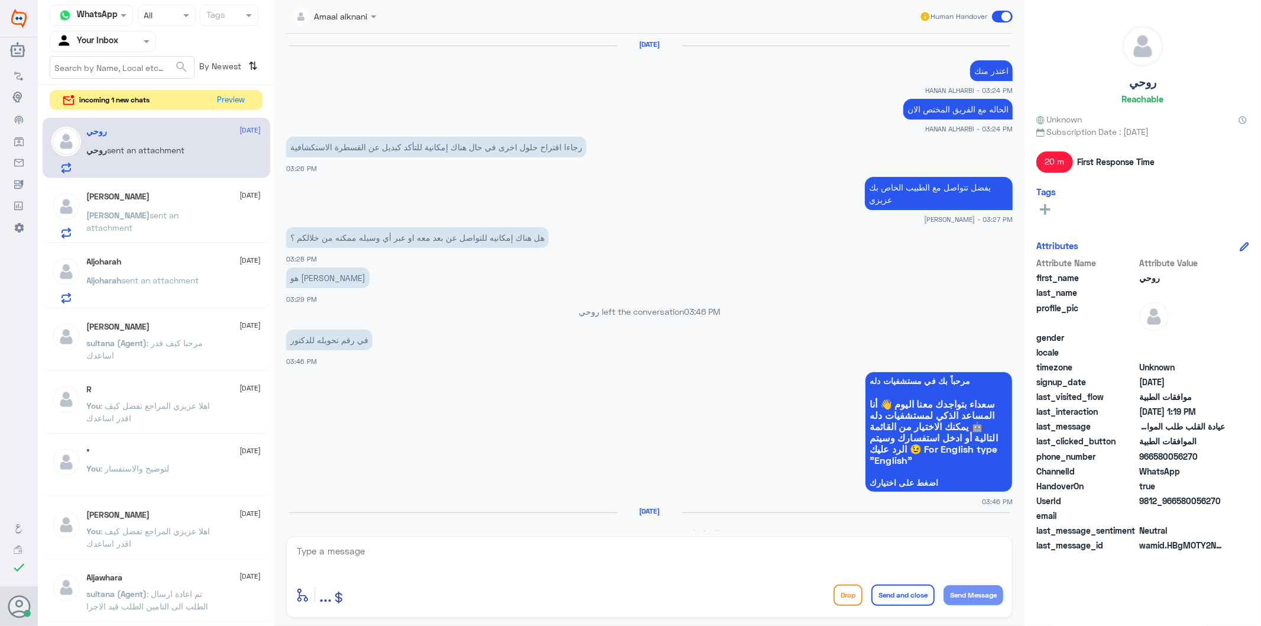
scroll to position [1715, 0]
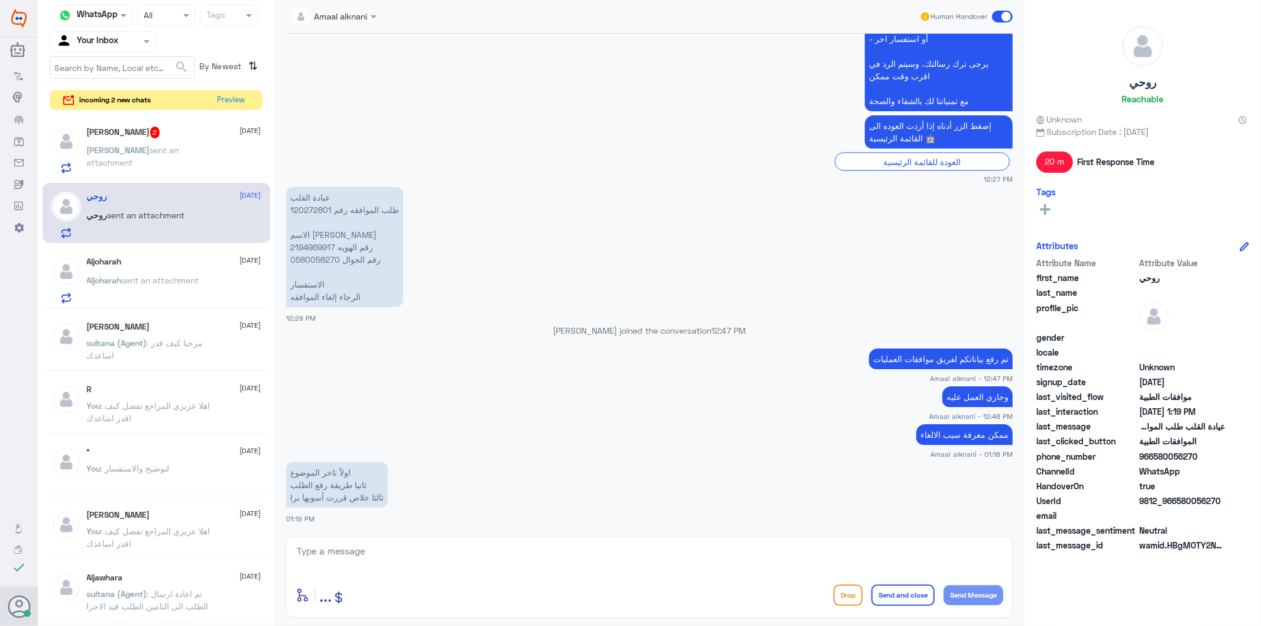
click at [357, 557] on textarea at bounding box center [650, 557] width 708 height 29
type textarea "تم الالغاء"
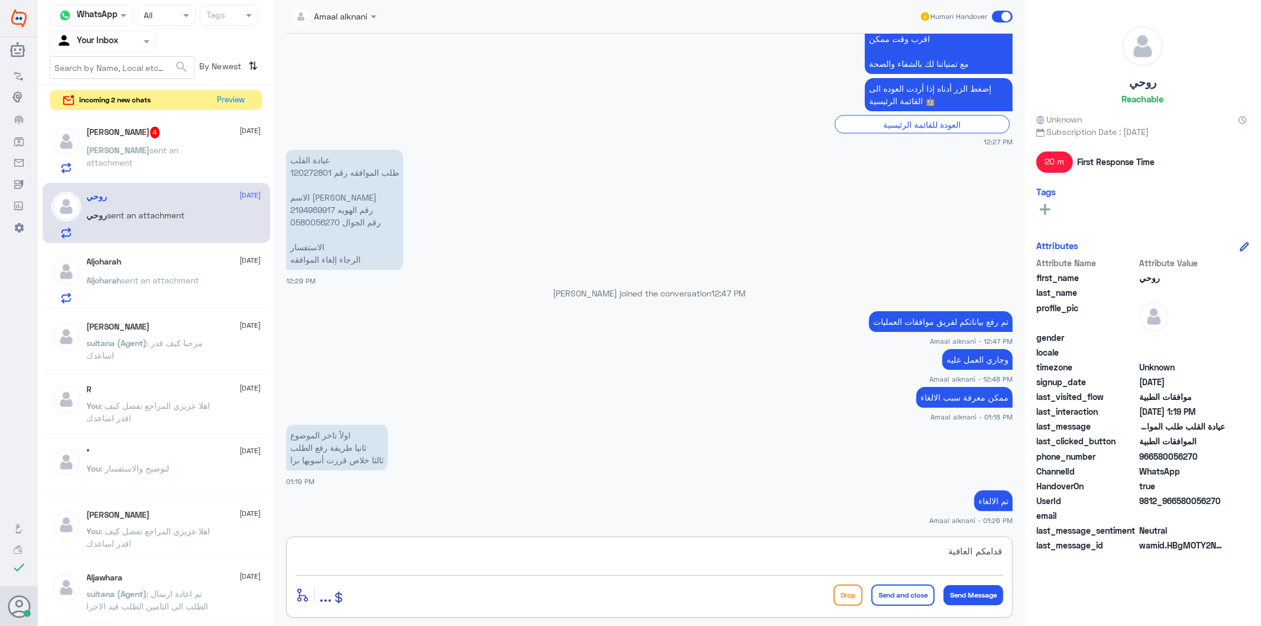
type textarea "قدامكم العافية"
click at [890, 589] on button "Send and close" at bounding box center [902, 594] width 63 height 21
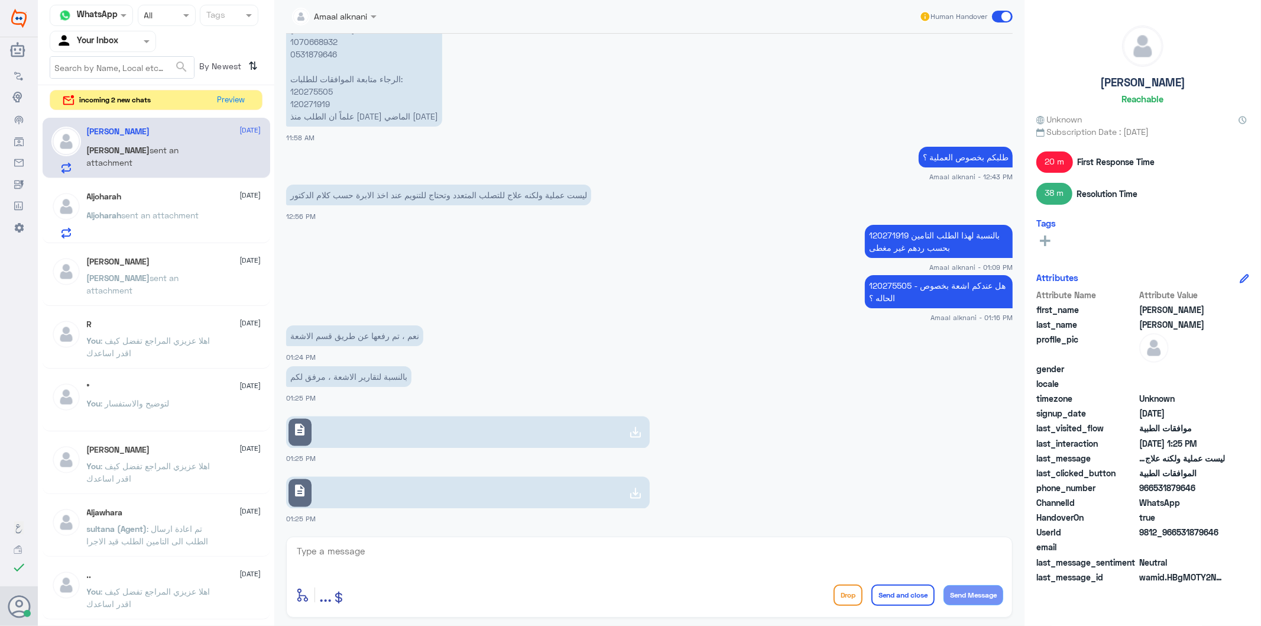
scroll to position [1718, 0]
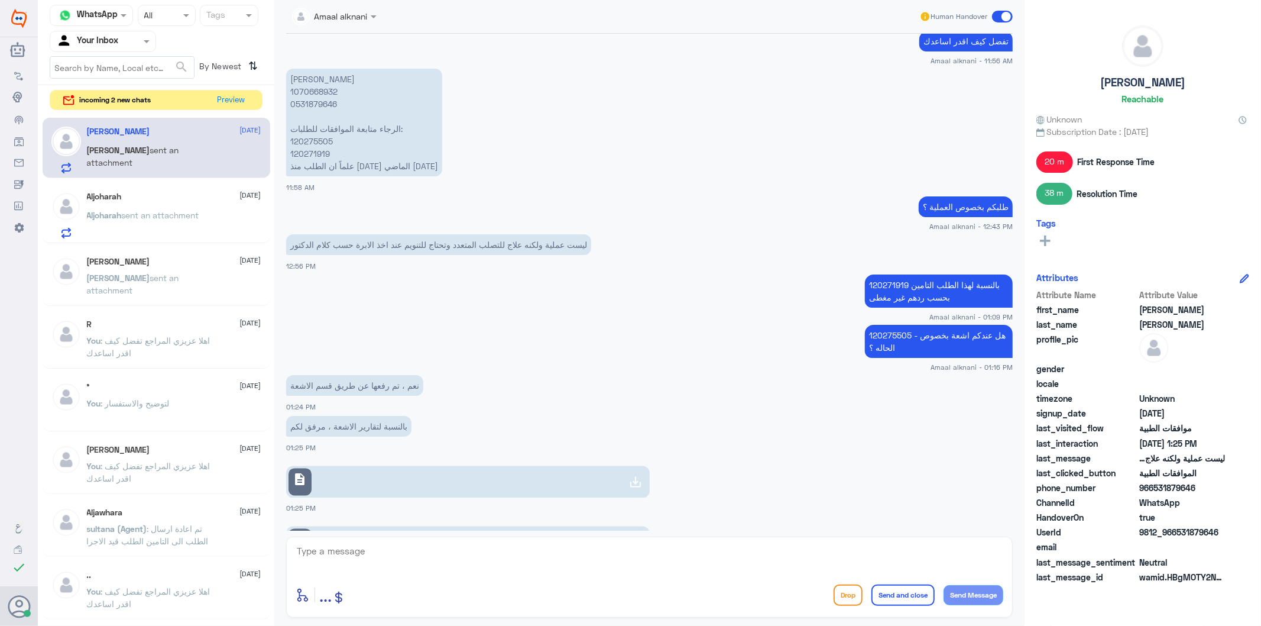
click at [358, 466] on link "description" at bounding box center [468, 482] width 364 height 32
click at [383, 526] on link "description" at bounding box center [468, 542] width 364 height 32
click at [376, 561] on textarea at bounding box center [650, 557] width 708 height 29
type textarea "ن"
type textarea "معاك هي الان ؟"
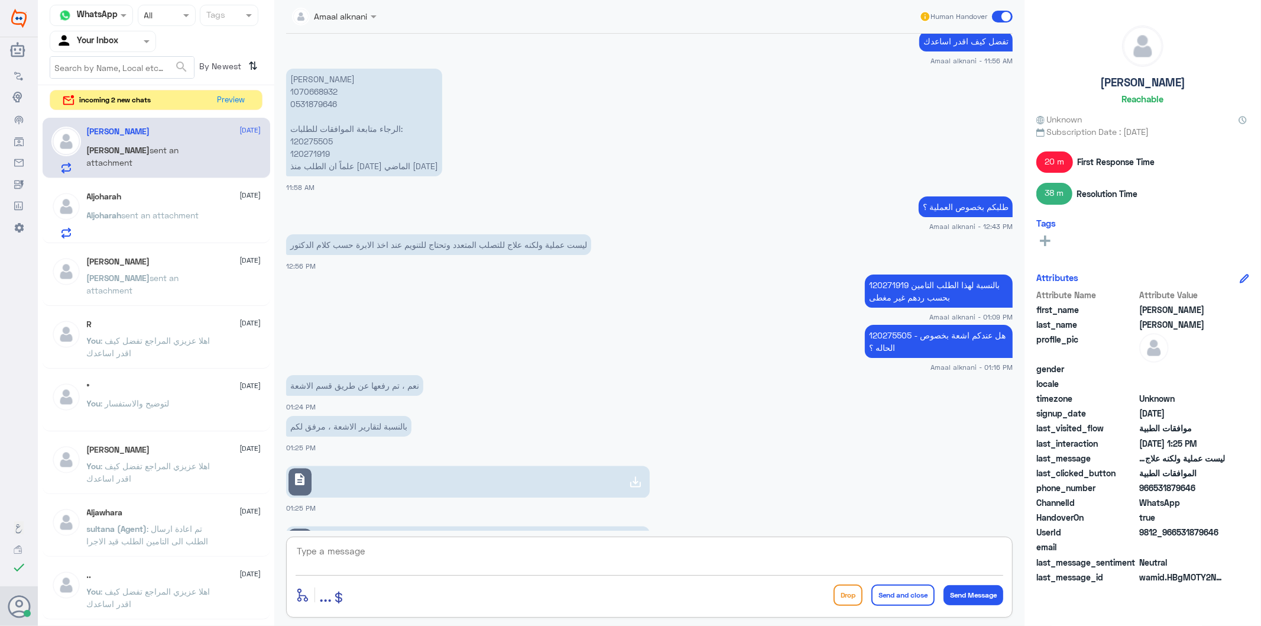
scroll to position [1756, 0]
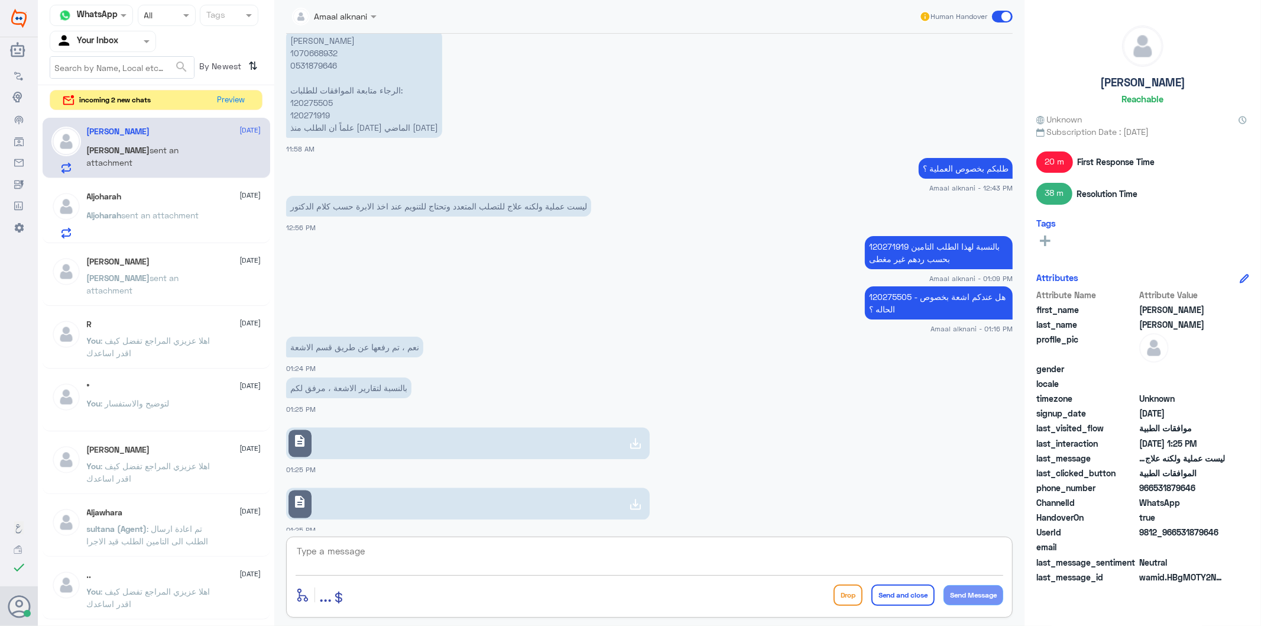
click at [361, 563] on textarea at bounding box center [650, 557] width 708 height 29
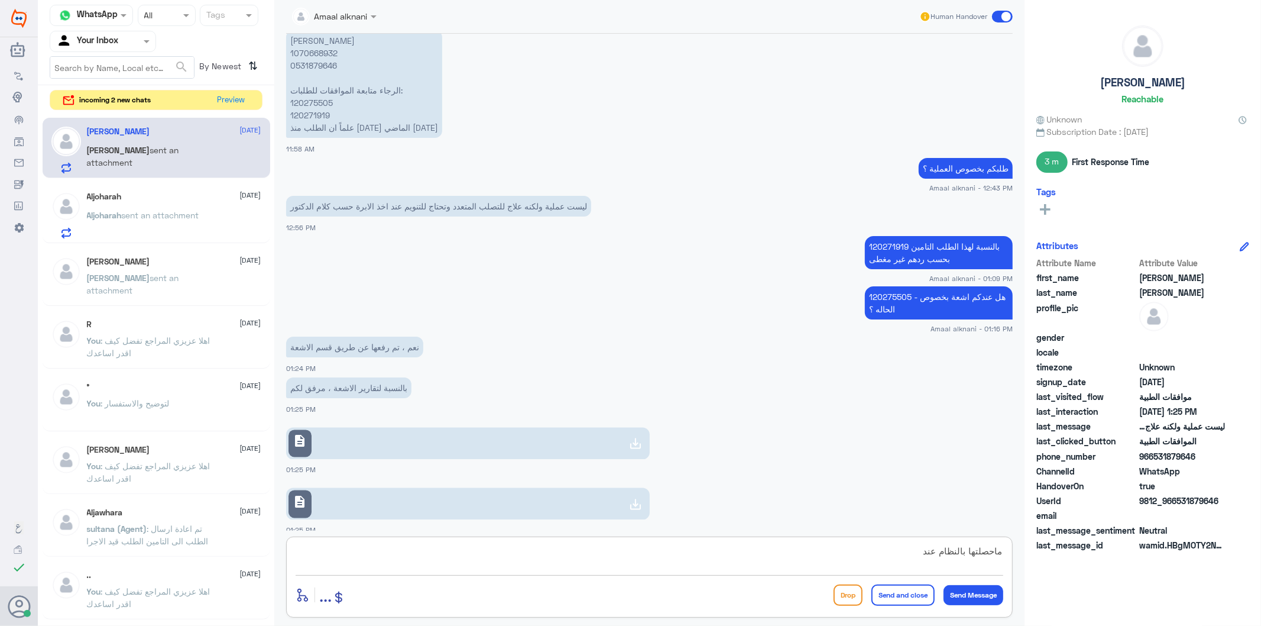
type textarea "ماحصلتها بالنظام عندي"
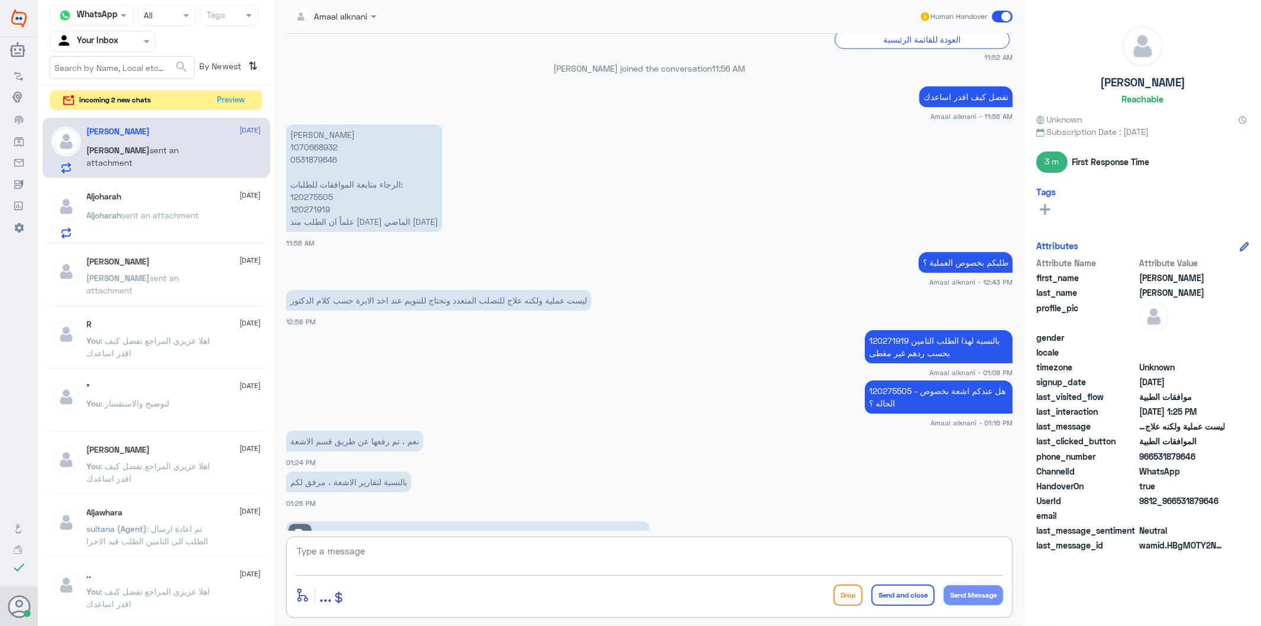
scroll to position [1793, 0]
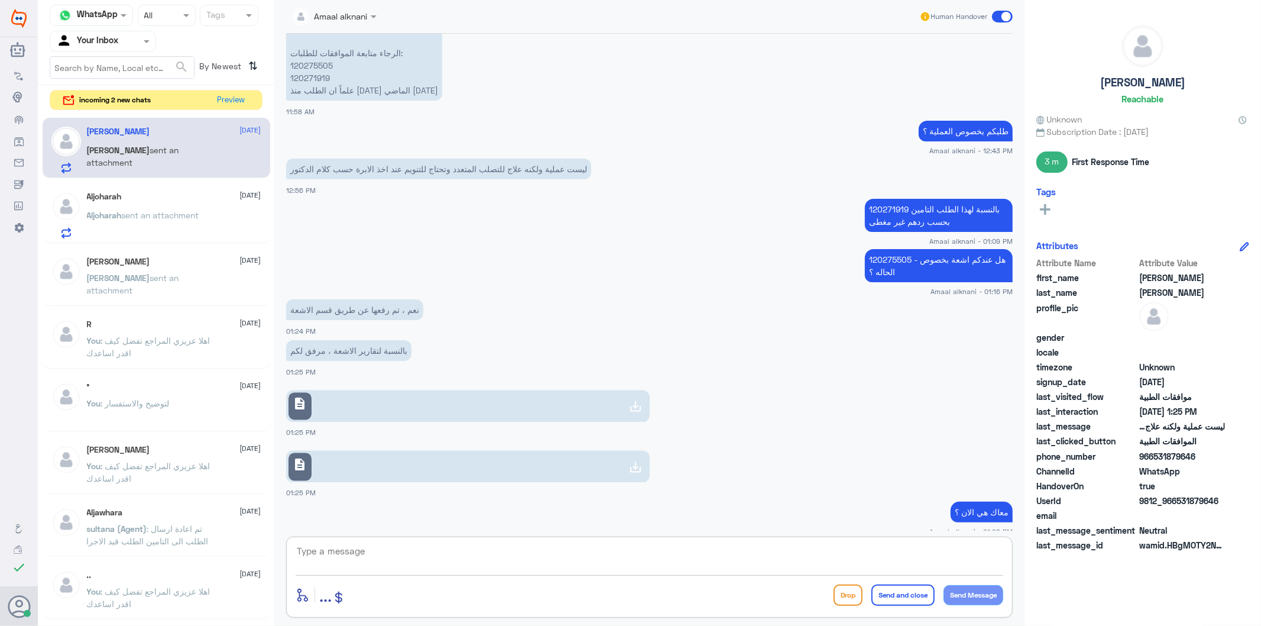
click at [316, 199] on app-msgs-text "120271919 بالنسبة لهذا الطلب التامين بحسب ردهم غير مغطى" at bounding box center [649, 216] width 727 height 34
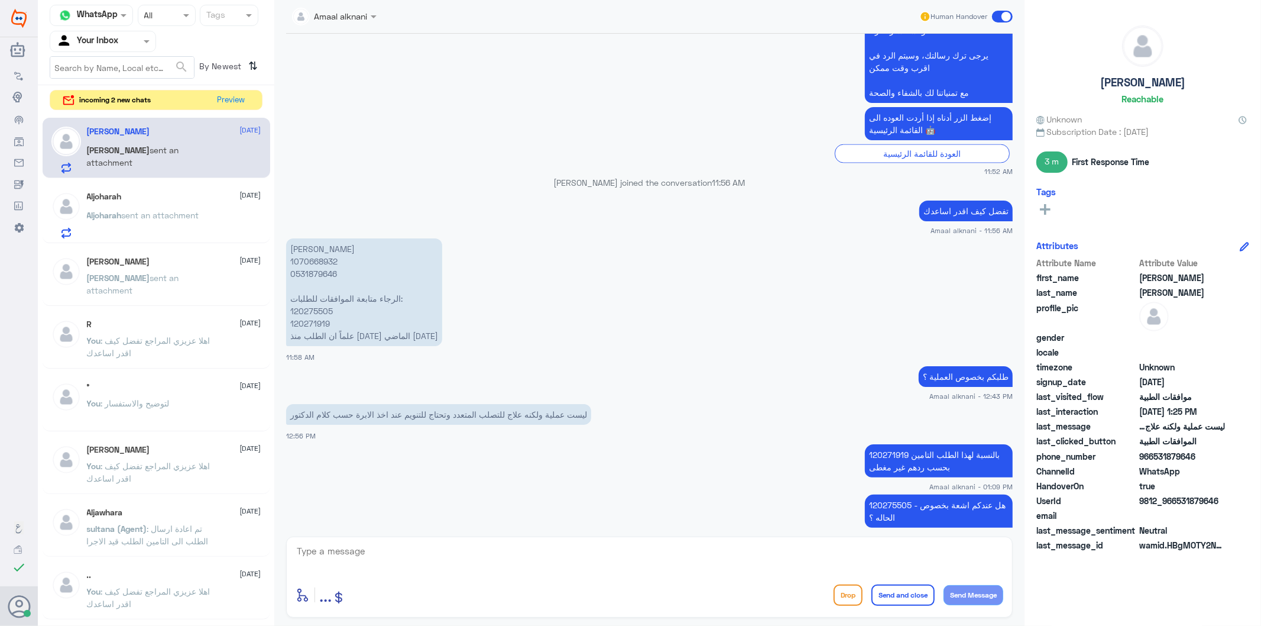
scroll to position [1530, 0]
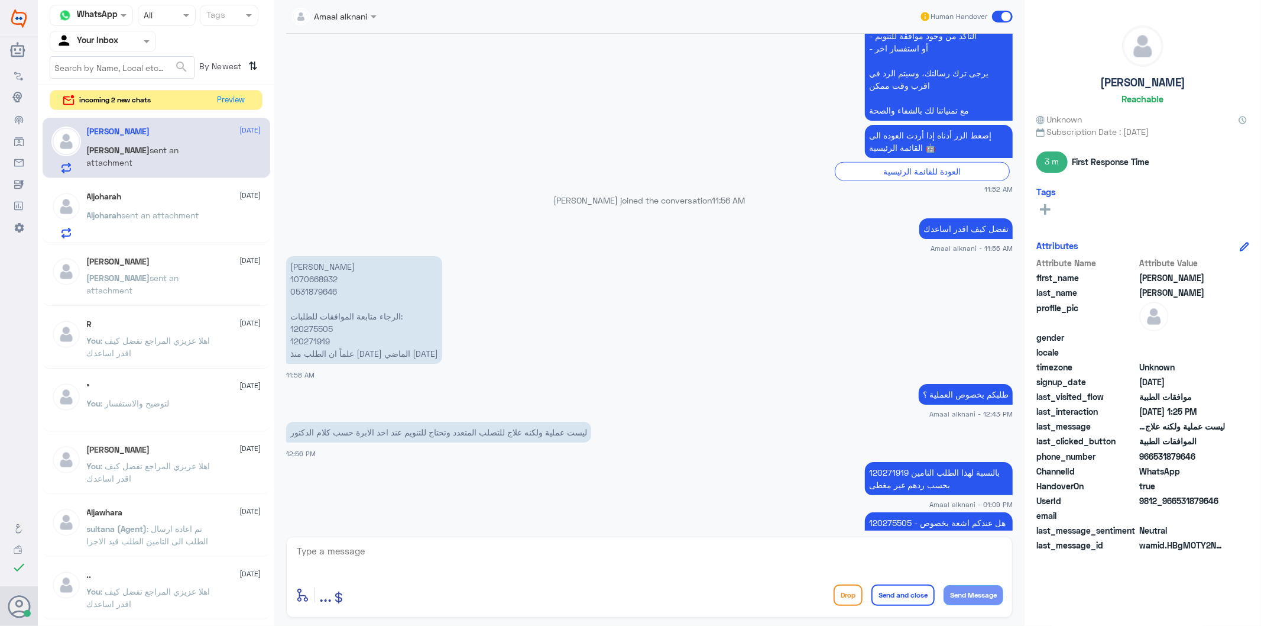
click at [321, 278] on p "[PERSON_NAME] 1070668932 0531879646 الرجاء متابعة الموافقات للطلبات: 120275505 …" at bounding box center [364, 310] width 156 height 108
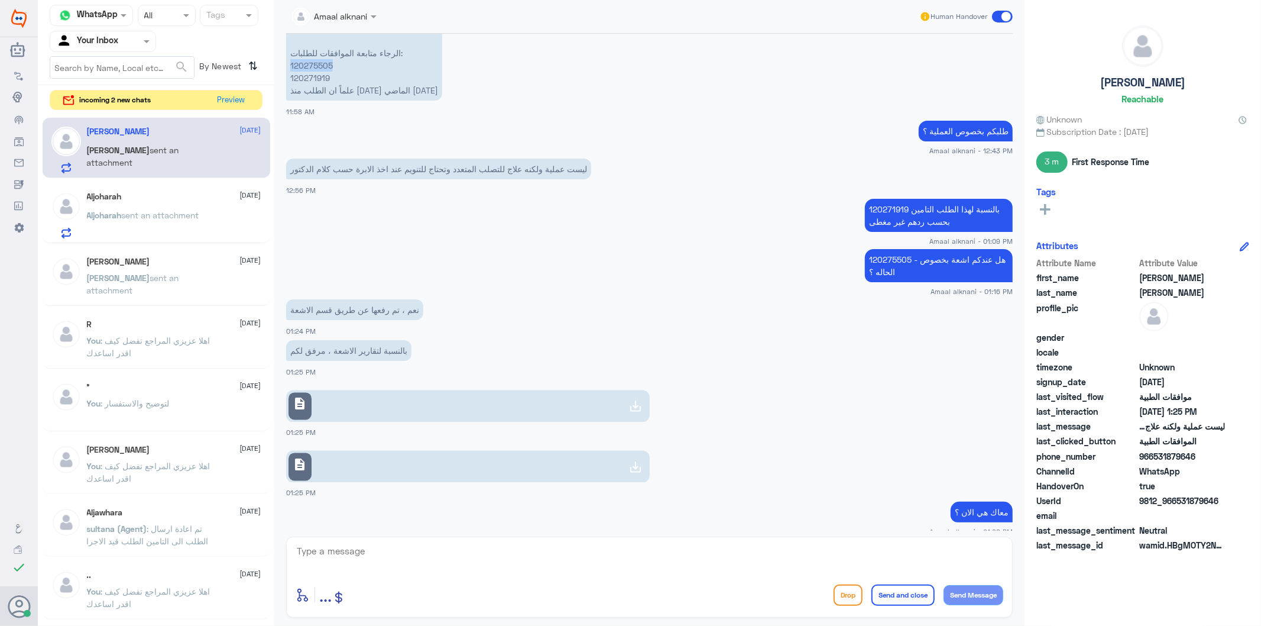
scroll to position [1834, 0]
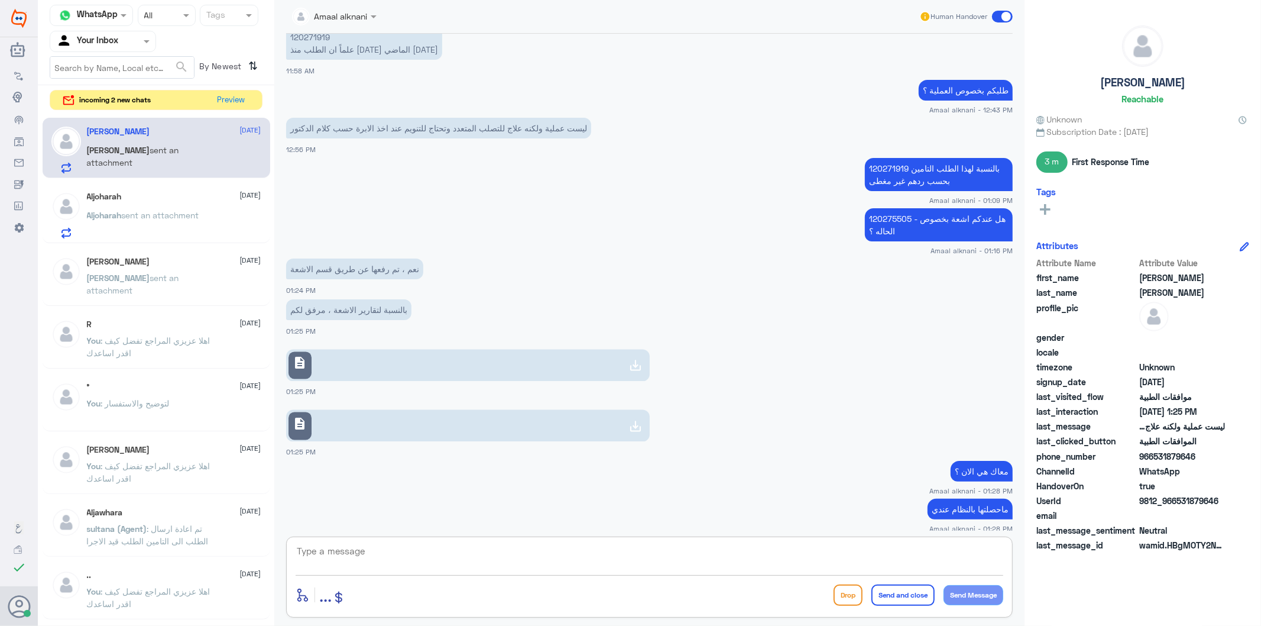
click at [557, 553] on textarea at bounding box center [650, 557] width 708 height 29
click at [211, 206] on div "Aljoharah [DATE][PERSON_NAME] sent an attachment" at bounding box center [174, 215] width 174 height 47
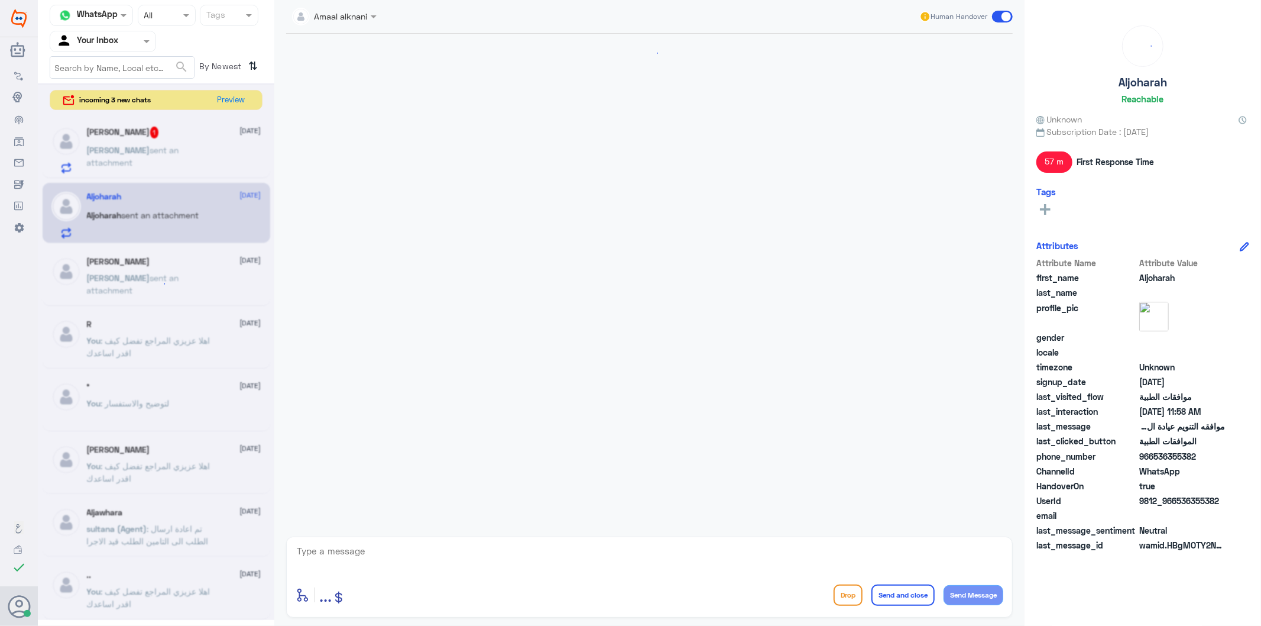
scroll to position [208, 0]
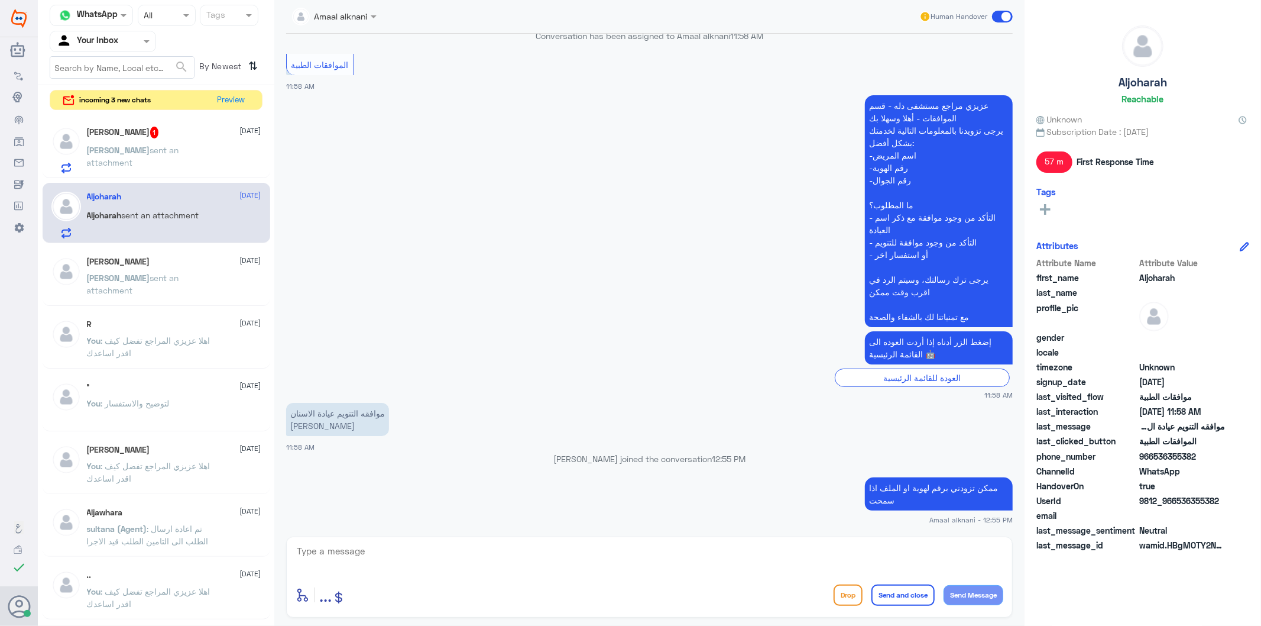
click at [399, 552] on textarea at bounding box center [650, 557] width 708 height 29
click at [131, 300] on p "[PERSON_NAME] sent an attachment" at bounding box center [153, 286] width 133 height 30
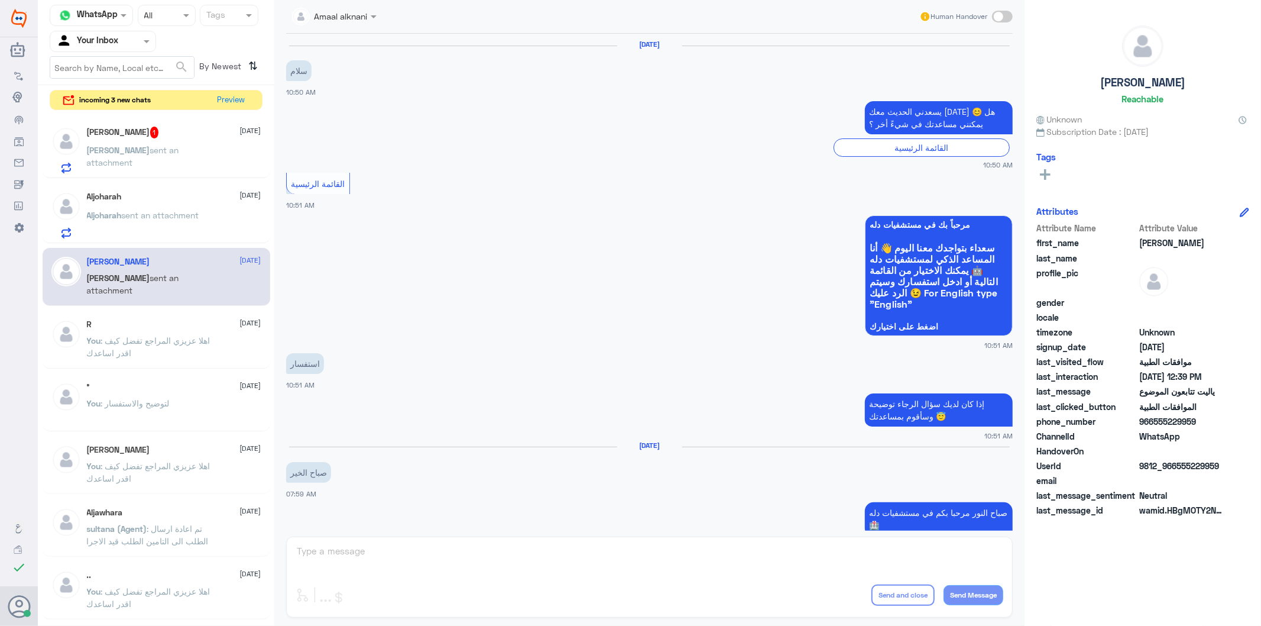
scroll to position [1076, 0]
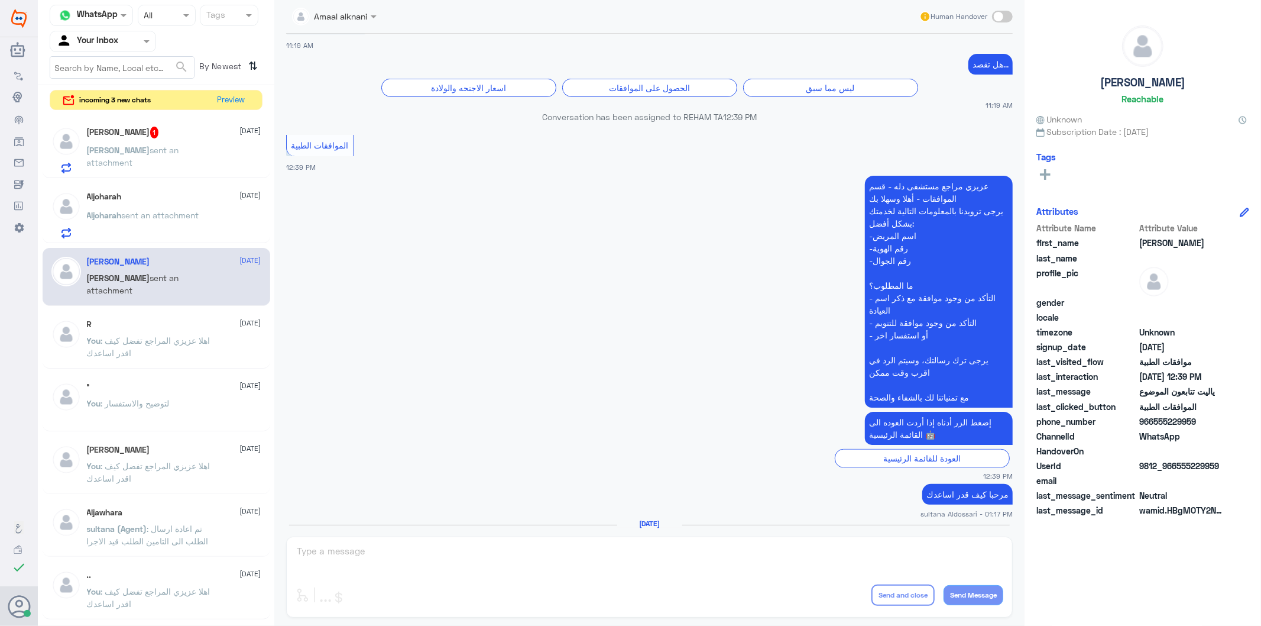
click at [125, 216] on span "sent an attachment" at bounding box center [160, 215] width 77 height 10
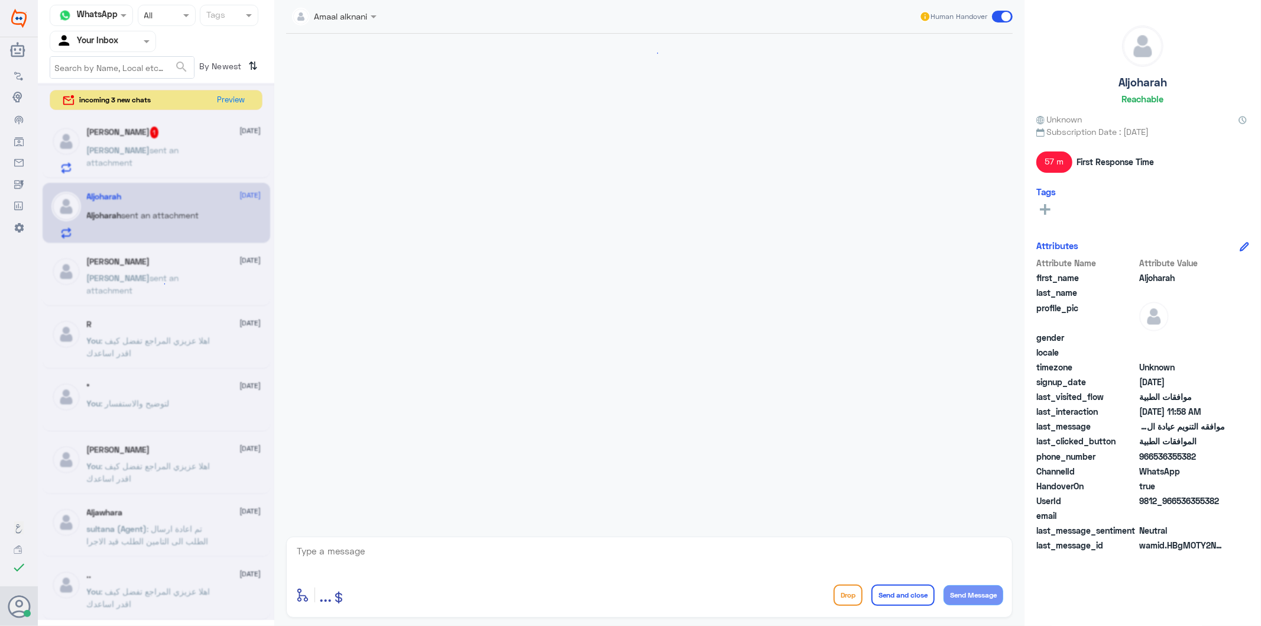
scroll to position [208, 0]
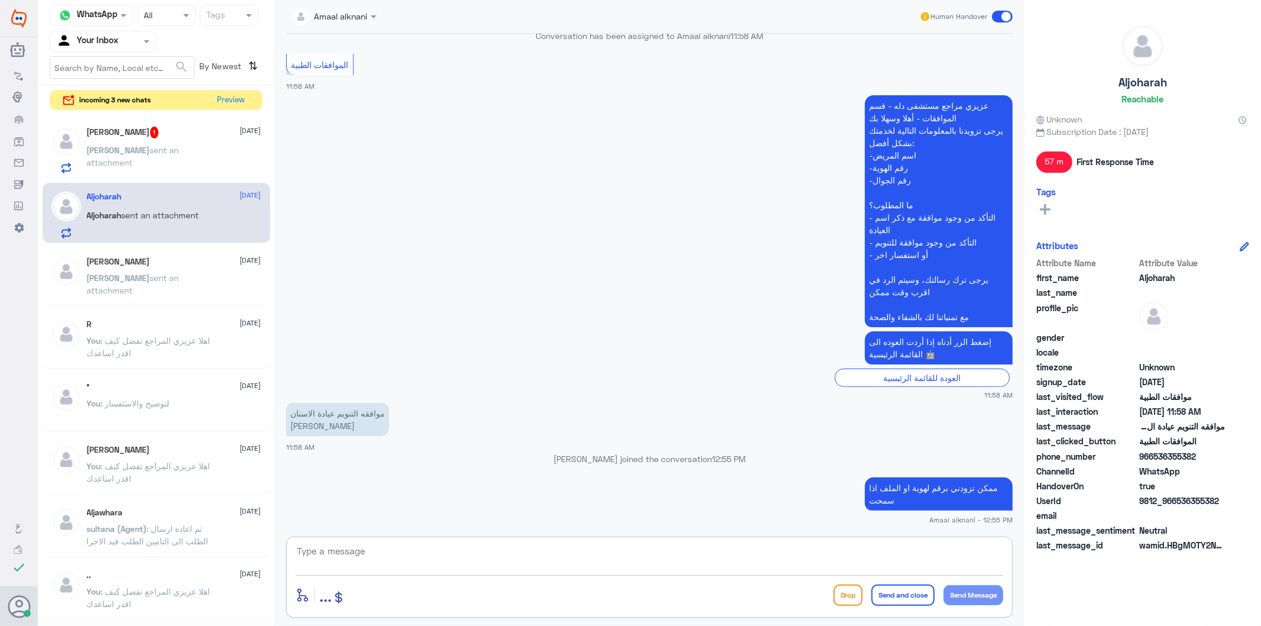
click at [451, 560] on textarea at bounding box center [650, 557] width 708 height 29
type textarea "نسعد دوما بخدمتكم ونتمنى لكم دوام الصحة والعافية"
click at [890, 589] on button "Send and close" at bounding box center [902, 594] width 63 height 21
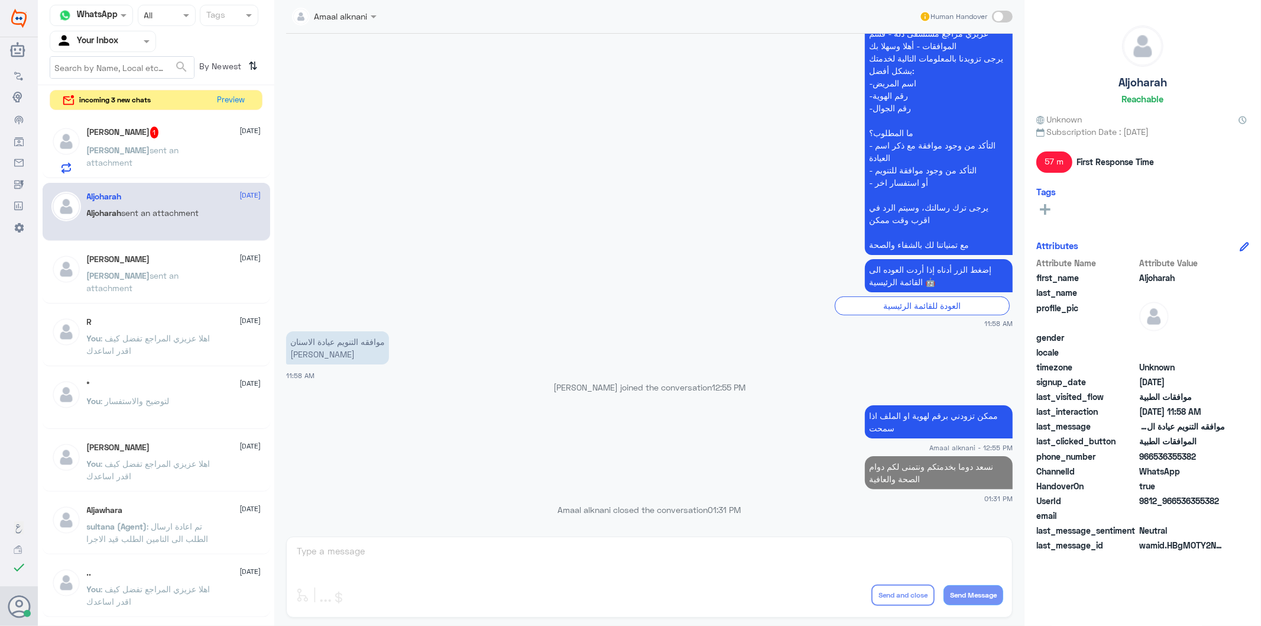
click at [140, 296] on p "[PERSON_NAME] sent an attachment" at bounding box center [153, 284] width 133 height 30
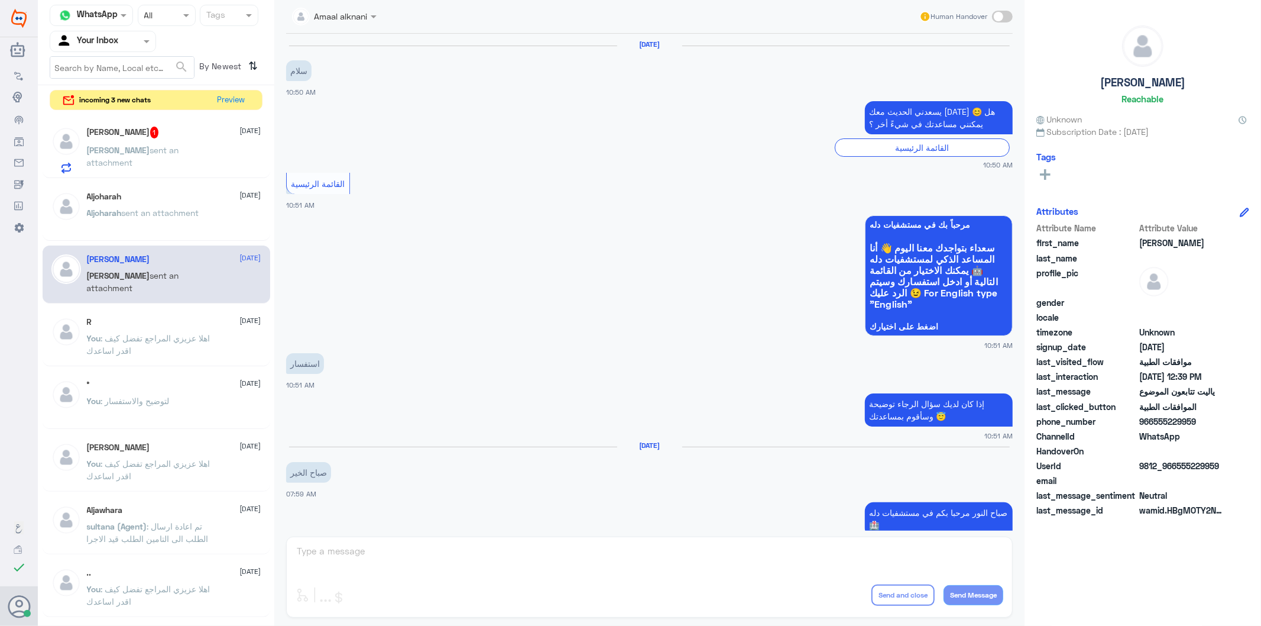
scroll to position [1076, 0]
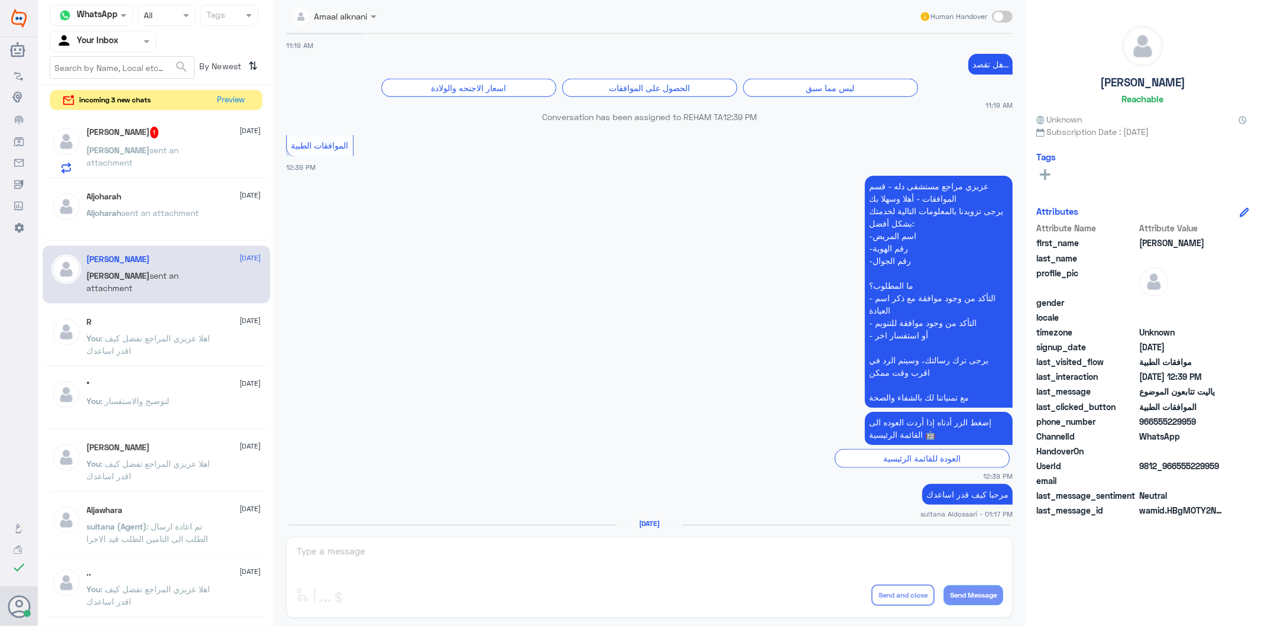
click at [352, 550] on div "Amaal alknani Human Handover [DATE] سلام 10:50 AM يسعدني الحديث معك [DATE] 😊 هل…" at bounding box center [649, 314] width 750 height 629
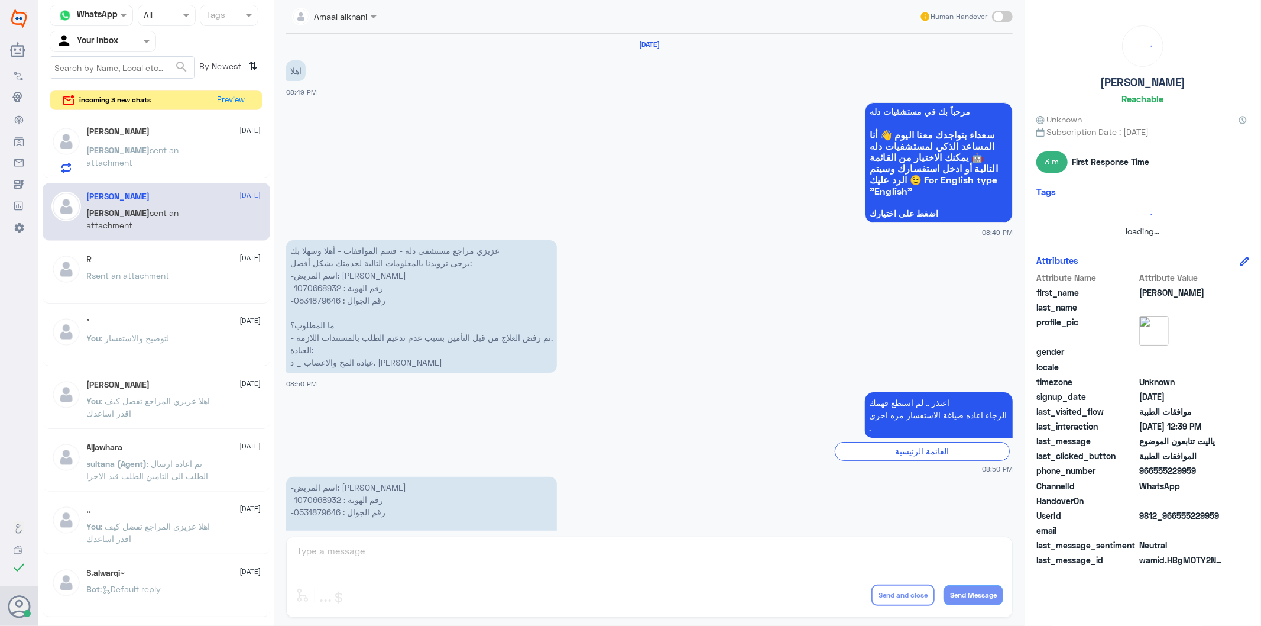
scroll to position [1629, 0]
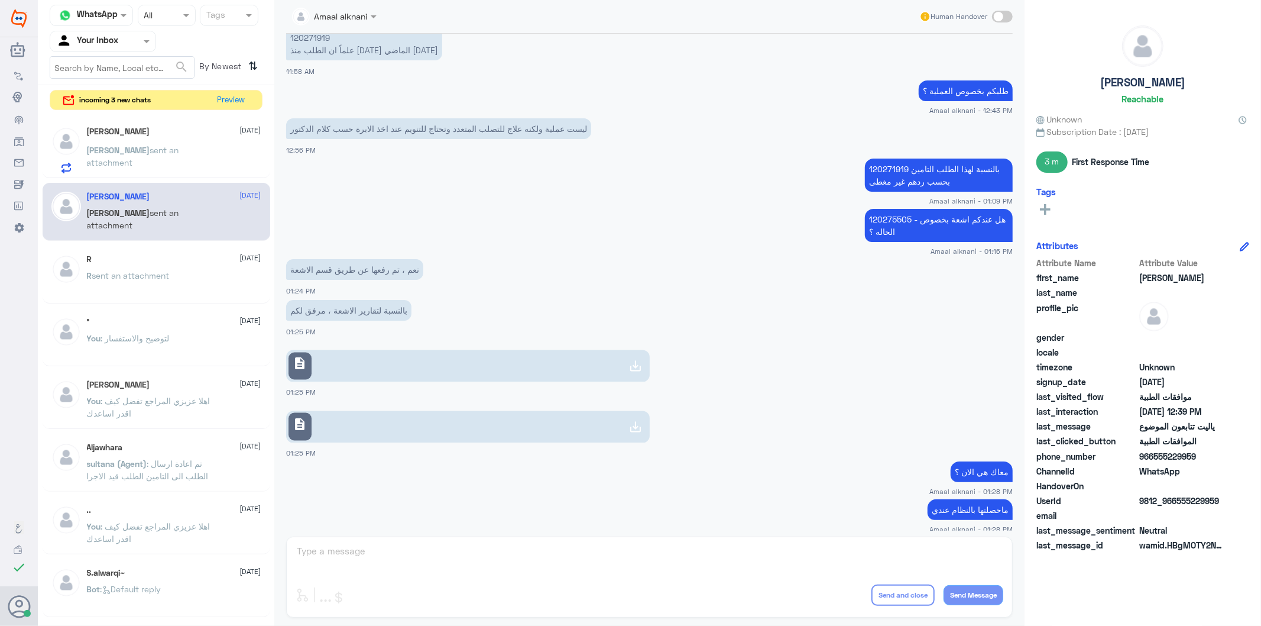
click at [158, 154] on p "[PERSON_NAME] sent an attachment" at bounding box center [153, 159] width 133 height 30
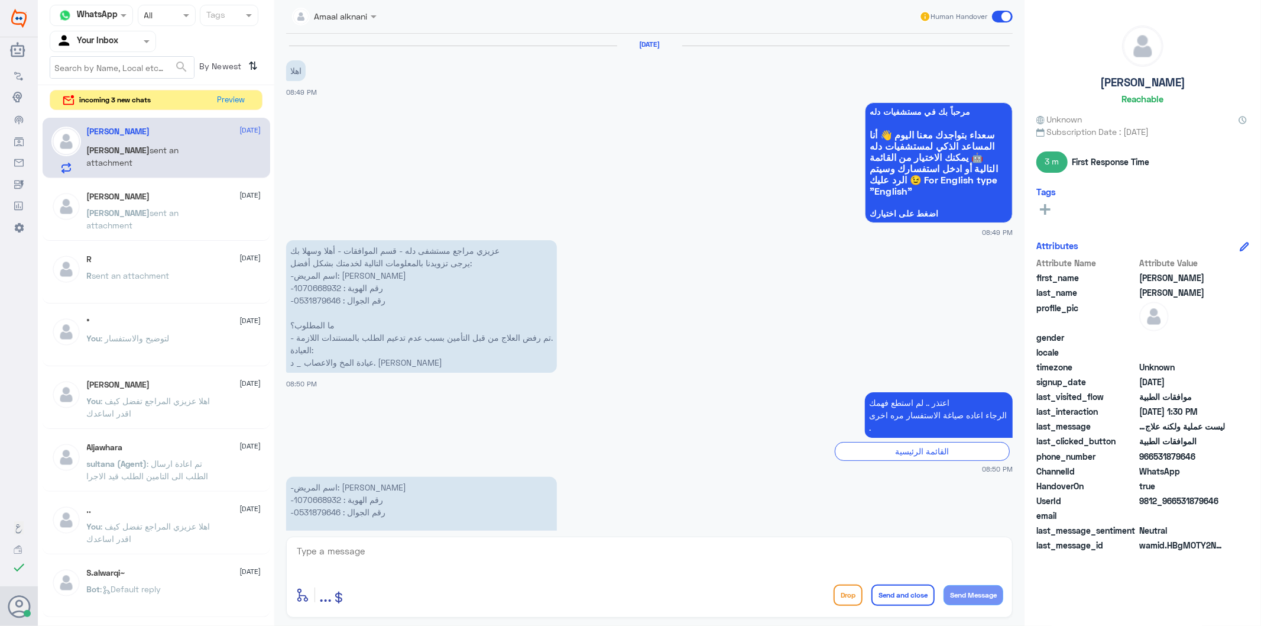
scroll to position [1629, 0]
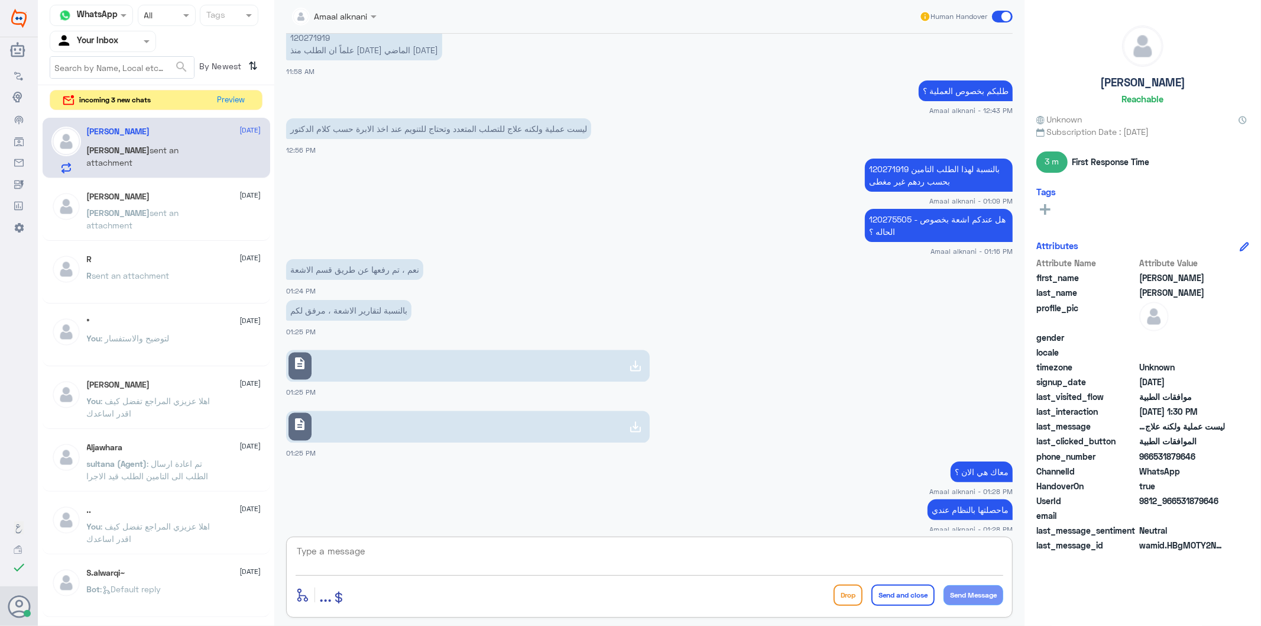
click at [471, 553] on textarea at bounding box center [650, 557] width 708 height 29
click at [235, 102] on button "Preview" at bounding box center [231, 99] width 37 height 18
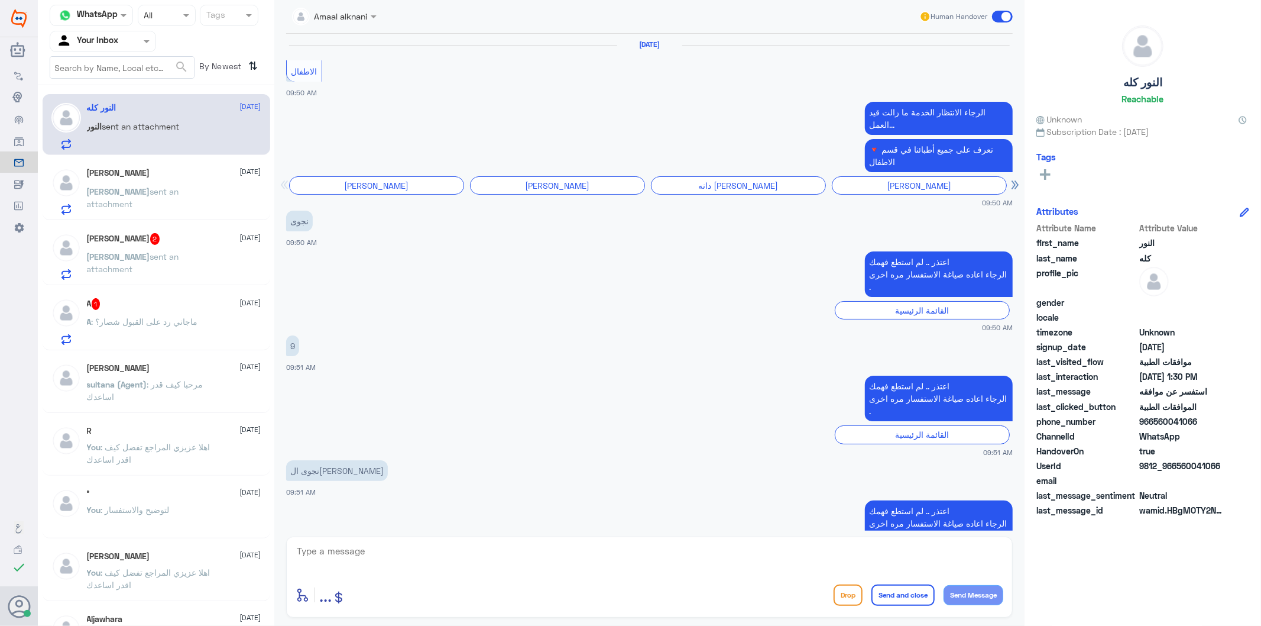
scroll to position [1724, 0]
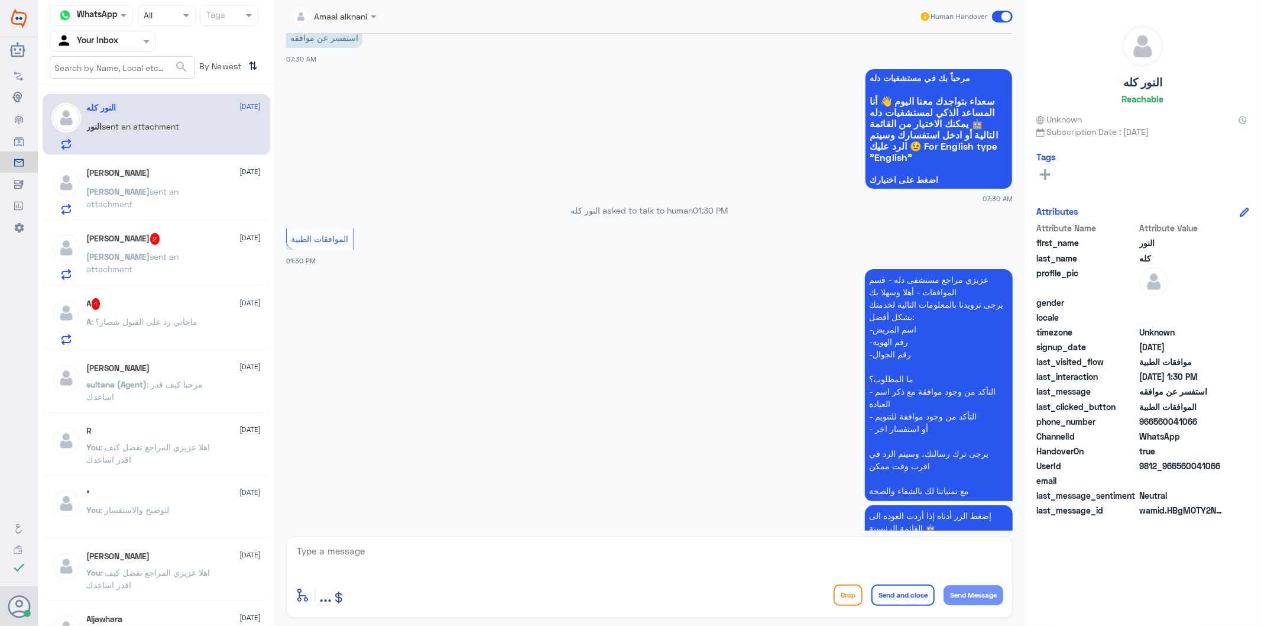
click at [144, 319] on span ": ماجاني رد على القبول شصار؟" at bounding box center [145, 321] width 106 height 10
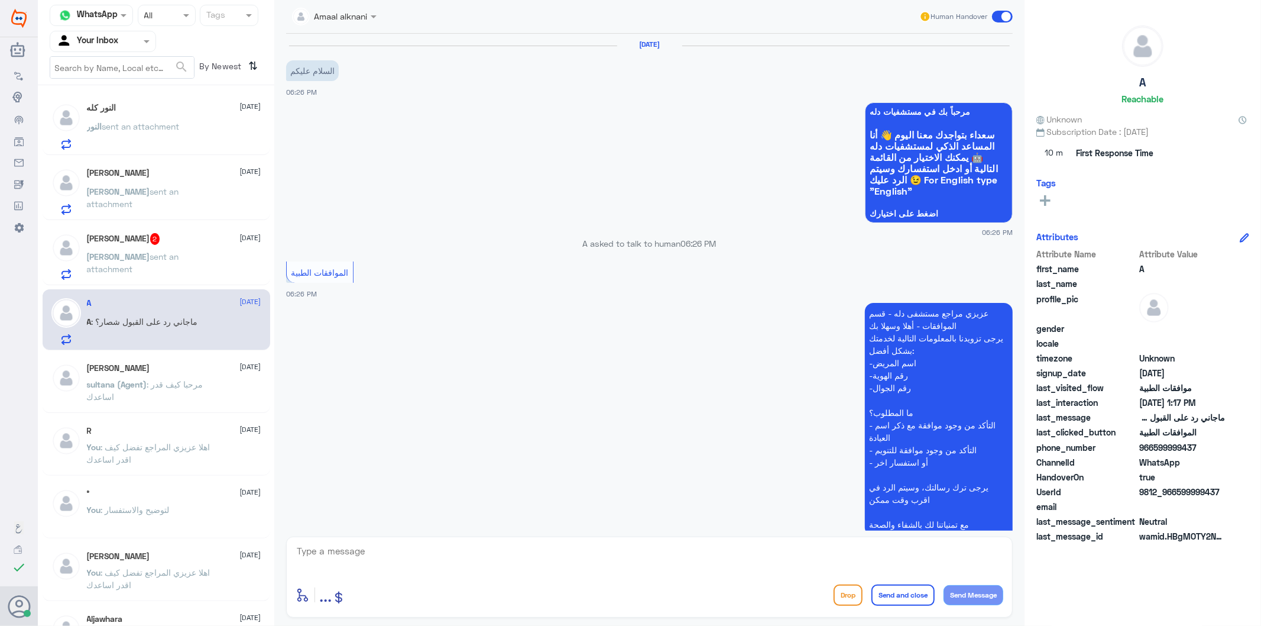
scroll to position [1143, 0]
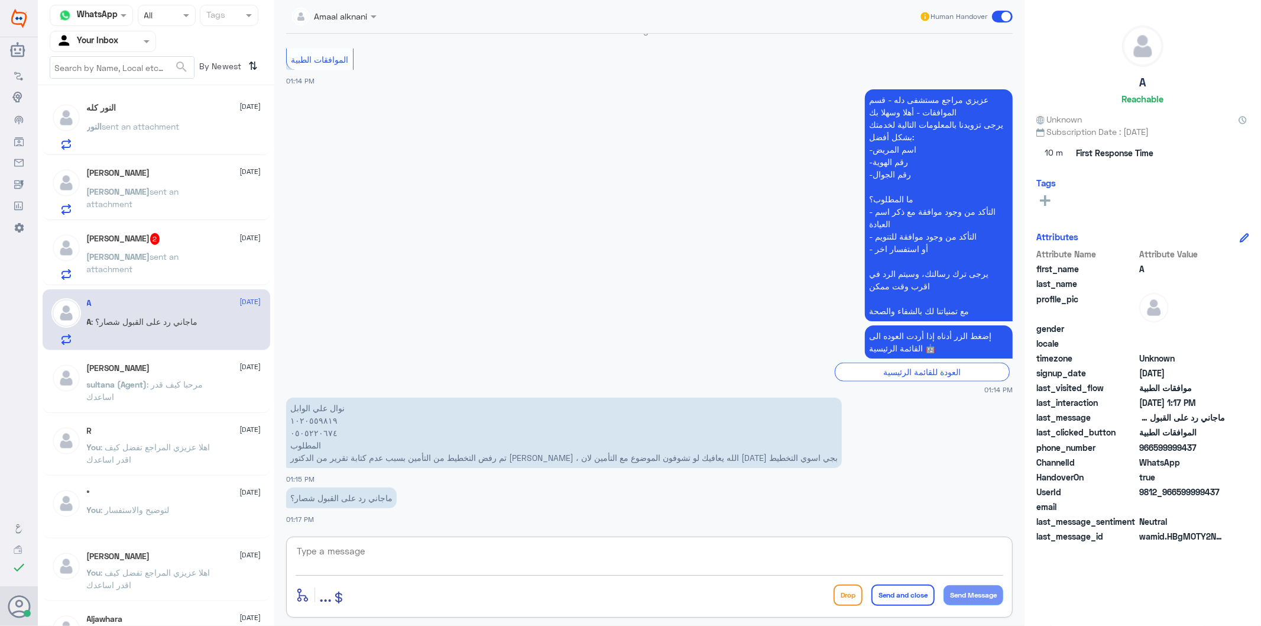
click at [389, 566] on textarea at bounding box center [650, 557] width 708 height 29
click at [376, 557] on textarea at bounding box center [650, 557] width 708 height 29
type textarea "0505220674"
drag, startPoint x: 374, startPoint y: 557, endPoint x: 196, endPoint y: 536, distance: 179.8
click at [196, 536] on div "Channel WhatsApp Status × All Tags Agent Filter Your Inbox search By Newest ⇅ ا…" at bounding box center [649, 314] width 1223 height 629
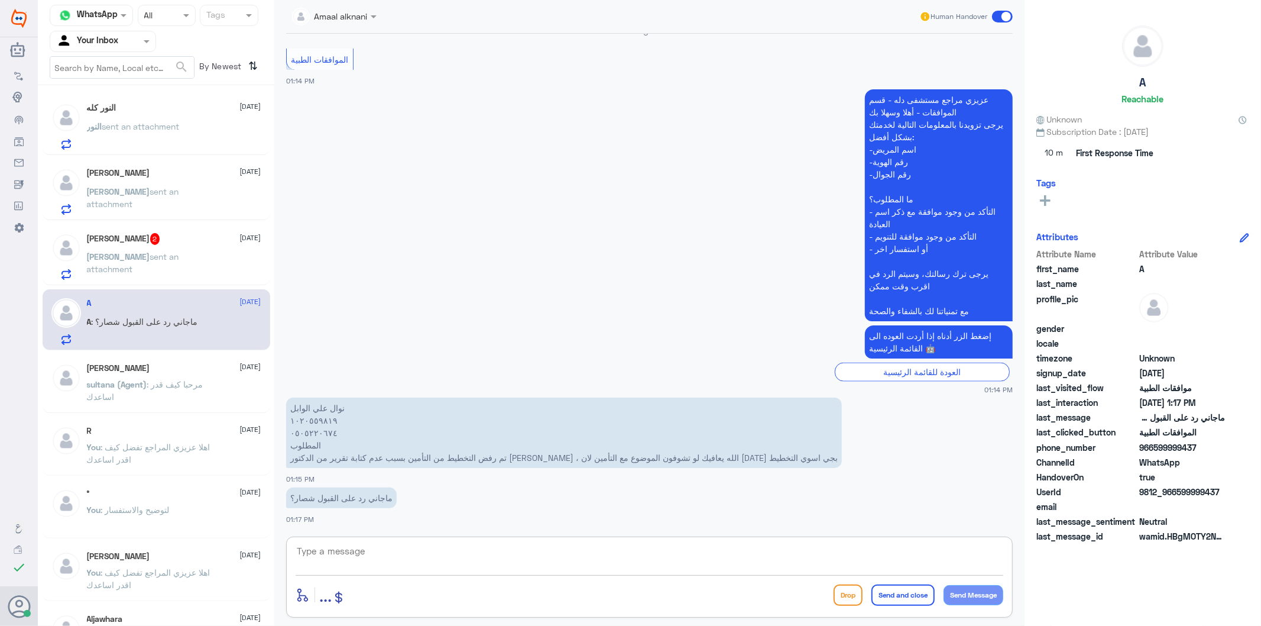
click at [367, 559] on textarea at bounding box center [650, 557] width 708 height 29
type textarea "لازالت مرفوضة من التامين بعد المتابعة عدة مرات"
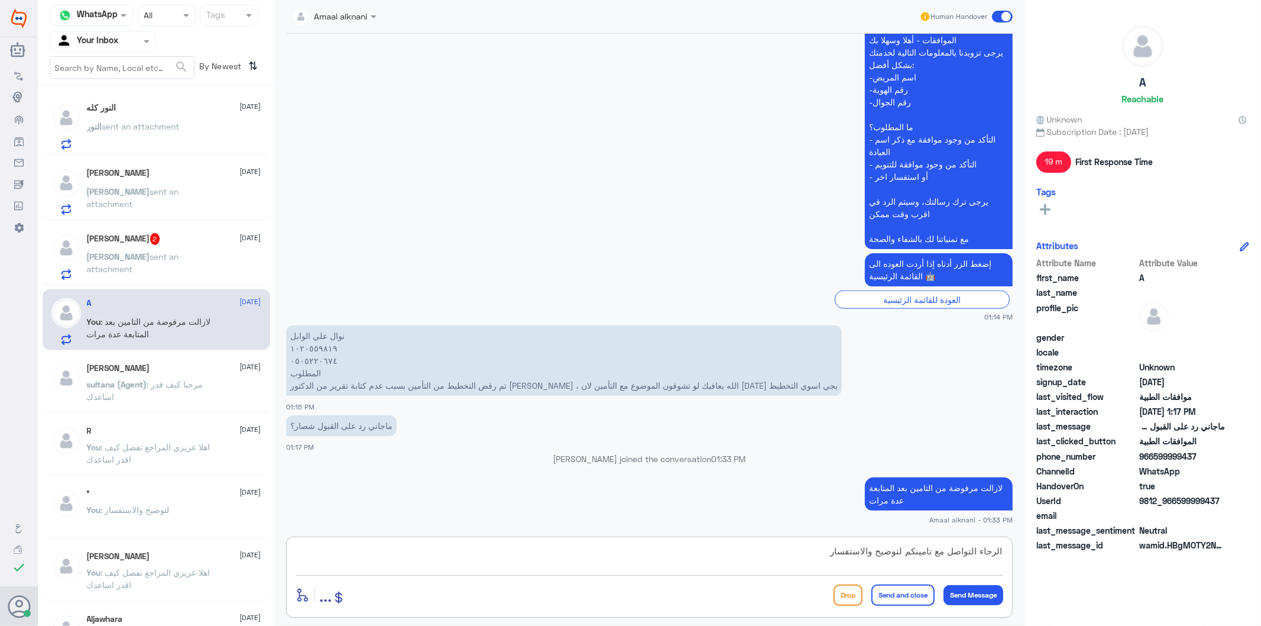
type textarea "الرجاء التواصل مع تامينكم لتوضيح والاستفسار"
click at [977, 592] on button "Send Message" at bounding box center [974, 595] width 60 height 20
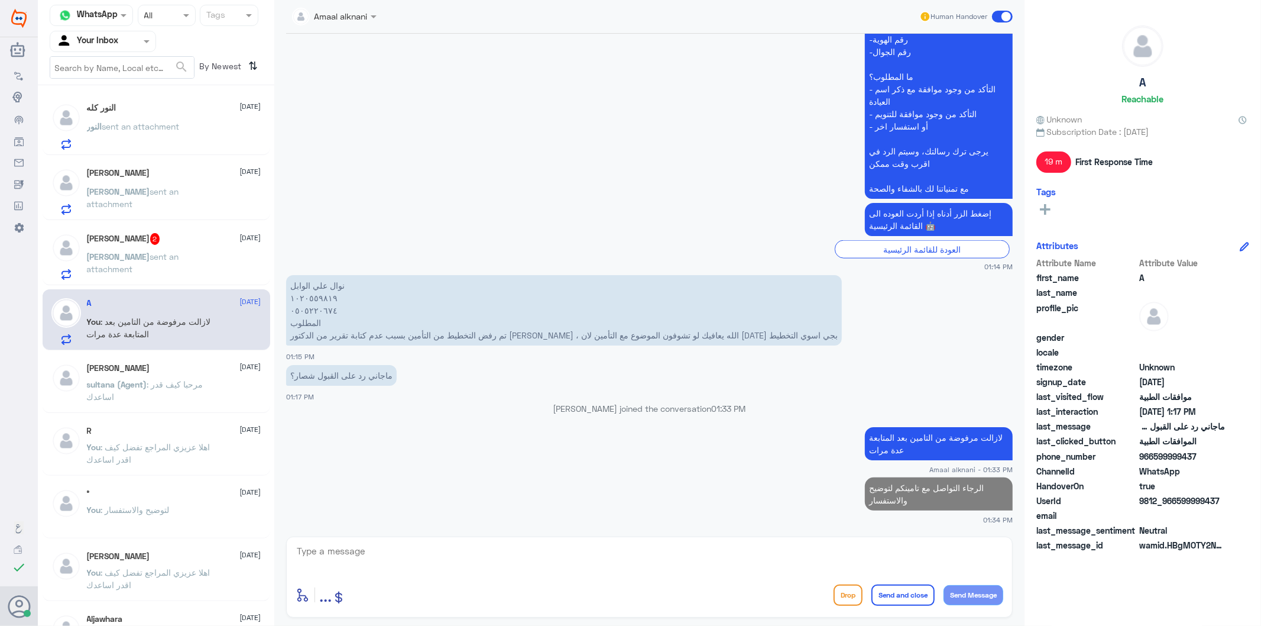
click at [944, 585] on button "Send Message" at bounding box center [974, 595] width 60 height 20
click at [896, 566] on textarea at bounding box center [650, 557] width 708 height 29
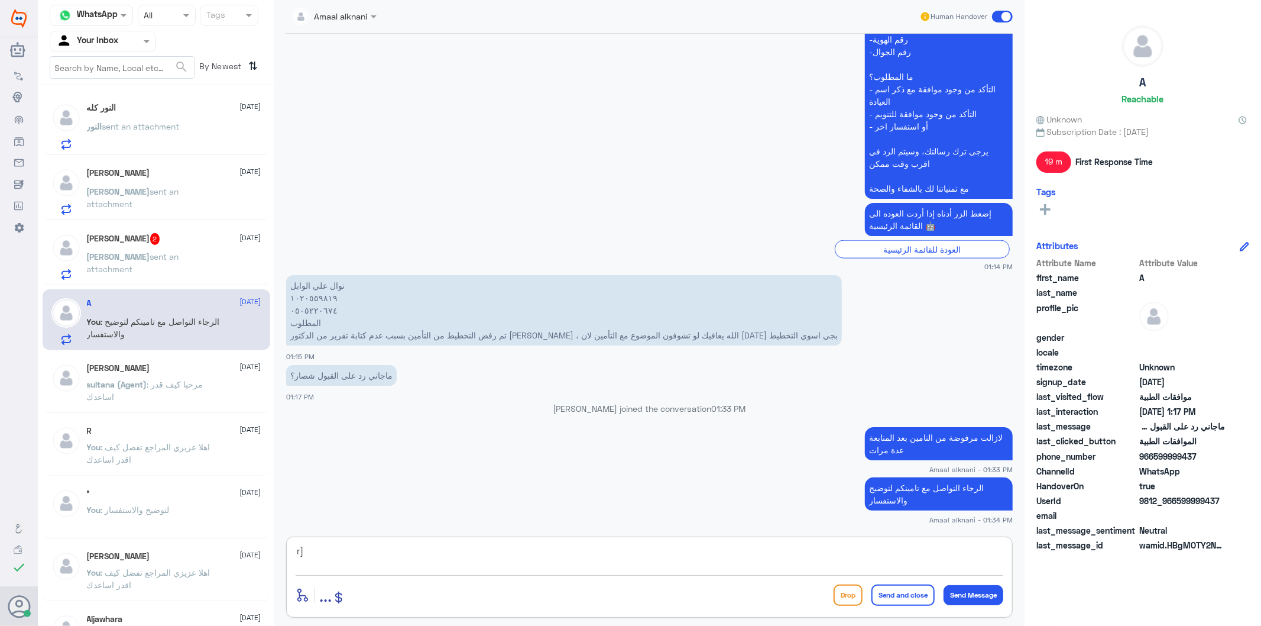
type textarea "r"
type textarea "قدامكم العافية"
click at [898, 596] on button "Send and close" at bounding box center [902, 594] width 63 height 21
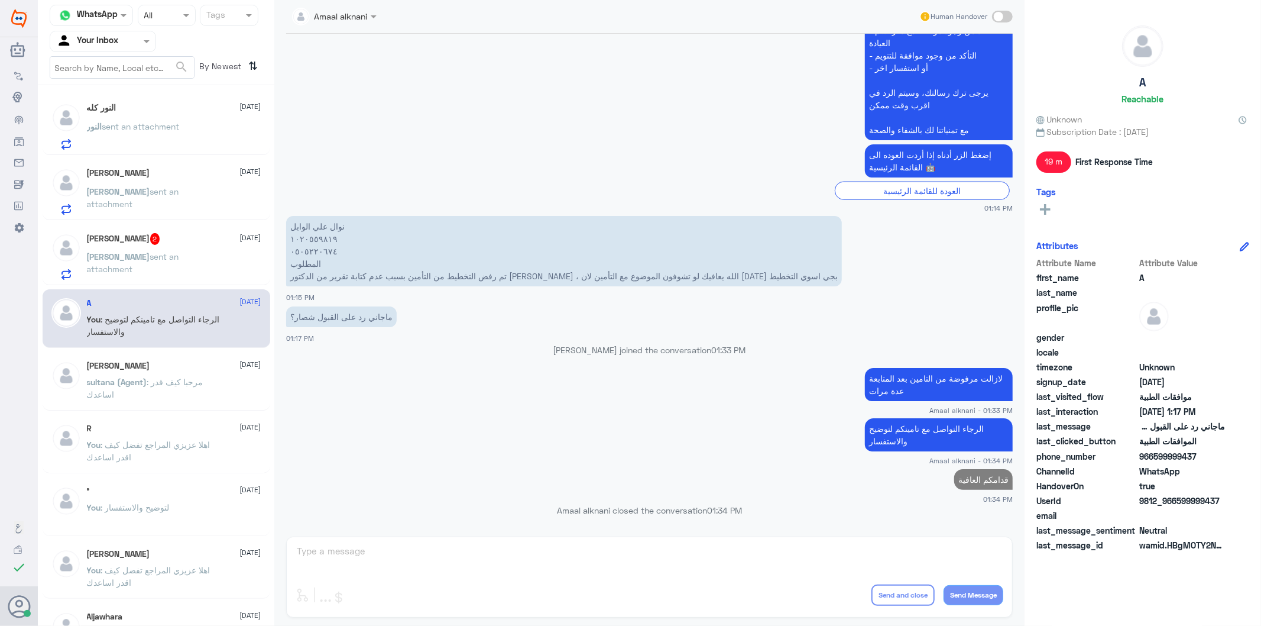
click at [122, 244] on div "[PERSON_NAME] 2 [DATE]" at bounding box center [174, 239] width 174 height 12
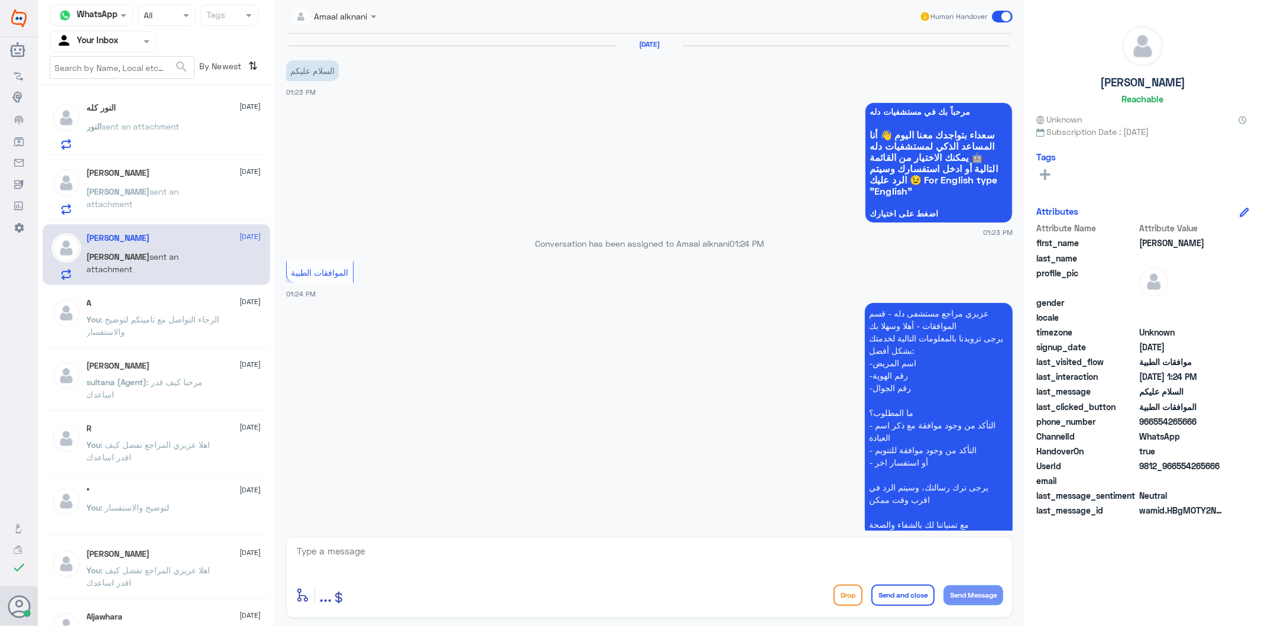
scroll to position [83, 0]
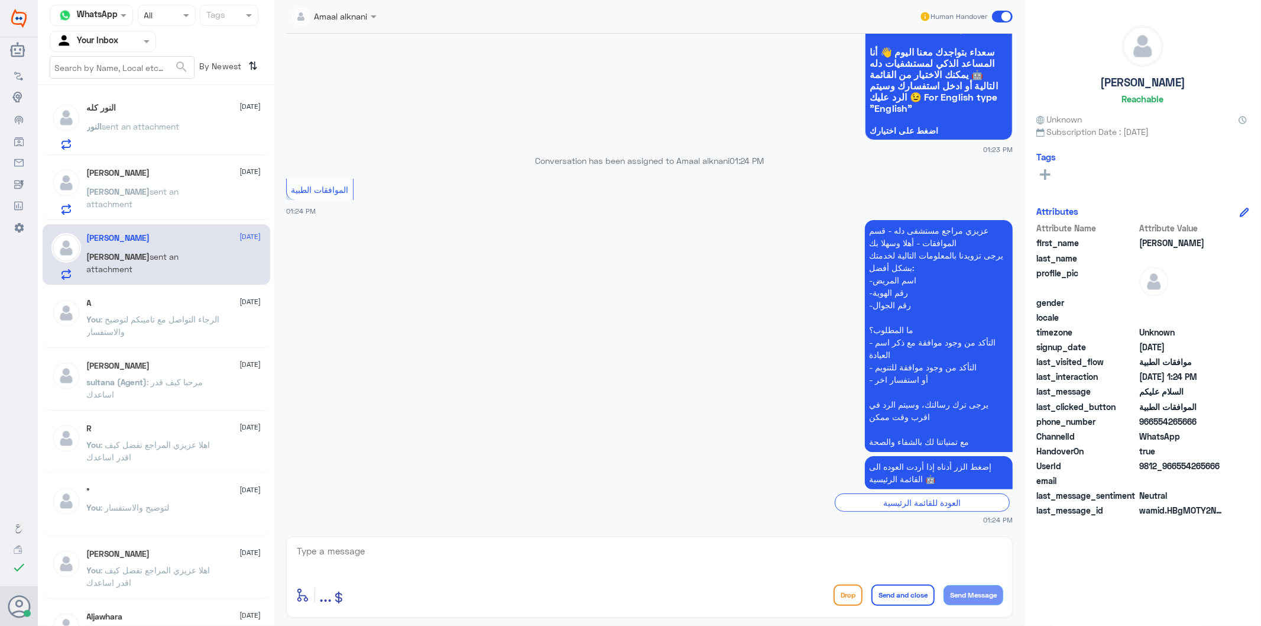
click at [395, 550] on textarea at bounding box center [650, 557] width 708 height 29
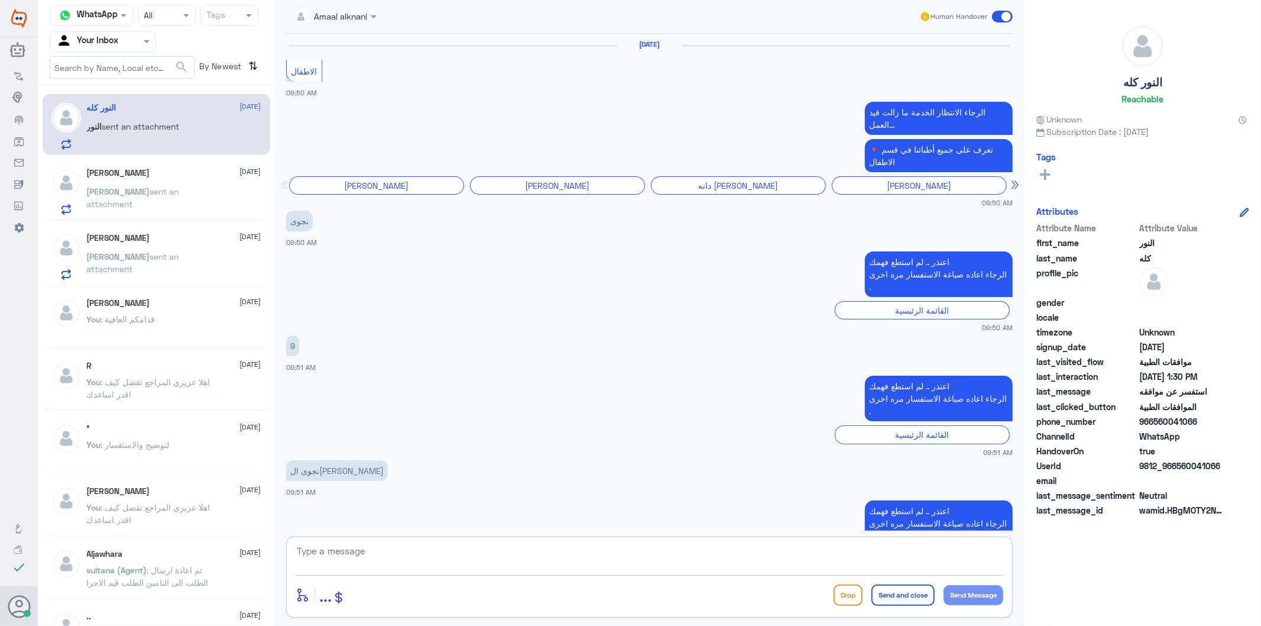
scroll to position [1724, 0]
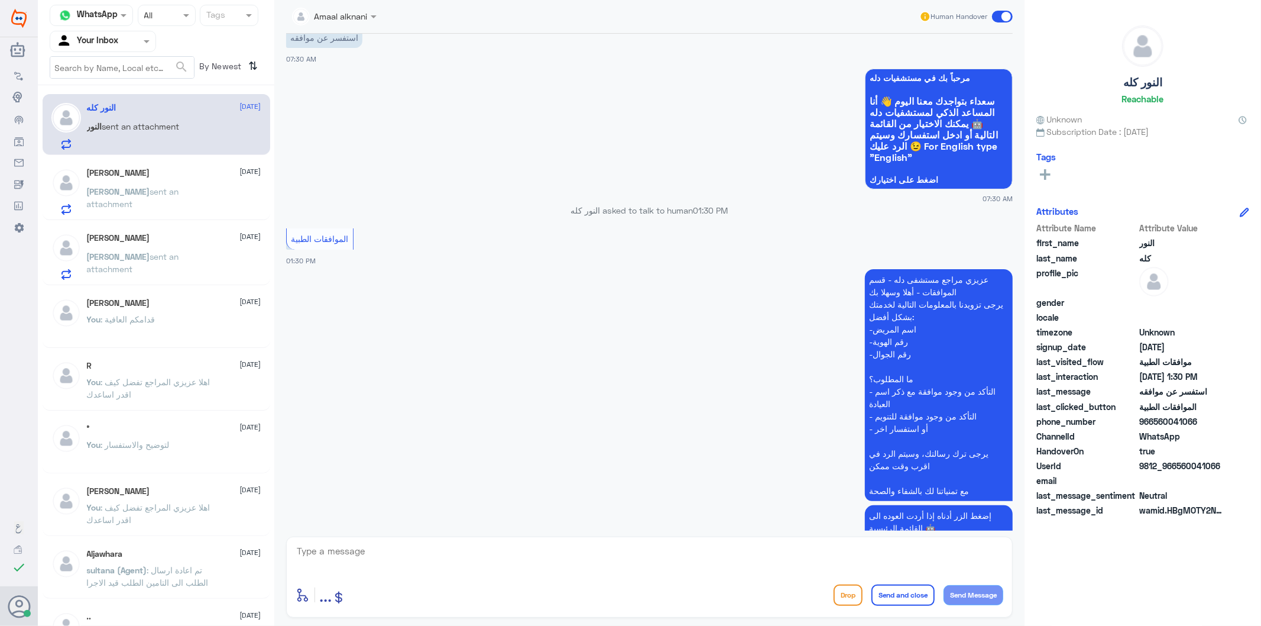
click at [179, 192] on span "sent an attachment" at bounding box center [133, 197] width 92 height 22
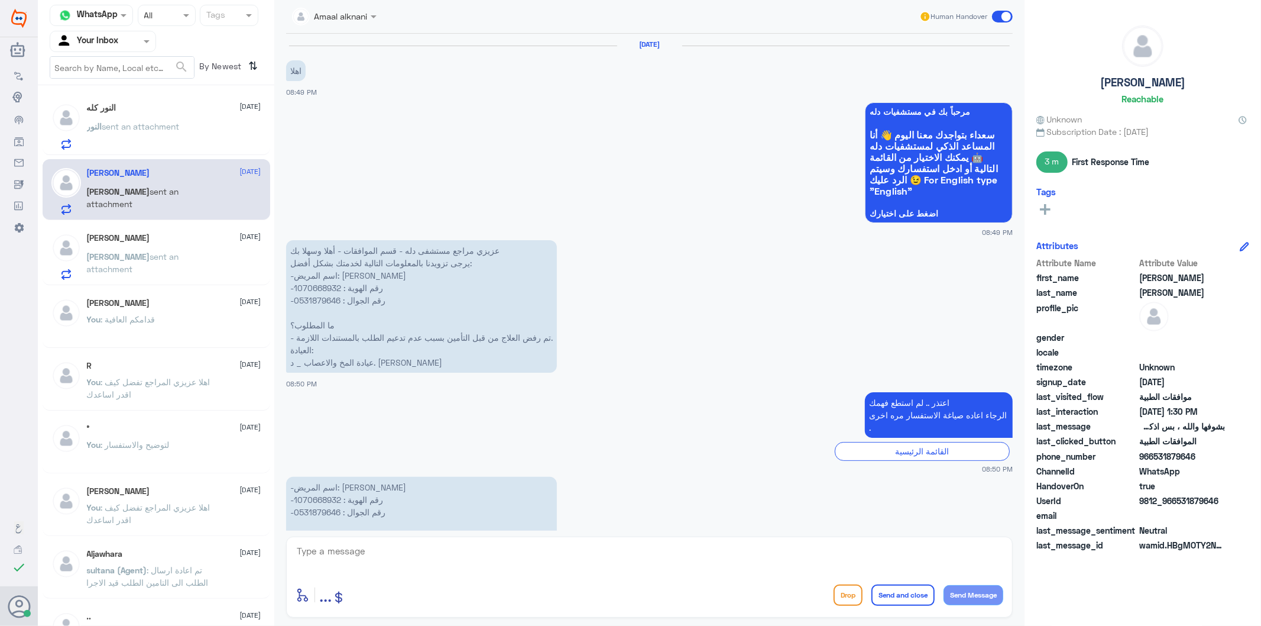
scroll to position [1629, 0]
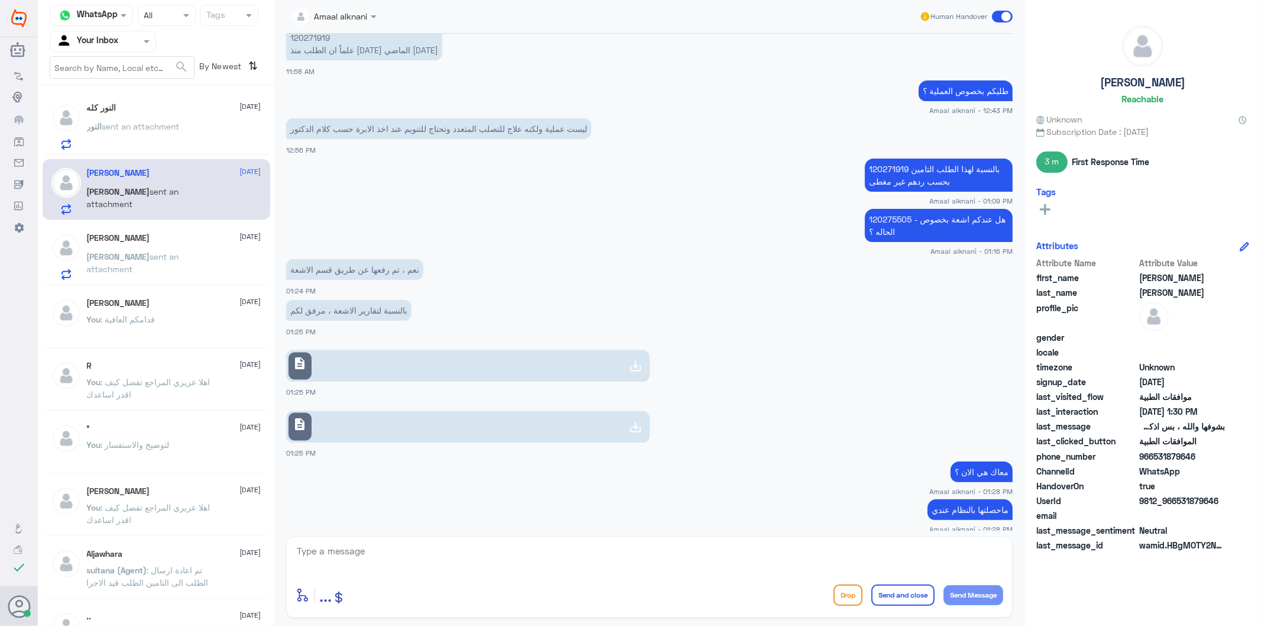
click at [364, 564] on textarea at bounding box center [650, 557] width 708 height 29
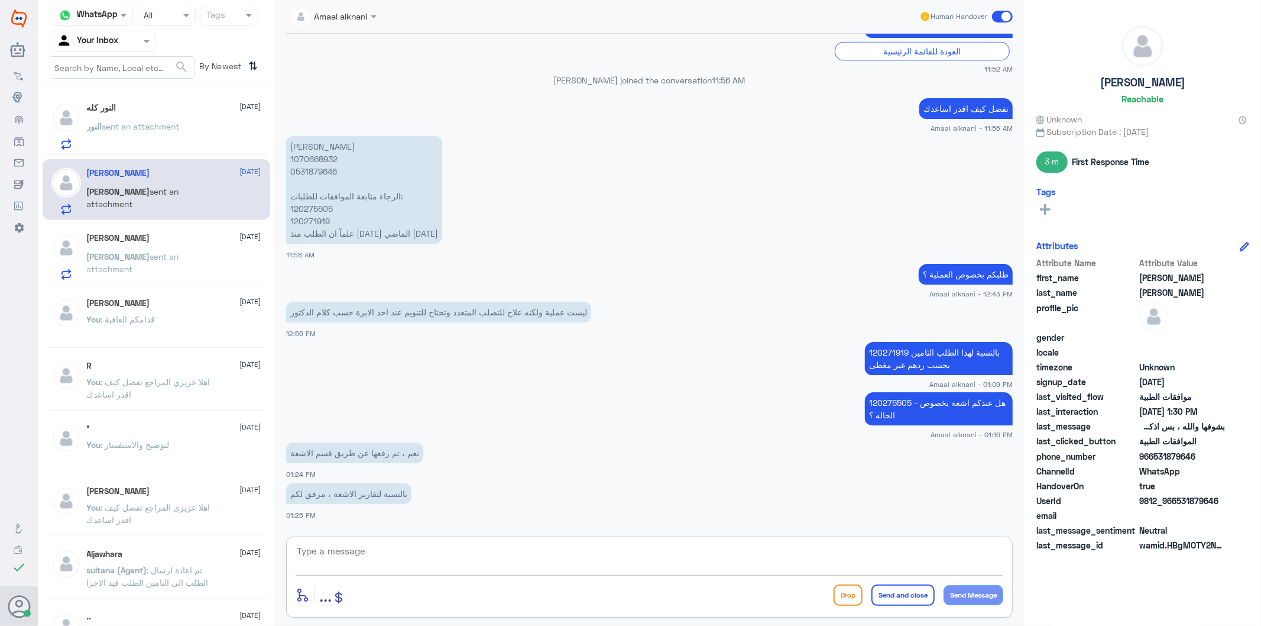
scroll to position [1367, 0]
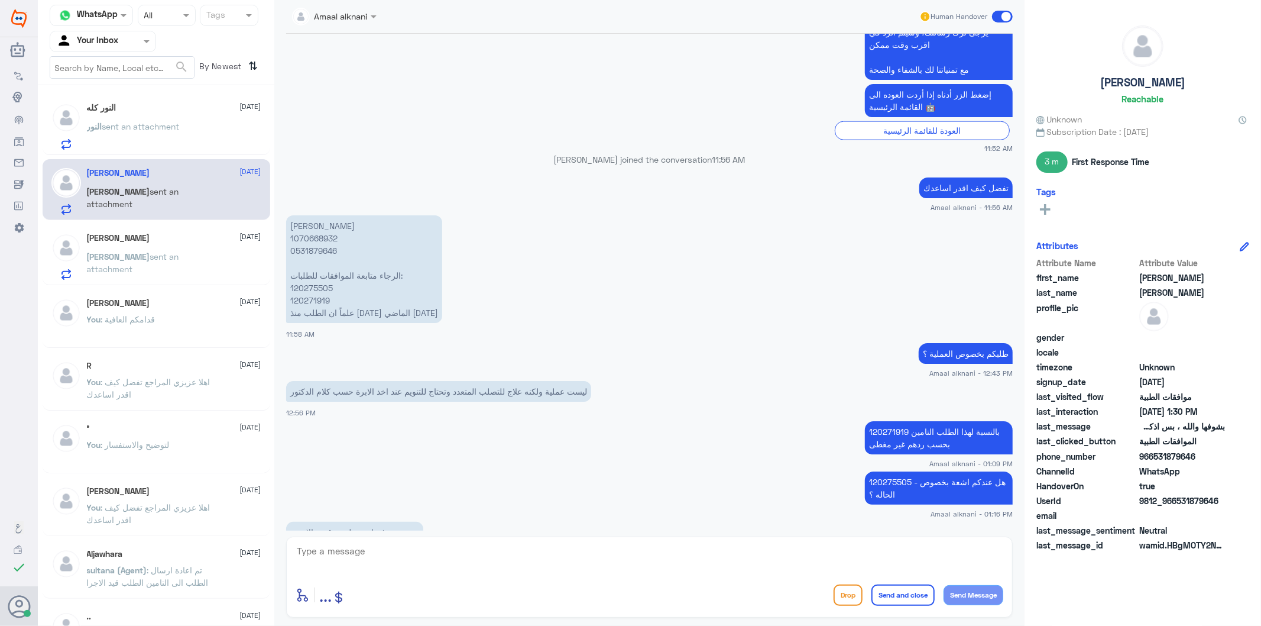
click at [313, 238] on p "[PERSON_NAME] 1070668932 0531879646 الرجاء متابعة الموافقات للطلبات: 120275505 …" at bounding box center [364, 269] width 156 height 108
click at [176, 125] on span "sent an attachment" at bounding box center [140, 126] width 77 height 10
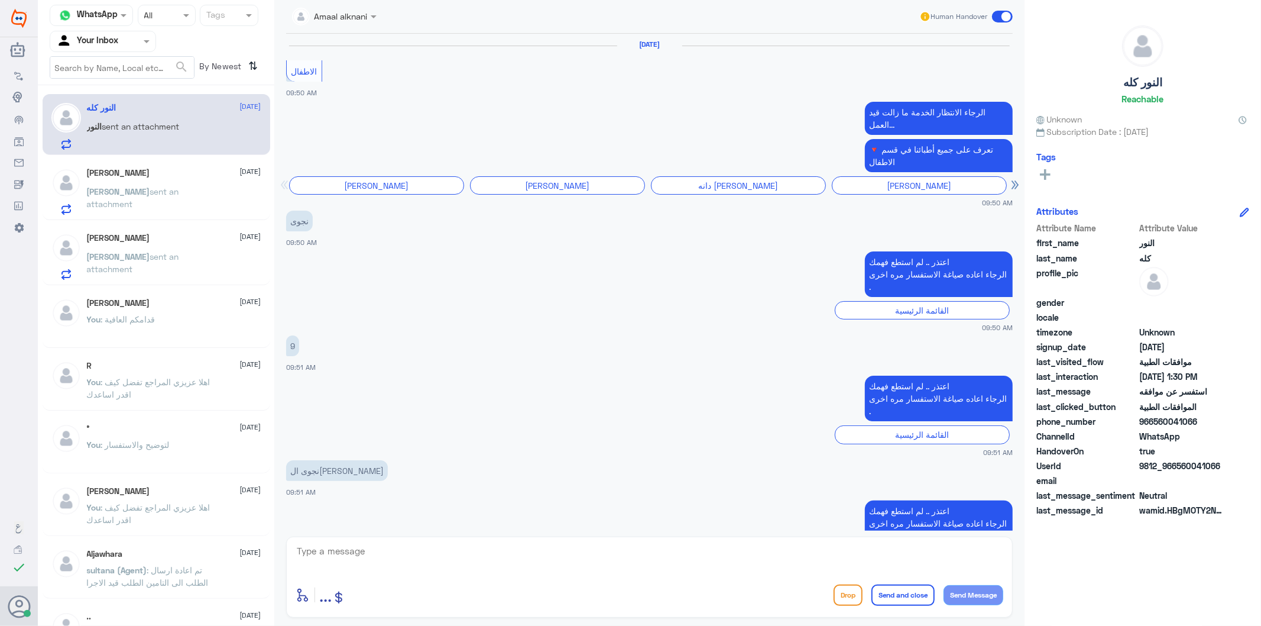
scroll to position [1724, 0]
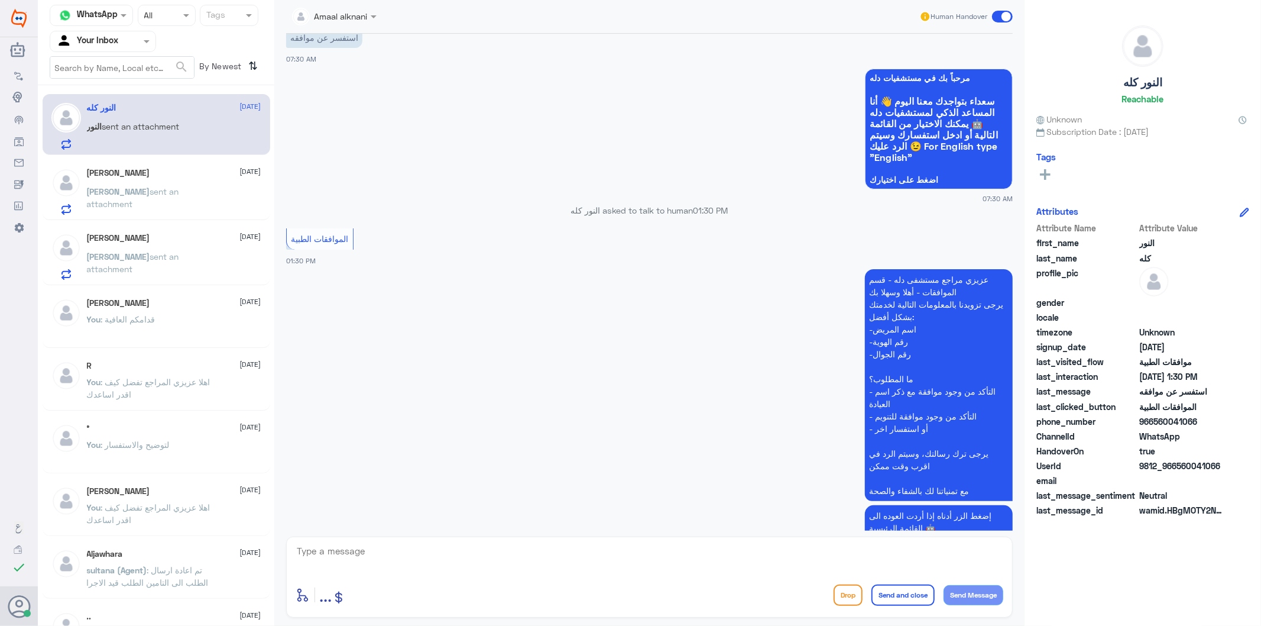
click at [351, 565] on textarea at bounding box center [650, 557] width 708 height 29
drag, startPoint x: 403, startPoint y: 561, endPoint x: 394, endPoint y: 565, distance: 9.3
click at [397, 563] on textarea at bounding box center [650, 557] width 708 height 29
type textarea "تفضل كيف اقدر اساعدك"
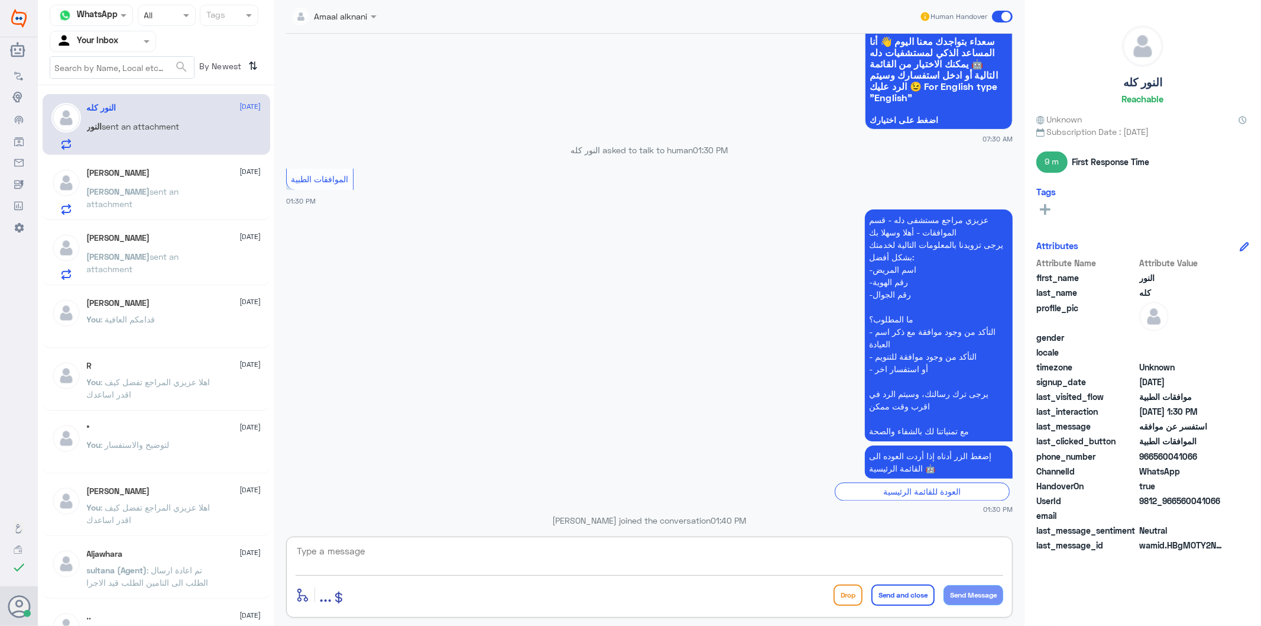
click at [194, 185] on p "[PERSON_NAME] sent an attachment" at bounding box center [153, 200] width 133 height 30
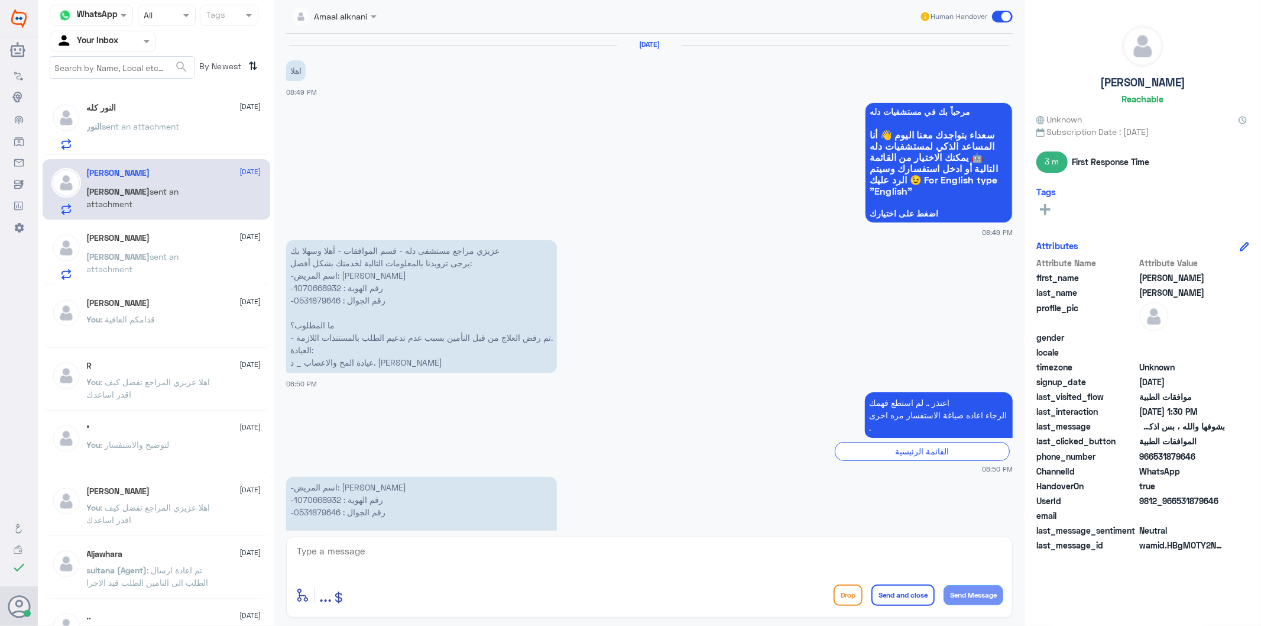
scroll to position [1629, 0]
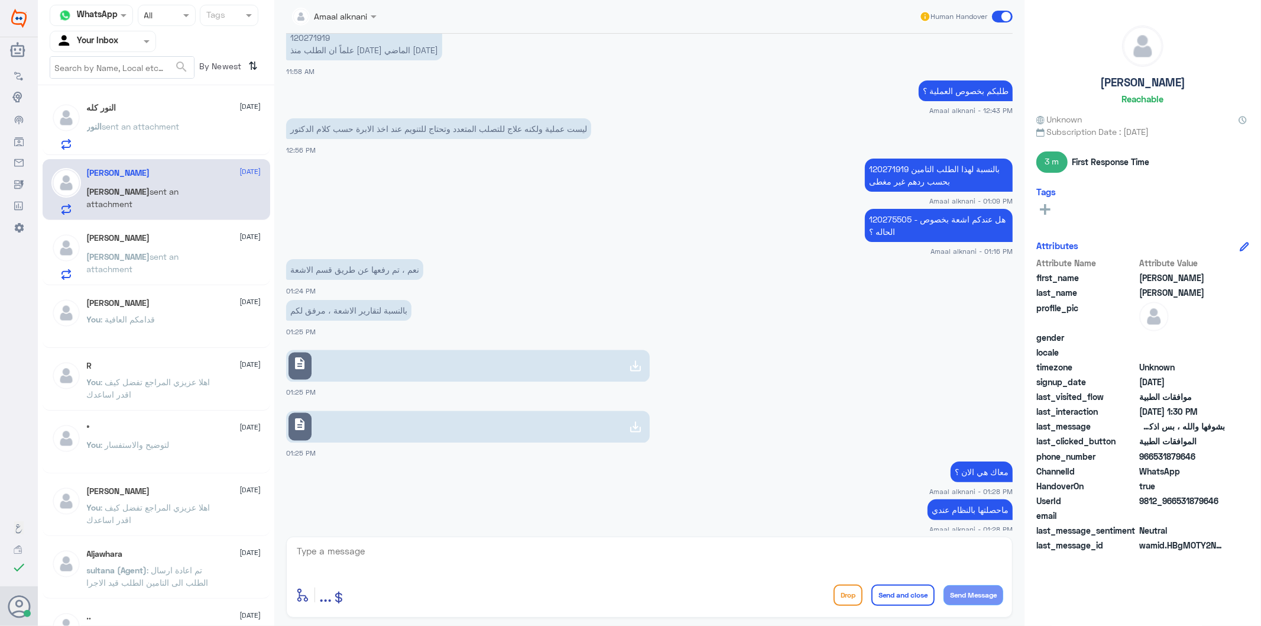
click at [157, 260] on span "sent an attachment" at bounding box center [133, 262] width 92 height 22
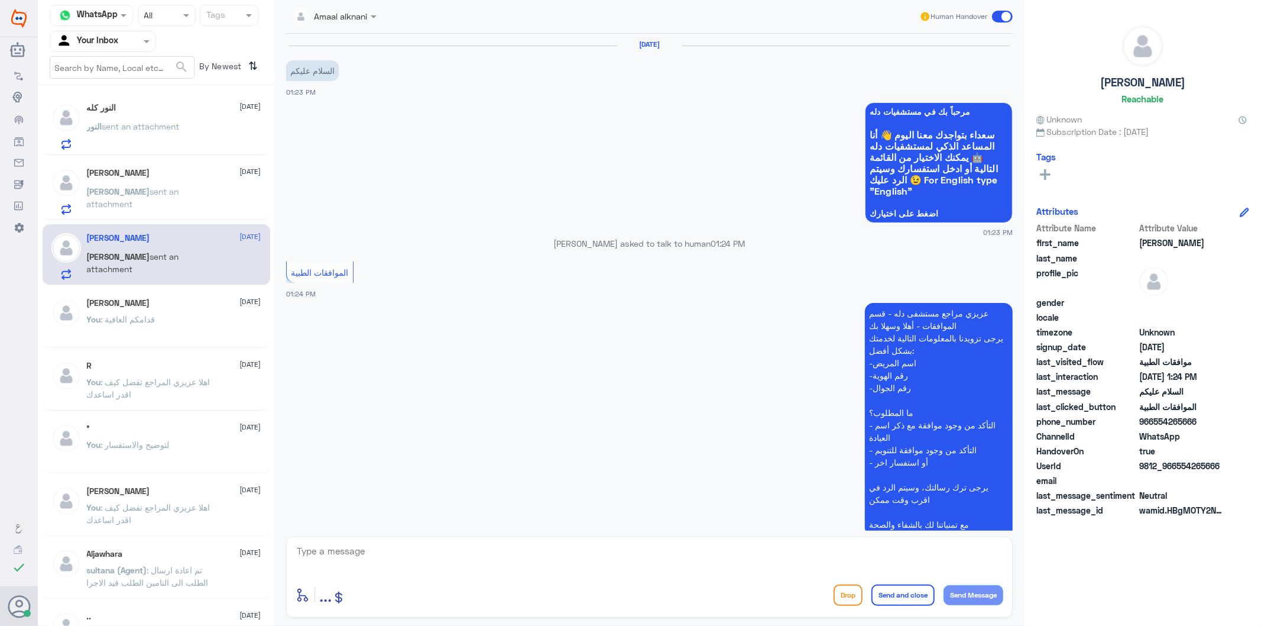
scroll to position [83, 0]
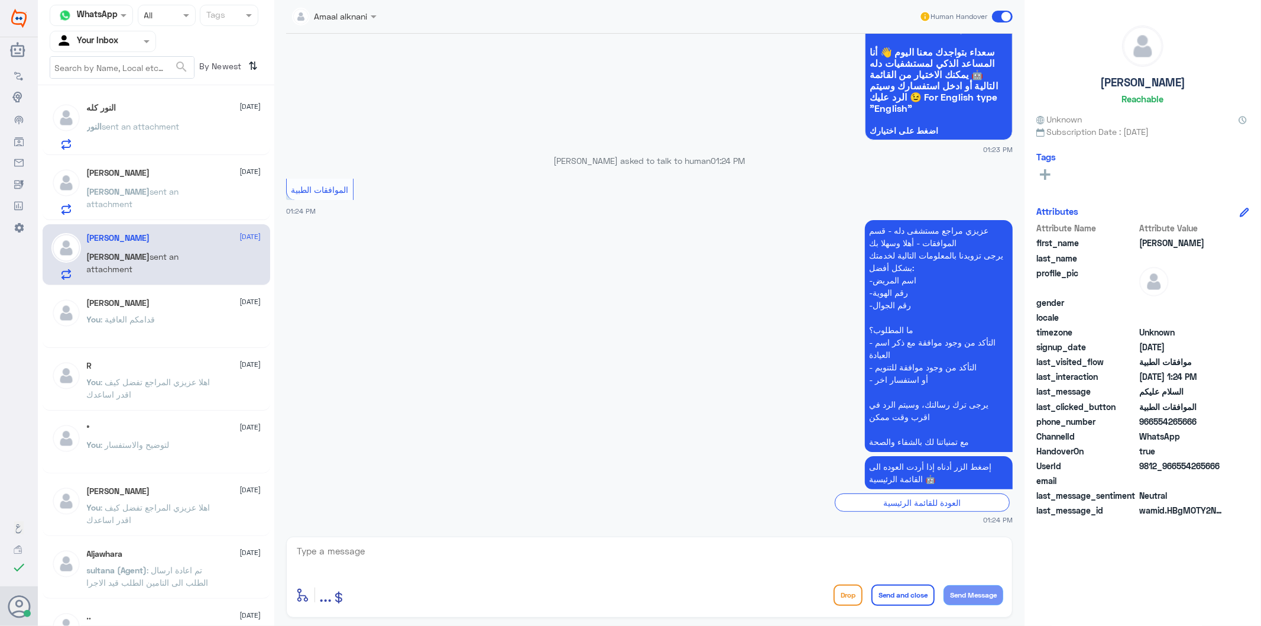
click at [189, 130] on div "النور sent an attachment" at bounding box center [174, 136] width 174 height 27
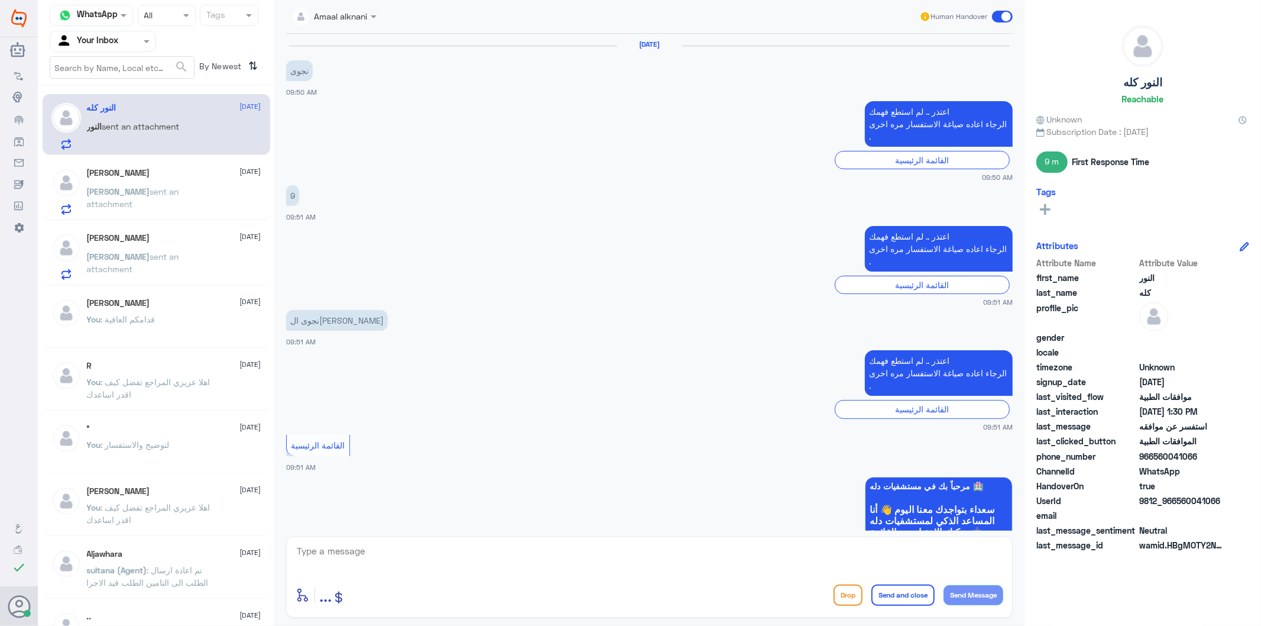
scroll to position [1634, 0]
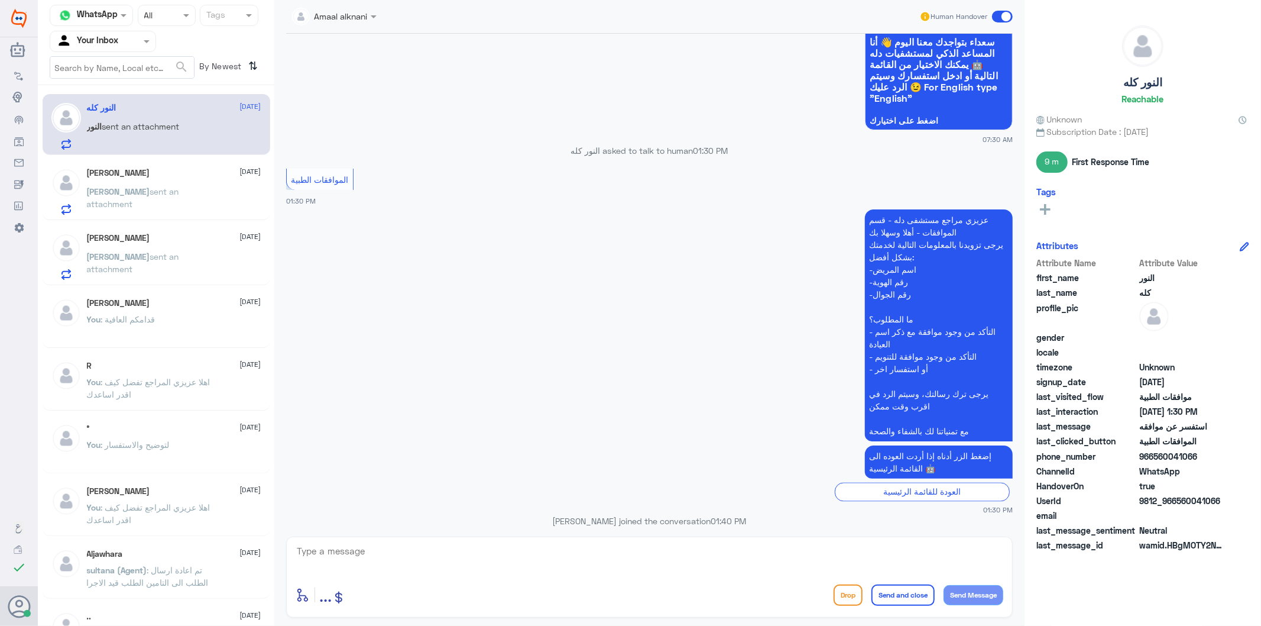
click at [968, 539] on p "تفضل كيف اقدر اساعدك" at bounding box center [965, 549] width 93 height 21
click at [160, 244] on div "[PERSON_NAME] [DATE][PERSON_NAME] sent an attachment" at bounding box center [174, 256] width 174 height 47
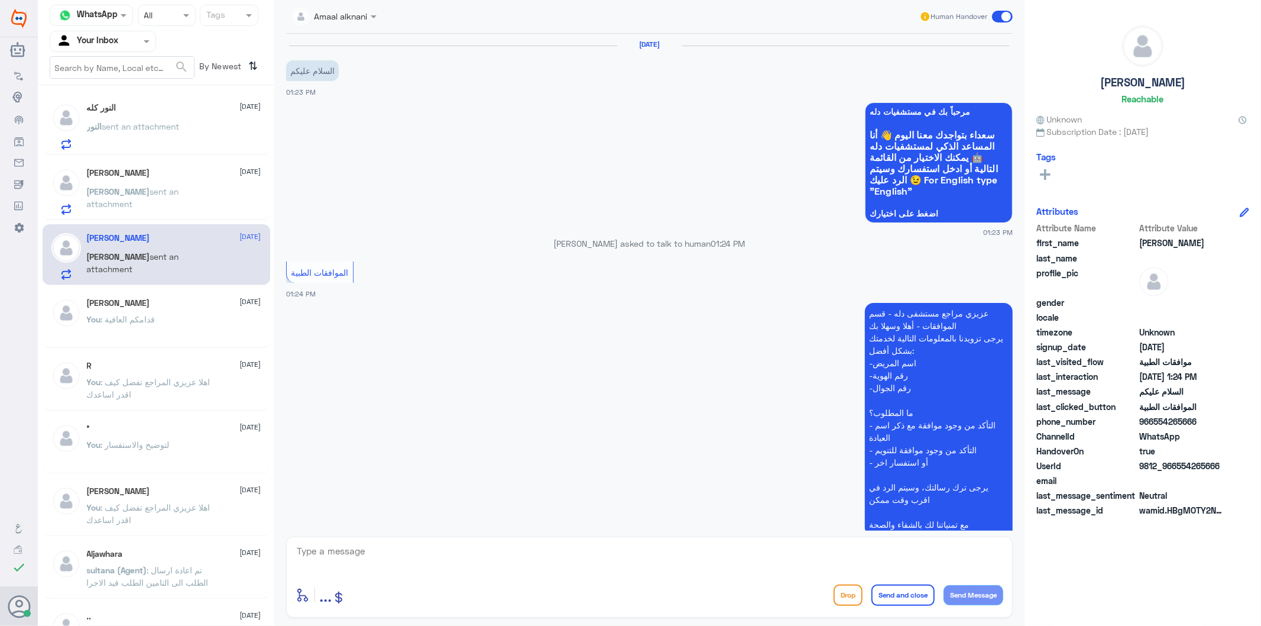
scroll to position [83, 0]
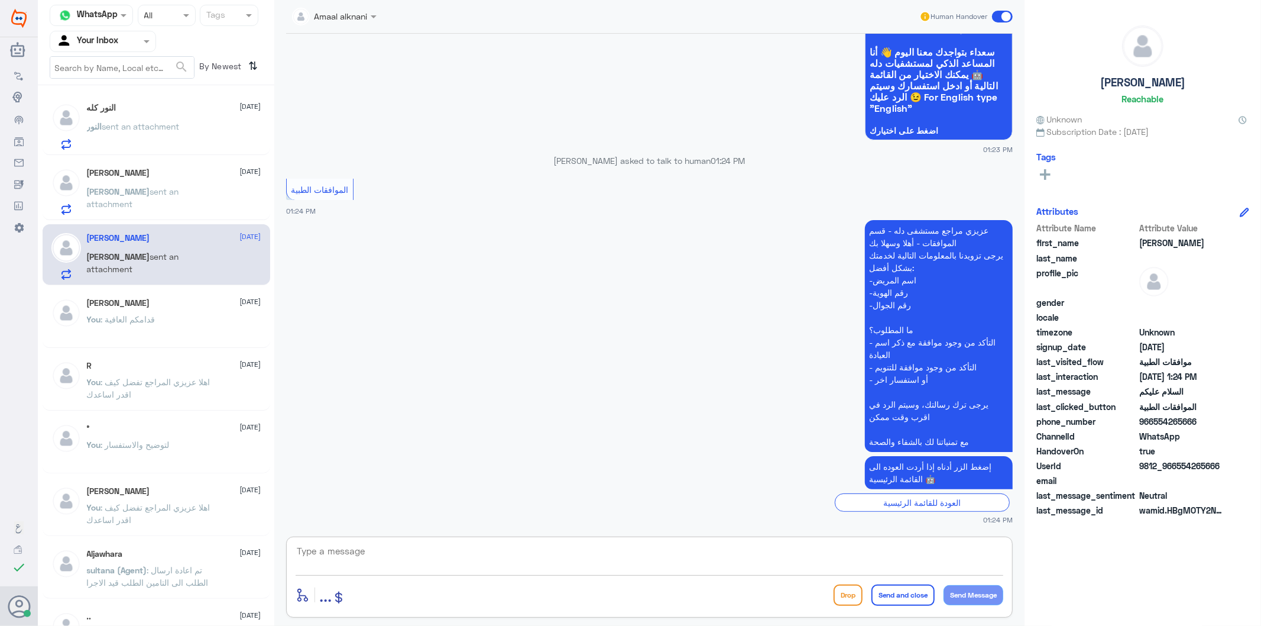
click at [393, 565] on textarea at bounding box center [650, 557] width 708 height 29
paste textarea "تفضل كيف اقدر اساعدك"
type textarea "تفضل كيف اقدر اساعدك"
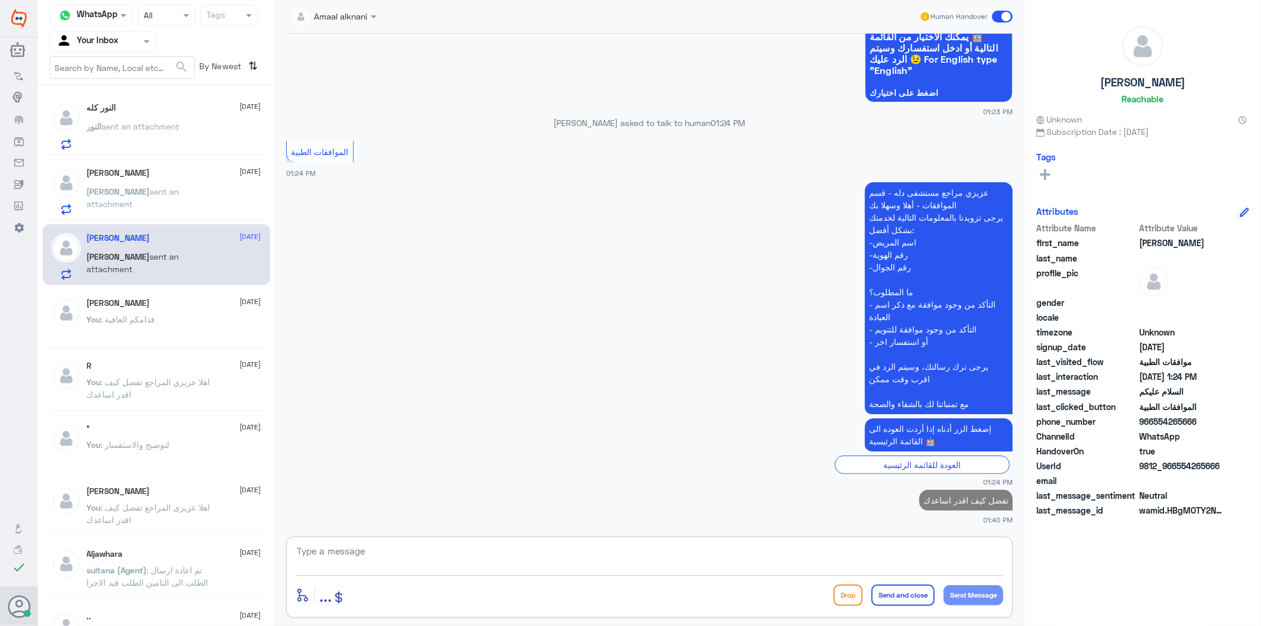
click at [178, 328] on div "You : قدامكم العافية" at bounding box center [174, 329] width 174 height 27
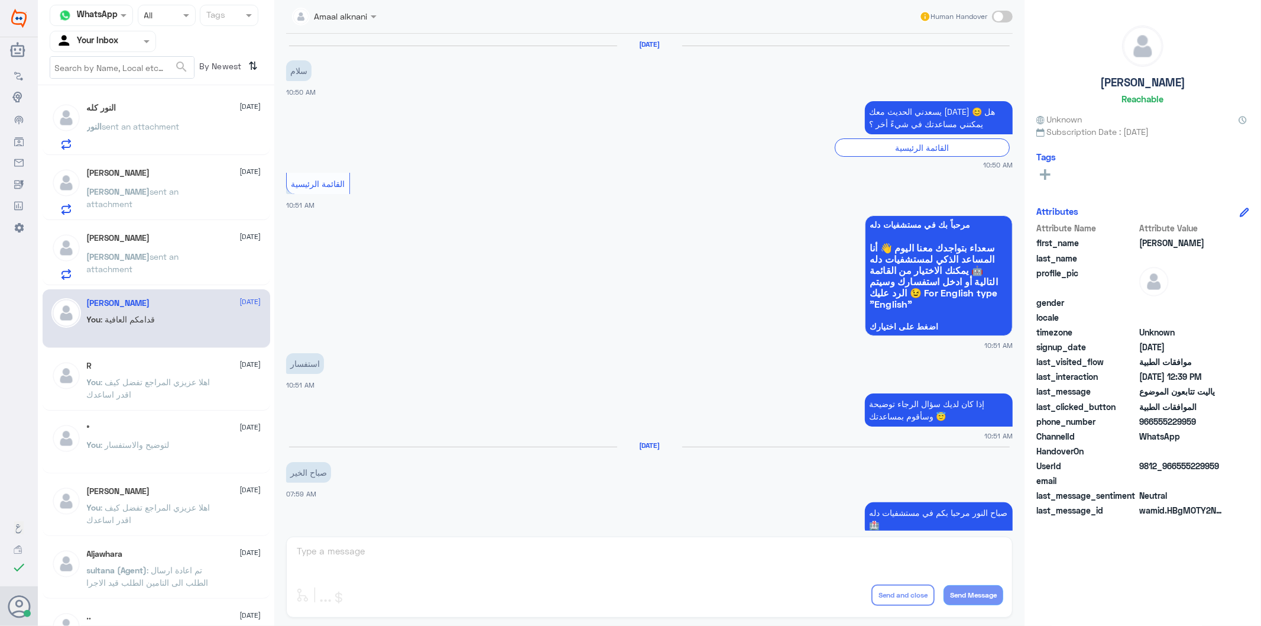
drag, startPoint x: 322, startPoint y: 566, endPoint x: 326, endPoint y: 558, distance: 9.3
click at [324, 563] on div "Amaal alknani Human Handover [DATE] سلام 10:50 AM يسعدني الحديث معك [DATE] 😊 هل…" at bounding box center [649, 314] width 750 height 629
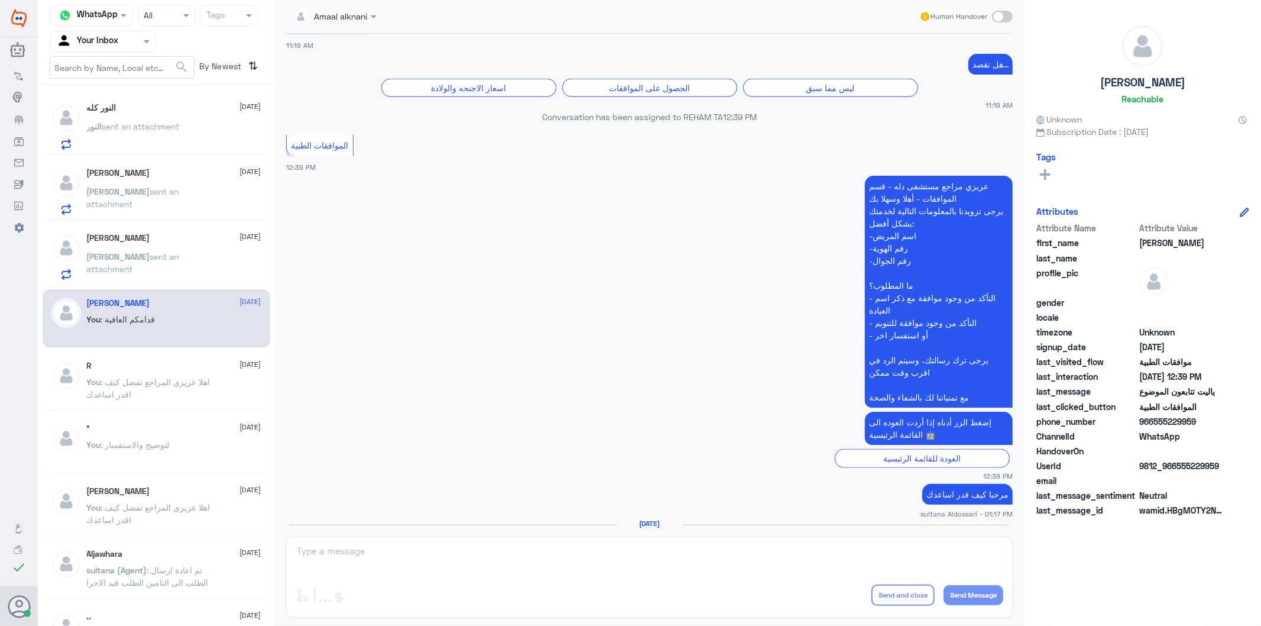
click at [327, 555] on div "Amaal alknani Human Handover [DATE] سلام 10:50 AM يسعدني الحديث معك [DATE] 😊 هل…" at bounding box center [649, 314] width 750 height 629
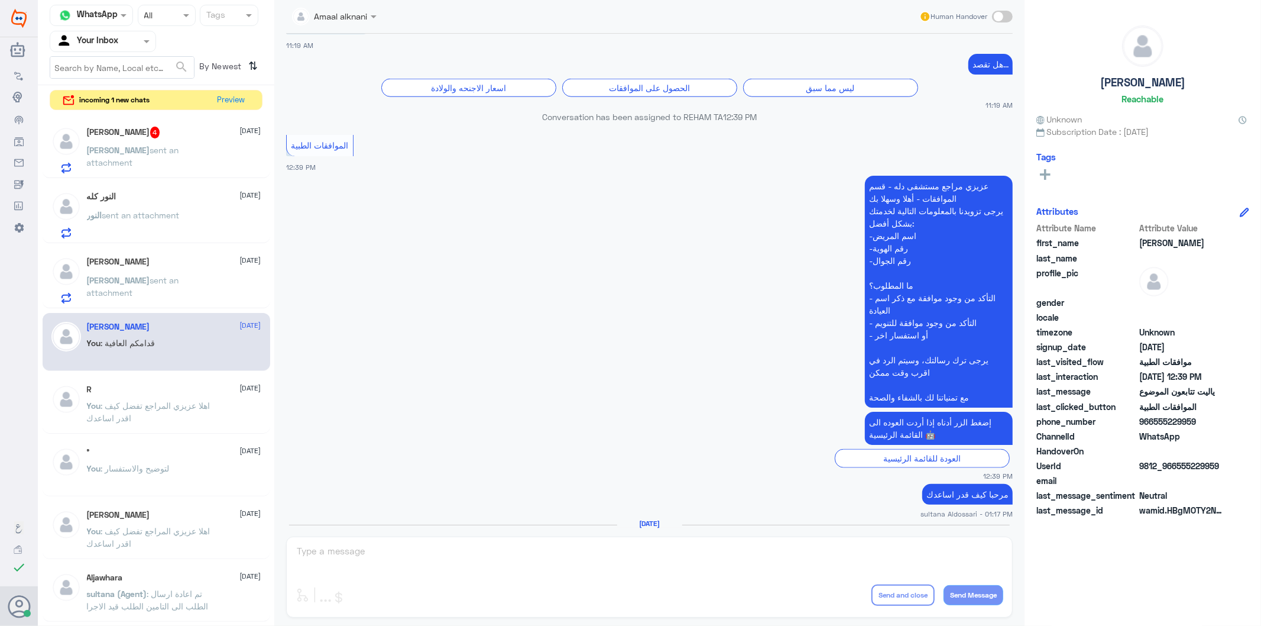
click at [127, 153] on span "sent an attachment" at bounding box center [133, 156] width 92 height 22
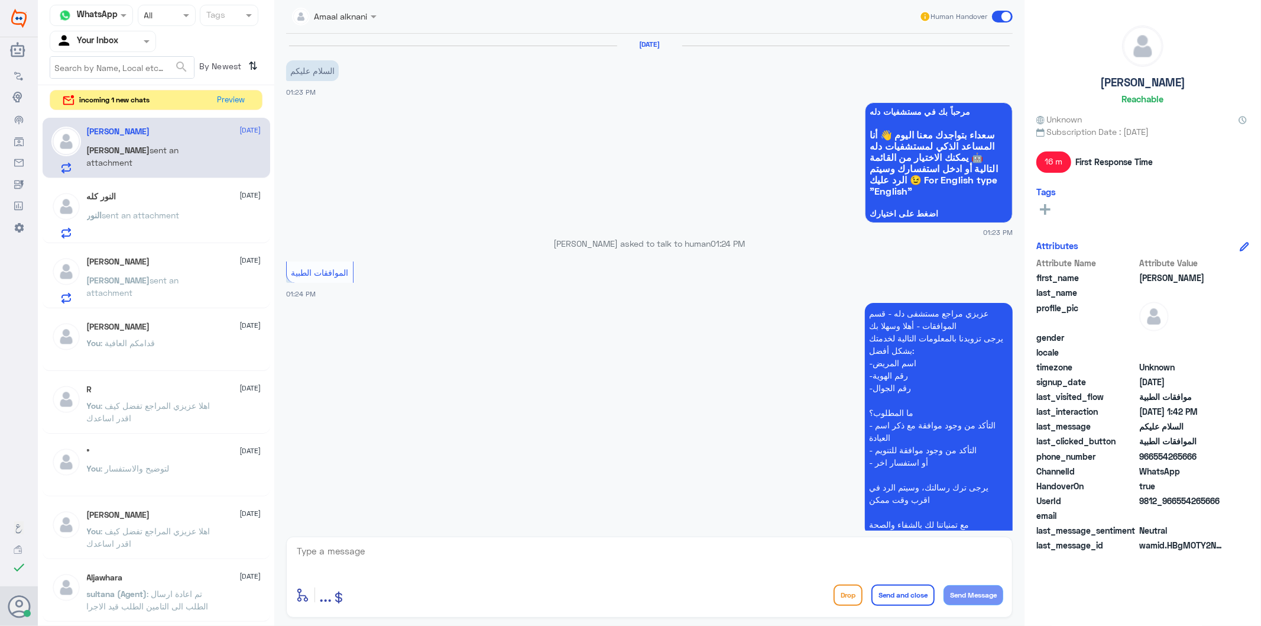
scroll to position [304, 0]
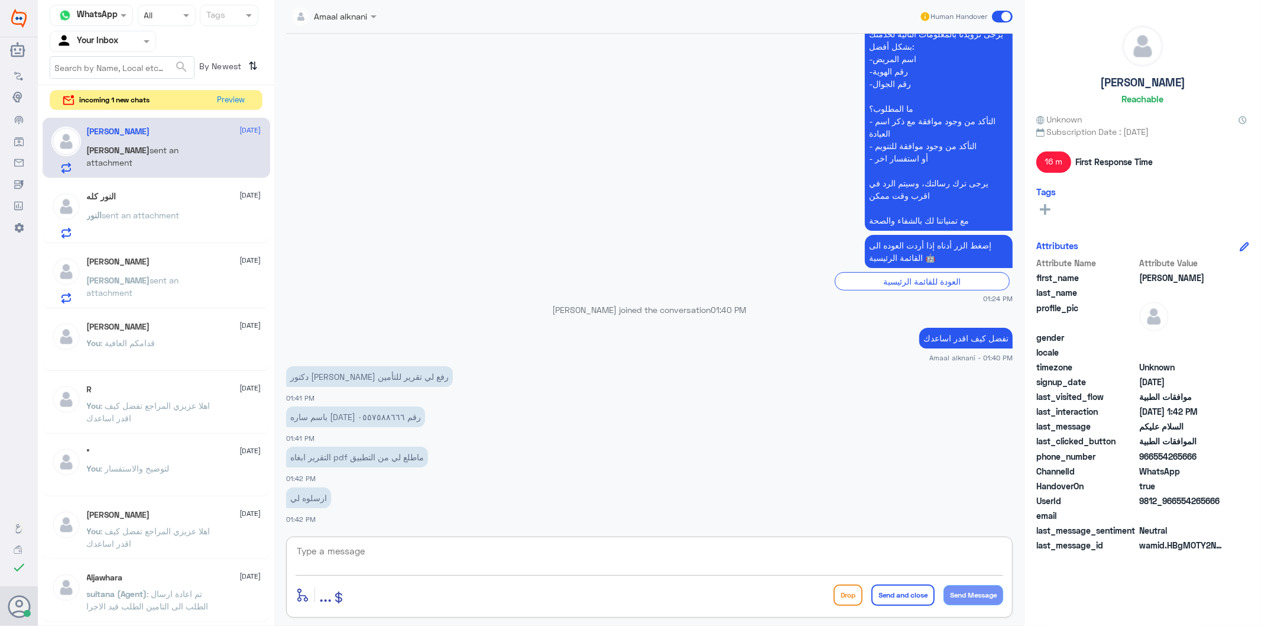
click at [367, 552] on textarea at bounding box center [650, 557] width 708 height 29
type textarea "تواصل مع التقارير الطبية واتس اب 0112994881"
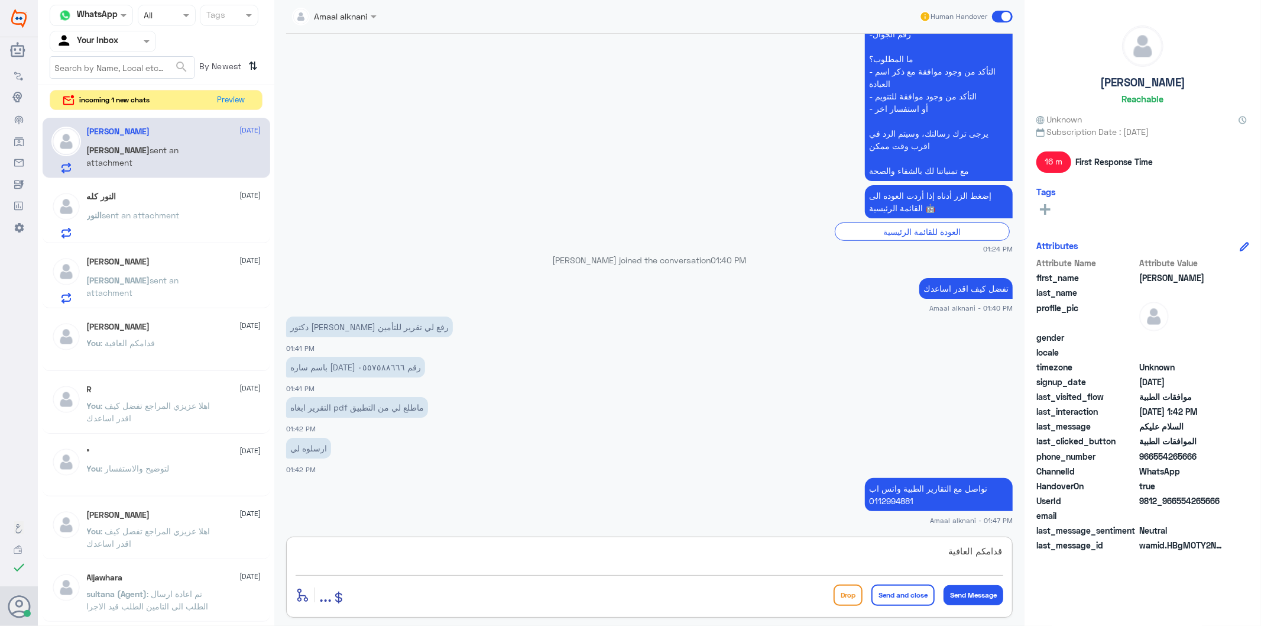
type textarea "قدامكم العافية"
click at [890, 600] on button "Send and close" at bounding box center [902, 594] width 63 height 21
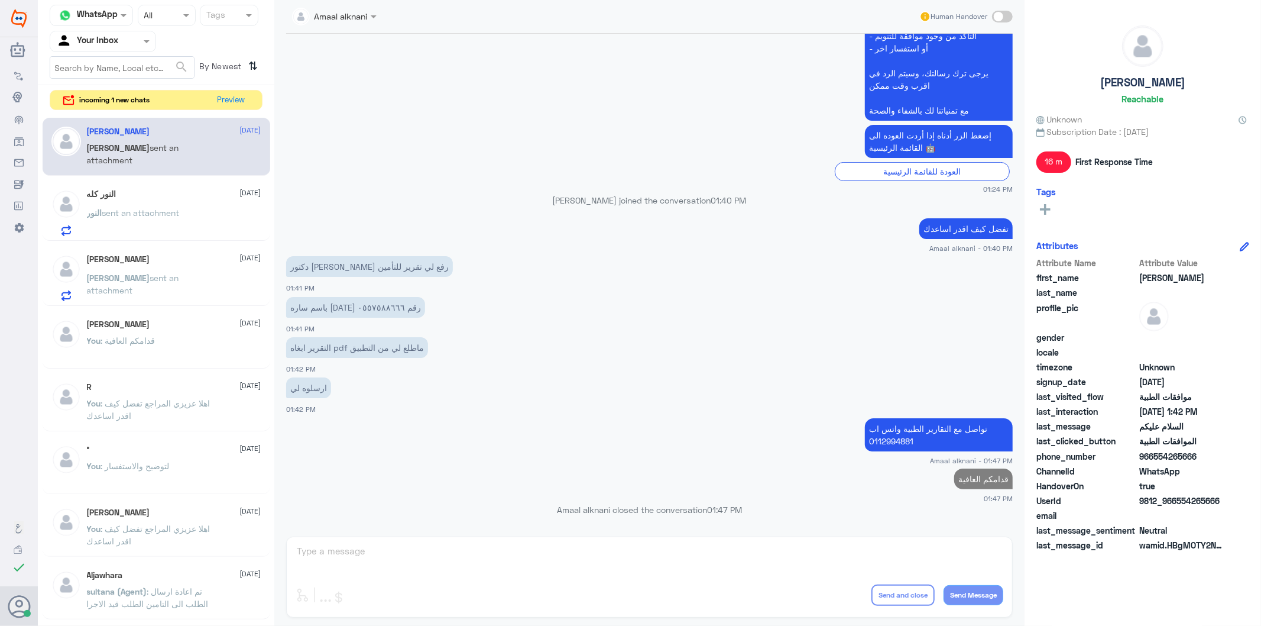
click at [148, 208] on span "sent an attachment" at bounding box center [140, 213] width 77 height 10
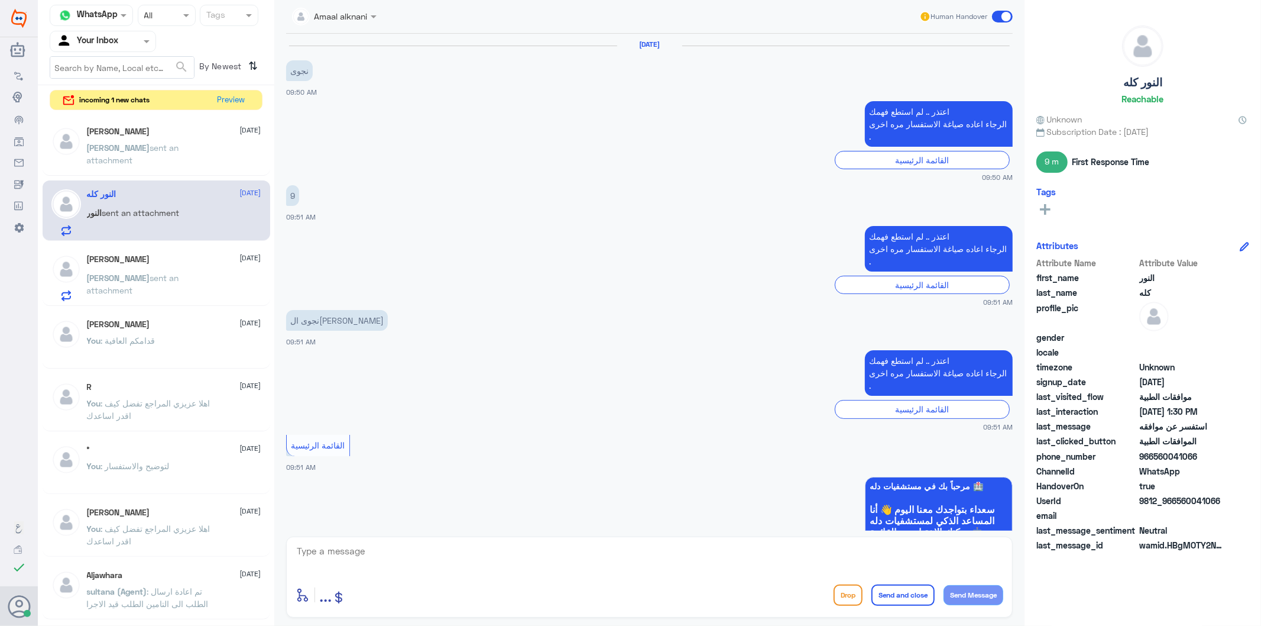
scroll to position [1634, 0]
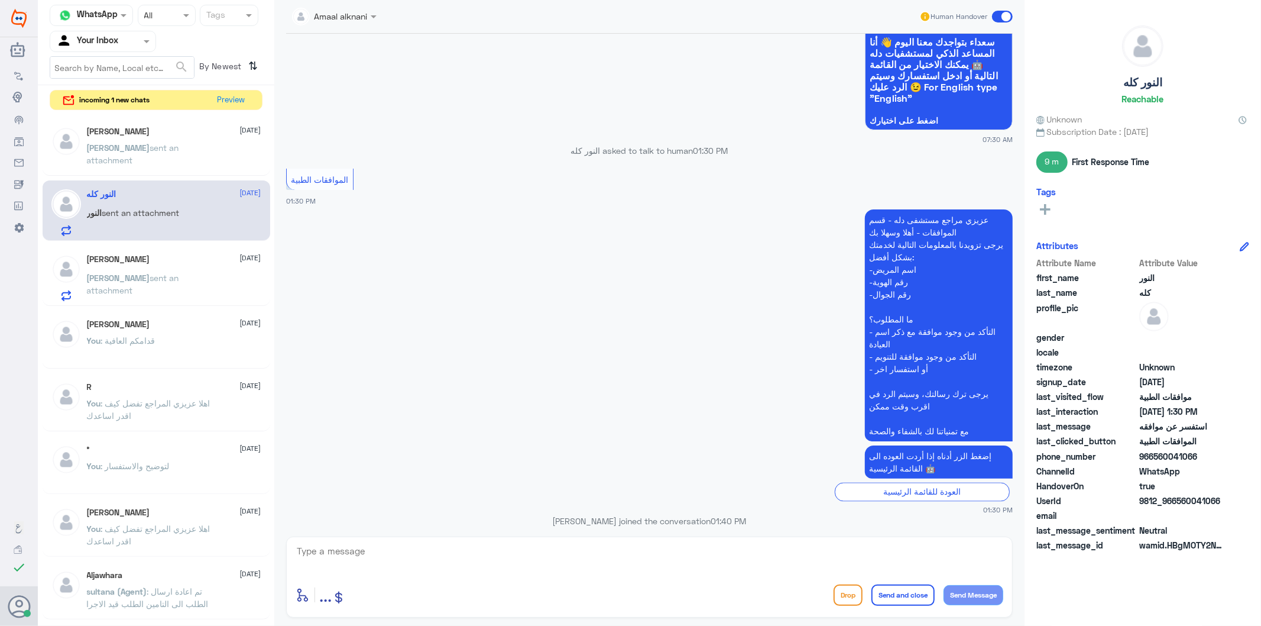
click at [339, 563] on textarea at bounding box center [650, 557] width 708 height 29
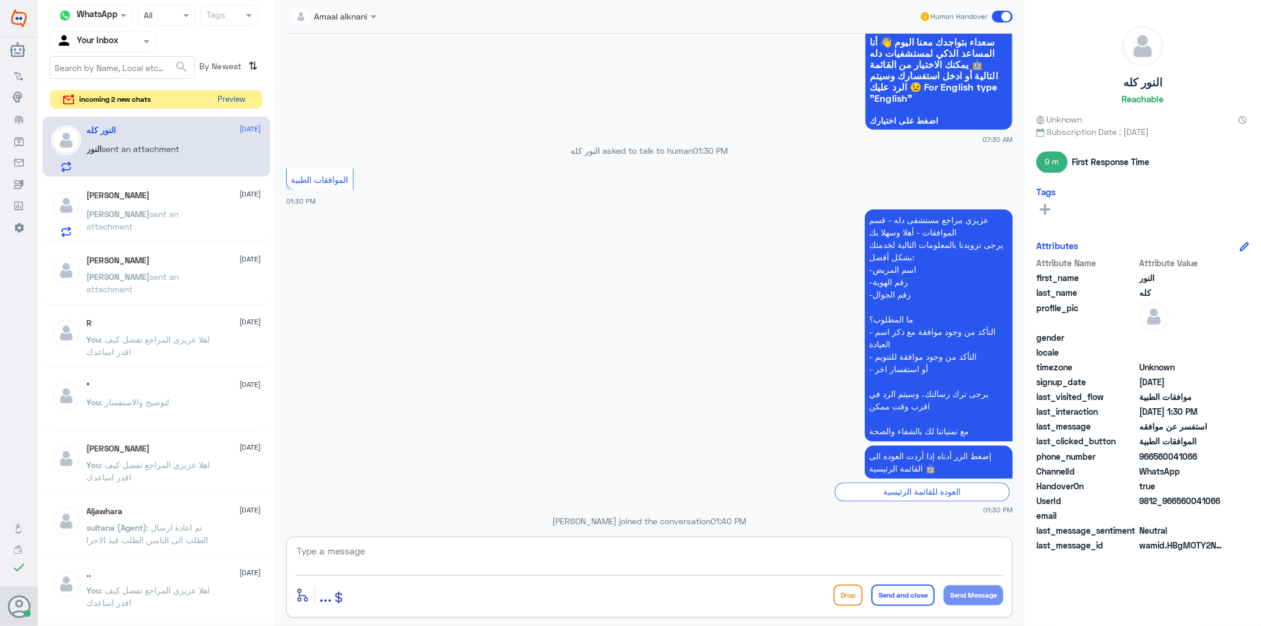
click at [240, 97] on button "Preview" at bounding box center [231, 99] width 37 height 18
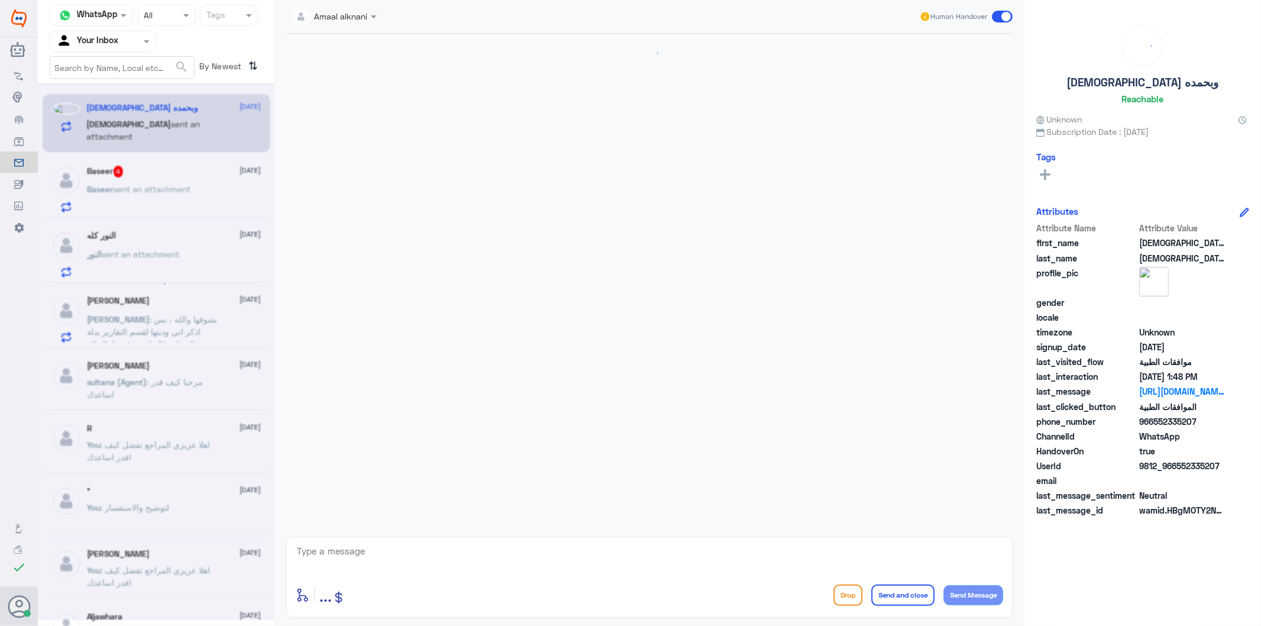
scroll to position [2011, 0]
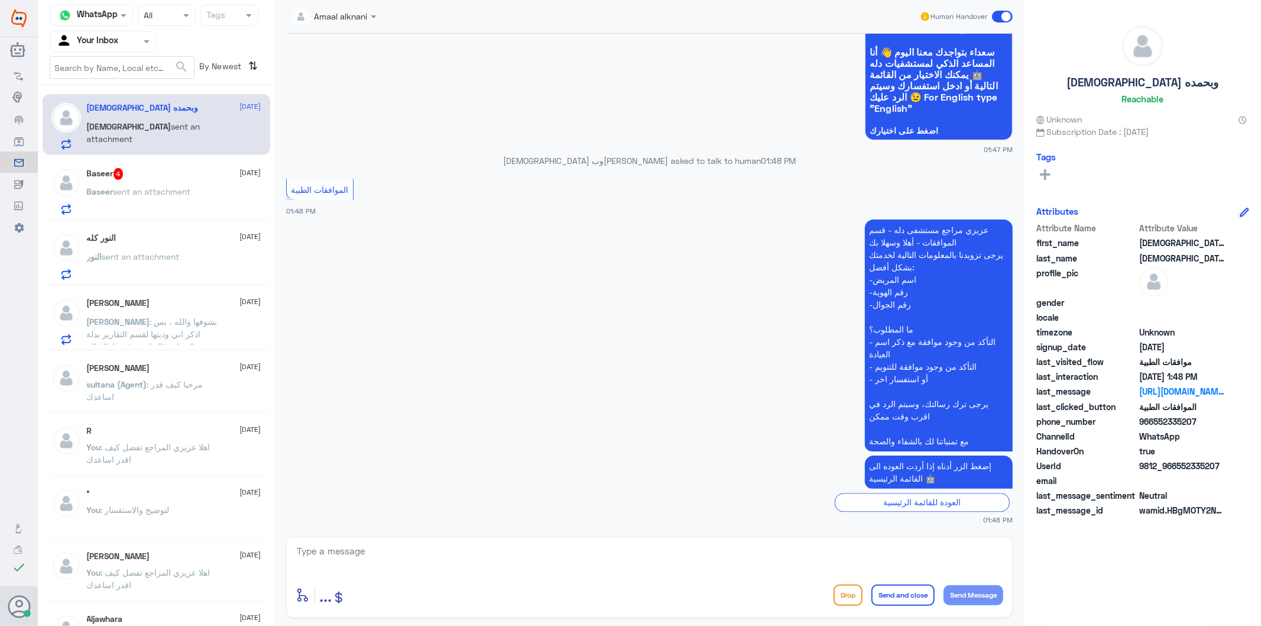
click at [135, 189] on span "sent an attachment" at bounding box center [152, 191] width 77 height 10
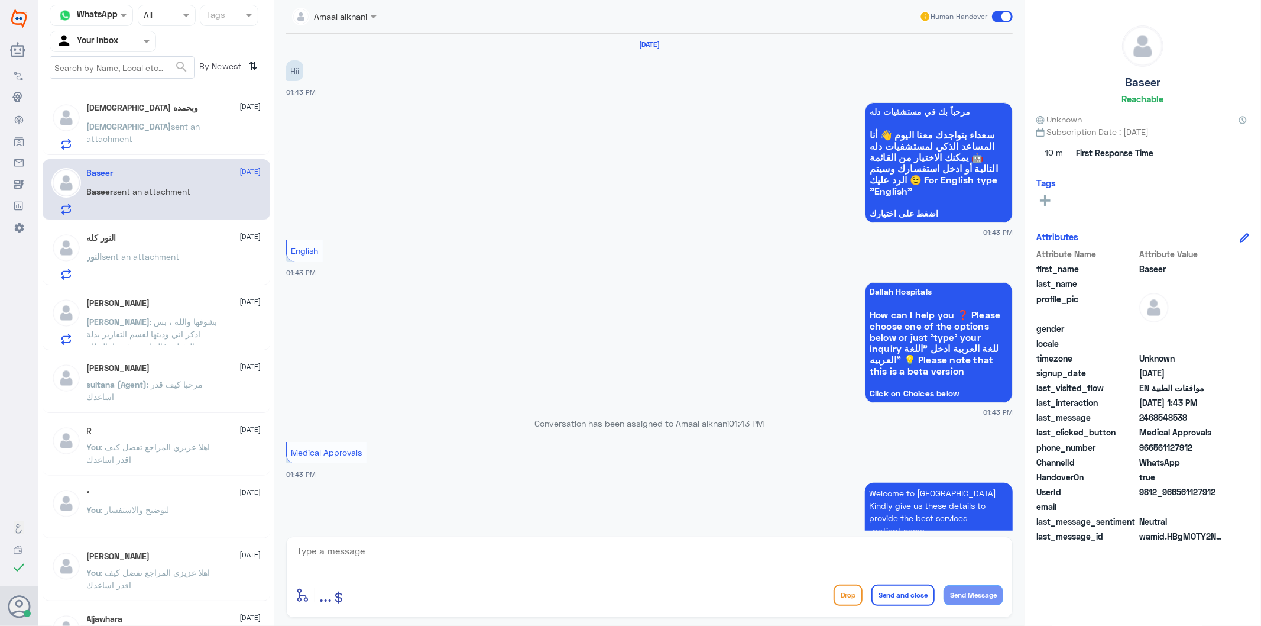
scroll to position [253, 0]
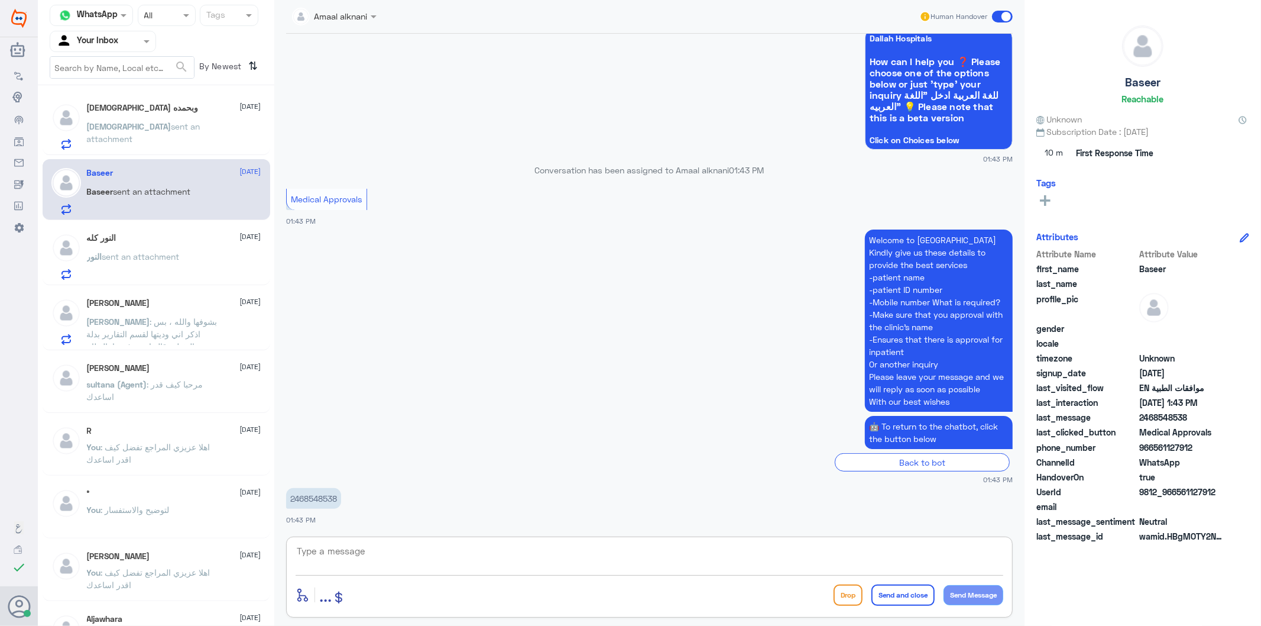
click at [357, 556] on textarea at bounding box center [650, 557] width 708 height 29
click at [357, 548] on textarea at bounding box center [650, 557] width 708 height 29
type textarea "تفضل كيف اقدر اساعدك"
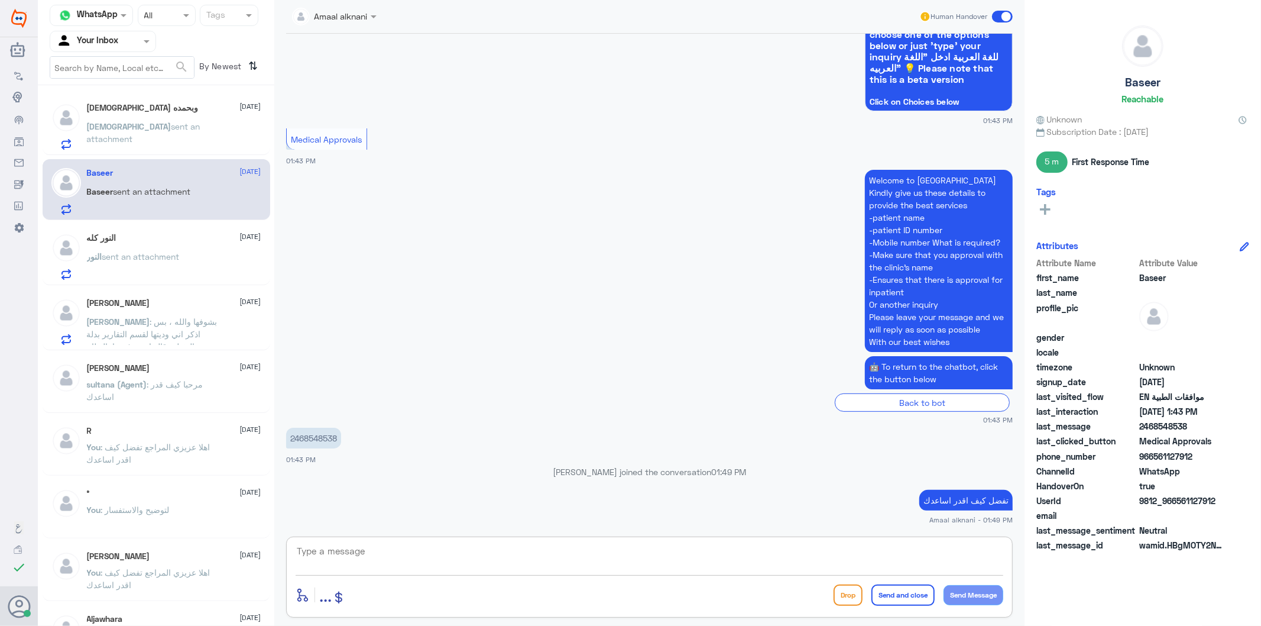
click at [154, 251] on span "sent an attachment" at bounding box center [140, 256] width 77 height 10
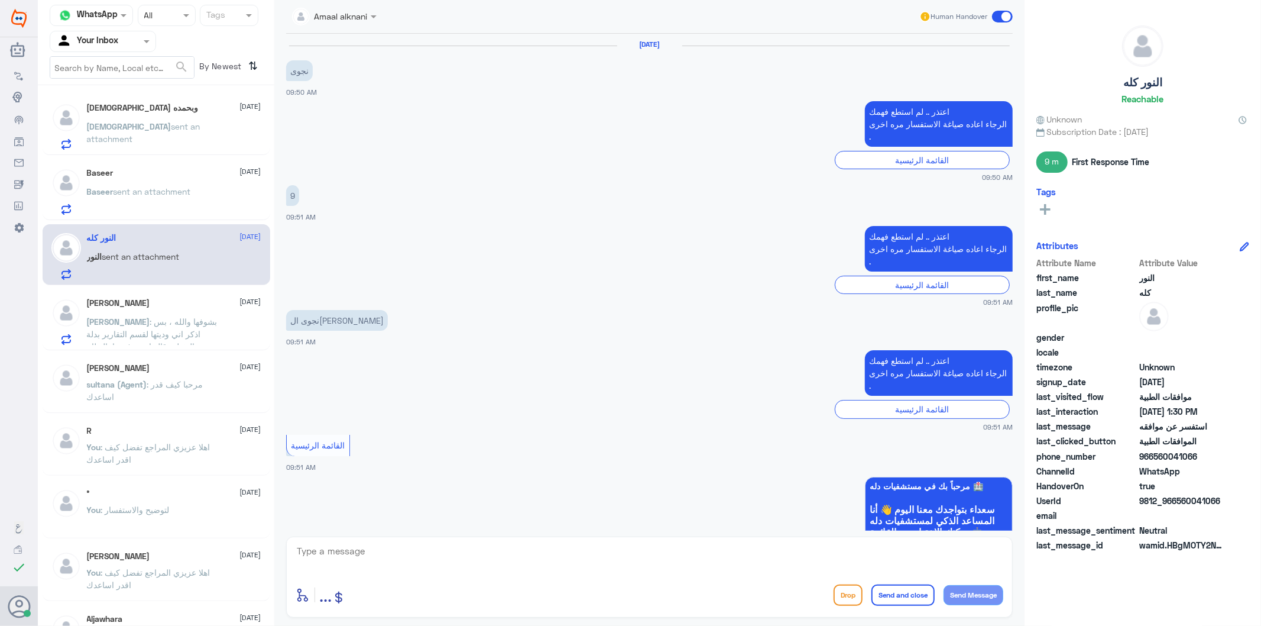
scroll to position [1634, 0]
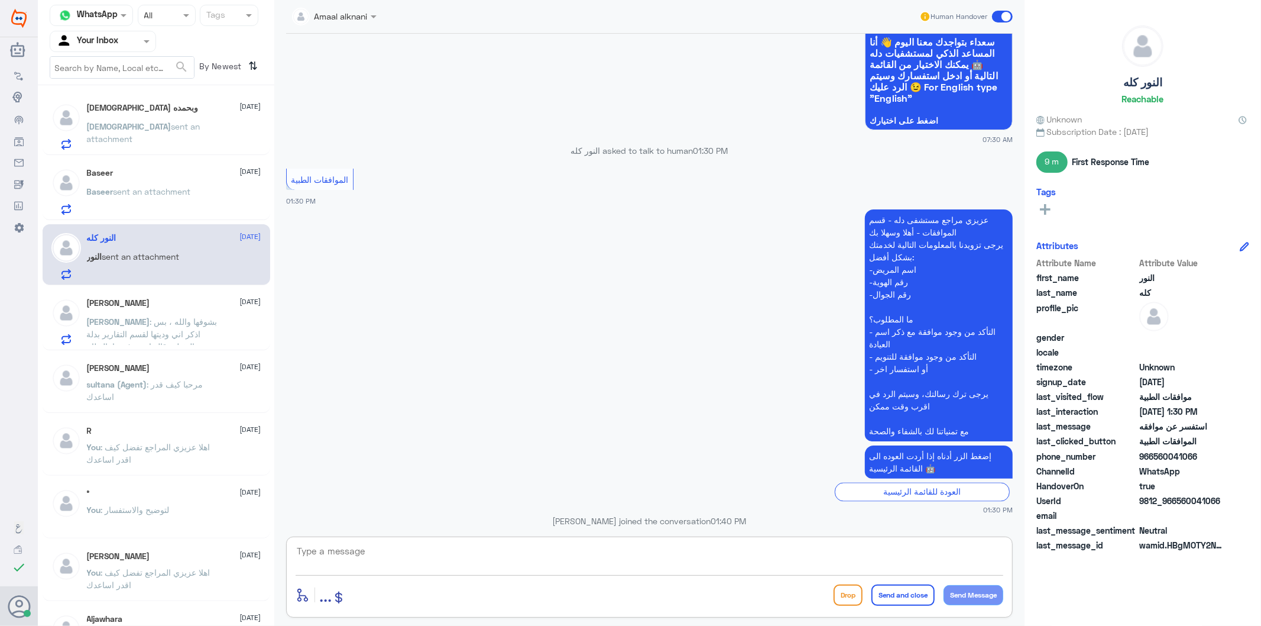
click at [359, 550] on textarea at bounding box center [650, 557] width 708 height 29
click at [144, 320] on span ": بشوفها والله ، بس اذكر اني وديتها لقسم التقارير بدلة النخيل وقالو انهم رفعوها…" at bounding box center [152, 333] width 131 height 35
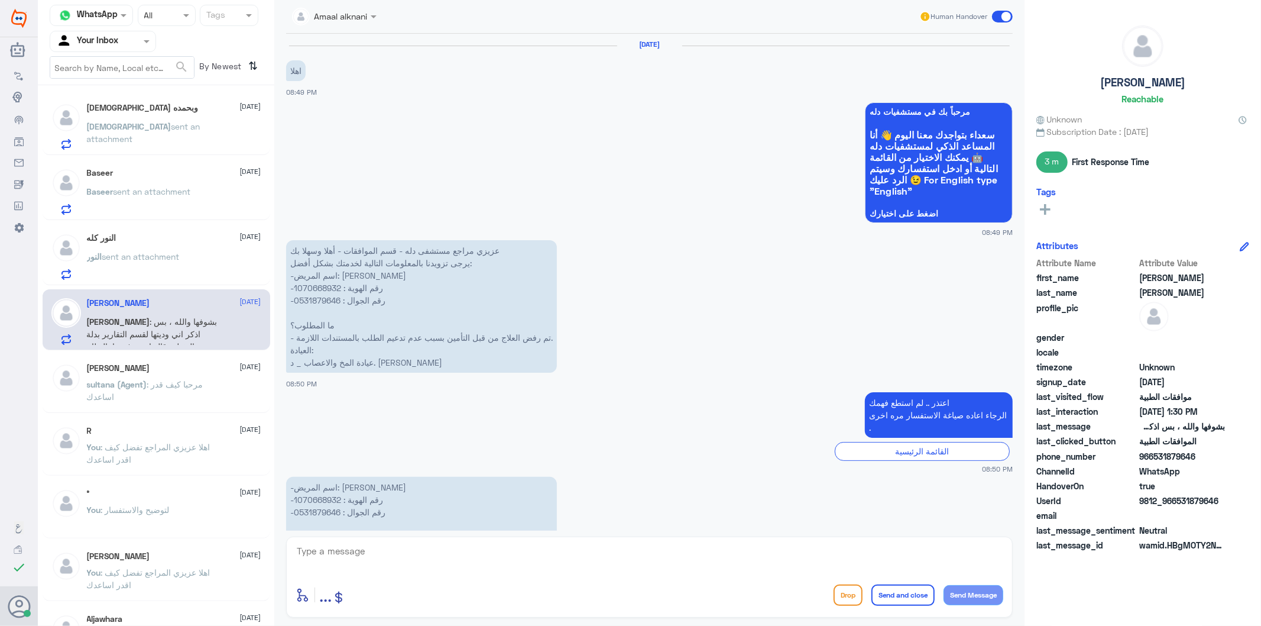
scroll to position [1629, 0]
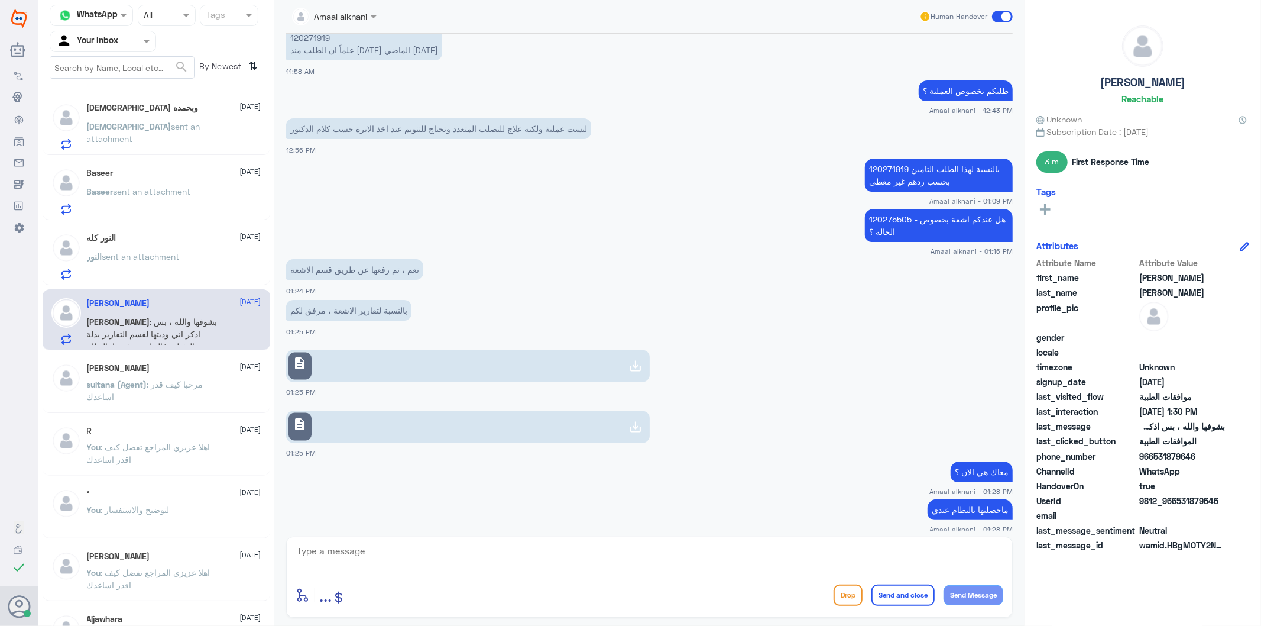
click at [438, 561] on textarea at bounding box center [650, 557] width 708 height 29
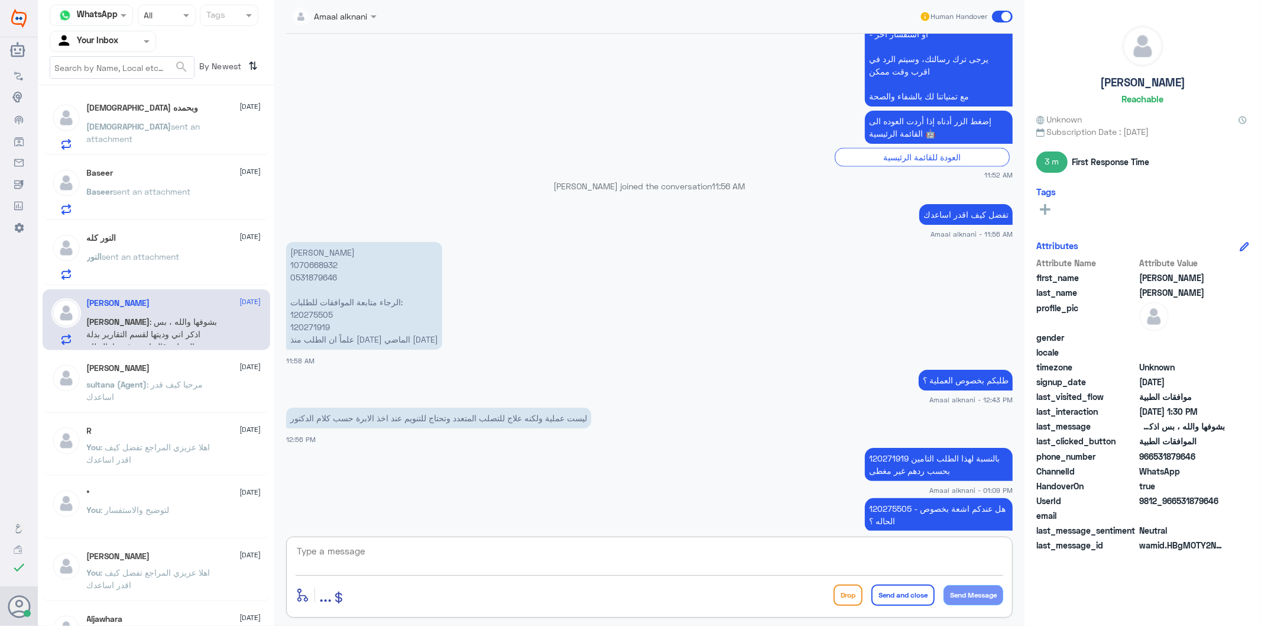
scroll to position [1301, 0]
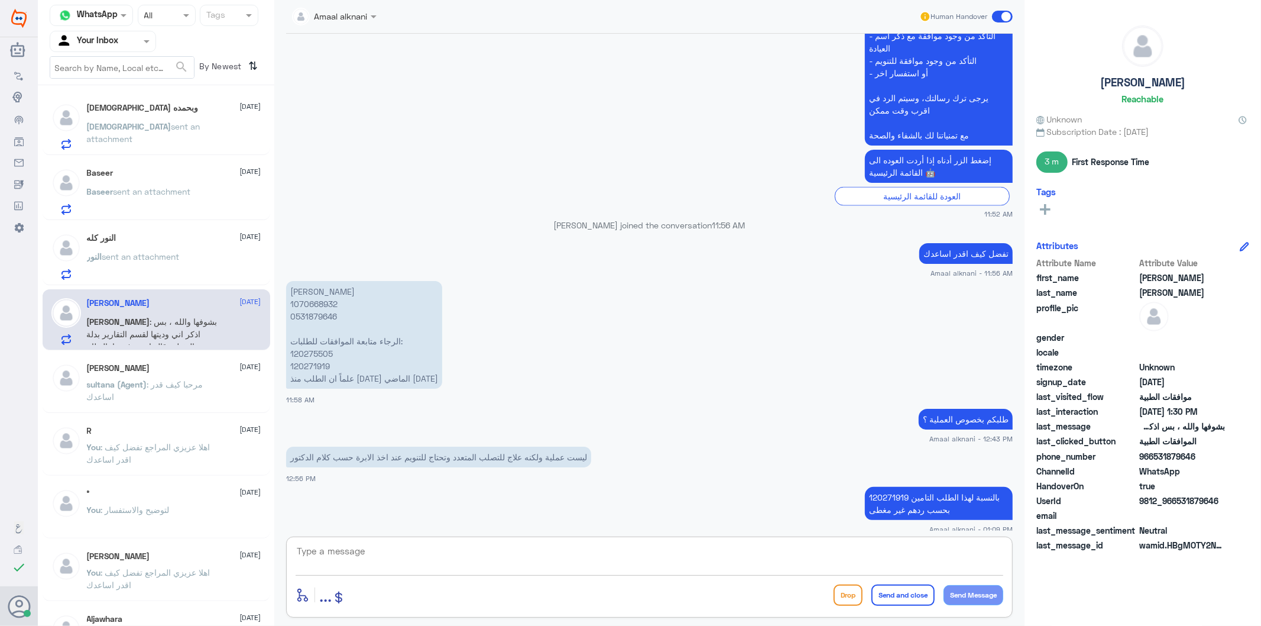
click at [317, 303] on p "[PERSON_NAME] 1070668932 0531879646 الرجاء متابعة الموافقات للطلبات: 120275505 …" at bounding box center [364, 335] width 156 height 108
click at [132, 258] on span "sent an attachment" at bounding box center [140, 256] width 77 height 10
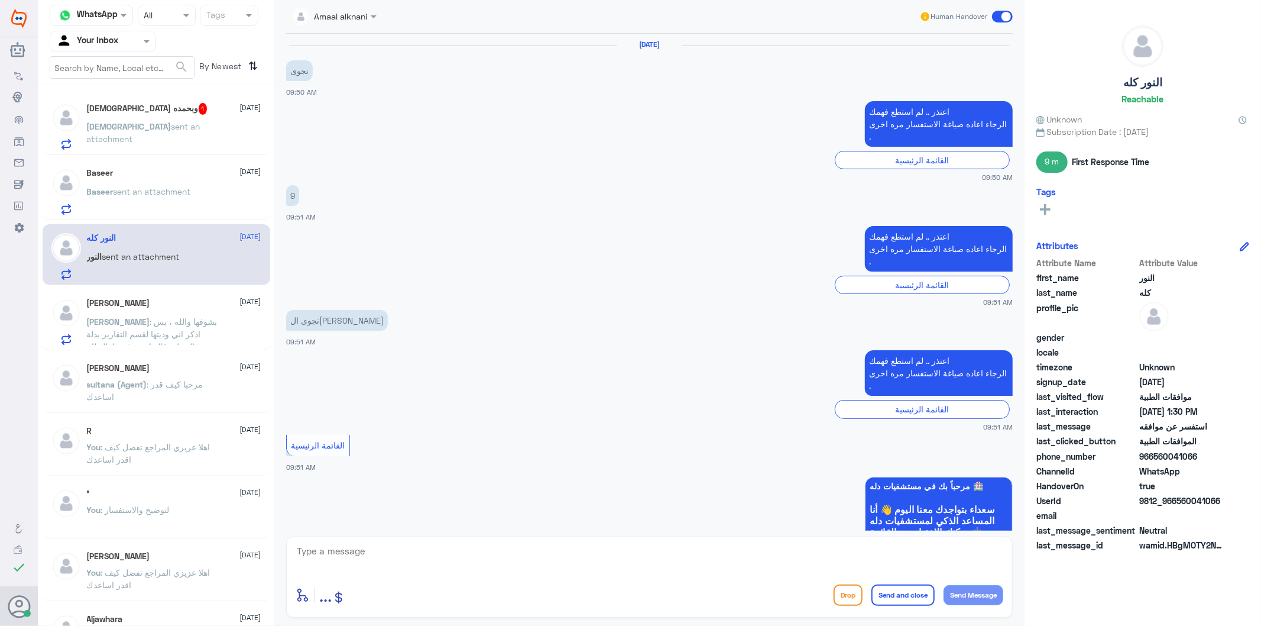
scroll to position [1634, 0]
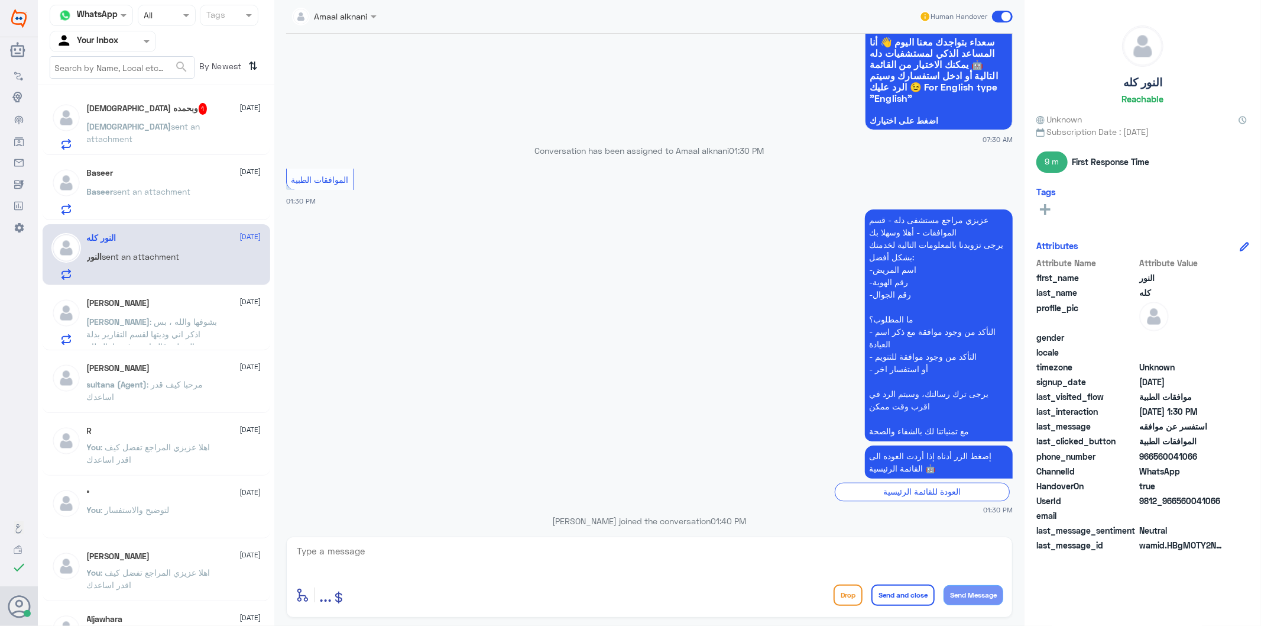
click at [153, 184] on div "Baseer [DATE] Baseer sent an attachment" at bounding box center [174, 191] width 174 height 47
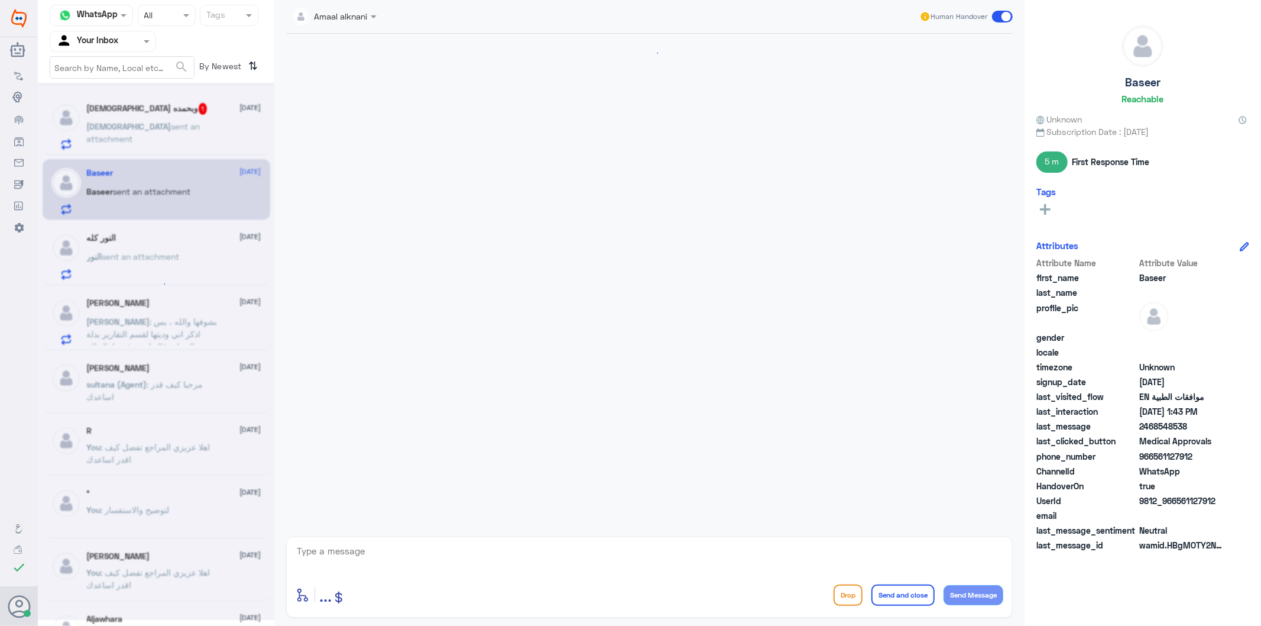
scroll to position [313, 0]
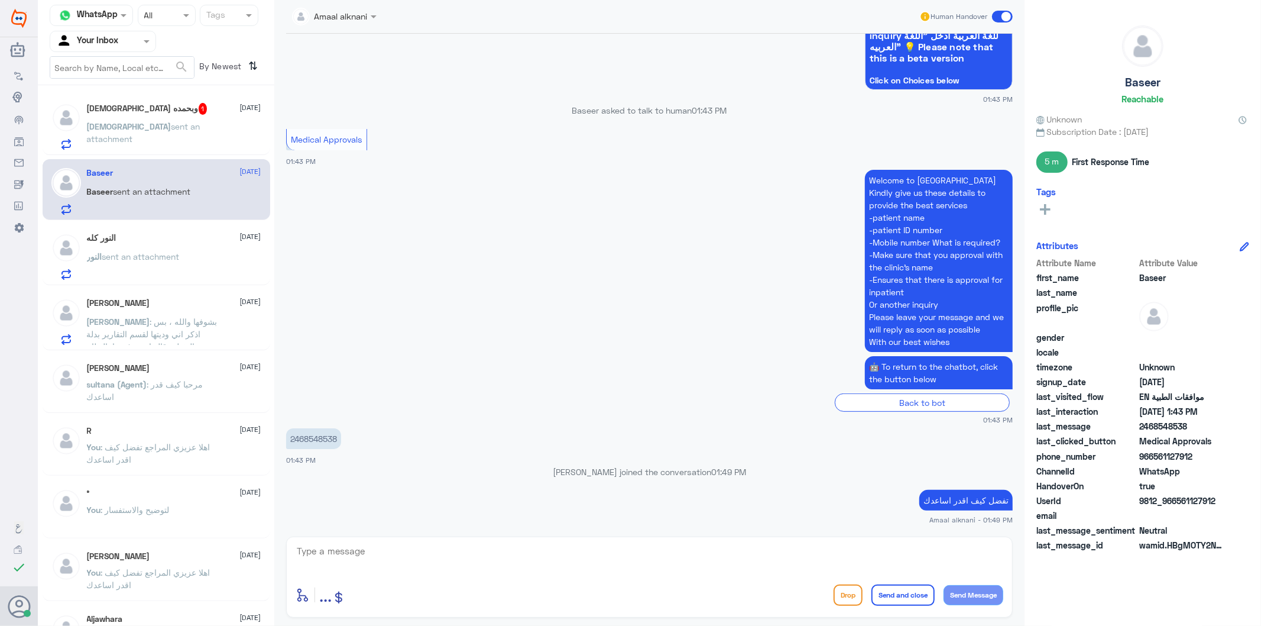
click at [170, 113] on div "[DEMOGRAPHIC_DATA] وبحمده 1 [DATE]" at bounding box center [174, 109] width 174 height 12
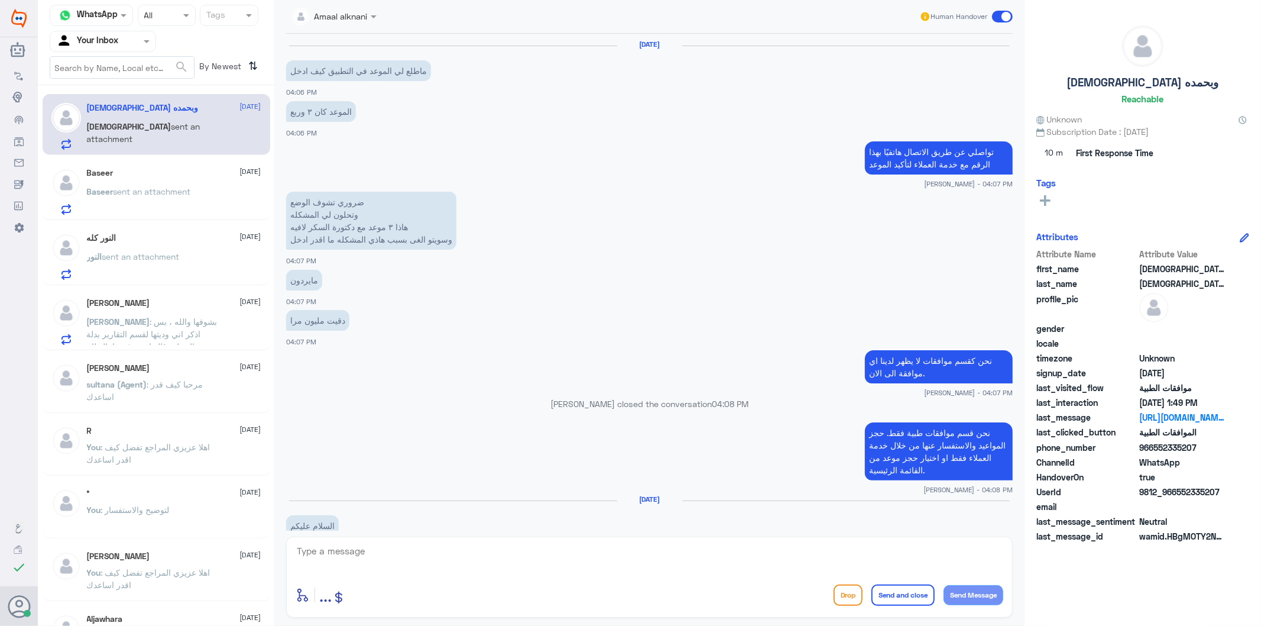
scroll to position [2200, 0]
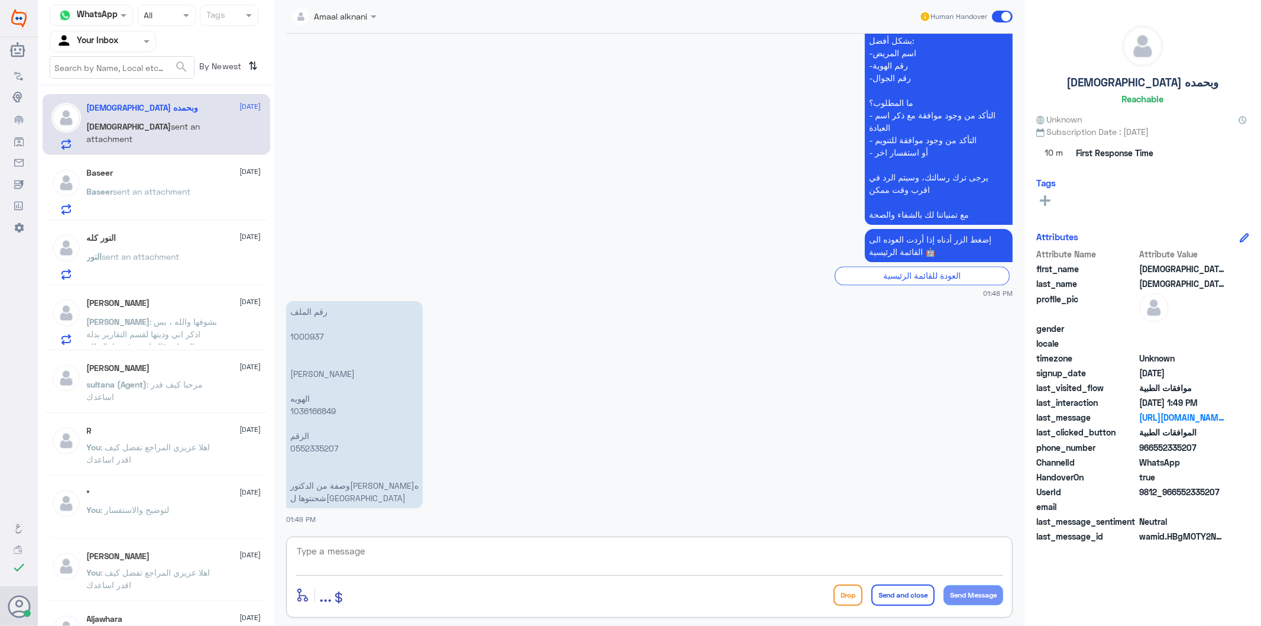
click at [498, 555] on textarea at bounding box center [650, 557] width 708 height 29
type textarea "هنا فقط متابعة الموافقات الطبية"
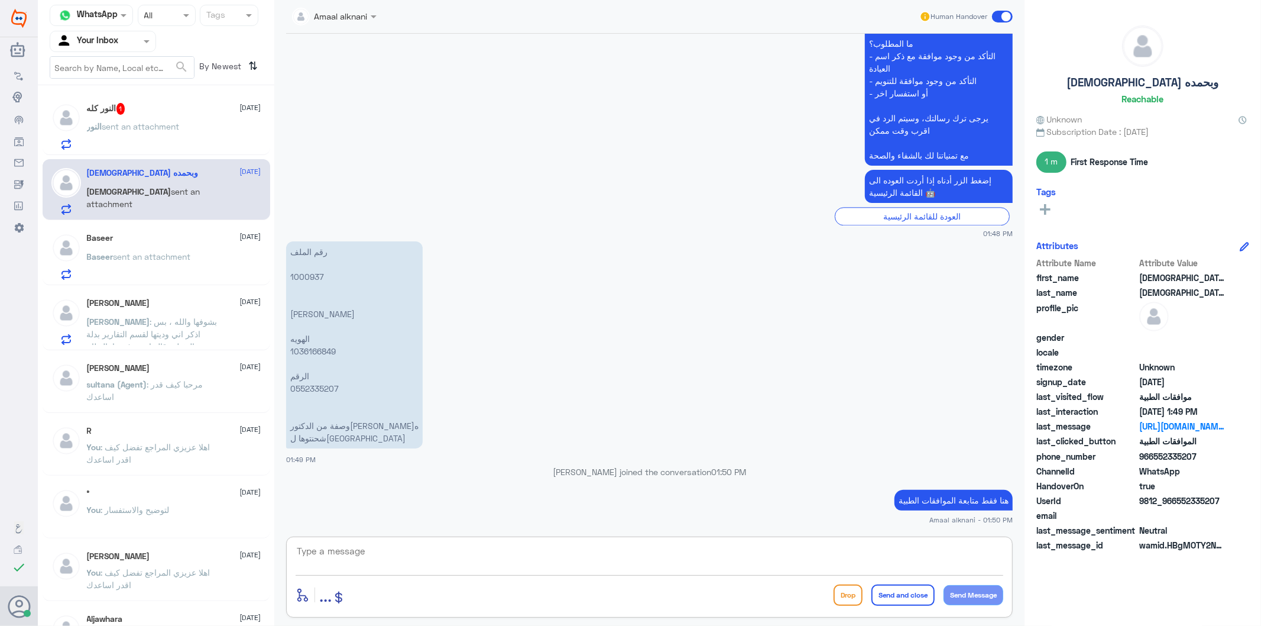
click at [166, 127] on span "sent an attachment" at bounding box center [140, 126] width 77 height 10
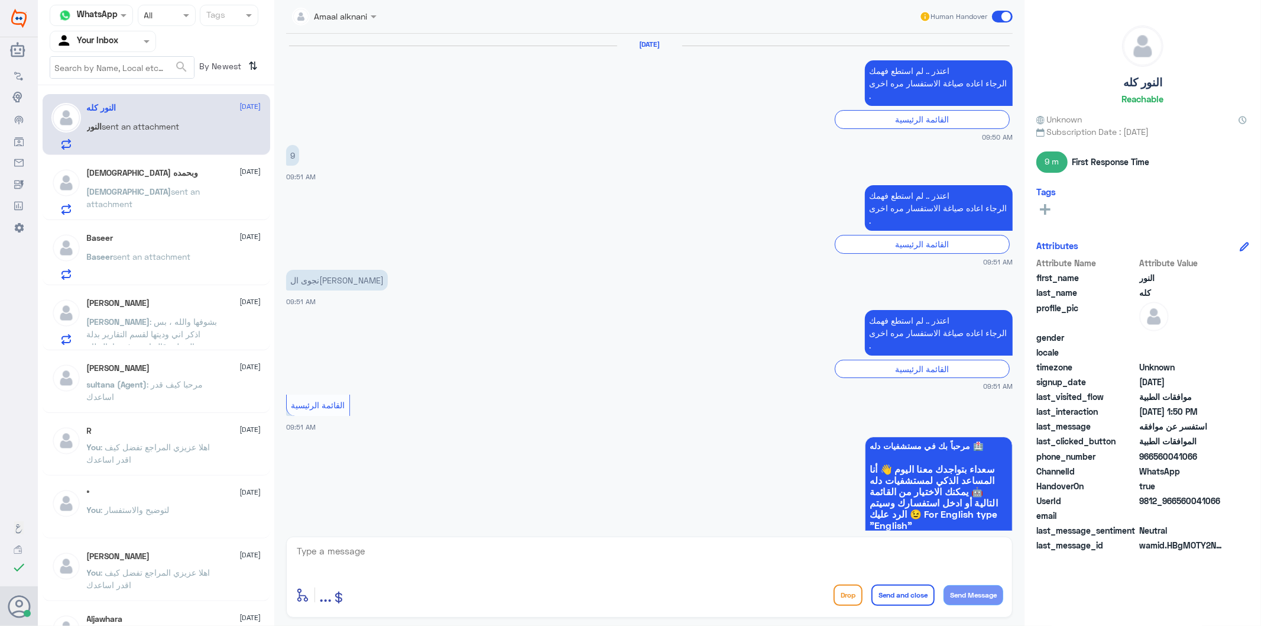
scroll to position [1634, 0]
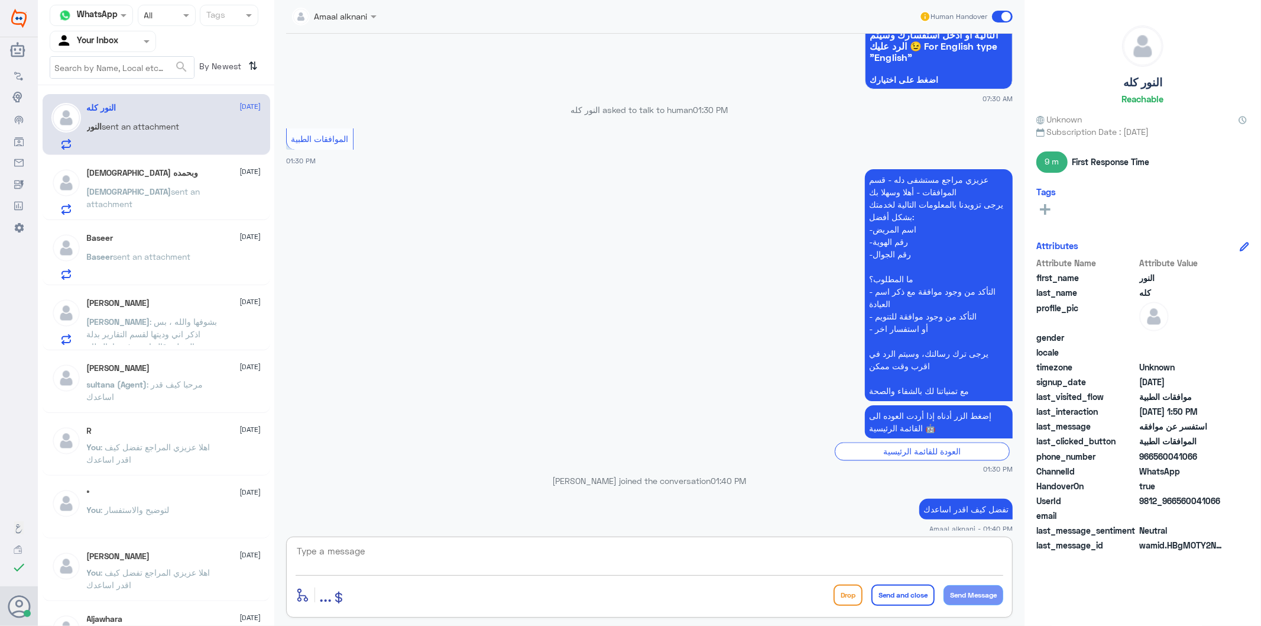
click at [365, 558] on textarea at bounding box center [650, 557] width 708 height 29
click at [405, 552] on textarea at bounding box center [650, 557] width 708 height 29
click at [958, 553] on textarea "ممكن توضح اسفساركم" at bounding box center [650, 557] width 708 height 29
type textarea "ممكن توضيح اسفساركم"
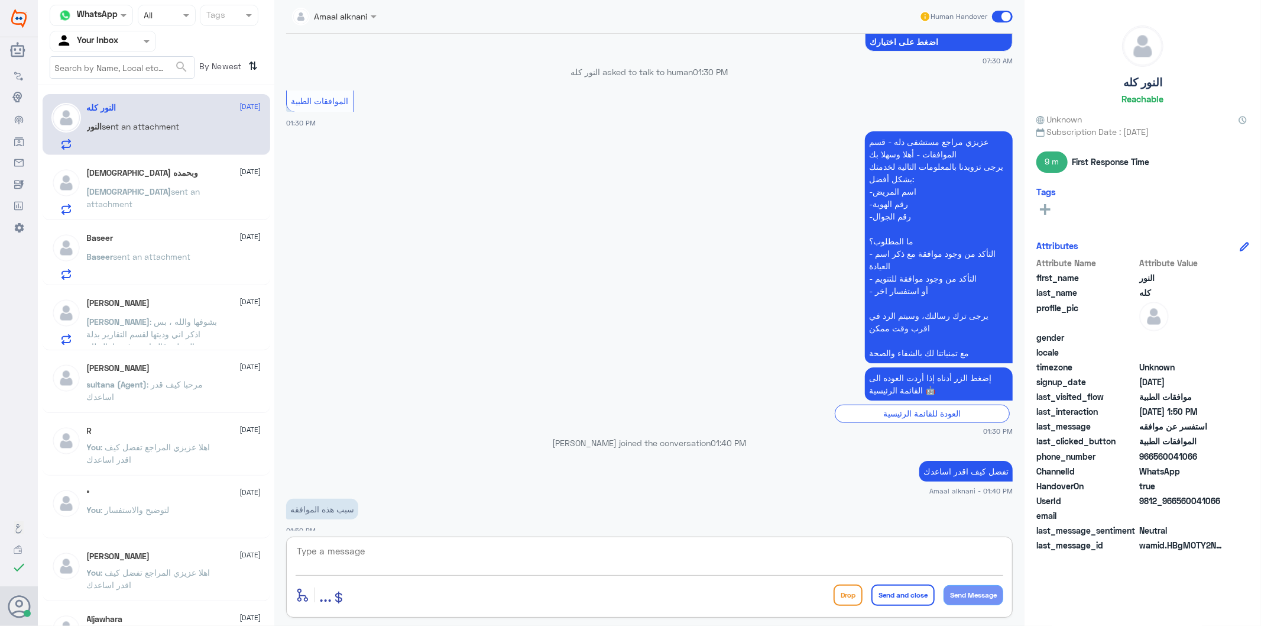
click at [144, 205] on p "[DEMOGRAPHIC_DATA] sent an attachment" at bounding box center [153, 200] width 133 height 30
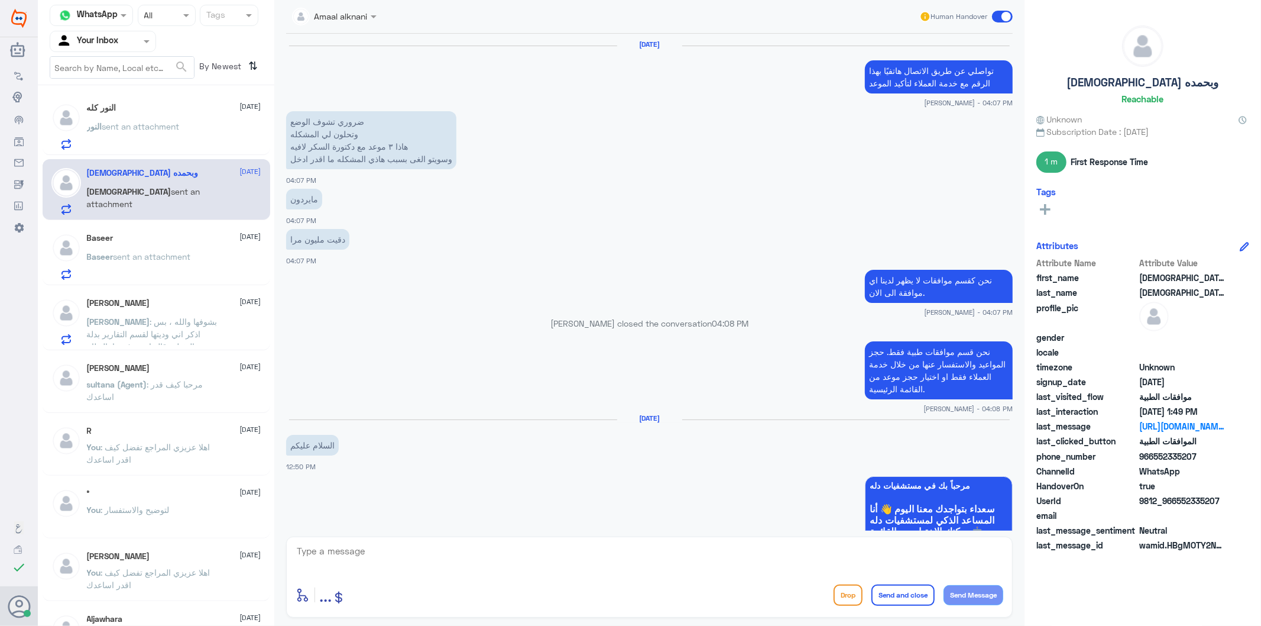
scroll to position [2178, 0]
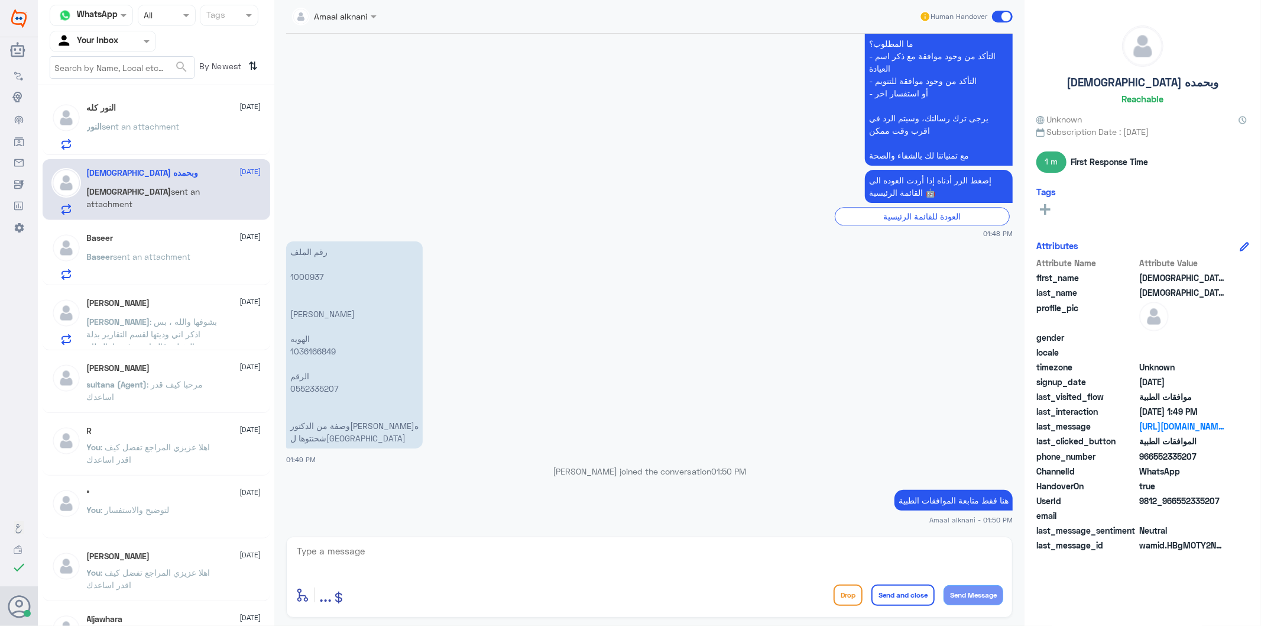
click at [340, 559] on textarea at bounding box center [650, 557] width 708 height 29
click at [179, 304] on div "[PERSON_NAME] [DATE]" at bounding box center [174, 303] width 174 height 10
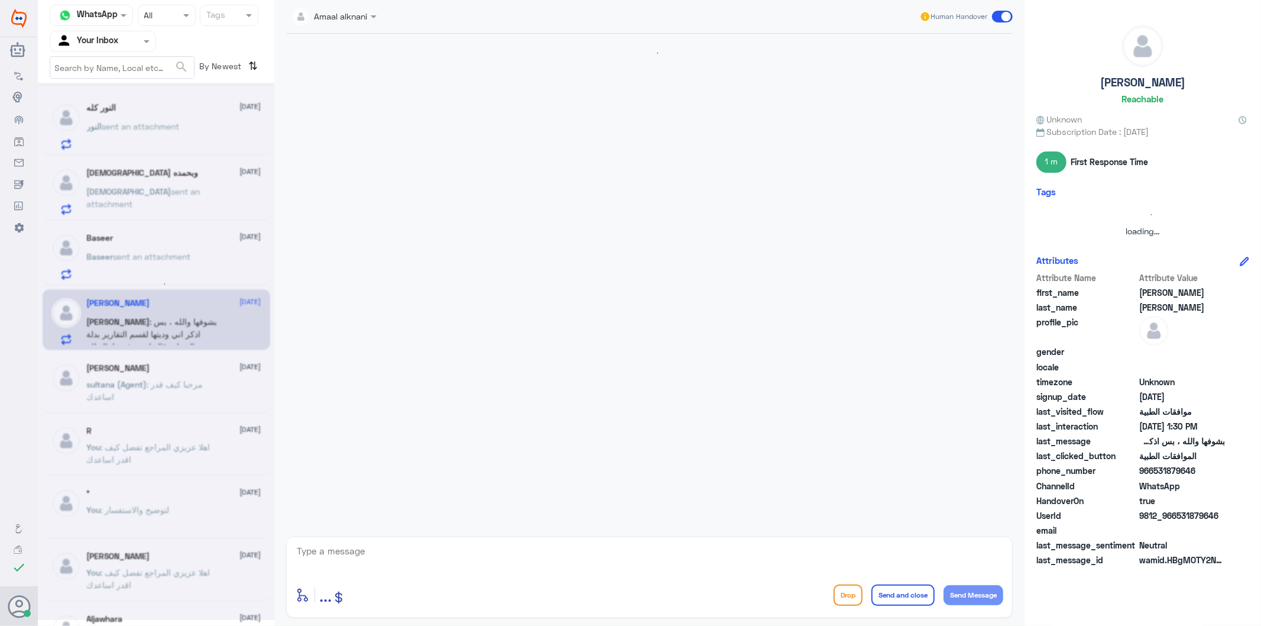
click at [166, 257] on div at bounding box center [156, 351] width 236 height 537
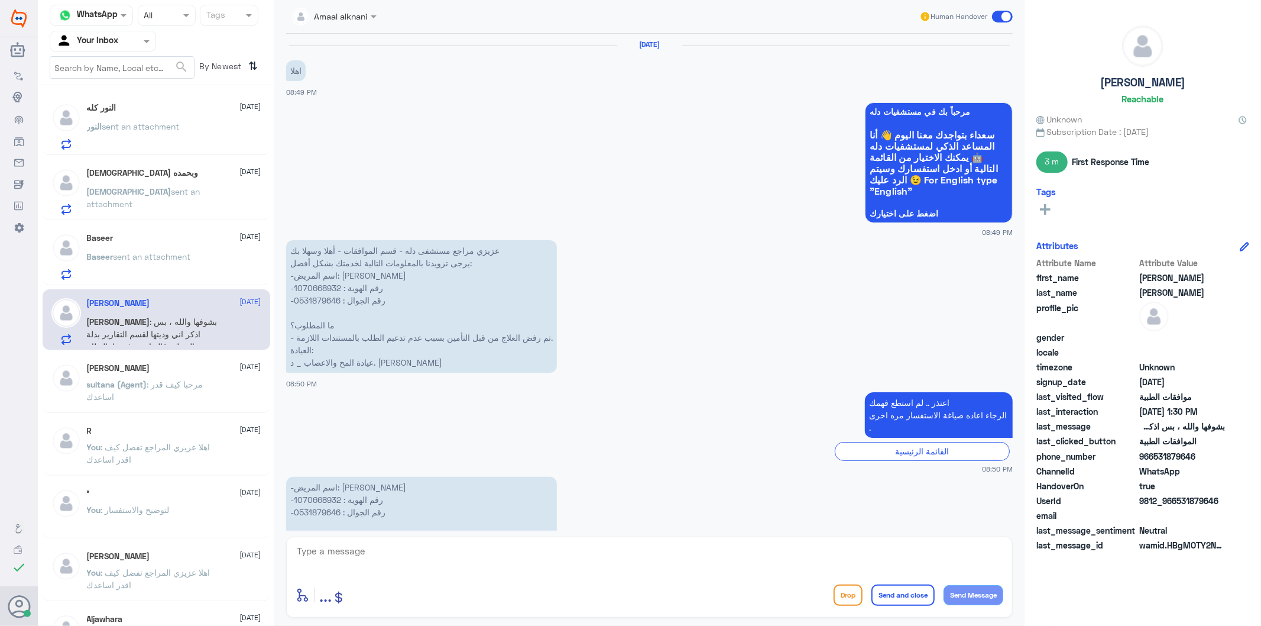
scroll to position [1629, 0]
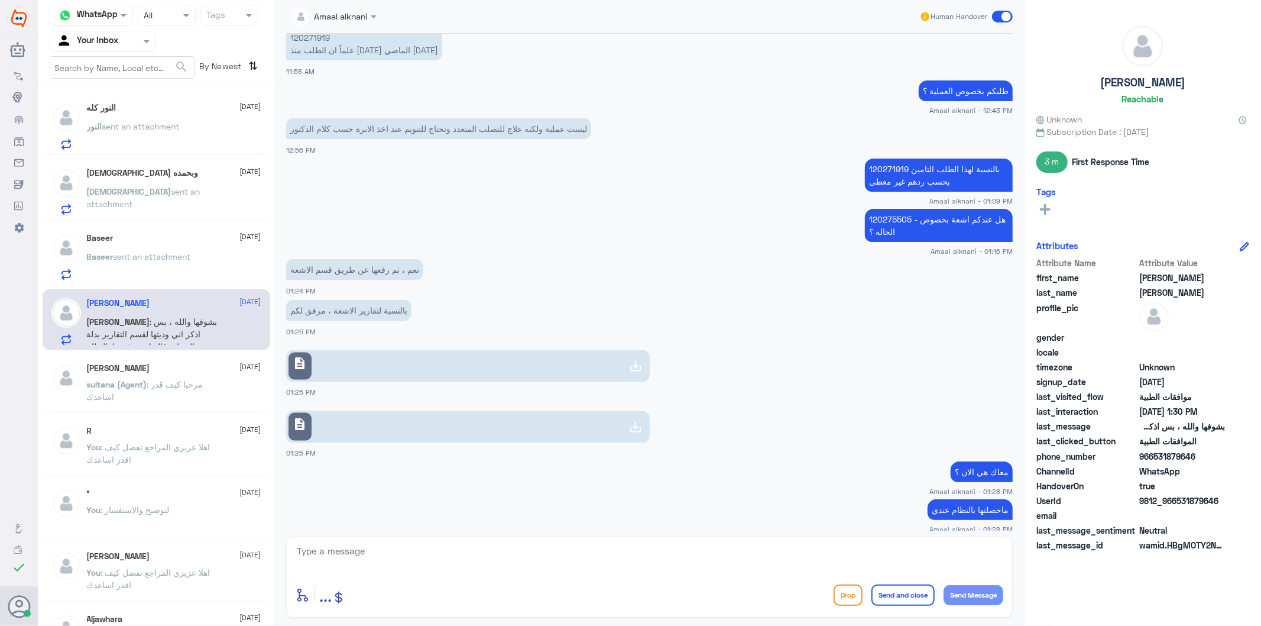
click at [132, 244] on div "Baseer [DATE] Baseer sent an attachment" at bounding box center [174, 256] width 174 height 47
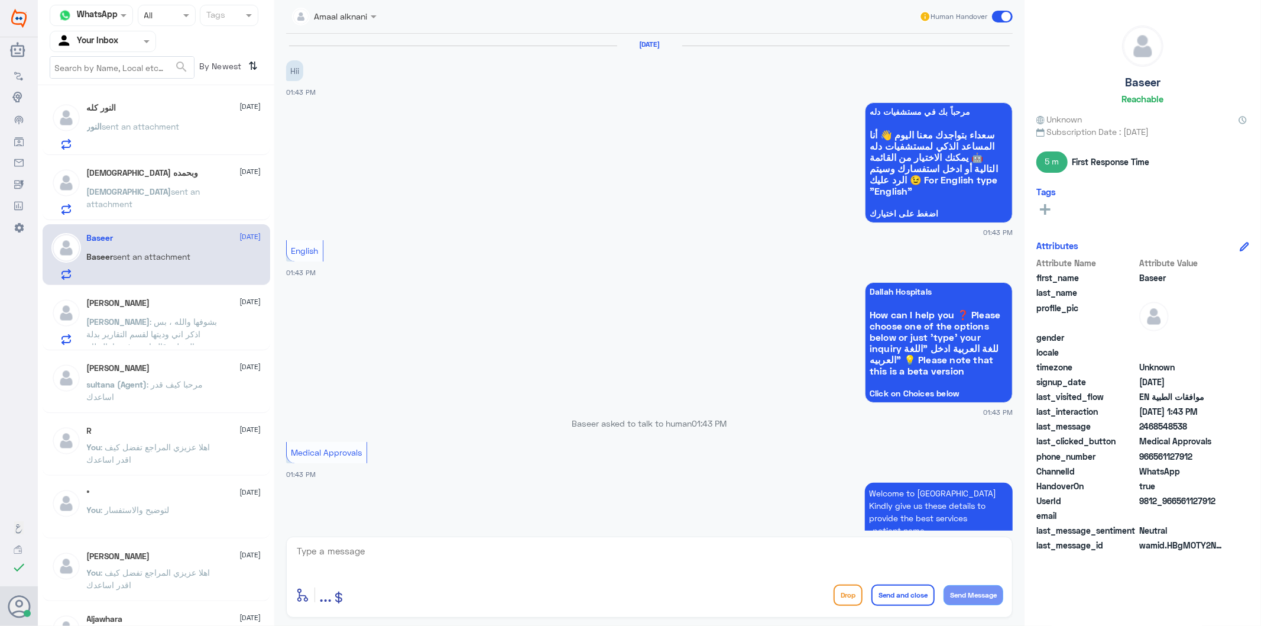
scroll to position [313, 0]
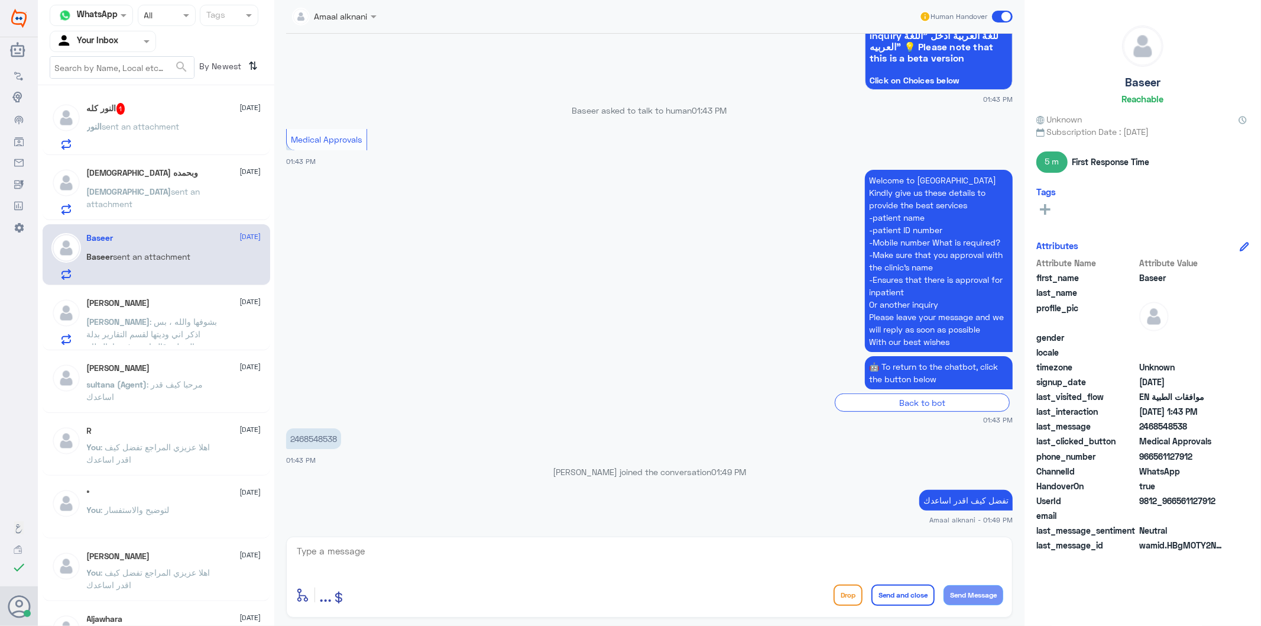
click at [162, 84] on nav "Channel WhatsApp Status × All Tags Agent Filter Your Inbox search By Newest ⇅" at bounding box center [156, 45] width 236 height 80
click at [145, 109] on div "النور كله 1 [DATE]" at bounding box center [174, 109] width 174 height 12
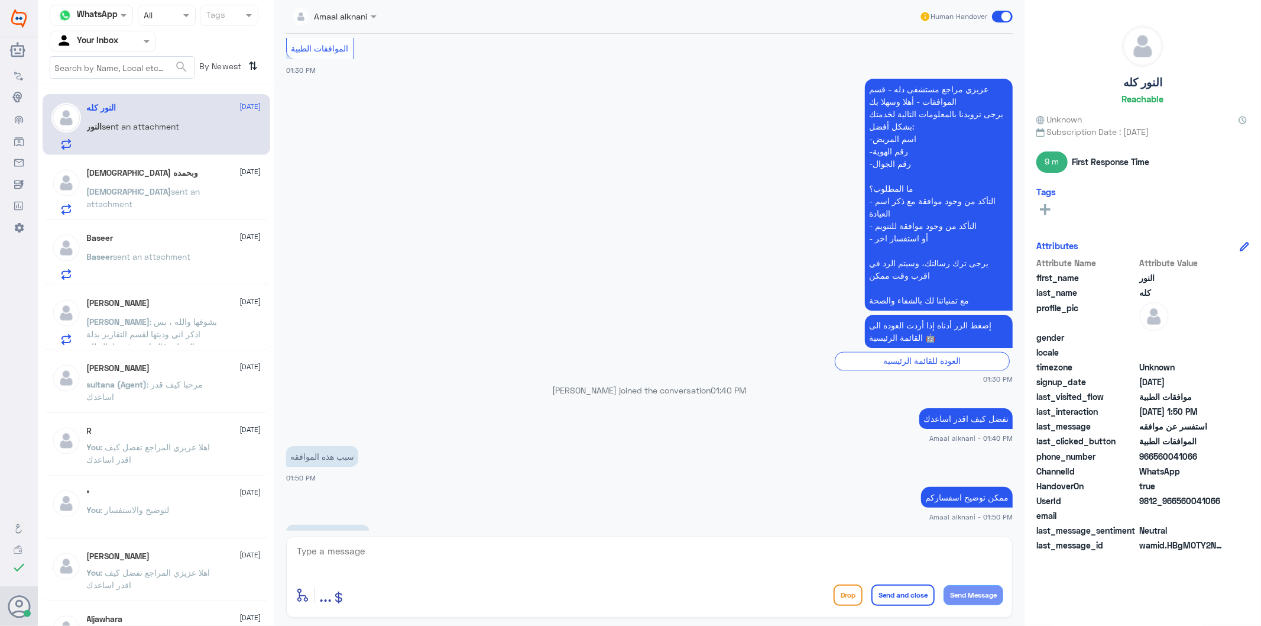
scroll to position [1640, 0]
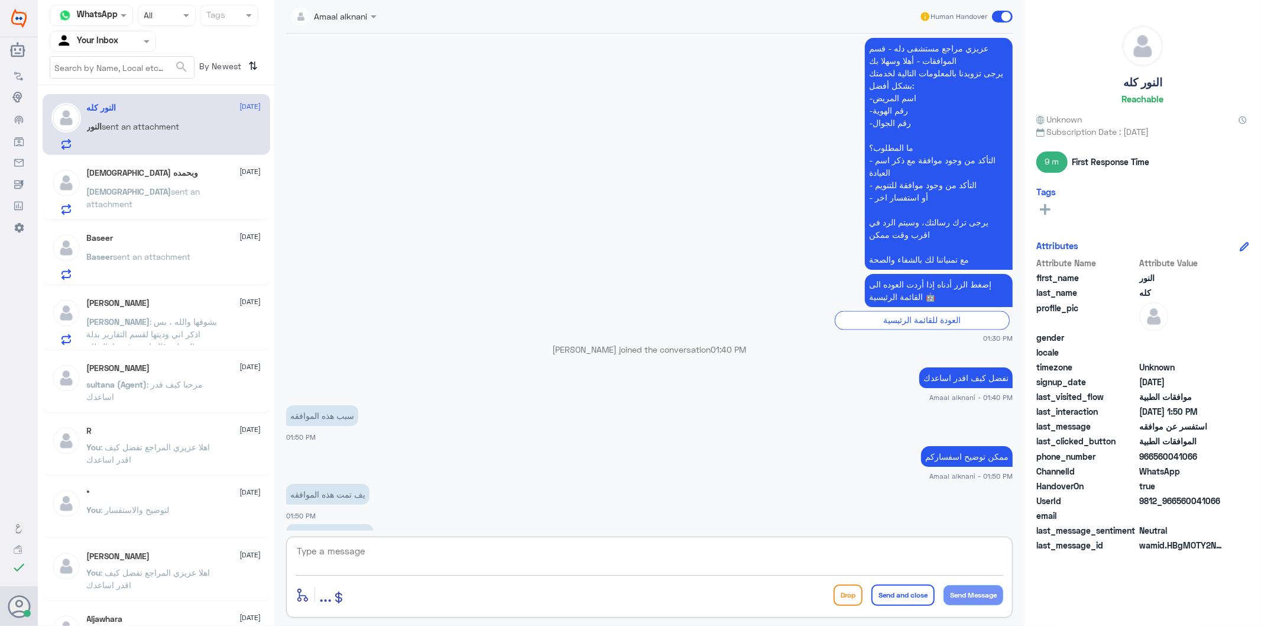
click at [383, 555] on textarea at bounding box center [650, 557] width 708 height 29
click at [383, 554] on textarea at bounding box center [650, 557] width 708 height 29
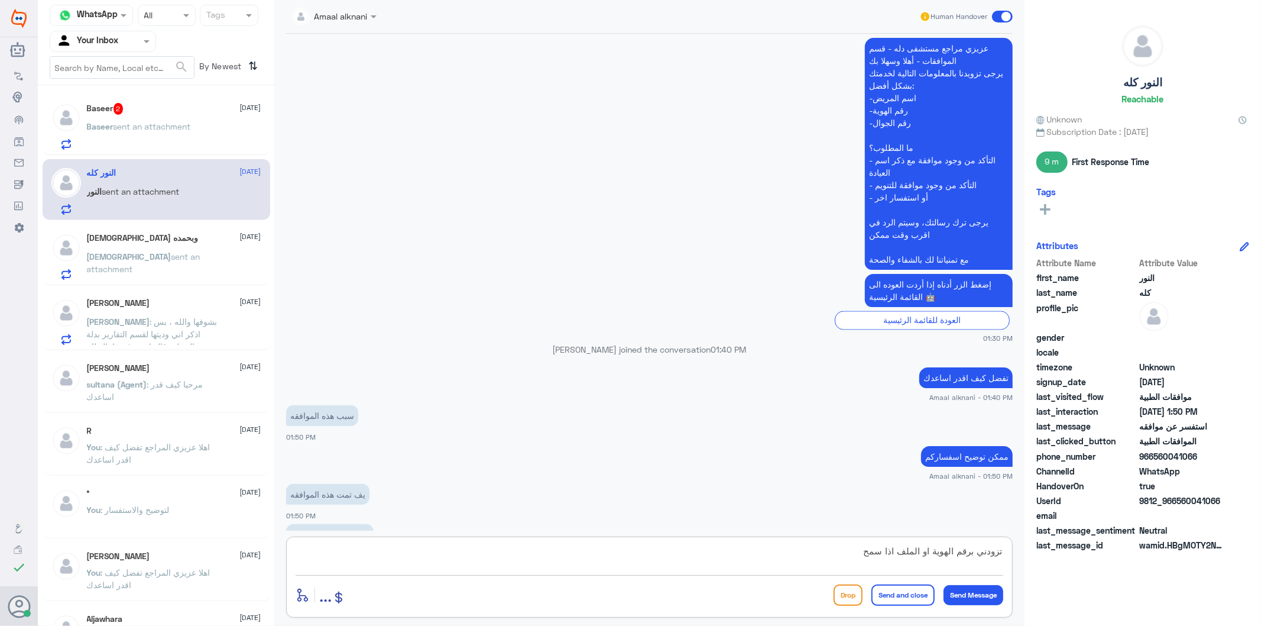
type textarea "تزودني برقم الهوية او الملف اذا سمحت"
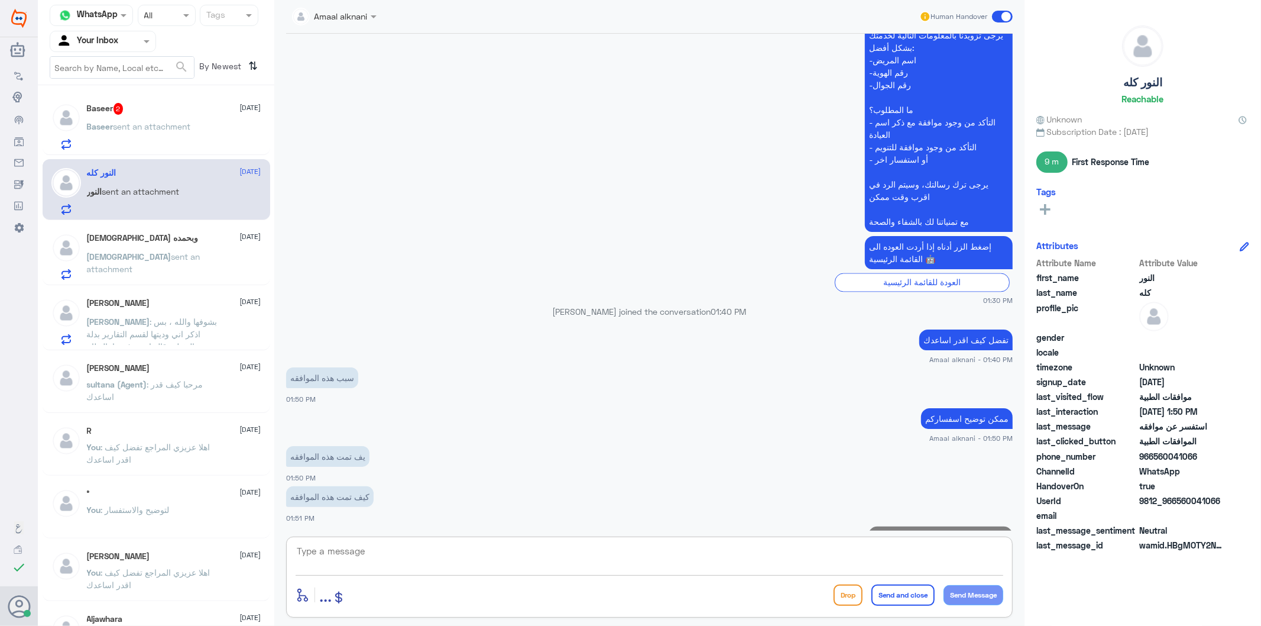
click at [140, 115] on div "Baseer 2 [DATE] Baseer sent an attachment" at bounding box center [174, 126] width 174 height 47
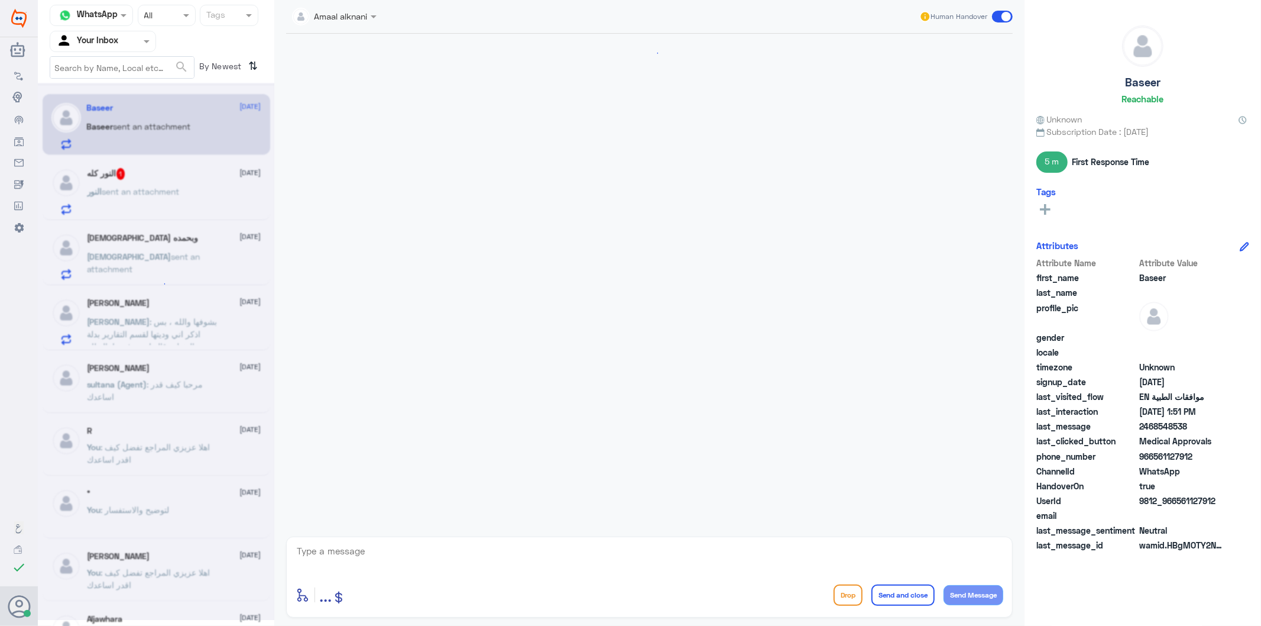
scroll to position [393, 0]
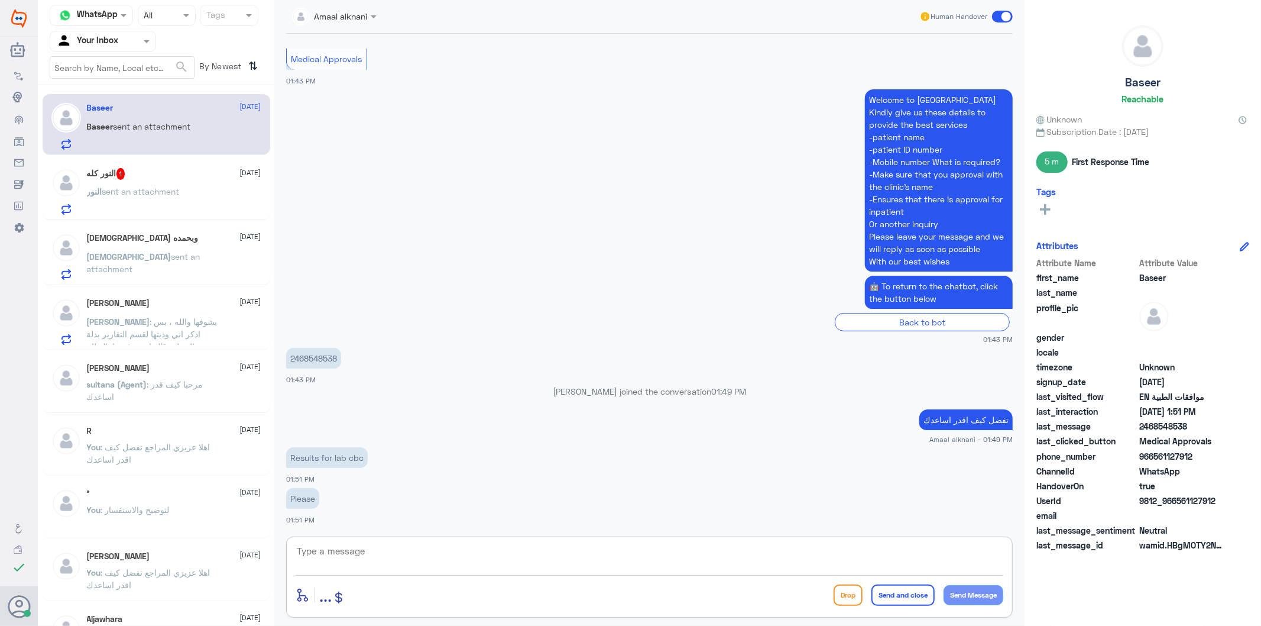
click at [362, 553] on textarea at bounding box center [650, 557] width 708 height 29
click at [364, 553] on textarea at bounding box center [650, 557] width 708 height 29
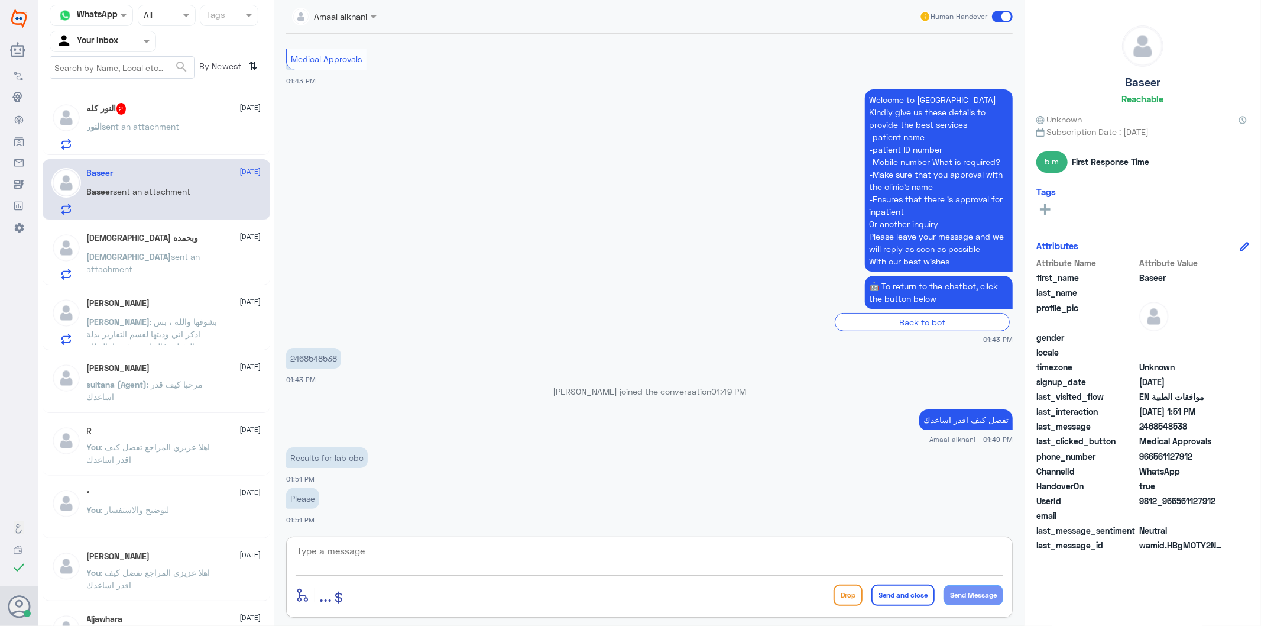
paste textarea "Here only follow up medical approvals"
type textarea "Here only follow up medical approvals"
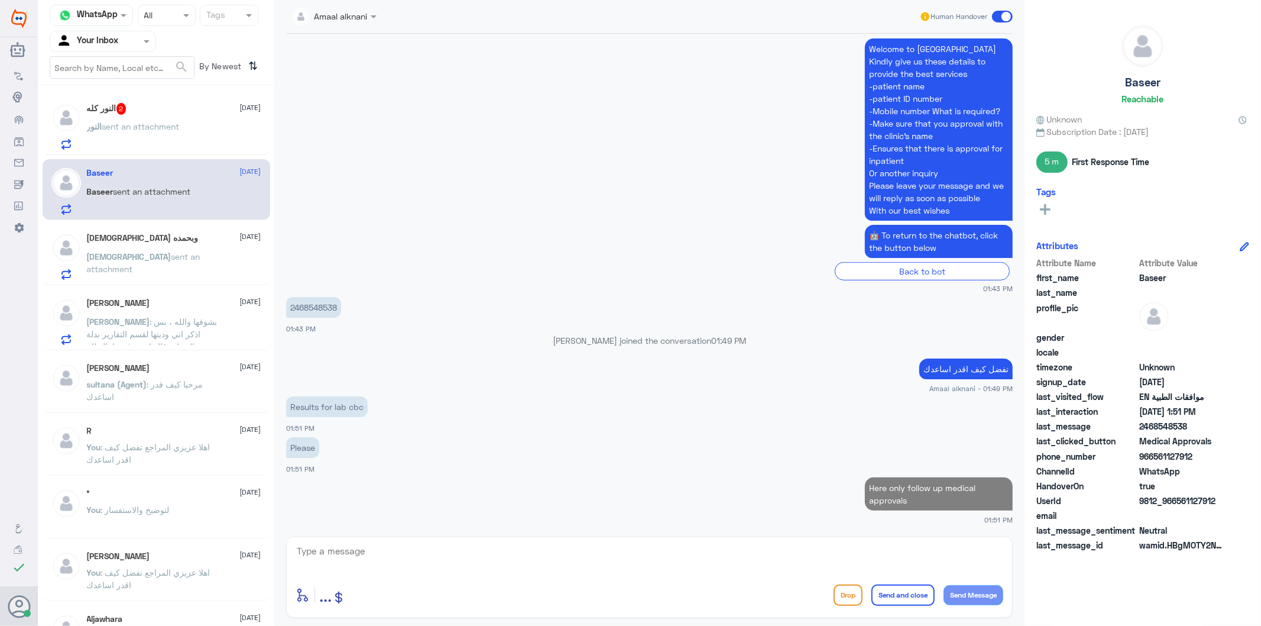
click at [140, 136] on p "النور sent an attachment" at bounding box center [133, 135] width 93 height 30
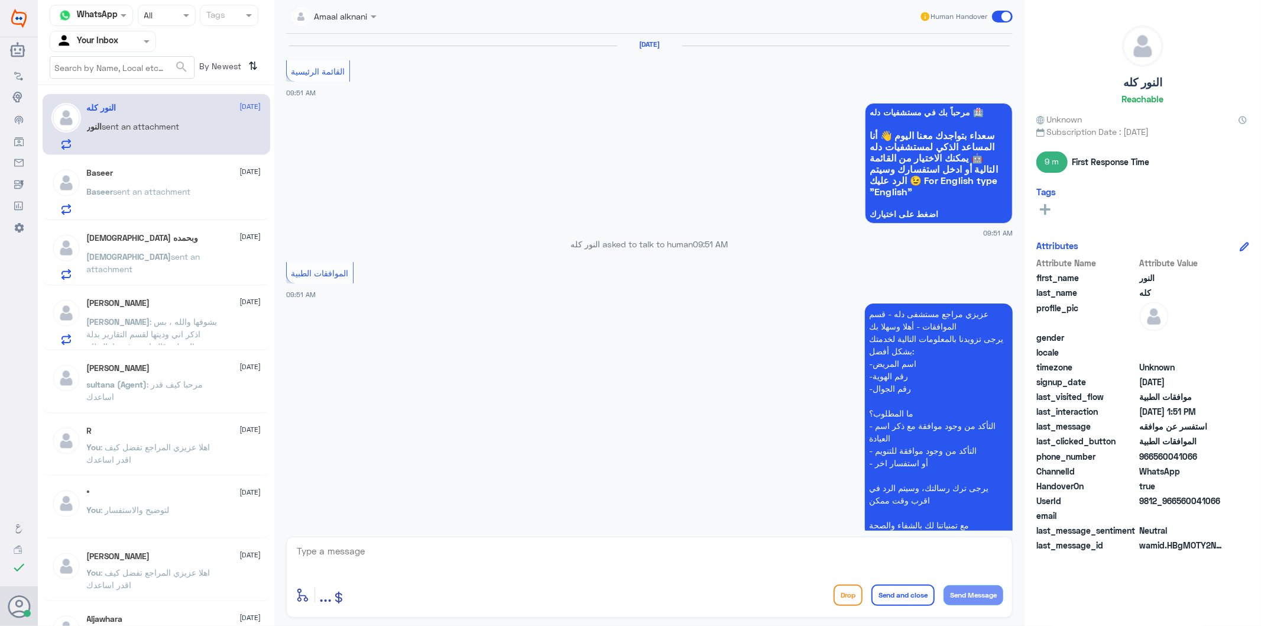
scroll to position [1534, 0]
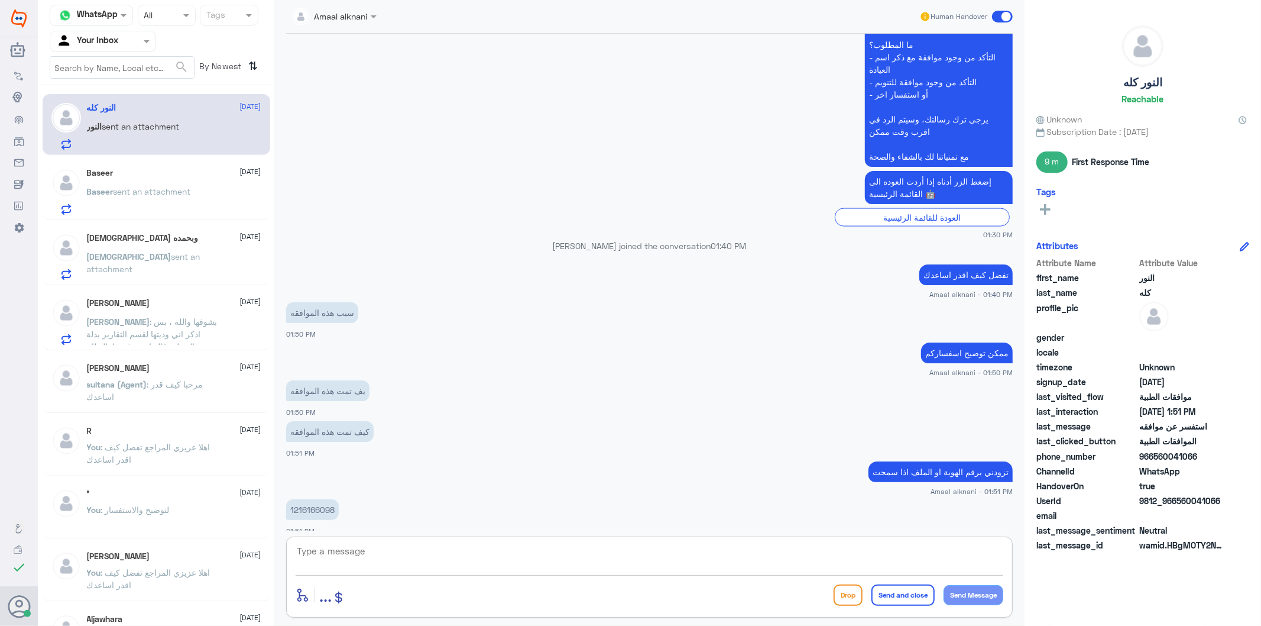
click at [346, 550] on textarea at bounding box center [650, 557] width 708 height 29
click at [316, 500] on p "1216166098" at bounding box center [312, 509] width 53 height 21
click at [432, 556] on textarea at bounding box center [650, 557] width 708 height 29
type textarea "مستشفى دلى النخيل ؟"
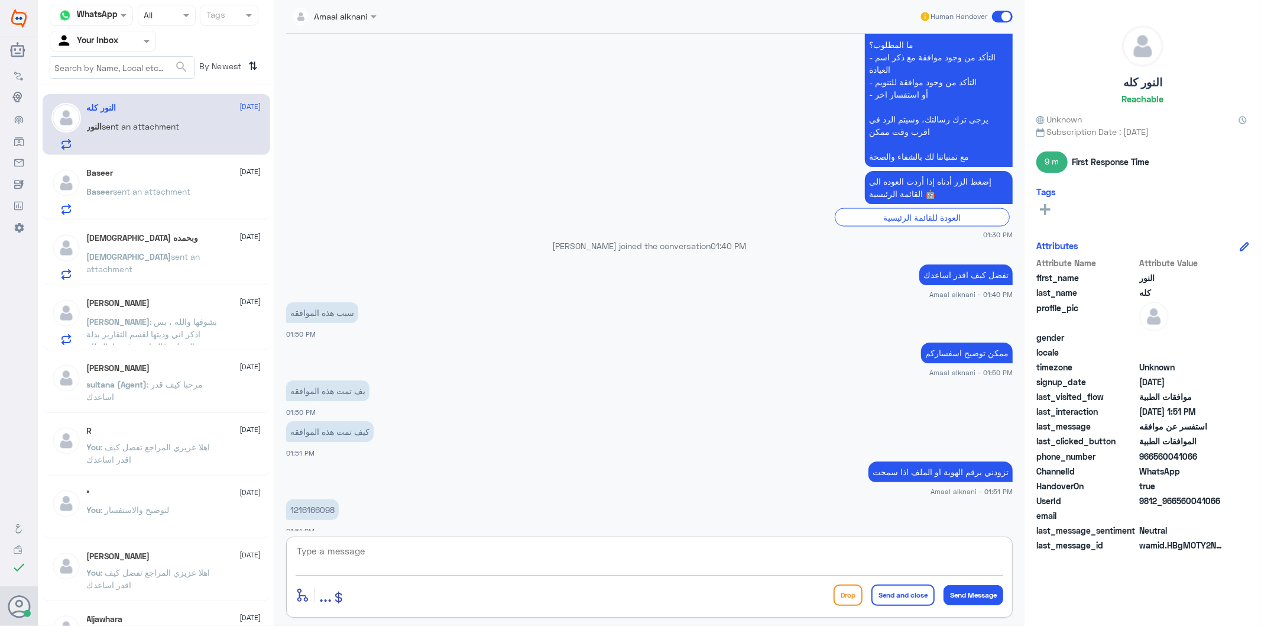
scroll to position [1572, 0]
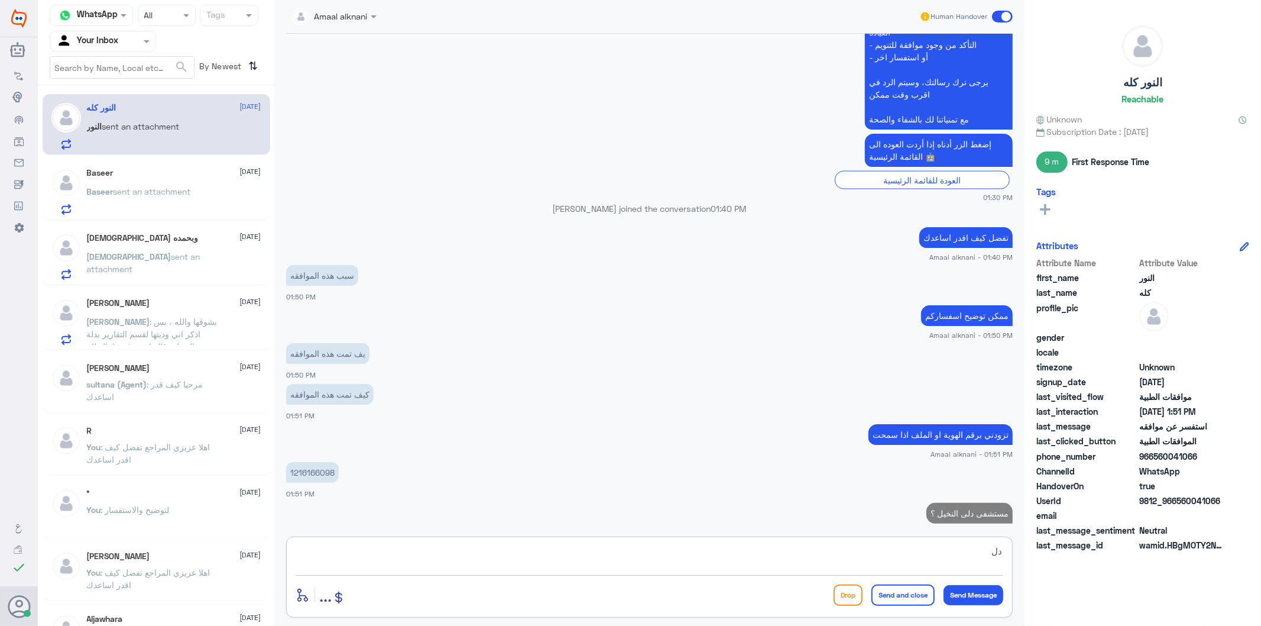
type textarea "دله"
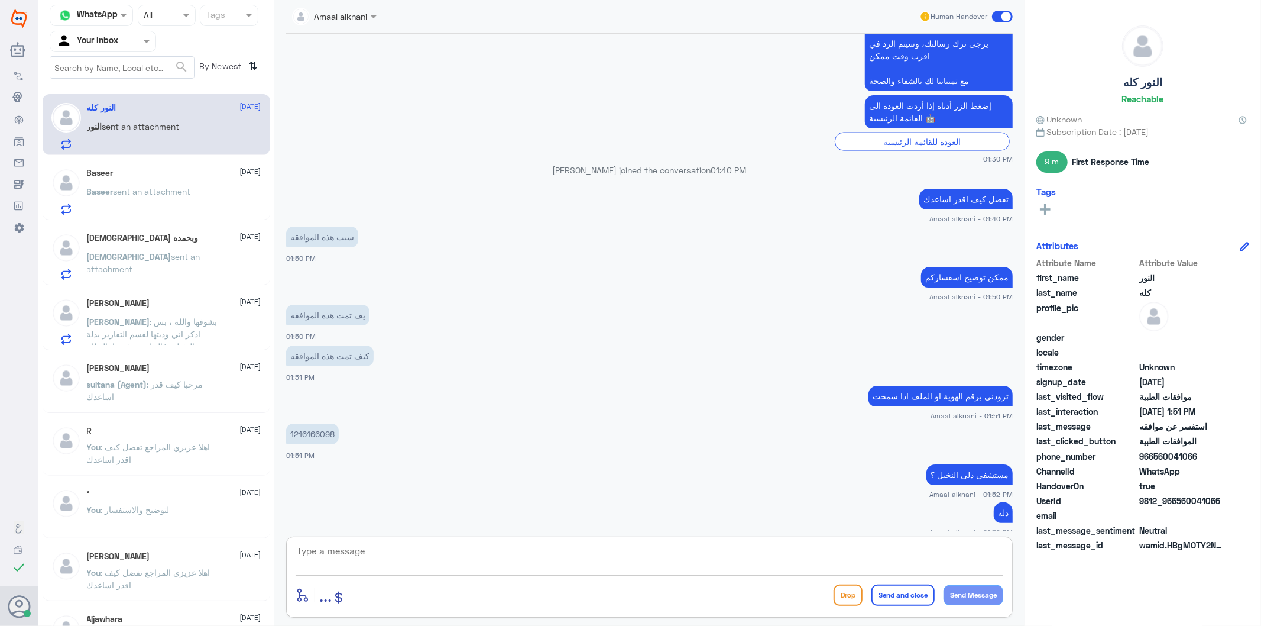
click at [148, 180] on div "Baseer [DATE] Baseer sent an attachment" at bounding box center [174, 191] width 174 height 47
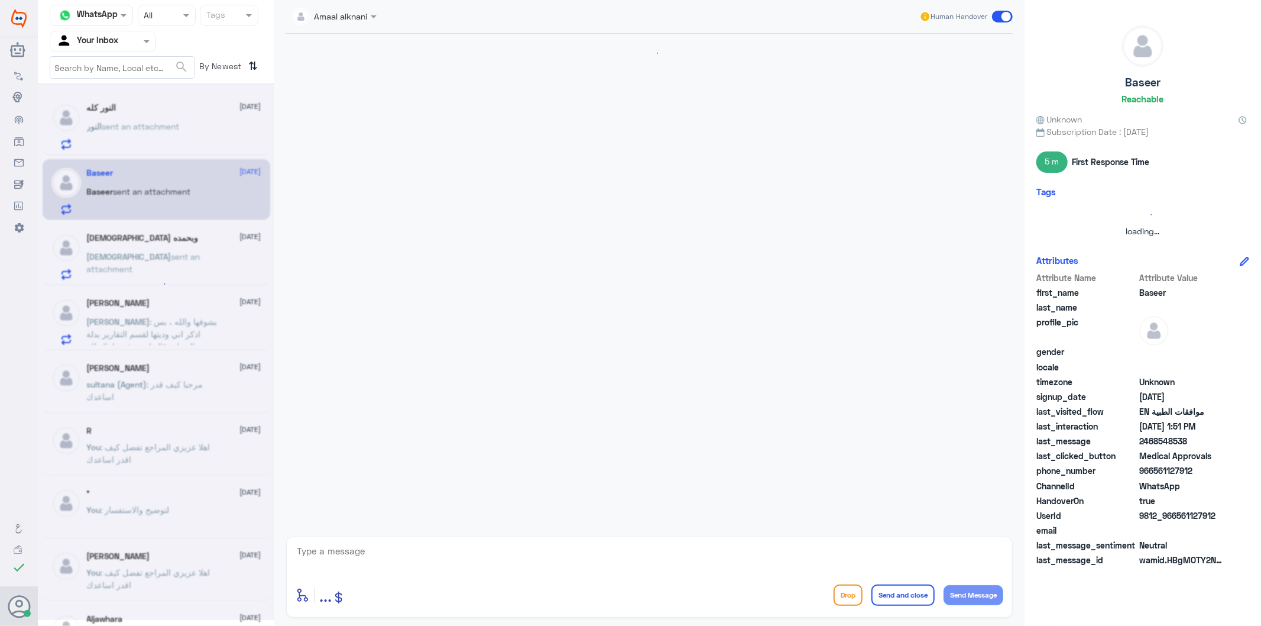
scroll to position [444, 0]
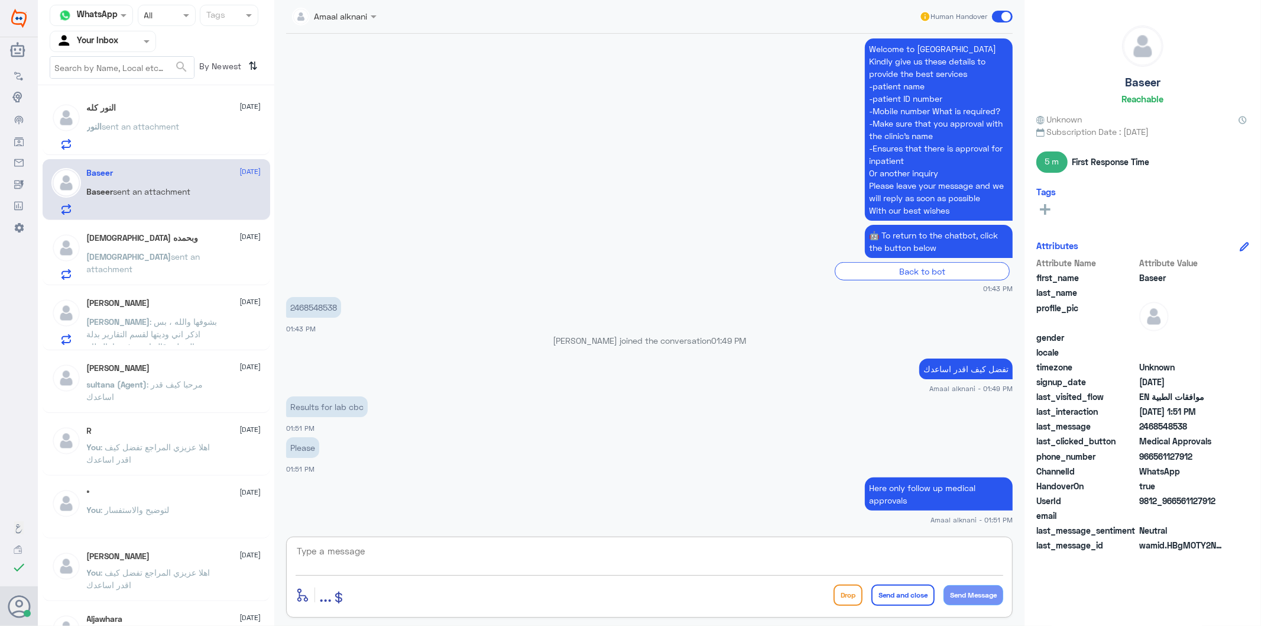
click at [371, 550] on textarea at bounding box center [650, 557] width 708 height 29
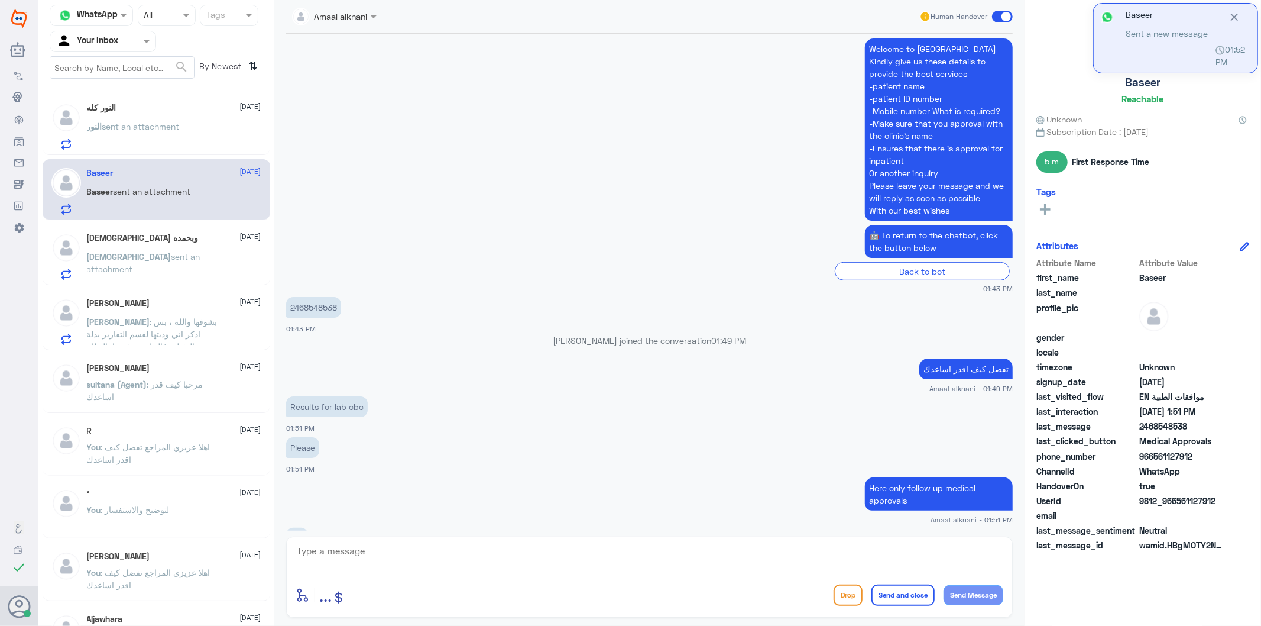
scroll to position [524, 0]
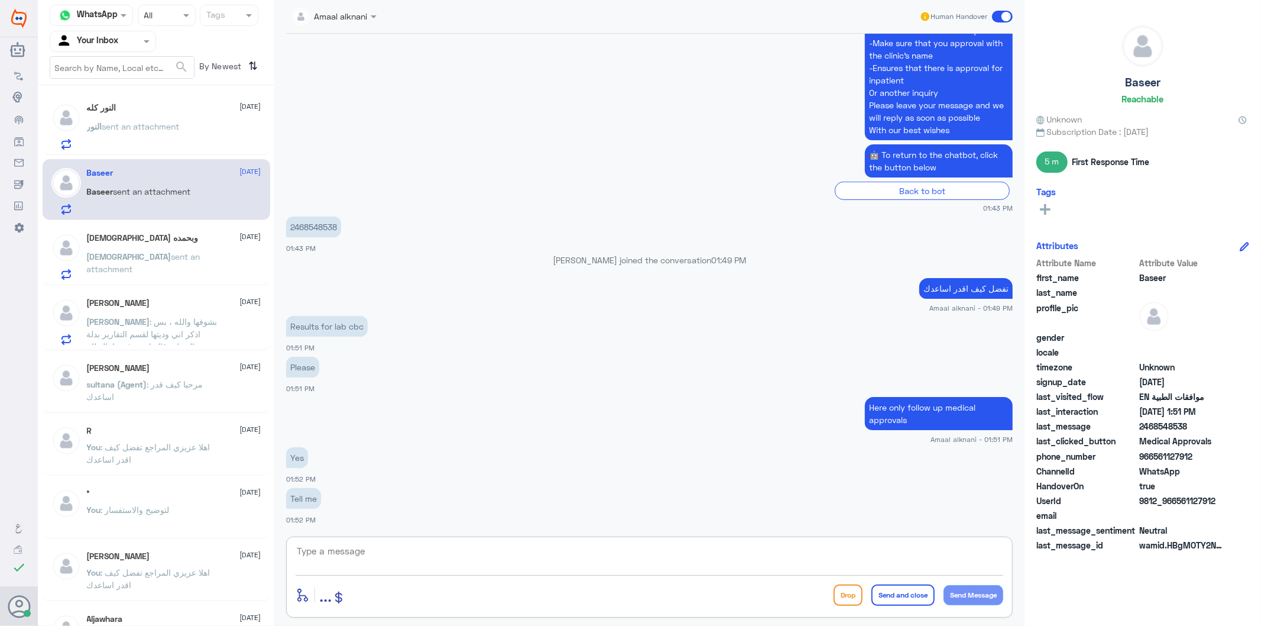
click at [399, 553] on textarea at bounding box center [650, 557] width 708 height 29
click at [312, 217] on p "2468548538" at bounding box center [313, 226] width 55 height 21
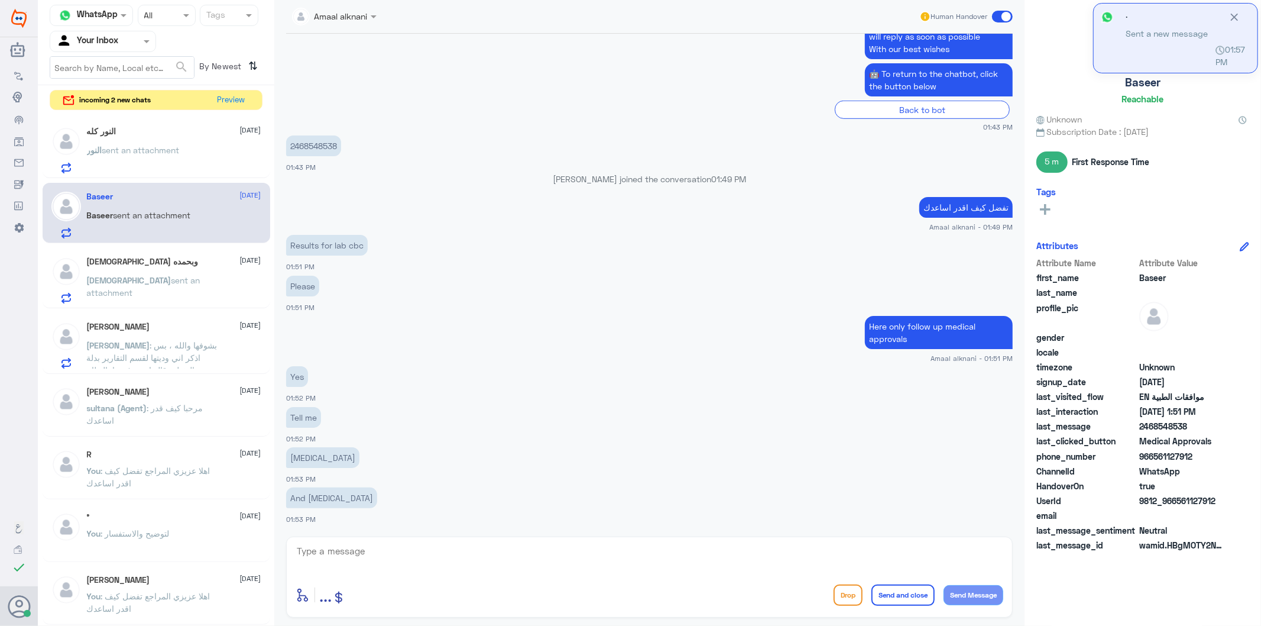
click at [385, 555] on textarea at bounding box center [650, 557] width 708 height 29
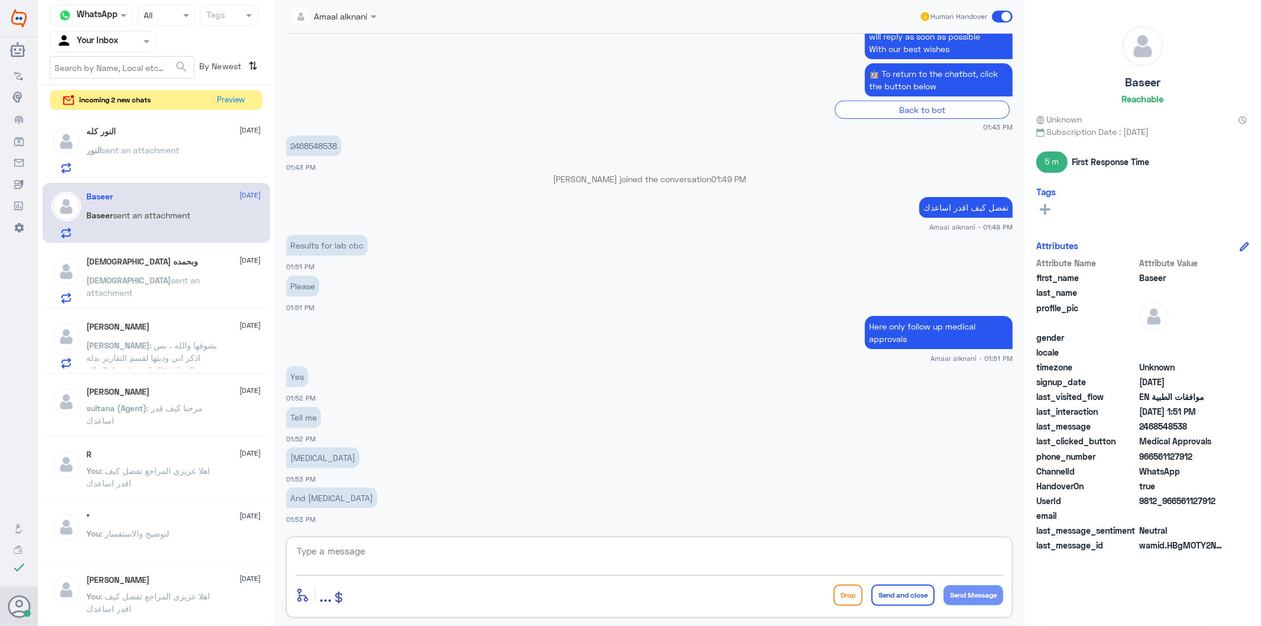
paste textarea "Your request has now been processed for the rejected tests - under process"
drag, startPoint x: 653, startPoint y: 556, endPoint x: 167, endPoint y: 519, distance: 488.0
click at [167, 519] on div "Channel WhatsApp Status × All Tags Agent Filter Your Inbox search By Newest ⇅ i…" at bounding box center [649, 314] width 1223 height 629
paste textarea "for rejected tests has now been processed and all medical information has been …"
type textarea "Your request for rejected tests has now been processed and all medical informat…"
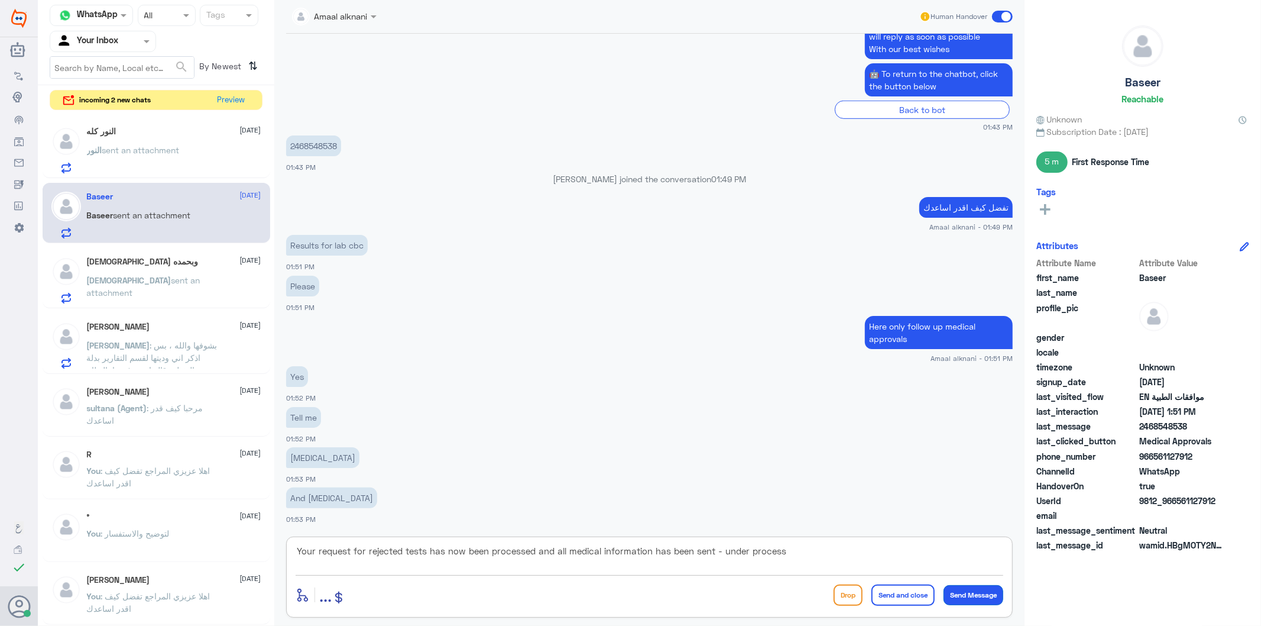
click at [996, 591] on button "Send Message" at bounding box center [974, 595] width 60 height 20
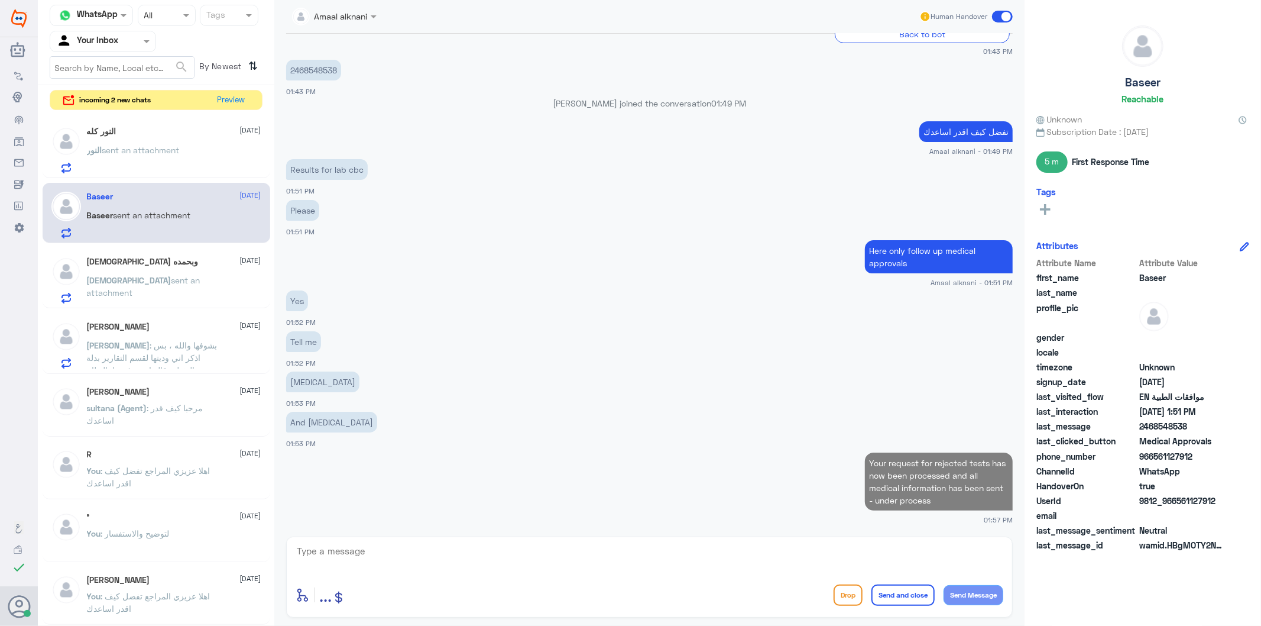
click at [763, 566] on textarea at bounding box center [650, 557] width 708 height 29
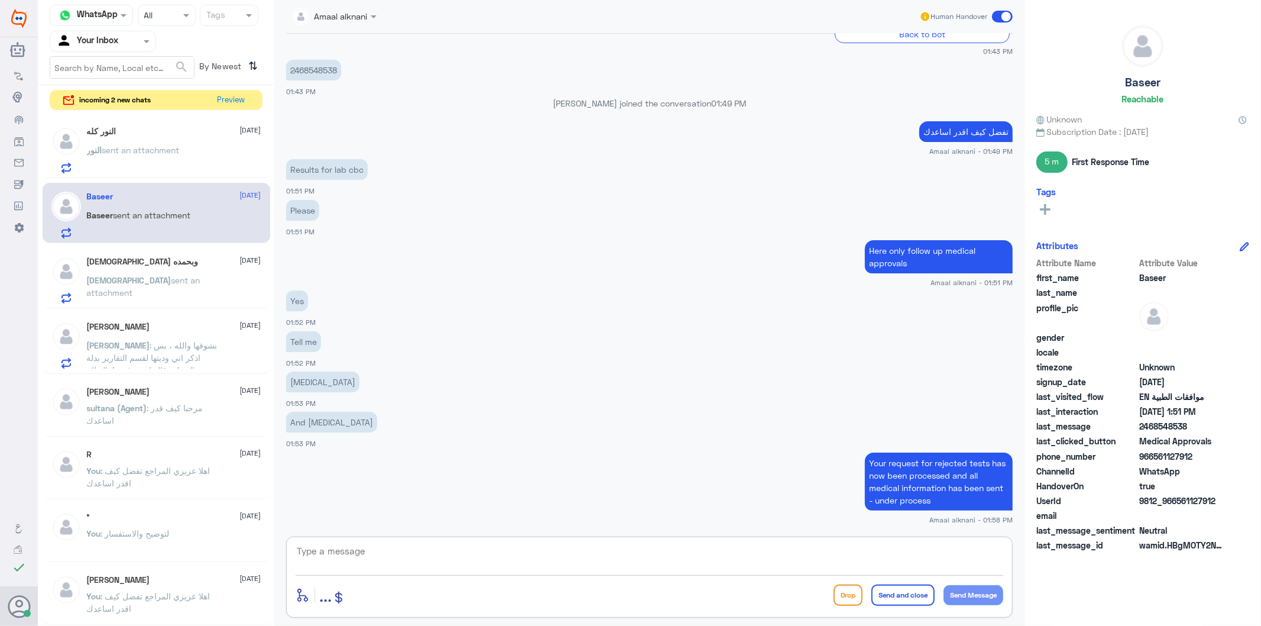
paste textarea "Any update to the application will be sent to you by the insurance company with…"
type textarea "Any update to the application will be sent to you by the insurance company with…"
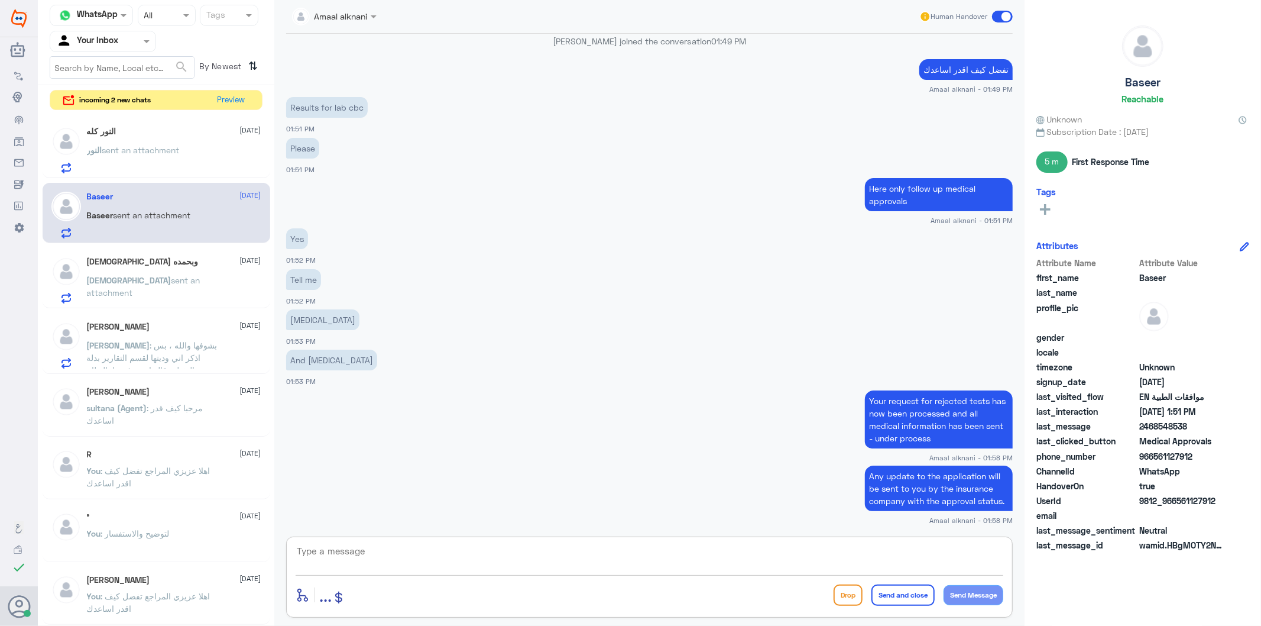
click at [414, 550] on textarea at bounding box center [650, 557] width 708 height 29
paste textarea "We wish you health"
type textarea "We wish you health"
click at [912, 595] on button "Send and close" at bounding box center [902, 594] width 63 height 21
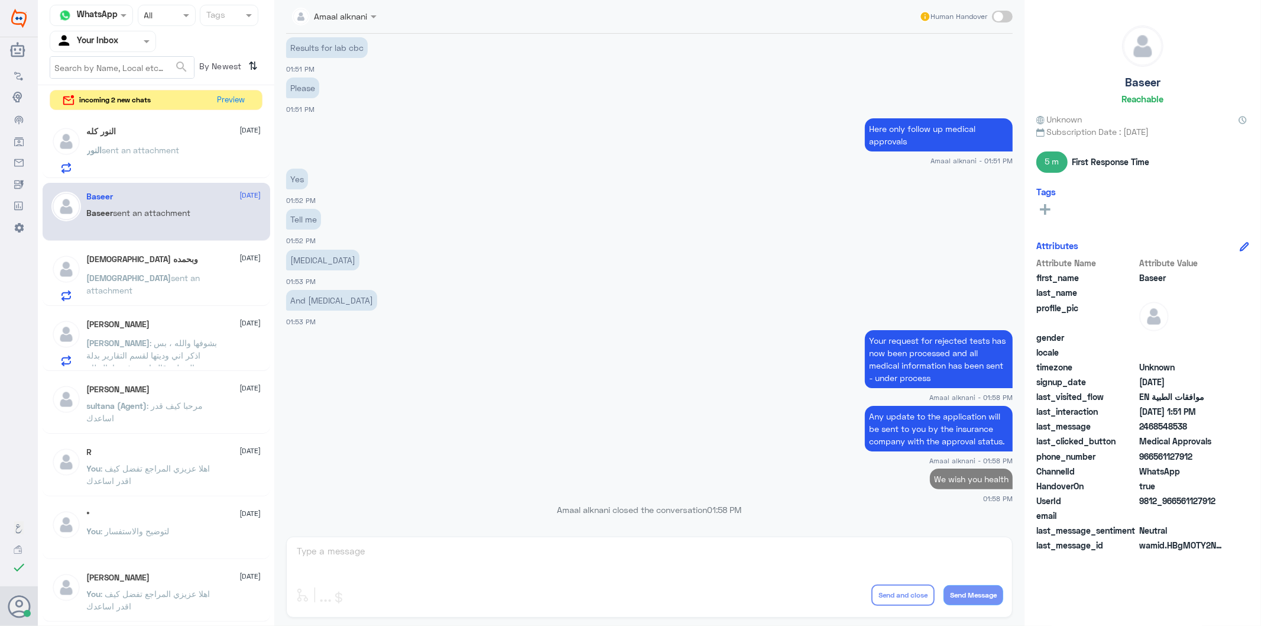
click at [203, 152] on div "النور sent an attachment" at bounding box center [174, 160] width 174 height 27
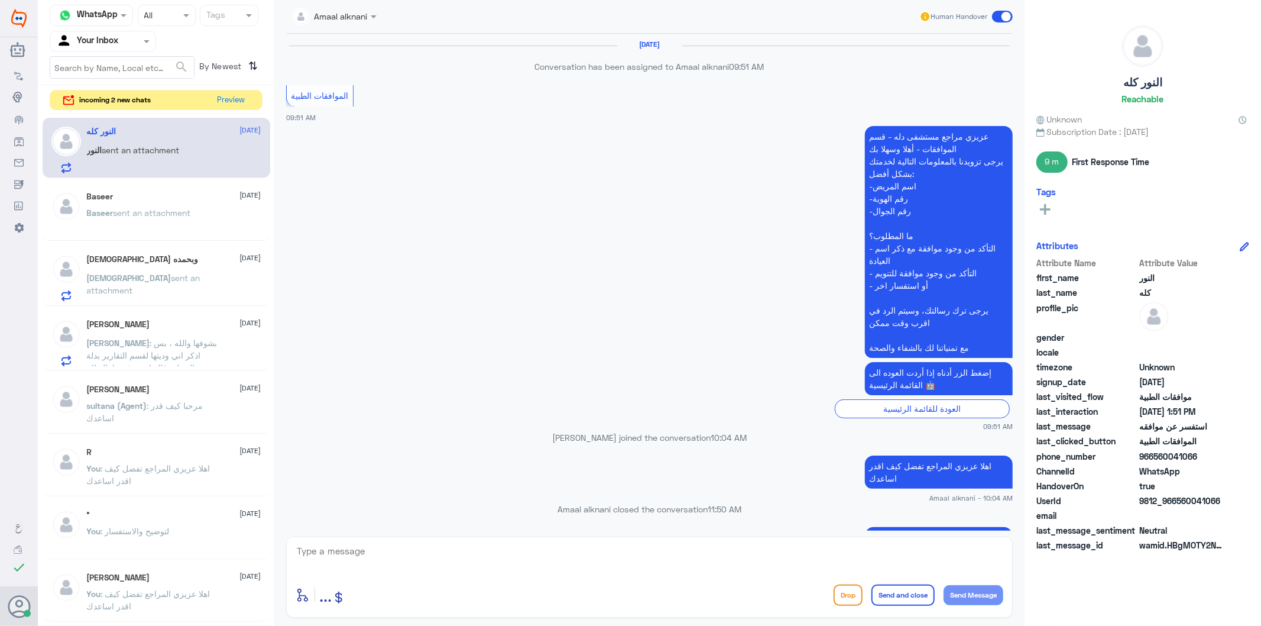
scroll to position [1433, 0]
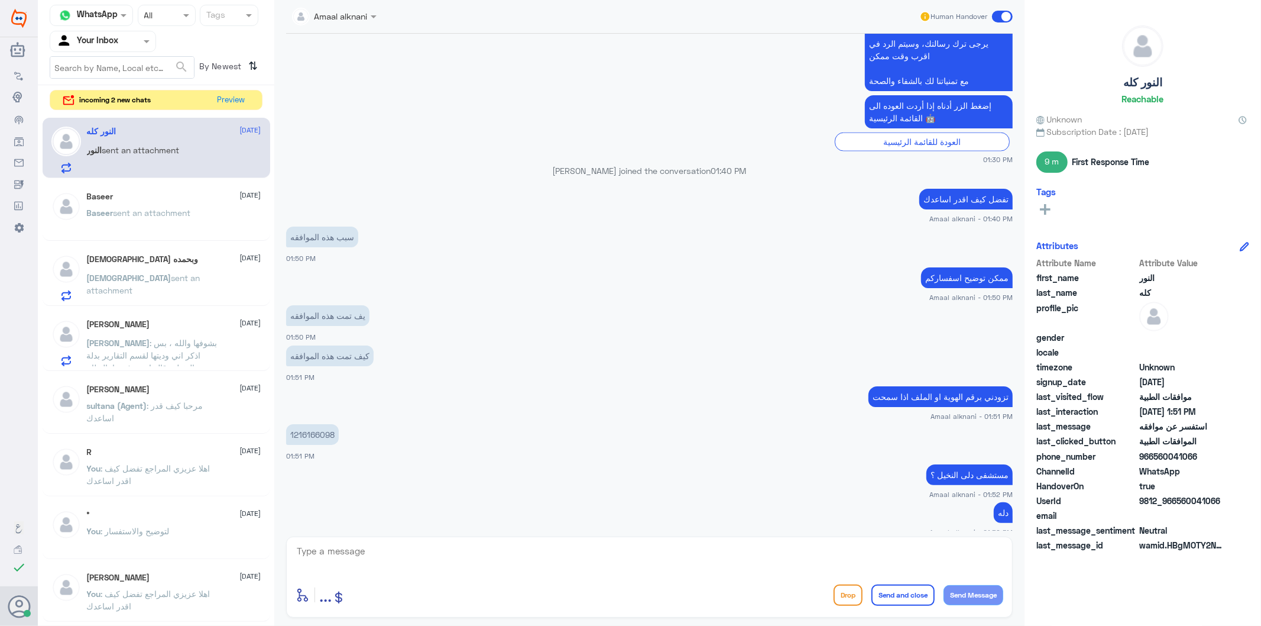
click at [397, 554] on textarea at bounding box center [650, 557] width 708 height 29
click at [137, 281] on span "sent an attachment" at bounding box center [133, 286] width 92 height 22
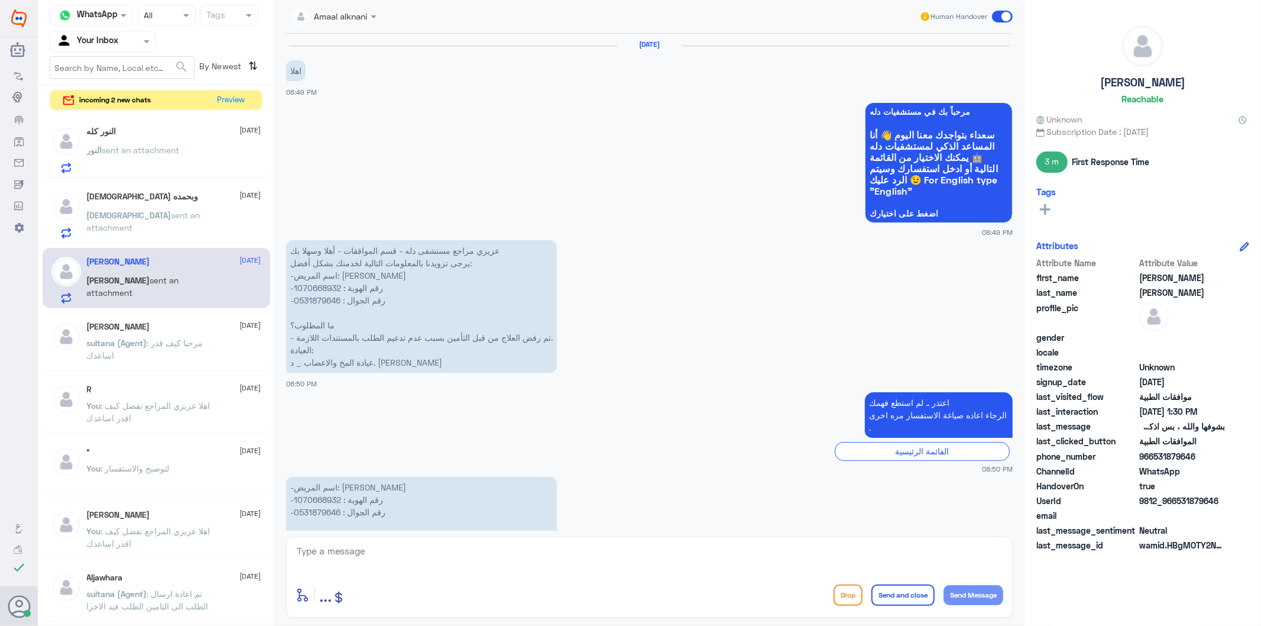
scroll to position [1629, 0]
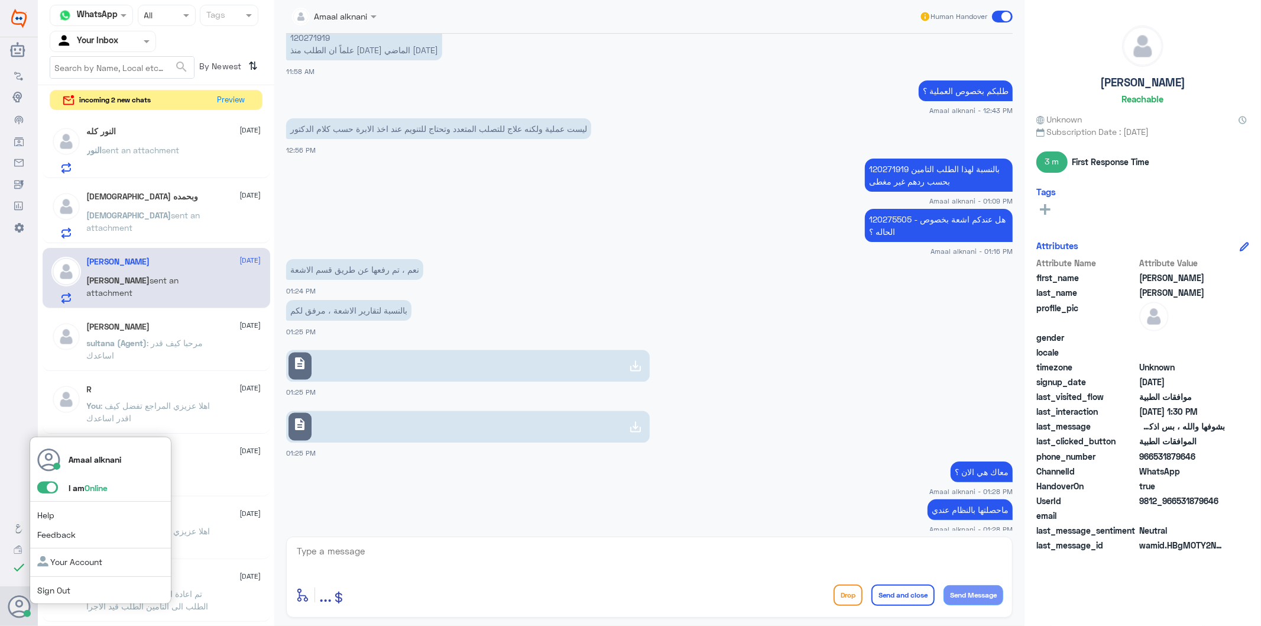
click at [50, 484] on span at bounding box center [47, 487] width 21 height 12
click at [0, 0] on input "checkbox" at bounding box center [0, 0] width 0 height 0
click at [44, 592] on link "Sign Out" at bounding box center [53, 590] width 33 height 10
